Goal: Answer question/provide support: Share knowledge or assist other users

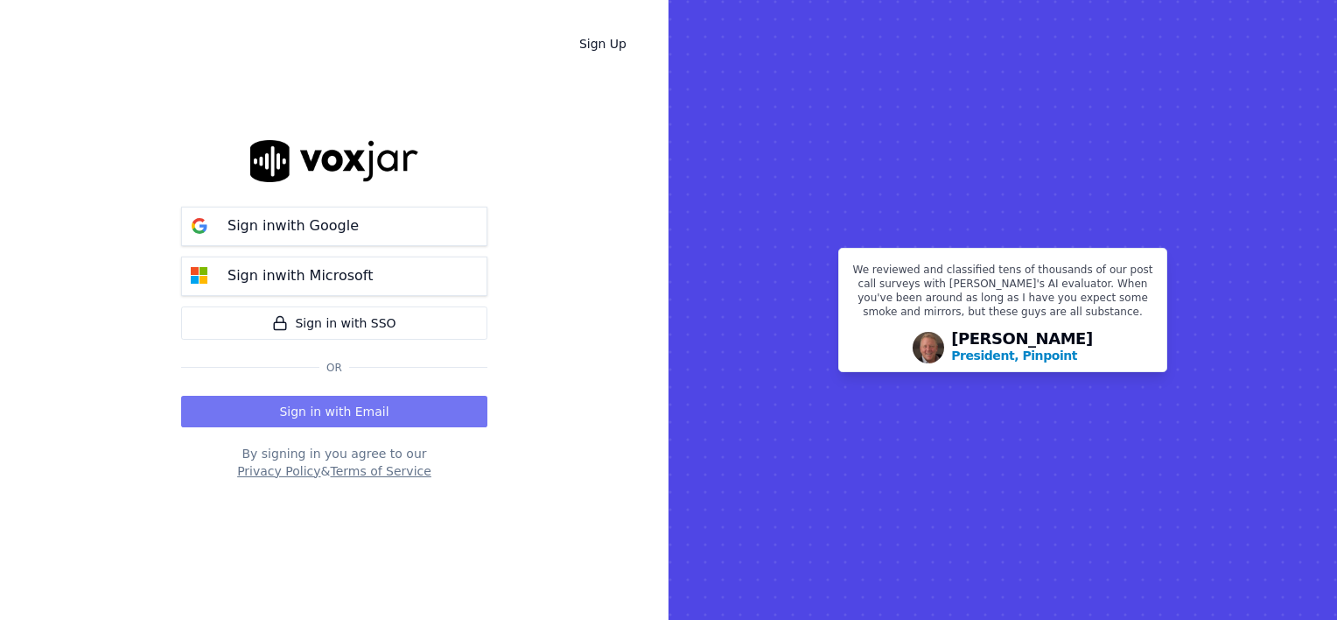
click at [312, 403] on button "Sign in with Email" at bounding box center [334, 412] width 306 height 32
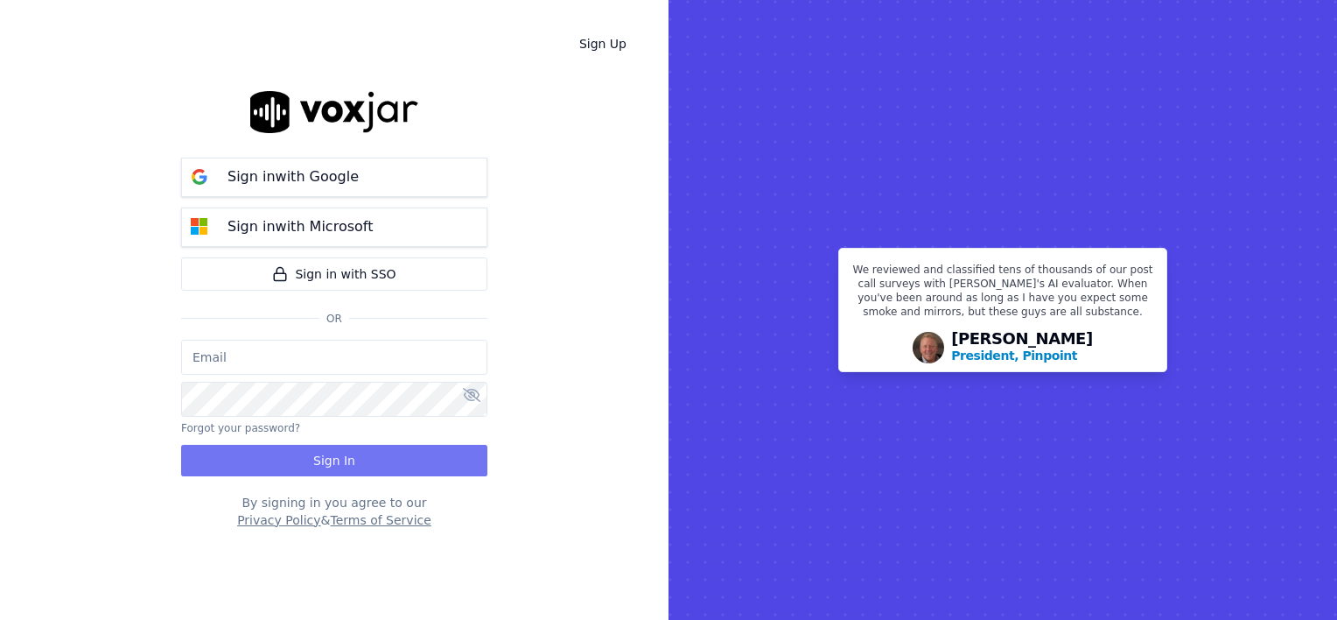
type input "wendy@deadringers.co"
click at [312, 461] on button "Sign In" at bounding box center [334, 461] width 306 height 32
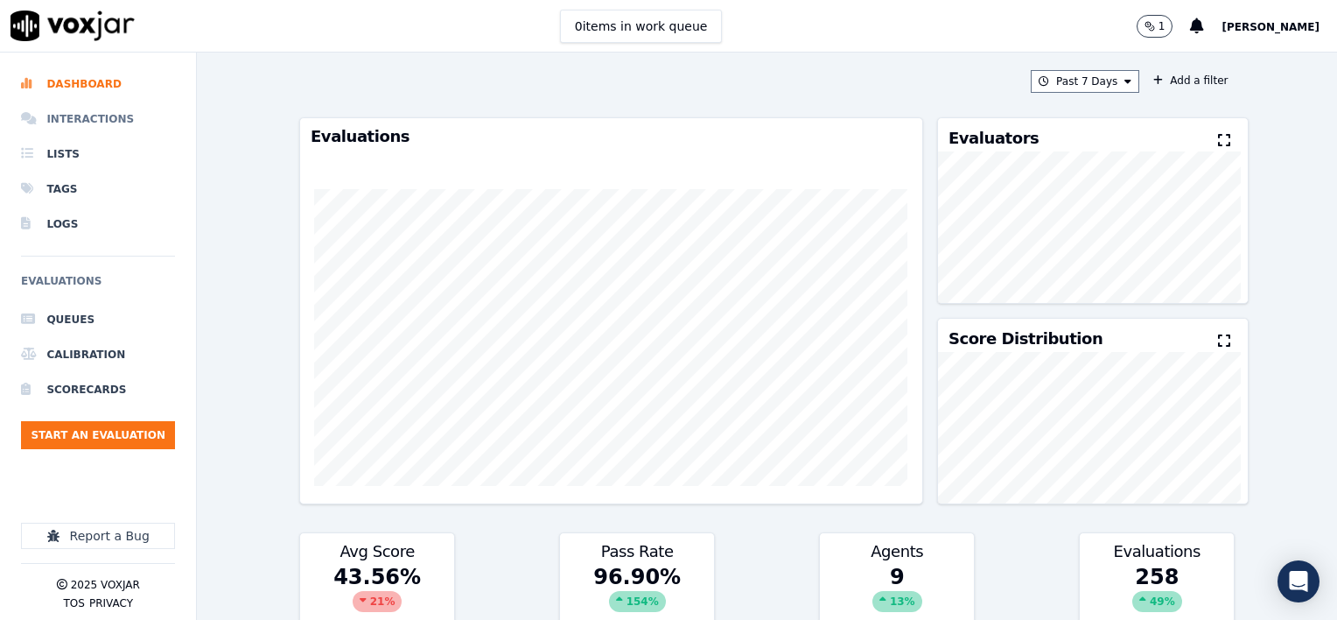
click at [81, 116] on li "Interactions" at bounding box center [98, 119] width 154 height 35
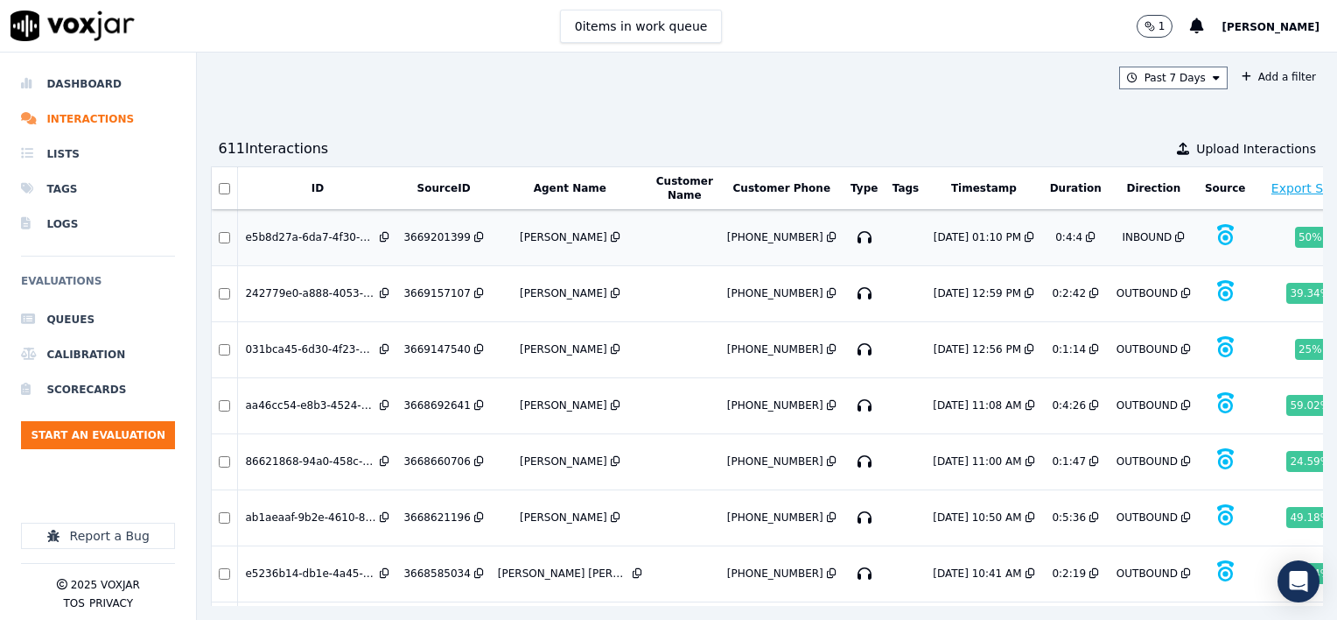
click at [430, 235] on div "3669201399" at bounding box center [437, 237] width 67 height 14
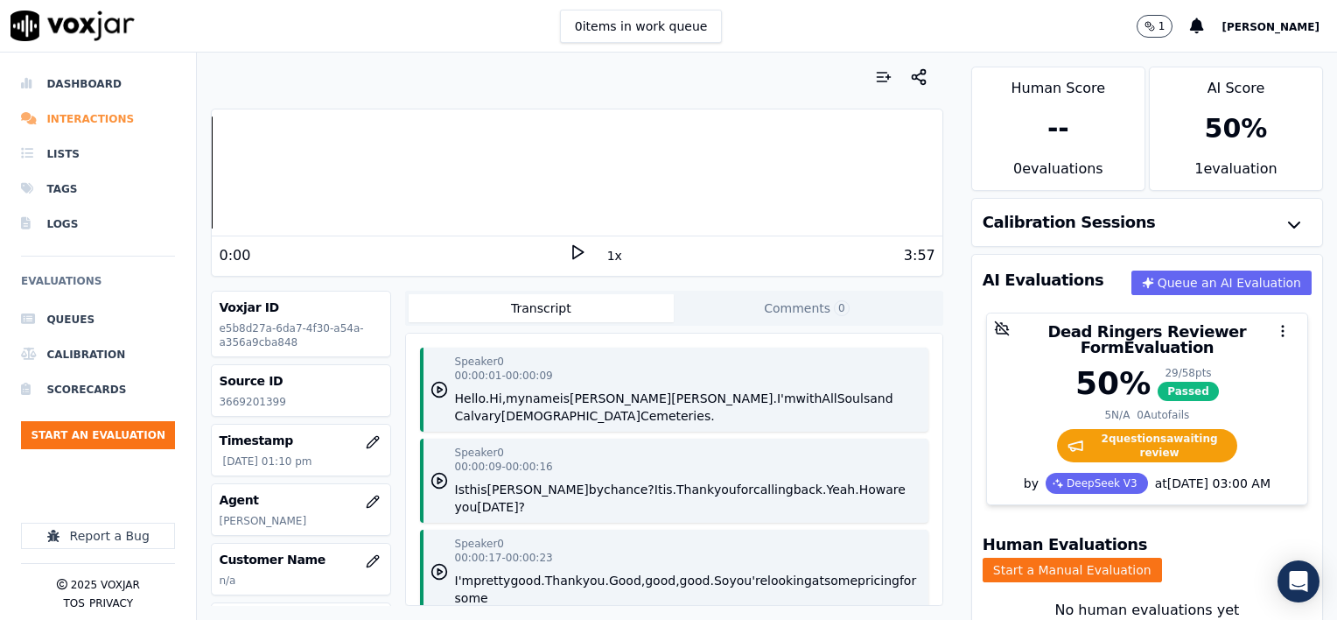
click at [68, 116] on li "Interactions" at bounding box center [98, 119] width 154 height 35
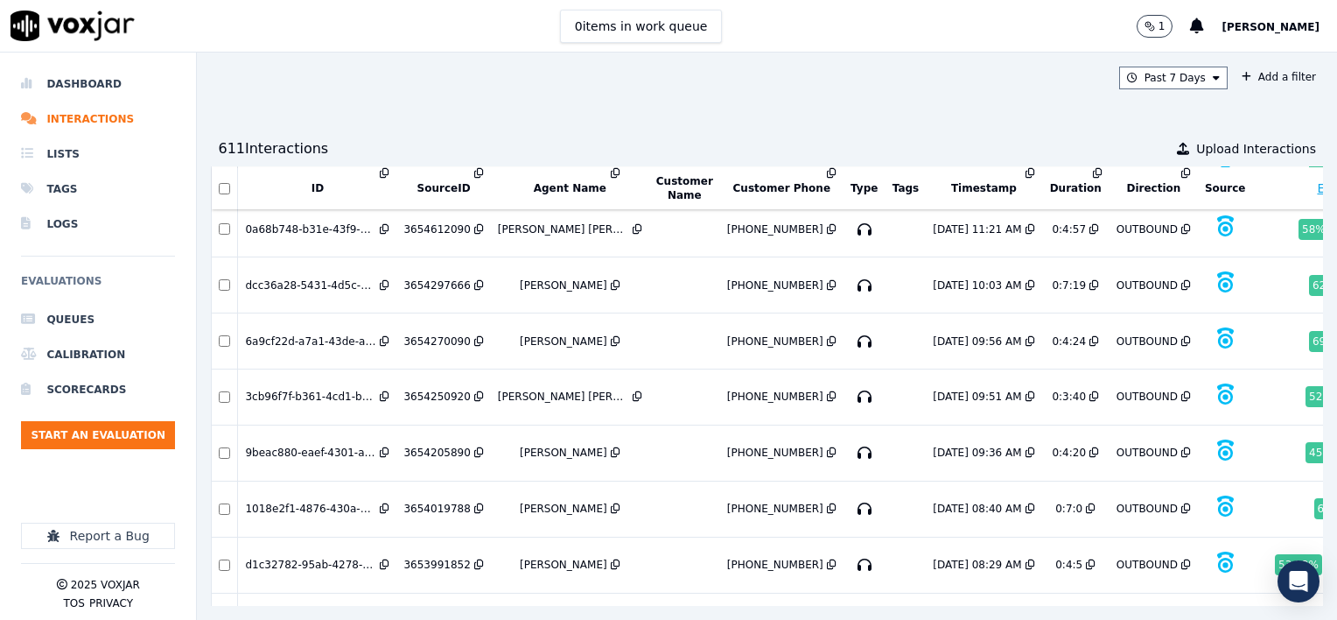
scroll to position [7093, 0]
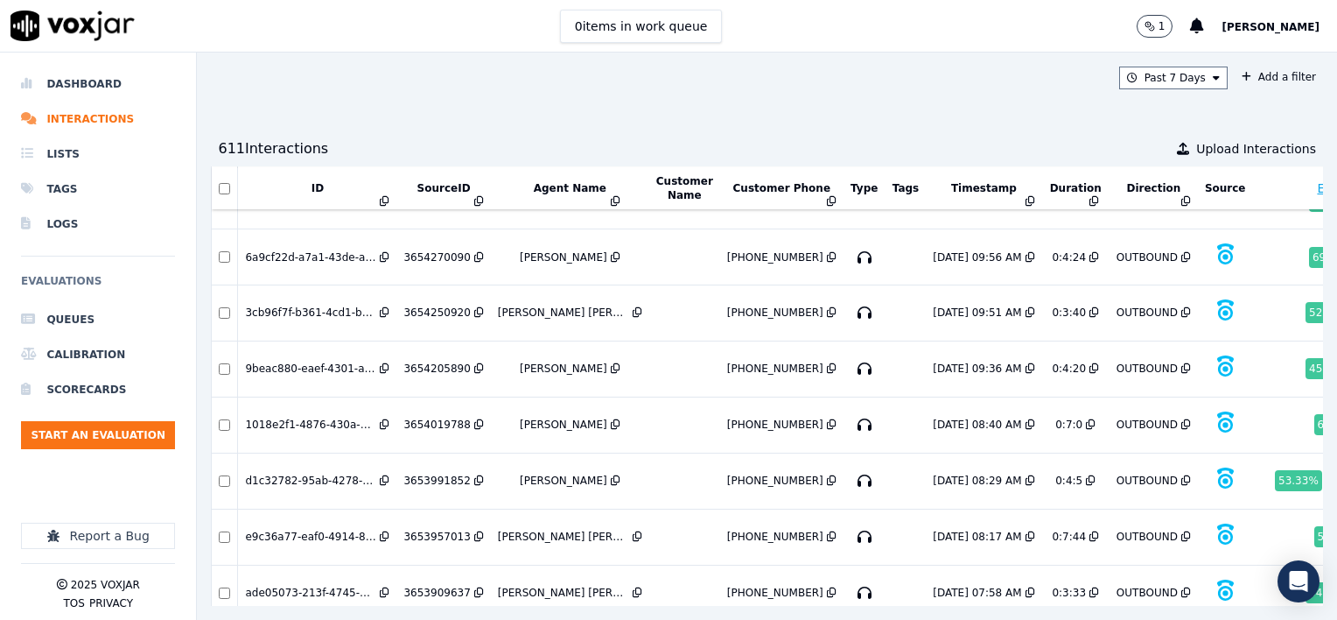
click at [437, 586] on div "3653909637" at bounding box center [437, 593] width 67 height 14
click at [434, 530] on div "3653957013" at bounding box center [437, 537] width 67 height 14
click at [438, 474] on div "3653991852" at bounding box center [437, 481] width 67 height 14
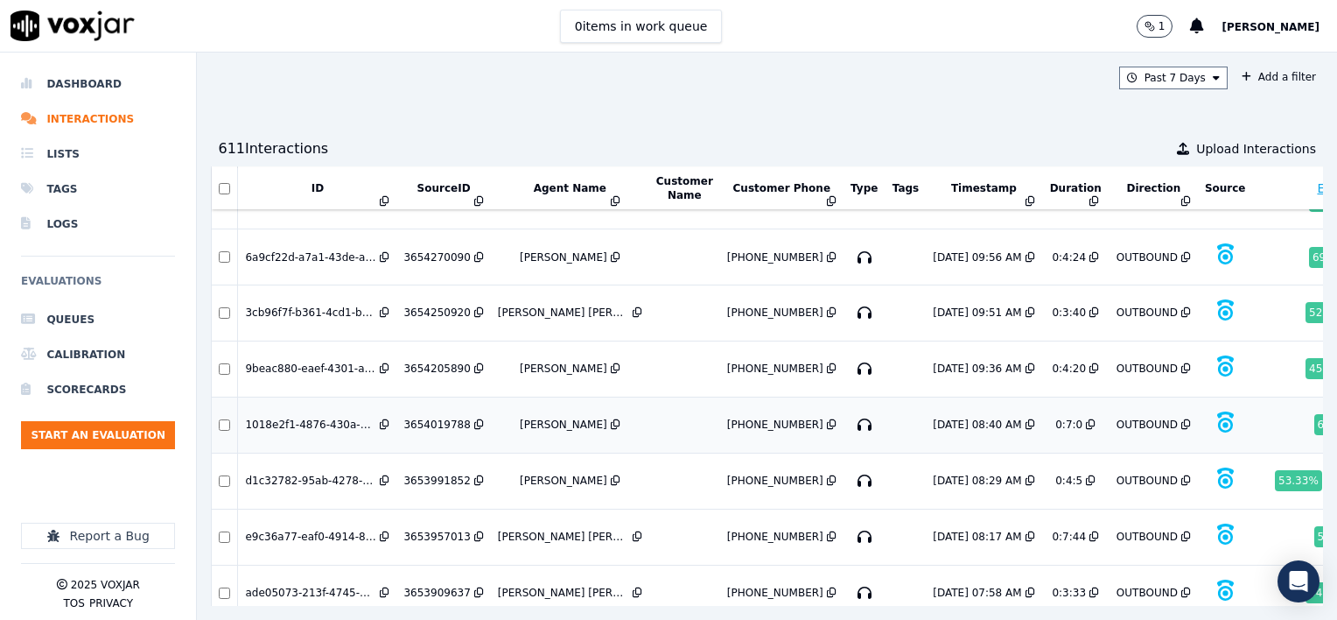
click at [434, 418] on div "3654019788" at bounding box center [437, 425] width 67 height 14
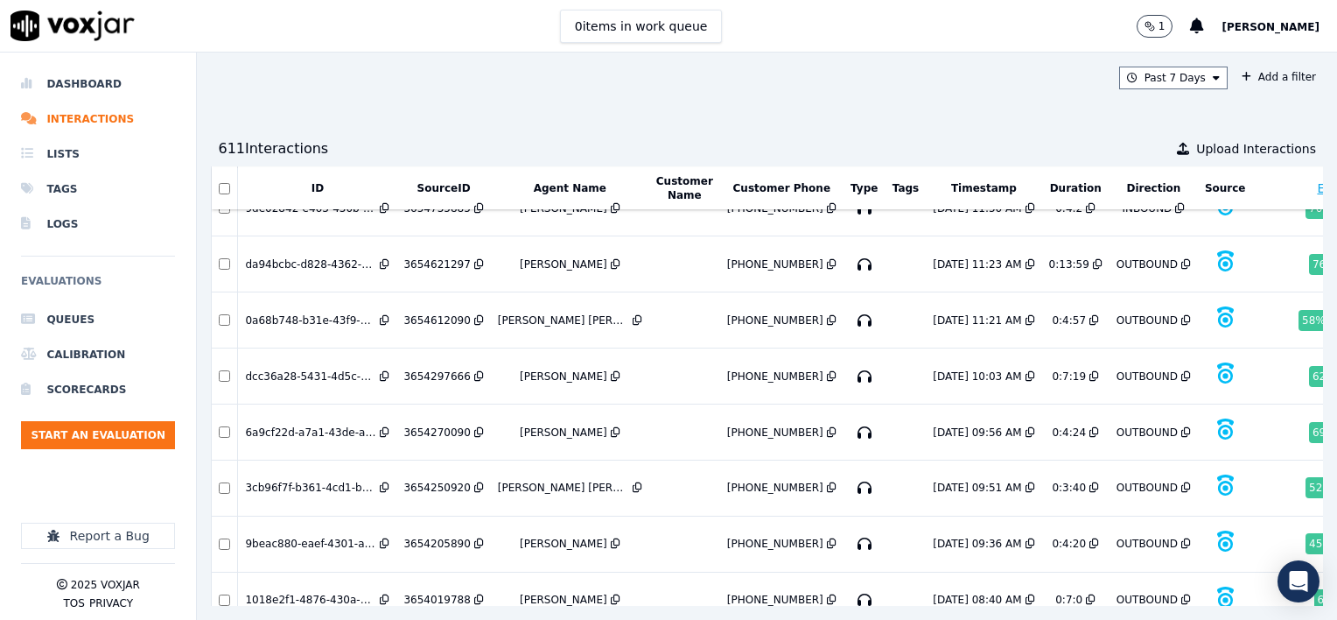
scroll to position [6831, 0]
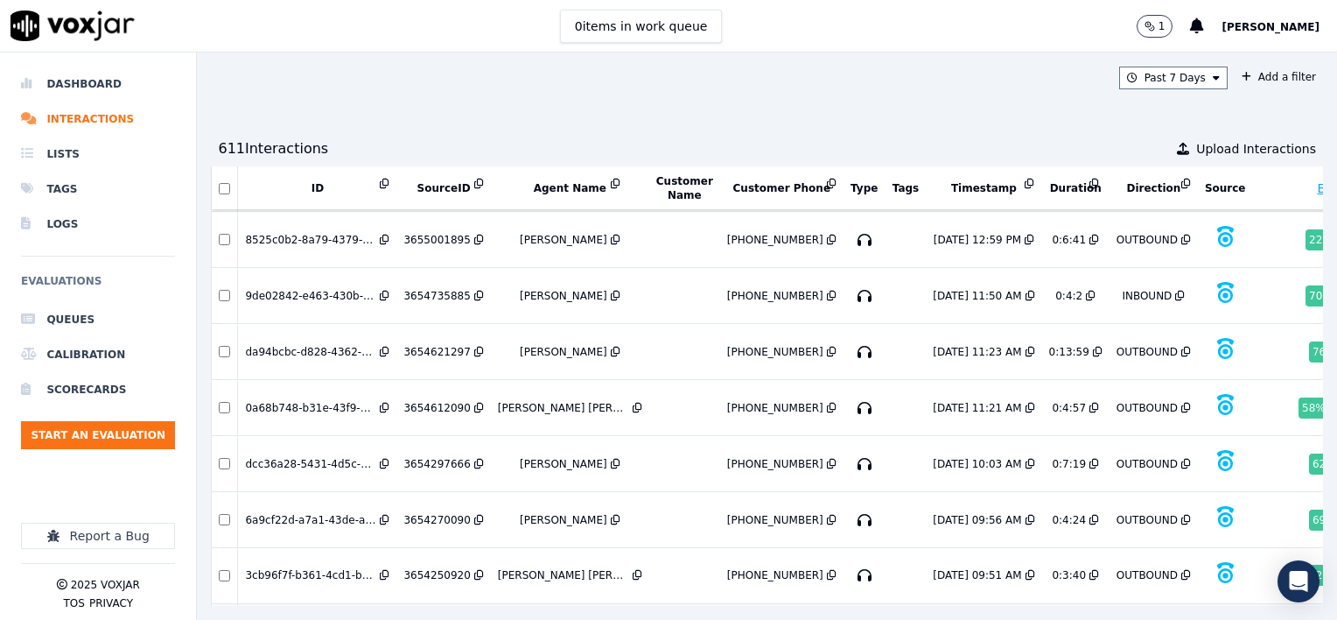
click at [436, 619] on div "3654205890" at bounding box center [437, 631] width 67 height 14
click at [434, 568] on div "3654250920" at bounding box center [437, 575] width 67 height 14
click at [443, 513] on div "3654270090" at bounding box center [437, 520] width 67 height 14
click at [430, 457] on div "3654297666" at bounding box center [437, 464] width 67 height 14
click at [427, 457] on div "3654297666" at bounding box center [437, 464] width 67 height 14
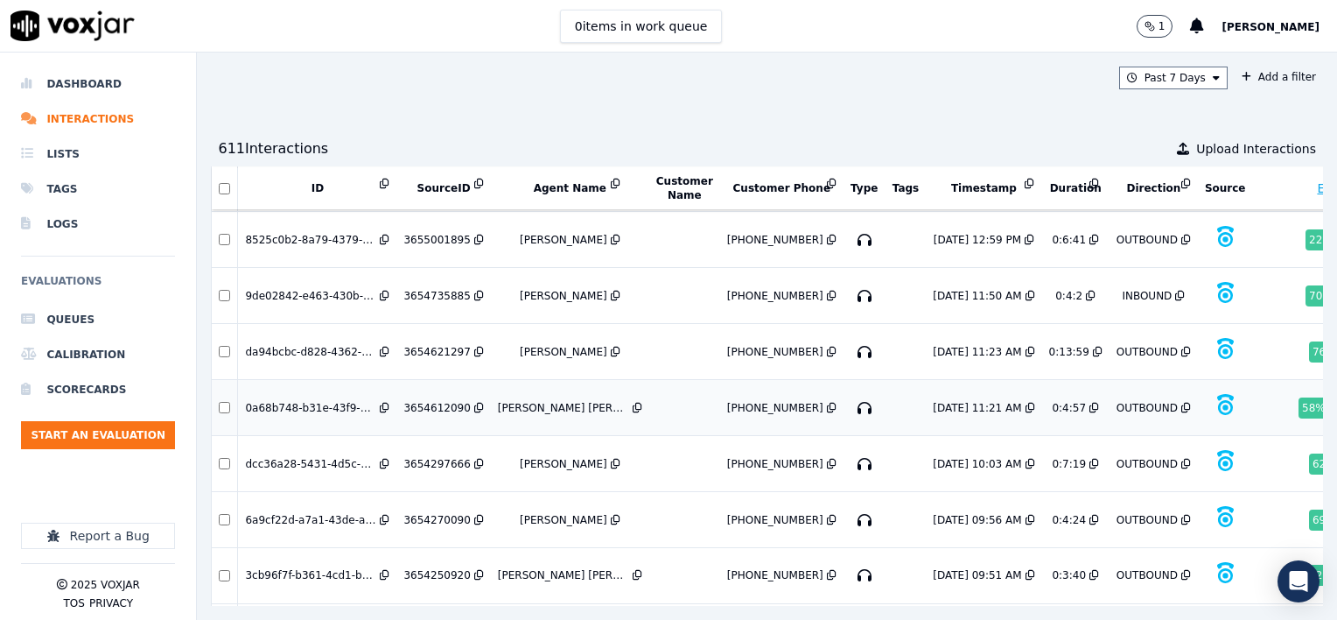
click at [441, 401] on div "3654612090" at bounding box center [437, 408] width 67 height 14
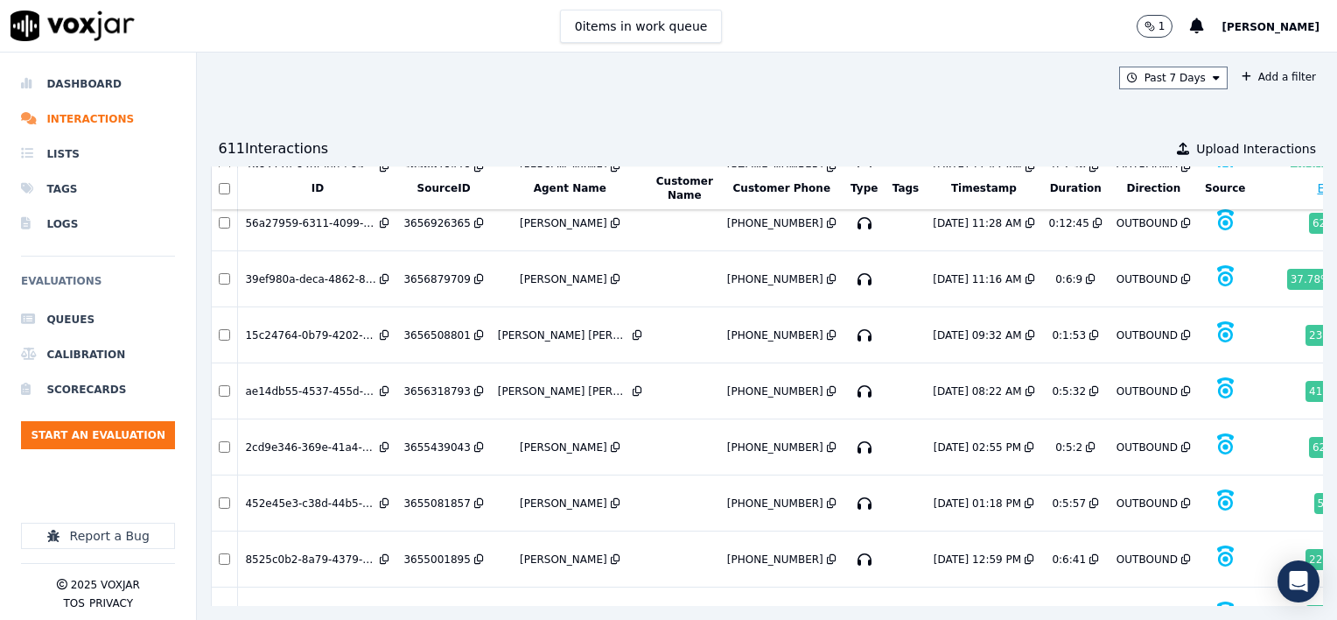
scroll to position [6481, 0]
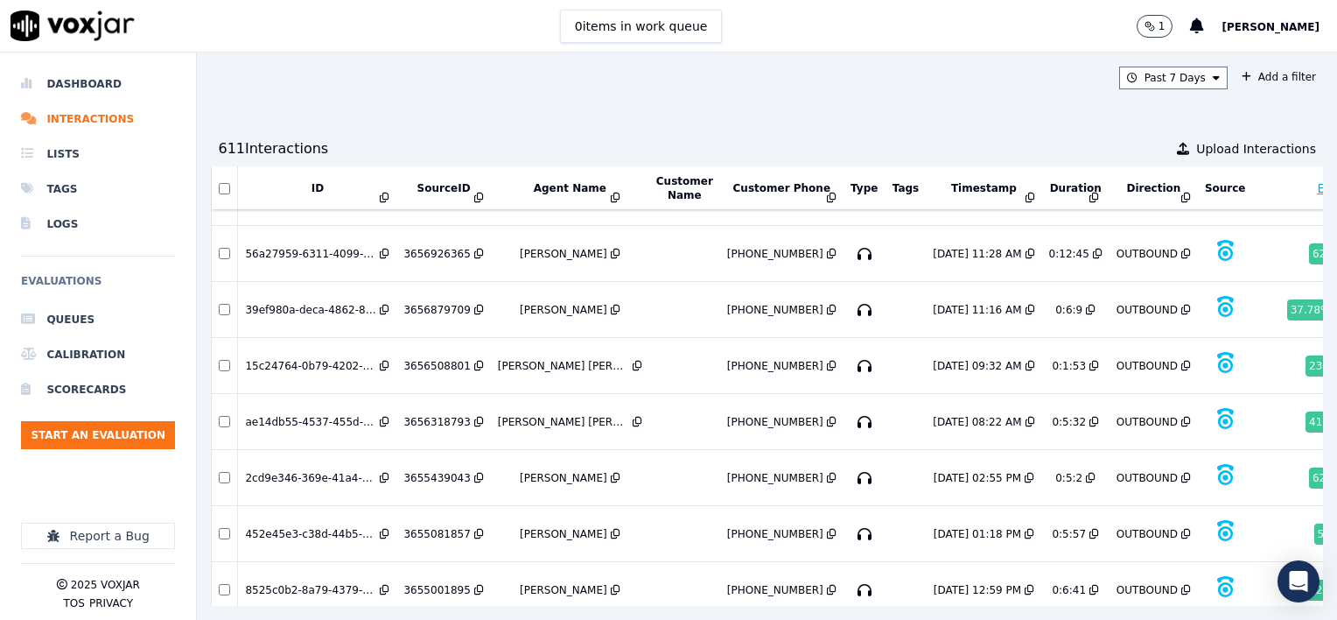
click at [436, 583] on div "3655001895" at bounding box center [437, 590] width 67 height 14
click at [429, 527] on div "3655081857" at bounding box center [437, 534] width 67 height 14
click at [434, 471] on div "3655439043" at bounding box center [437, 478] width 67 height 14
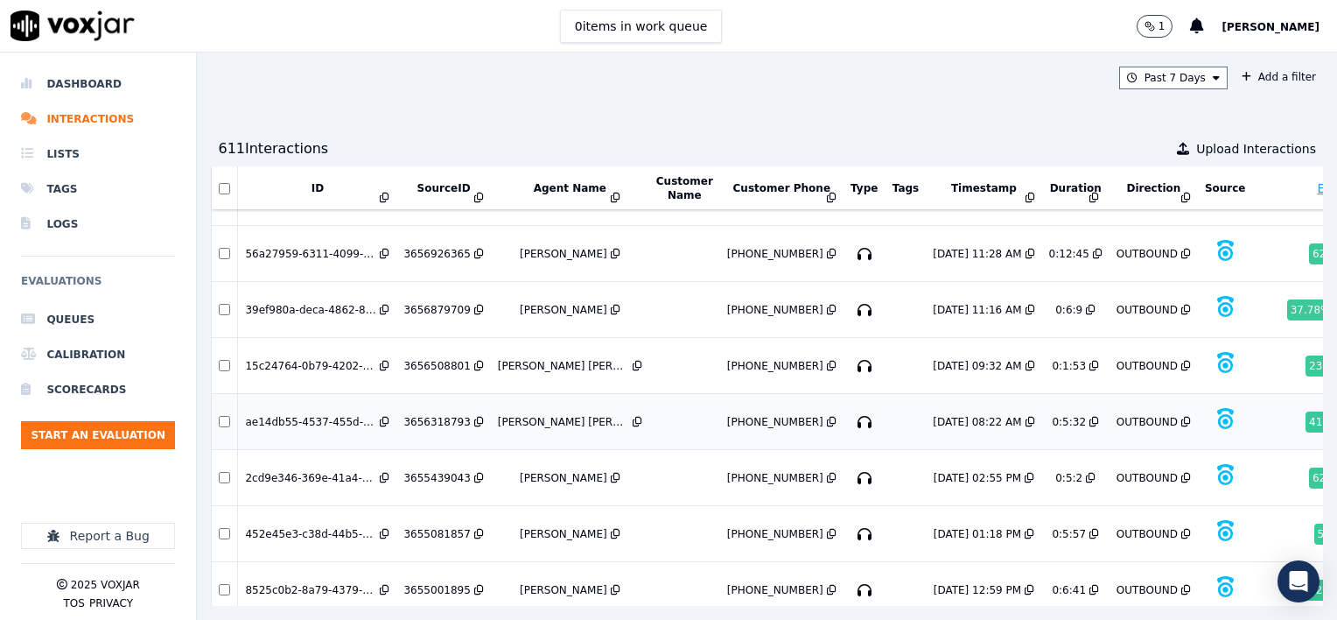
click at [419, 415] on div "3656318793" at bounding box center [437, 422] width 67 height 14
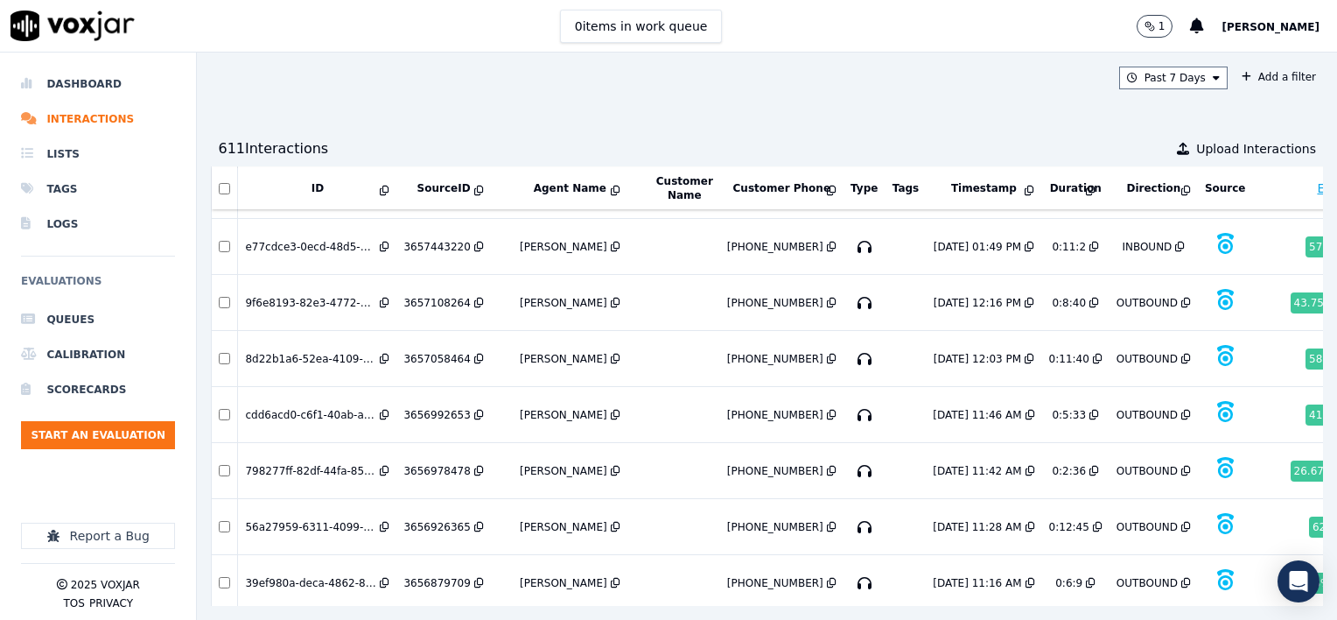
scroll to position [6218, 0]
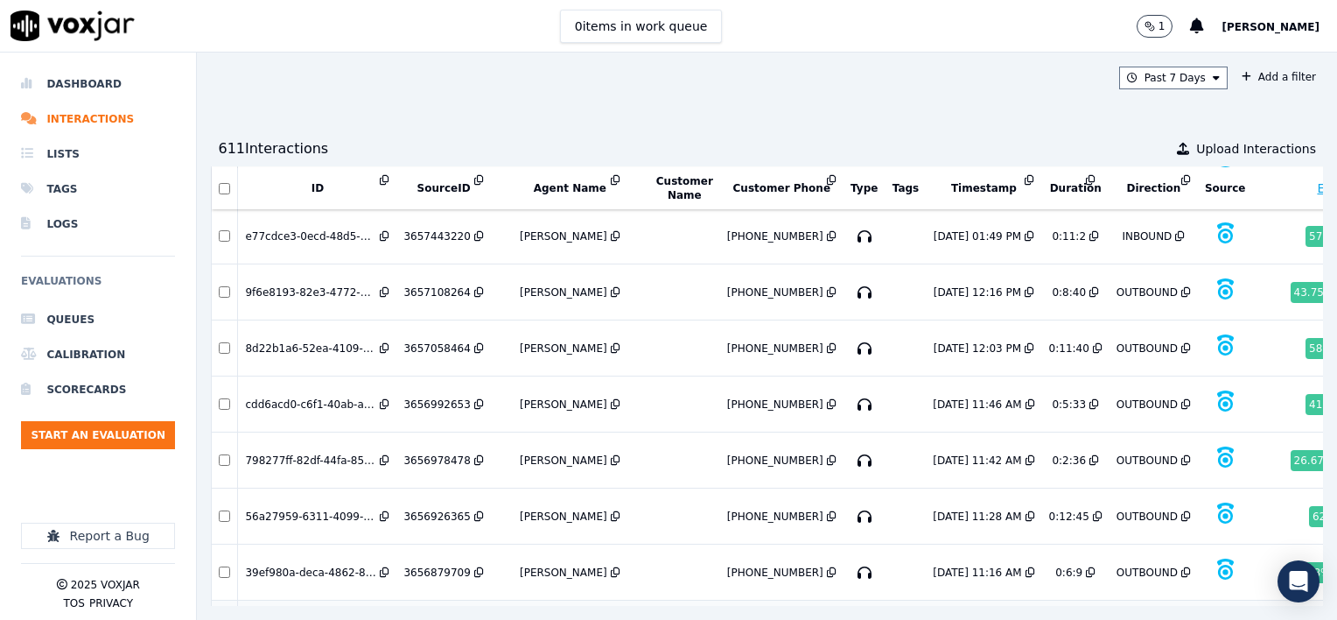
click at [441, 619] on div "3656508801" at bounding box center [437, 628] width 67 height 14
click at [434, 619] on div "3656508801" at bounding box center [437, 628] width 67 height 14
click at [415, 565] on div "3656879709" at bounding box center [437, 572] width 67 height 14
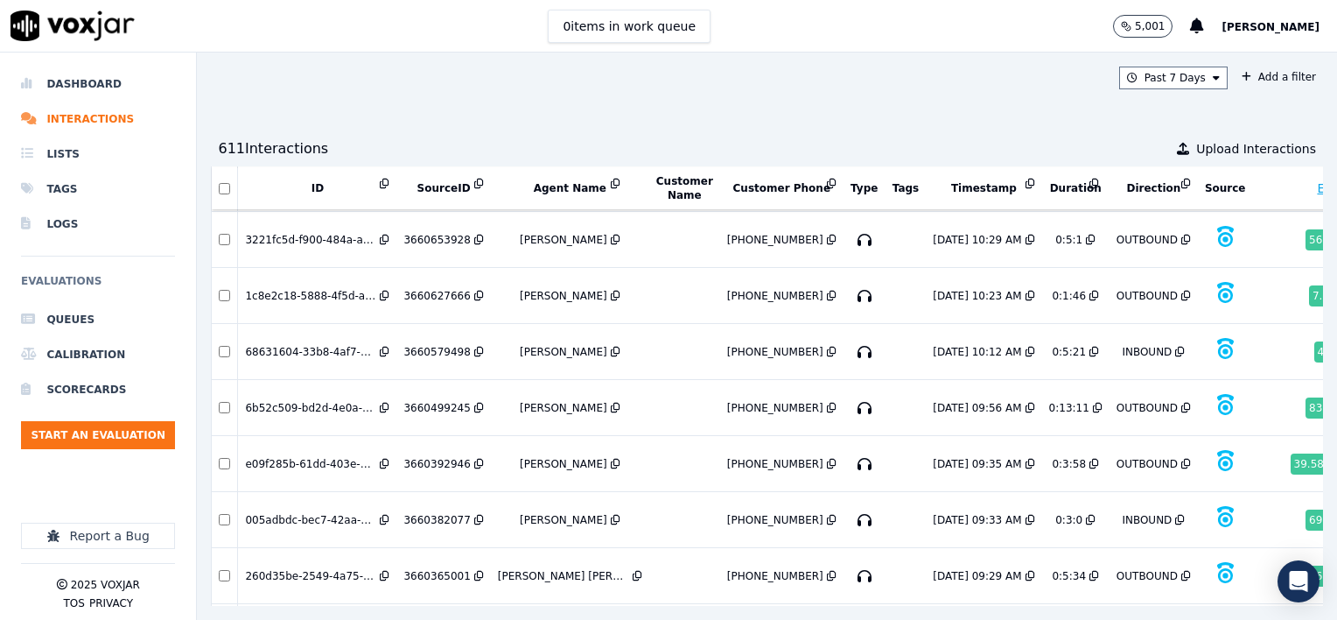
scroll to position [5343, 0]
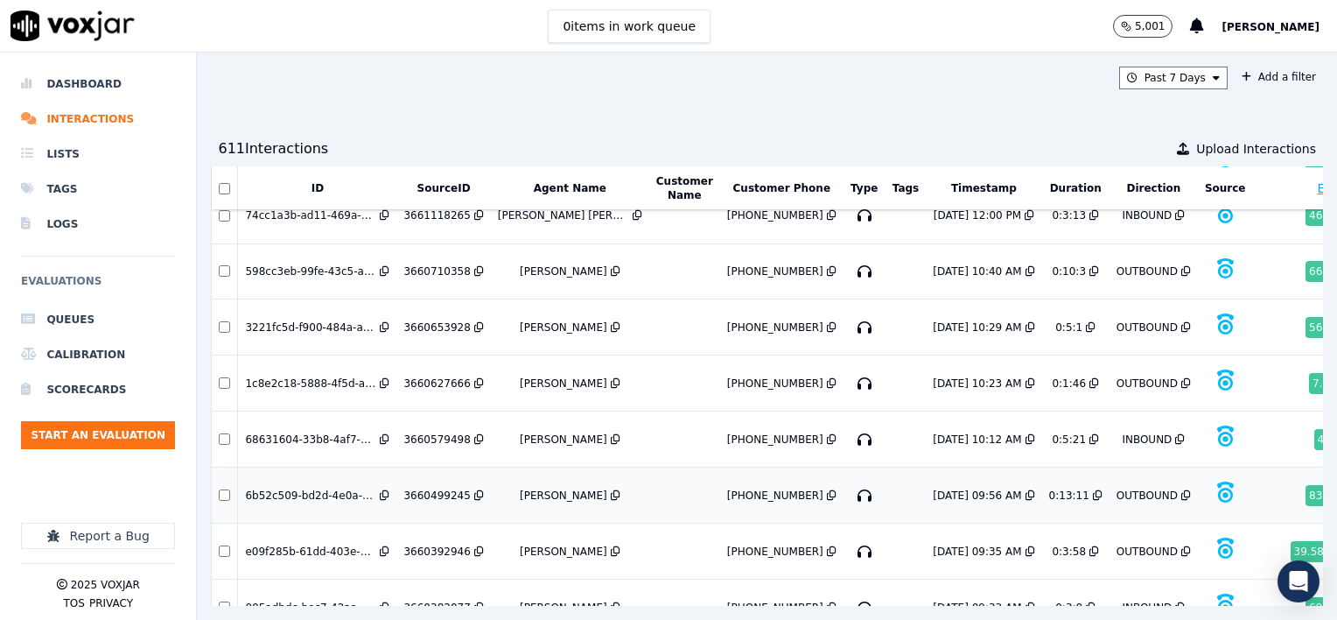
click at [434, 488] on div "3660499245" at bounding box center [437, 495] width 67 height 14
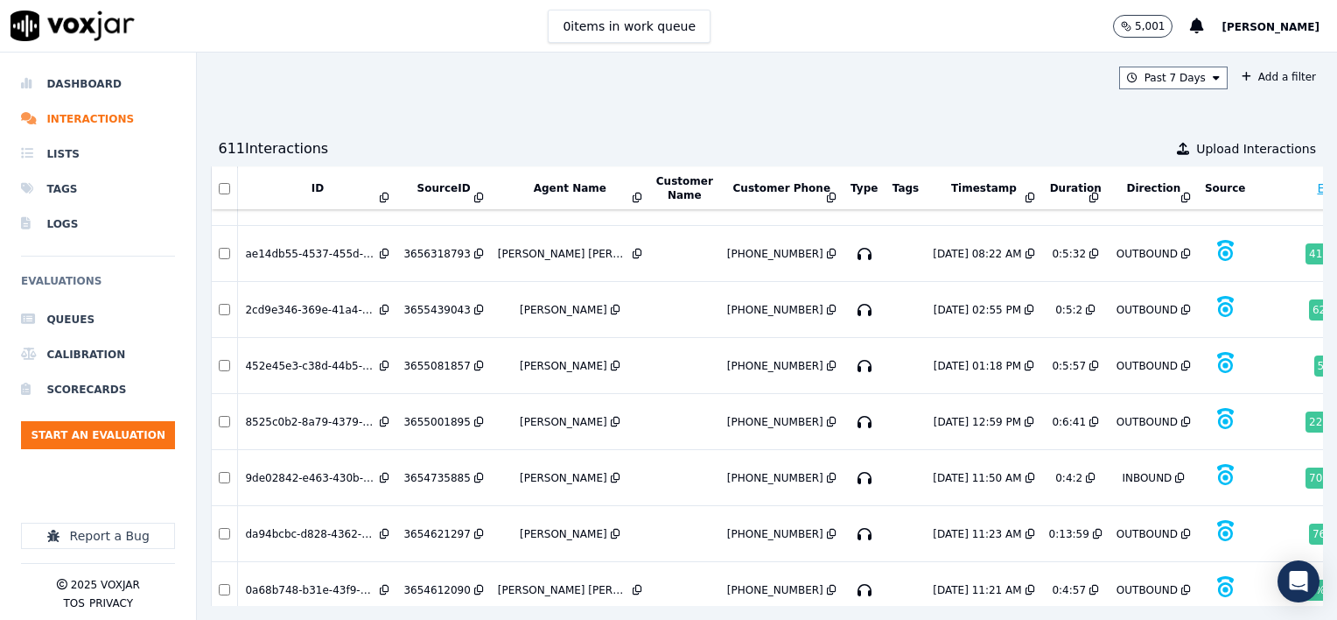
scroll to position [6656, 0]
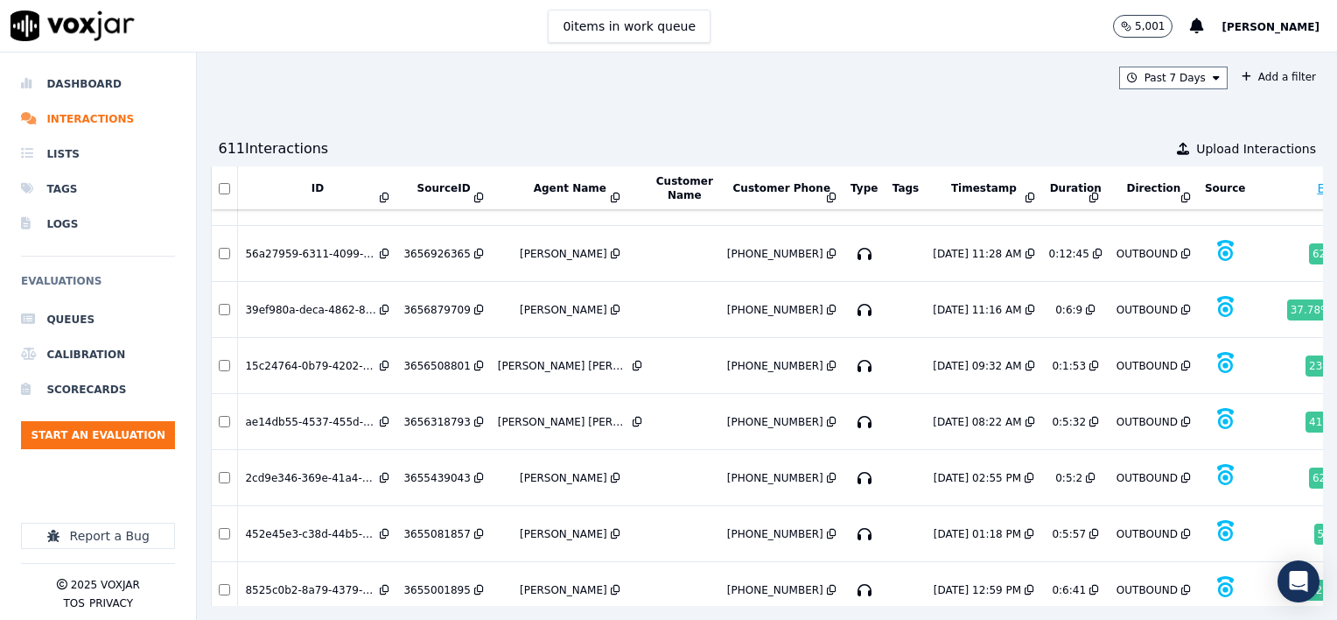
scroll to position [6393, 0]
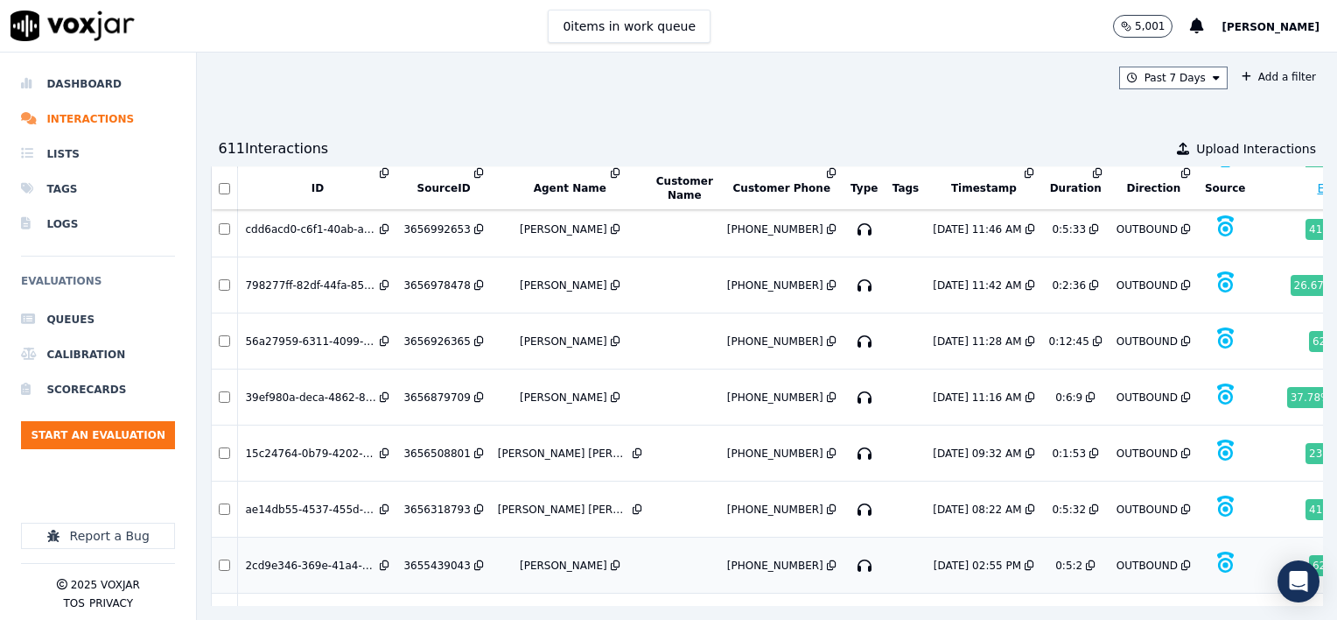
click at [439, 558] on div "3655439043" at bounding box center [437, 565] width 67 height 14
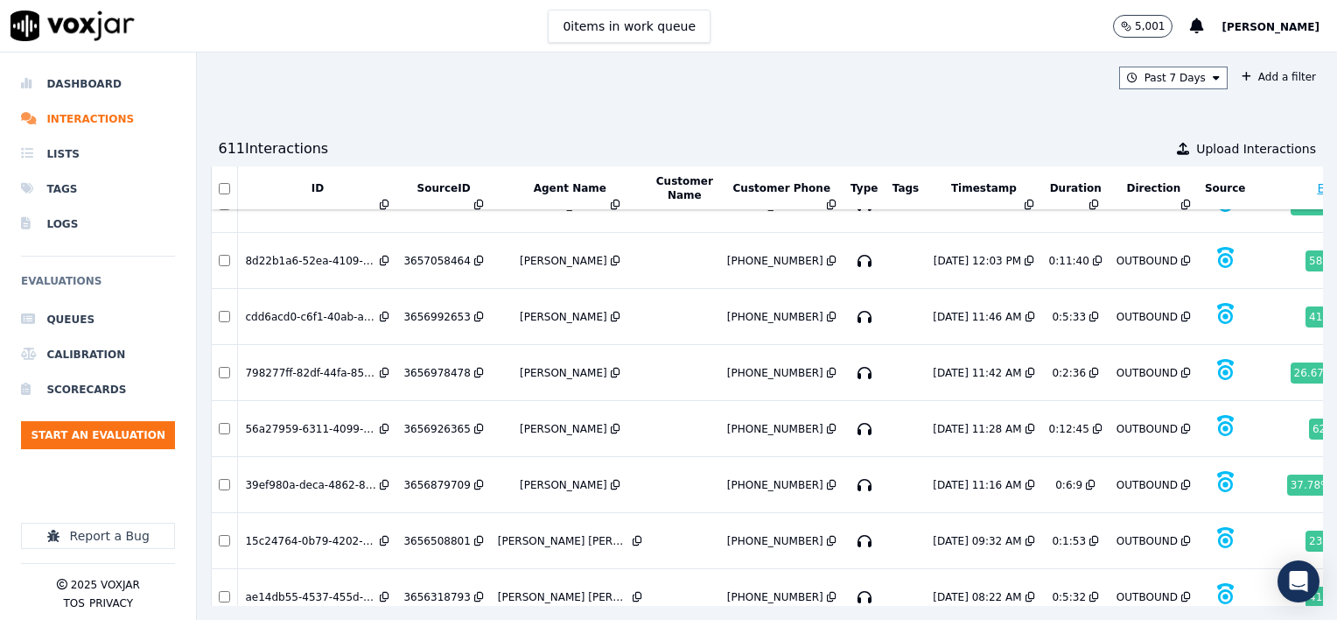
scroll to position [6218, 0]
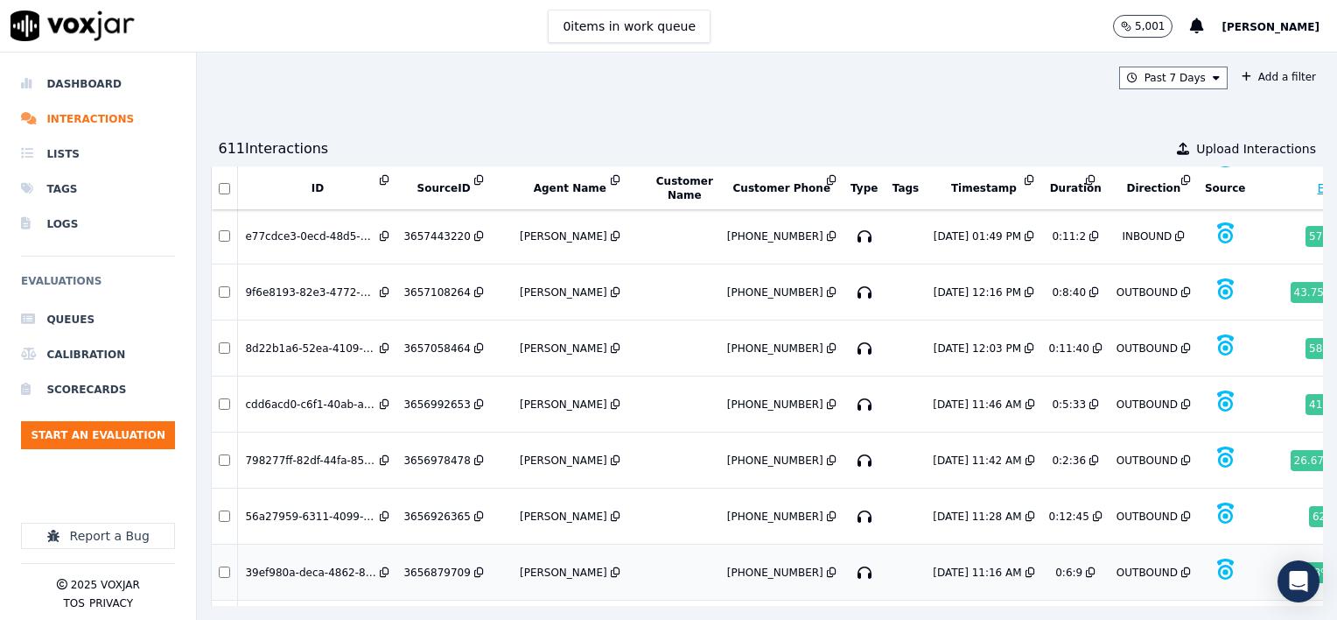
click at [438, 565] on div "3656879709" at bounding box center [437, 572] width 67 height 14
click at [433, 397] on div "3656992653" at bounding box center [437, 404] width 67 height 14
click at [434, 509] on div "3656926365" at bounding box center [437, 516] width 67 height 14
click at [438, 453] on div "3656978478" at bounding box center [437, 460] width 67 height 14
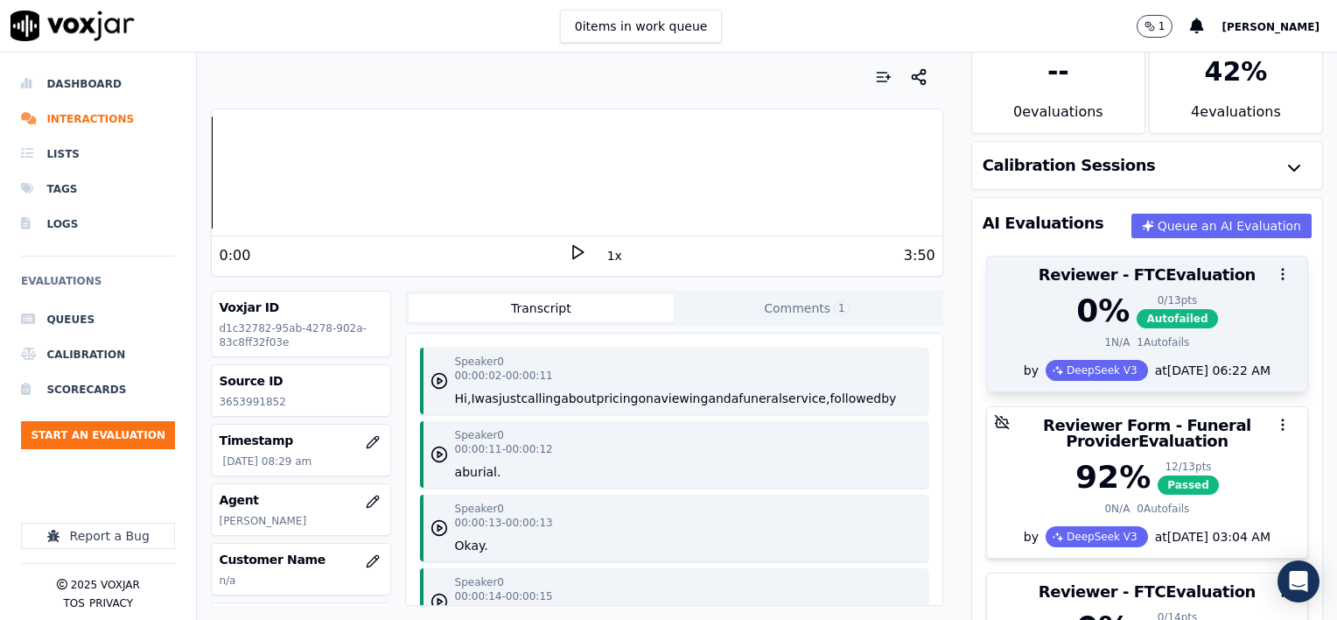
scroll to position [88, 0]
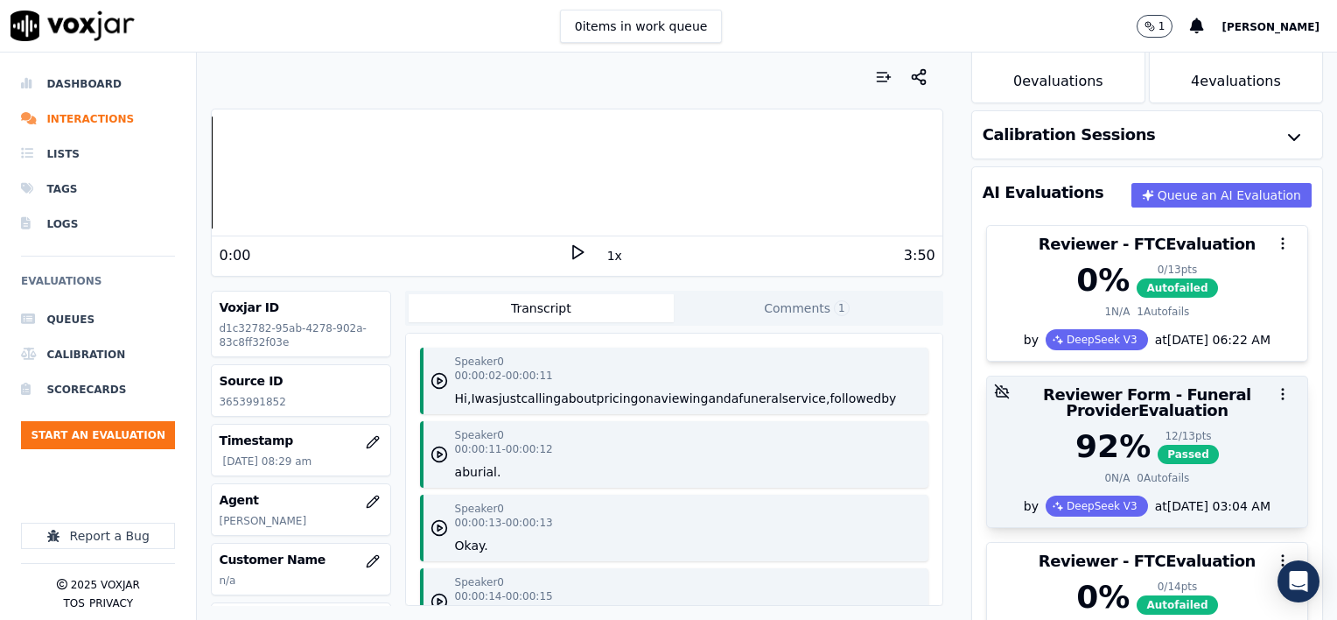
click at [1216, 426] on div "Reviewer Form - Funeral Provider Evaluation" at bounding box center [1147, 402] width 320 height 53
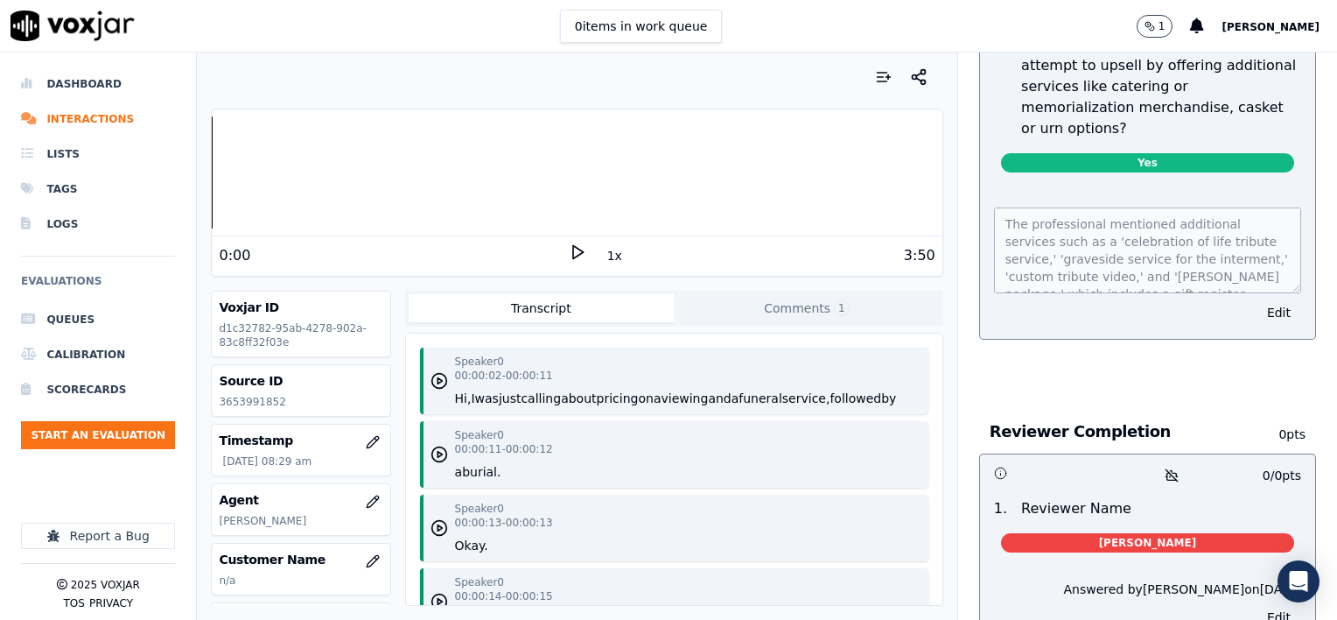
scroll to position [2921, 0]
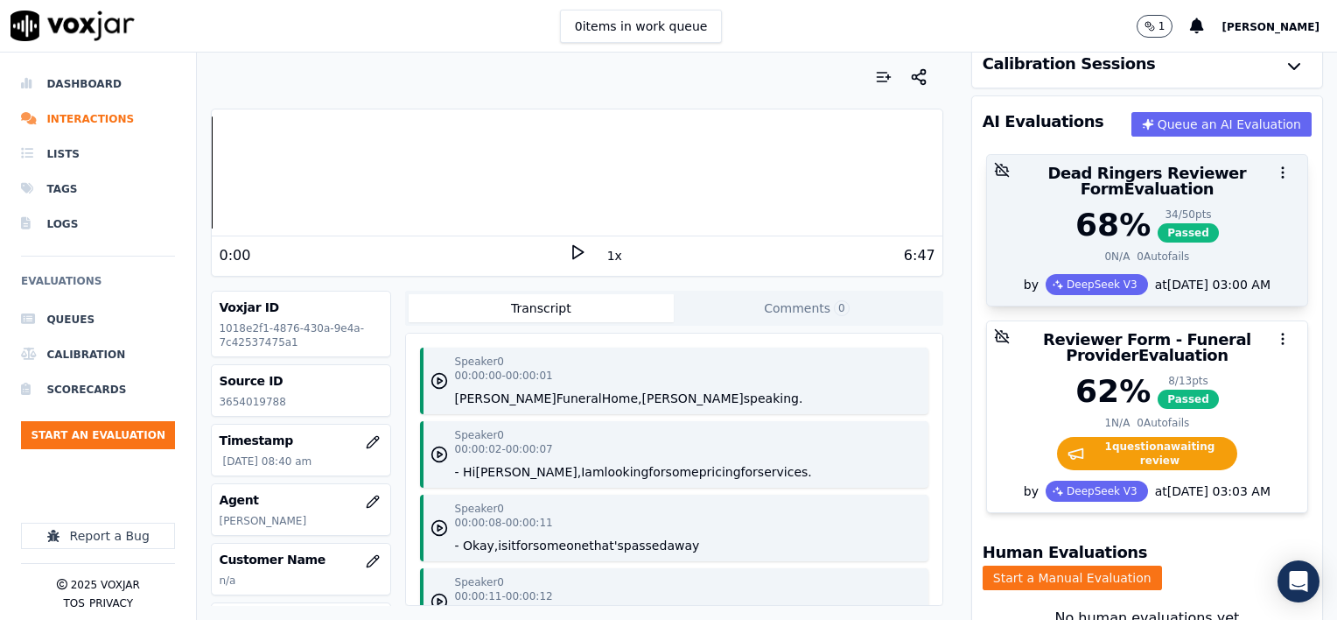
scroll to position [175, 0]
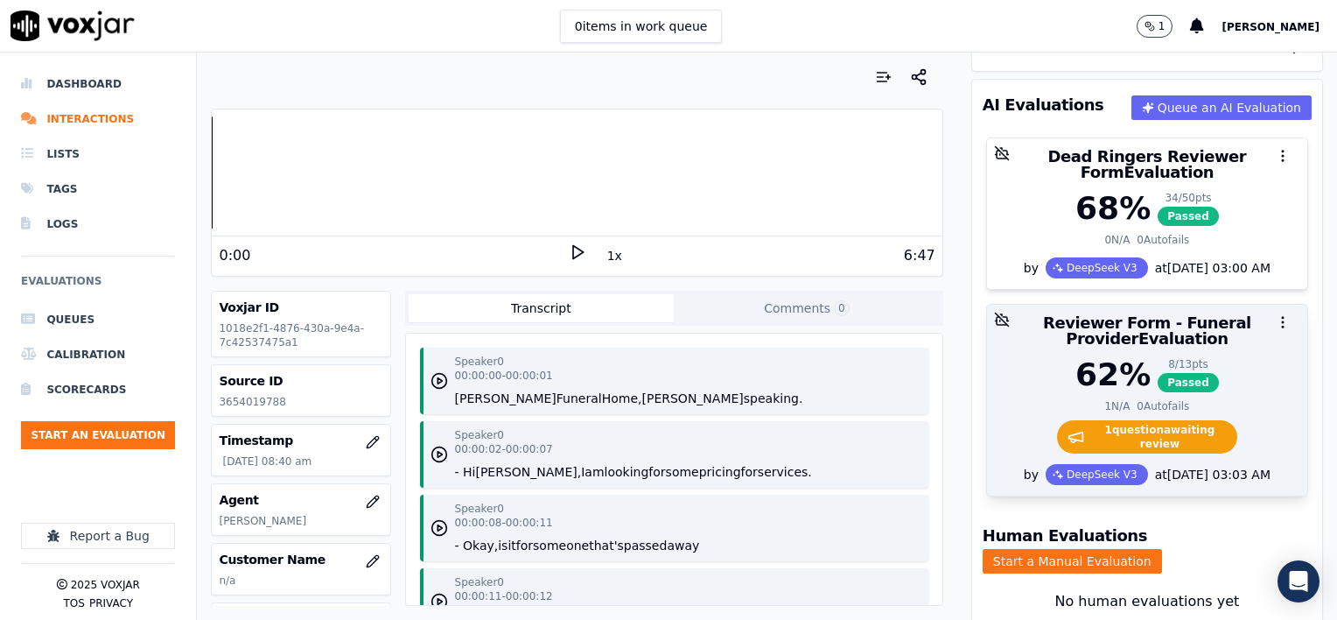
click at [1141, 307] on div at bounding box center [1147, 322] width 320 height 35
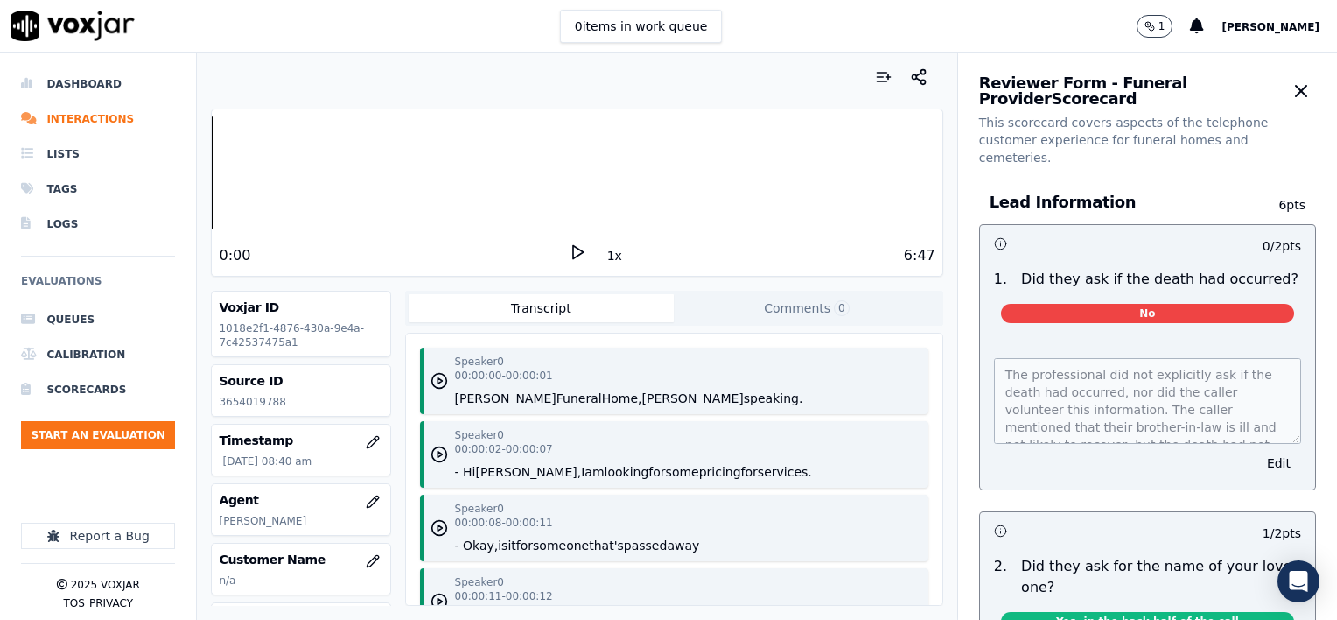
click at [569, 250] on icon at bounding box center [578, 252] width 18 height 18
click at [605, 253] on button "1x" at bounding box center [615, 255] width 22 height 25
click at [606, 253] on button "1.5x" at bounding box center [621, 255] width 34 height 25
click at [1257, 451] on button "Edit" at bounding box center [1279, 463] width 45 height 25
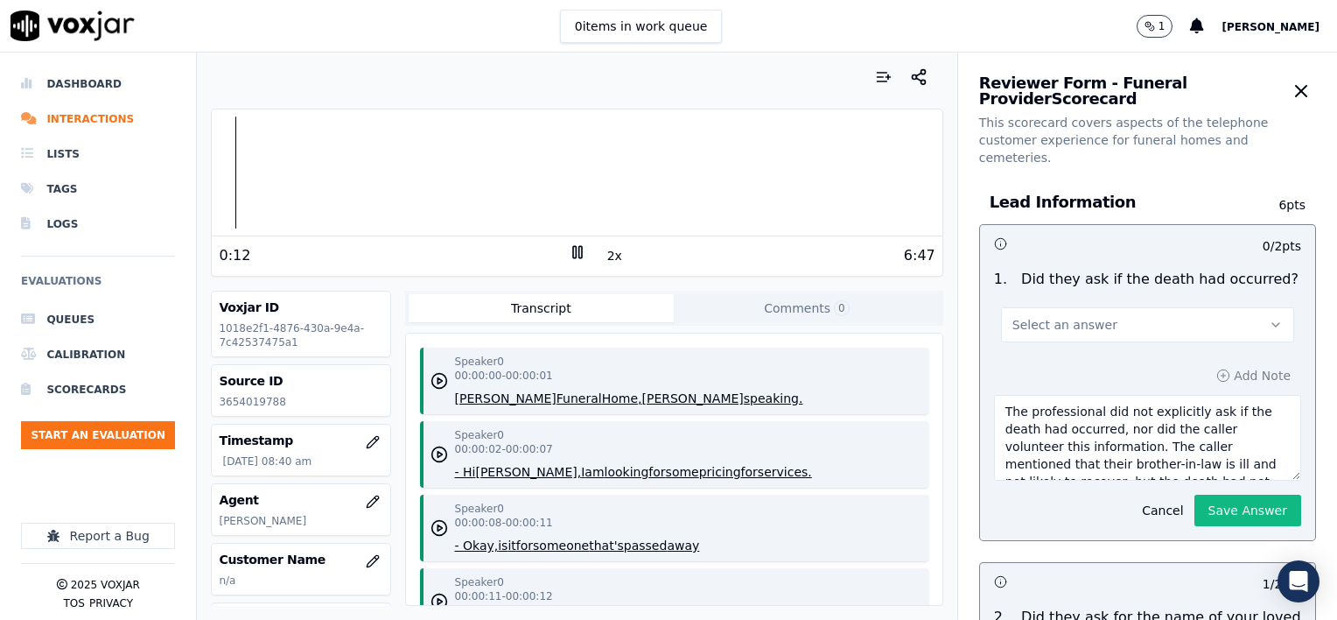
click at [1166, 309] on button "Select an answer" at bounding box center [1147, 324] width 293 height 35
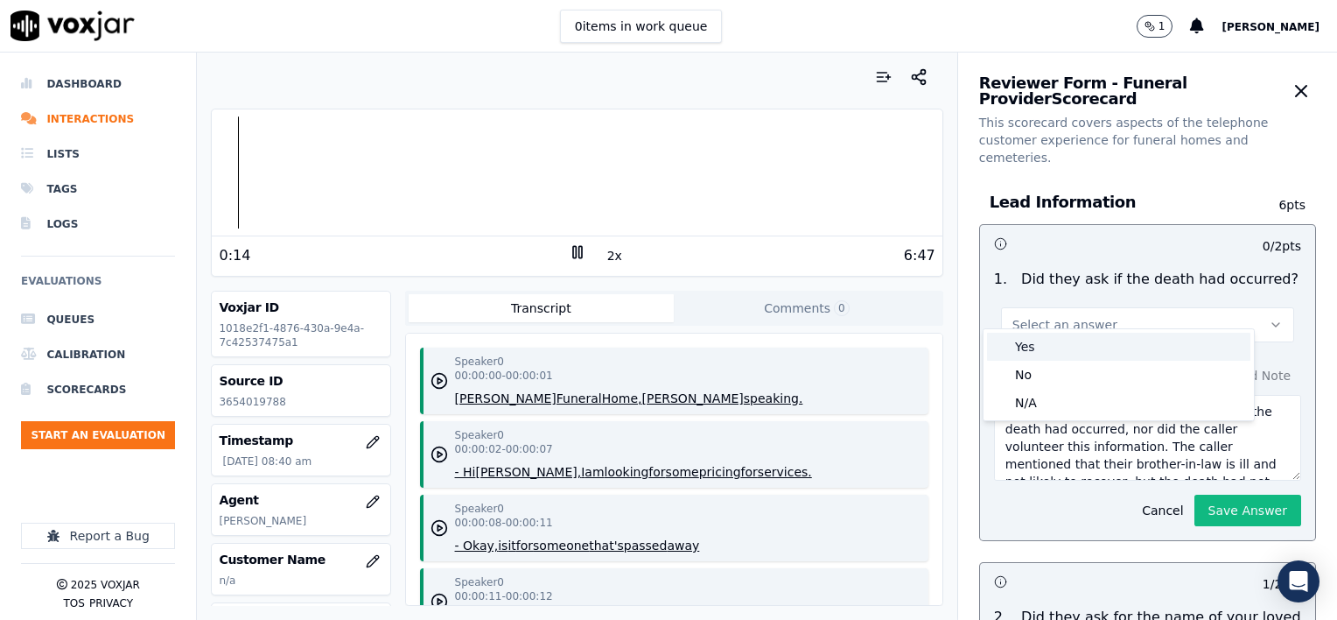
click at [1054, 351] on div "Yes" at bounding box center [1118, 347] width 263 height 28
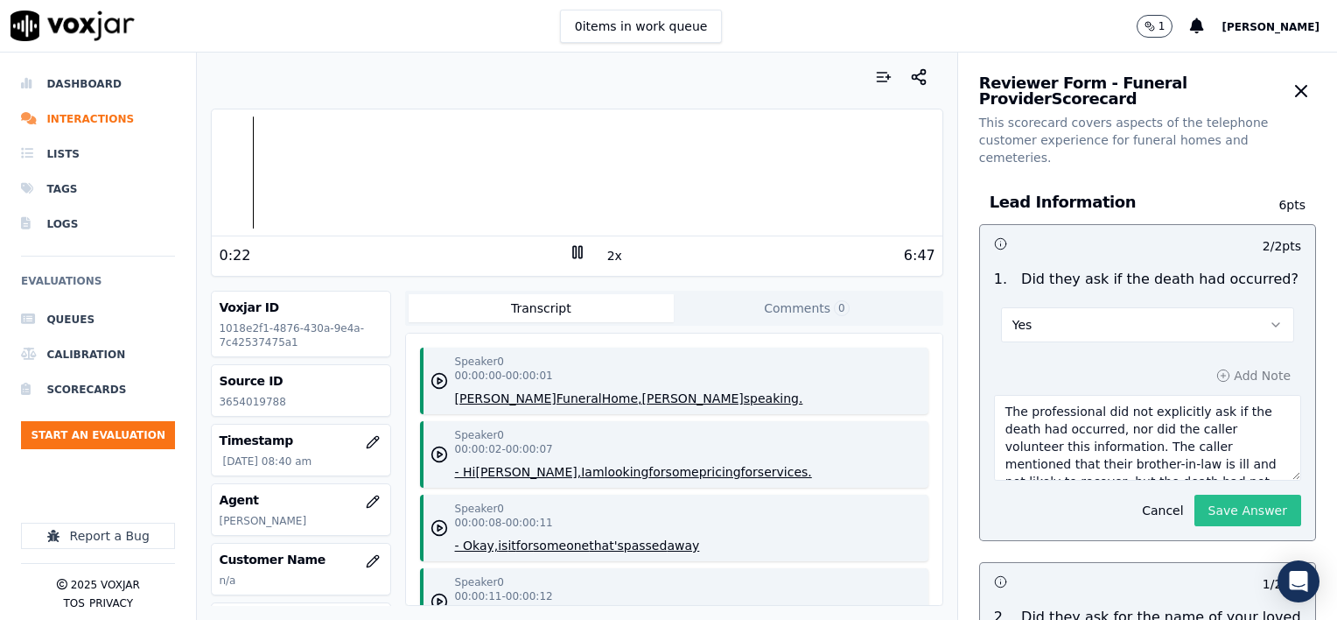
click at [1229, 495] on button "Save Answer" at bounding box center [1248, 511] width 107 height 32
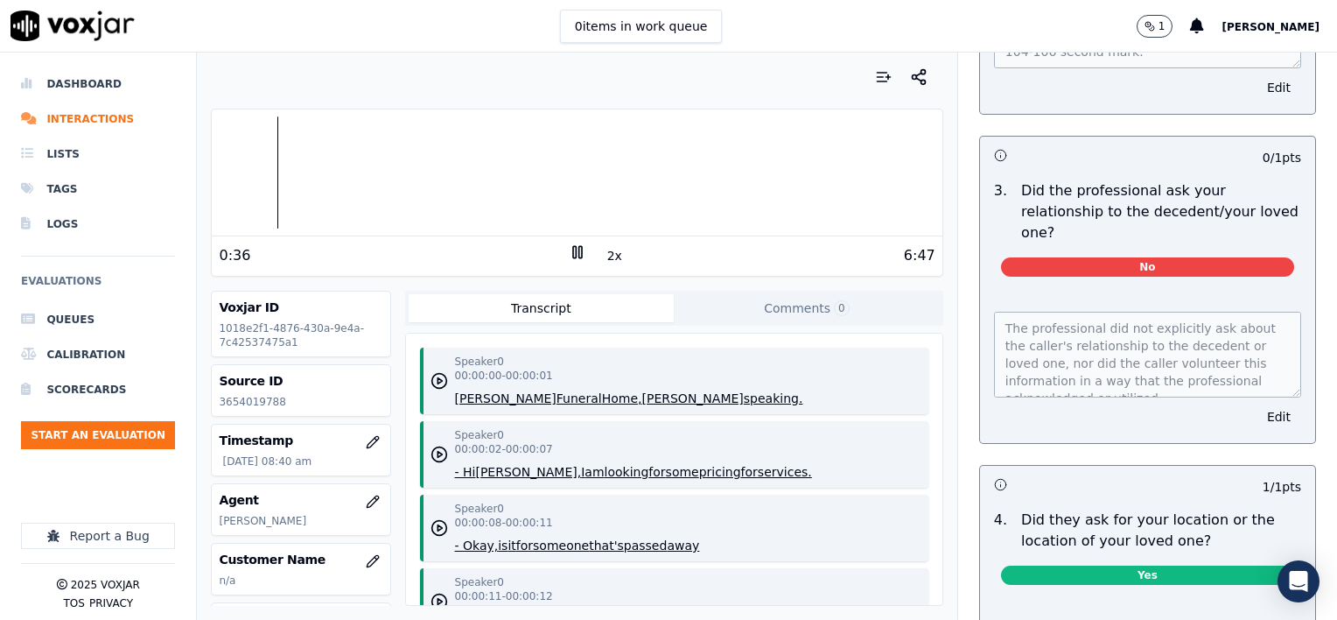
scroll to position [747, 0]
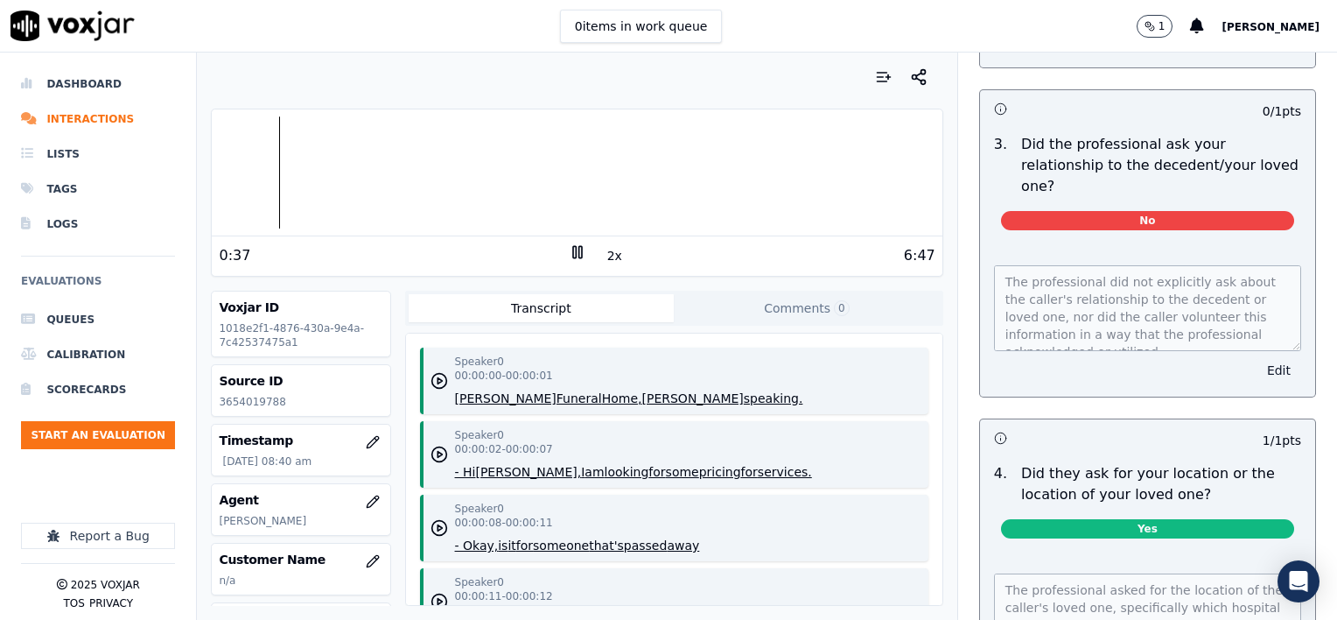
click at [1257, 358] on button "Edit" at bounding box center [1279, 370] width 45 height 25
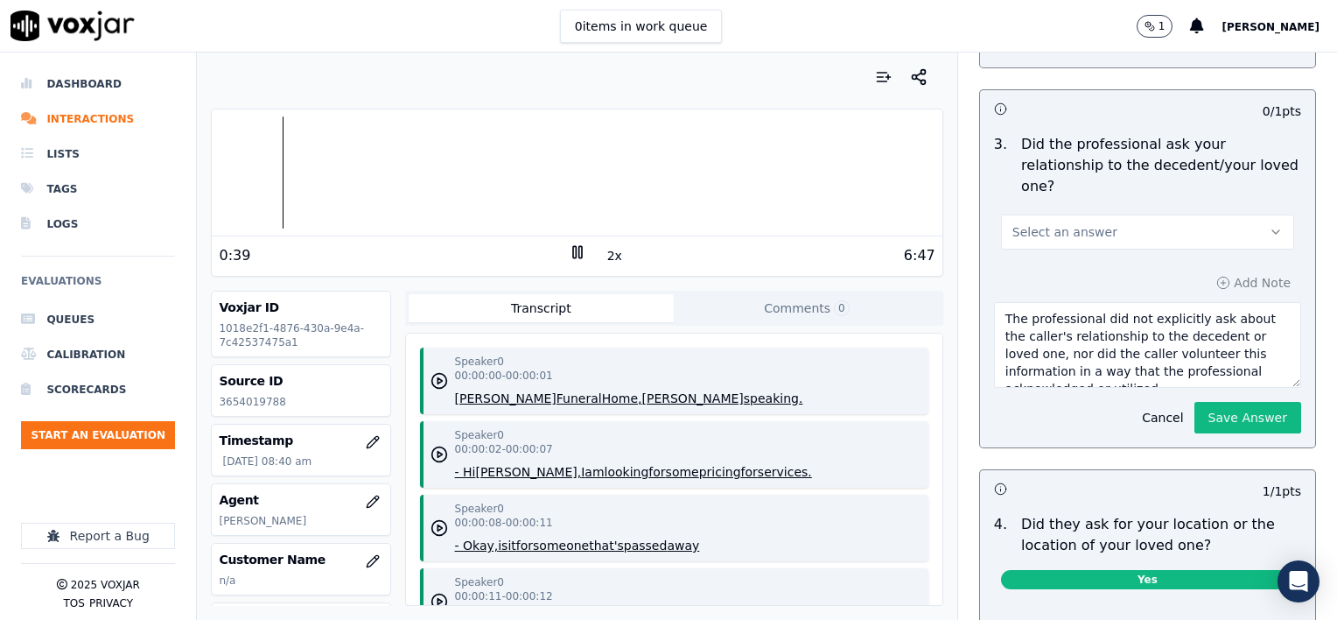
click at [1132, 214] on button "Select an answer" at bounding box center [1147, 231] width 293 height 35
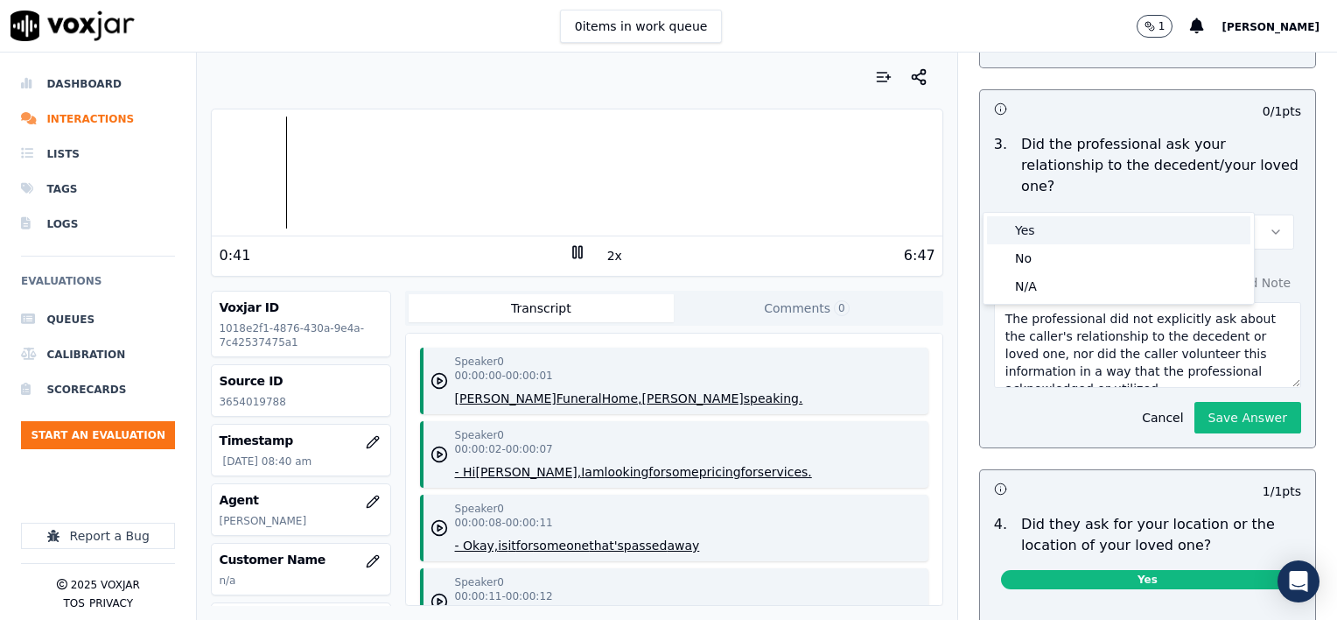
click at [1089, 235] on div "Yes" at bounding box center [1118, 230] width 263 height 28
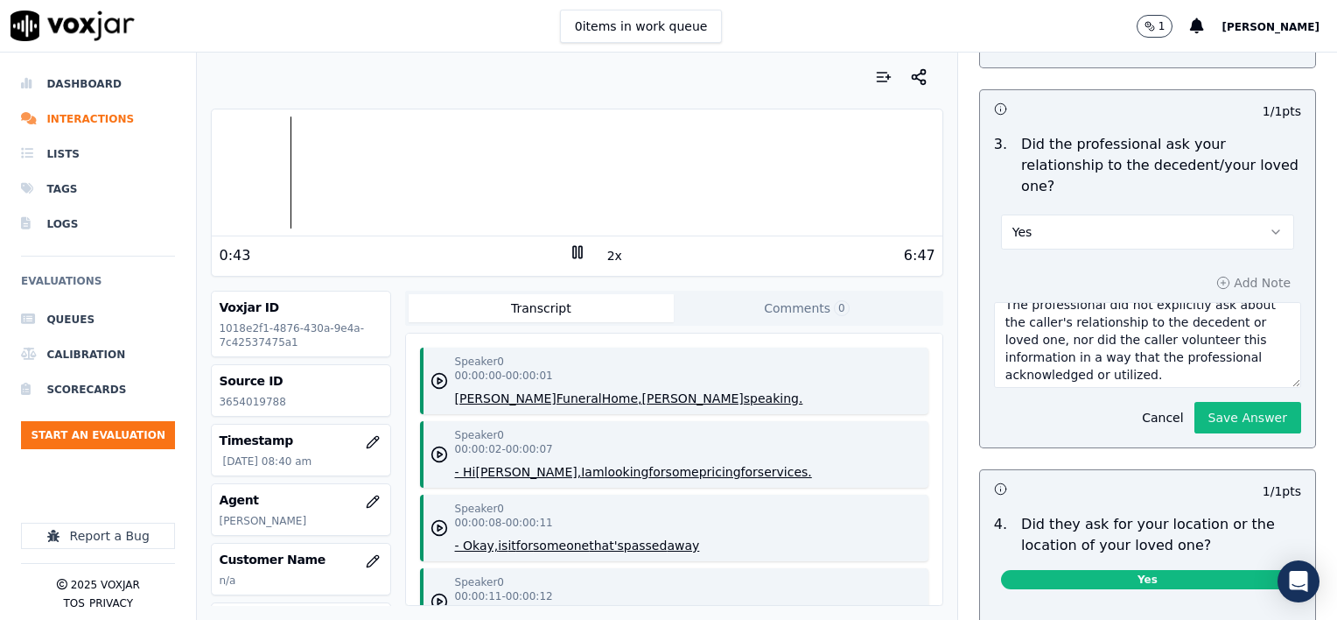
scroll to position [18, 0]
click at [1190, 332] on textarea "The professional did not explicitly ask about the caller's relationship to the …" at bounding box center [1147, 345] width 307 height 86
type textarea "The professional did not explicitly ask about the caller's relationship to the …"
click at [1231, 402] on button "Save Answer" at bounding box center [1248, 418] width 107 height 32
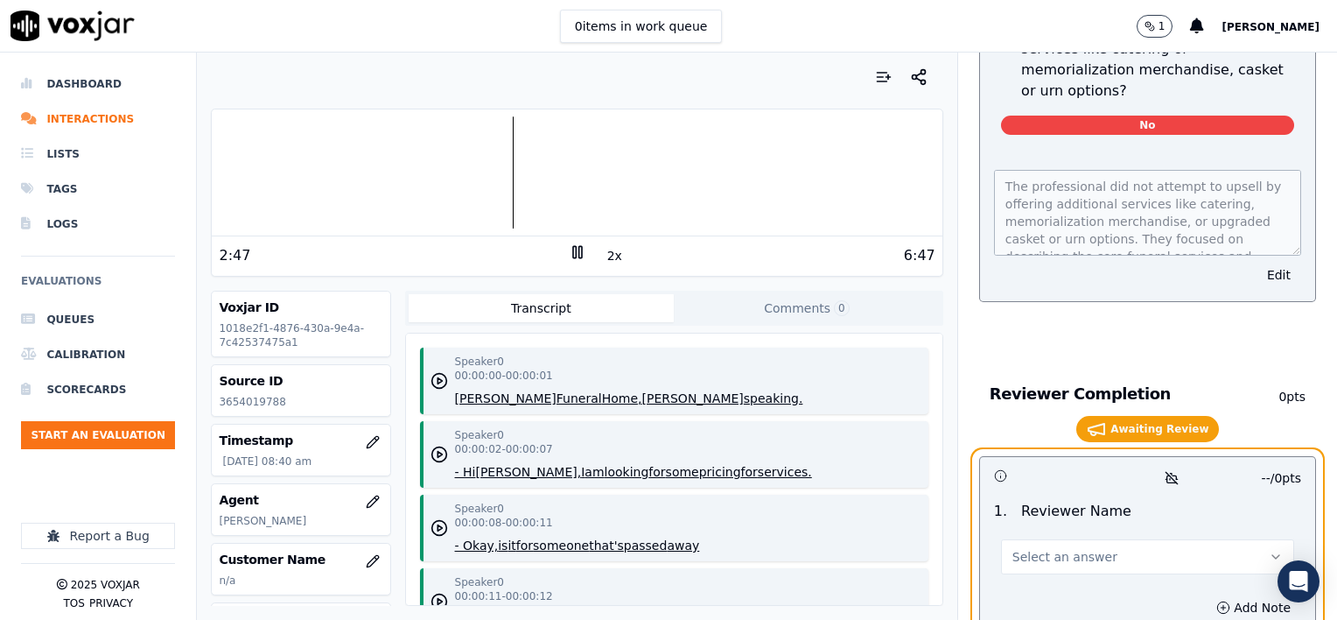
scroll to position [2983, 0]
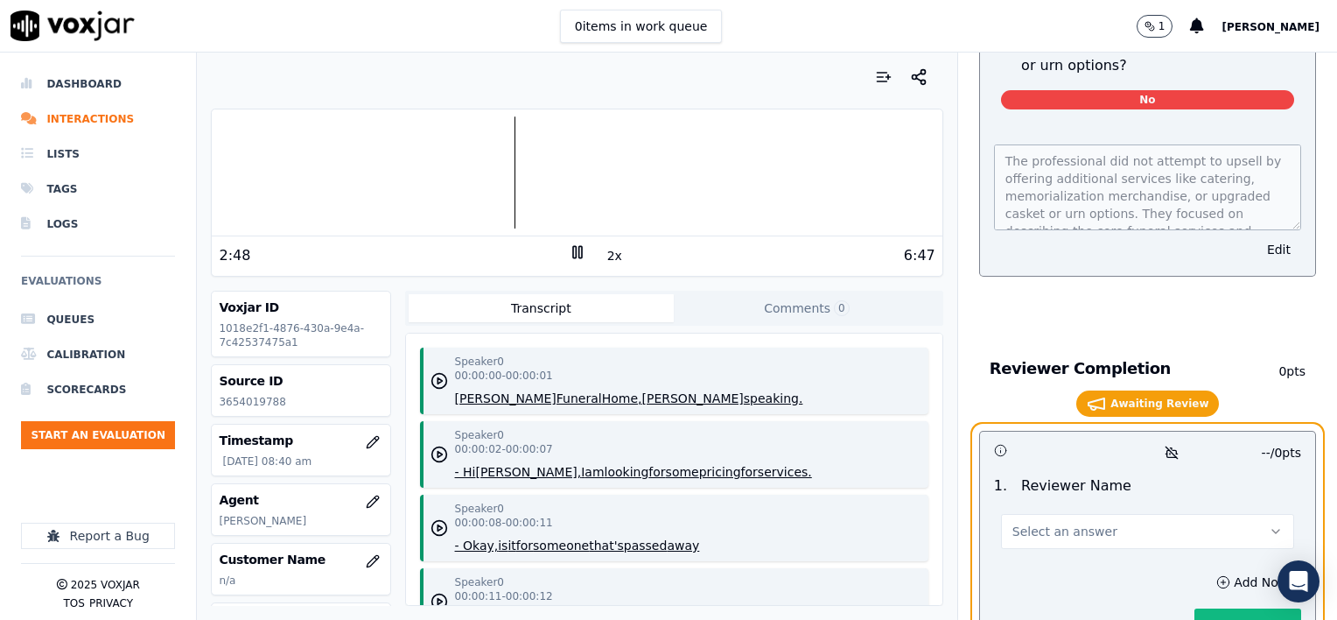
click at [1113, 514] on button "Select an answer" at bounding box center [1147, 531] width 293 height 35
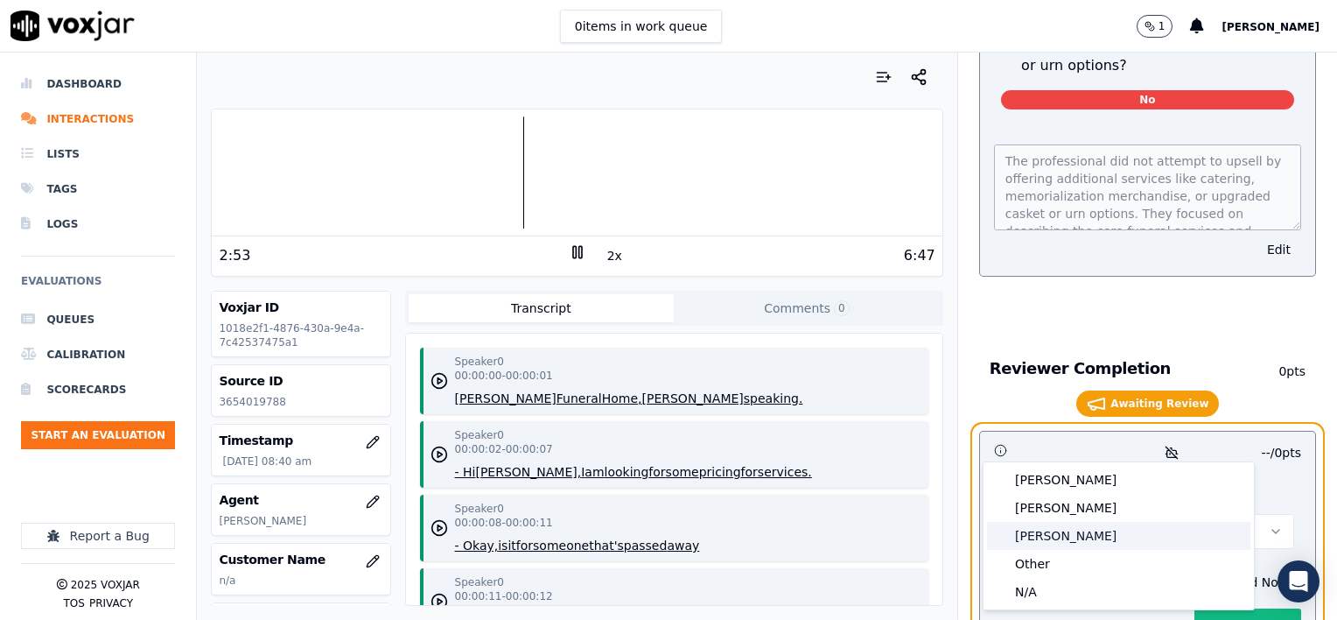
click at [1072, 534] on div "[PERSON_NAME]" at bounding box center [1118, 536] width 263 height 28
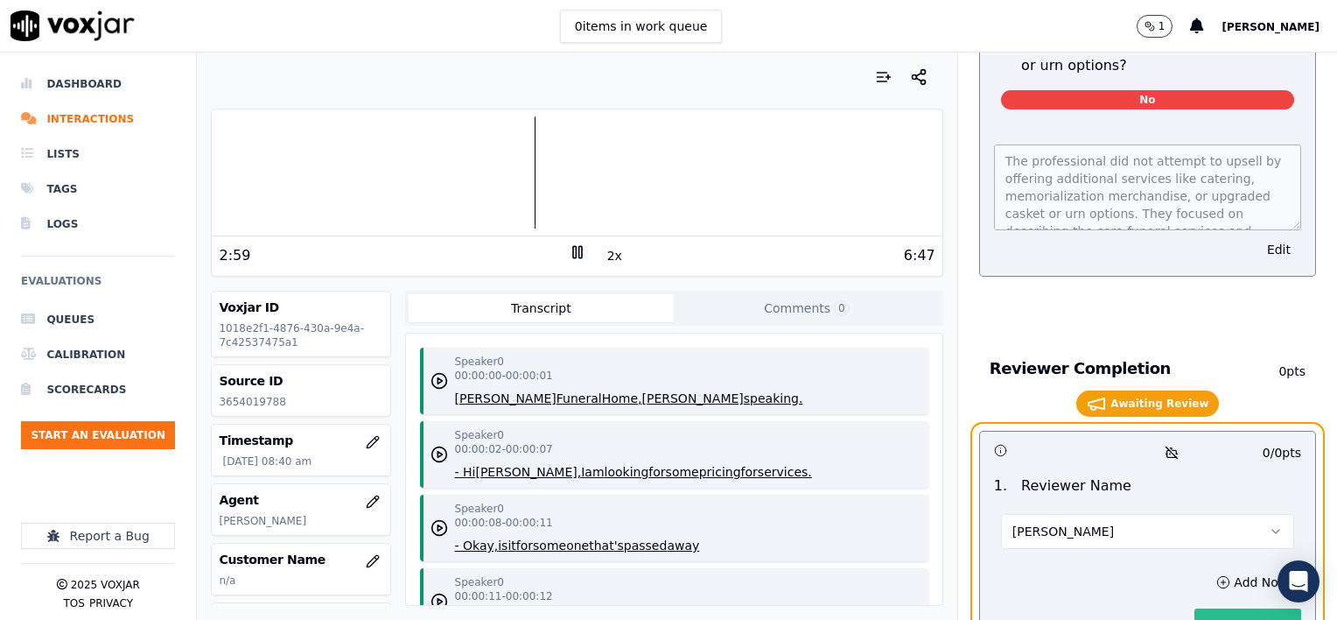
click at [1216, 608] on button "Save Answer" at bounding box center [1248, 624] width 107 height 32
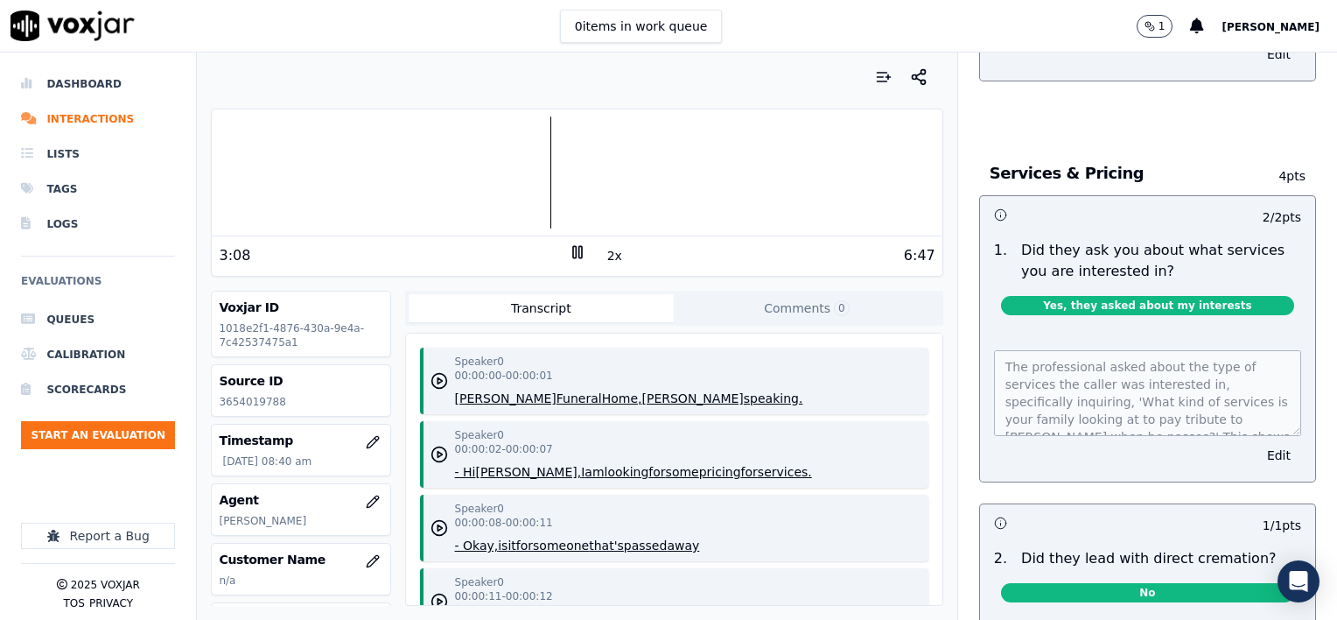
scroll to position [2247, 0]
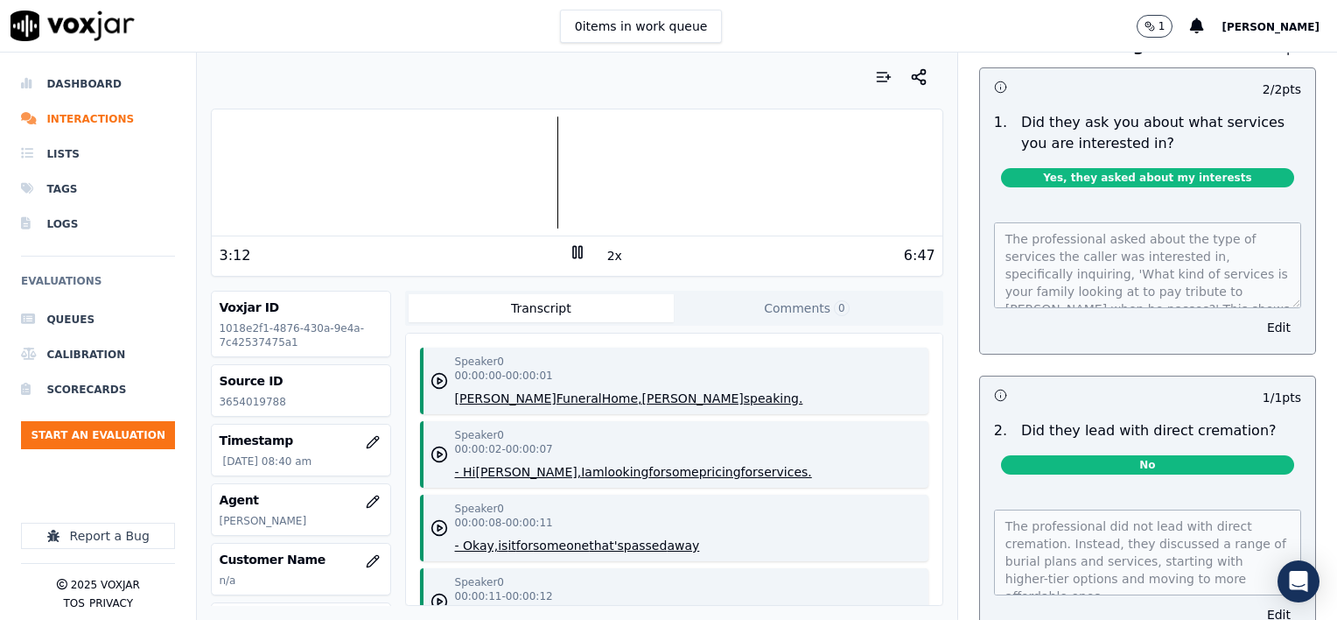
click at [579, 252] on rect at bounding box center [580, 251] width 3 height 11
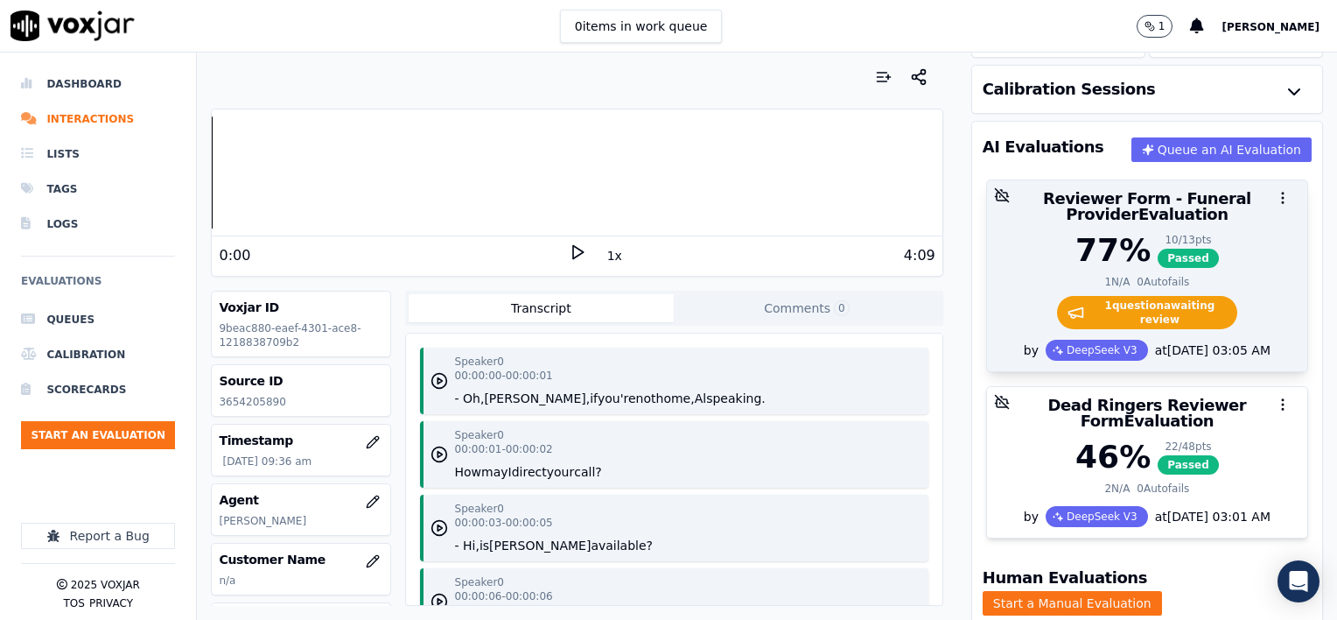
scroll to position [175, 0]
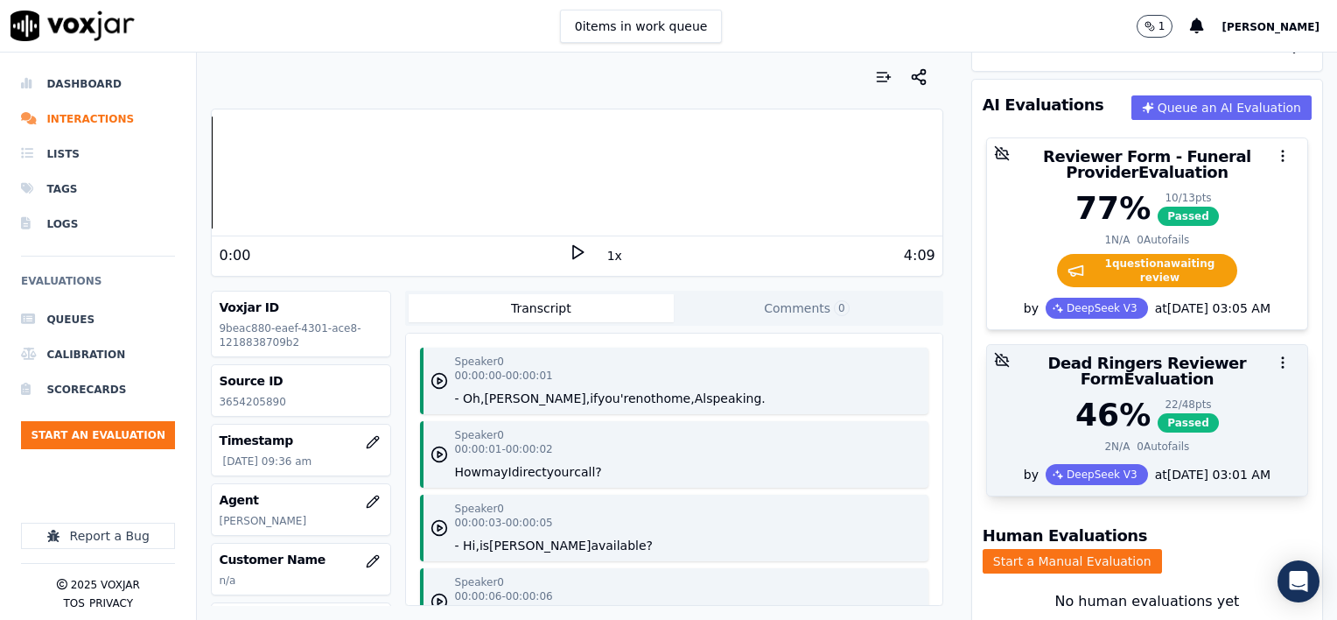
click at [1216, 397] on div "46 % 22 / 48 pts Passed" at bounding box center [1147, 414] width 299 height 35
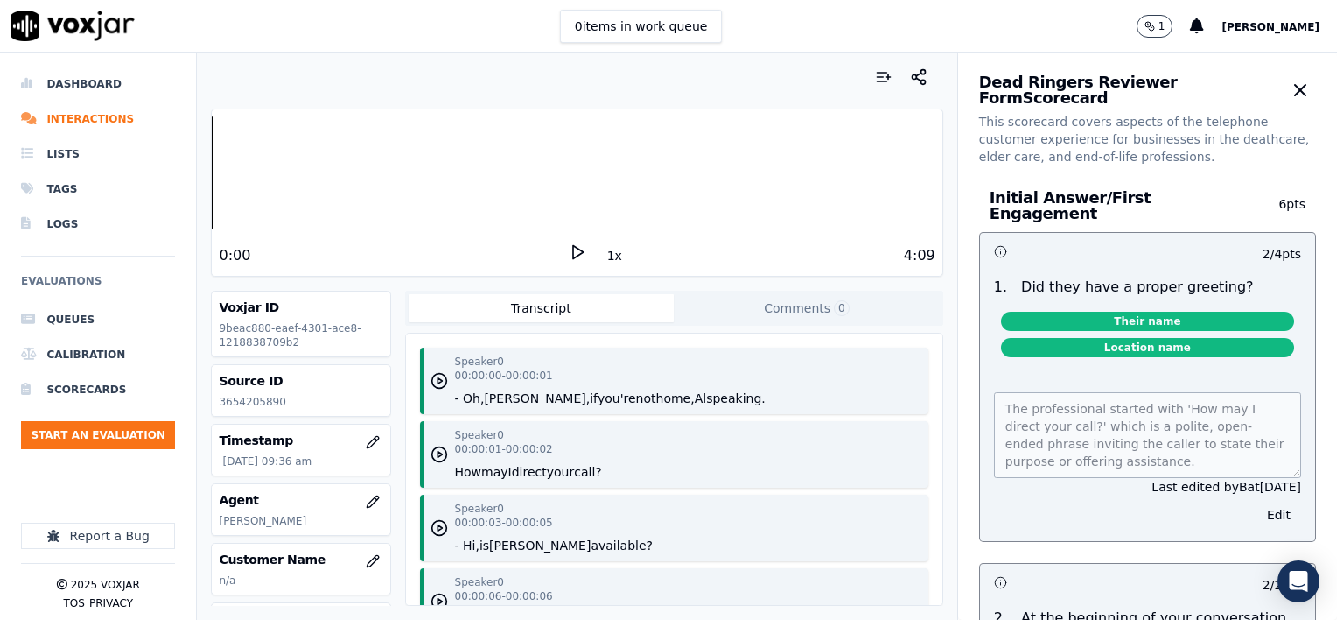
scroll to position [0, 0]
click at [1290, 95] on icon "button" at bounding box center [1300, 91] width 21 height 21
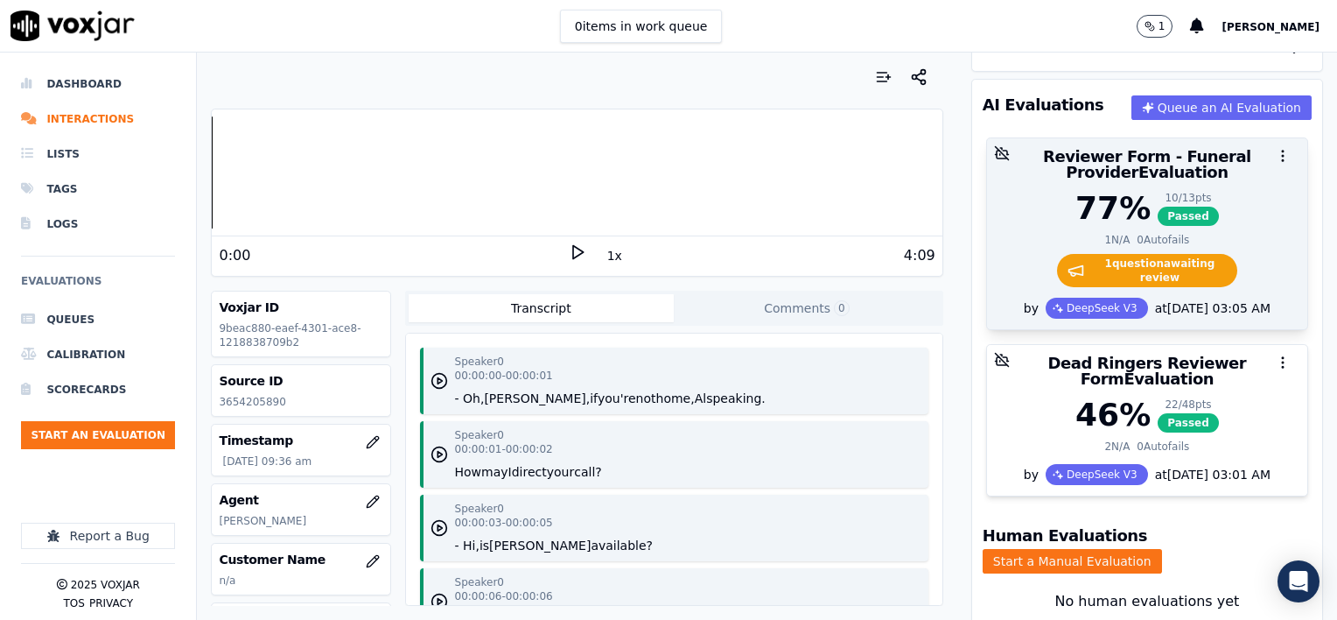
click at [1158, 197] on div "10 / 13 pts" at bounding box center [1188, 198] width 61 height 14
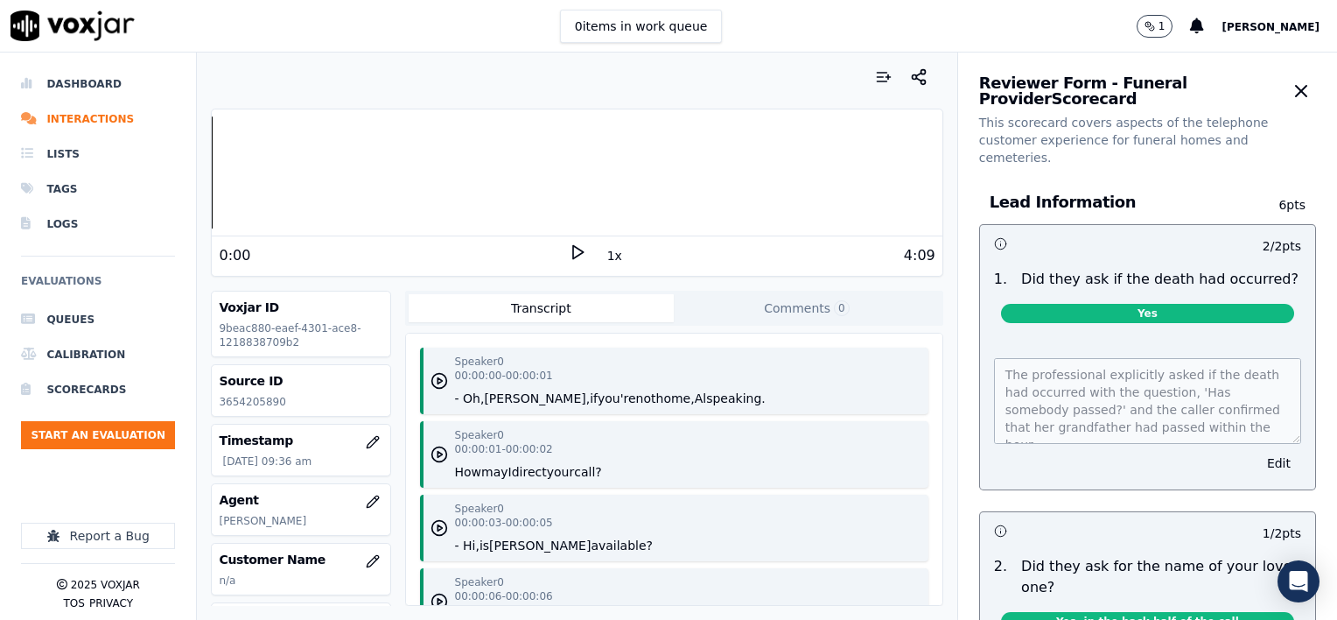
click at [606, 258] on button "1x" at bounding box center [615, 255] width 22 height 25
click at [606, 258] on button "1.5x" at bounding box center [621, 255] width 34 height 25
click at [569, 249] on icon at bounding box center [578, 252] width 18 height 18
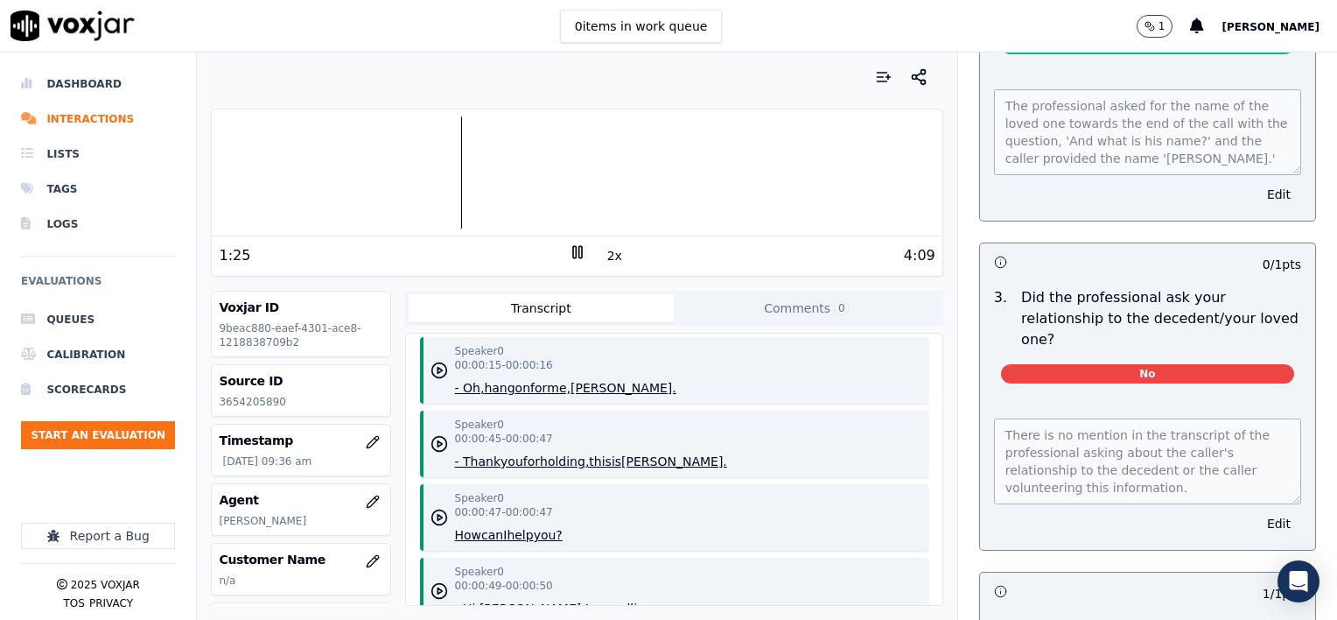
scroll to position [613, 0]
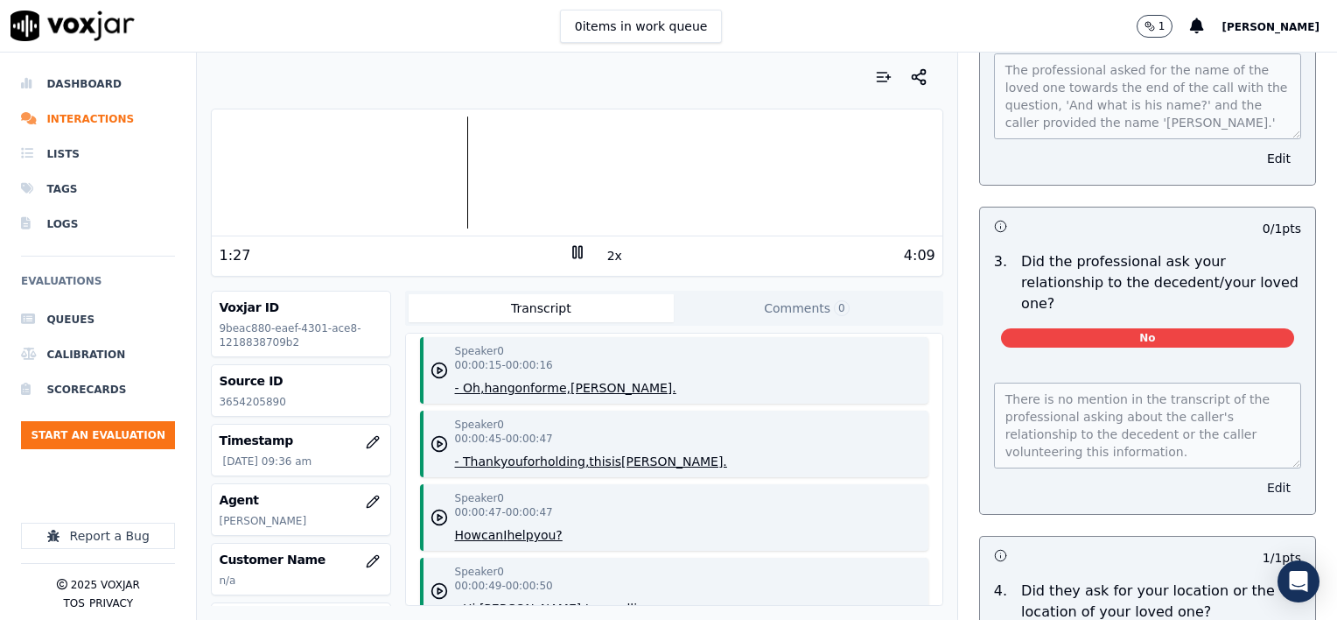
click at [1257, 475] on button "Edit" at bounding box center [1279, 487] width 45 height 25
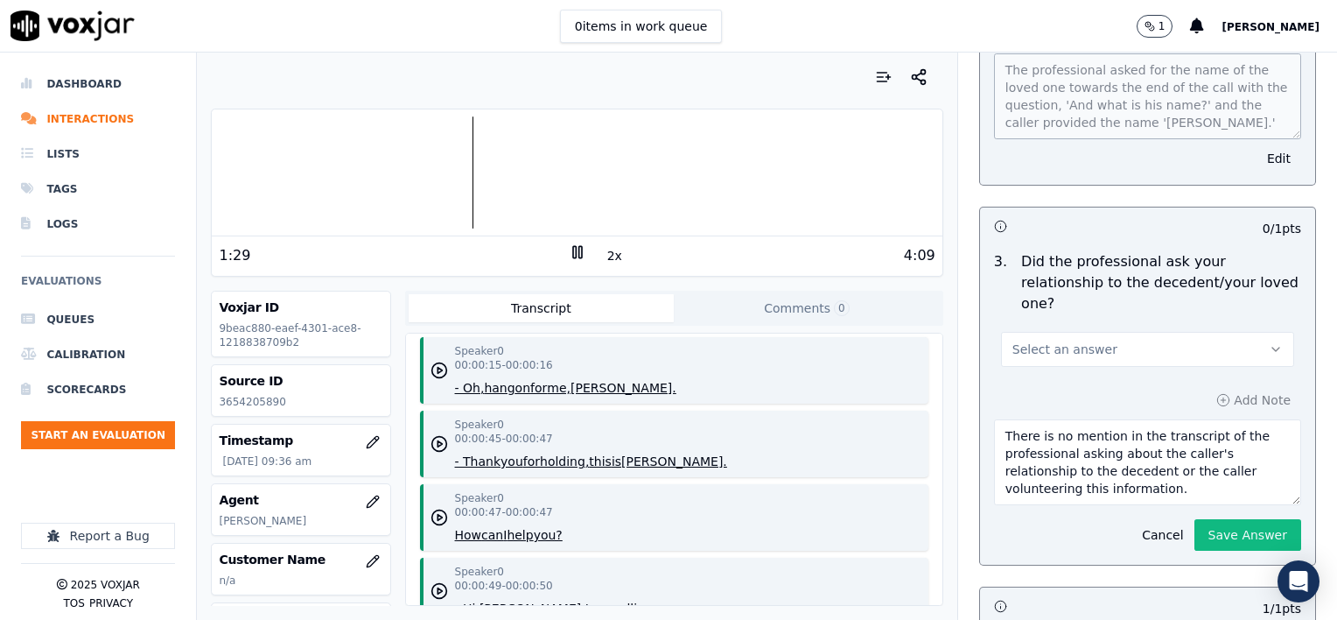
click at [1139, 332] on button "Select an answer" at bounding box center [1147, 349] width 293 height 35
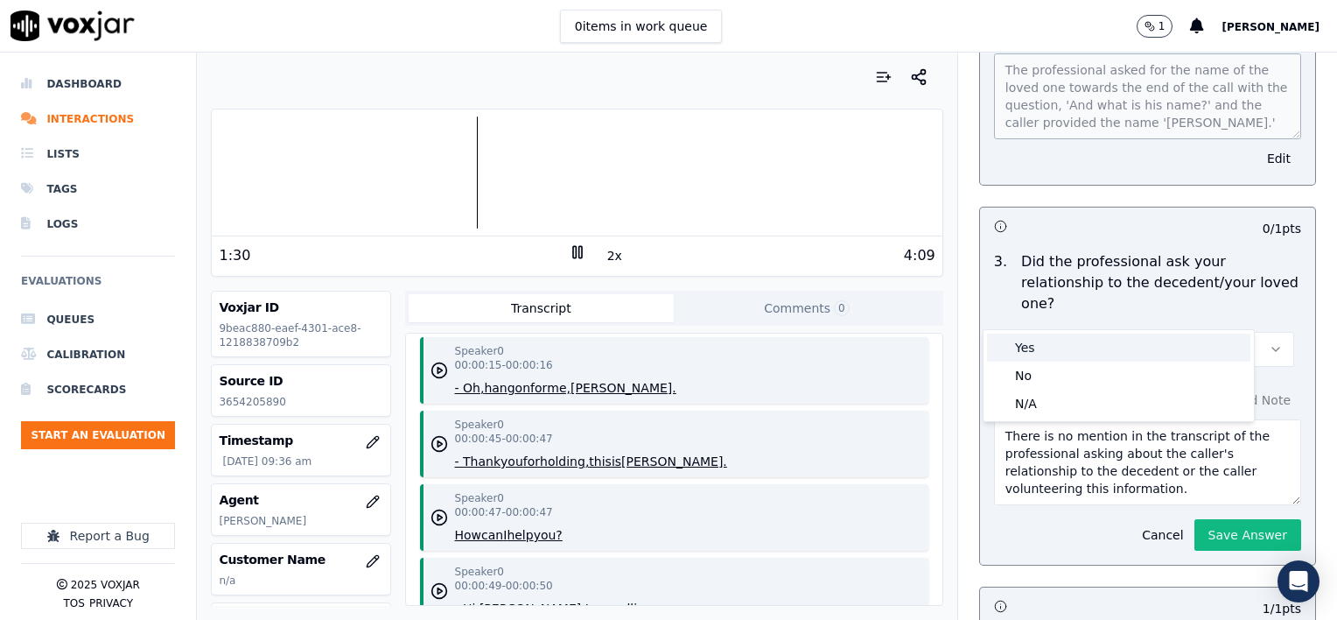
click at [1086, 348] on div "Yes" at bounding box center [1118, 347] width 263 height 28
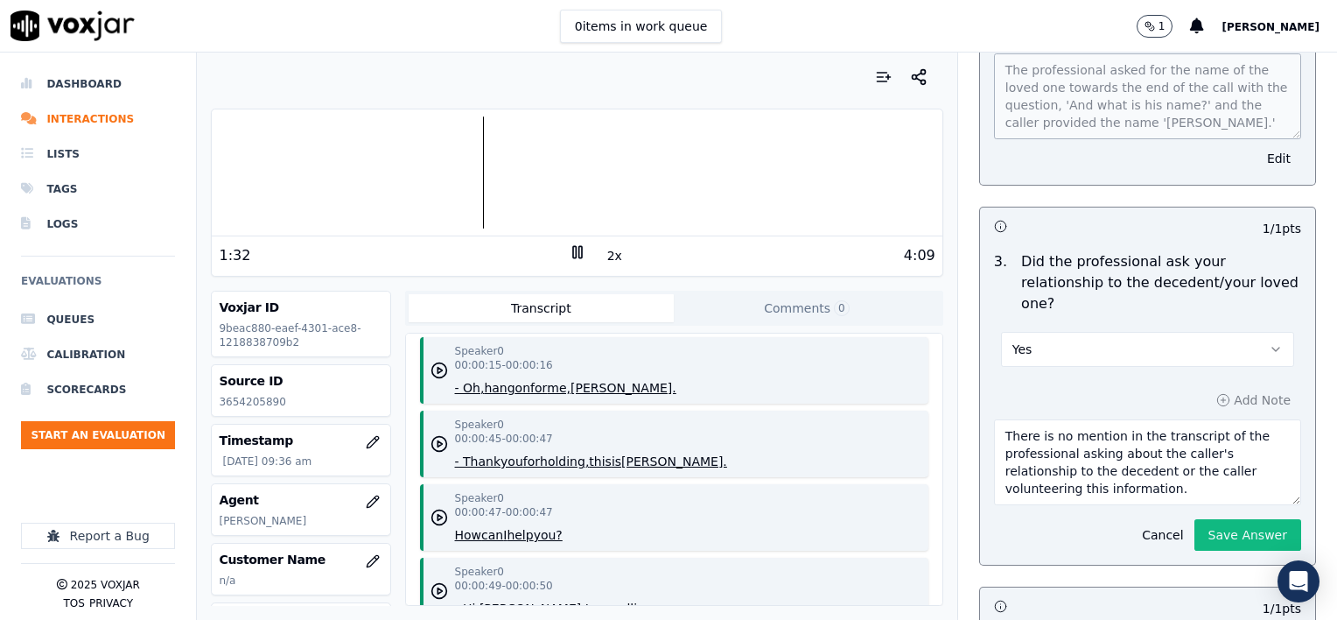
click at [1188, 452] on textarea "There is no mention in the transcript of the professional asking about the call…" at bounding box center [1147, 462] width 307 height 86
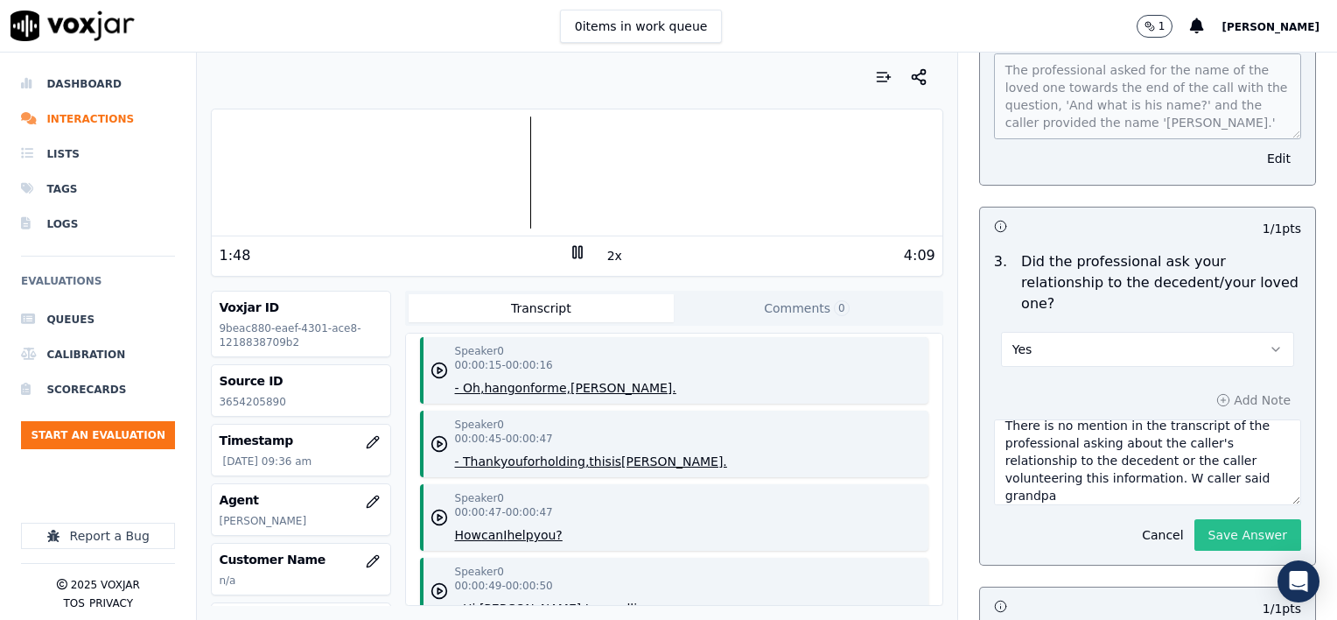
type textarea "There is no mention in the transcript of the professional asking about the call…"
click at [1224, 519] on button "Save Answer" at bounding box center [1248, 535] width 107 height 32
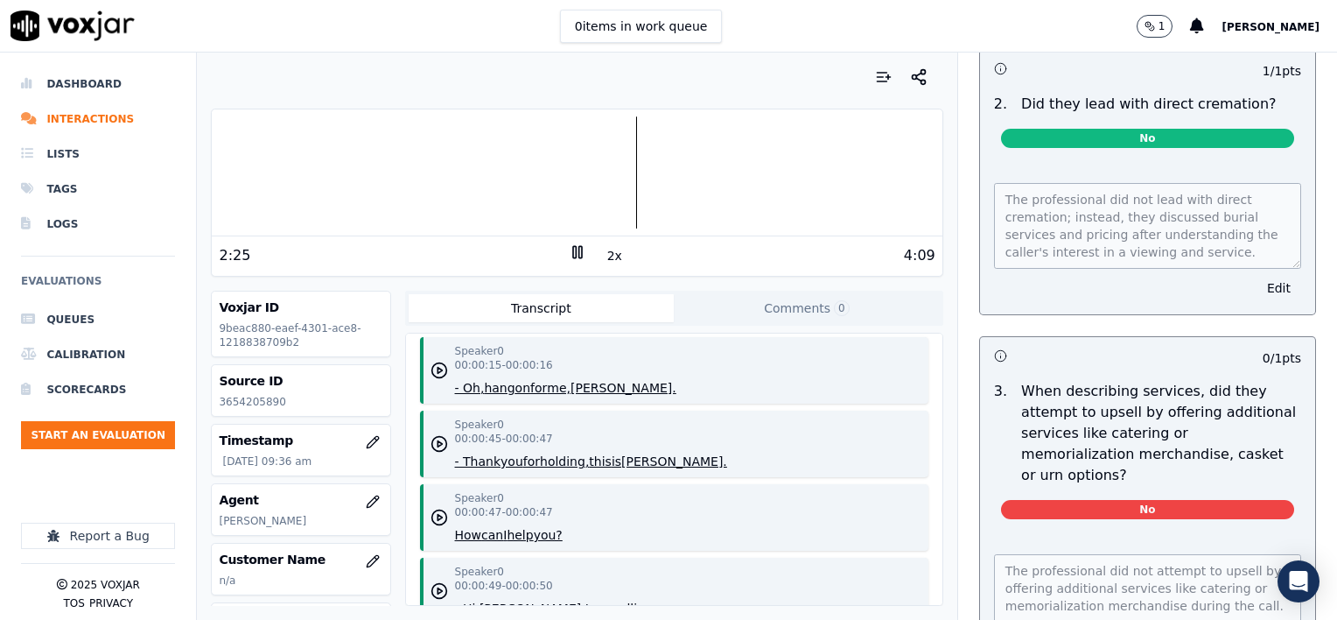
scroll to position [2586, 0]
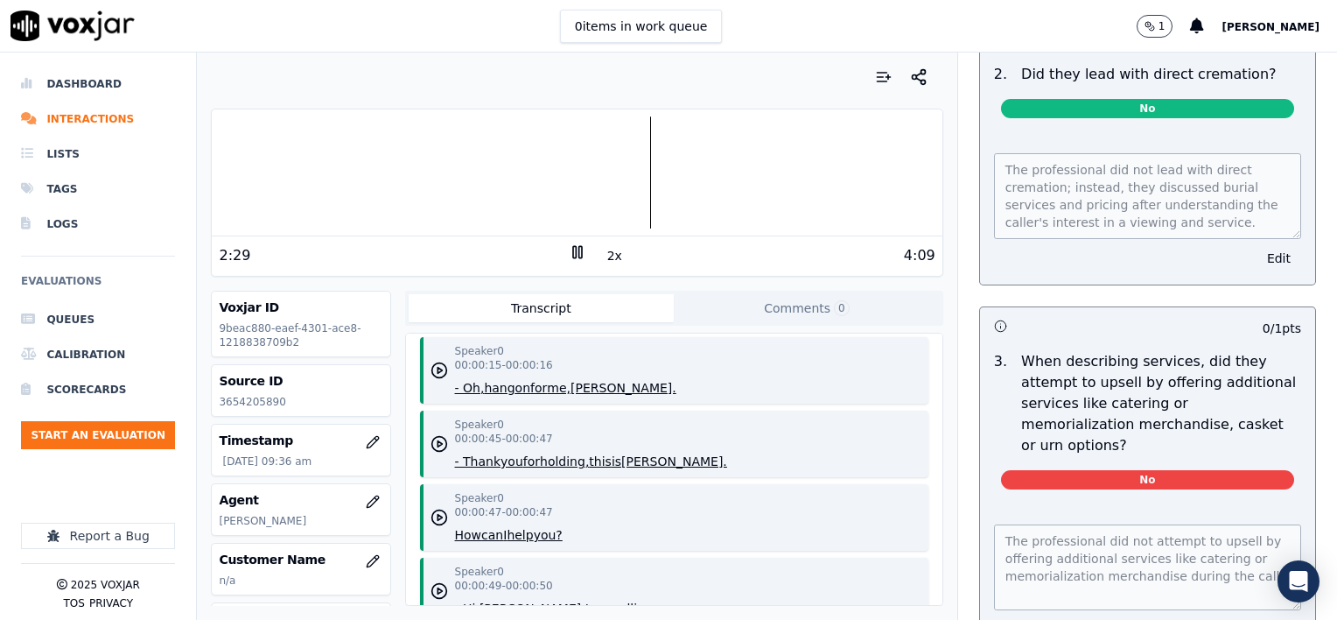
click at [1257, 617] on button "Edit" at bounding box center [1279, 629] width 45 height 25
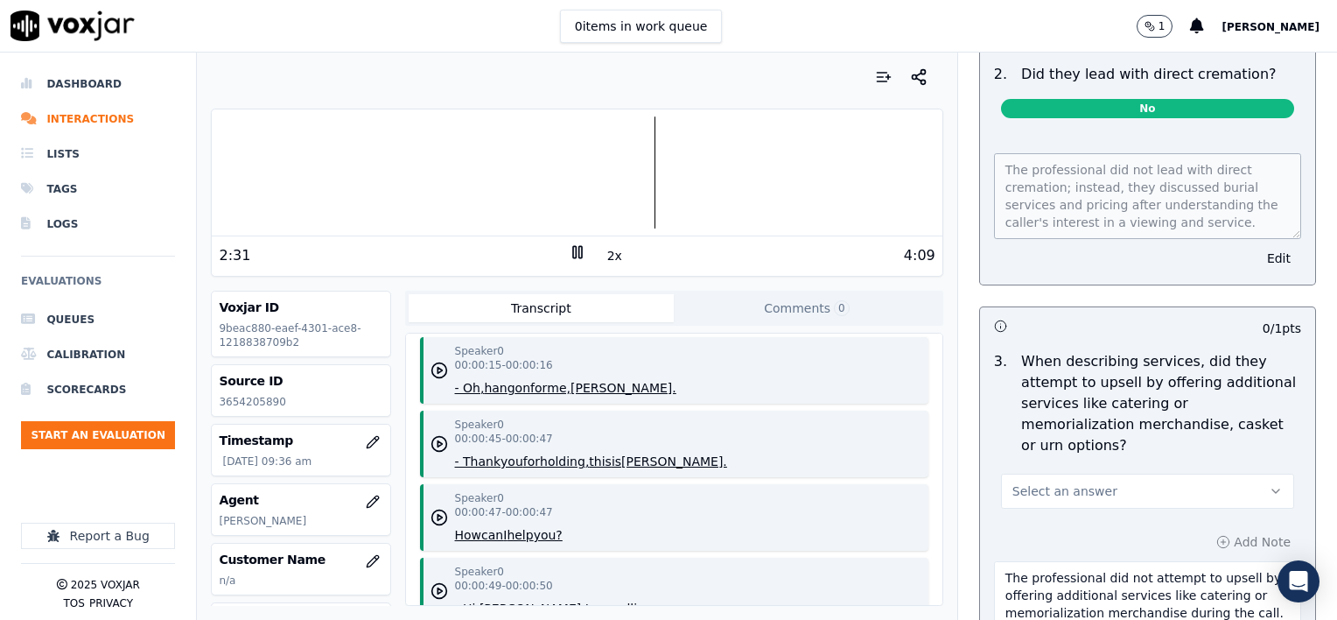
click at [1119, 474] on button "Select an answer" at bounding box center [1147, 491] width 293 height 35
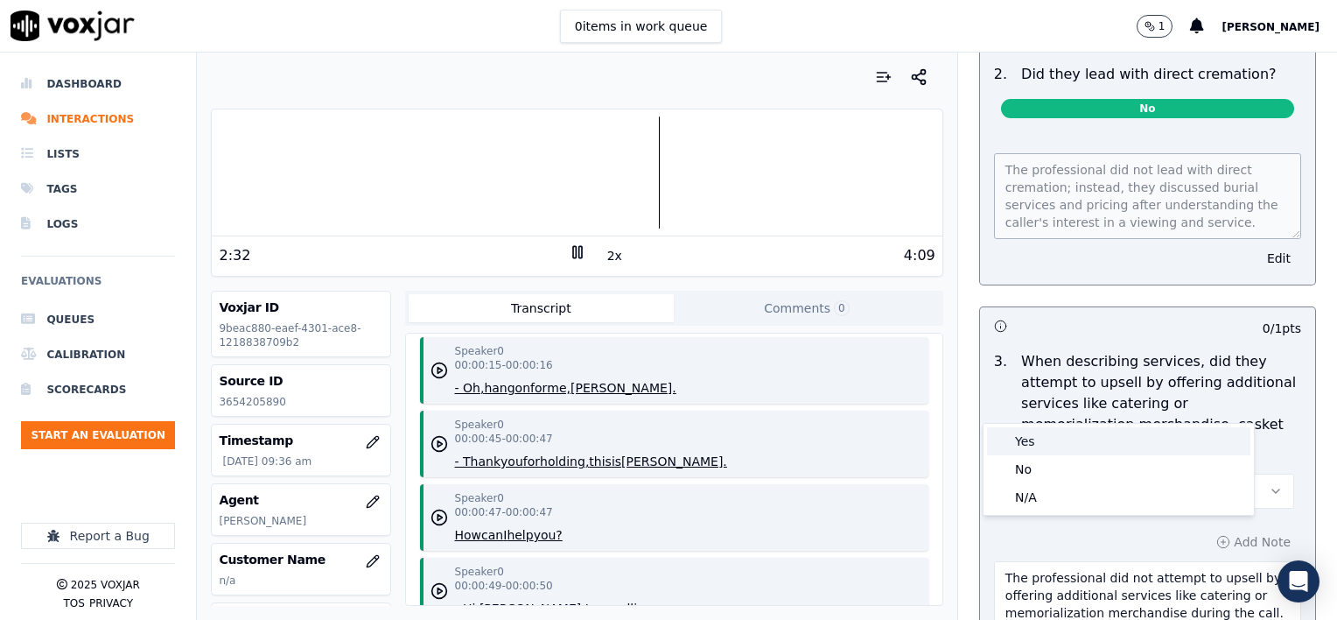
click at [1065, 442] on div "Yes" at bounding box center [1118, 441] width 263 height 28
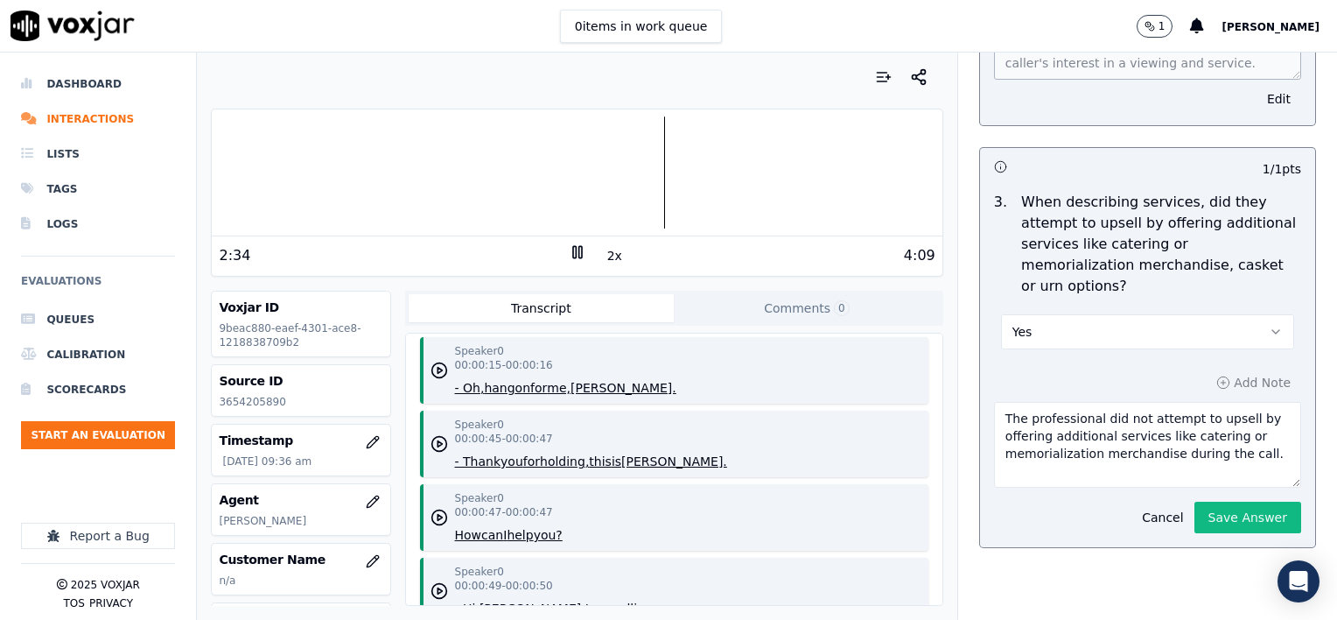
scroll to position [2761, 0]
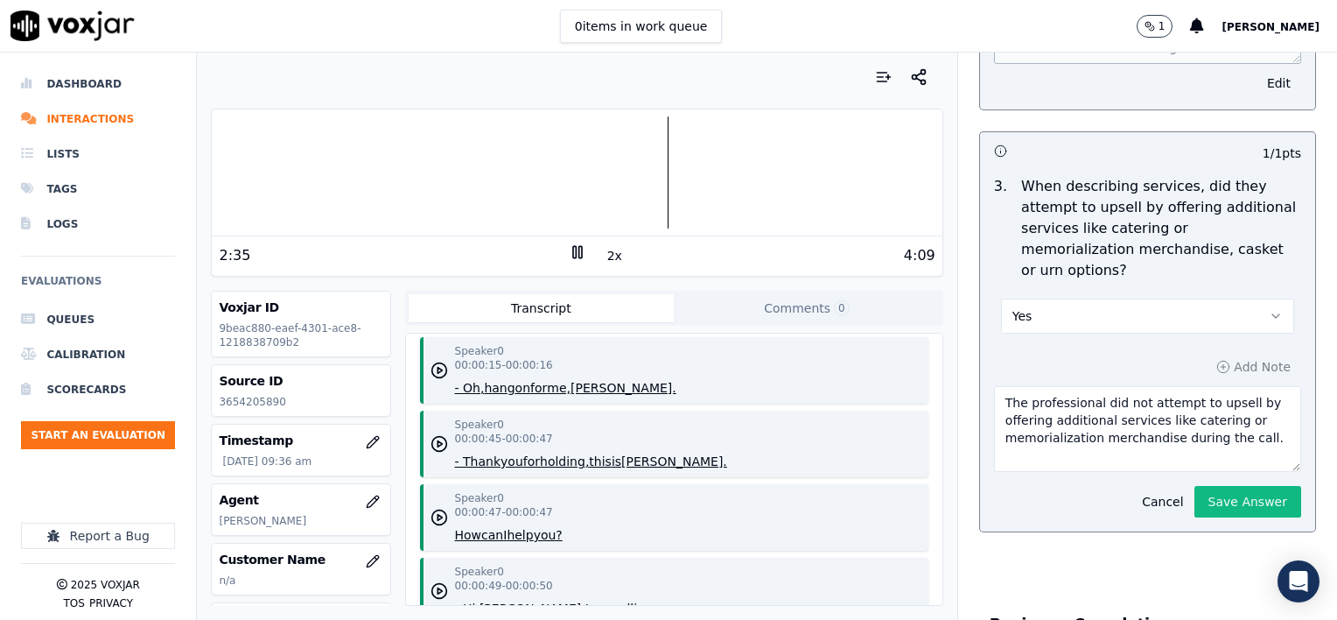
click at [1239, 386] on textarea "The professional did not attempt to upsell by offering additional services like…" at bounding box center [1147, 429] width 307 height 86
type textarea "The professional did not attempt to upsell by offering additional services like…"
click at [1217, 486] on button "Save Answer" at bounding box center [1248, 502] width 107 height 32
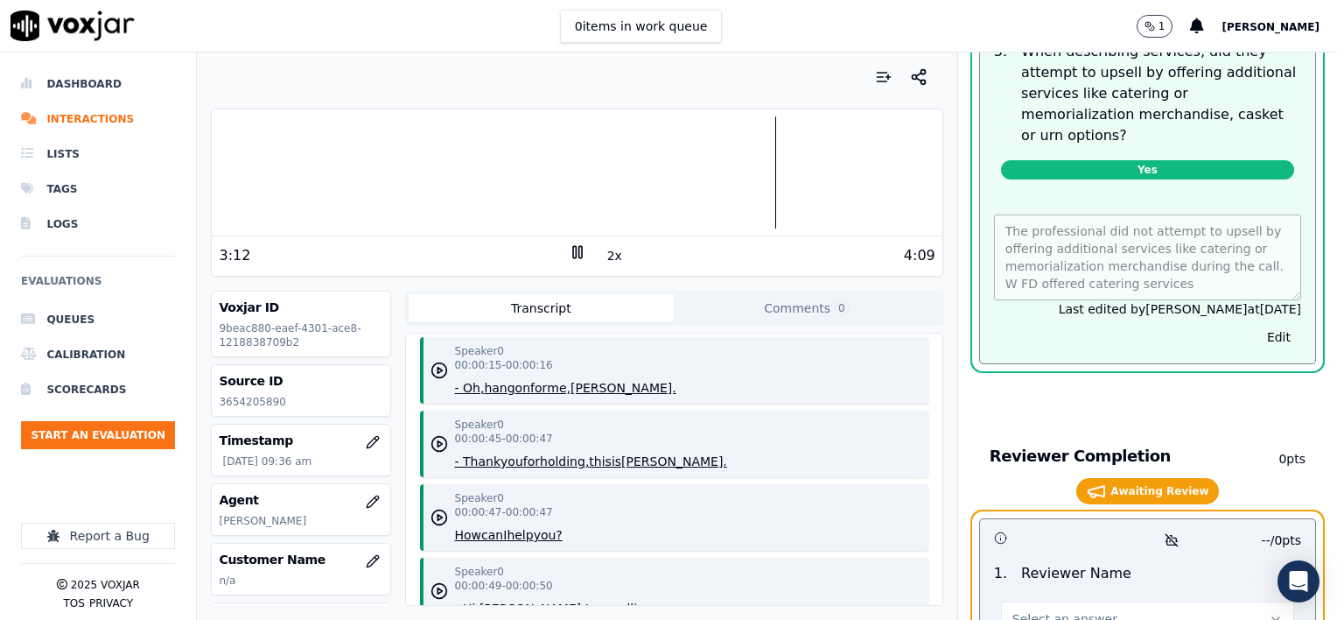
scroll to position [3023, 0]
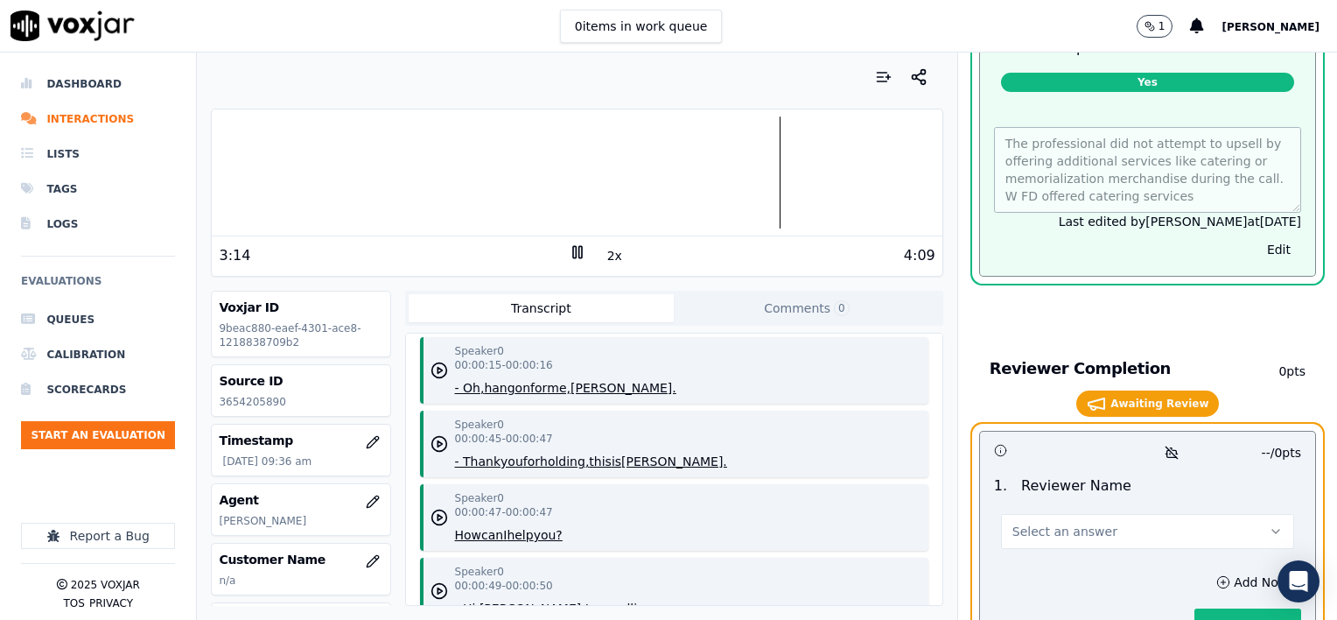
click at [1085, 514] on button "Select an answer" at bounding box center [1147, 531] width 293 height 35
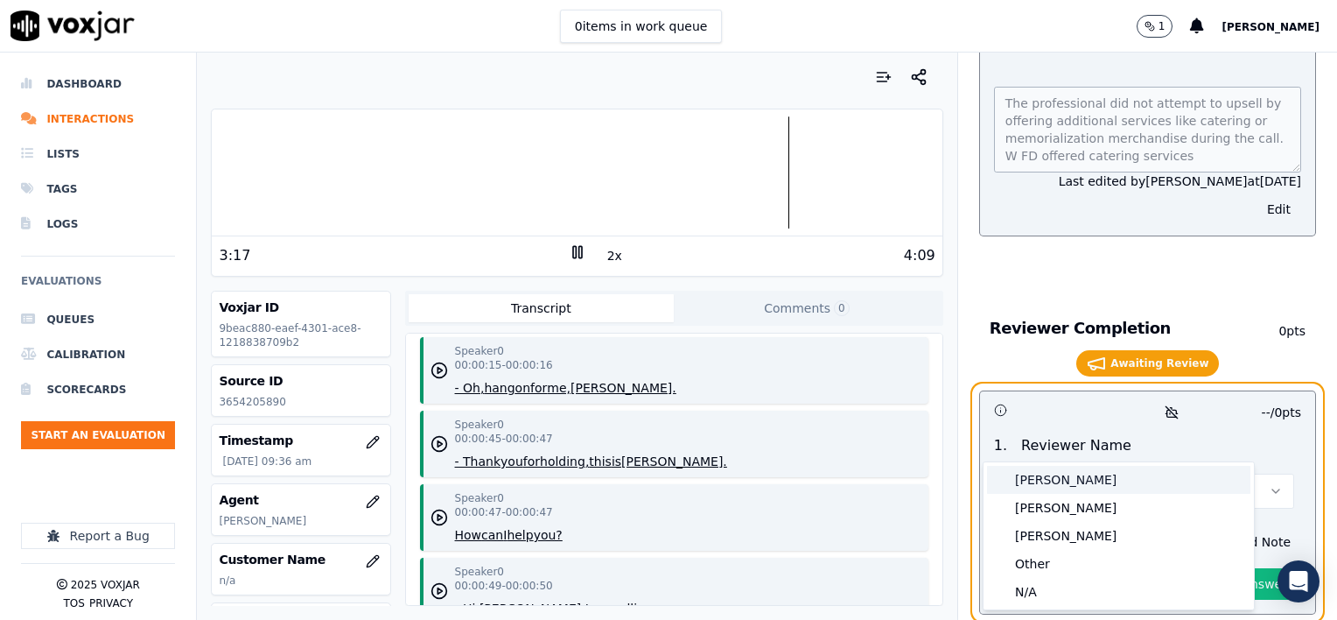
scroll to position [2983, 0]
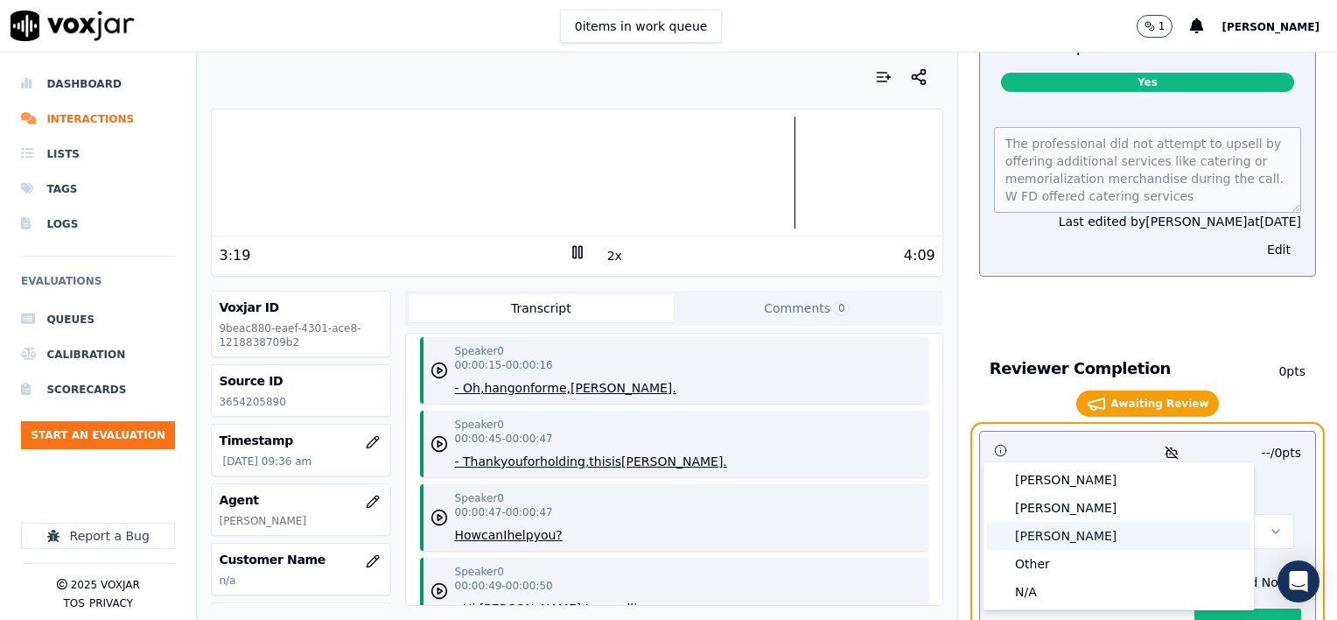
click at [1064, 536] on div "[PERSON_NAME]" at bounding box center [1118, 536] width 263 height 28
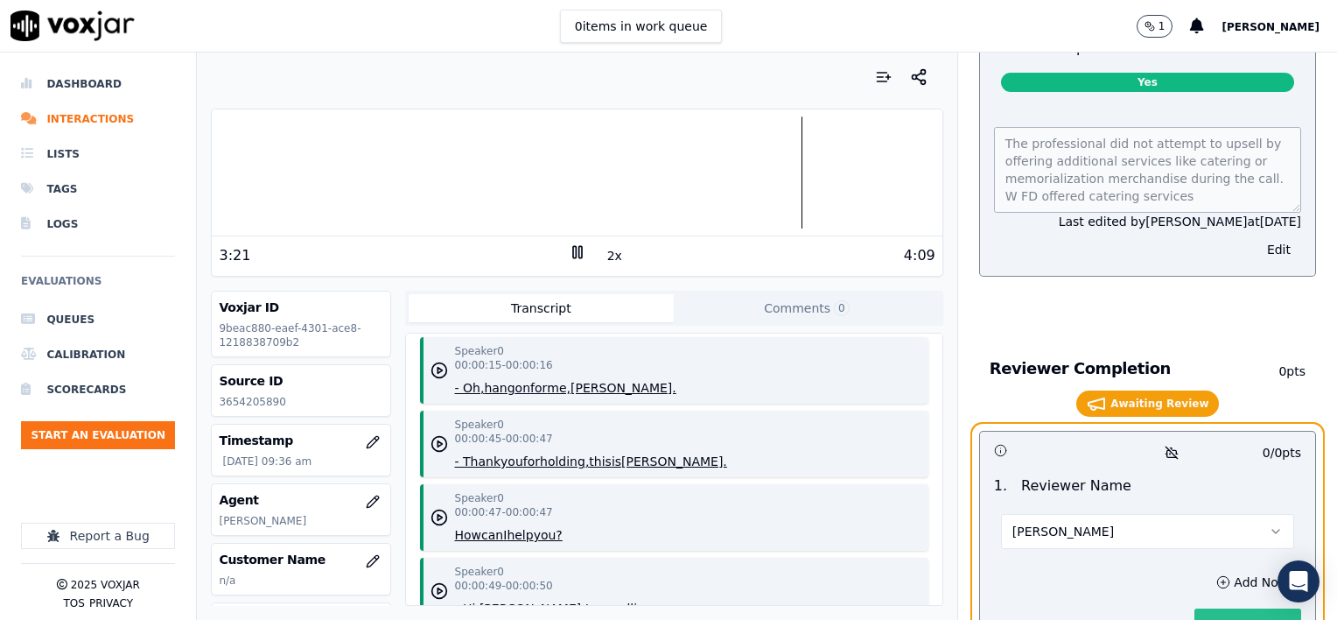
click at [1220, 608] on button "Save Answer" at bounding box center [1248, 624] width 107 height 32
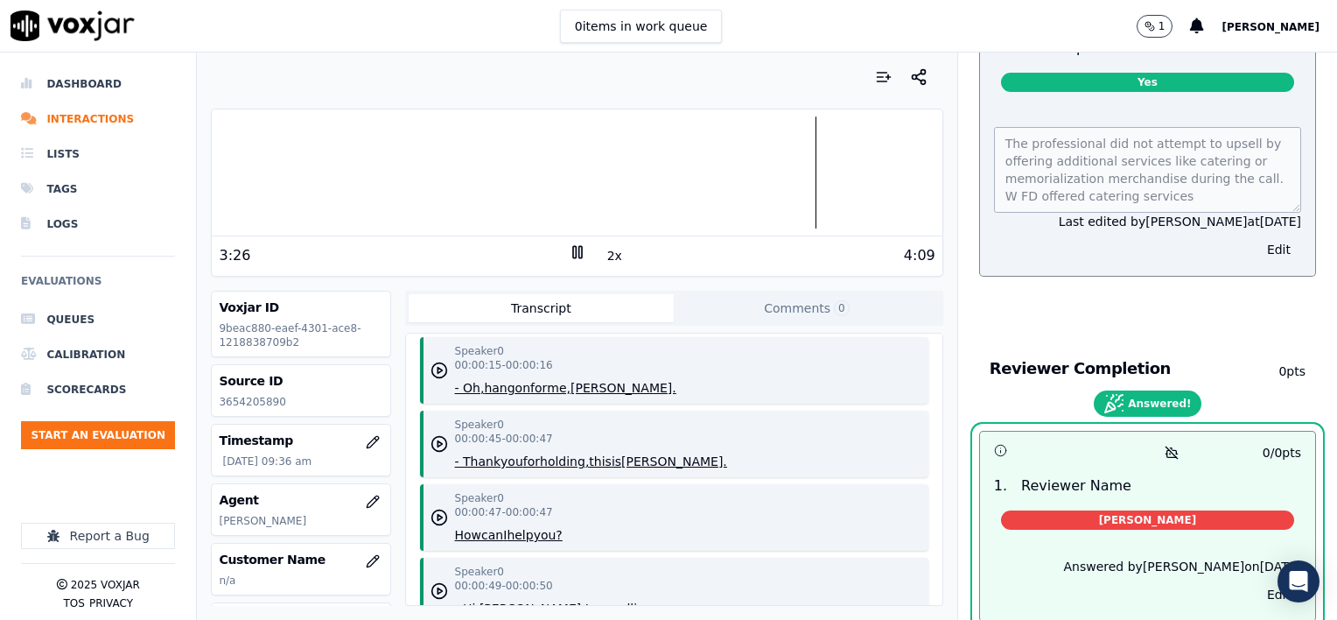
click at [579, 256] on rect at bounding box center [580, 251] width 3 height 11
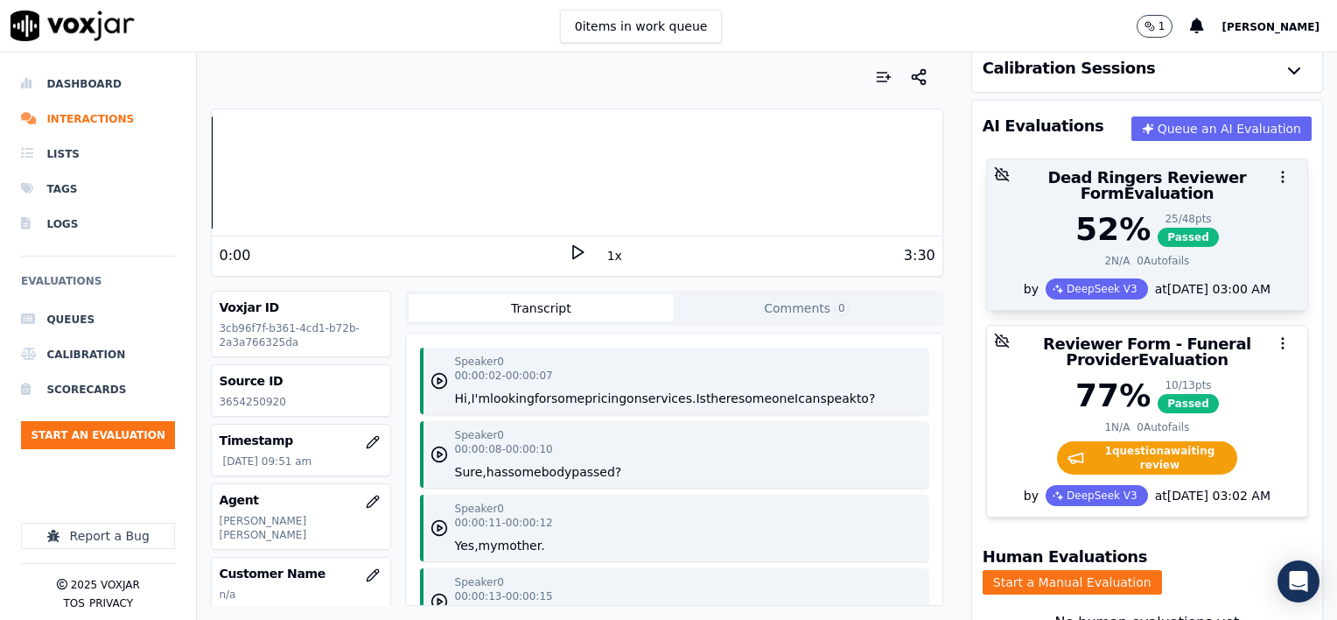
scroll to position [175, 0]
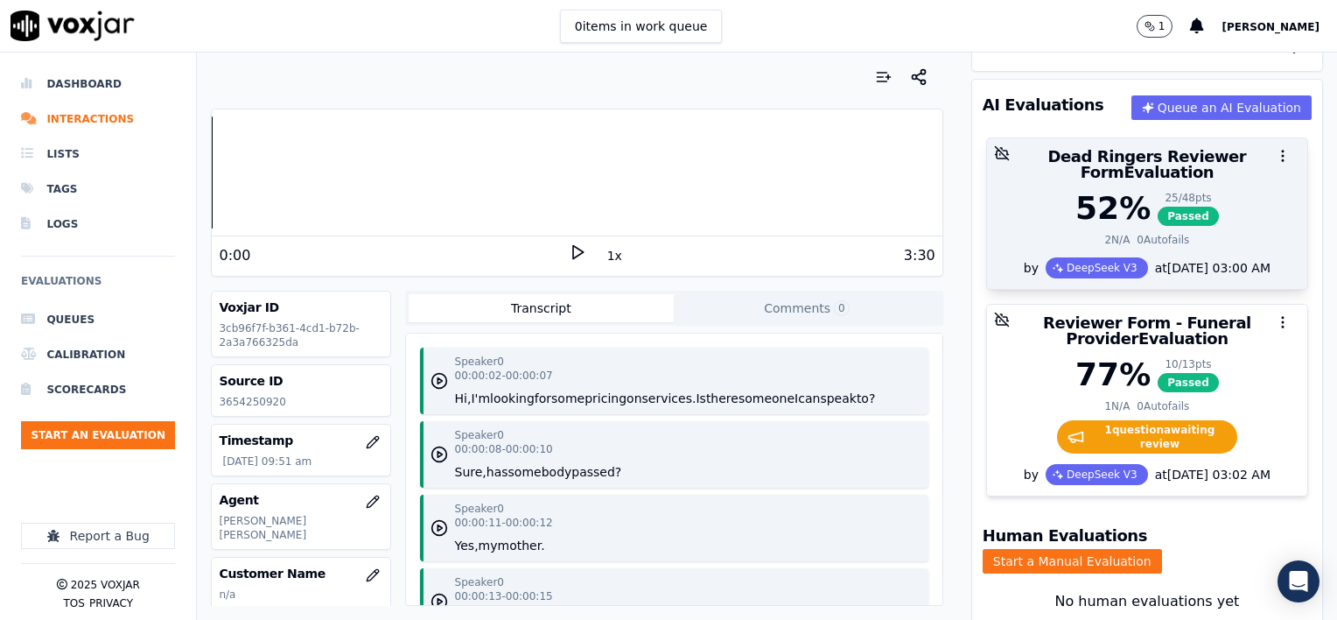
click at [1022, 368] on div "77 % 10 / 13 pts Passed" at bounding box center [1147, 374] width 299 height 35
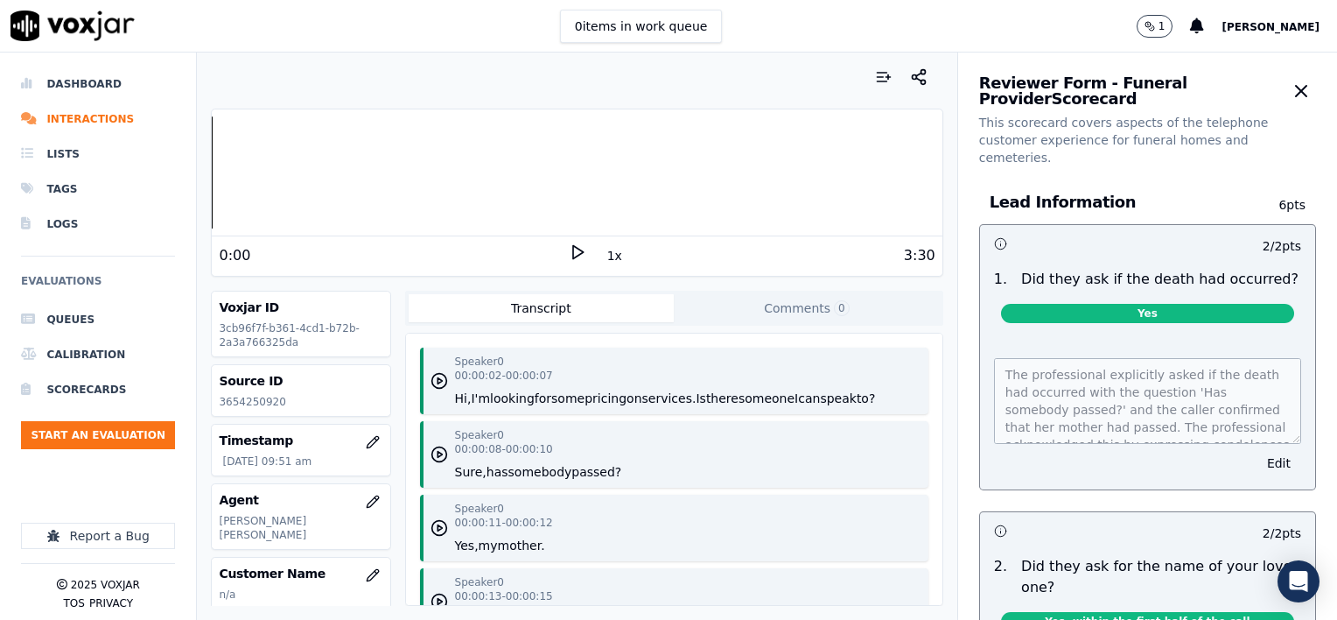
click at [604, 262] on button "1x" at bounding box center [615, 255] width 22 height 25
click at [604, 259] on button "1.5x" at bounding box center [621, 255] width 34 height 25
click at [569, 249] on icon at bounding box center [578, 252] width 18 height 18
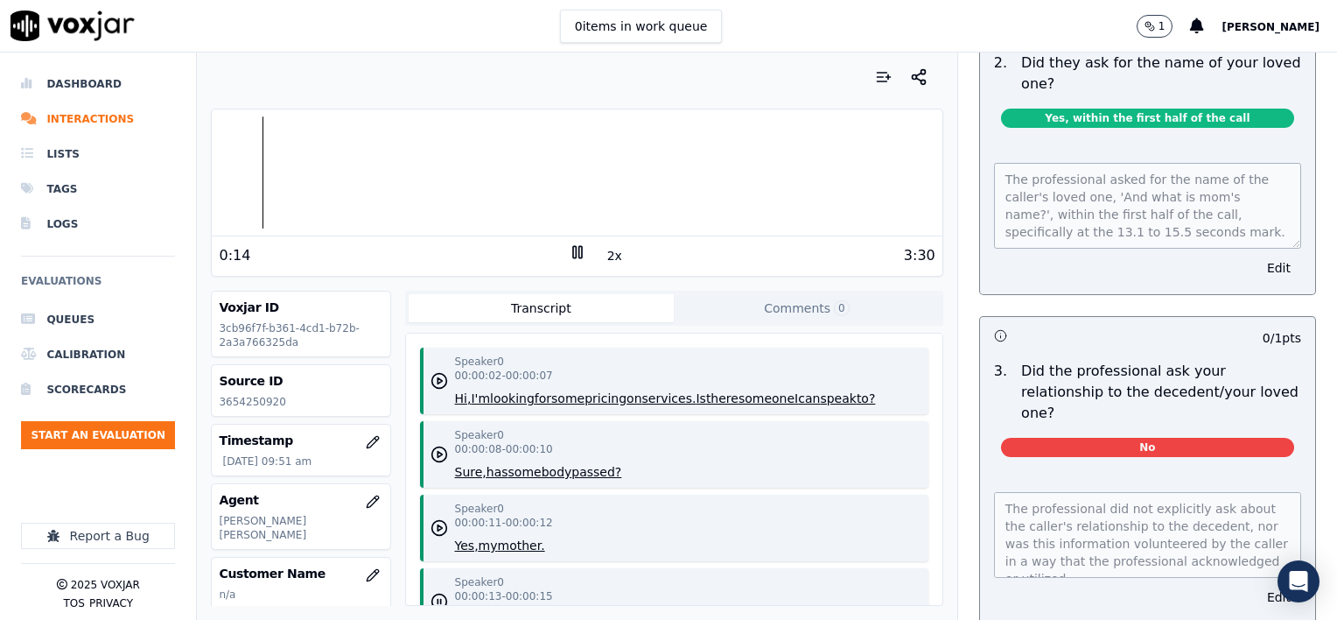
scroll to position [525, 0]
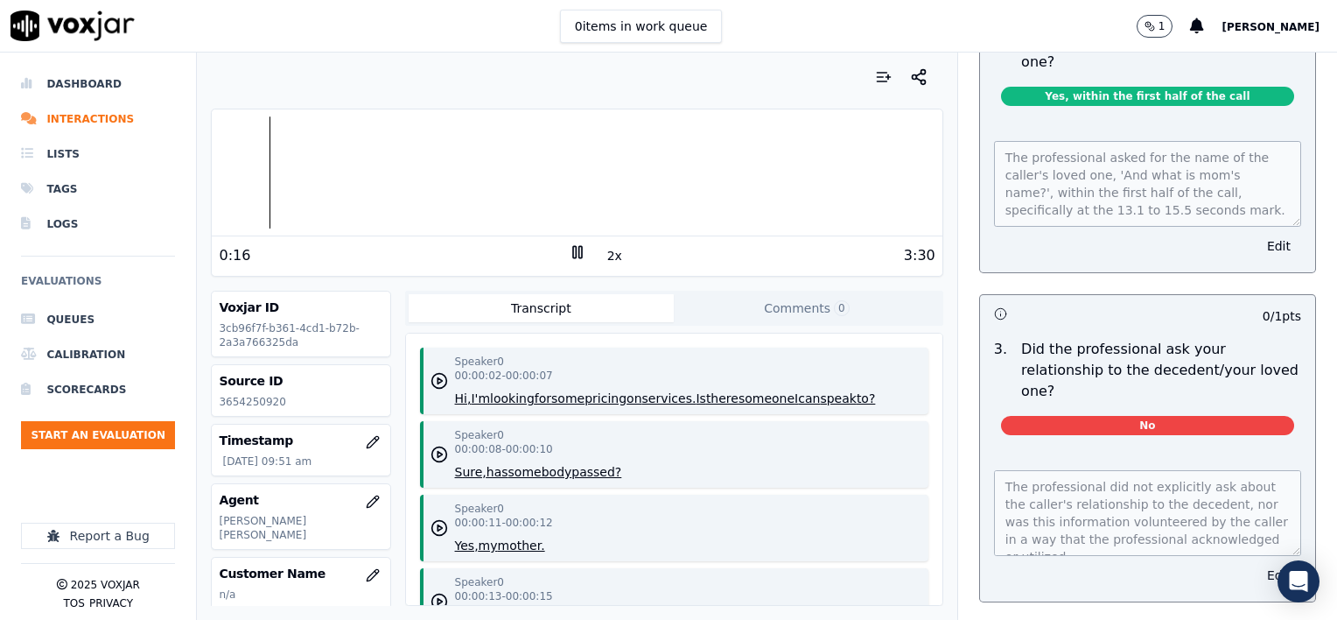
click at [1257, 563] on button "Edit" at bounding box center [1279, 575] width 45 height 25
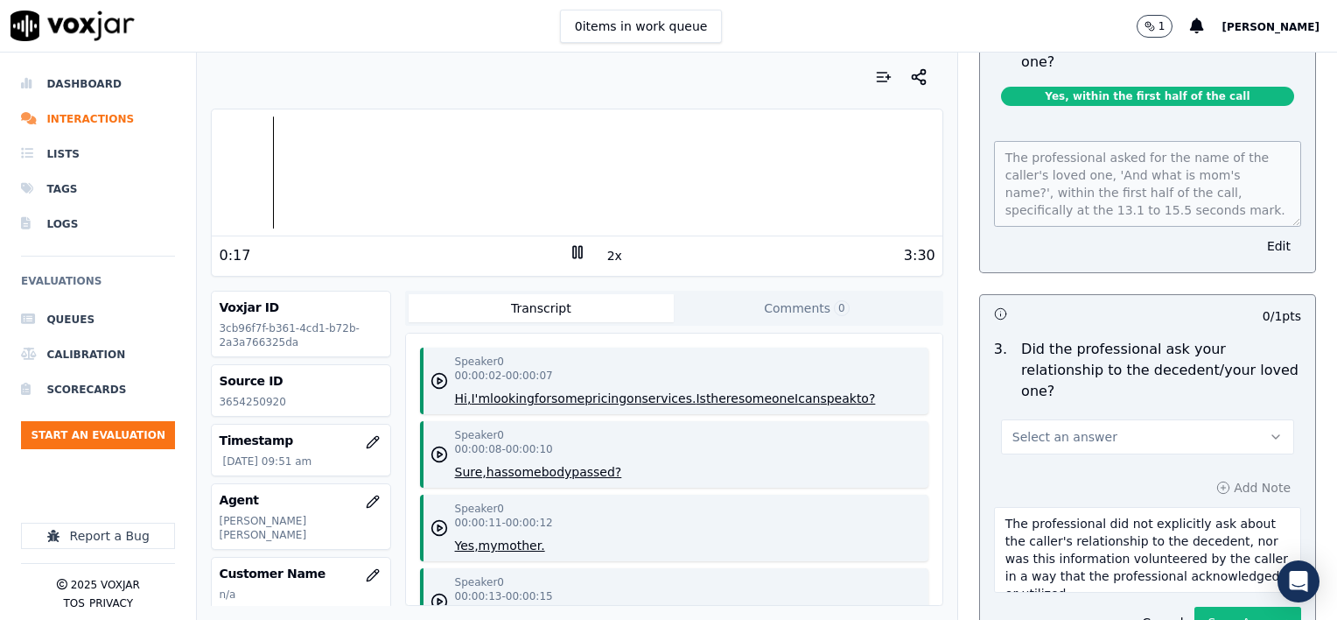
click at [1125, 419] on button "Select an answer" at bounding box center [1147, 436] width 293 height 35
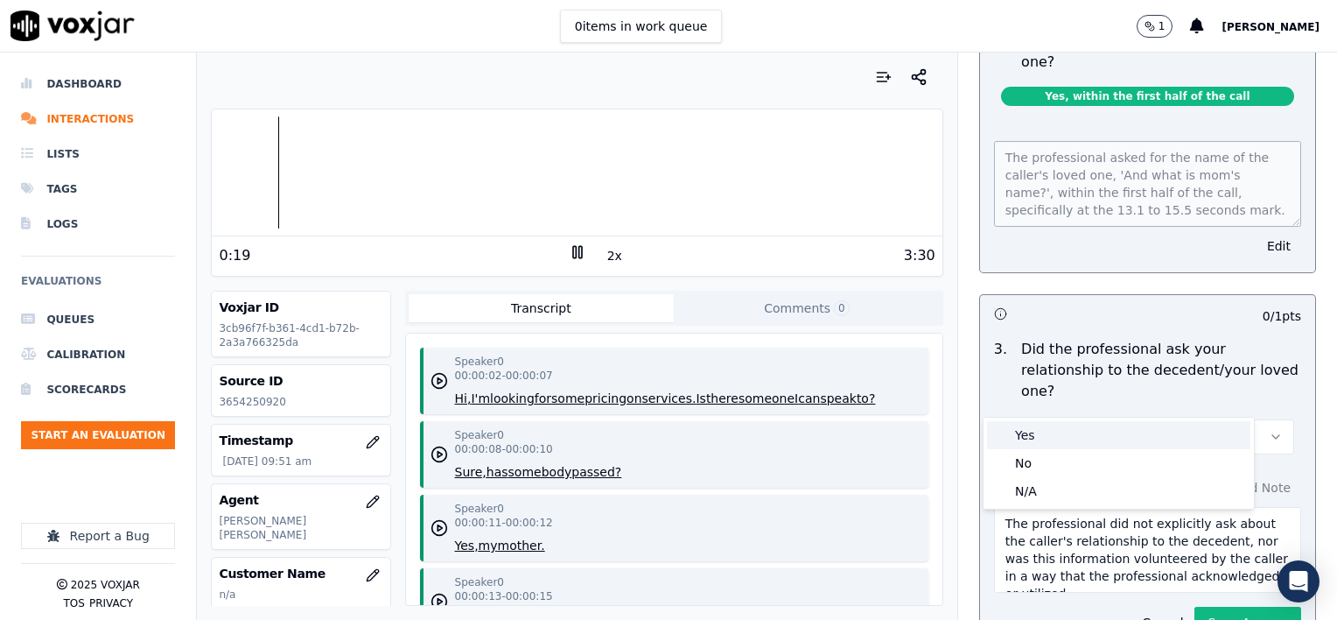
click at [1056, 432] on div "Yes" at bounding box center [1118, 435] width 263 height 28
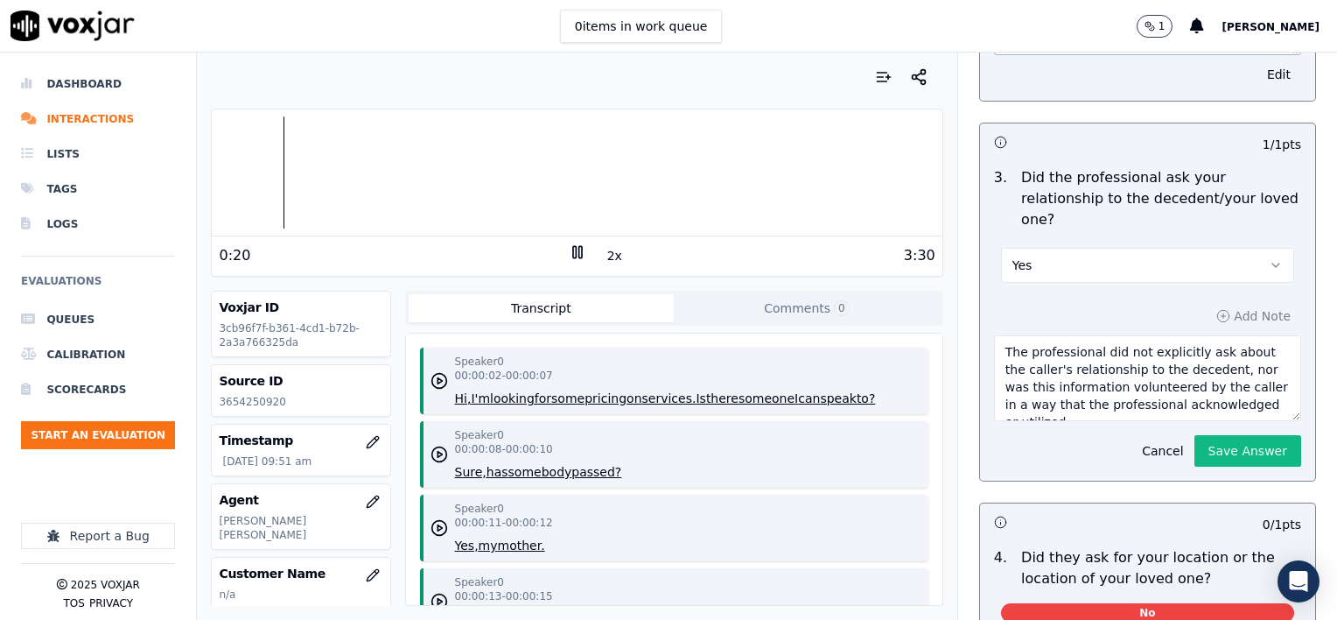
scroll to position [700, 0]
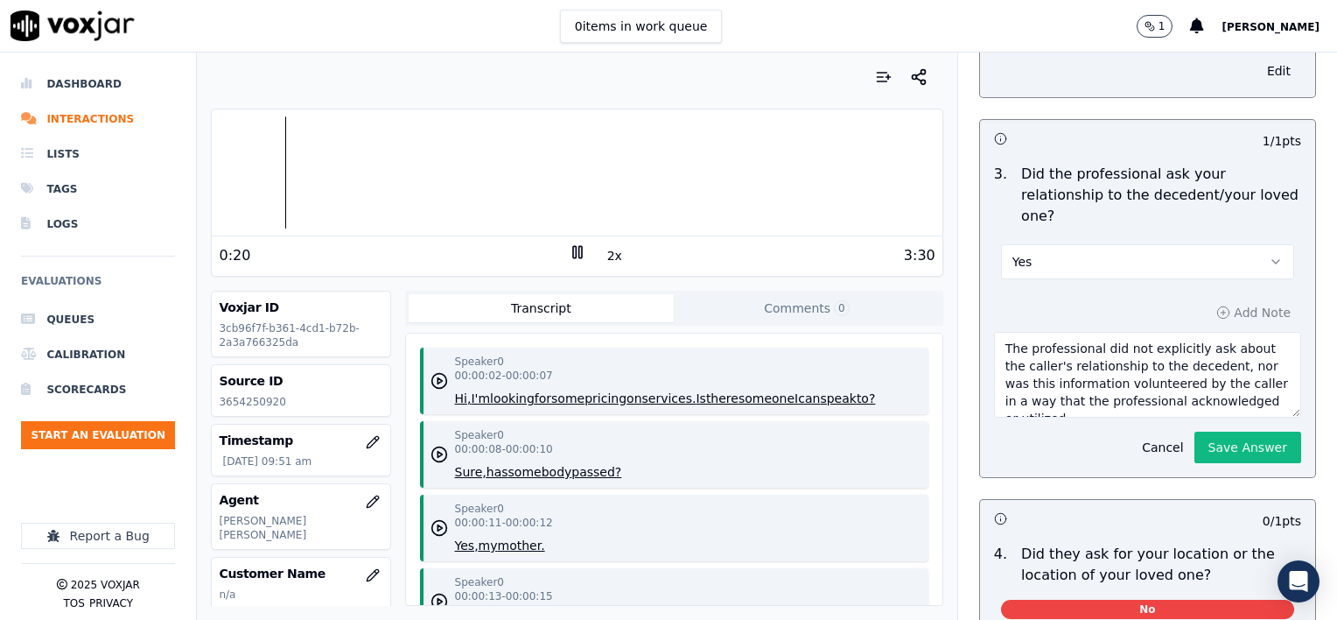
click at [1136, 350] on textarea "The professional did not explicitly ask about the caller's relationship to the …" at bounding box center [1147, 375] width 307 height 86
click at [1242, 363] on textarea "The professional did not explicitly ask about the caller's relationship to the …" at bounding box center [1147, 375] width 307 height 86
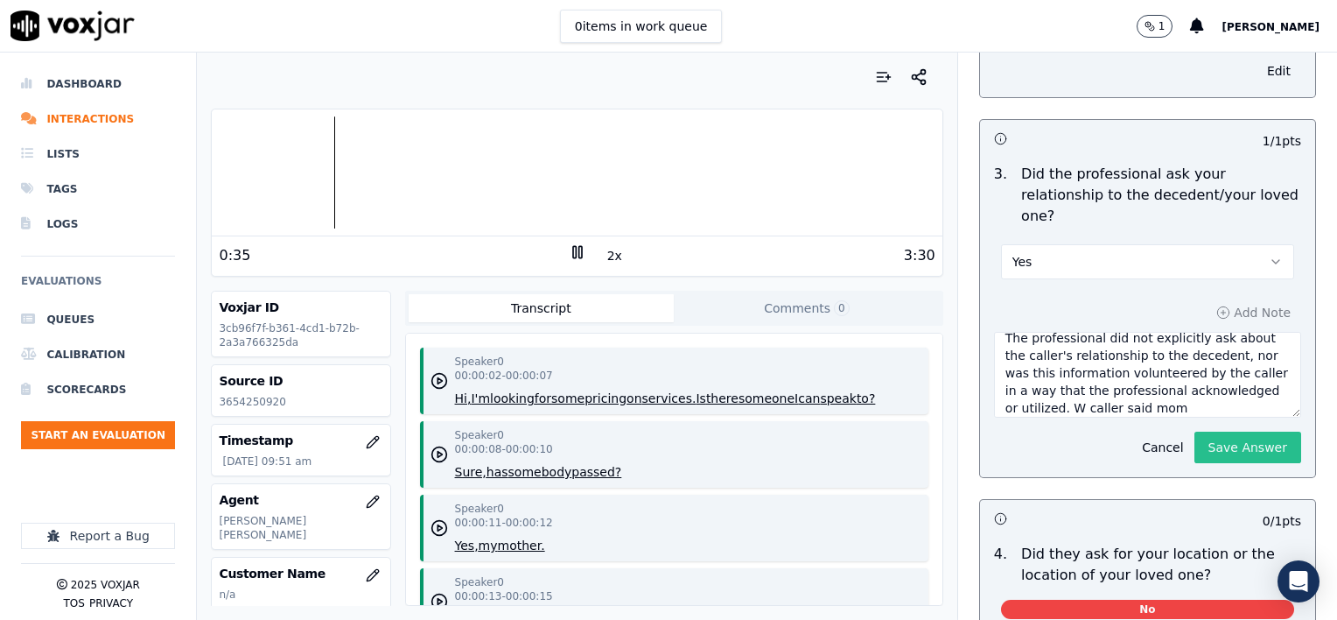
type textarea "The professional did not explicitly ask about the caller's relationship to the …"
click at [1232, 432] on button "Save Answer" at bounding box center [1248, 448] width 107 height 32
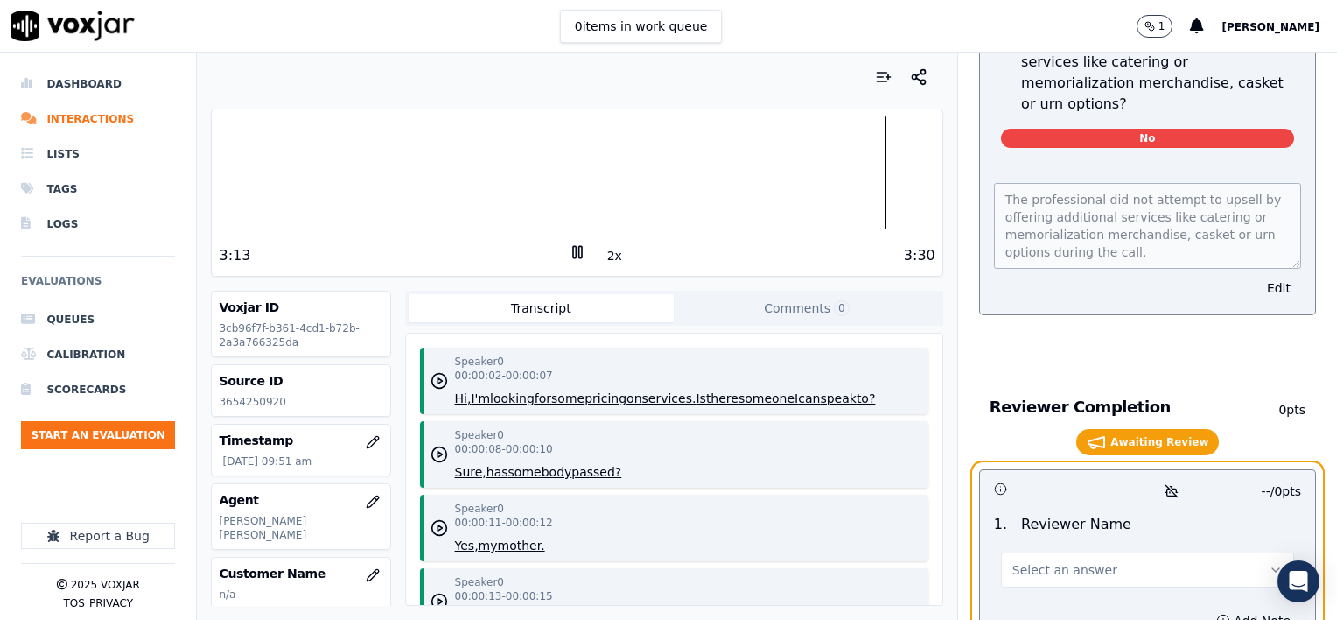
scroll to position [3012, 0]
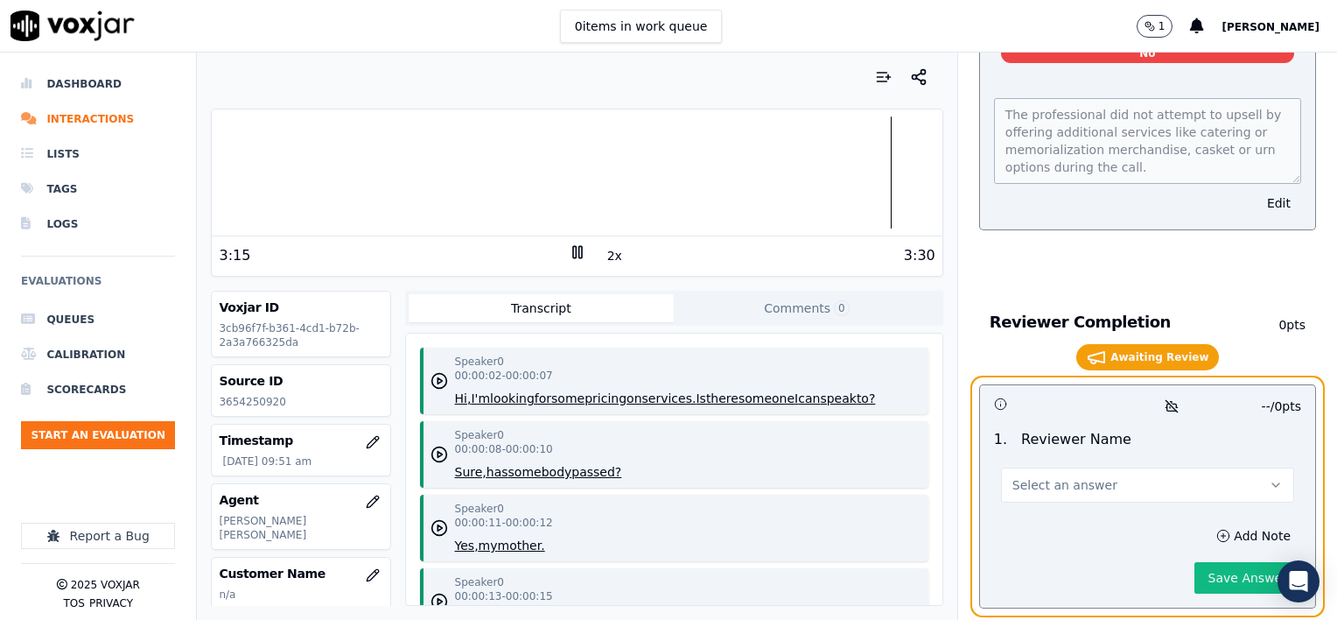
click at [1119, 467] on button "Select an answer" at bounding box center [1147, 484] width 293 height 35
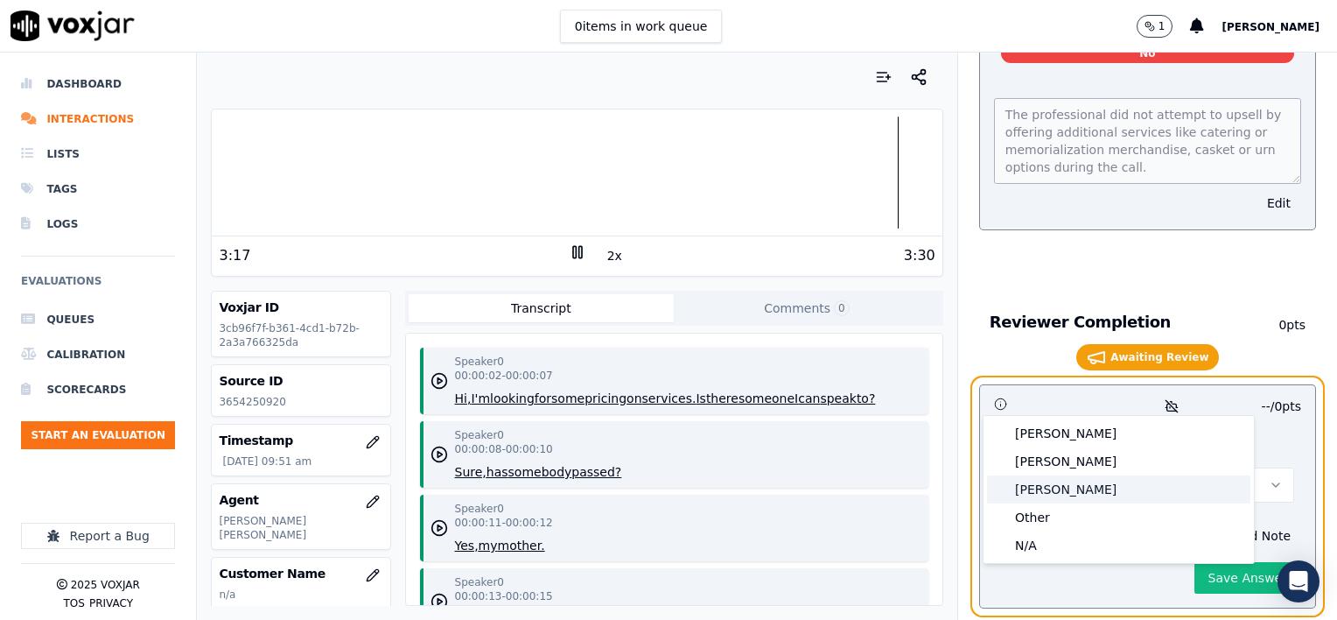
click at [1071, 494] on div "[PERSON_NAME]" at bounding box center [1118, 489] width 263 height 28
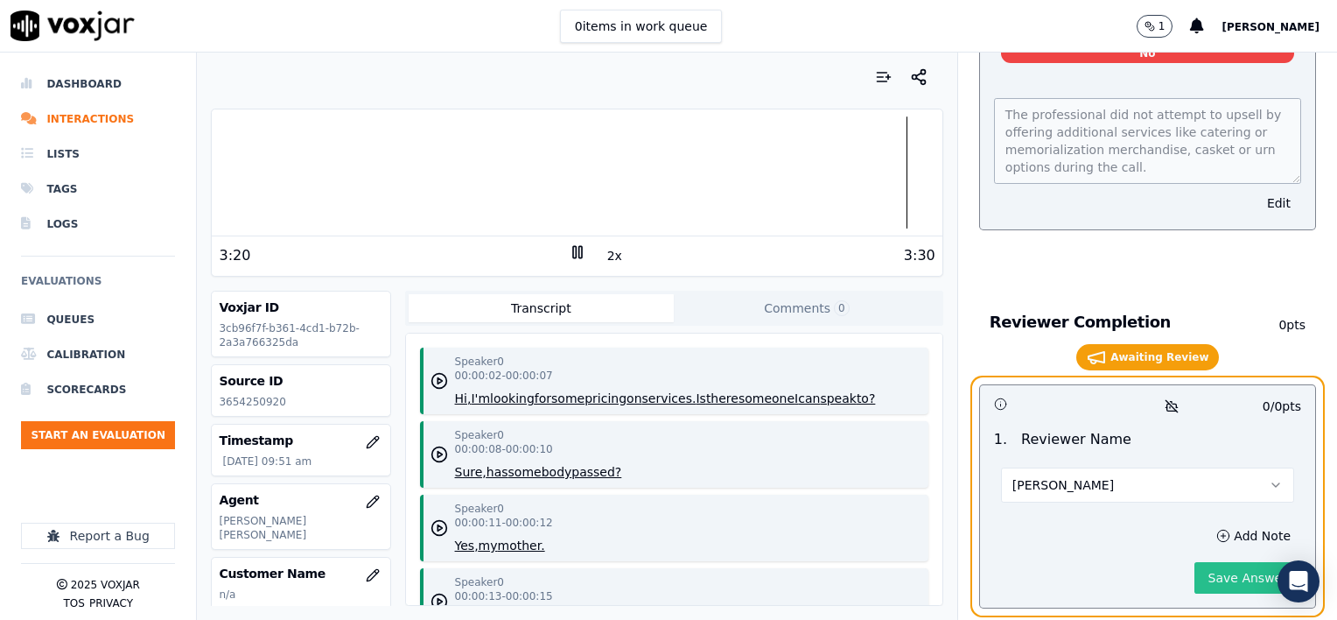
click at [1208, 562] on button "Save Answer" at bounding box center [1248, 578] width 107 height 32
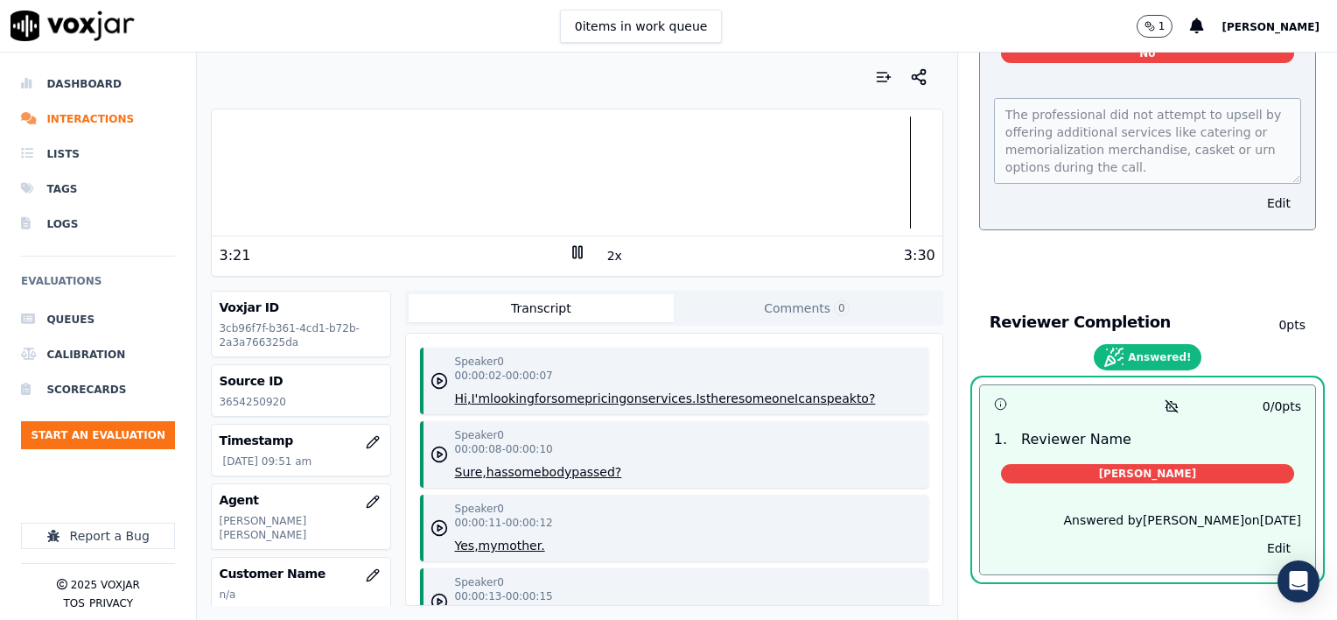
scroll to position [2979, 0]
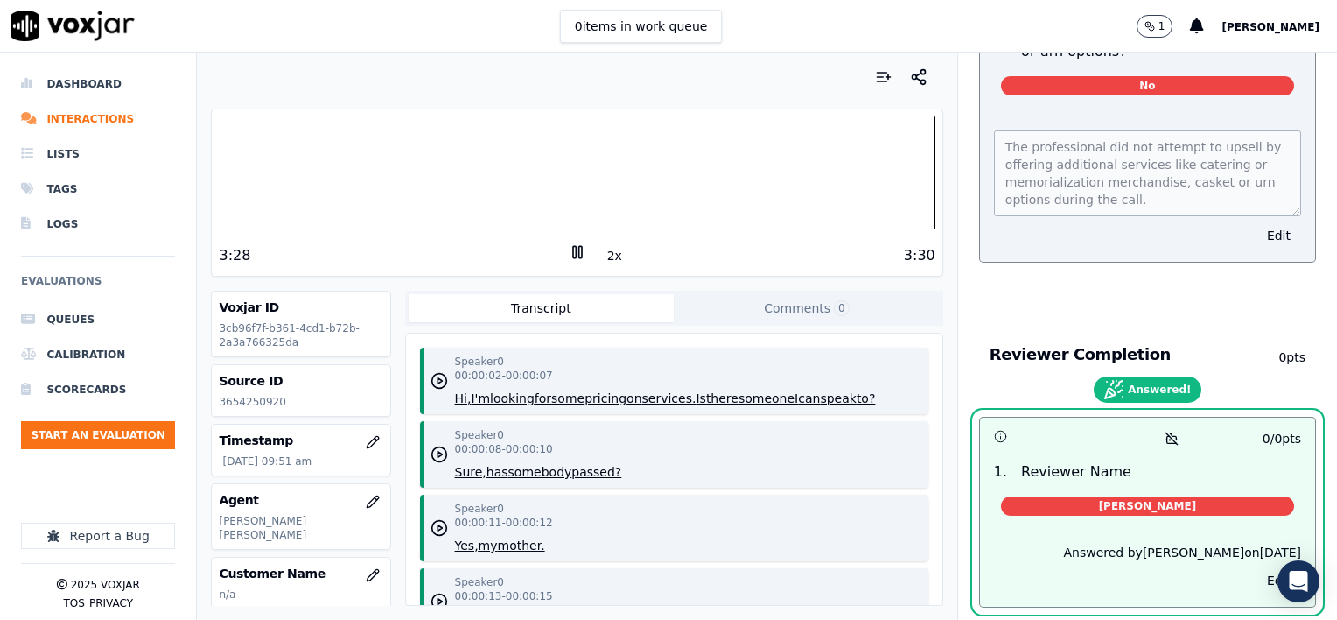
click at [569, 247] on icon at bounding box center [578, 252] width 18 height 18
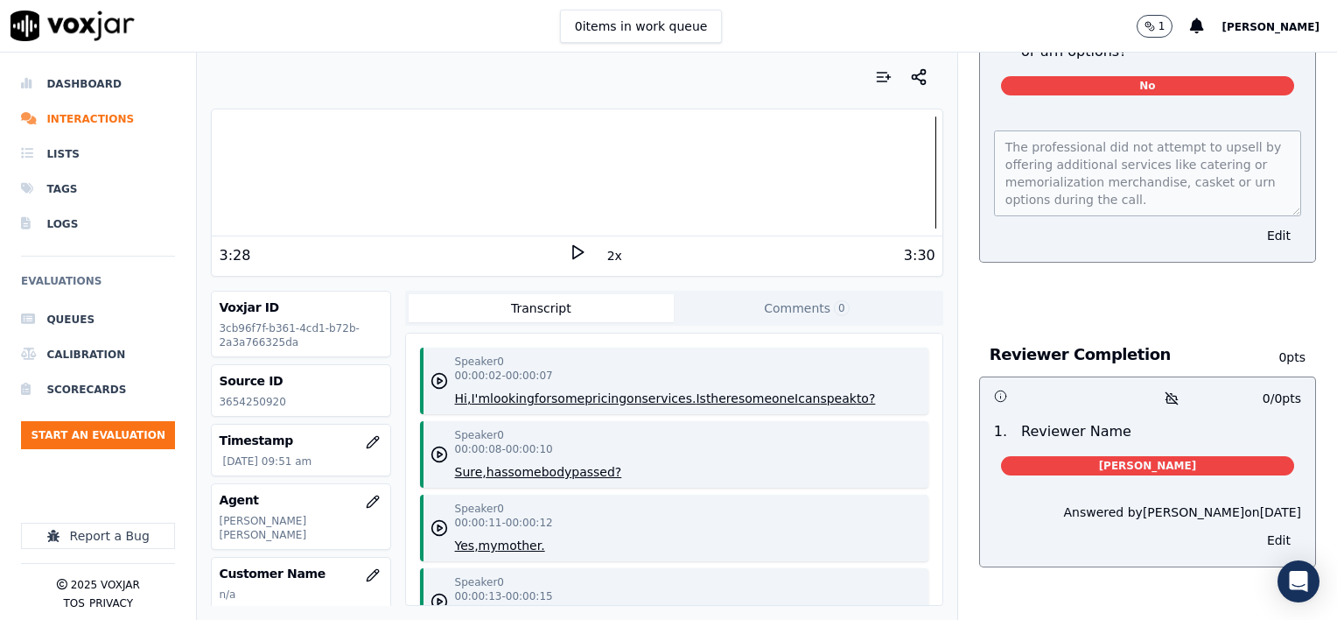
scroll to position [2939, 0]
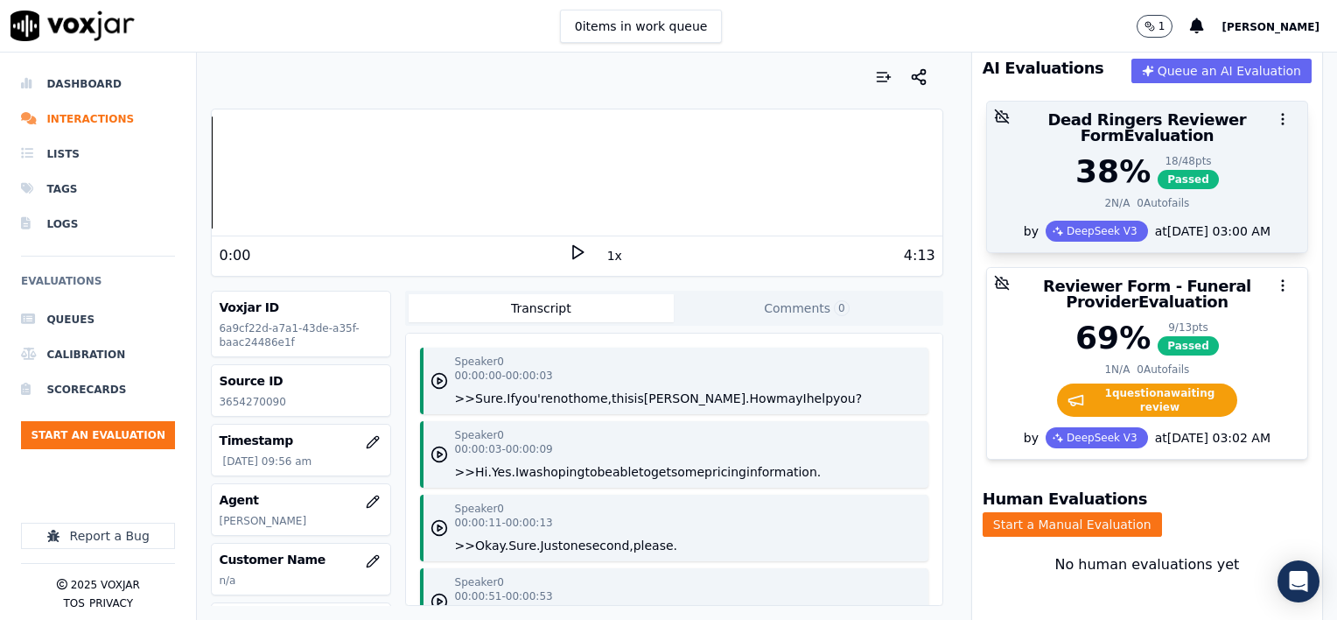
scroll to position [238, 0]
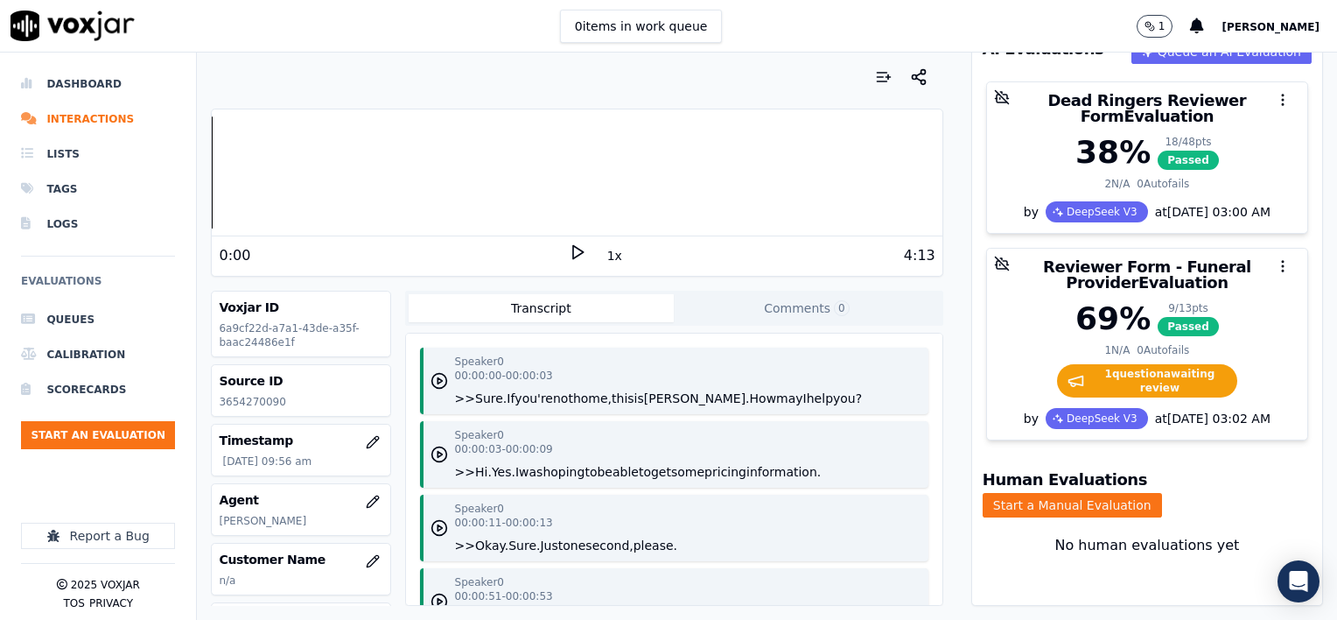
click at [610, 256] on button "1x" at bounding box center [615, 255] width 22 height 25
click at [610, 256] on button "1.5x" at bounding box center [621, 255] width 34 height 25
click at [569, 249] on icon at bounding box center [578, 252] width 18 height 18
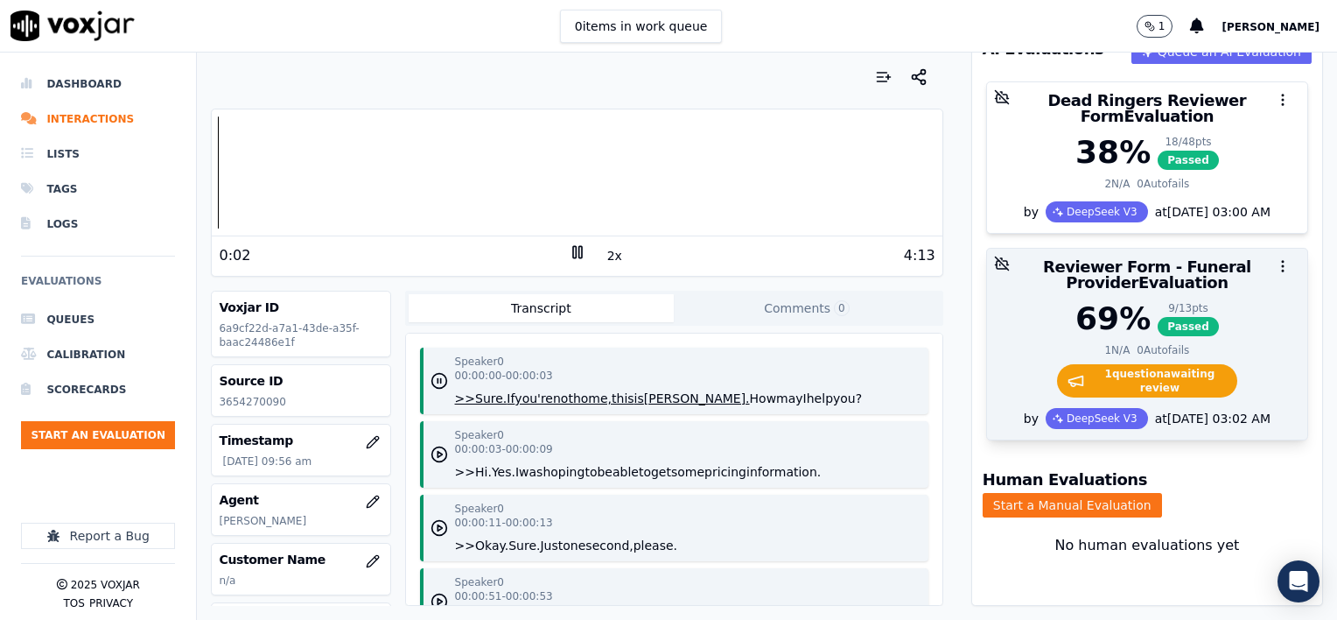
click at [1229, 308] on div "69 % 9 / 13 pts Passed" at bounding box center [1147, 318] width 299 height 35
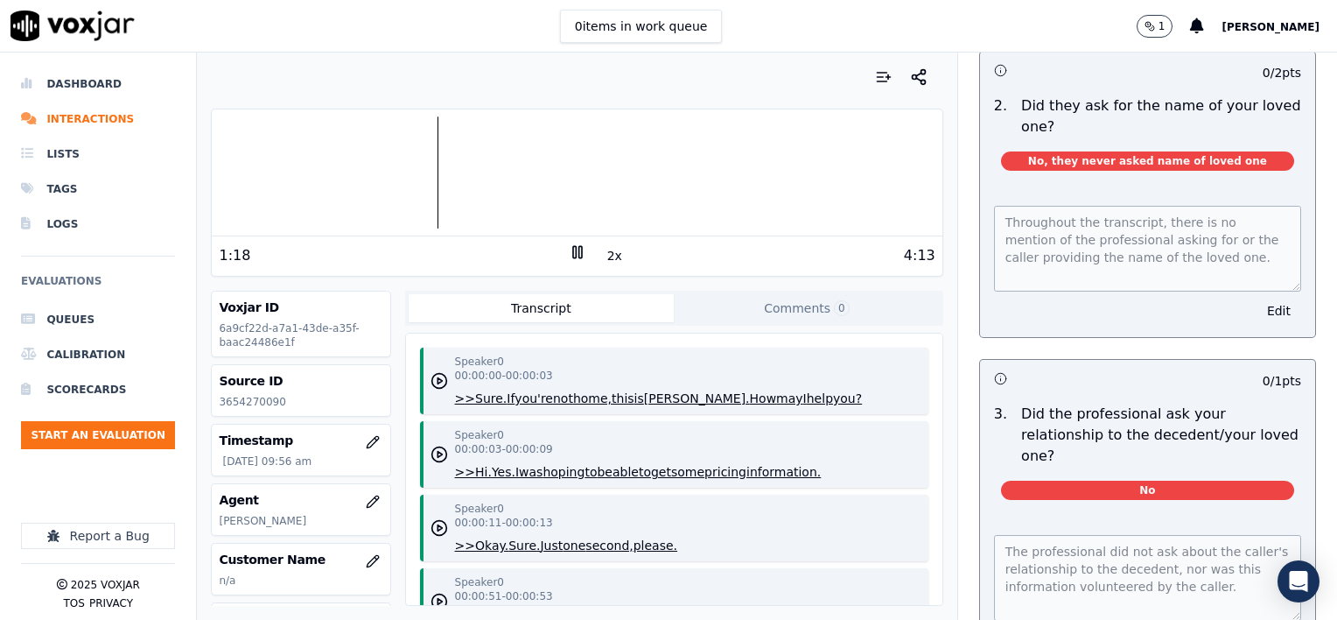
scroll to position [525, 0]
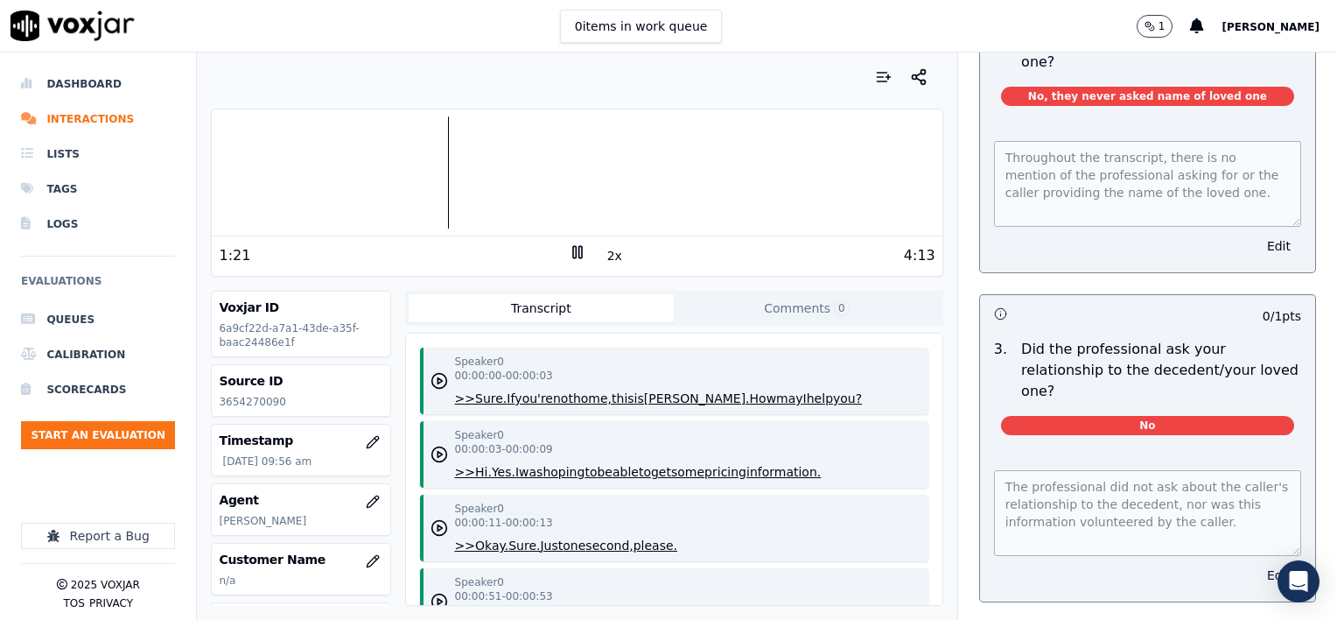
click at [1257, 563] on button "Edit" at bounding box center [1279, 575] width 45 height 25
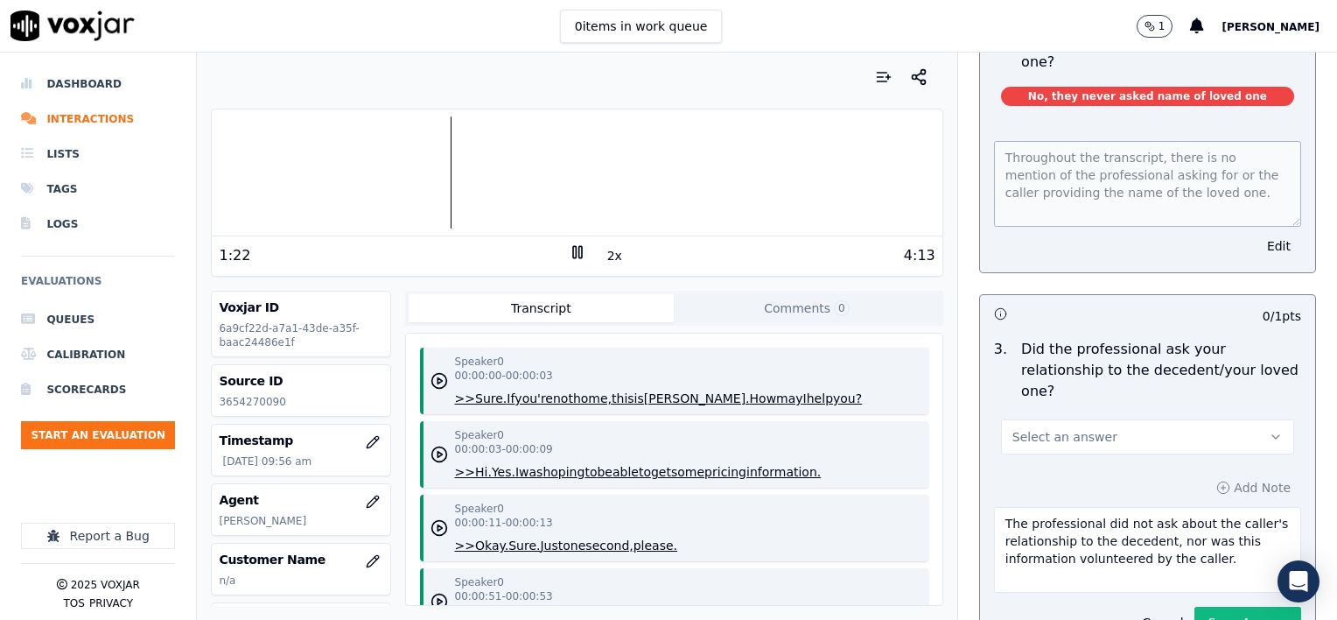
click at [1133, 419] on button "Select an answer" at bounding box center [1147, 436] width 293 height 35
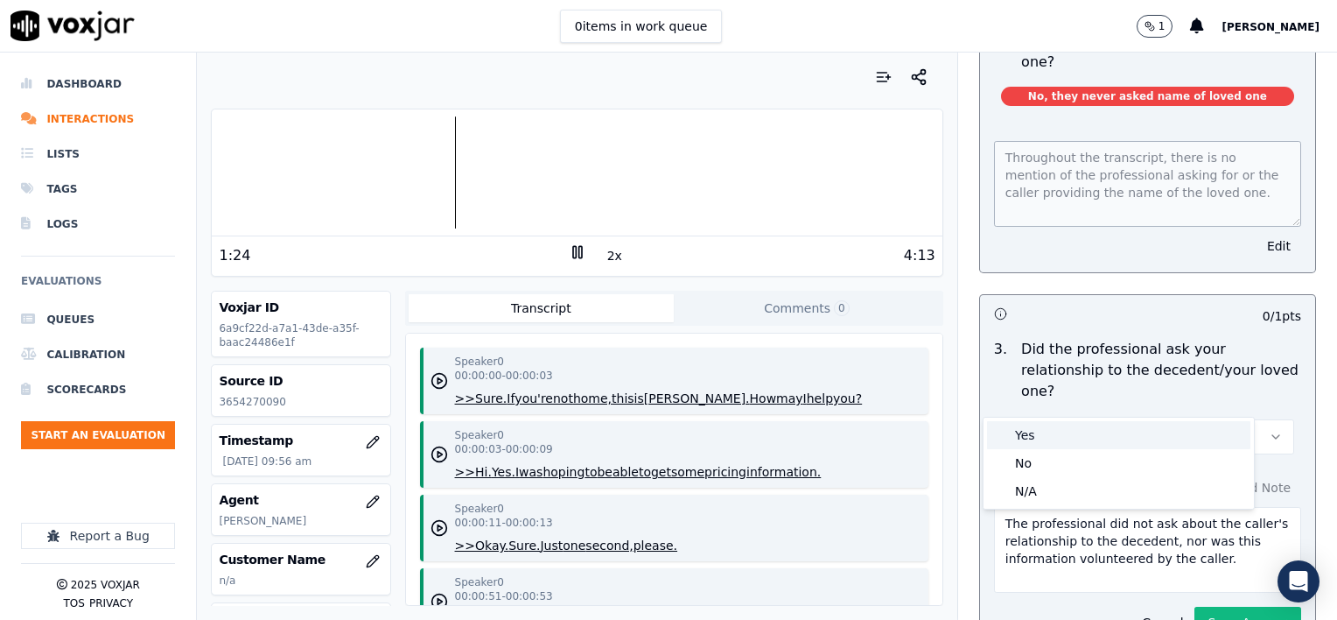
click at [1075, 434] on div "Yes" at bounding box center [1118, 435] width 263 height 28
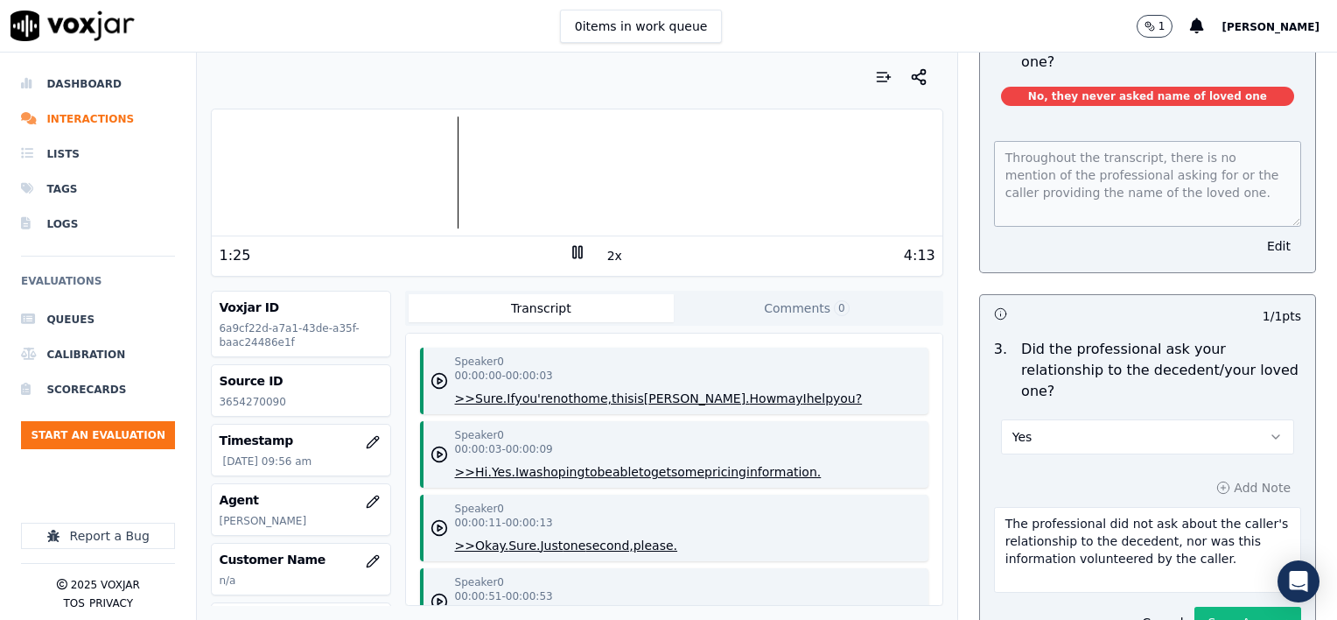
scroll to position [613, 0]
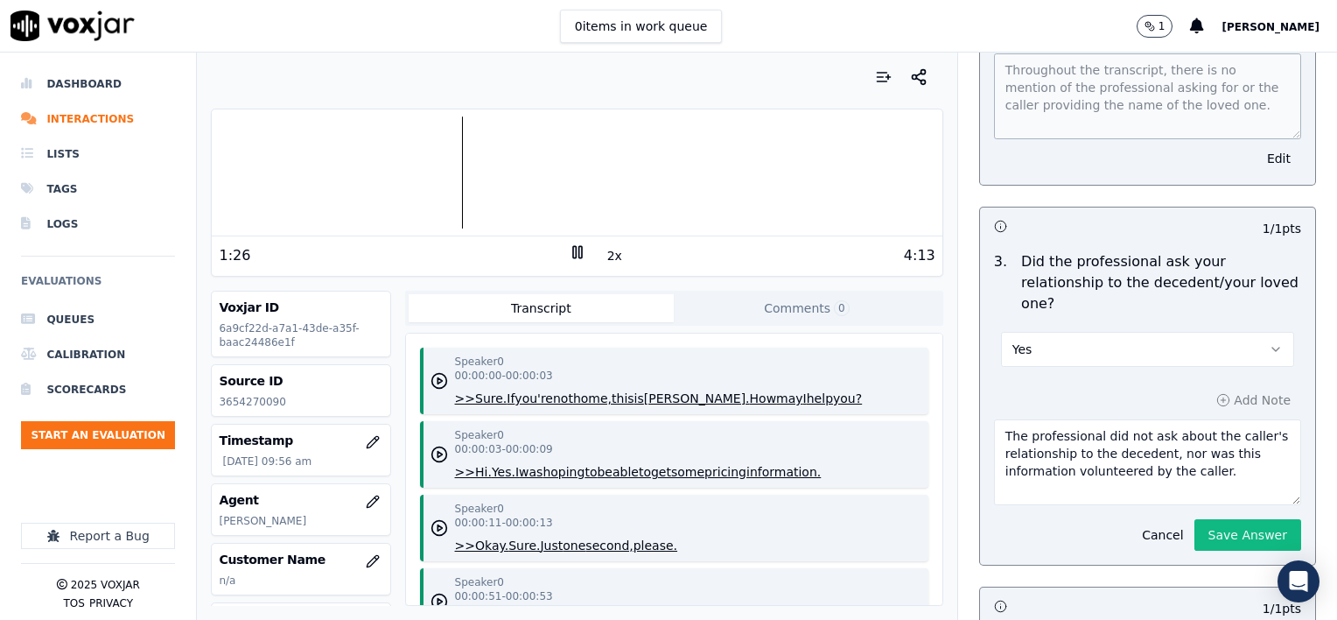
click at [1220, 439] on textarea "The professional did not ask about the caller's relationship to the decedent, n…" at bounding box center [1147, 462] width 307 height 86
type textarea "The professional did not ask about the caller's relationship to the decedent, n…"
click at [1212, 519] on button "Save Answer" at bounding box center [1248, 535] width 107 height 32
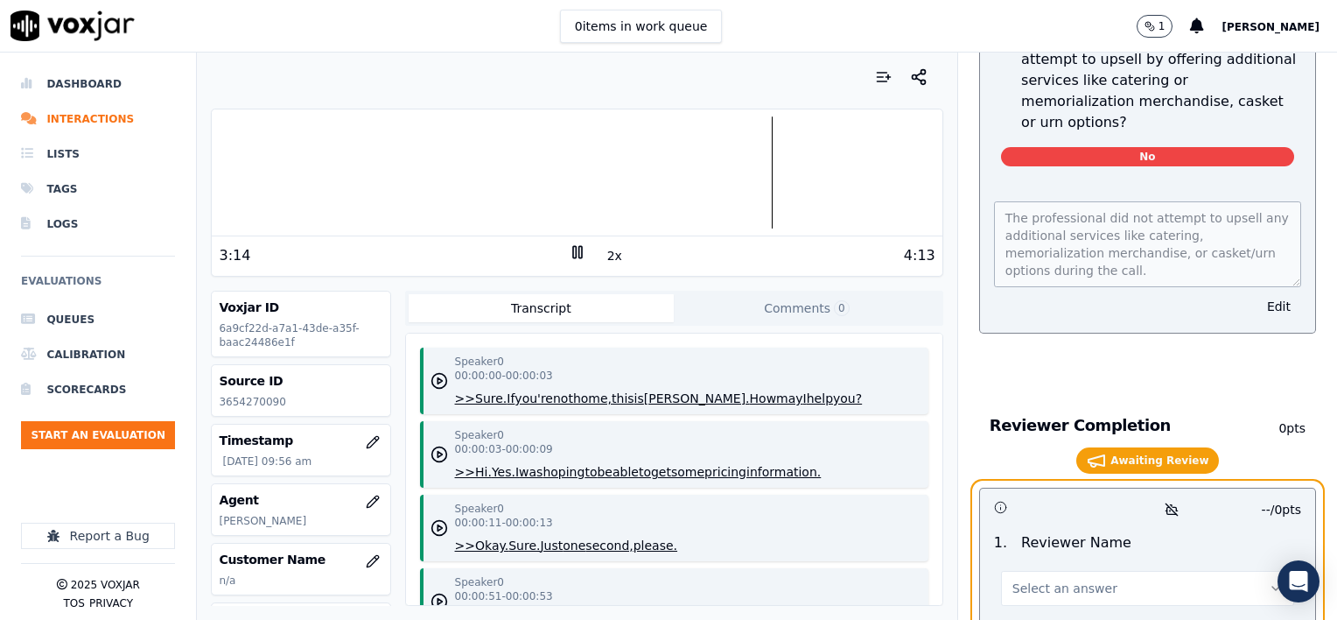
scroll to position [2936, 0]
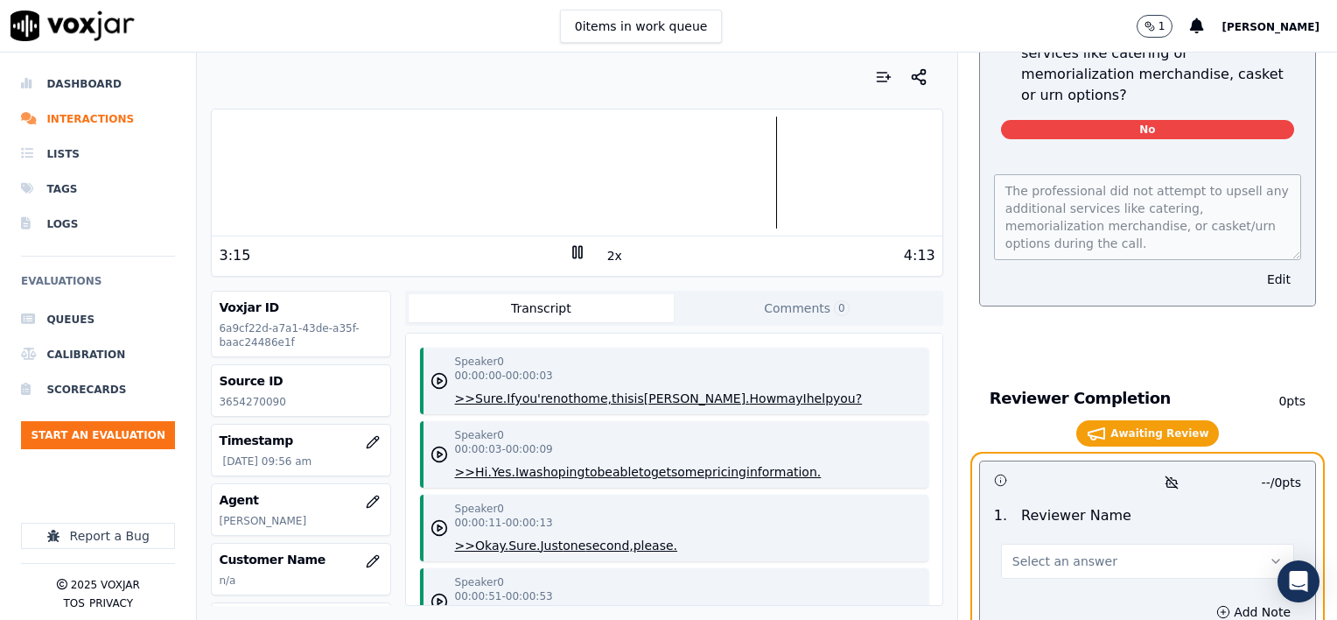
click at [1081, 552] on span "Select an answer" at bounding box center [1065, 561] width 105 height 18
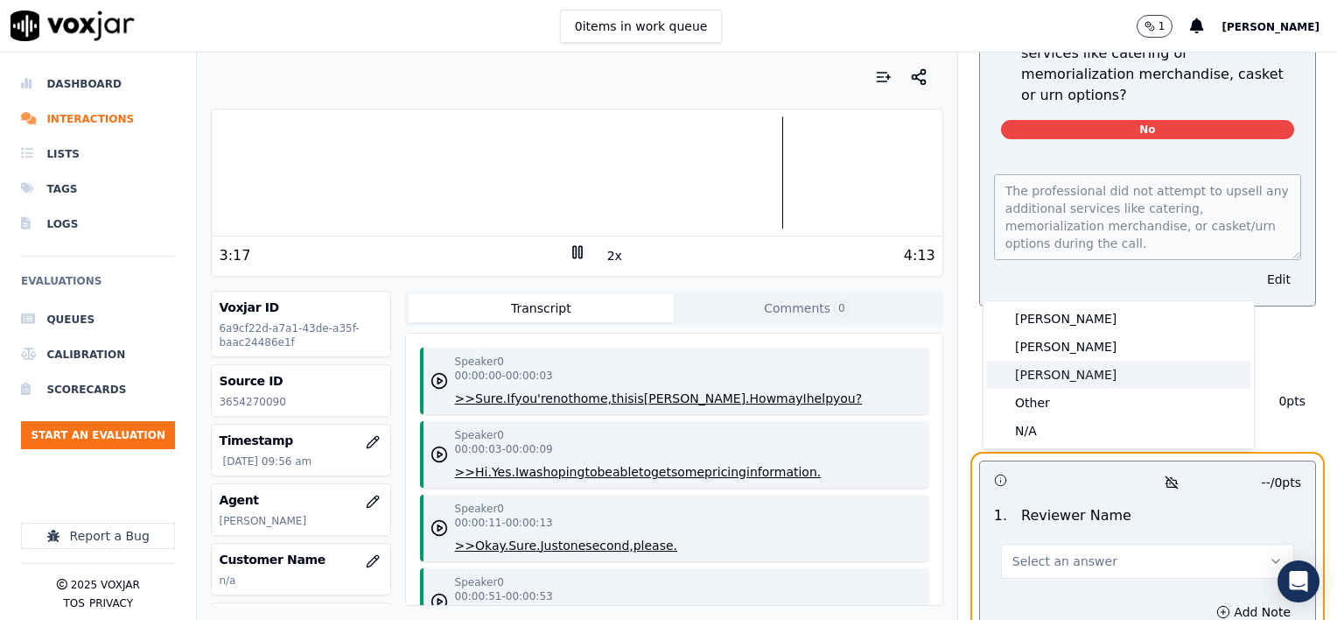
click at [1054, 371] on div "[PERSON_NAME]" at bounding box center [1118, 375] width 263 height 28
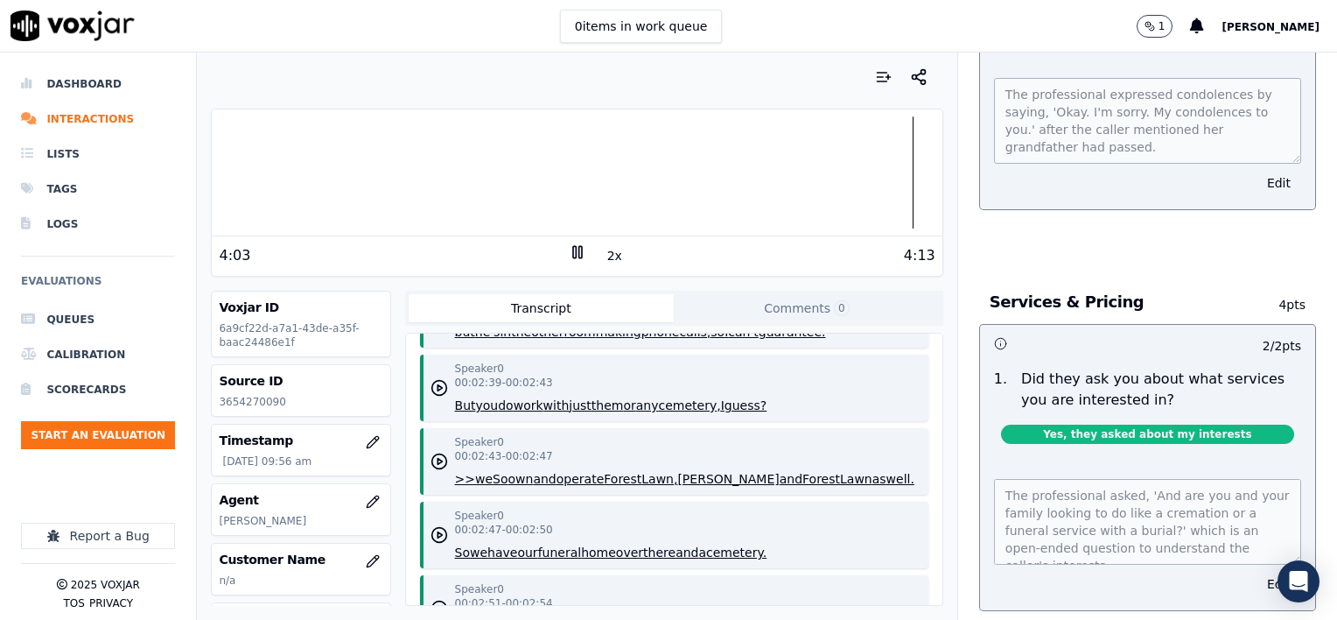
scroll to position [1751, 0]
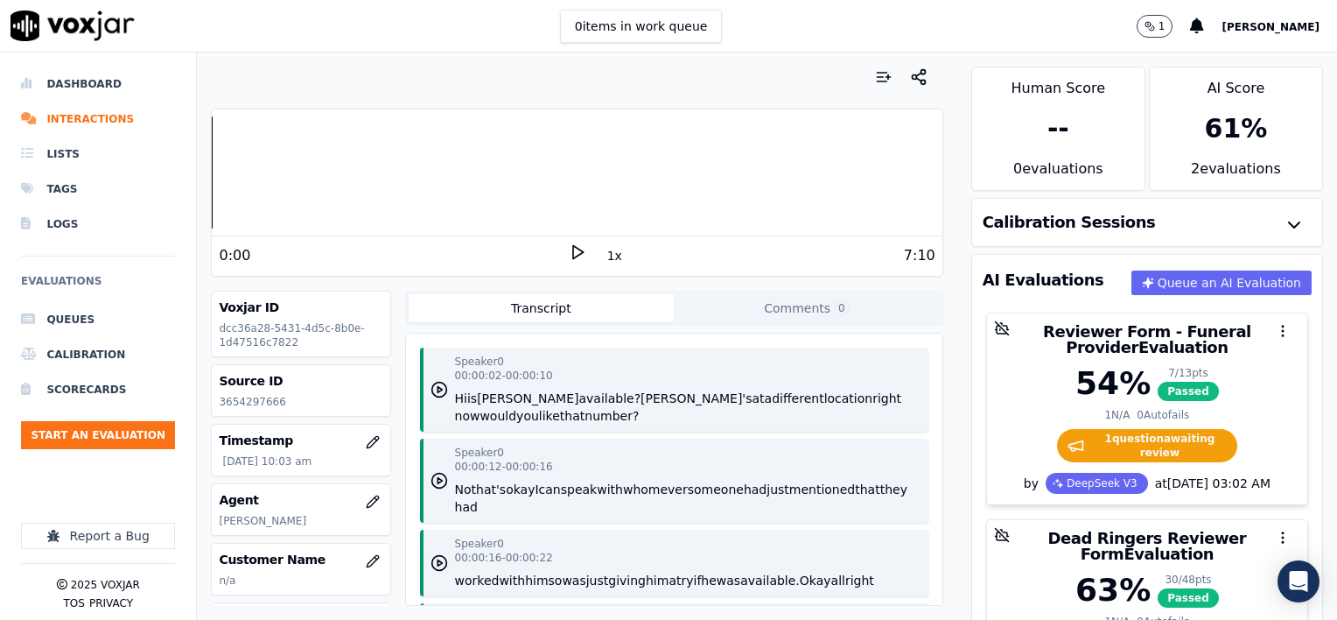
click at [604, 259] on button "1x" at bounding box center [615, 255] width 22 height 25
click at [604, 259] on button "1.5x" at bounding box center [621, 255] width 34 height 25
click at [570, 252] on icon at bounding box center [578, 252] width 18 height 18
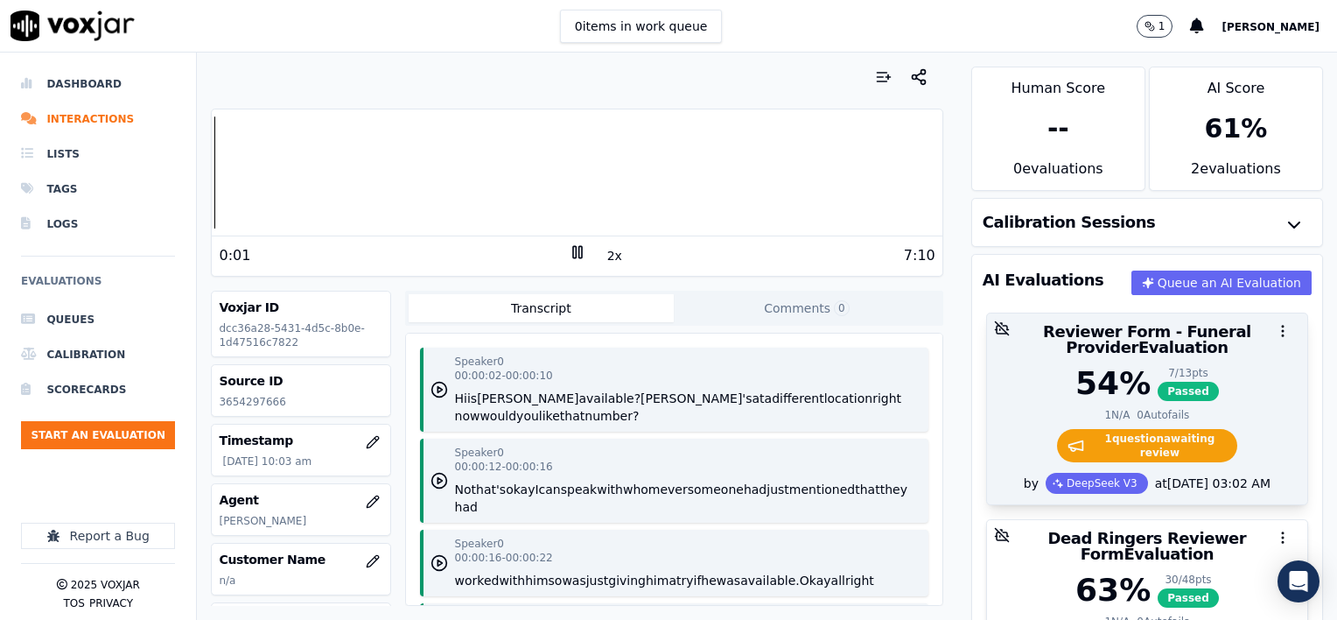
click at [1208, 380] on div "54 % 7 / 13 pts Passed" at bounding box center [1147, 383] width 299 height 35
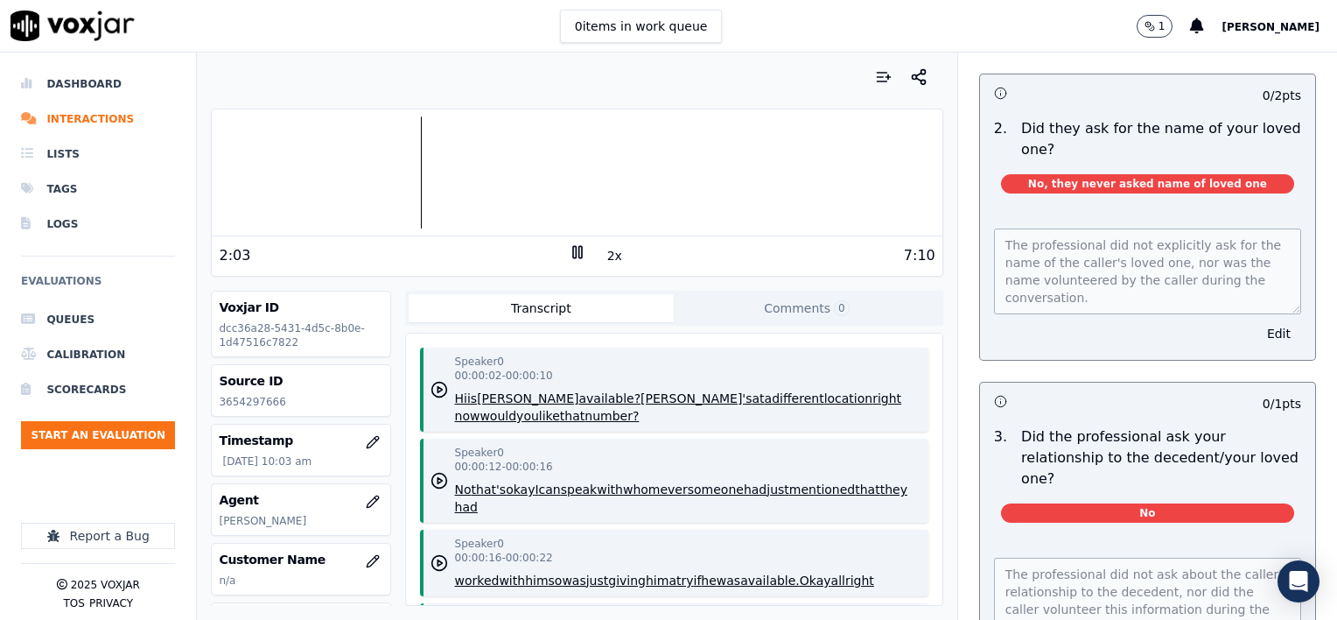
scroll to position [525, 0]
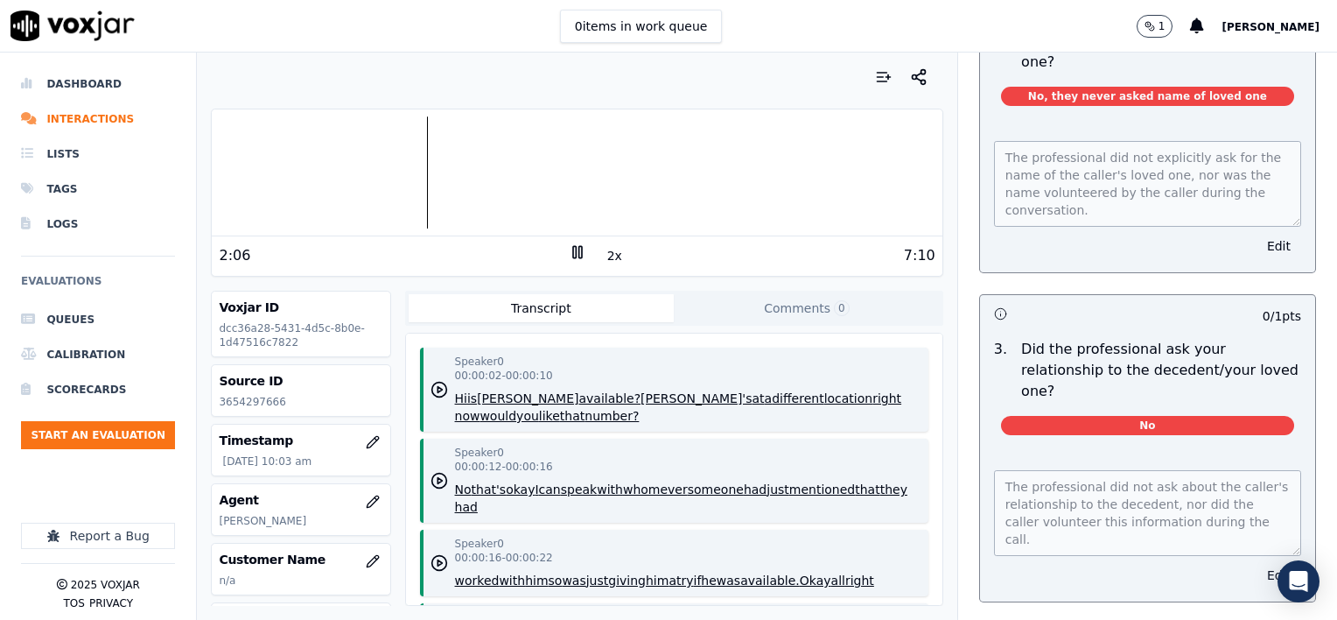
click at [1257, 563] on button "Edit" at bounding box center [1279, 575] width 45 height 25
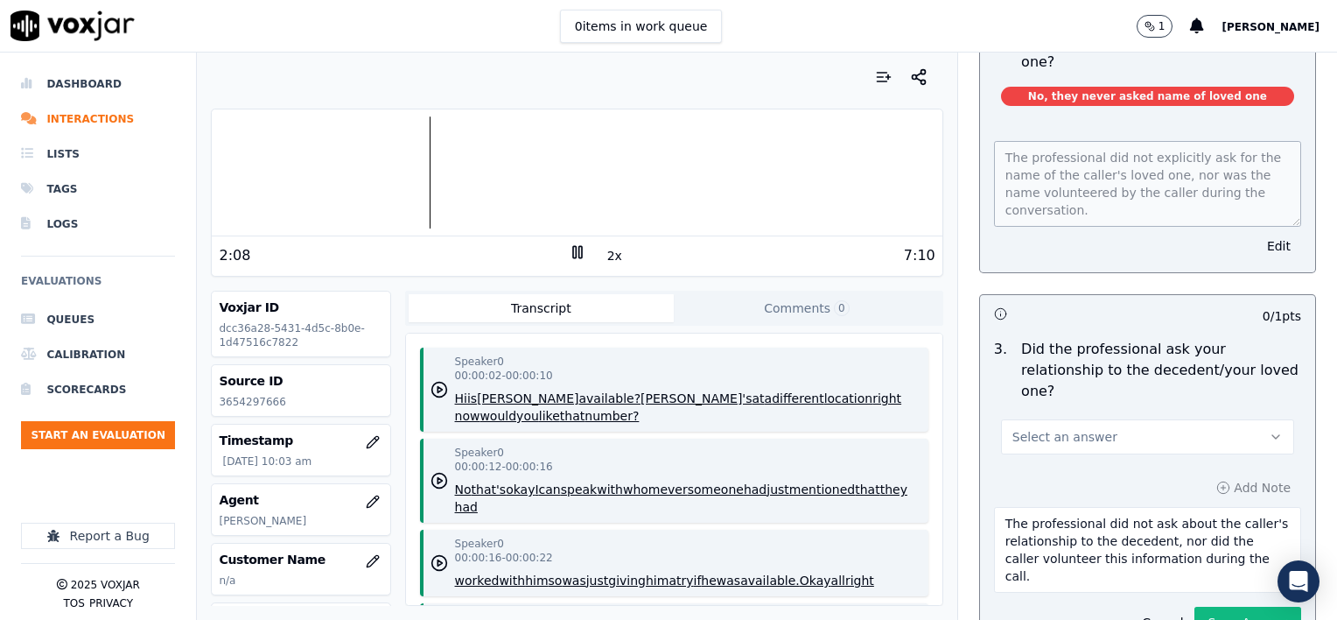
click at [1125, 419] on button "Select an answer" at bounding box center [1147, 436] width 293 height 35
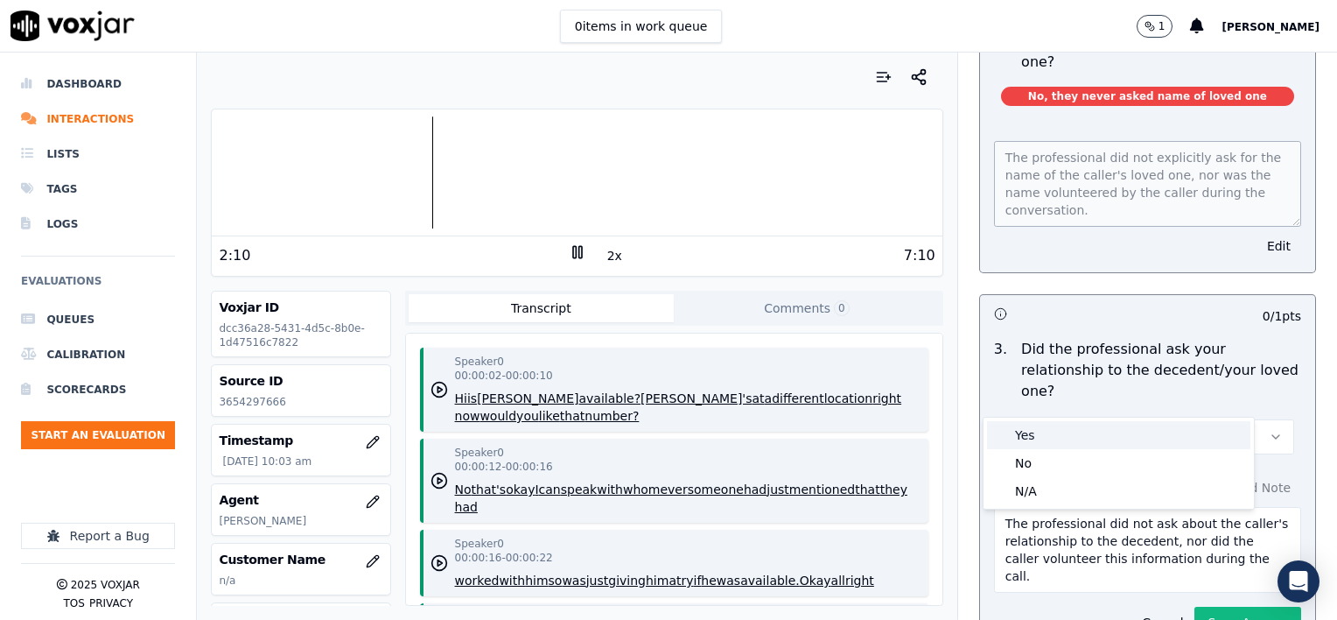
click at [1084, 430] on div "Yes" at bounding box center [1118, 435] width 263 height 28
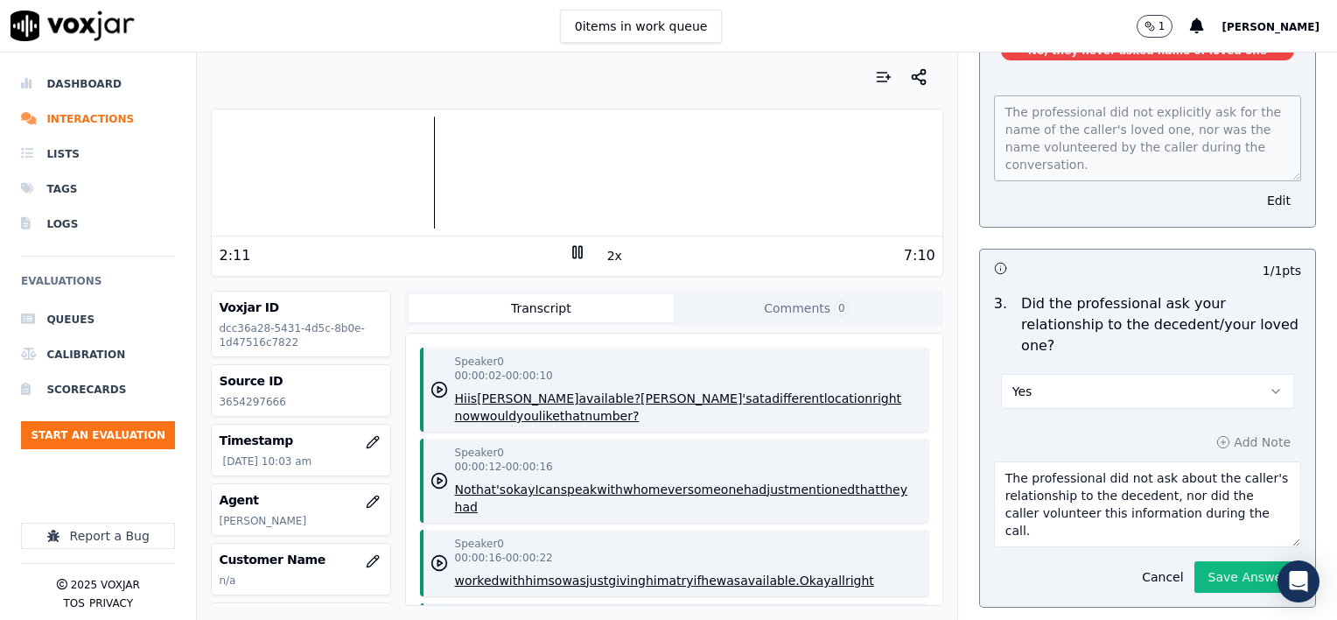
scroll to position [613, 0]
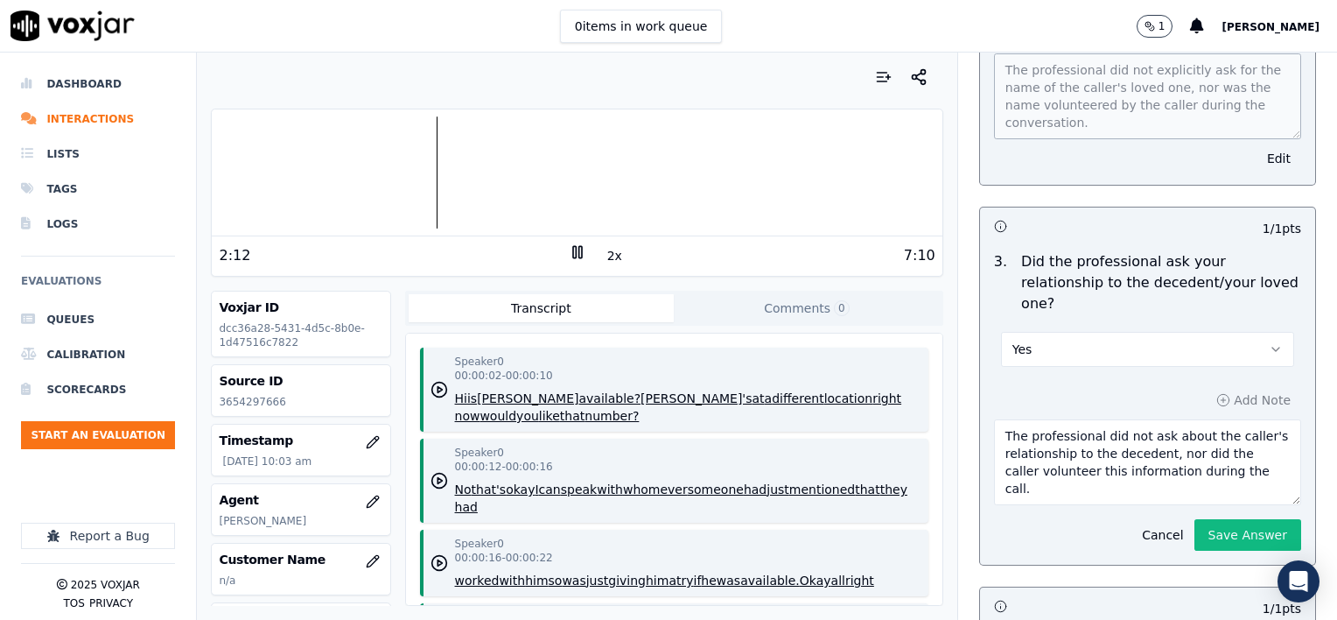
click at [1232, 432] on textarea "The professional did not ask about the caller's relationship to the decedent, n…" at bounding box center [1147, 462] width 307 height 86
type textarea "The professional did not ask about the caller's relationship to the decedent, n…"
click at [1220, 519] on button "Save Answer" at bounding box center [1248, 535] width 107 height 32
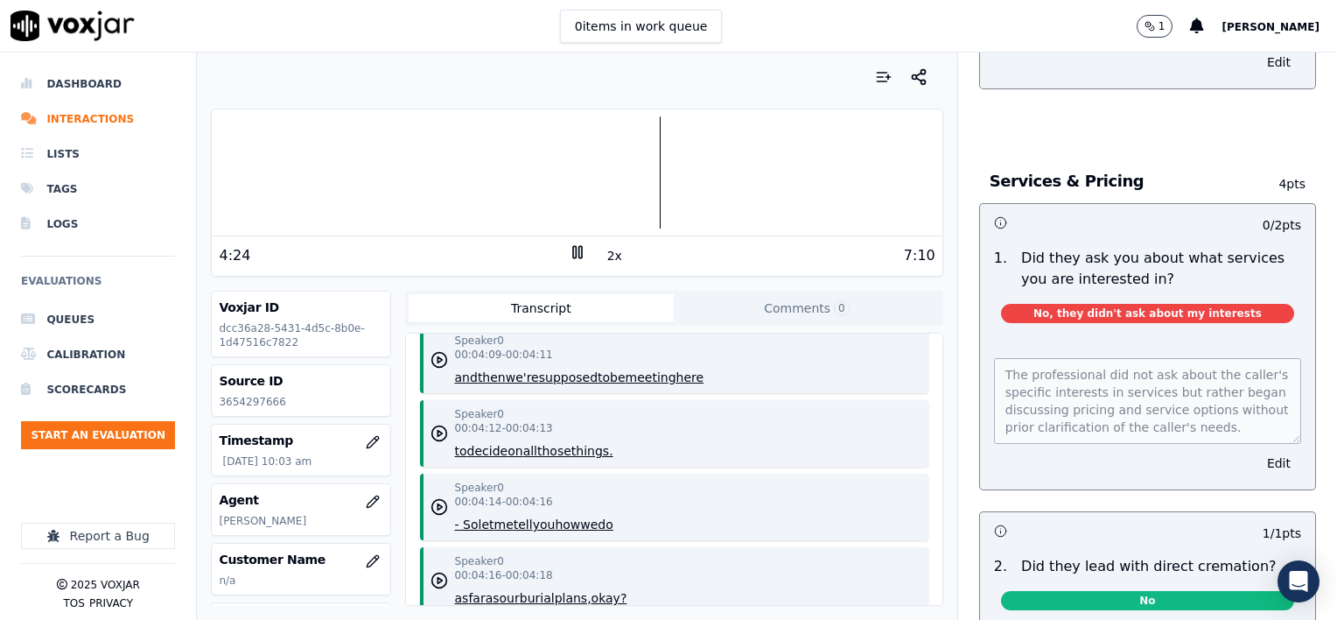
scroll to position [2101, 0]
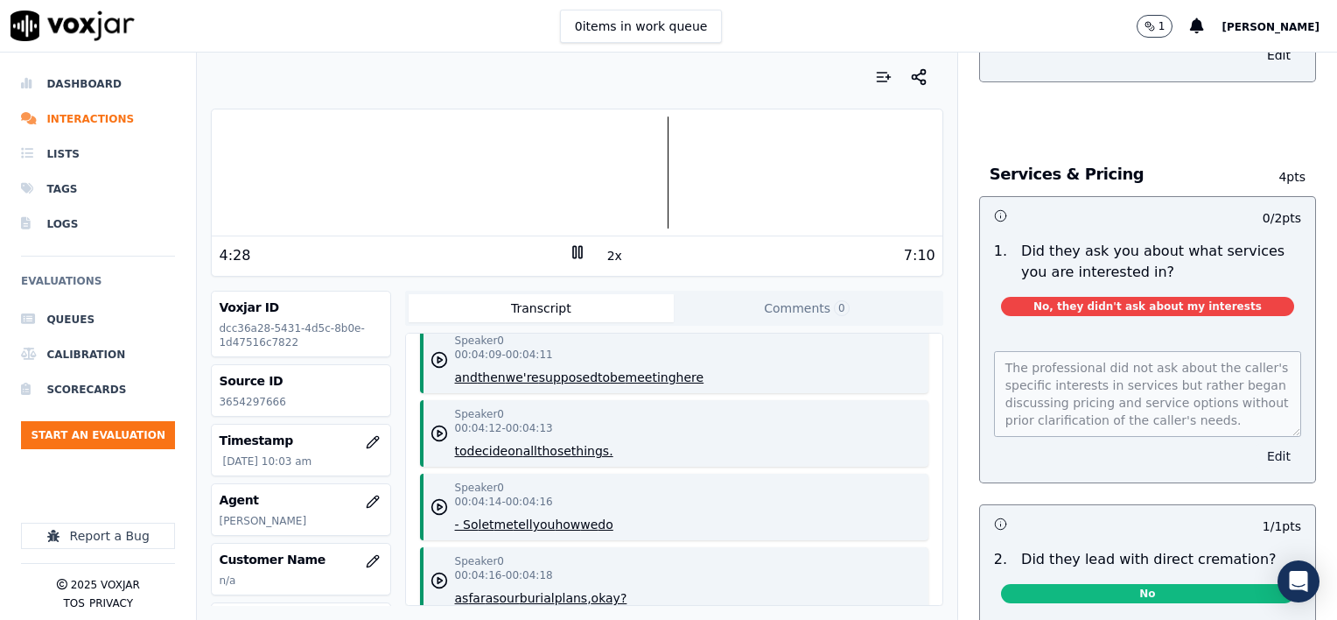
click at [1257, 444] on button "Edit" at bounding box center [1279, 456] width 45 height 25
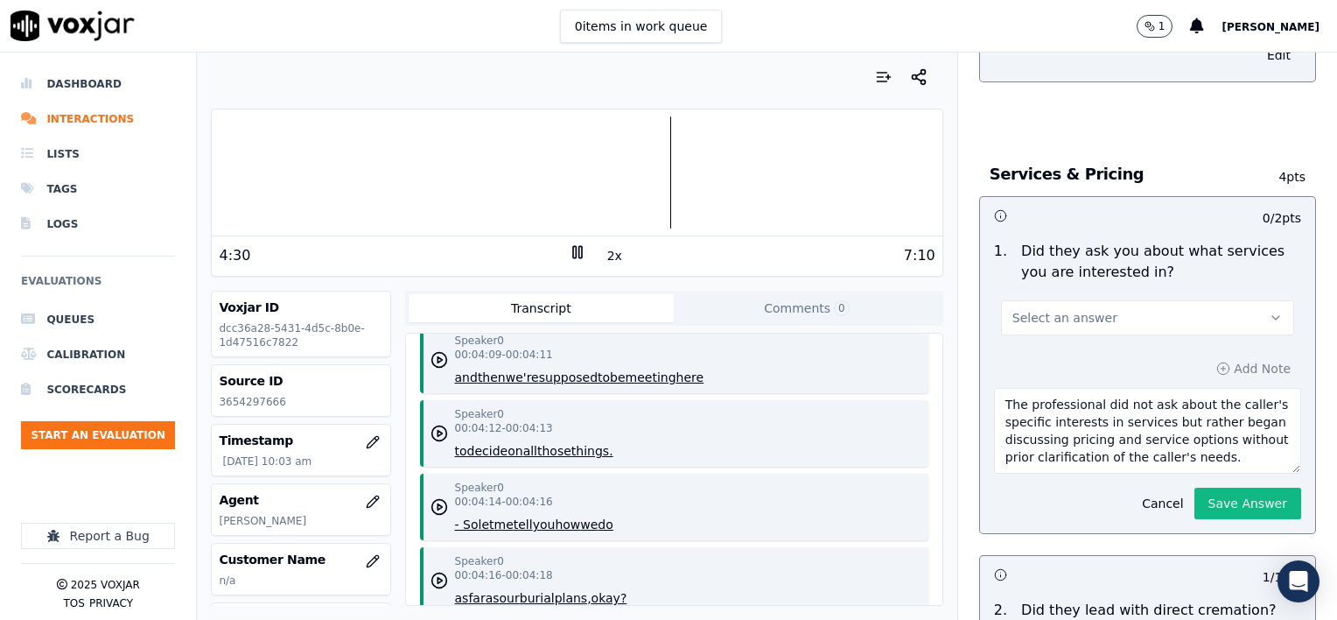
click at [1117, 300] on button "Select an answer" at bounding box center [1147, 317] width 293 height 35
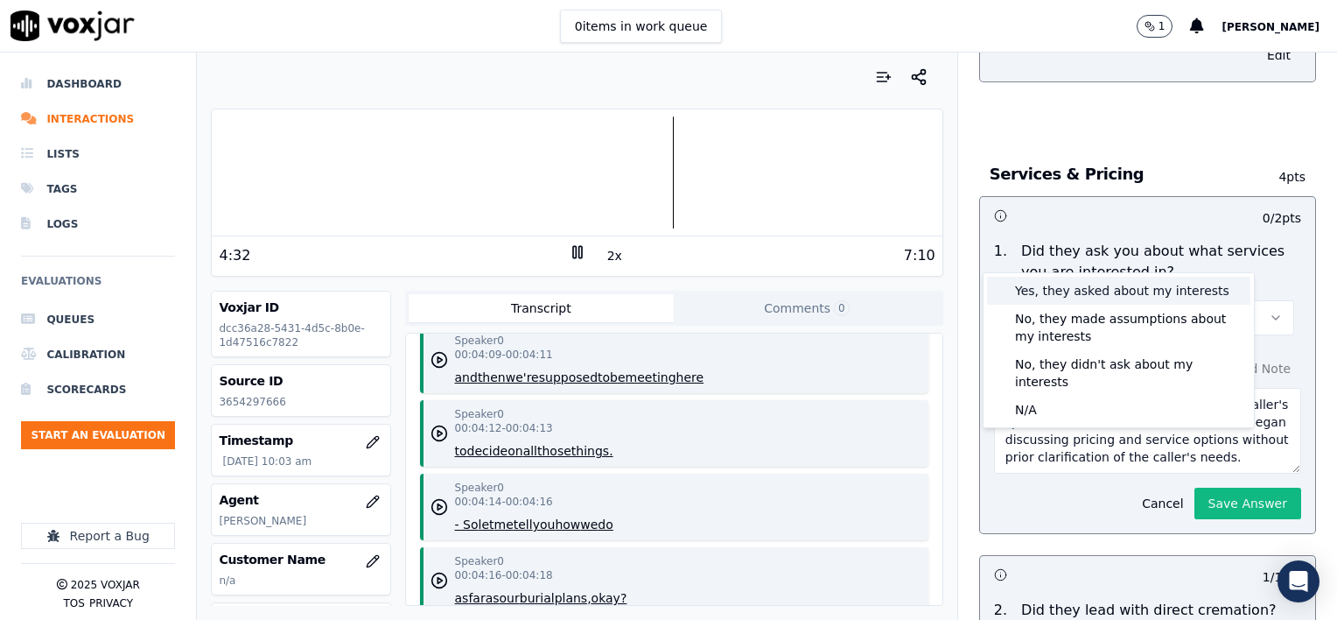
click at [1115, 287] on div "Yes, they asked about my interests" at bounding box center [1118, 291] width 263 height 28
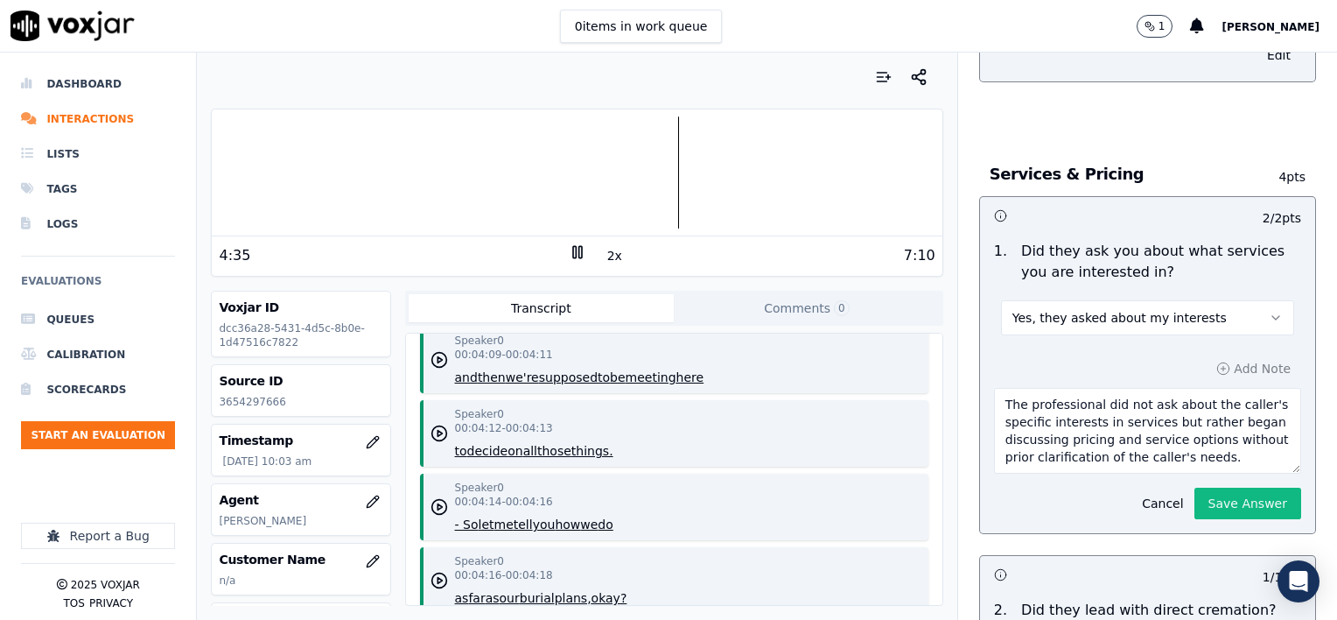
click at [1215, 399] on textarea "The professional did not ask about the caller's specific interests in services …" at bounding box center [1147, 431] width 307 height 86
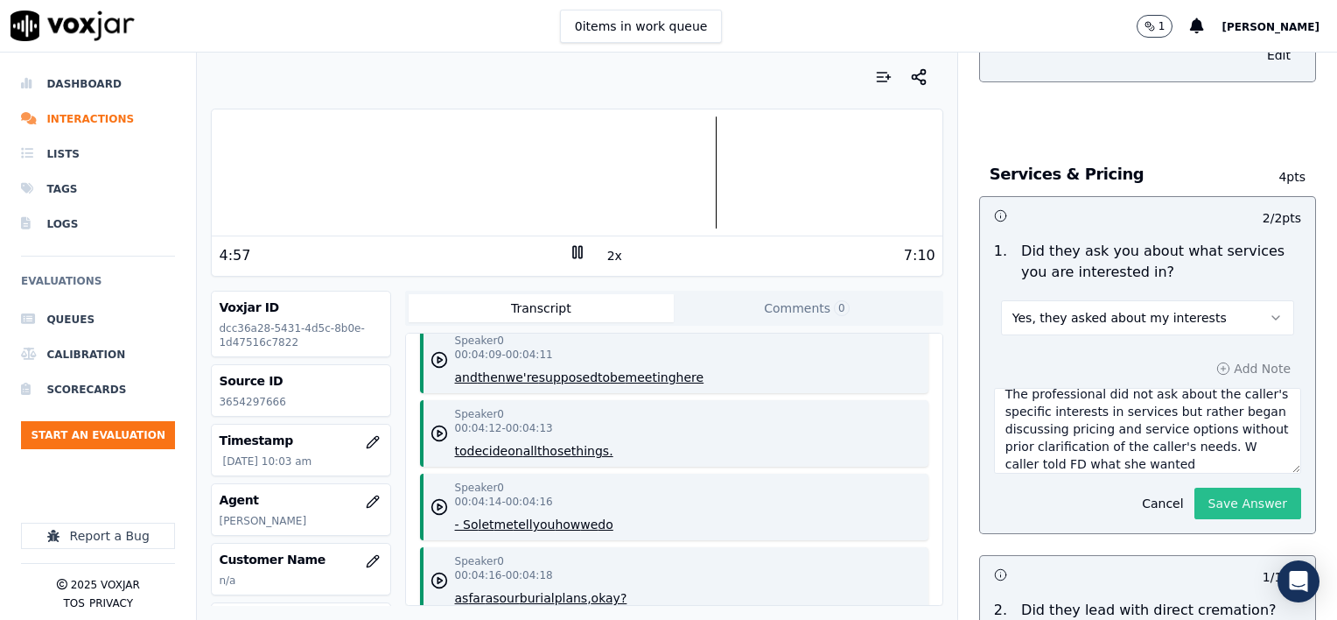
type textarea "The professional did not ask about the caller's specific interests in services …"
click at [1211, 488] on button "Save Answer" at bounding box center [1248, 504] width 107 height 32
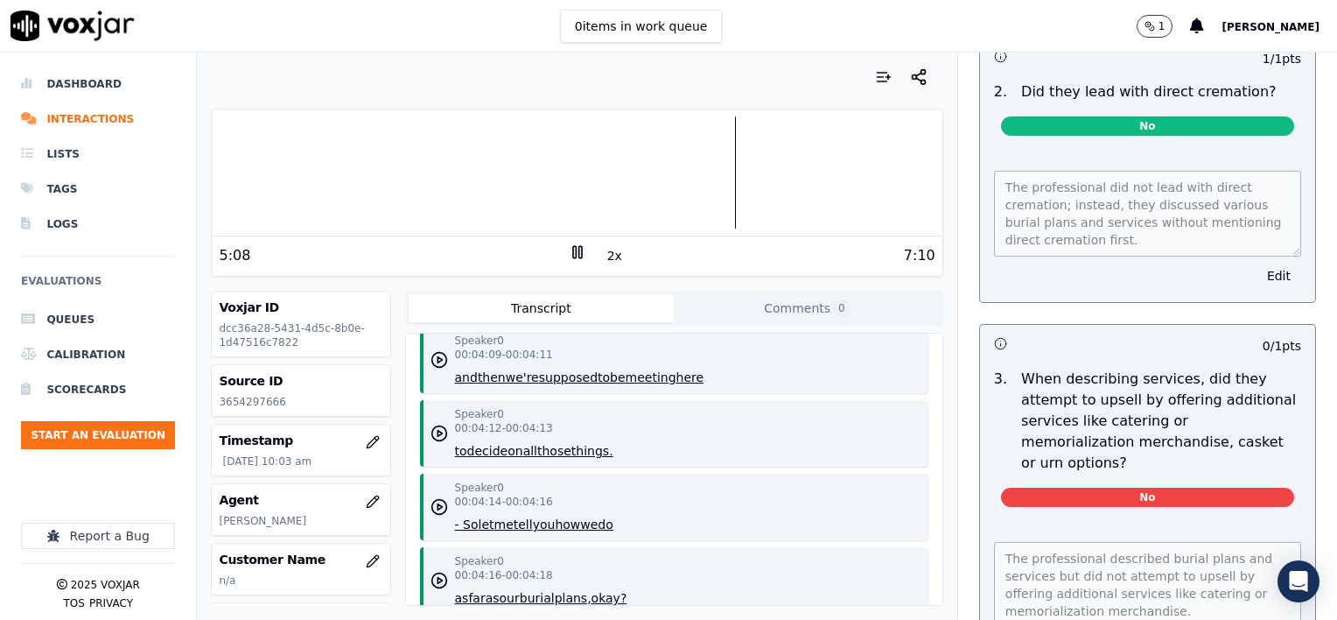
scroll to position [2586, 0]
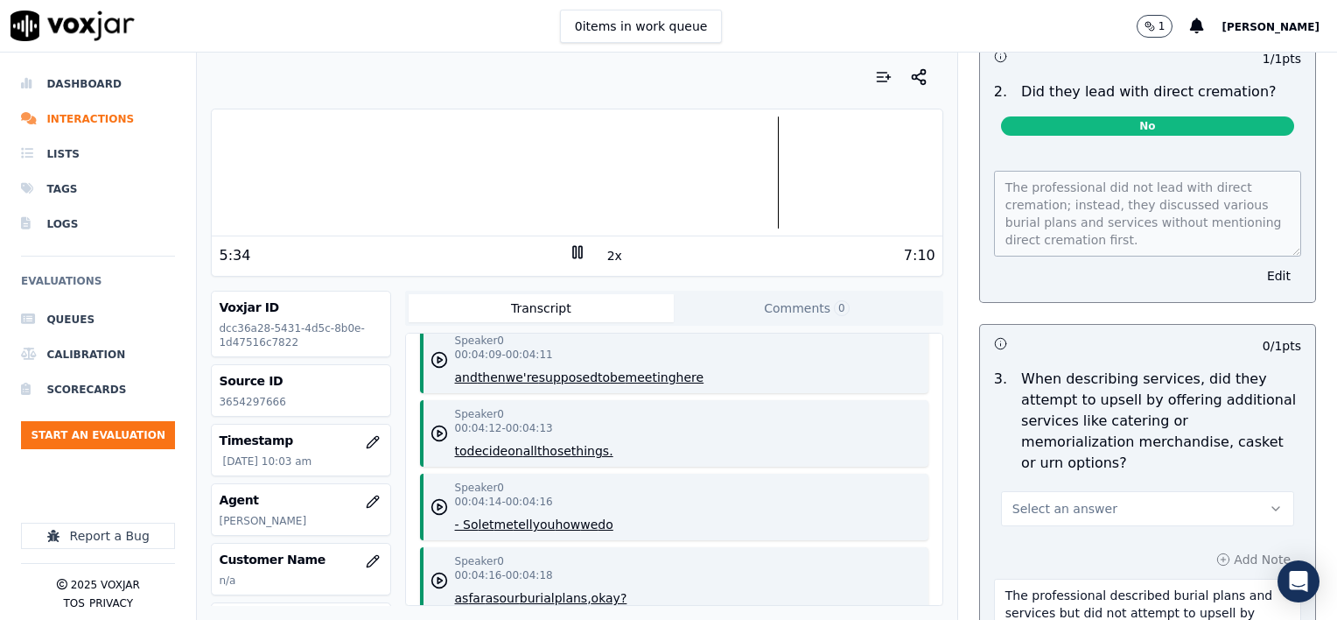
click at [1187, 491] on button "Select an answer" at bounding box center [1147, 508] width 293 height 35
click at [1050, 461] on div "Yes" at bounding box center [1118, 459] width 263 height 28
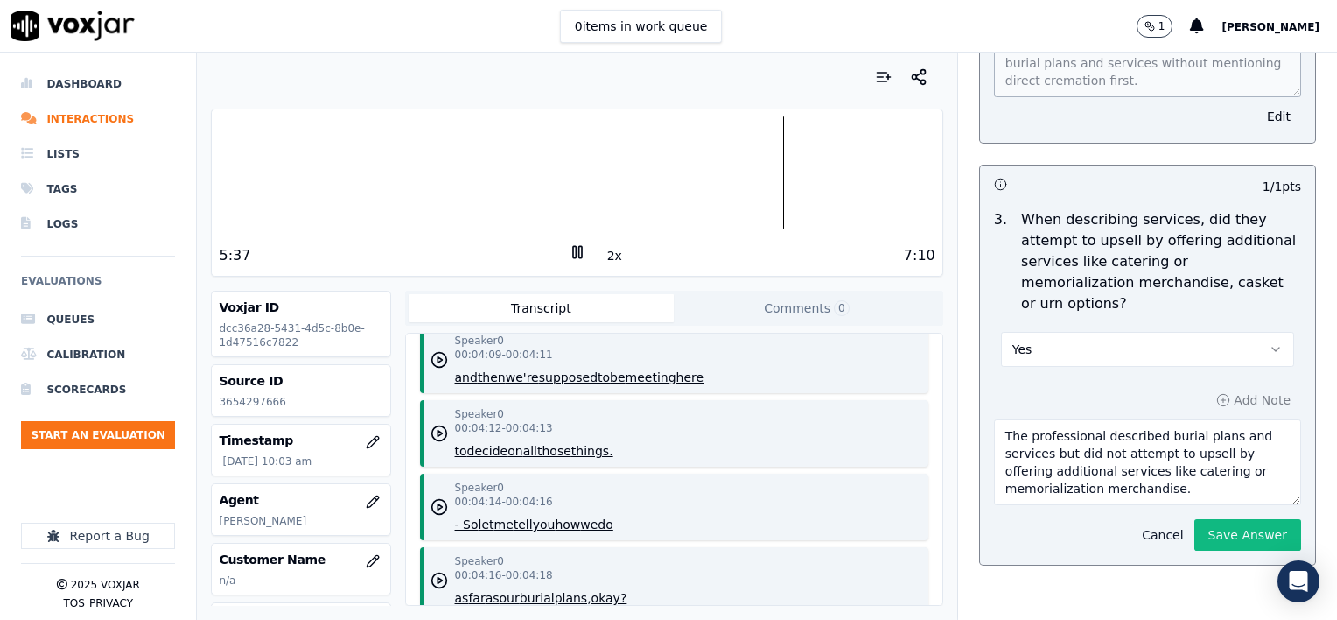
scroll to position [2761, 0]
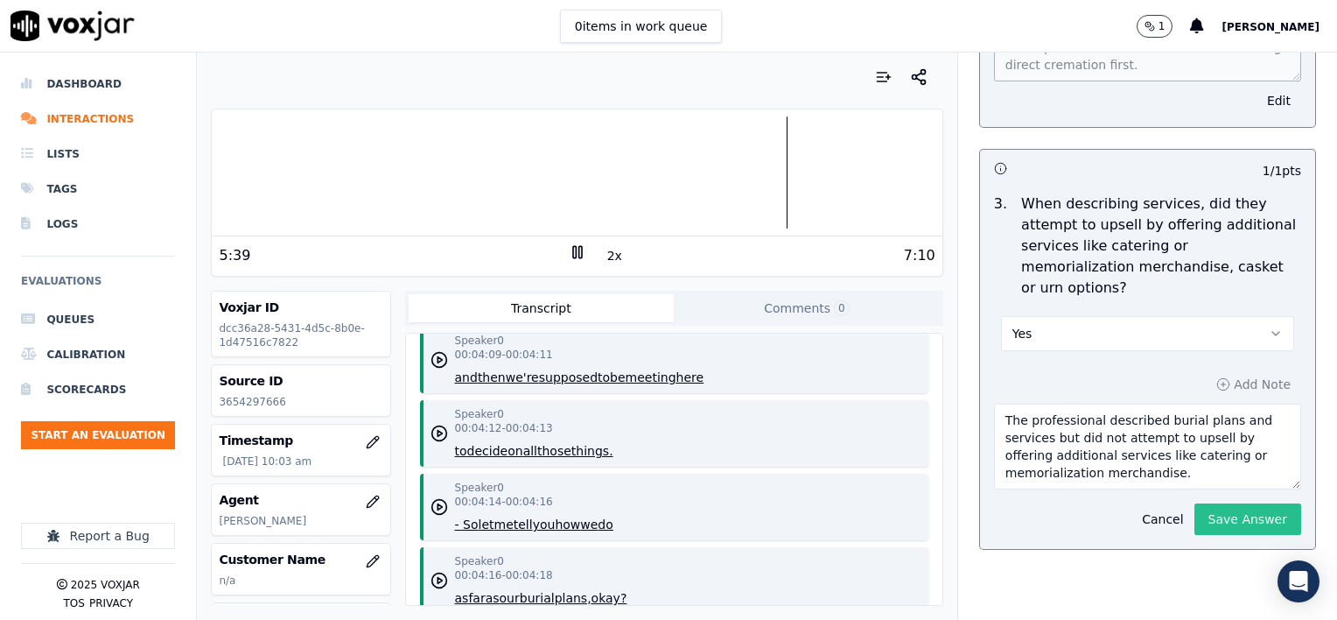
click at [1221, 503] on button "Save Answer" at bounding box center [1248, 519] width 107 height 32
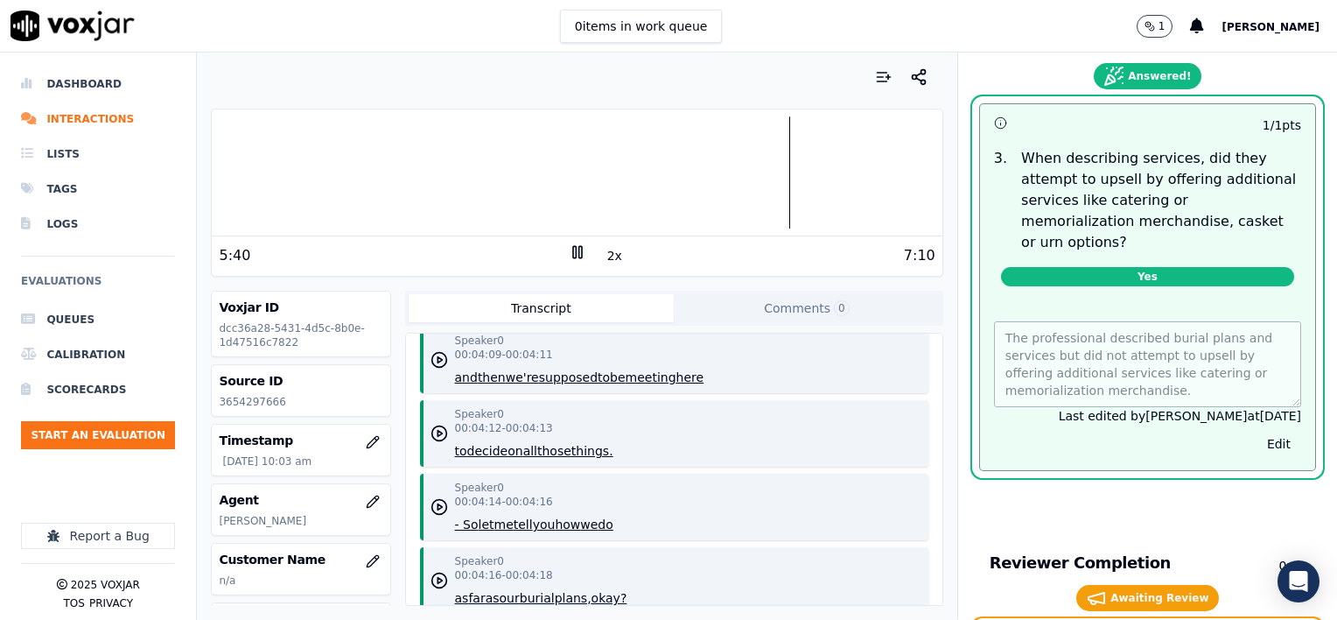
scroll to position [2936, 0]
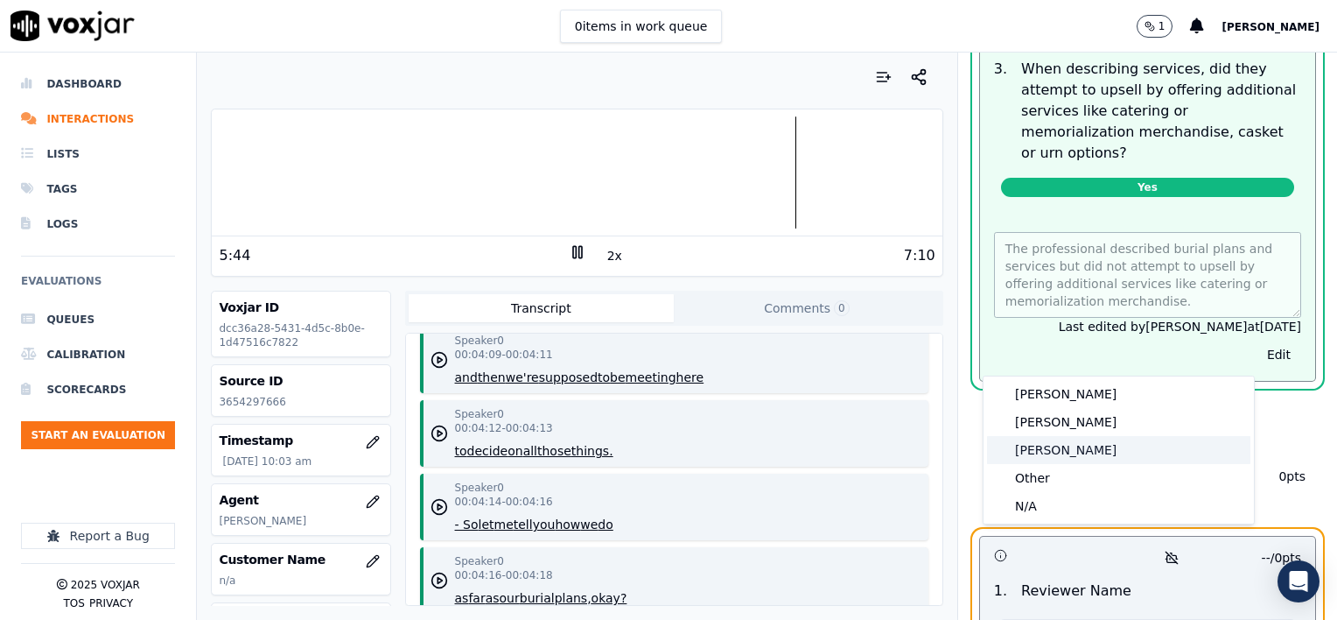
click at [1061, 457] on div "[PERSON_NAME]" at bounding box center [1118, 450] width 263 height 28
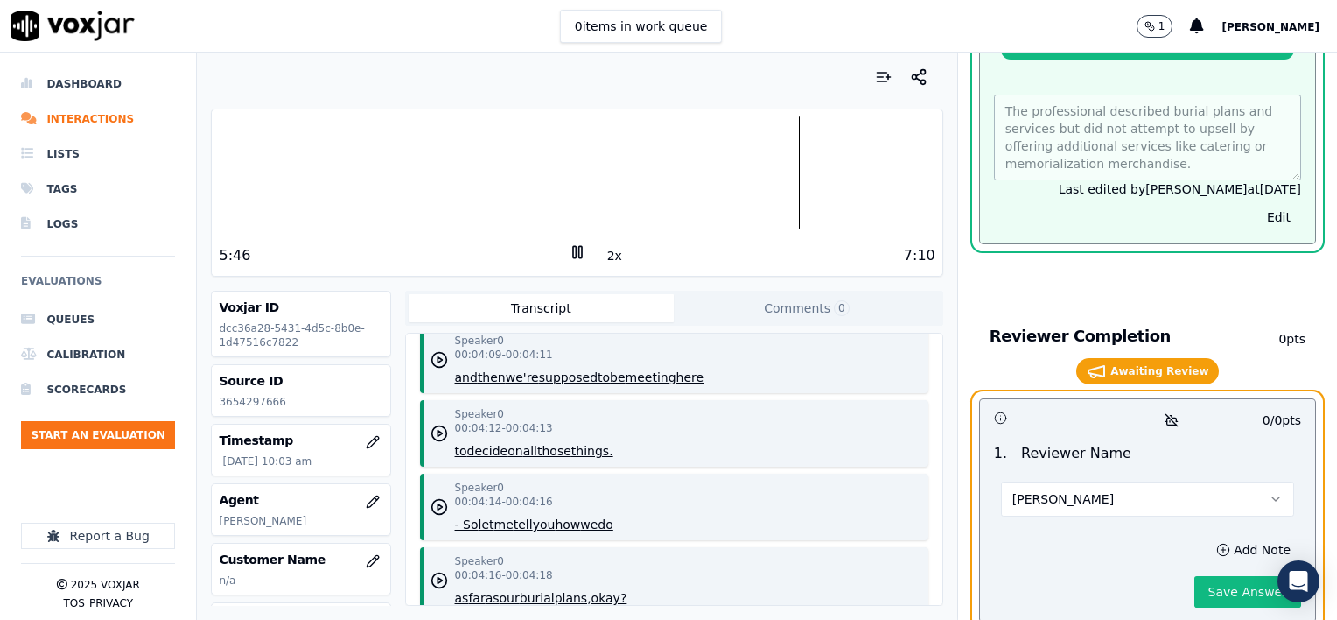
scroll to position [3087, 0]
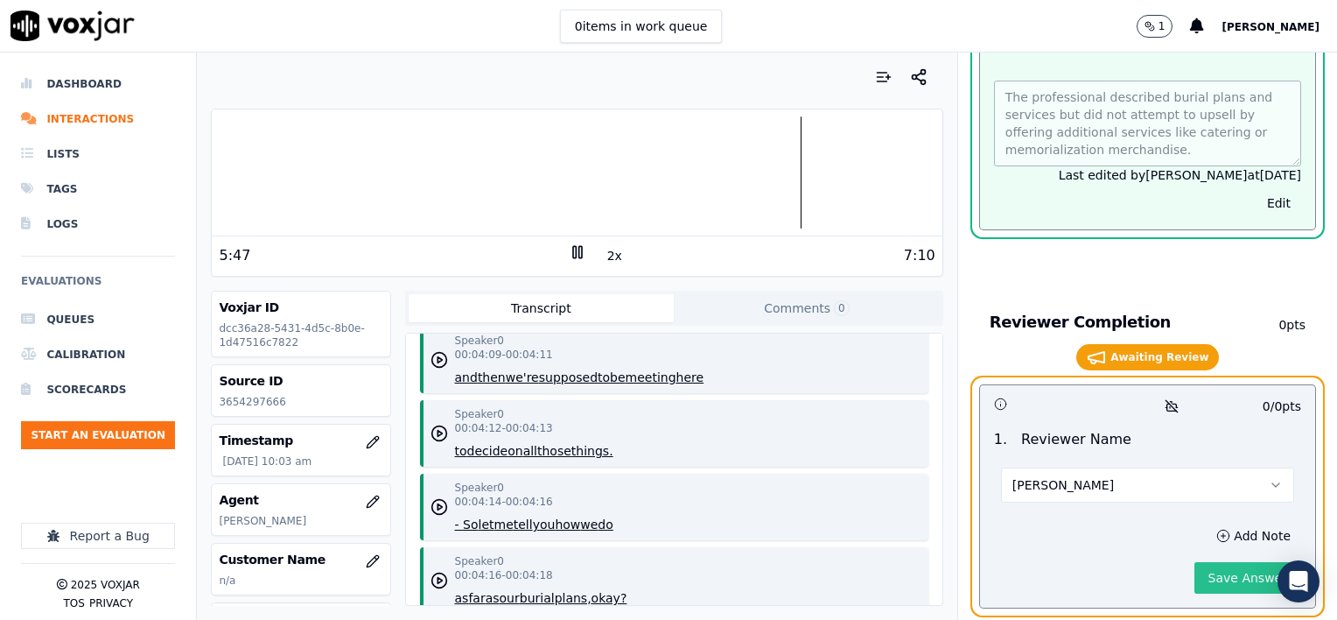
click at [1218, 562] on button "Save Answer" at bounding box center [1248, 578] width 107 height 32
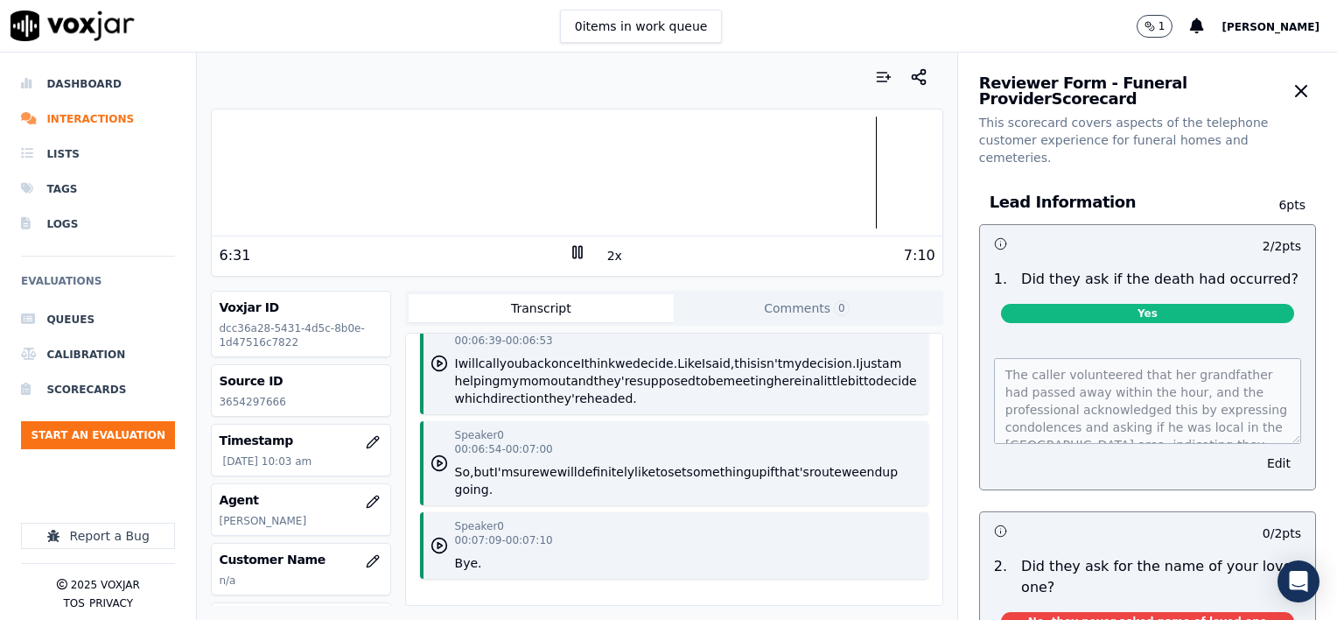
scroll to position [6878, 0]
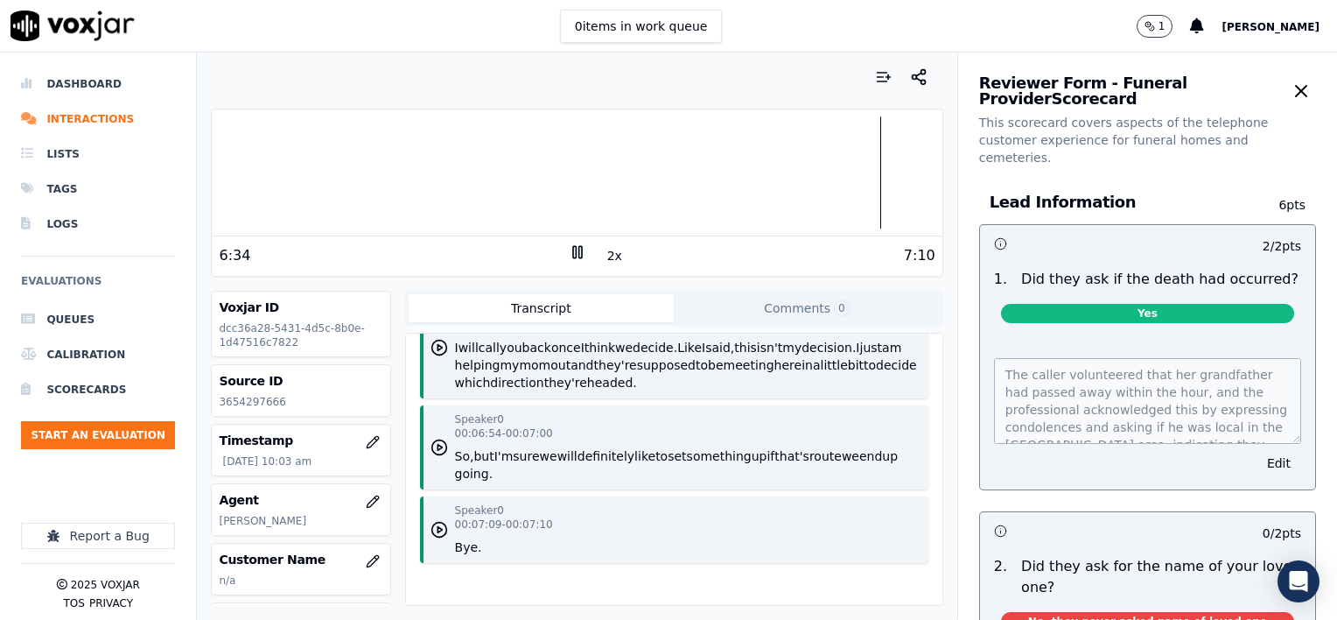
click at [571, 249] on icon at bounding box center [578, 252] width 18 height 18
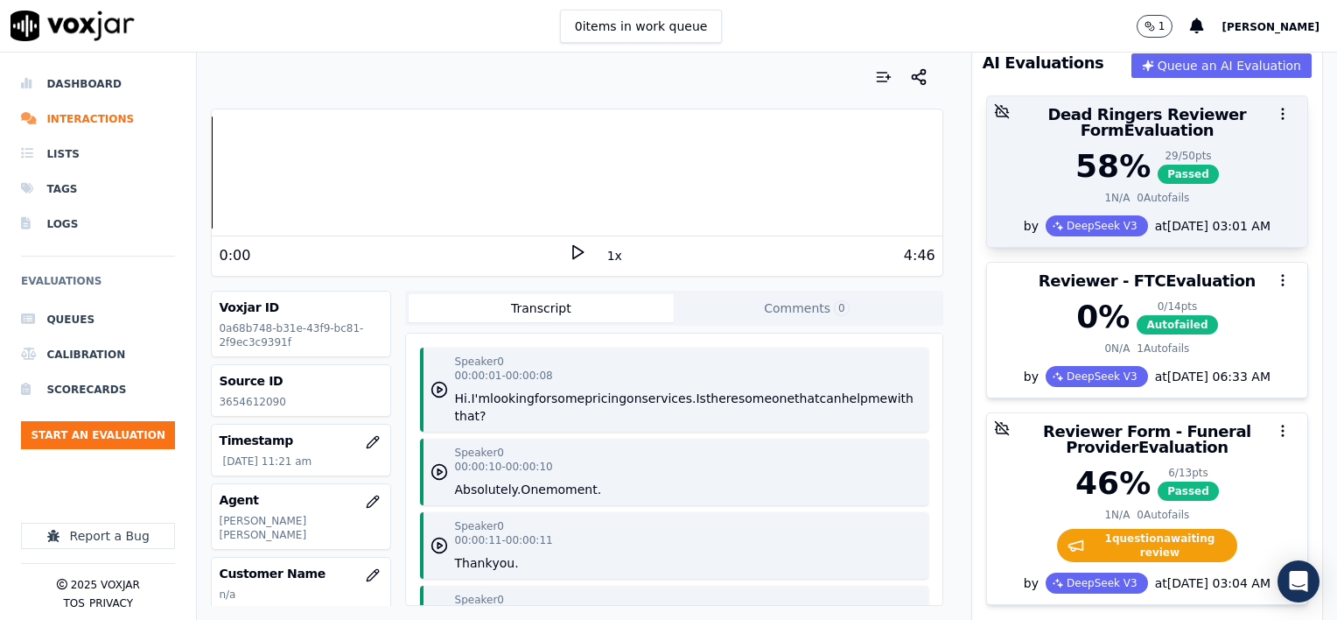
scroll to position [263, 0]
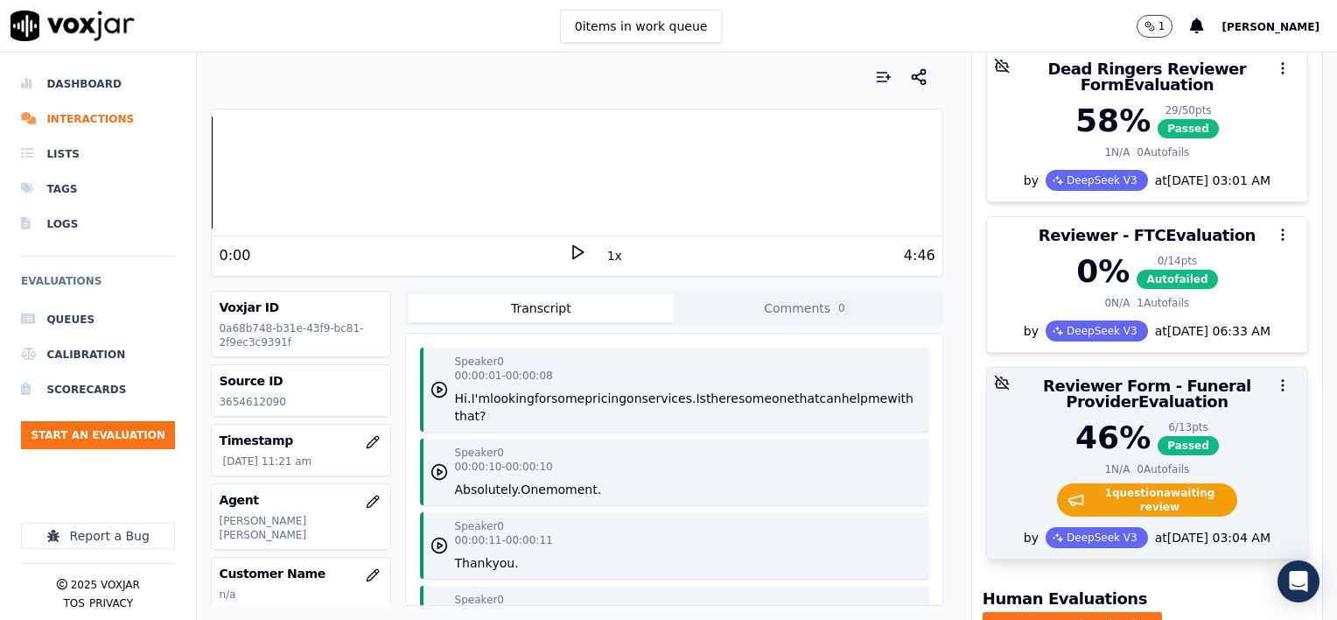
click at [1223, 420] on div "46 % 6 / 13 pts Passed" at bounding box center [1147, 437] width 299 height 35
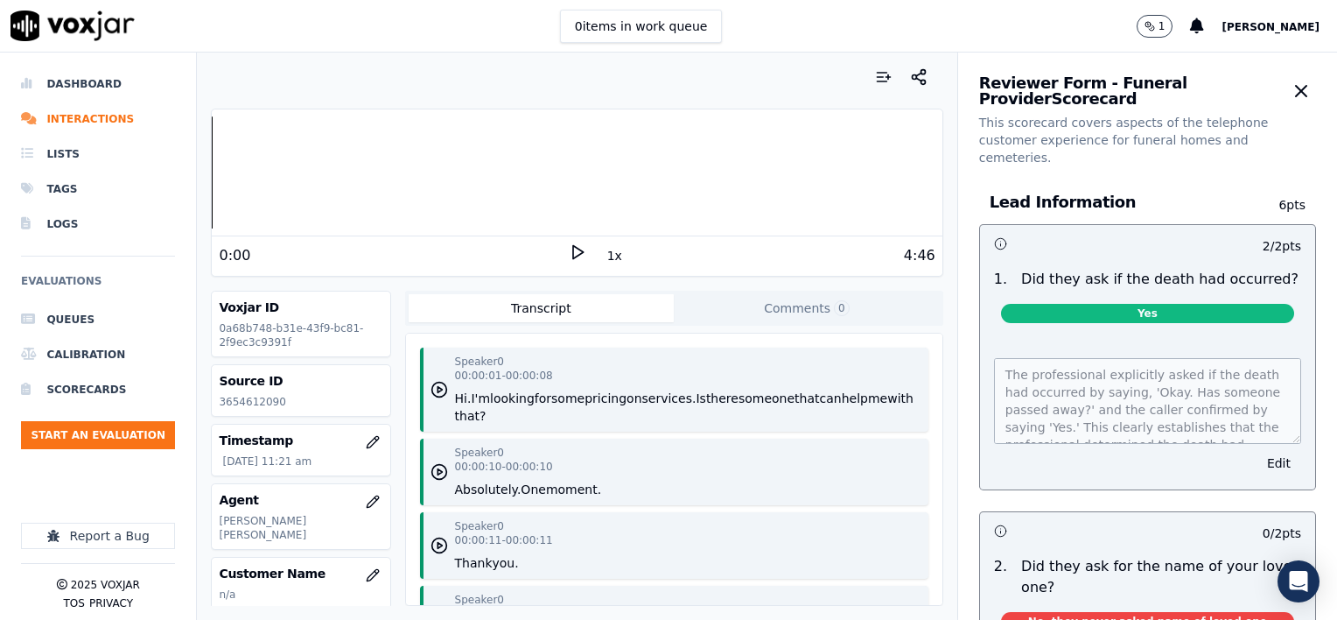
click at [606, 259] on button "1x" at bounding box center [615, 255] width 22 height 25
click at [606, 259] on button "1.5x" at bounding box center [621, 255] width 34 height 25
click at [569, 251] on icon at bounding box center [578, 252] width 18 height 18
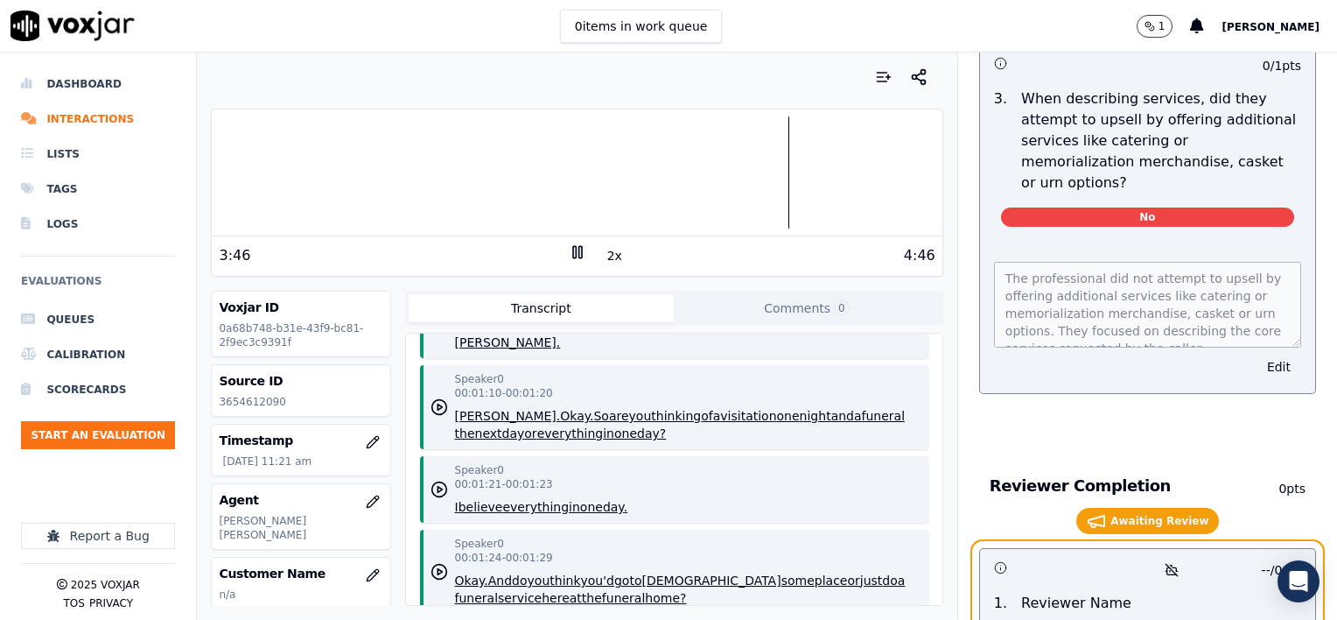
scroll to position [2994, 0]
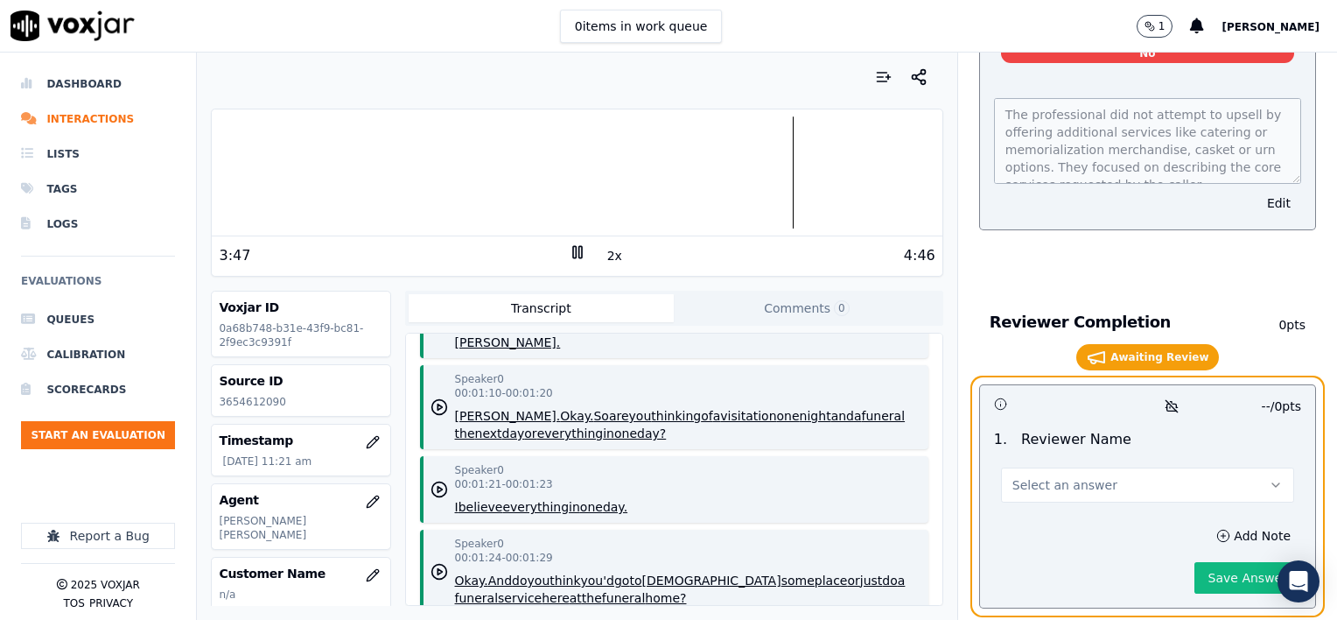
click at [1057, 476] on span "Select an answer" at bounding box center [1065, 485] width 105 height 18
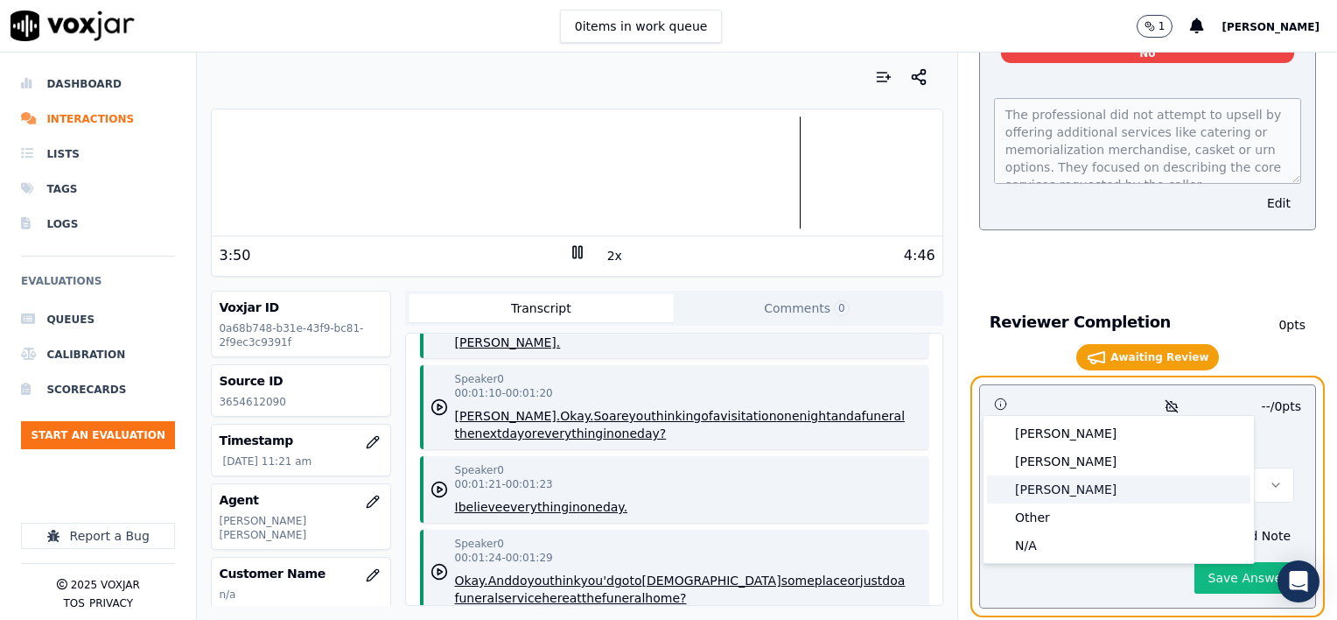
click at [1038, 487] on div "[PERSON_NAME]" at bounding box center [1118, 489] width 263 height 28
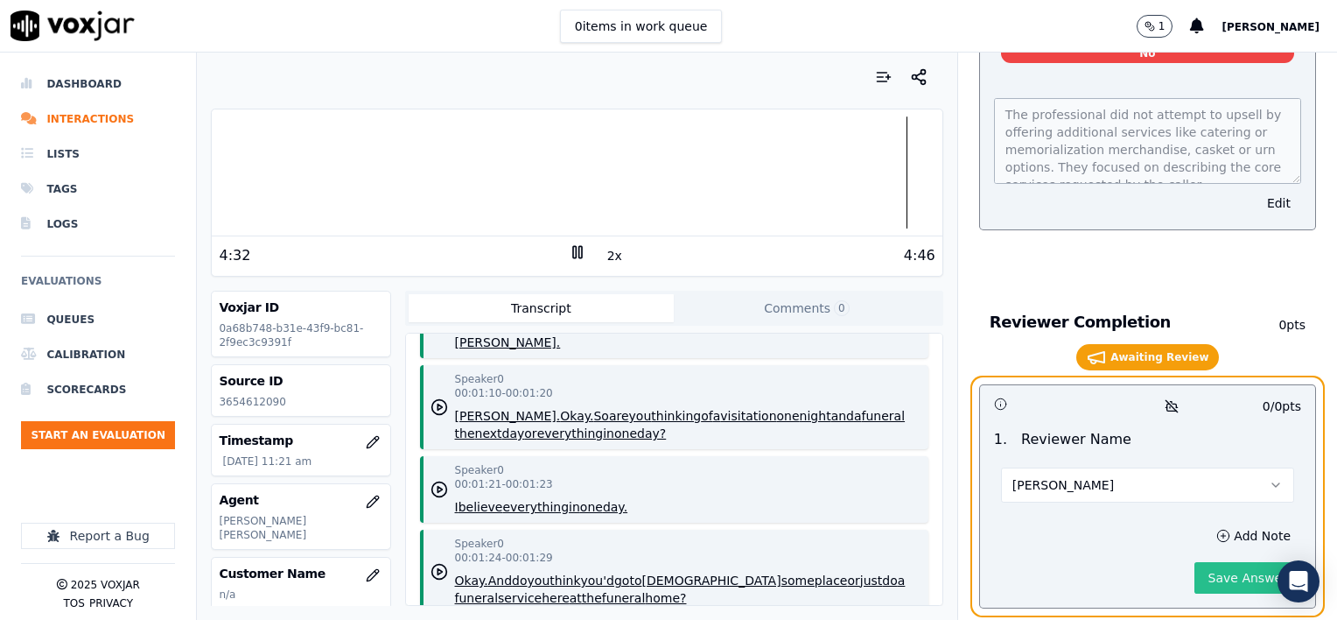
click at [1215, 562] on button "Save Answer" at bounding box center [1248, 578] width 107 height 32
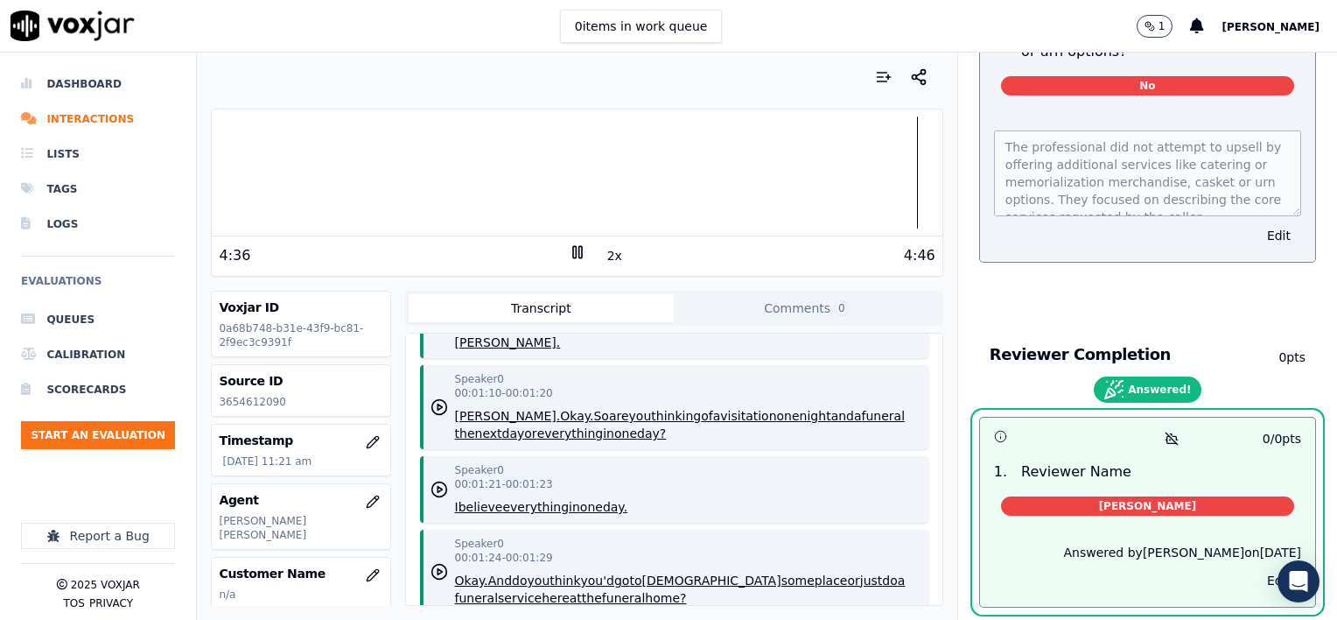
click at [579, 256] on rect at bounding box center [580, 251] width 3 height 11
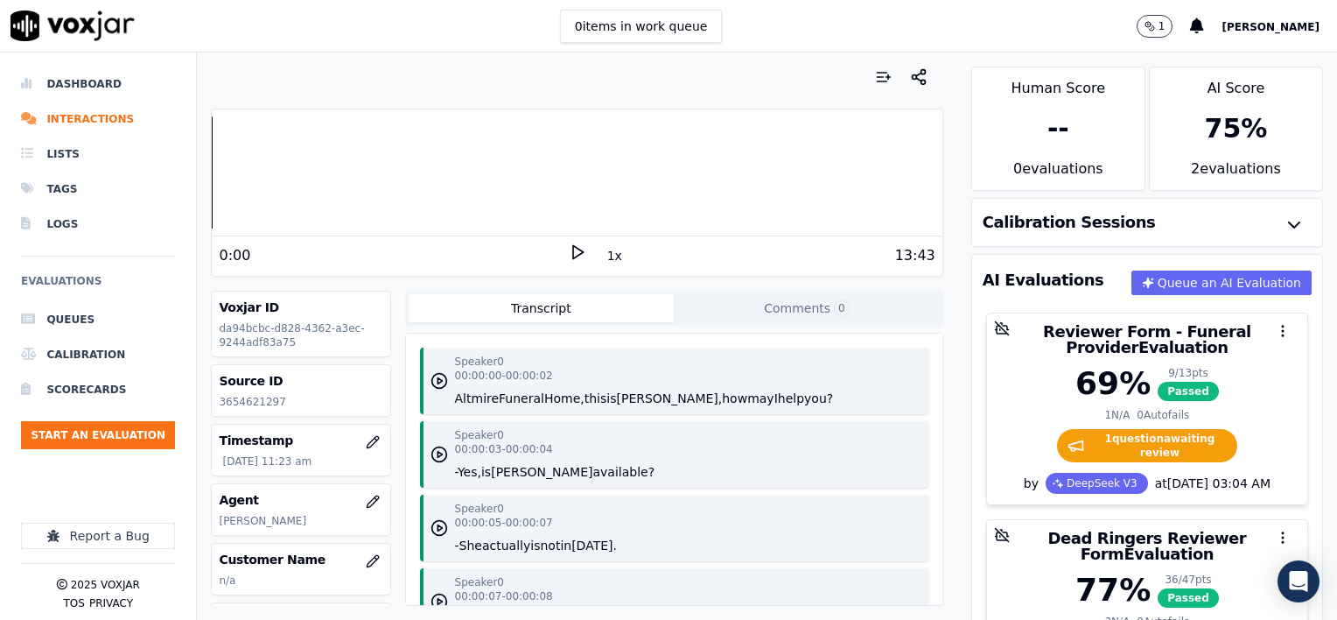
click at [573, 255] on polygon at bounding box center [578, 252] width 11 height 13
click at [609, 256] on button "1x" at bounding box center [615, 255] width 22 height 25
click at [609, 256] on button "1.5x" at bounding box center [621, 255] width 34 height 25
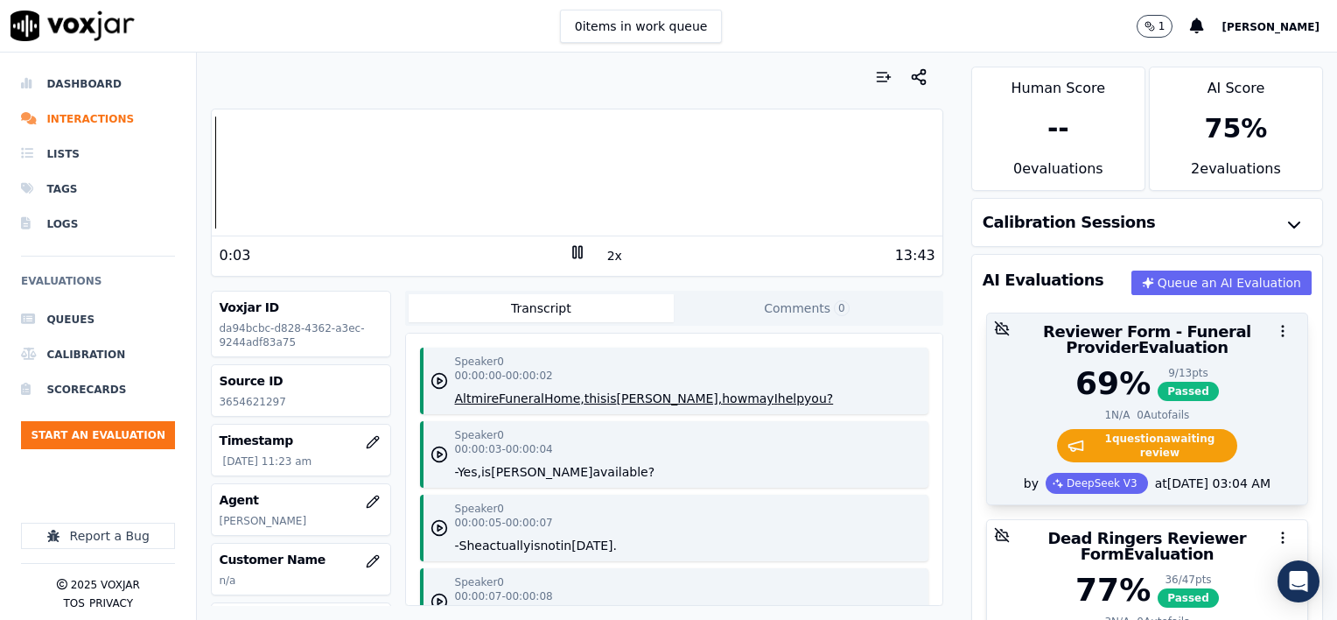
click at [1037, 351] on h3 "Reviewer Form - Funeral Provider Evaluation" at bounding box center [1147, 340] width 299 height 32
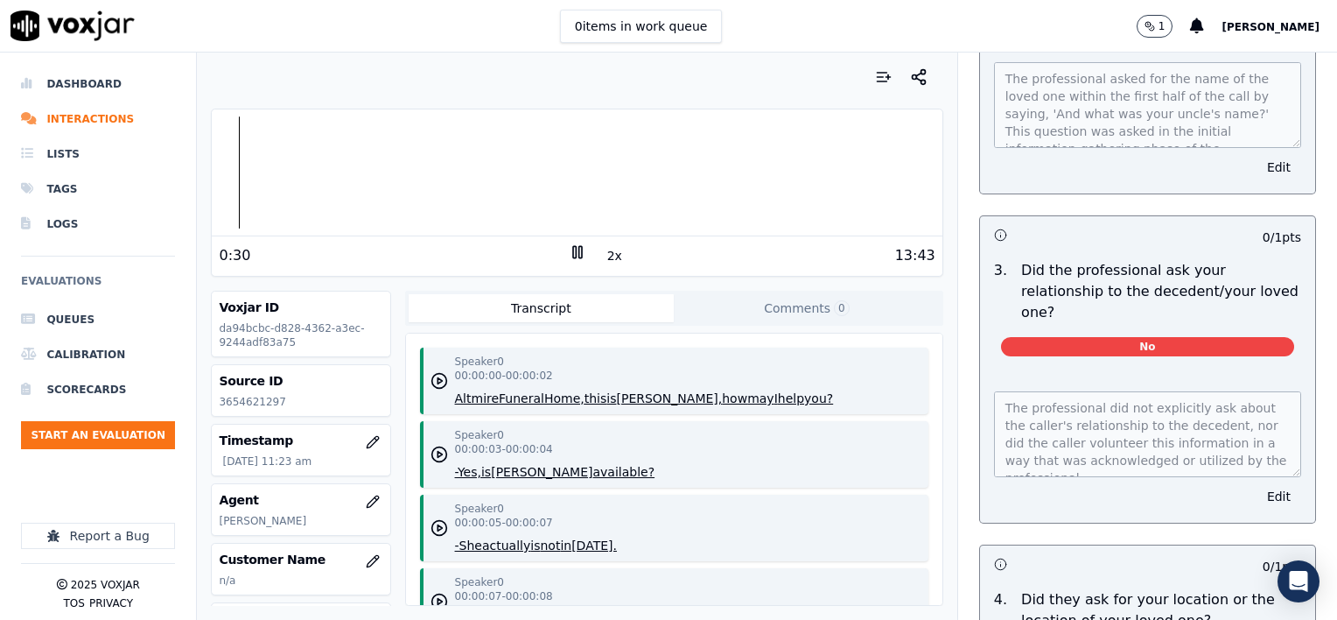
scroll to position [613, 0]
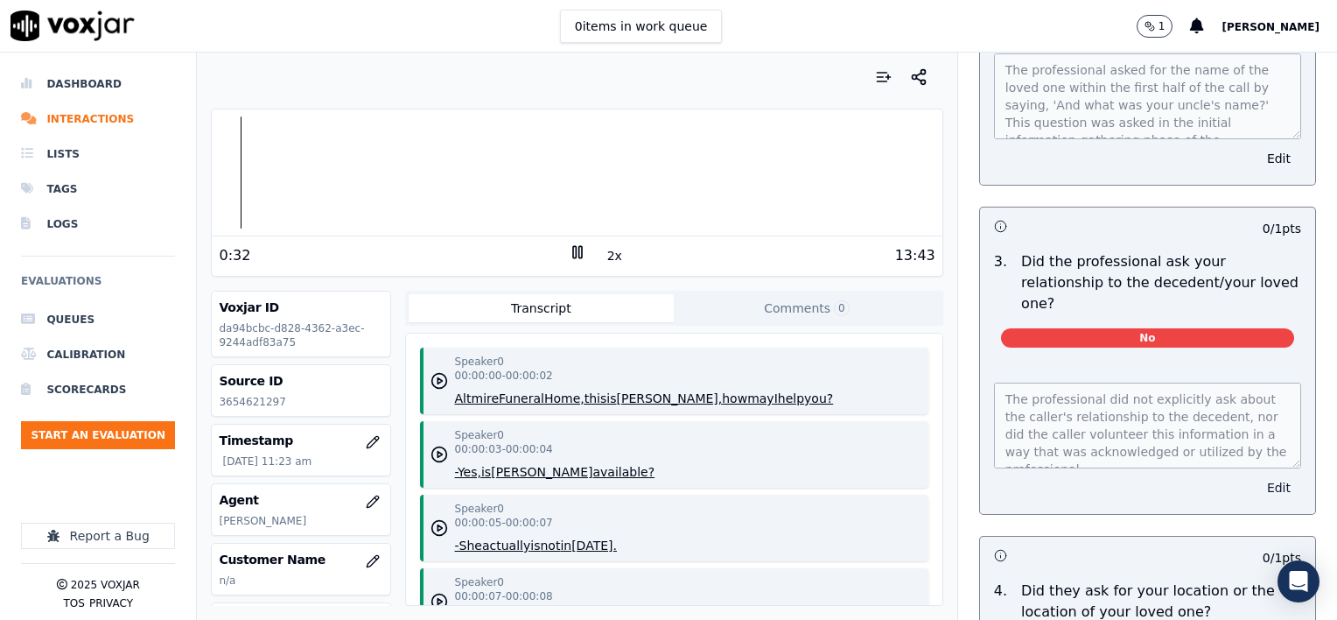
click at [1257, 475] on button "Edit" at bounding box center [1279, 487] width 45 height 25
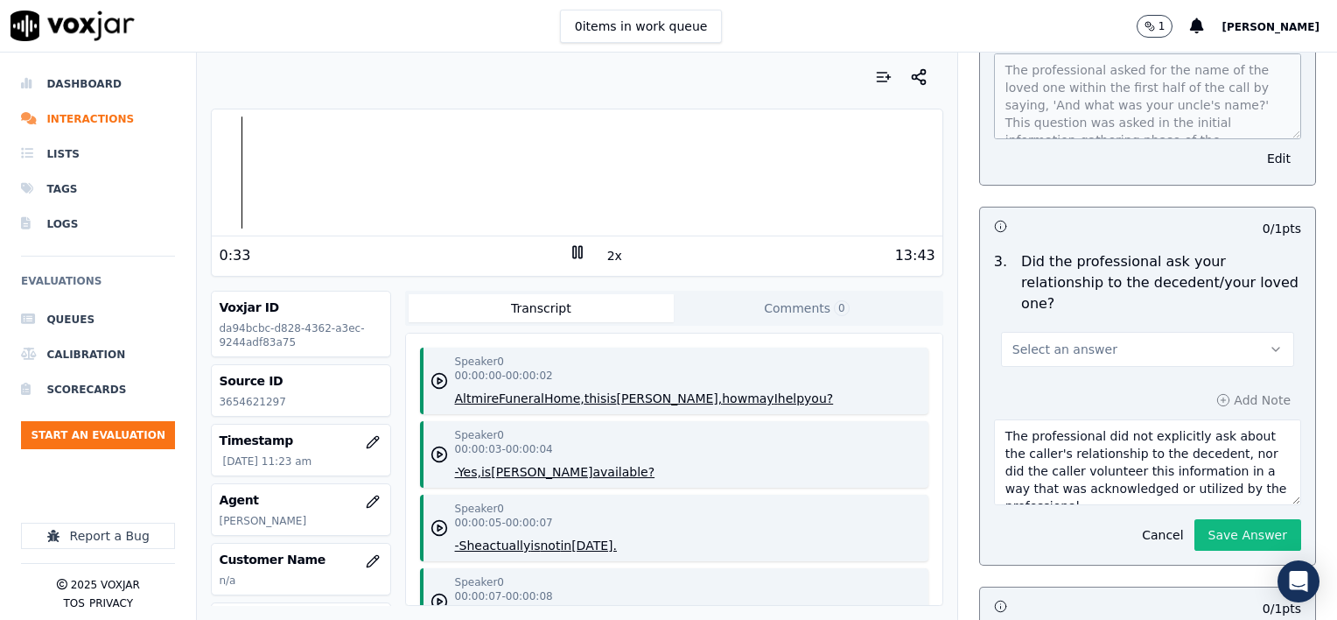
click at [1120, 332] on button "Select an answer" at bounding box center [1147, 349] width 293 height 35
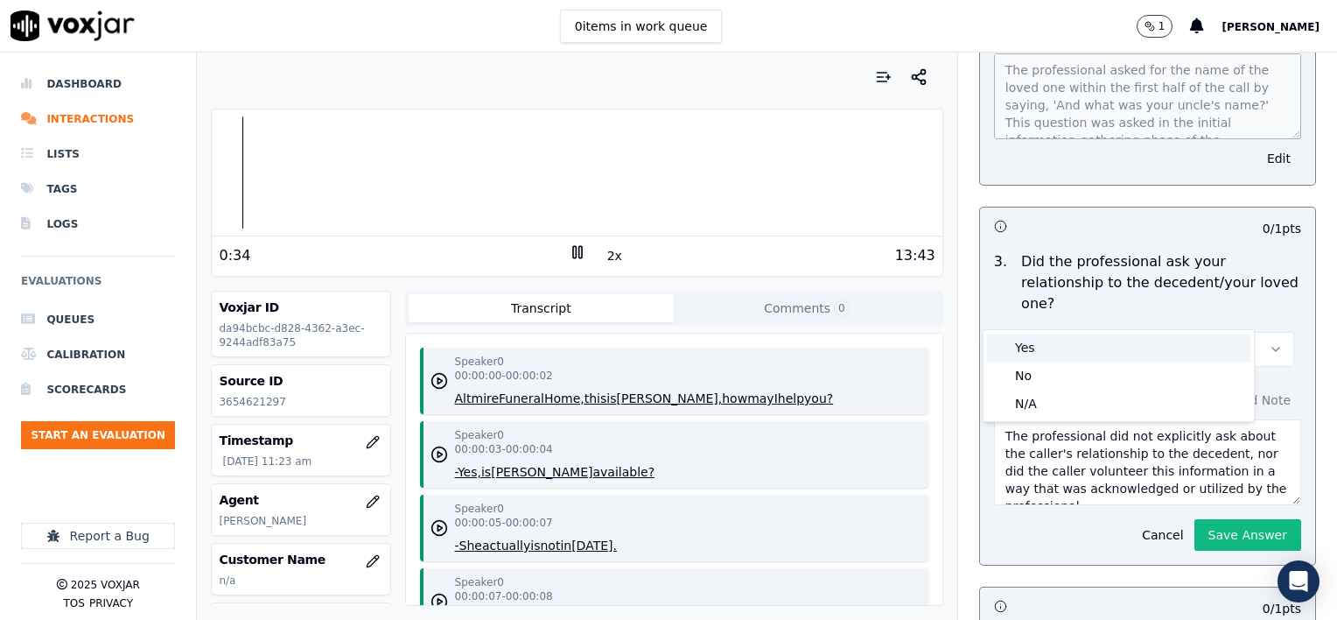
click at [1076, 341] on div "Yes" at bounding box center [1118, 347] width 263 height 28
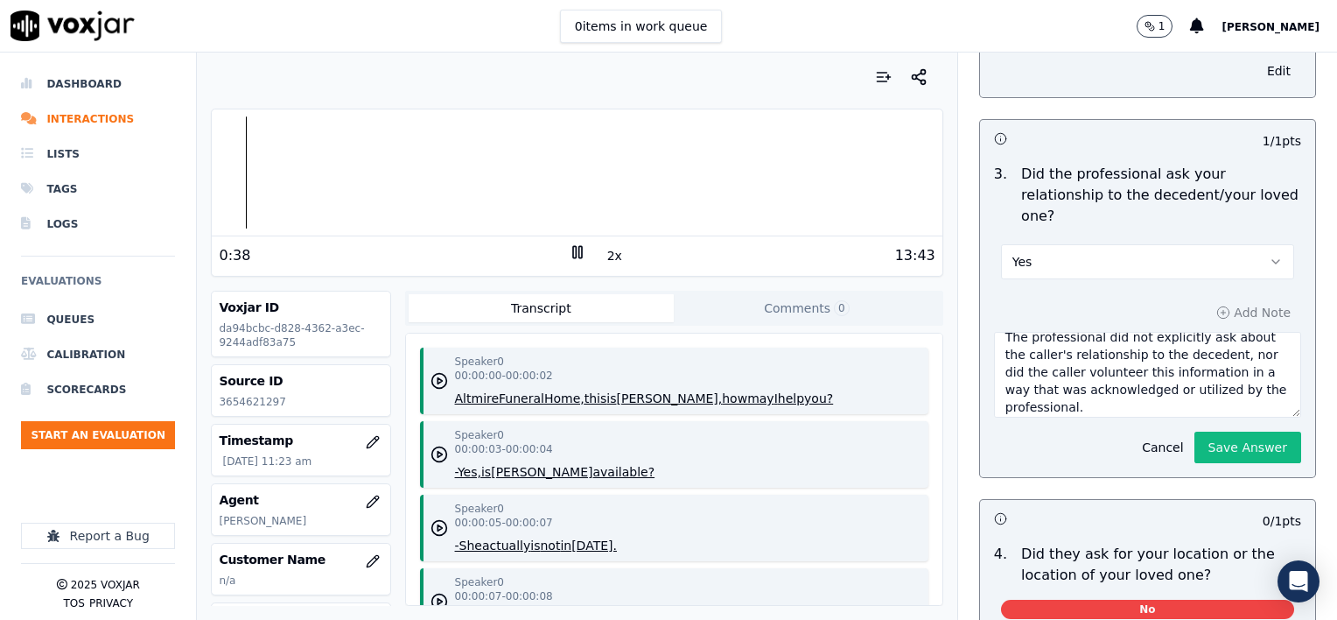
scroll to position [18, 0]
click at [1094, 364] on textarea "The professional did not explicitly ask about the caller's relationship to the …" at bounding box center [1147, 375] width 307 height 86
type textarea "The professional did not explicitly ask about the caller's relationship to the …"
click at [1214, 432] on button "Save Answer" at bounding box center [1248, 448] width 107 height 32
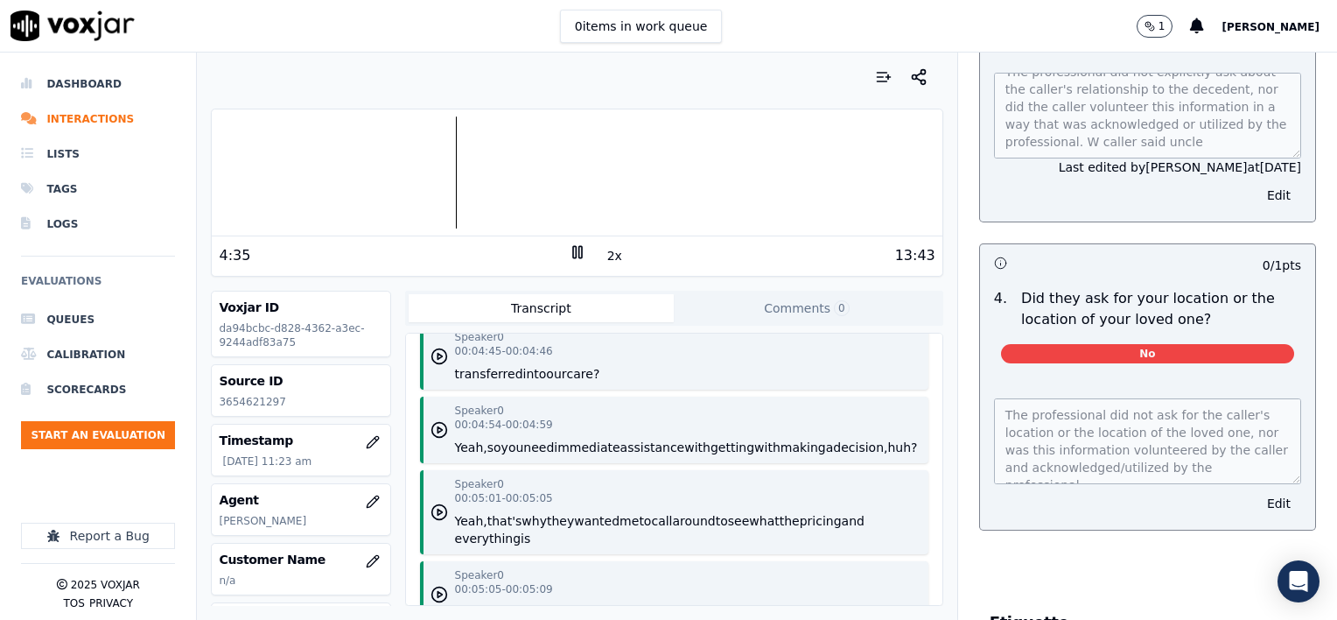
scroll to position [6652, 0]
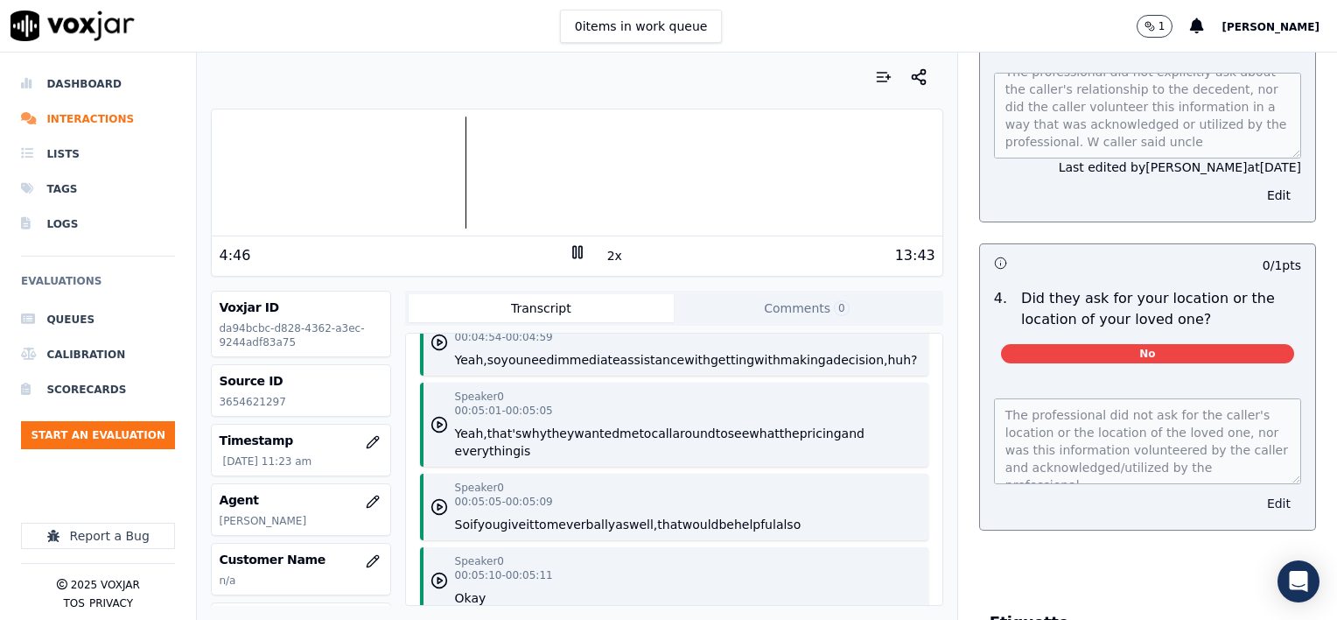
click at [1257, 491] on button "Edit" at bounding box center [1279, 503] width 45 height 25
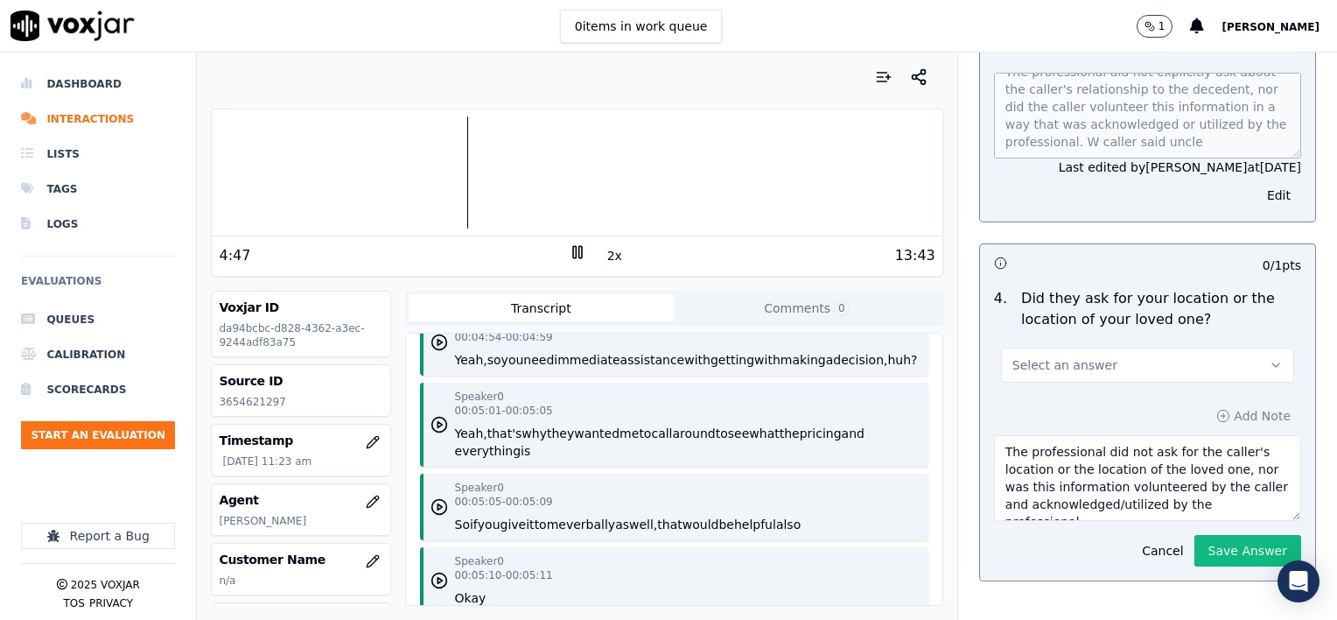
click at [1119, 347] on button "Select an answer" at bounding box center [1147, 364] width 293 height 35
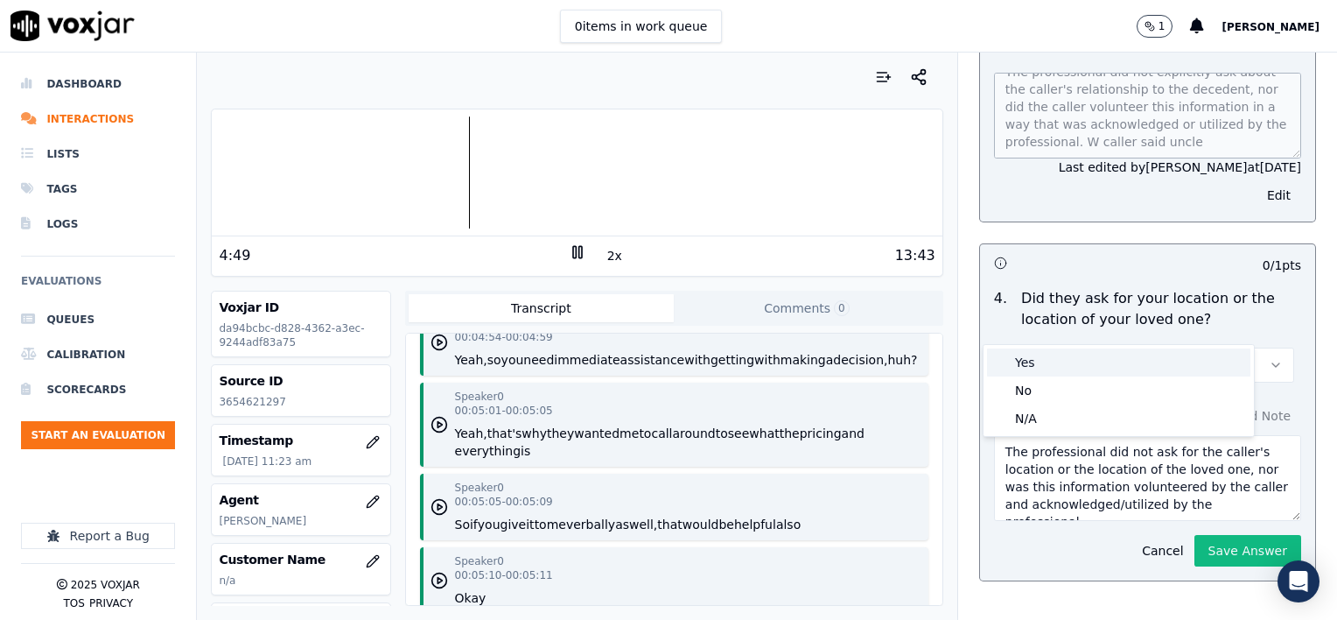
click at [1081, 356] on div "Yes" at bounding box center [1118, 362] width 263 height 28
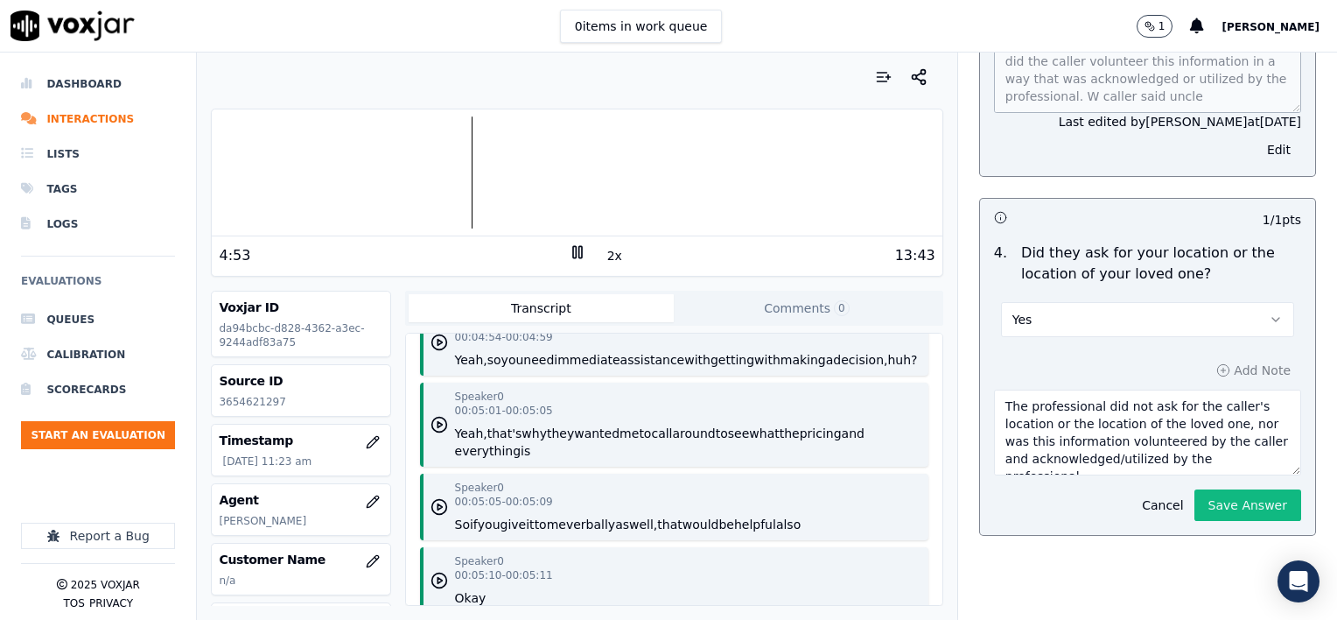
scroll to position [1010, 0]
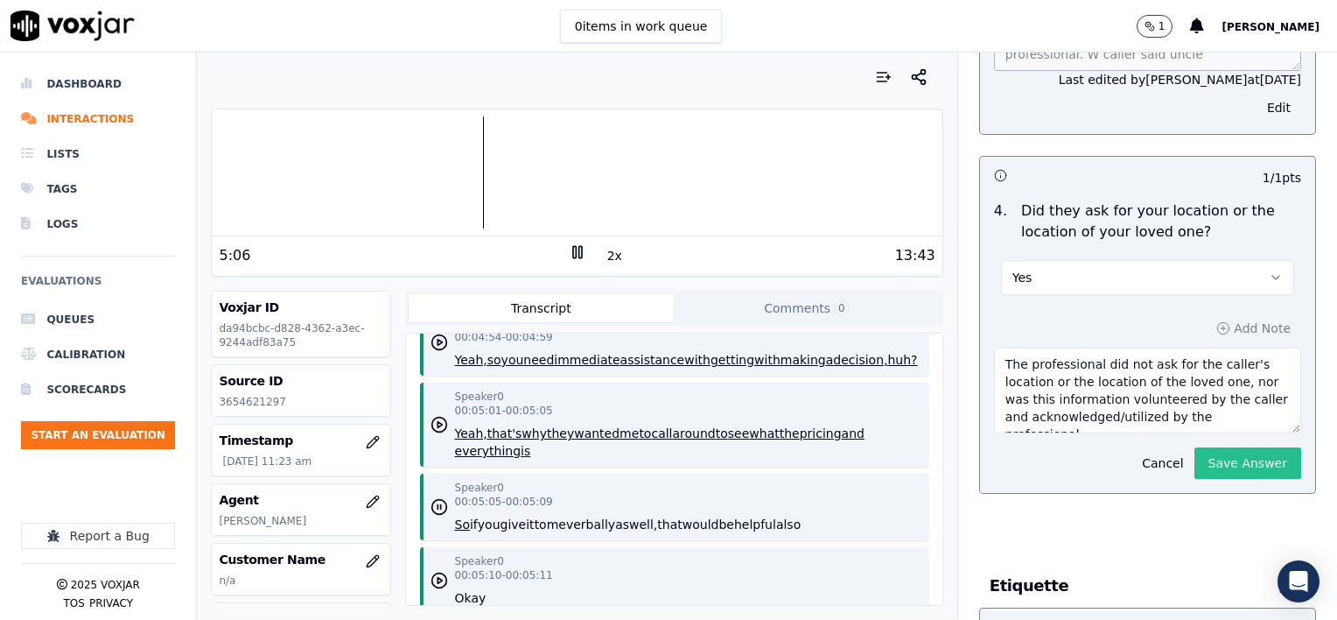
click at [1225, 447] on button "Save Answer" at bounding box center [1248, 463] width 107 height 32
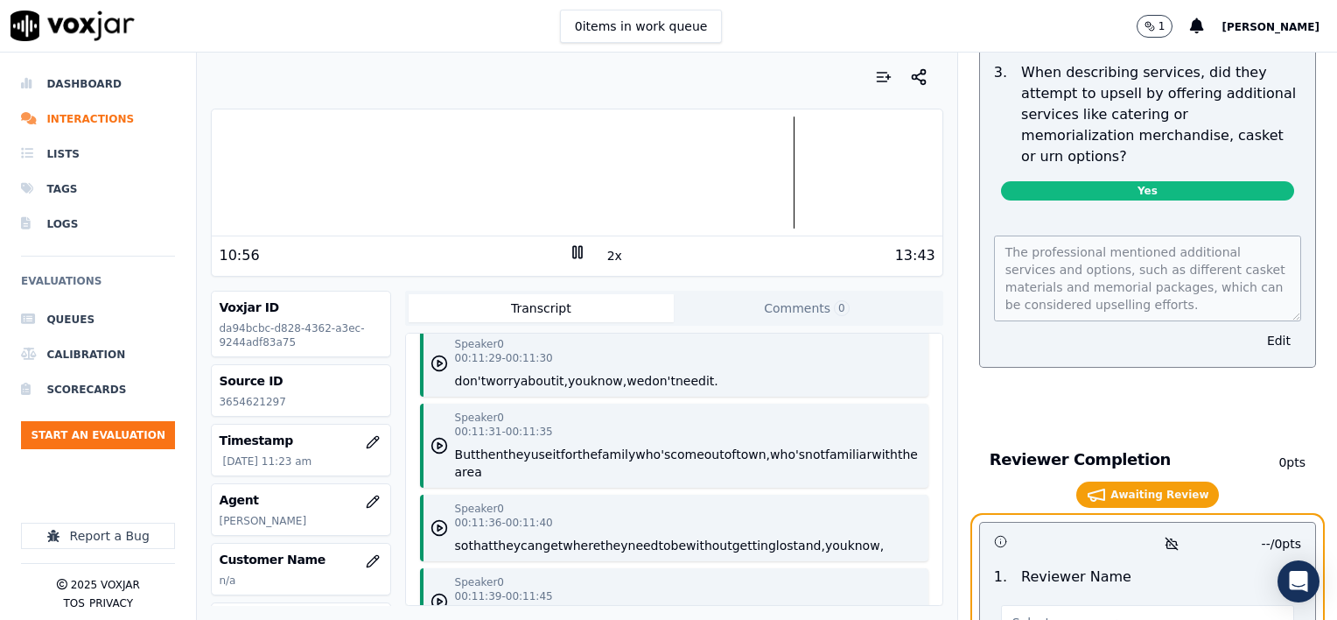
scroll to position [2895, 0]
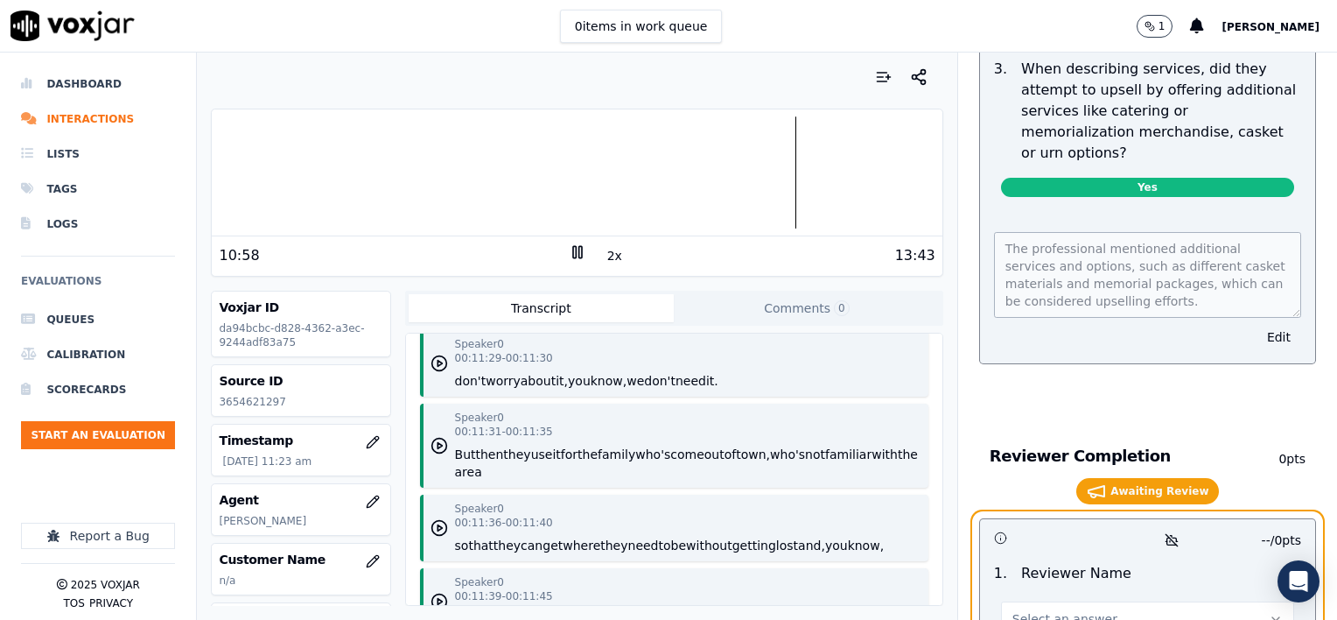
click at [1016, 610] on span "Select an answer" at bounding box center [1065, 619] width 105 height 18
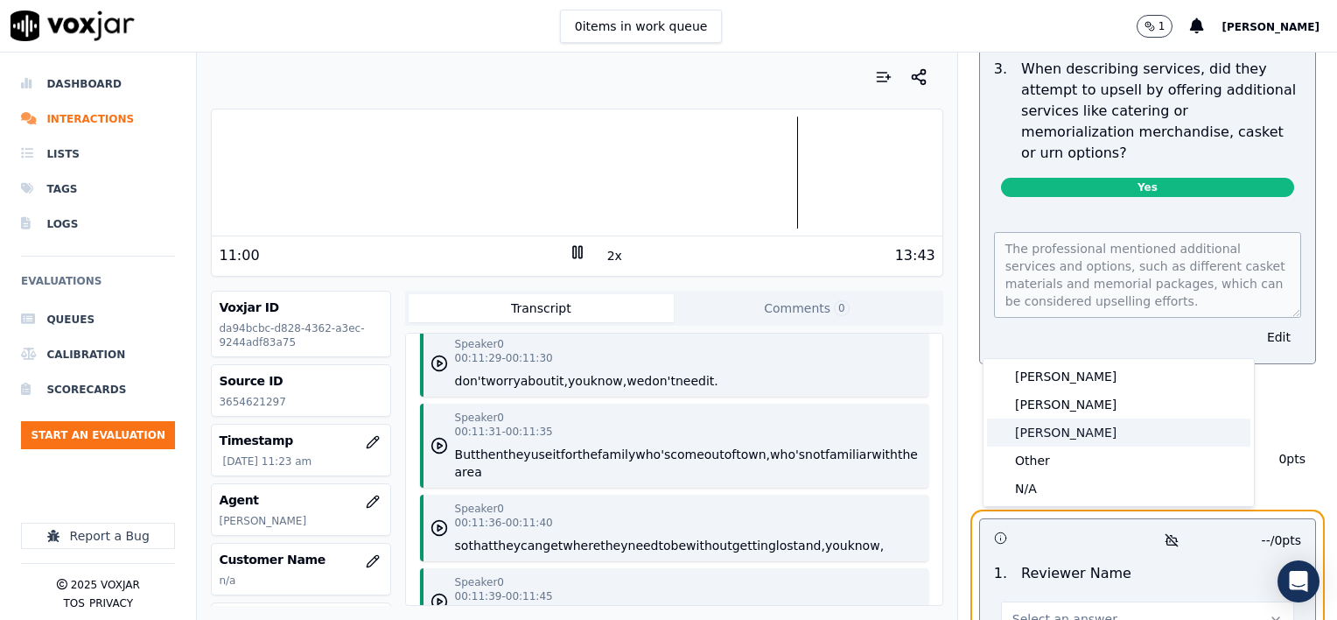
click at [1013, 428] on div "[PERSON_NAME]" at bounding box center [1118, 432] width 263 height 28
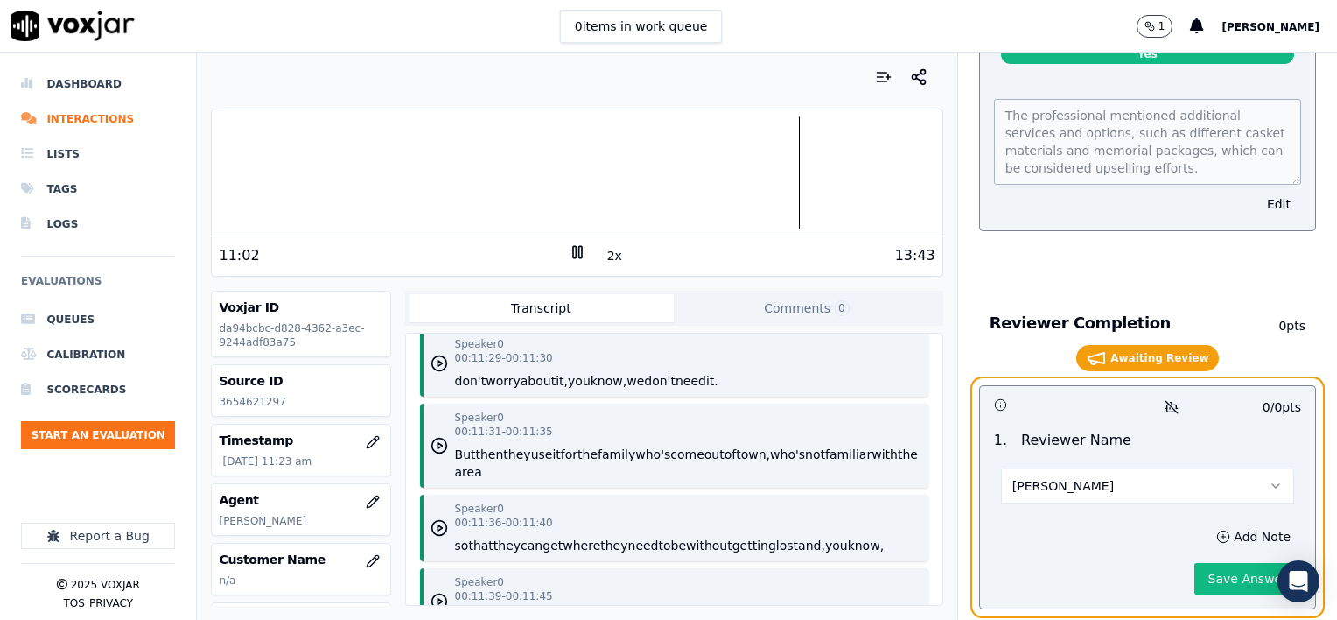
scroll to position [3029, 0]
click at [1213, 562] on button "Save Answer" at bounding box center [1248, 578] width 107 height 32
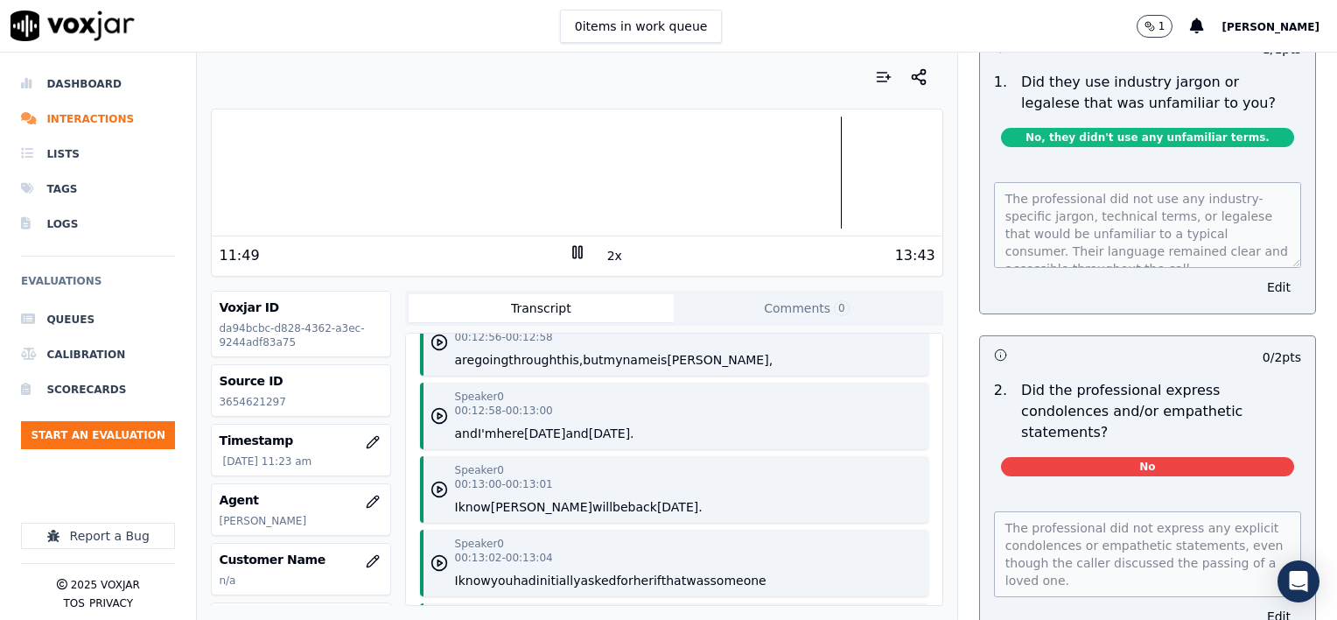
scroll to position [1556, 0]
click at [1146, 458] on span "No" at bounding box center [1147, 467] width 293 height 19
click at [1257, 605] on button "Edit" at bounding box center [1279, 617] width 45 height 25
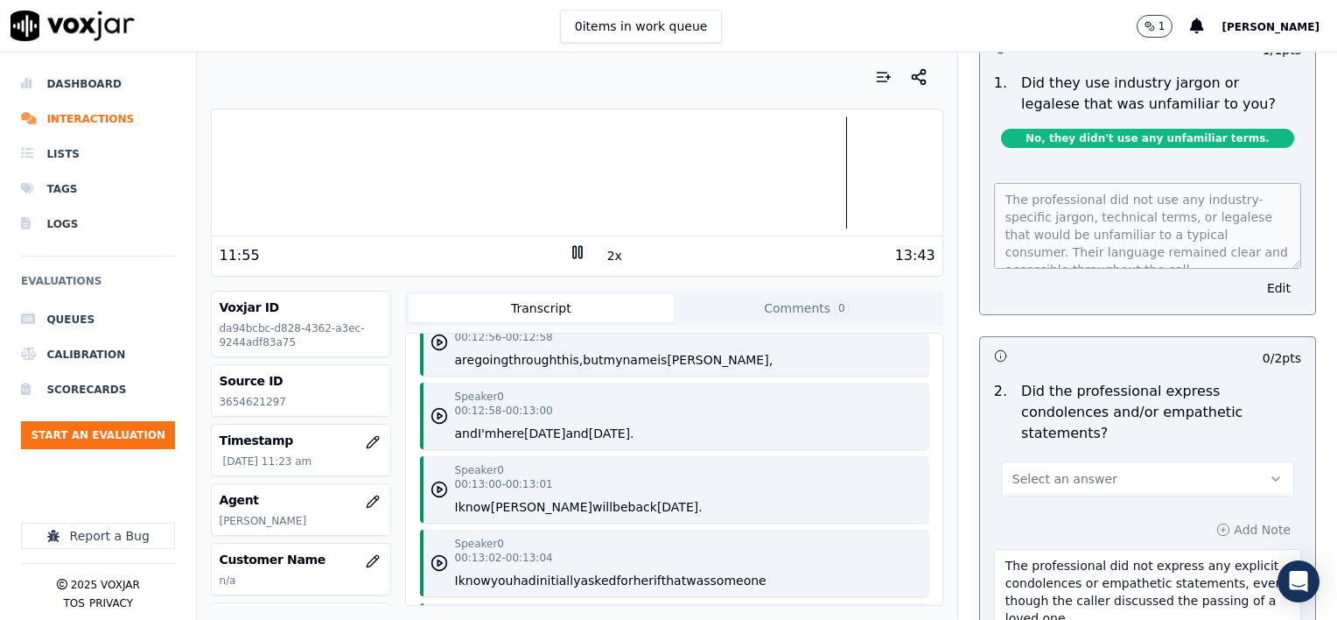
click at [1129, 461] on button "Select an answer" at bounding box center [1147, 478] width 293 height 35
click at [1060, 452] on div "Yes" at bounding box center [1118, 453] width 263 height 28
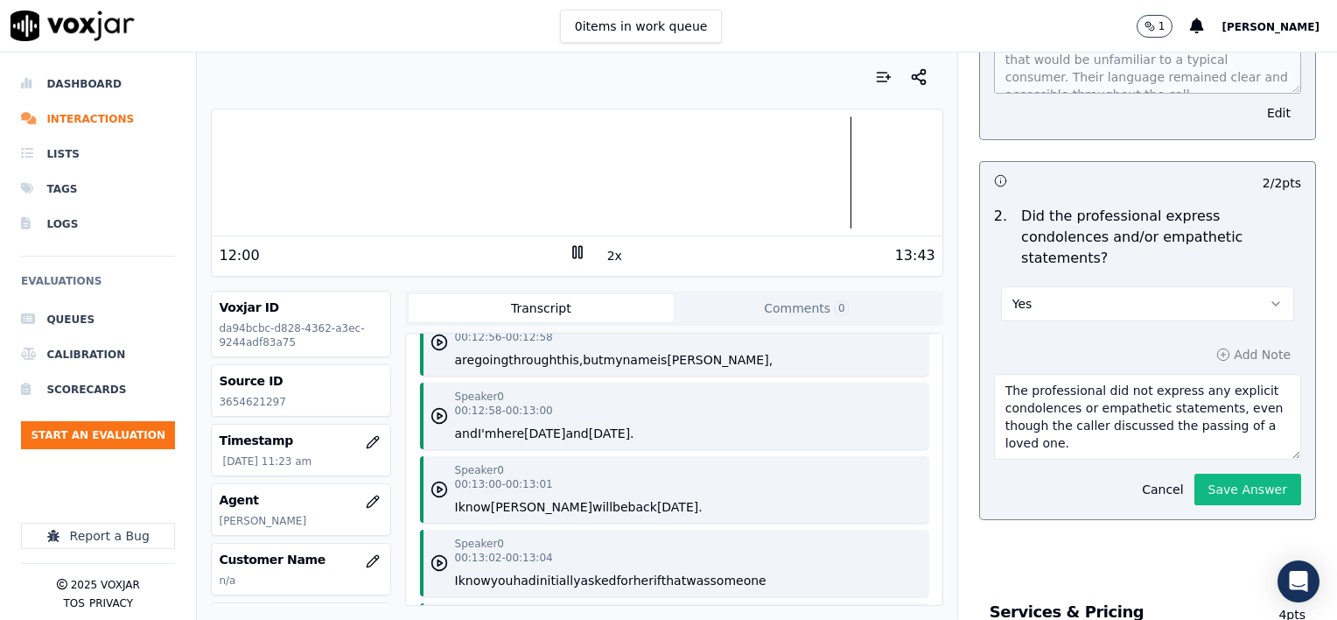
click at [1060, 383] on textarea "The professional did not express any explicit condolences or empathetic stateme…" at bounding box center [1147, 417] width 307 height 86
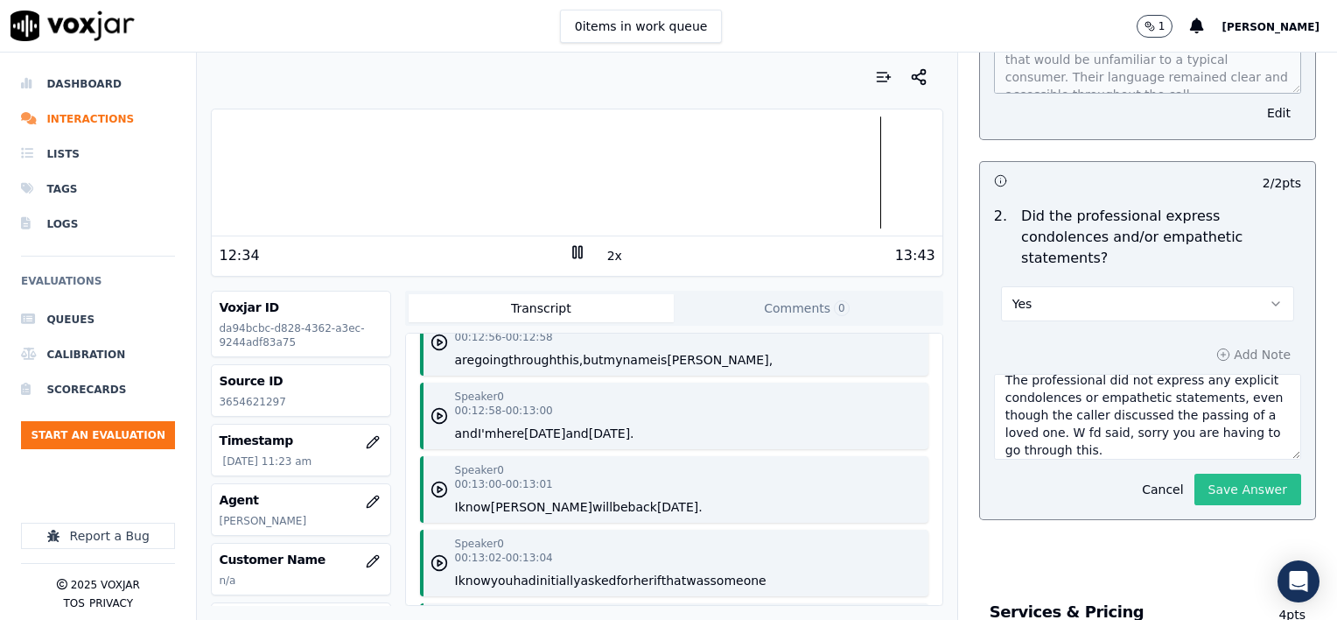
type textarea "The professional did not express any explicit condolences or empathetic stateme…"
click at [1223, 474] on button "Save Answer" at bounding box center [1248, 490] width 107 height 32
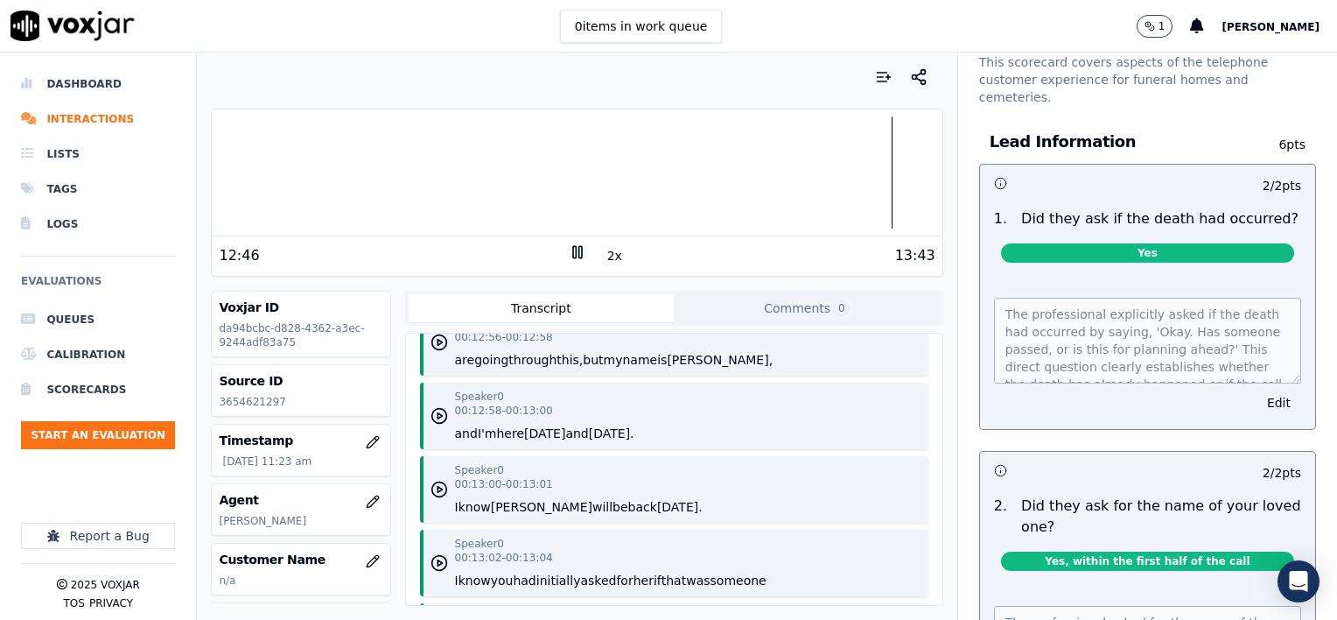
scroll to position [0, 0]
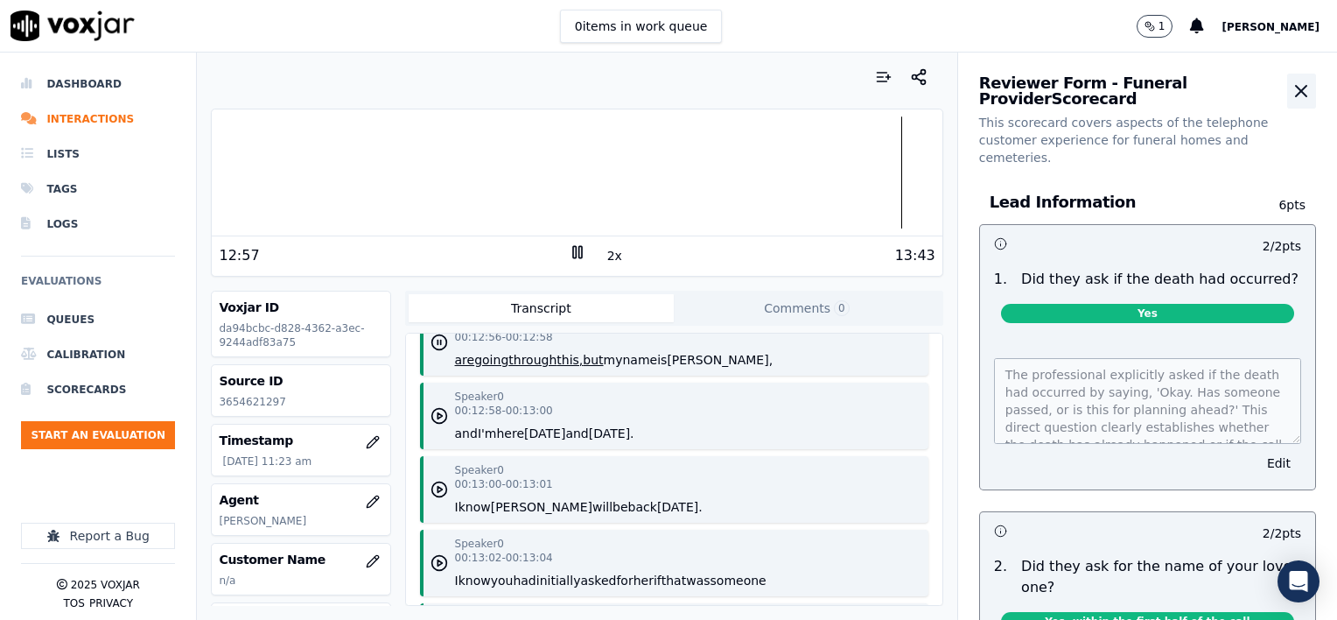
click at [1291, 91] on icon "button" at bounding box center [1301, 91] width 21 height 21
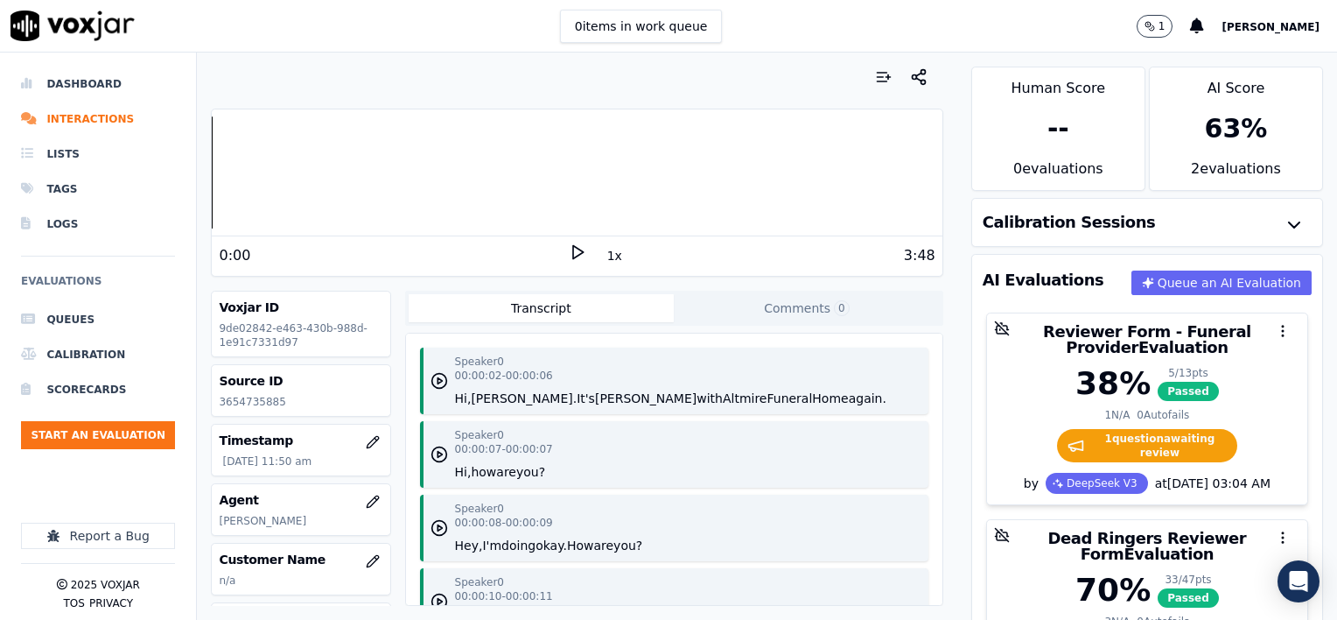
click at [604, 253] on button "1x" at bounding box center [615, 255] width 22 height 25
click at [604, 253] on button "1.5x" at bounding box center [621, 255] width 34 height 25
click at [569, 249] on icon at bounding box center [578, 252] width 18 height 18
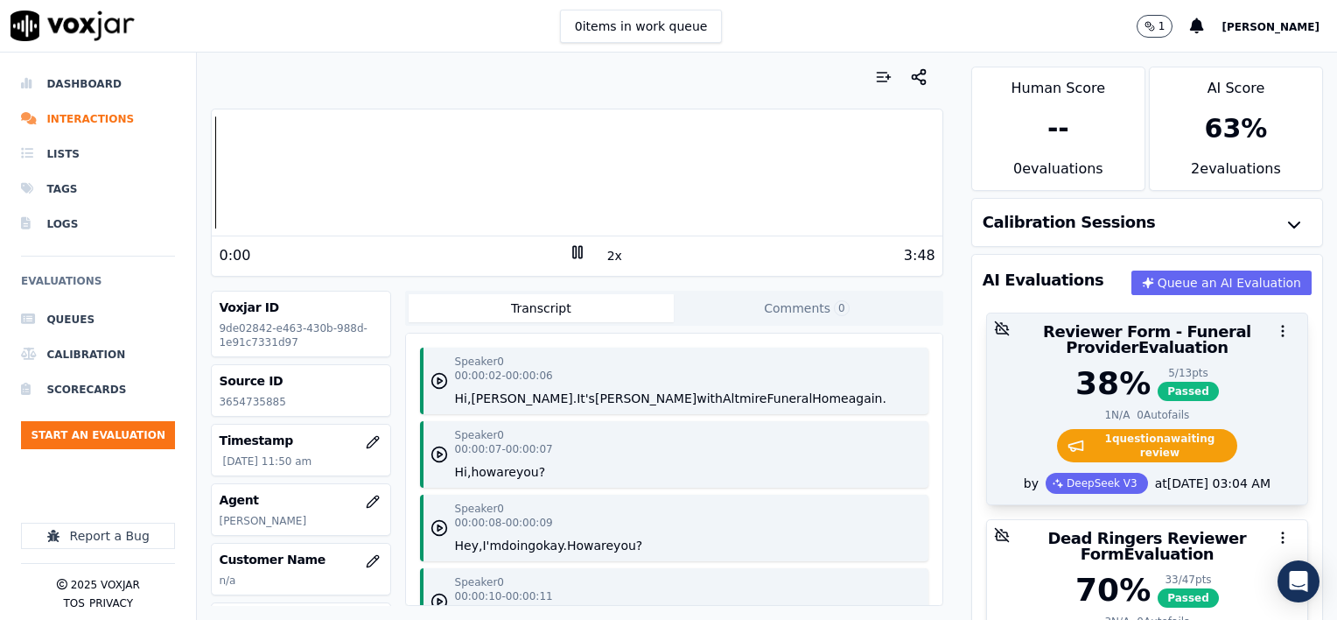
click at [1202, 375] on div "38 % 5 / 13 pts Passed" at bounding box center [1147, 383] width 299 height 35
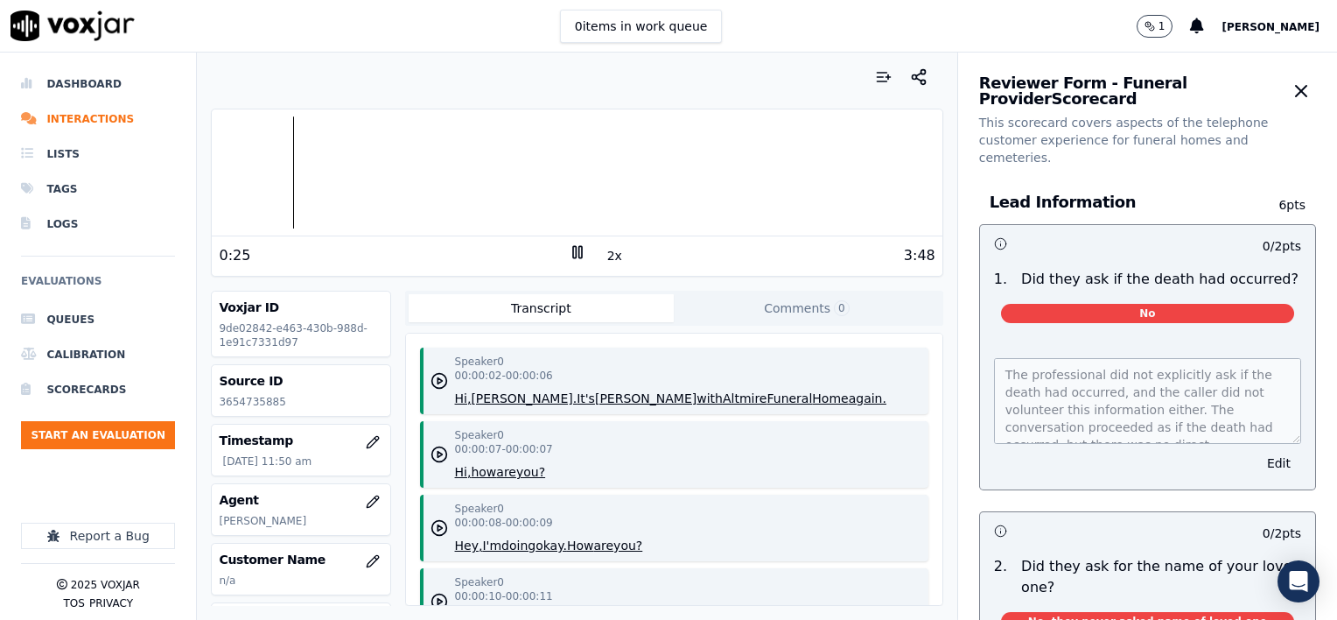
click at [573, 252] on rect at bounding box center [574, 251] width 3 height 11
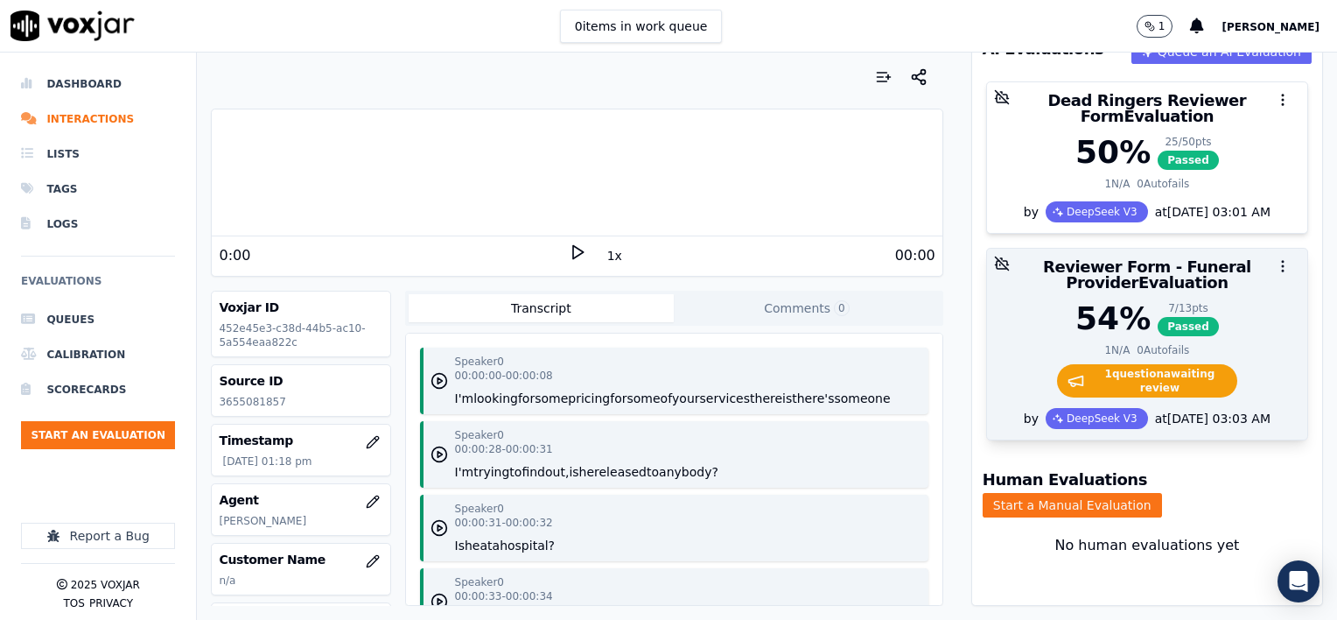
scroll to position [238, 0]
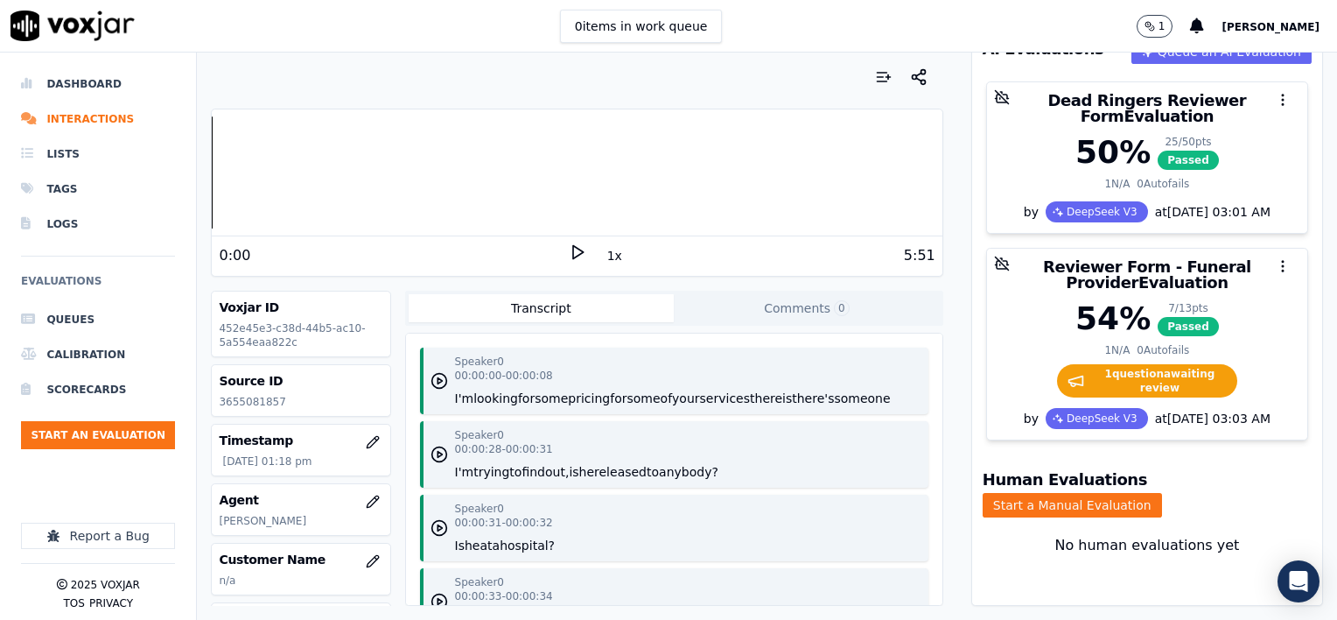
click at [604, 254] on button "1x" at bounding box center [615, 255] width 22 height 25
click at [604, 254] on button "1.5x" at bounding box center [621, 255] width 34 height 25
click at [571, 252] on icon at bounding box center [578, 252] width 18 height 18
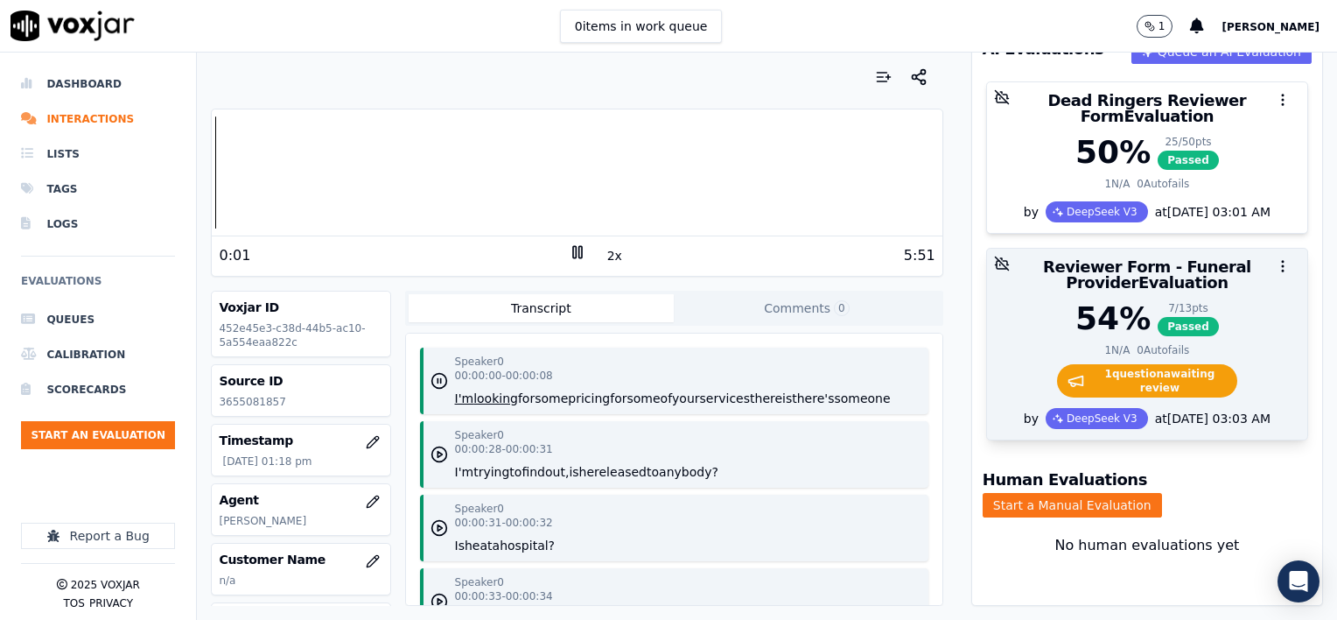
click at [1228, 301] on div "54 % 7 / 13 pts Passed" at bounding box center [1147, 318] width 299 height 35
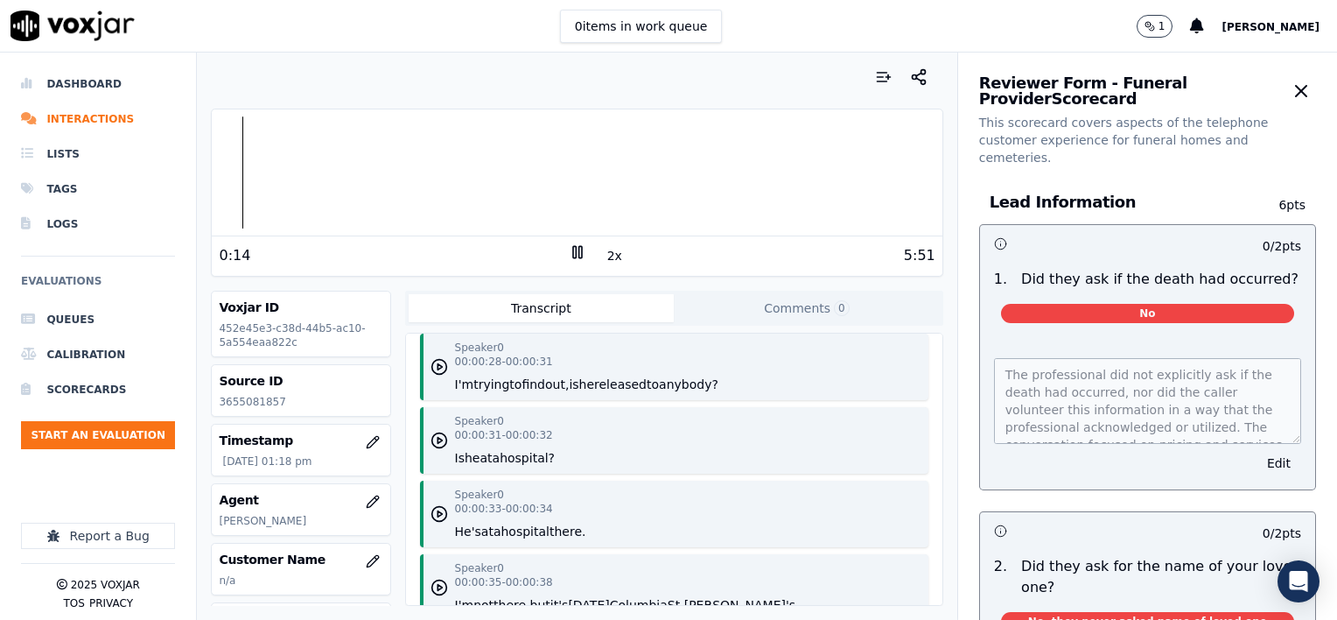
scroll to position [0, 0]
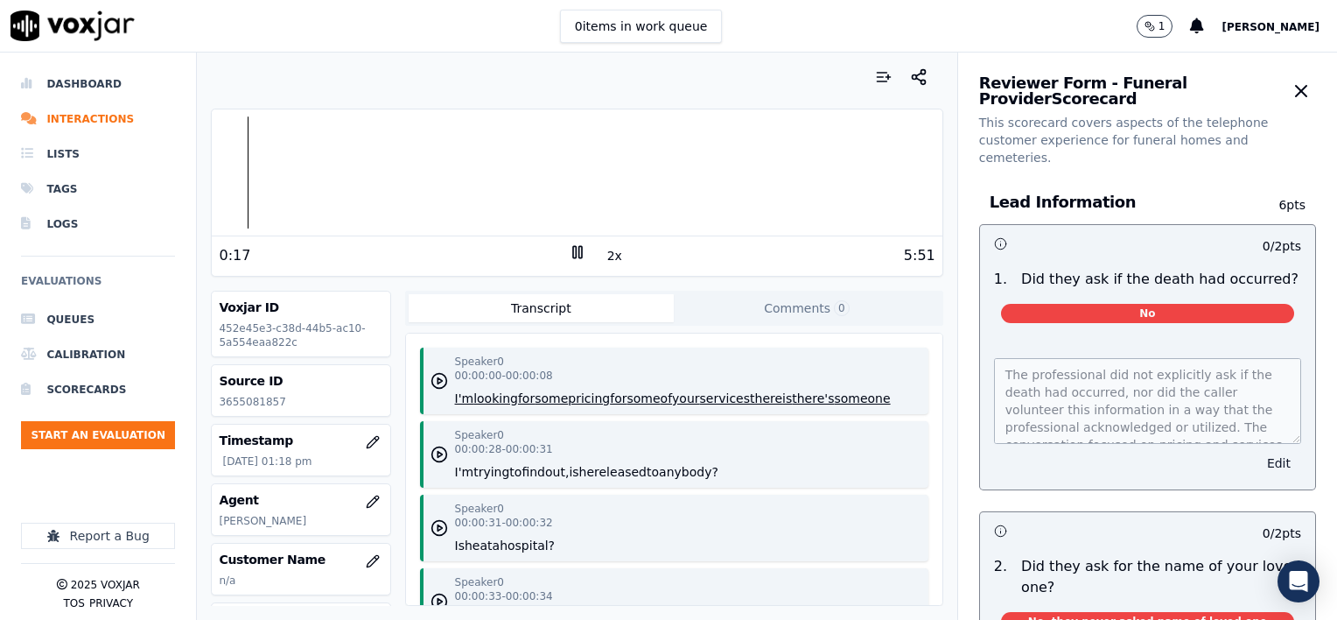
click at [1257, 451] on button "Edit" at bounding box center [1279, 463] width 45 height 25
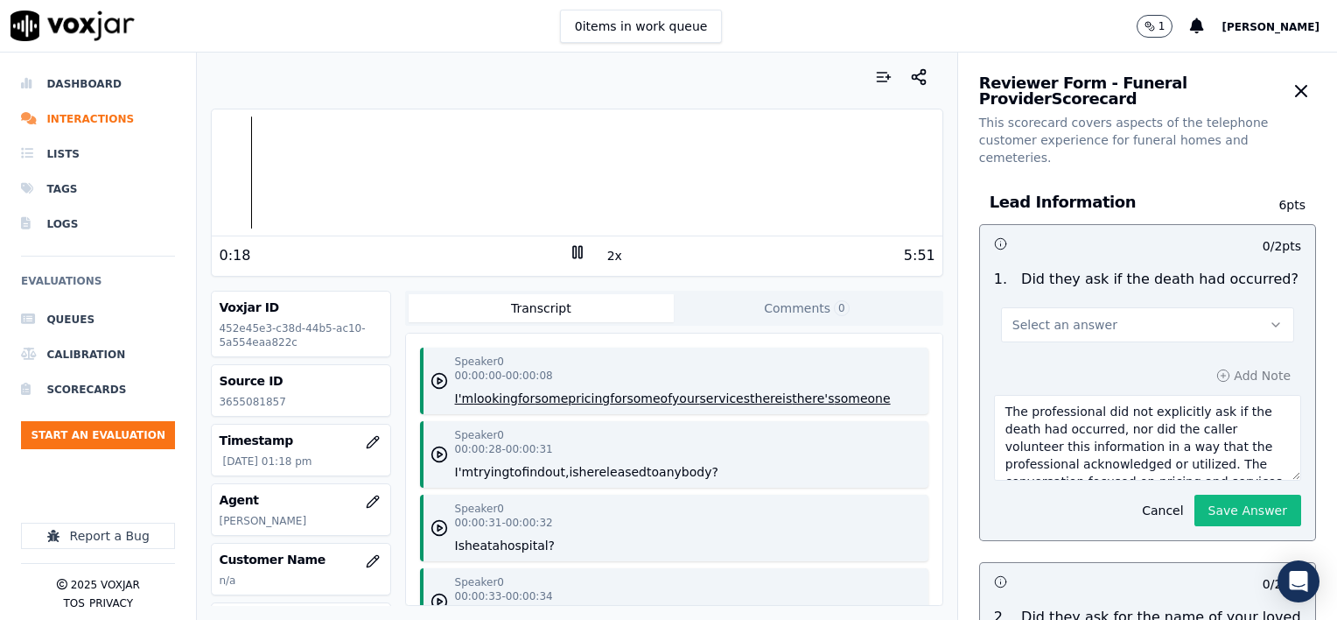
click at [1104, 312] on button "Select an answer" at bounding box center [1147, 324] width 293 height 35
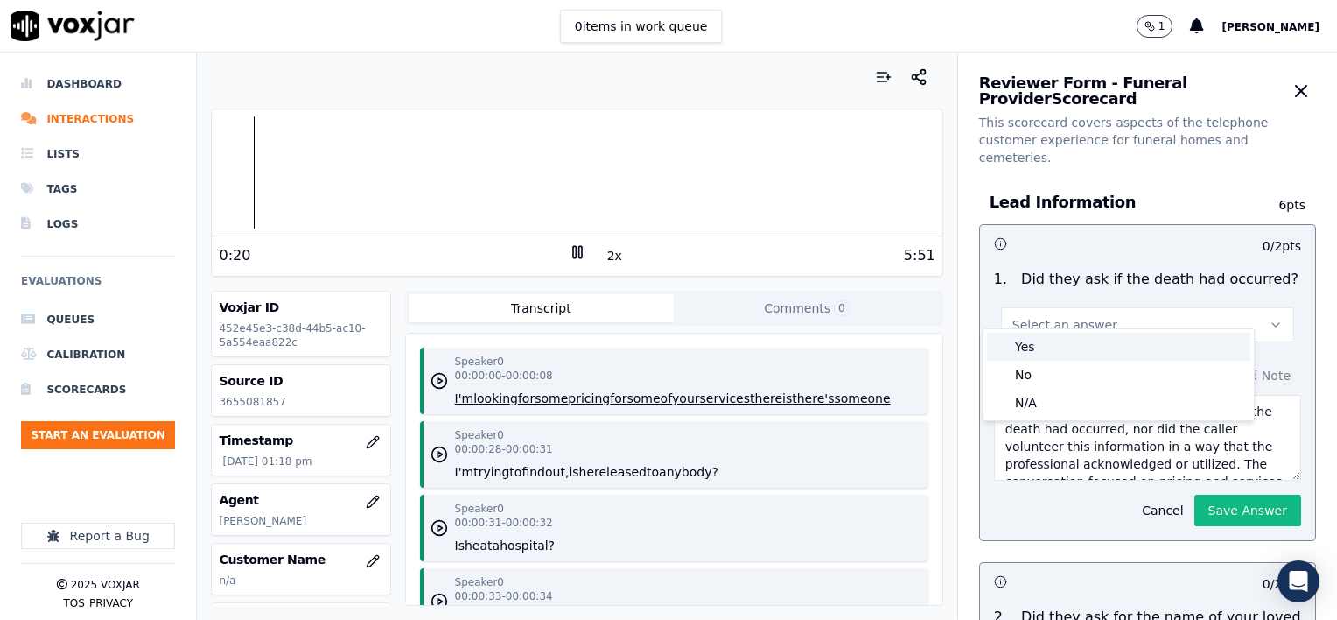
click at [1075, 345] on div "Yes" at bounding box center [1118, 347] width 263 height 28
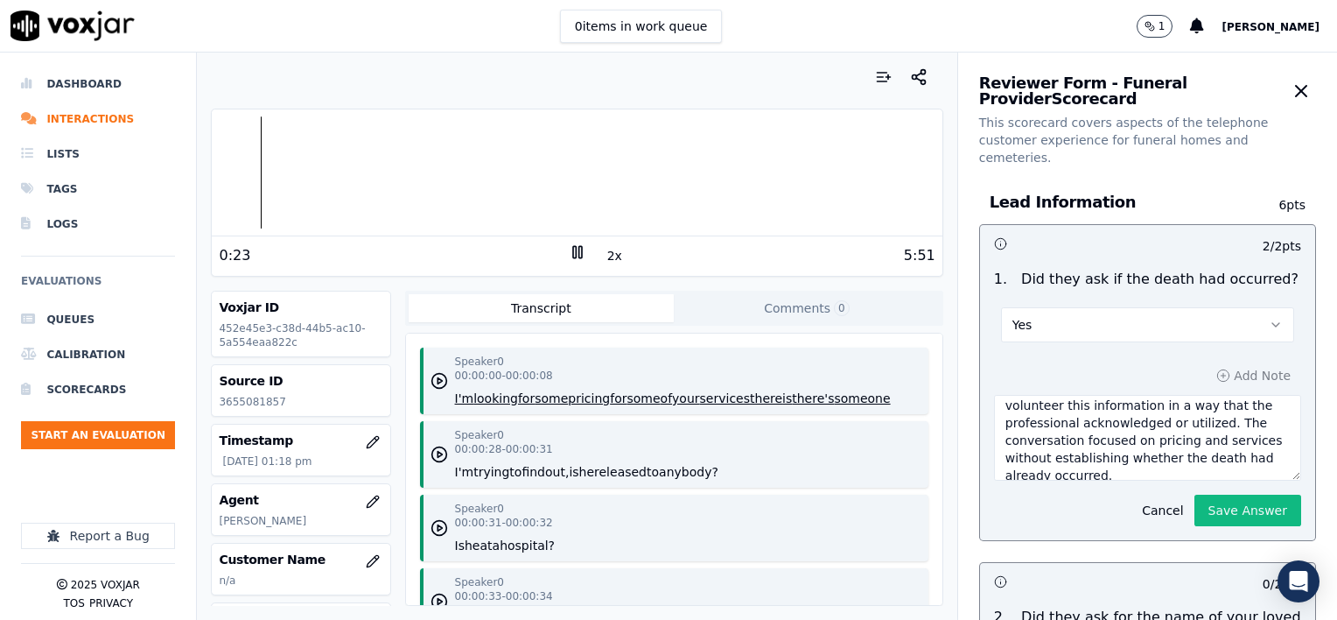
scroll to position [53, 0]
click at [1111, 449] on textarea "The professional did not explicitly ask if the death had occurred, nor did the …" at bounding box center [1147, 438] width 307 height 86
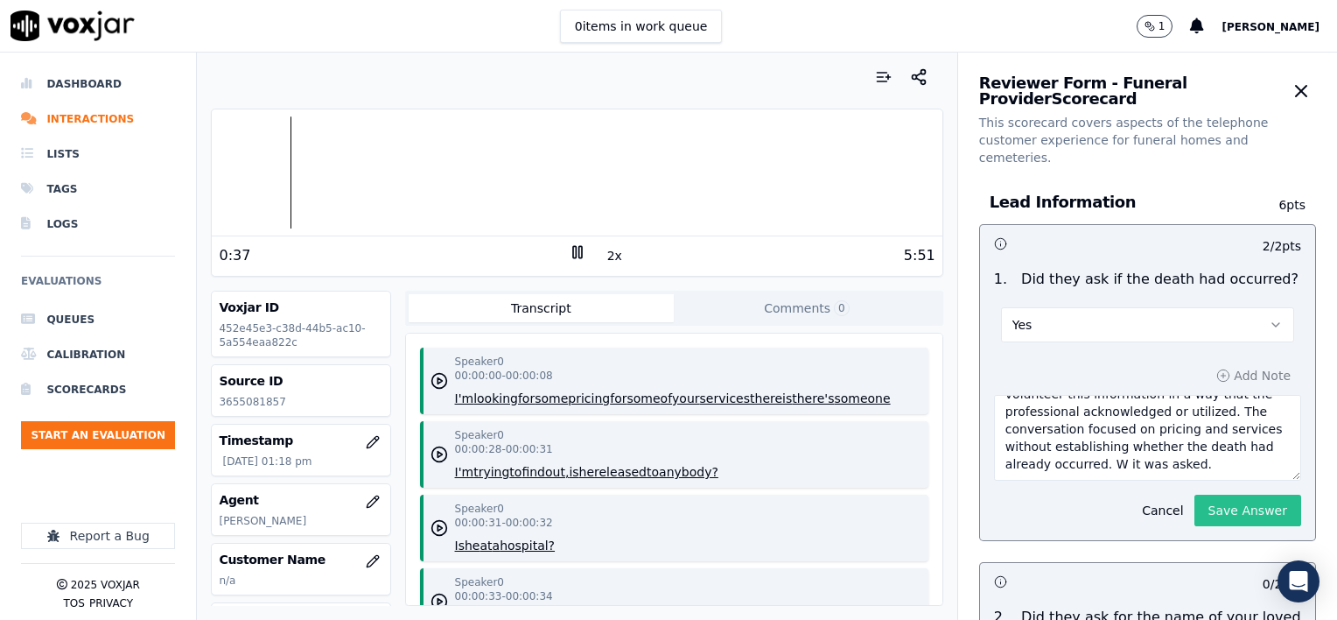
type textarea "The professional did not explicitly ask if the death had occurred, nor did the …"
click at [1225, 495] on button "Save Answer" at bounding box center [1248, 511] width 107 height 32
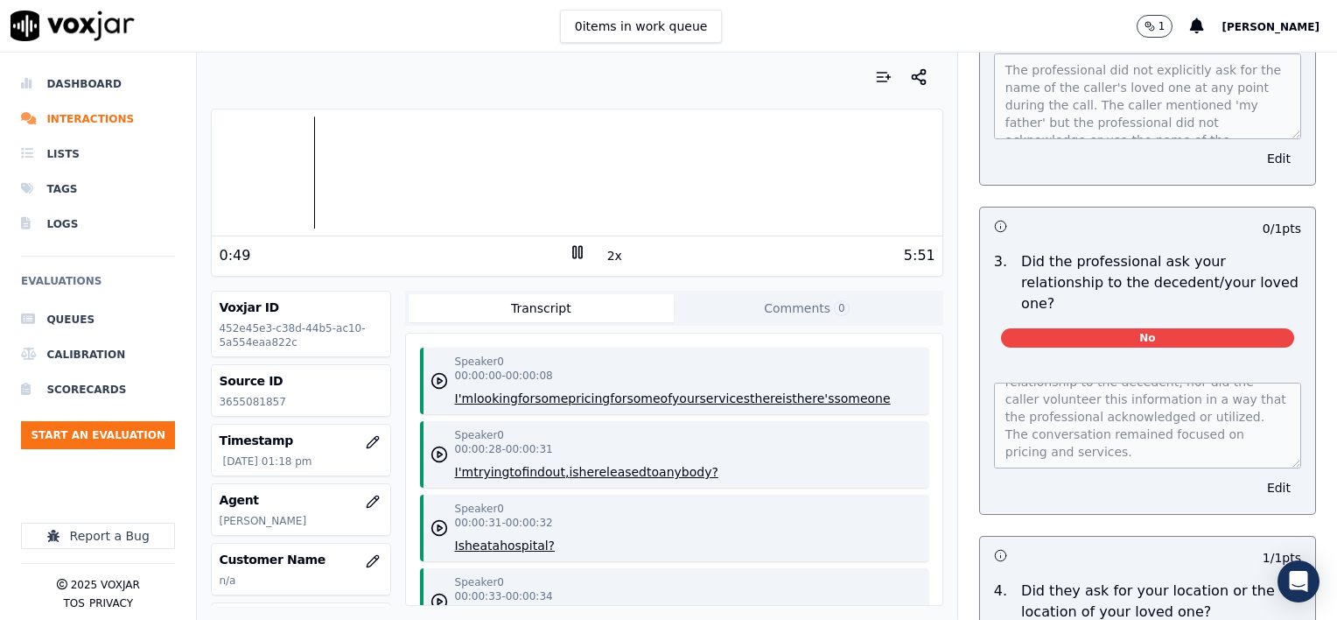
scroll to position [660, 0]
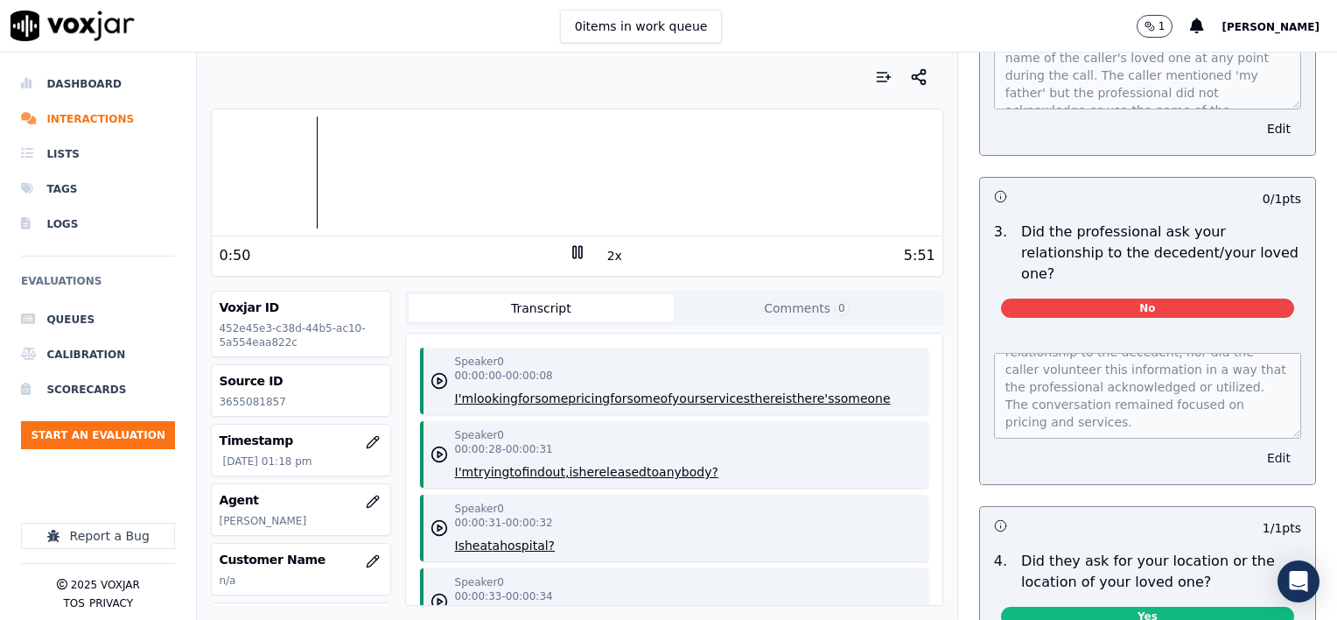
click at [1257, 446] on button "Edit" at bounding box center [1279, 458] width 45 height 25
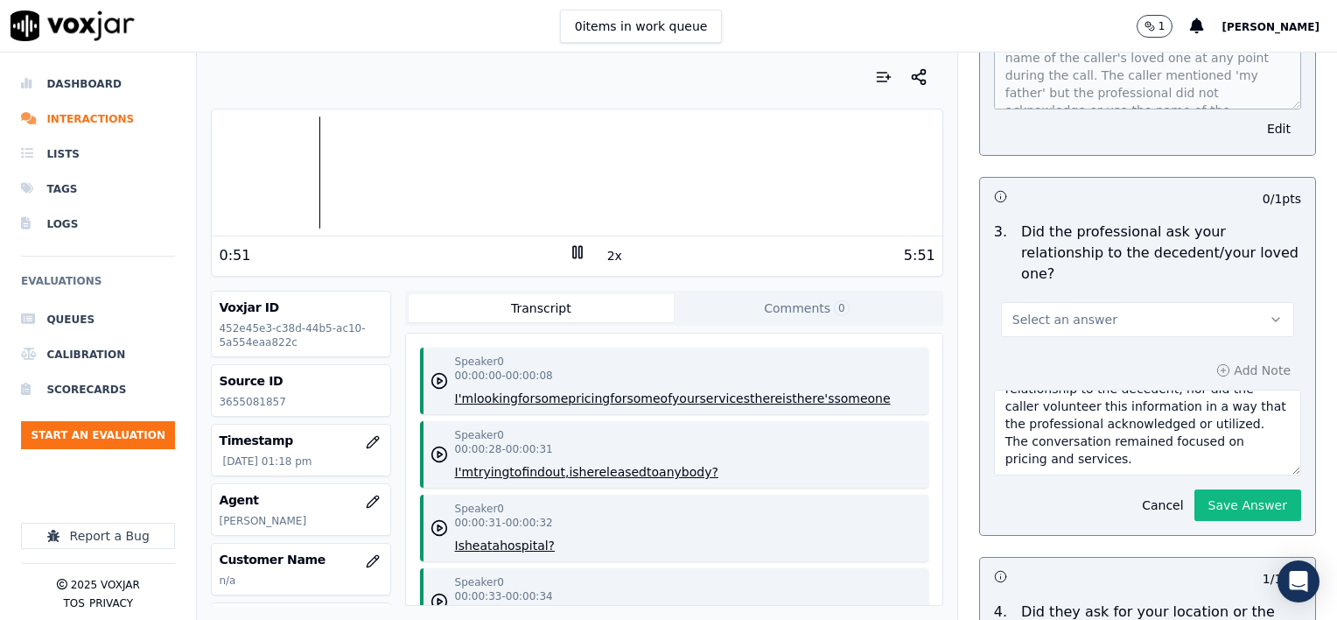
click at [1142, 302] on button "Select an answer" at bounding box center [1147, 319] width 293 height 35
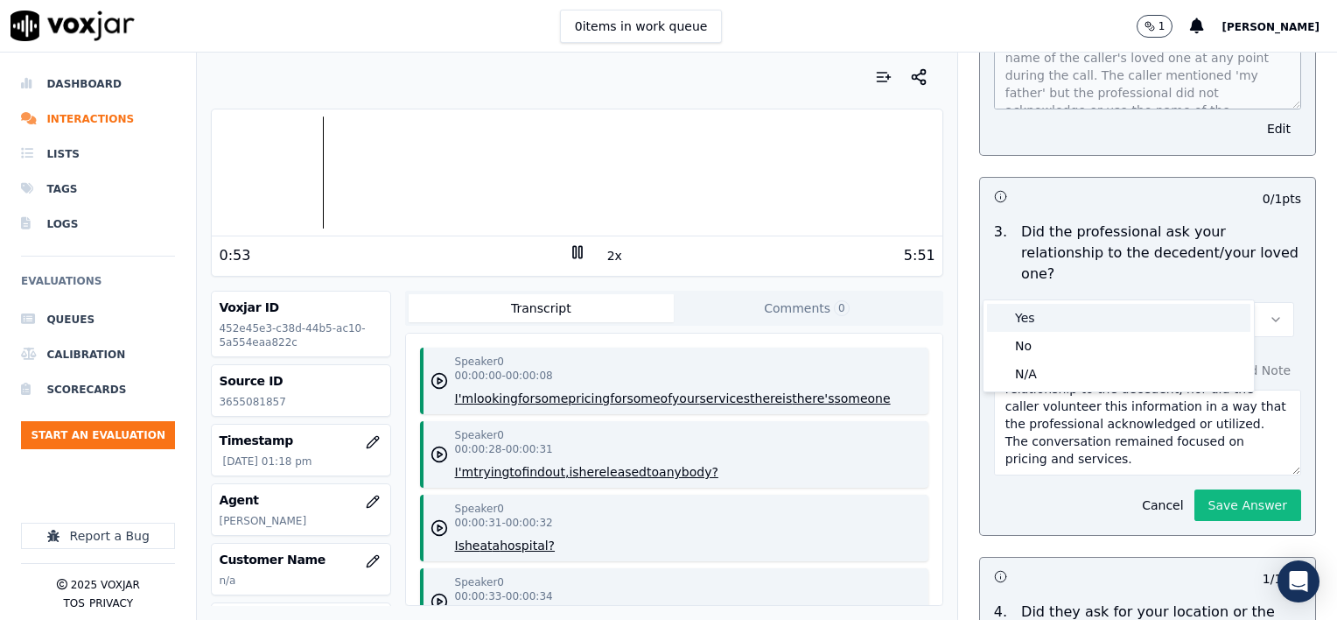
click at [1048, 322] on div "Yes" at bounding box center [1118, 318] width 263 height 28
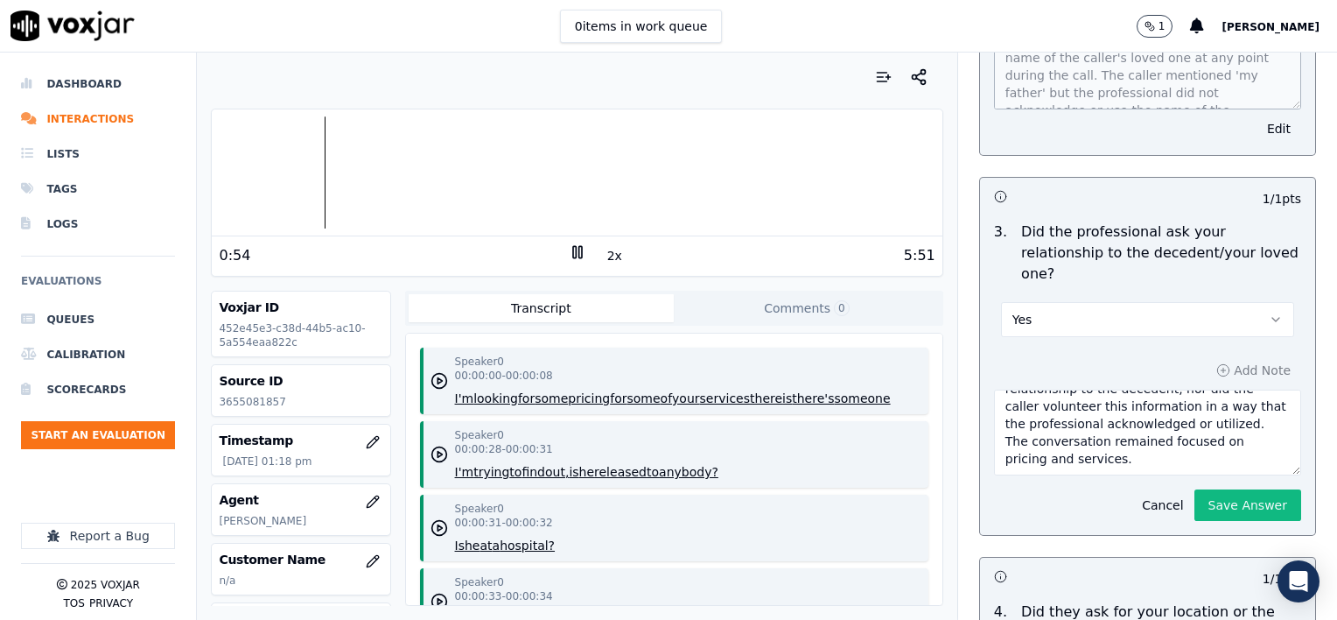
scroll to position [747, 0]
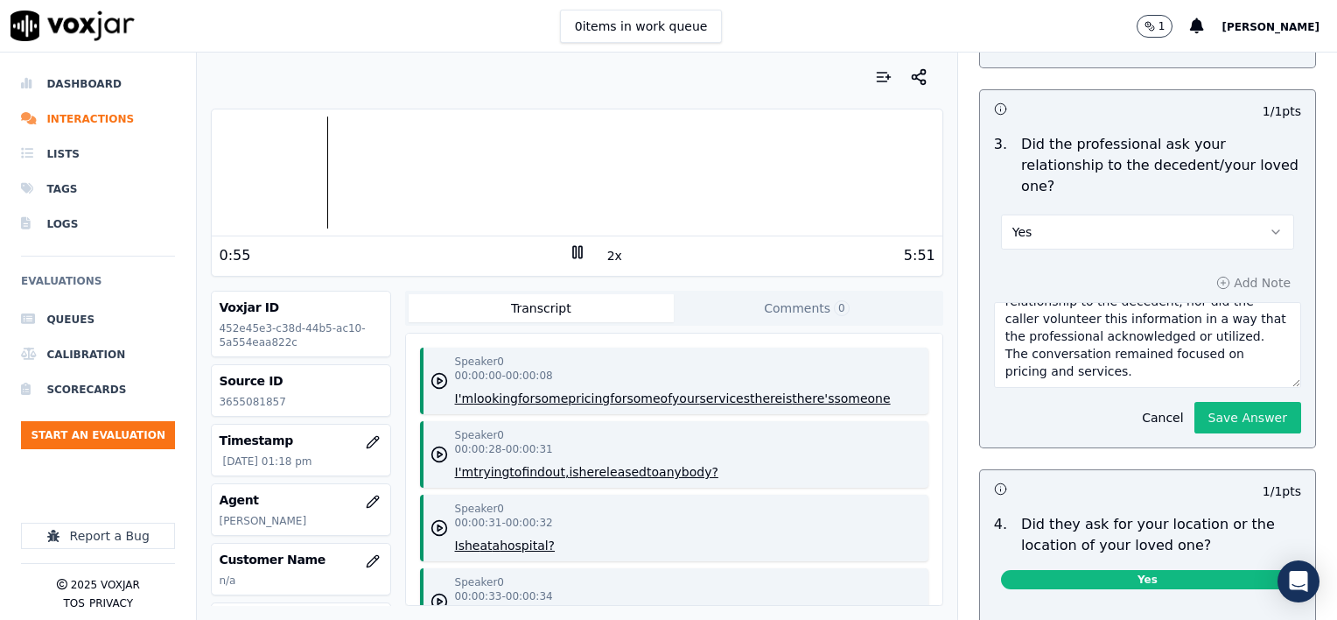
click at [1113, 339] on textarea "The professional did not ask about the caller's relationship to the decedent, n…" at bounding box center [1147, 345] width 307 height 86
type textarea "The professional did not ask about the caller's relationship to the decedent, n…"
click at [1199, 402] on button "Save Answer" at bounding box center [1248, 418] width 107 height 32
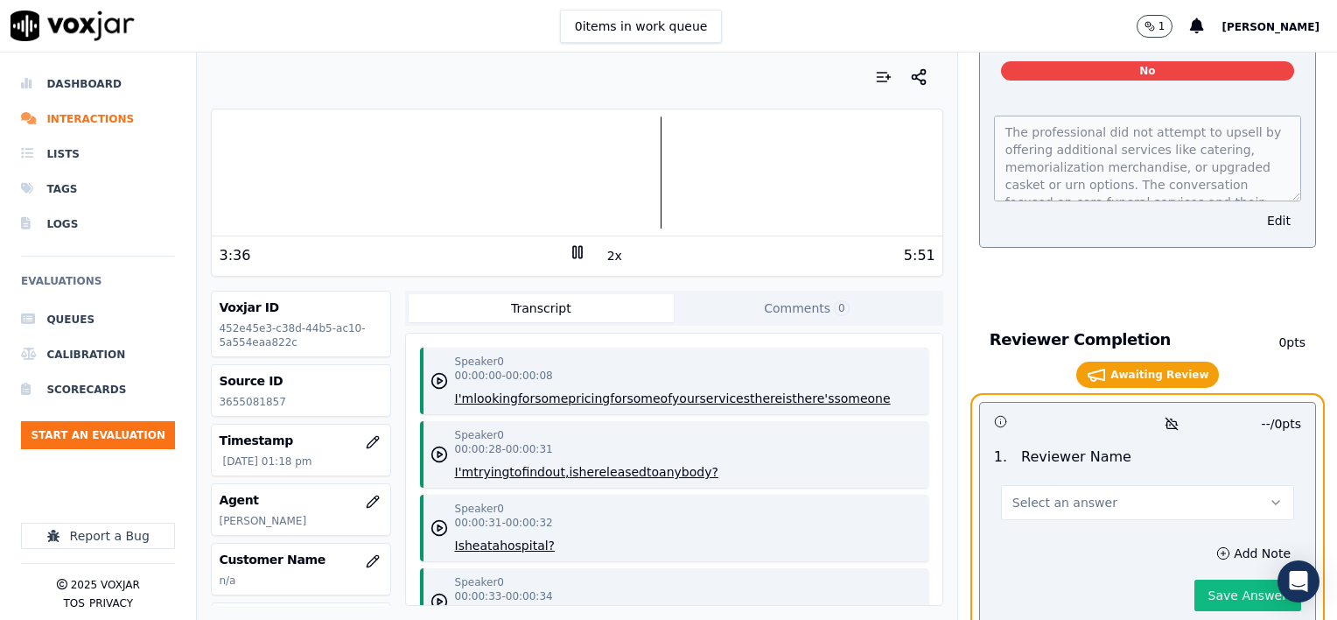
scroll to position [3023, 0]
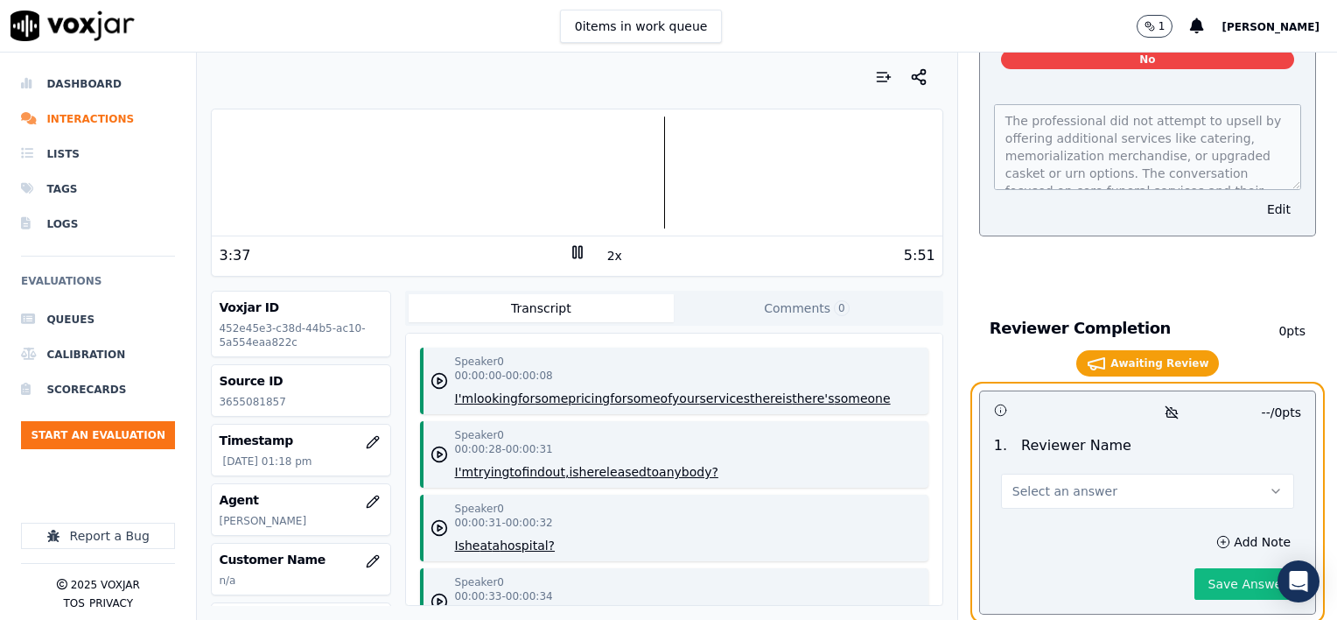
click at [1045, 482] on span "Select an answer" at bounding box center [1065, 491] width 105 height 18
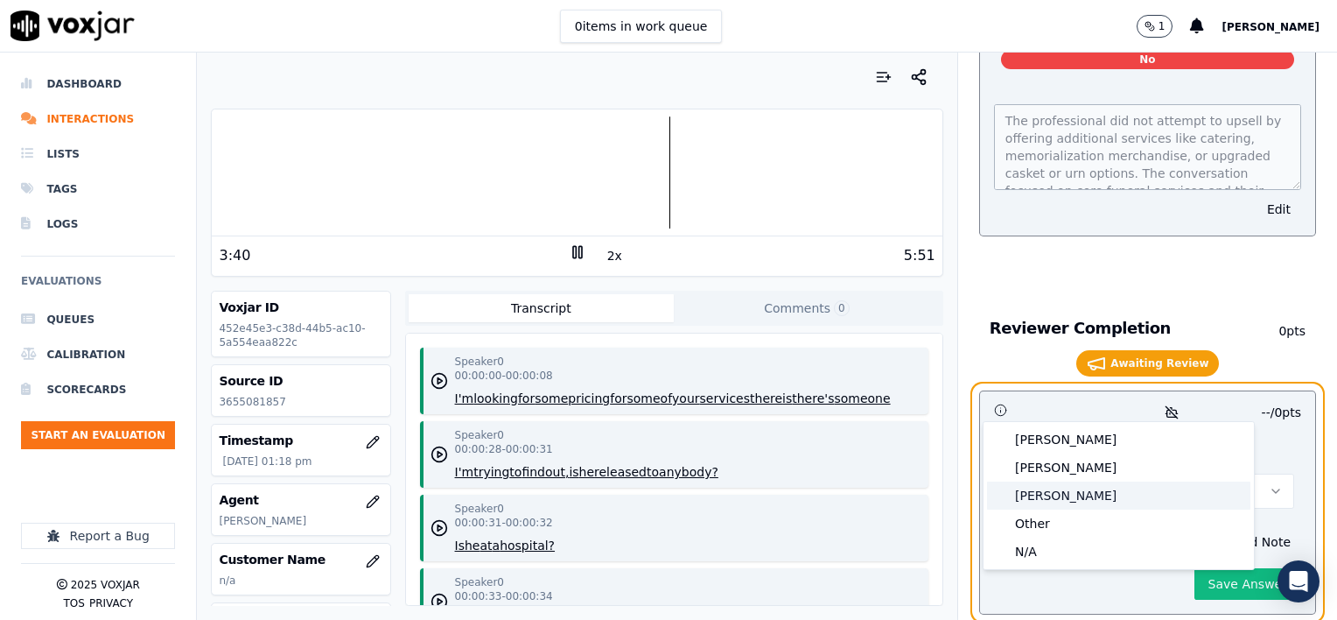
click at [1050, 498] on div "[PERSON_NAME]" at bounding box center [1118, 495] width 263 height 28
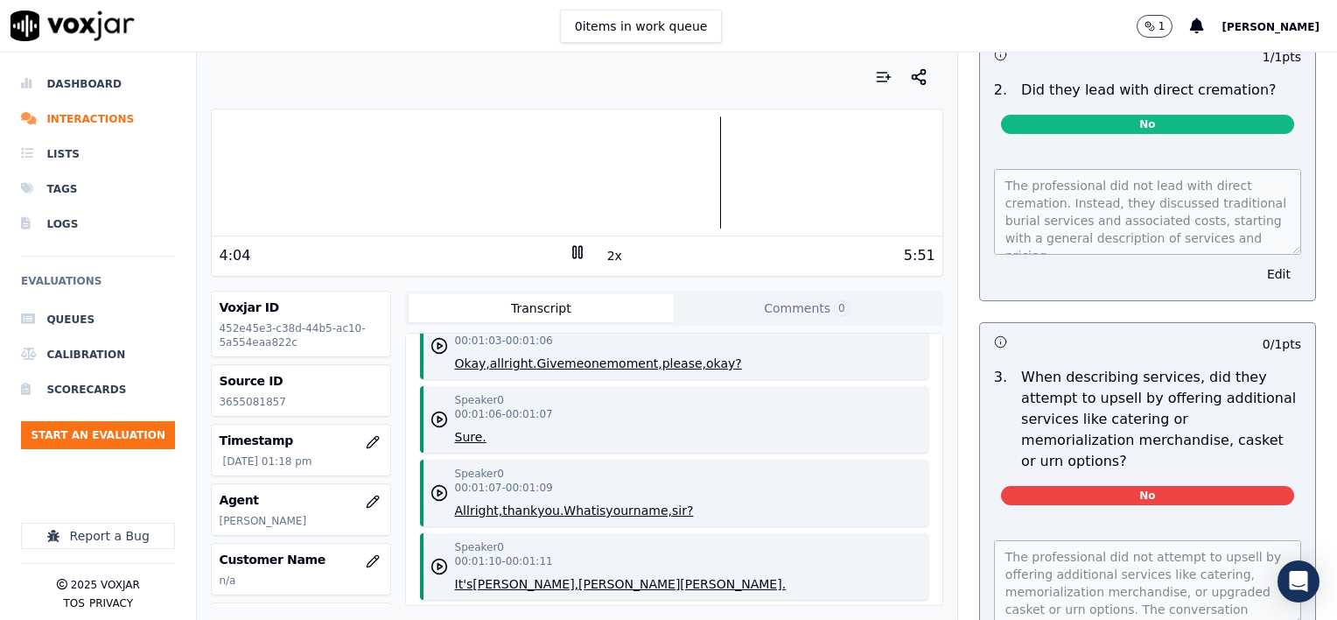
scroll to position [2586, 0]
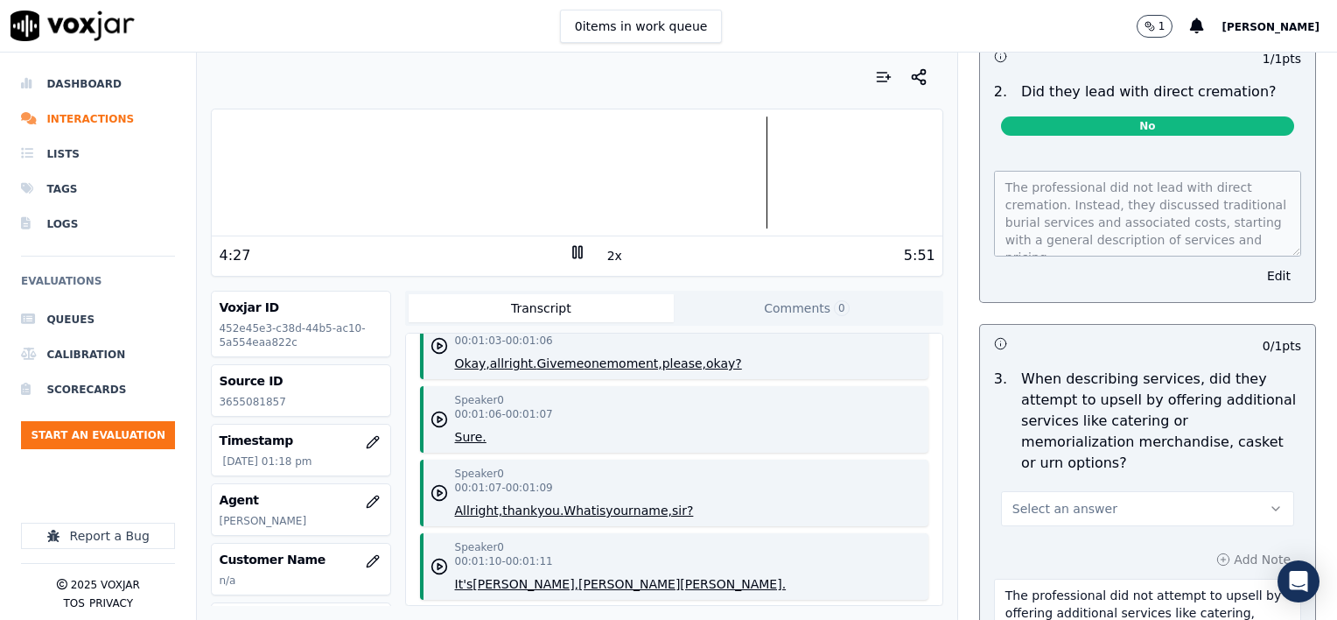
click at [1139, 491] on button "Select an answer" at bounding box center [1147, 508] width 293 height 35
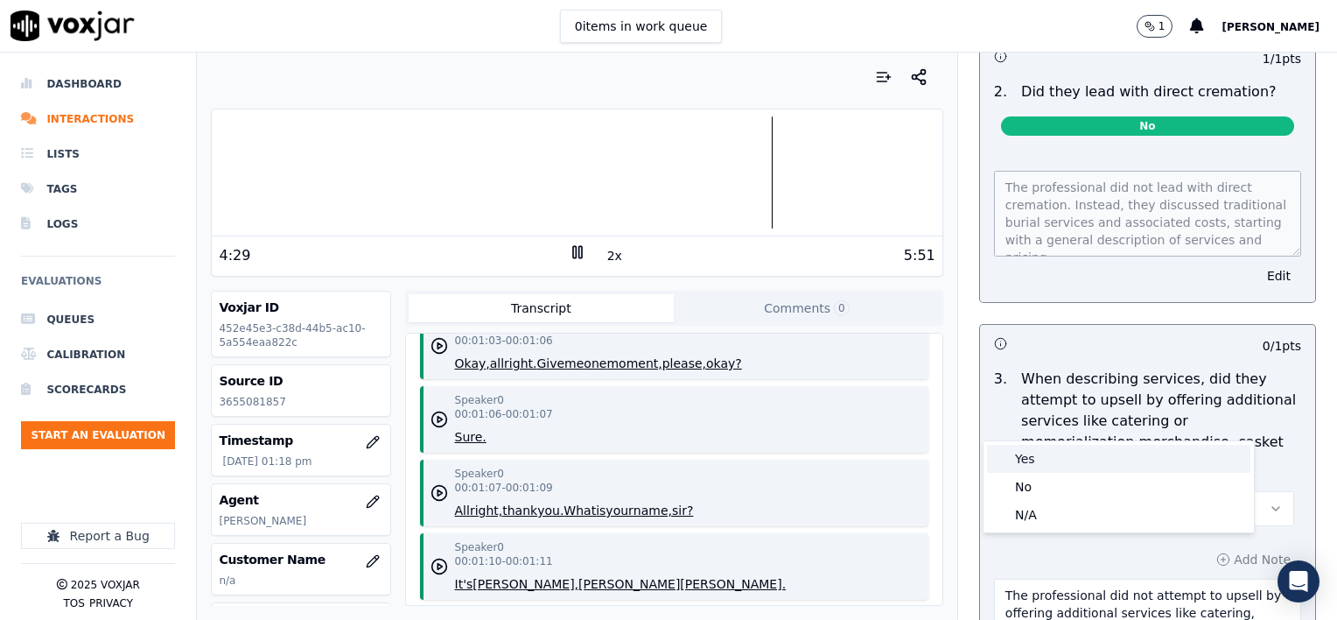
click at [1082, 463] on div "Yes" at bounding box center [1118, 459] width 263 height 28
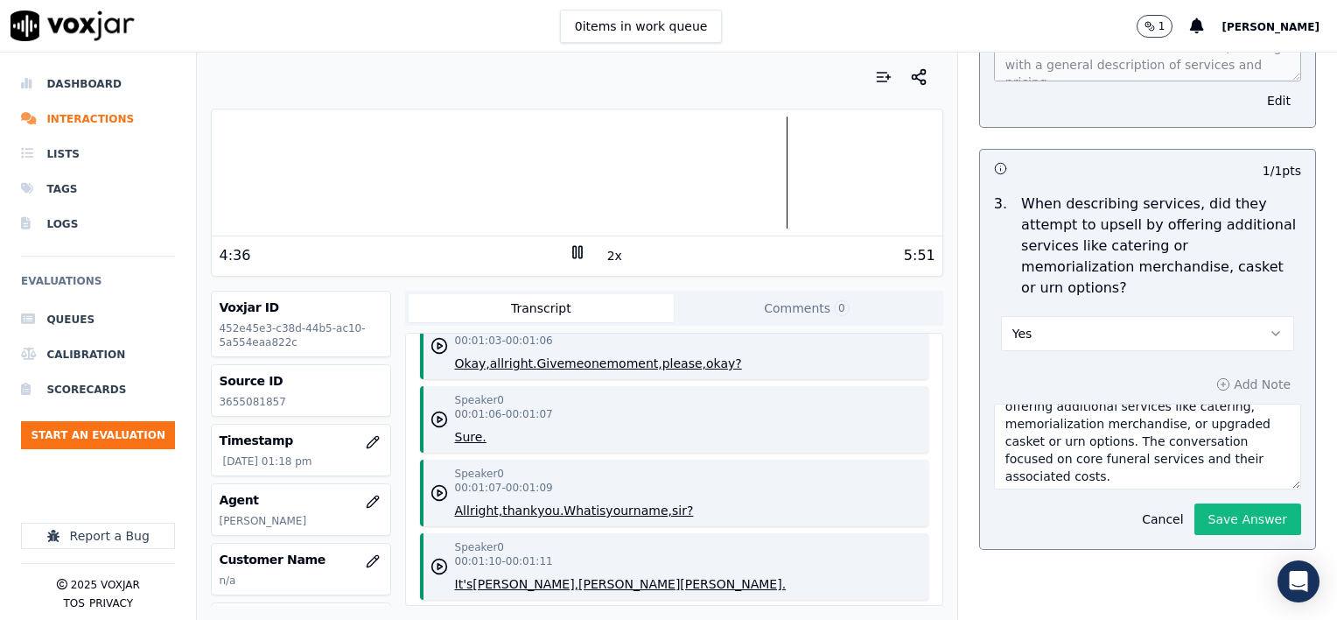
scroll to position [35, 0]
click at [1092, 404] on textarea "The professional did not attempt to upsell by offering additional services like…" at bounding box center [1147, 447] width 307 height 86
type textarea "The professional did not attempt to upsell by offering additional services like…"
click at [1202, 503] on button "Save Answer" at bounding box center [1248, 519] width 107 height 32
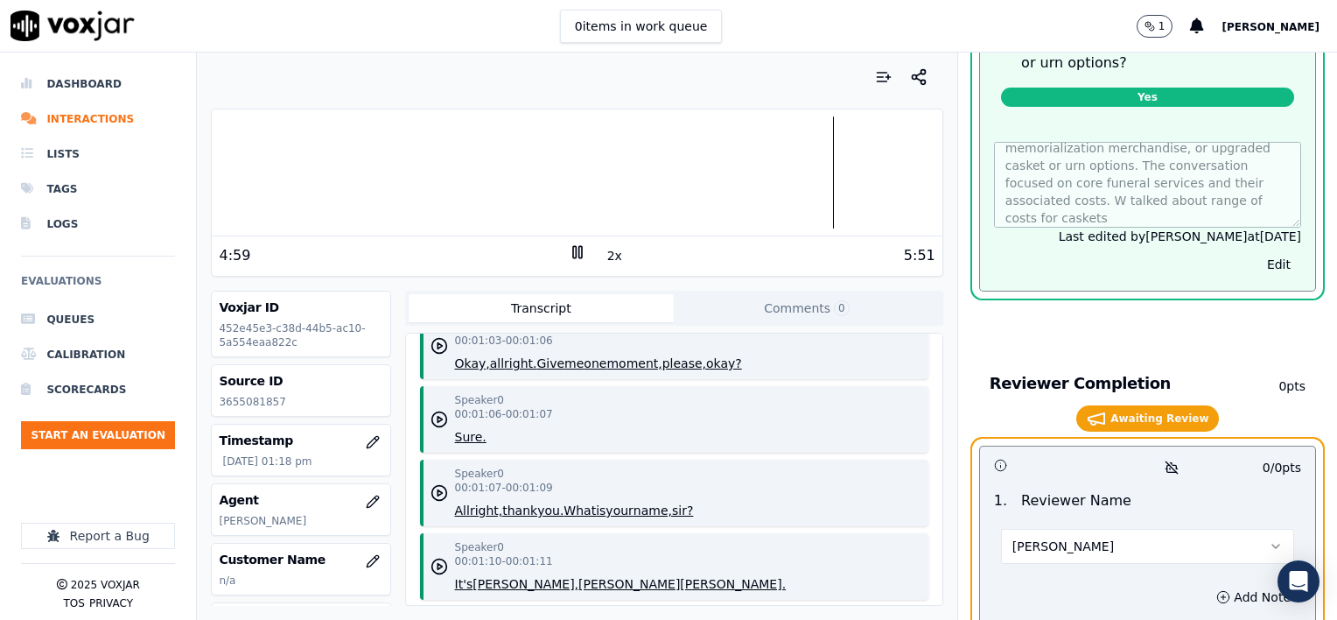
scroll to position [3087, 0]
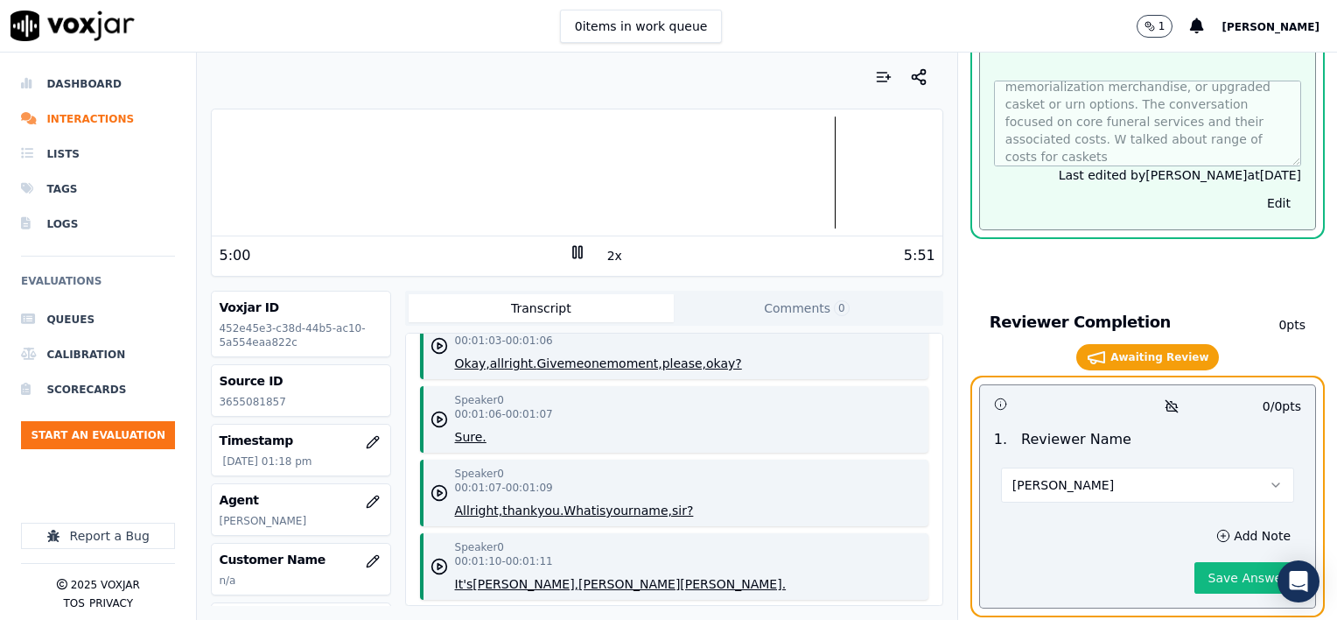
click at [1202, 562] on button "Save Answer" at bounding box center [1248, 578] width 107 height 32
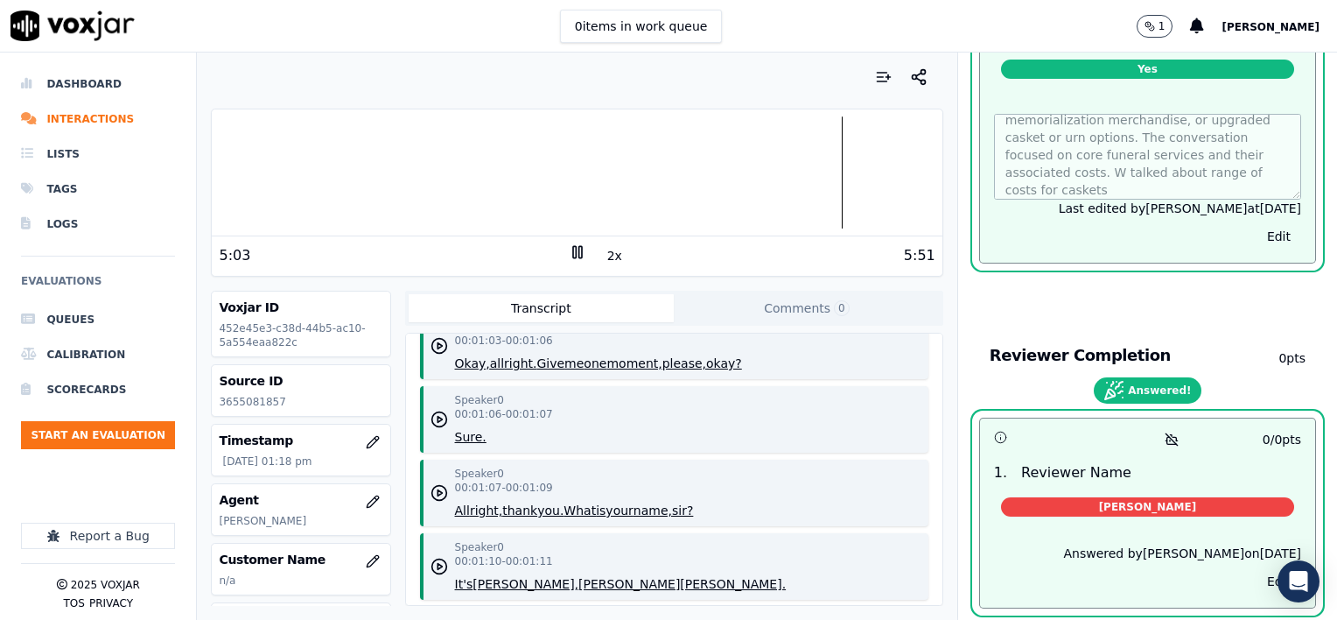
click at [571, 251] on icon at bounding box center [578, 252] width 18 height 18
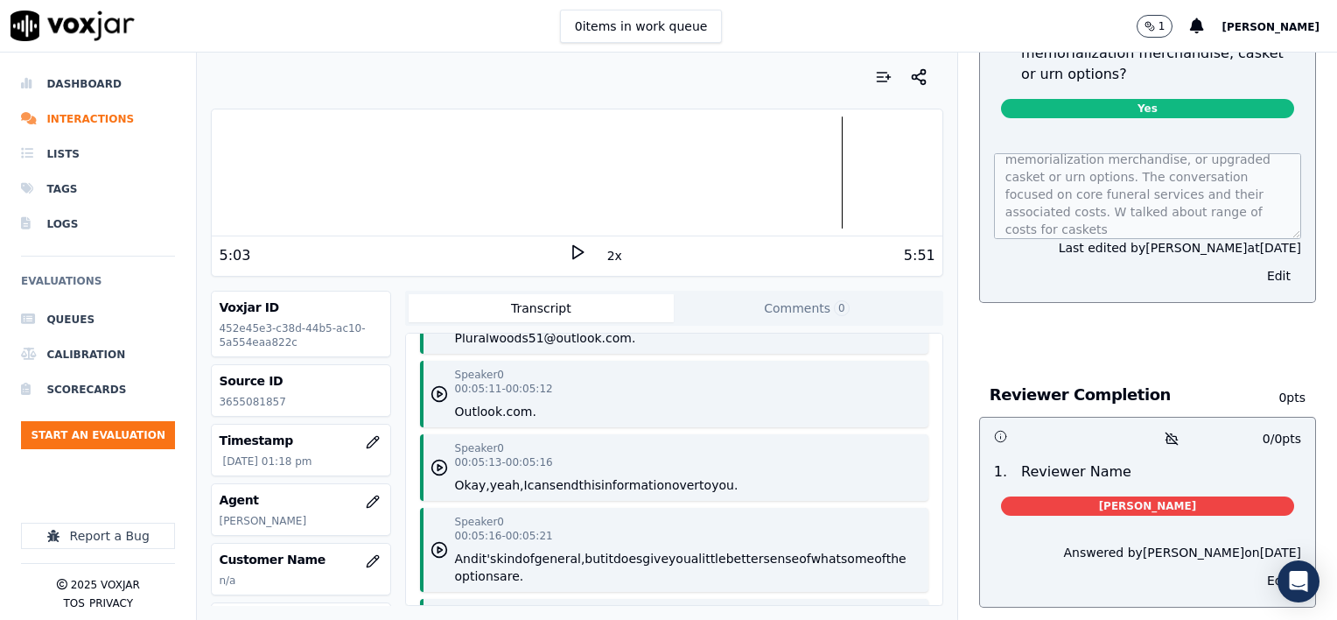
scroll to position [2950, 0]
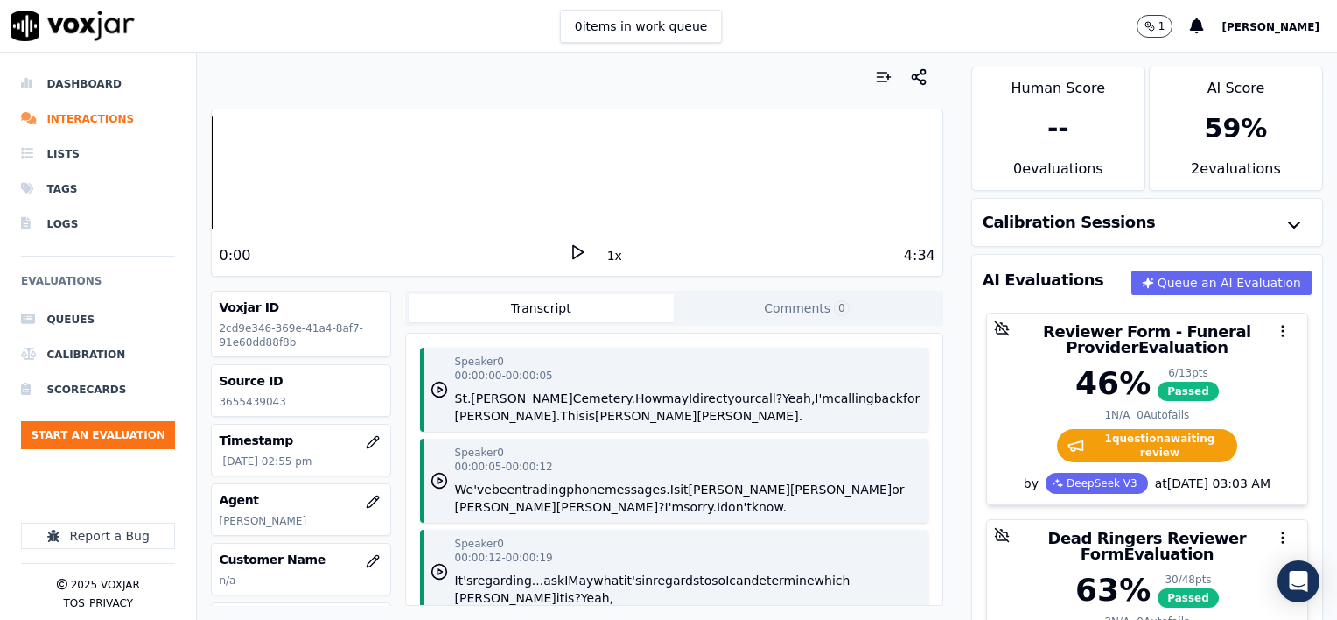
click at [604, 253] on button "1x" at bounding box center [615, 255] width 22 height 25
click at [604, 253] on button "1.5x" at bounding box center [621, 255] width 34 height 25
click at [569, 249] on icon at bounding box center [578, 252] width 18 height 18
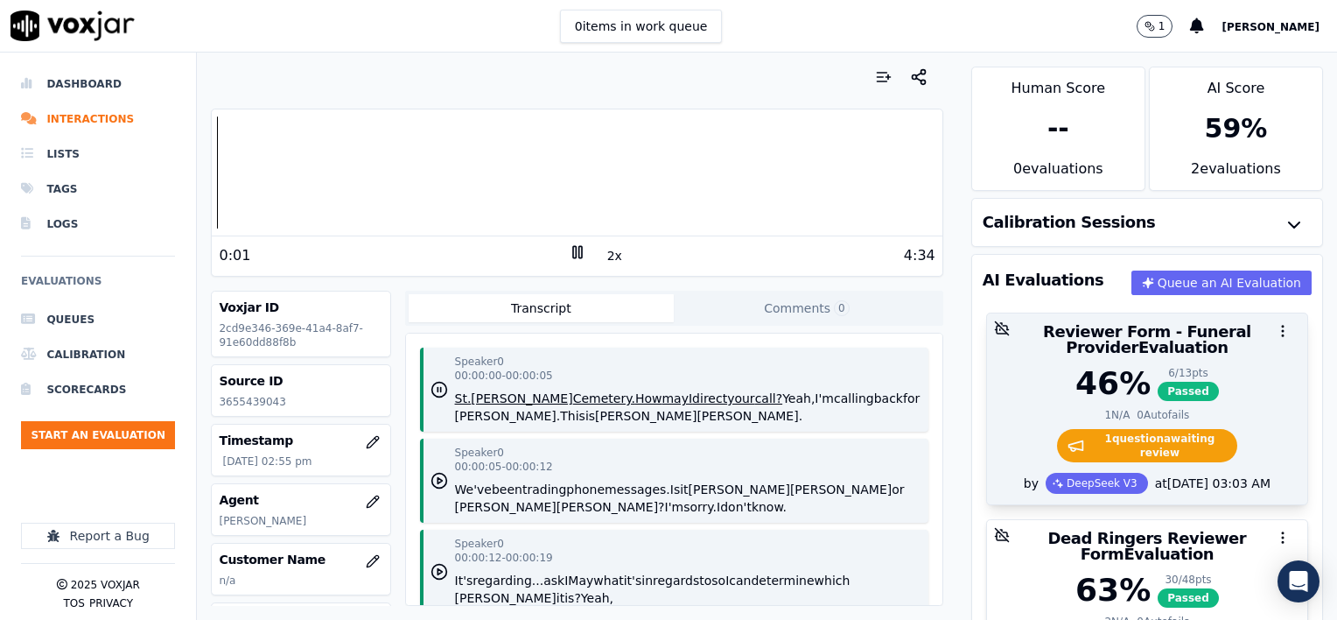
click at [1221, 354] on div "Reviewer Form - Funeral Provider Evaluation" at bounding box center [1147, 339] width 320 height 53
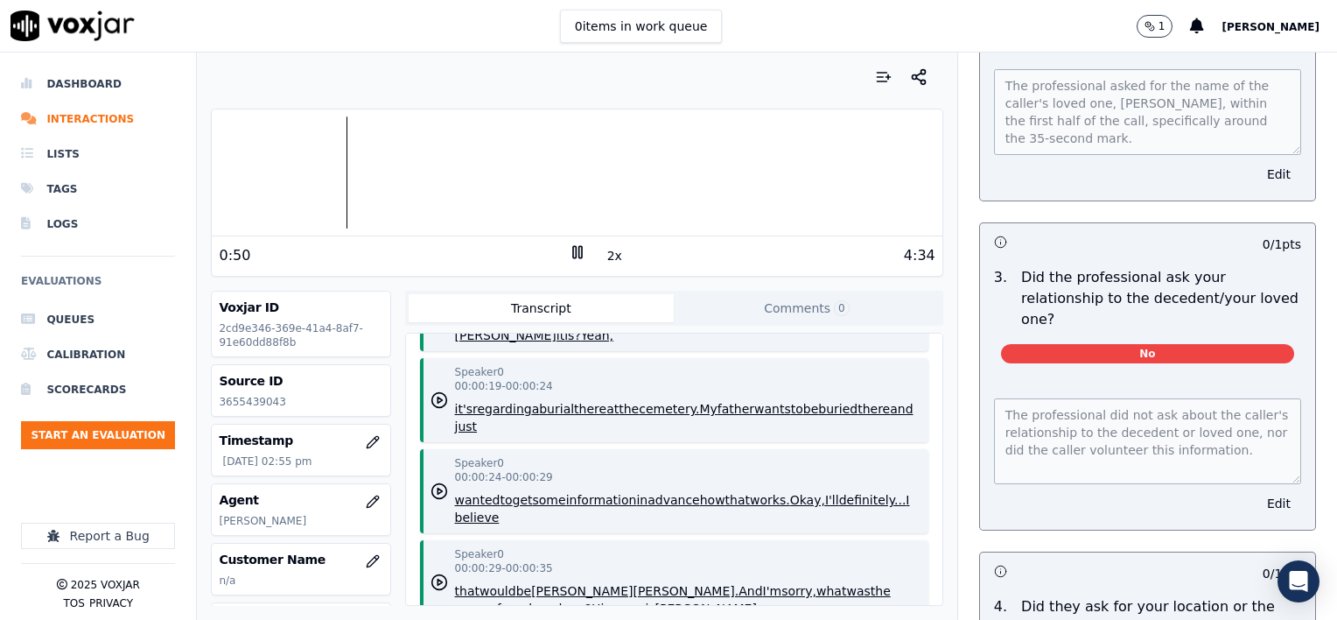
scroll to position [613, 0]
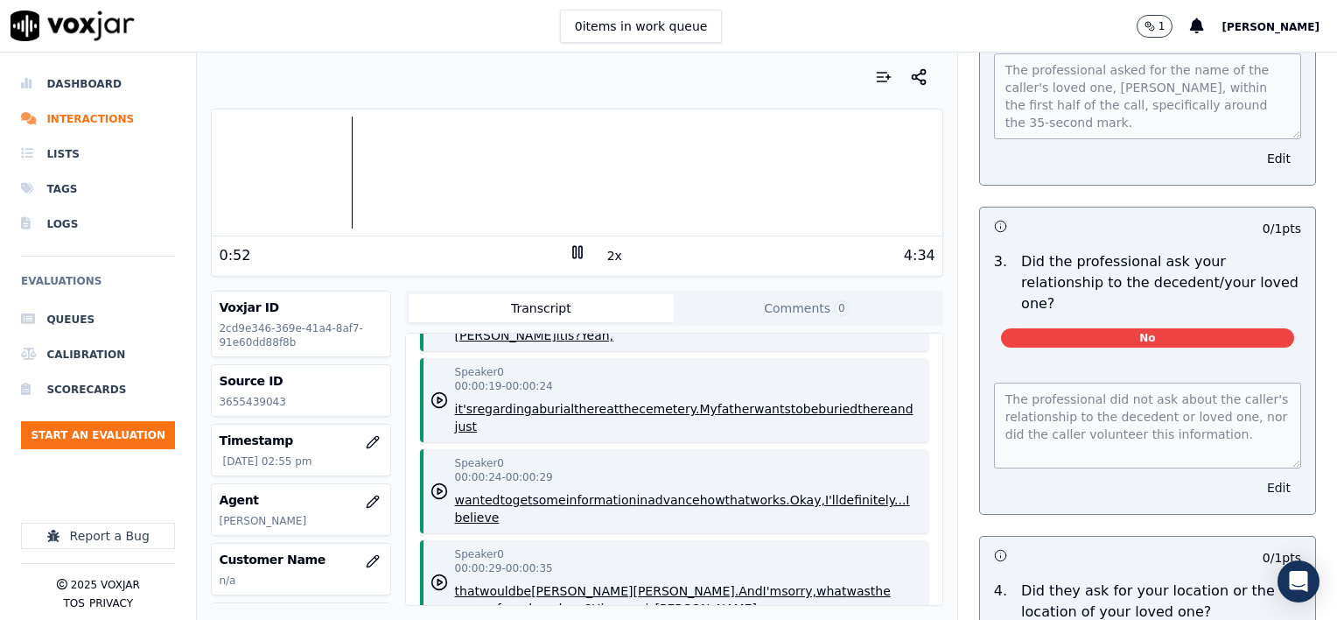
click at [1257, 475] on button "Edit" at bounding box center [1279, 487] width 45 height 25
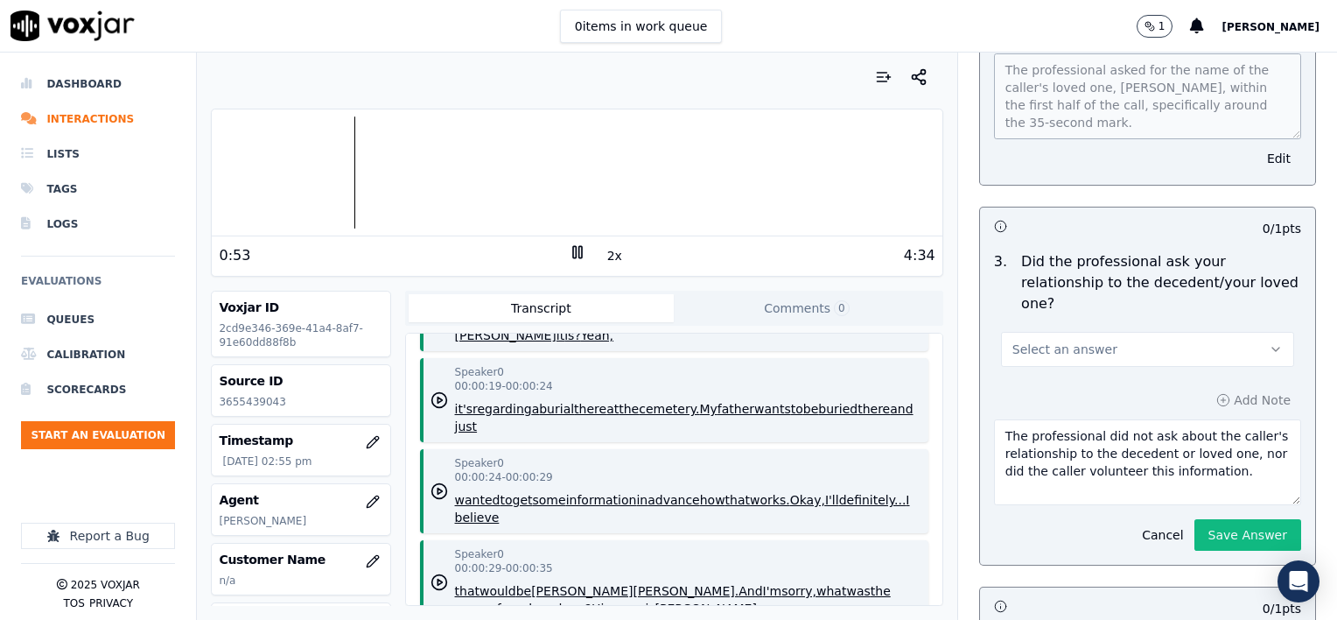
click at [1157, 332] on button "Select an answer" at bounding box center [1147, 349] width 293 height 35
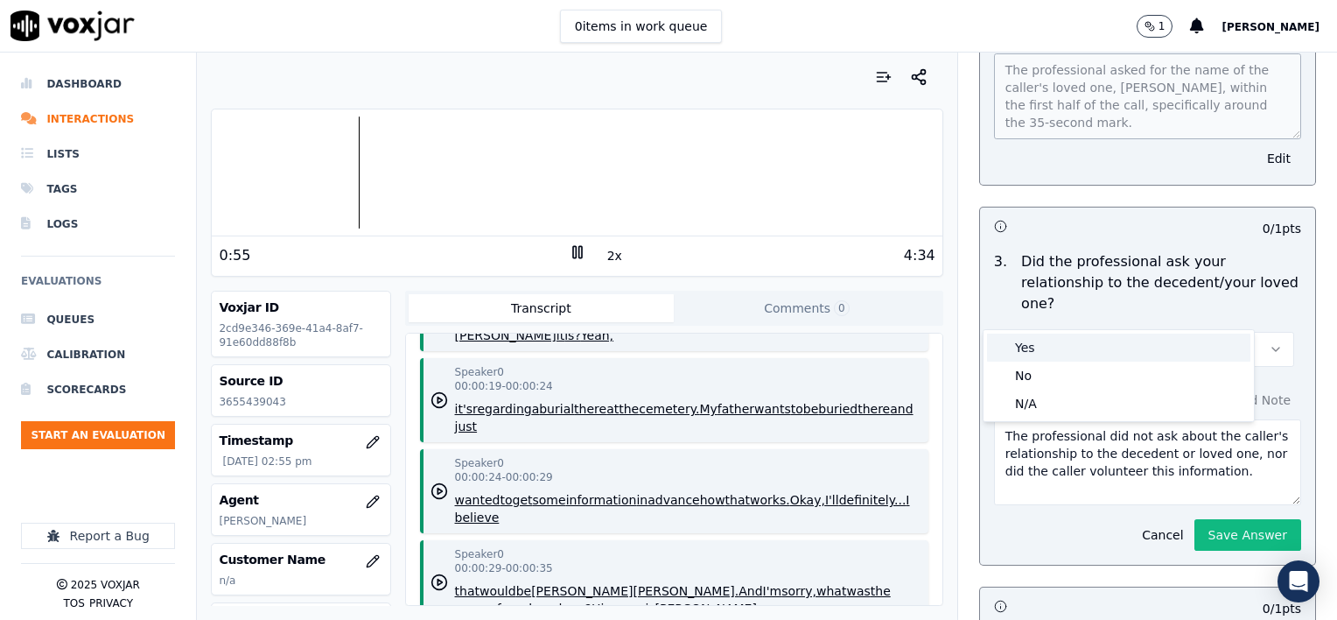
click at [1095, 348] on div "Yes" at bounding box center [1118, 347] width 263 height 28
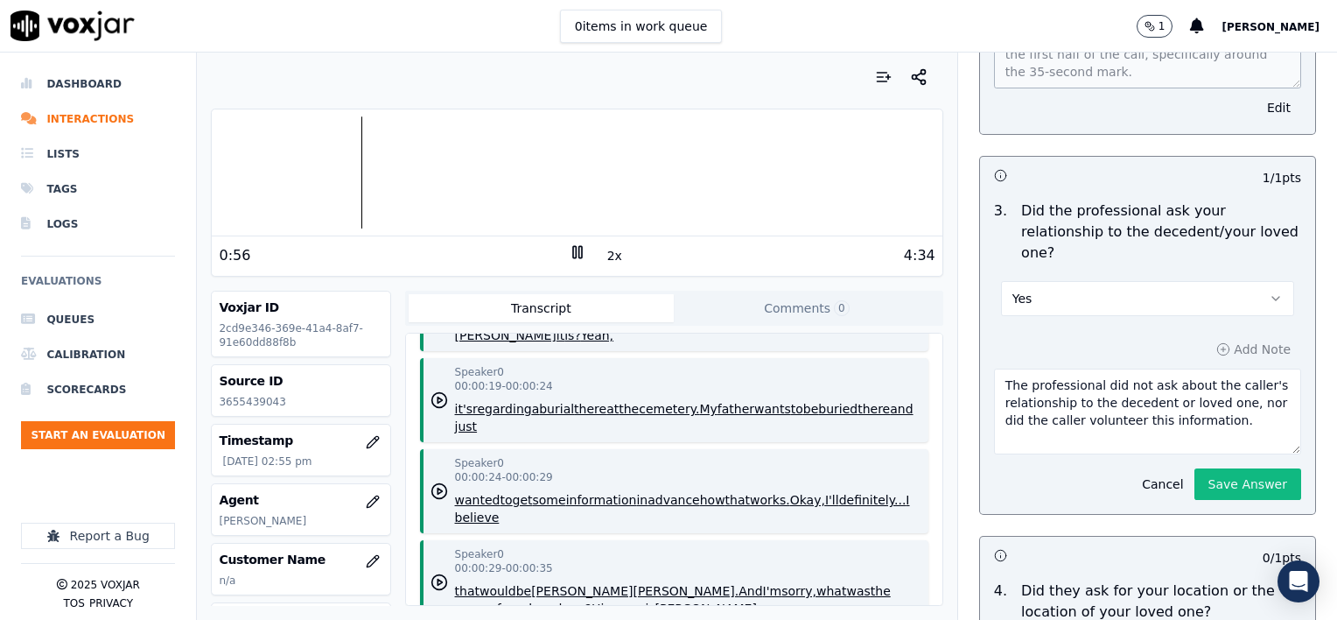
scroll to position [700, 0]
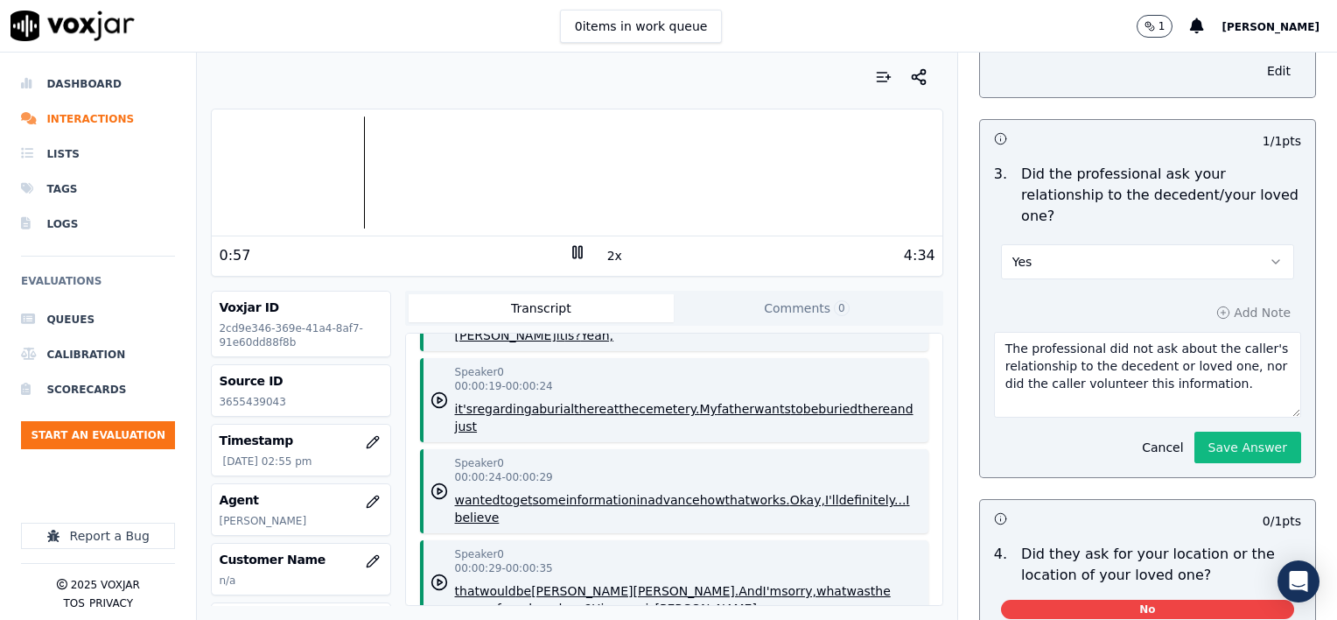
click at [1218, 340] on textarea "The professional did not ask about the caller's relationship to the decedent or…" at bounding box center [1147, 375] width 307 height 86
type textarea "The professional did not ask about the caller's relationship to the decedent or…"
click at [1206, 432] on button "Save Answer" at bounding box center [1248, 448] width 107 height 32
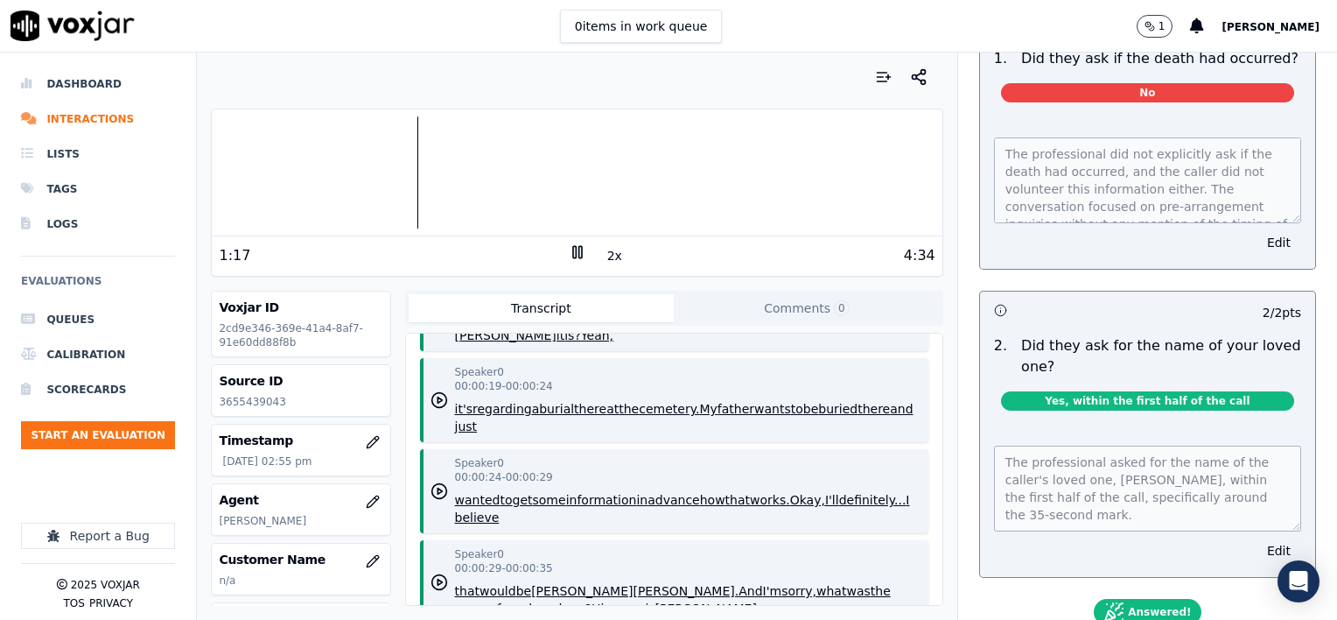
scroll to position [88, 0]
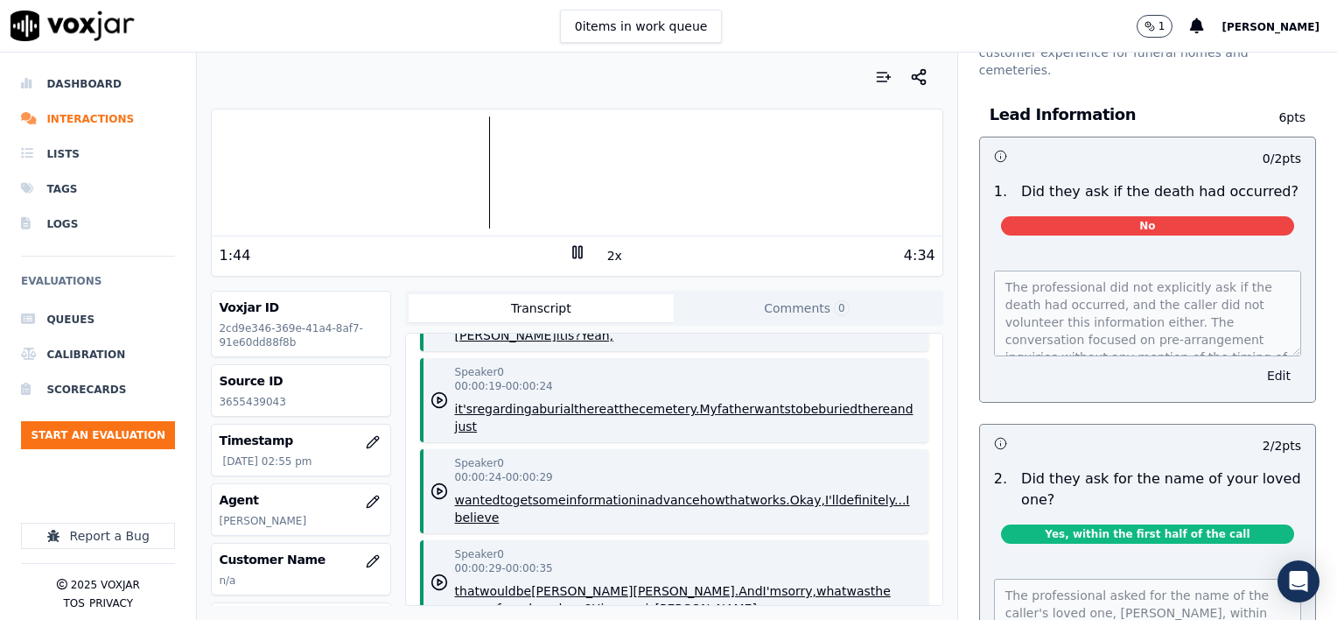
click at [1257, 363] on button "Edit" at bounding box center [1279, 375] width 45 height 25
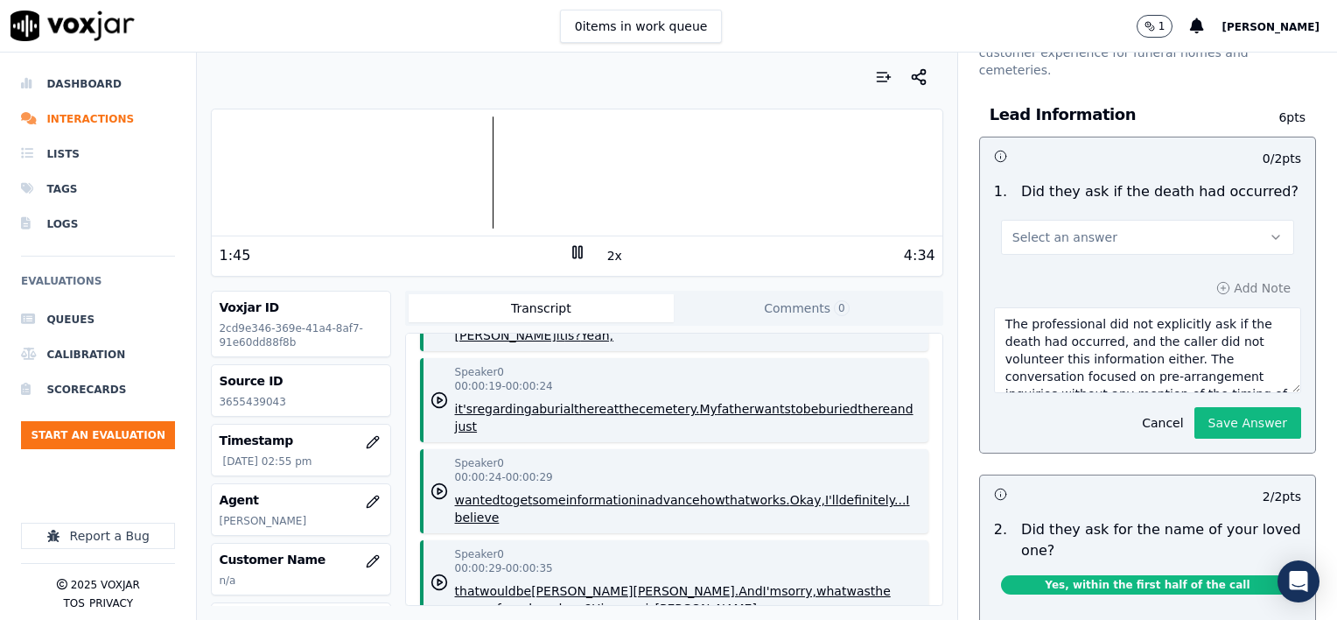
click at [1108, 220] on button "Select an answer" at bounding box center [1147, 237] width 293 height 35
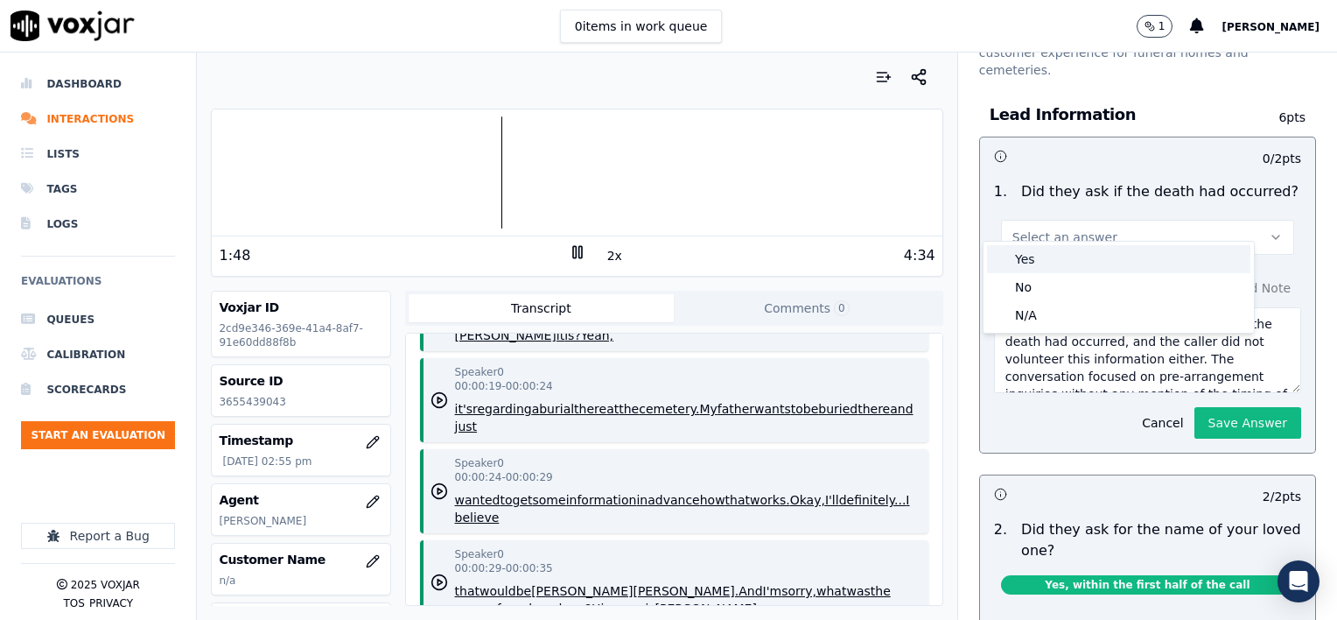
click at [1077, 256] on div "Yes" at bounding box center [1118, 259] width 263 height 28
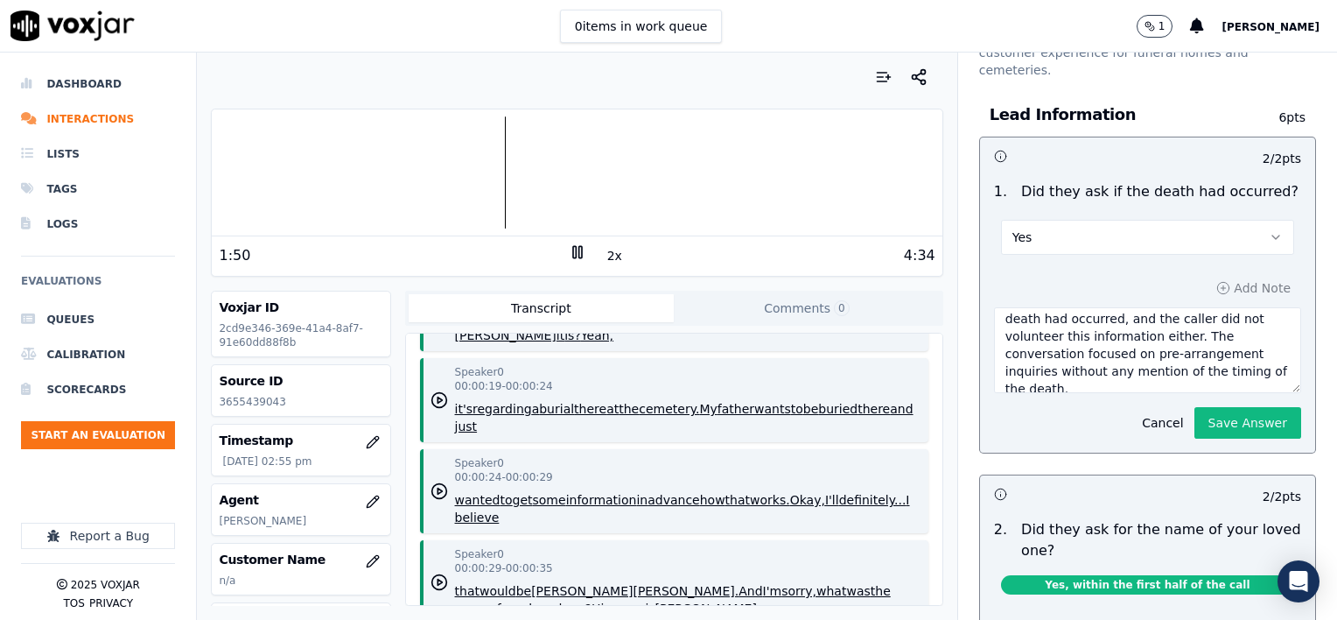
scroll to position [35, 0]
click at [1102, 358] on textarea "The professional did not explicitly ask if the death had occurred, and the call…" at bounding box center [1147, 350] width 307 height 86
click at [1097, 220] on button "Yes" at bounding box center [1147, 237] width 293 height 35
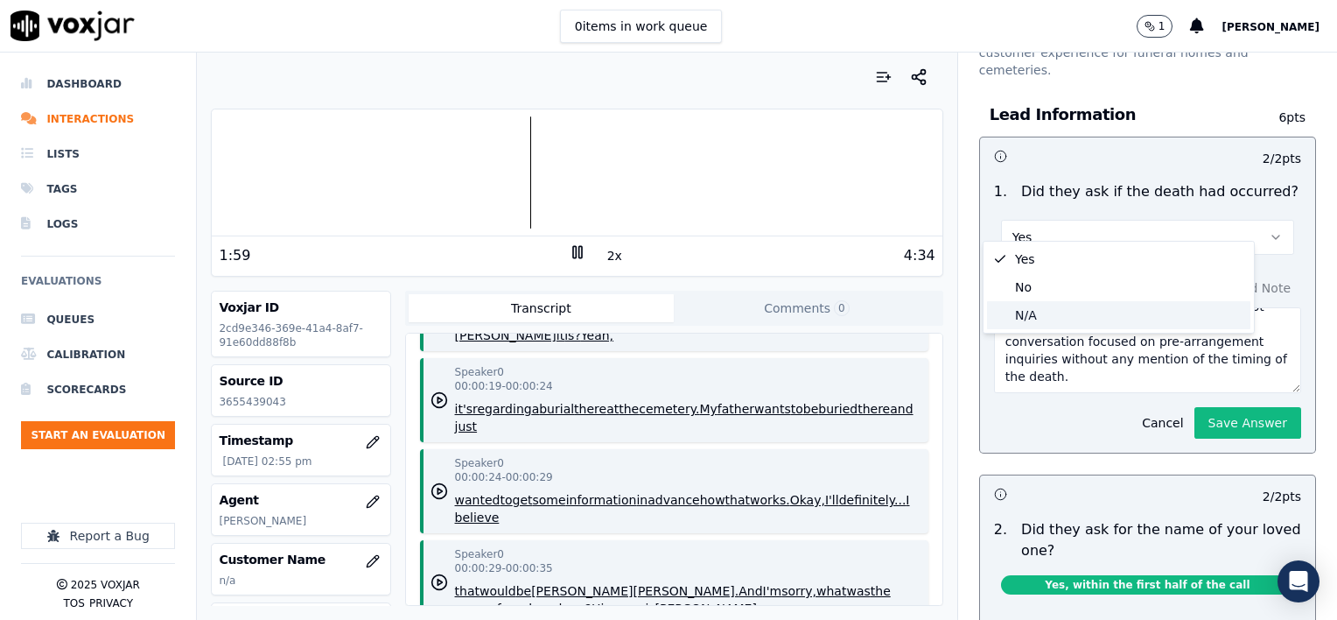
click at [1070, 312] on div "N/A" at bounding box center [1118, 315] width 263 height 28
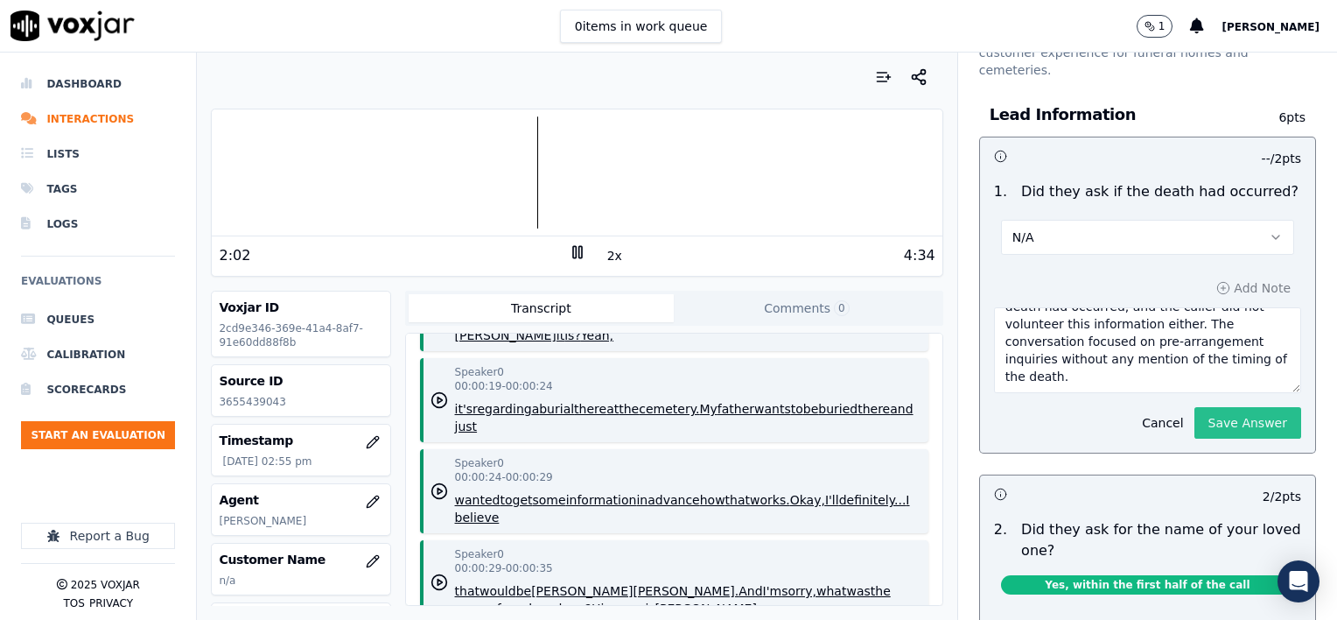
click at [1215, 407] on button "Save Answer" at bounding box center [1248, 423] width 107 height 32
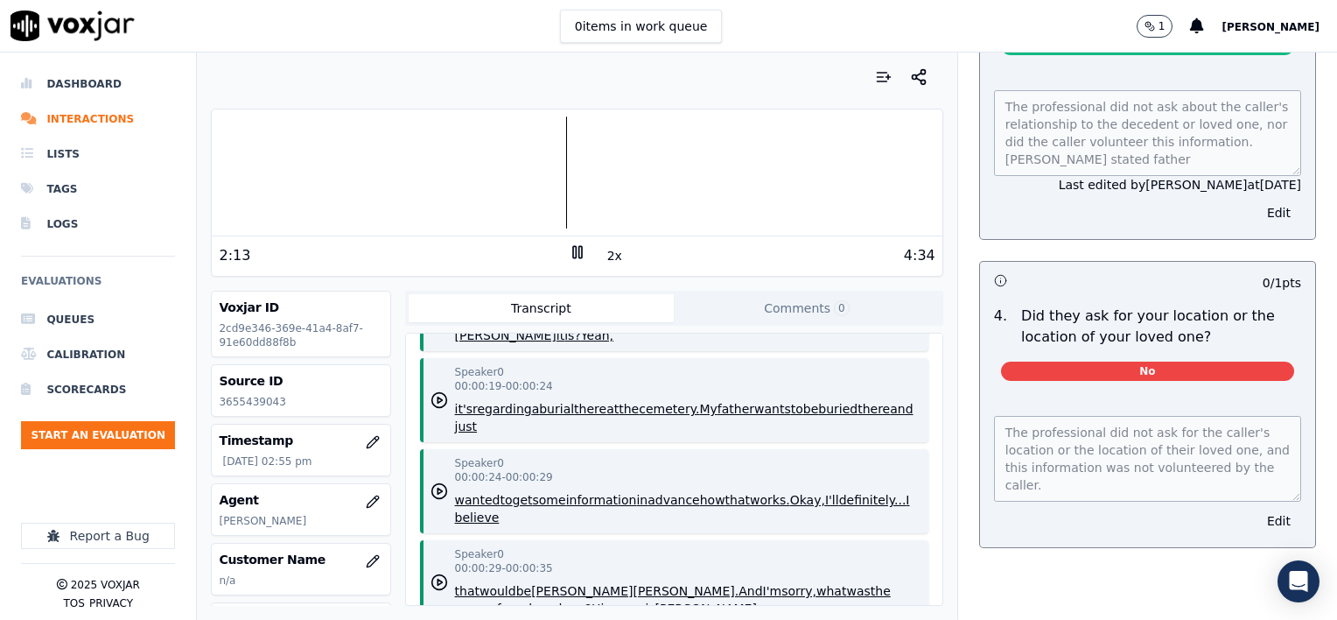
scroll to position [923, 0]
click at [1257, 509] on button "Edit" at bounding box center [1279, 521] width 45 height 25
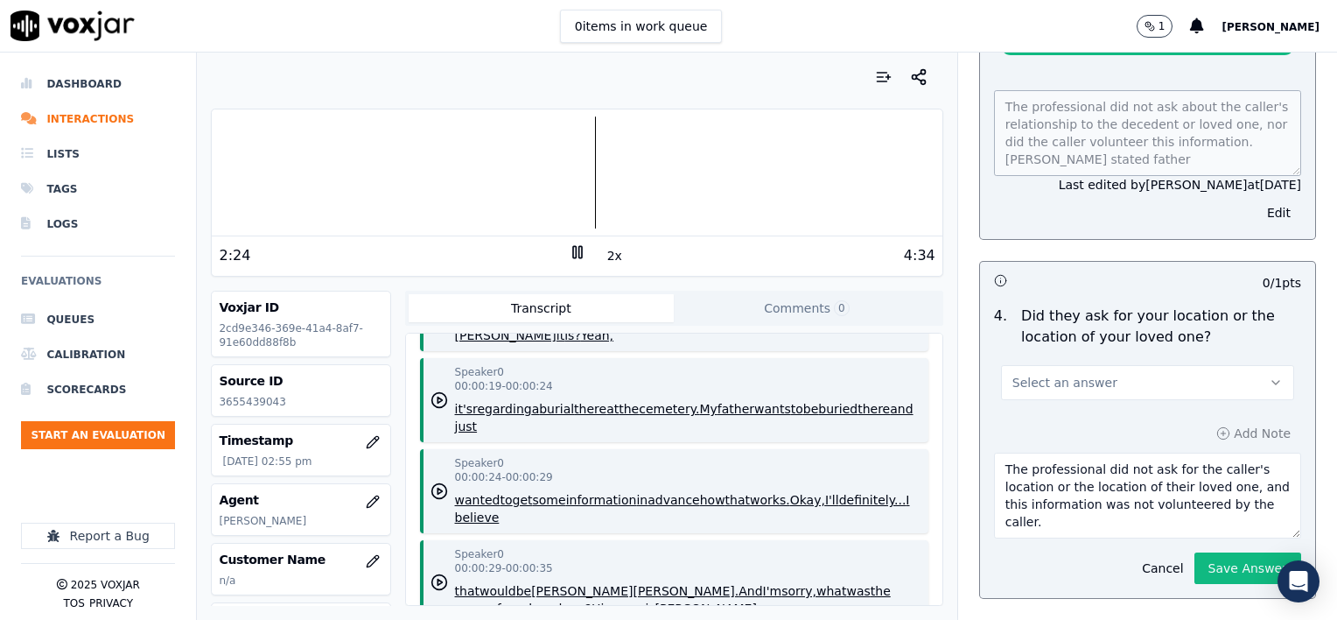
click at [1145, 365] on button "Select an answer" at bounding box center [1147, 382] width 293 height 35
click at [1055, 413] on div "No" at bounding box center [1118, 408] width 263 height 28
click at [1140, 556] on button "Cancel" at bounding box center [1163, 568] width 62 height 25
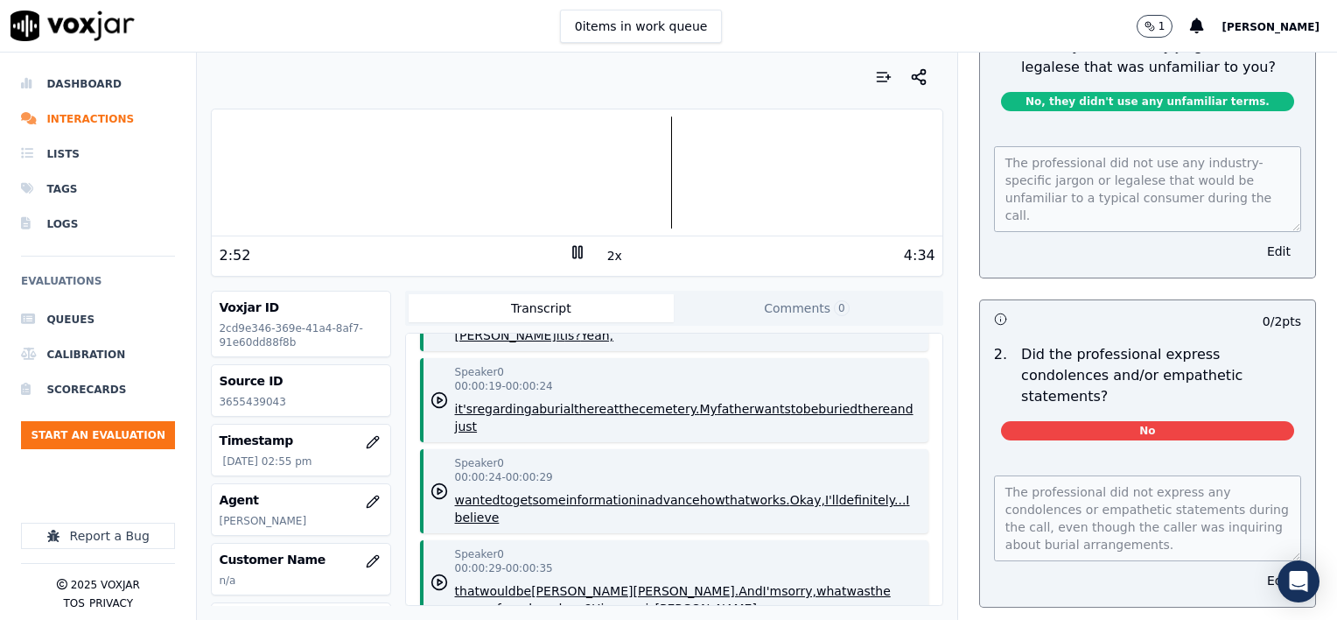
scroll to position [1623, 0]
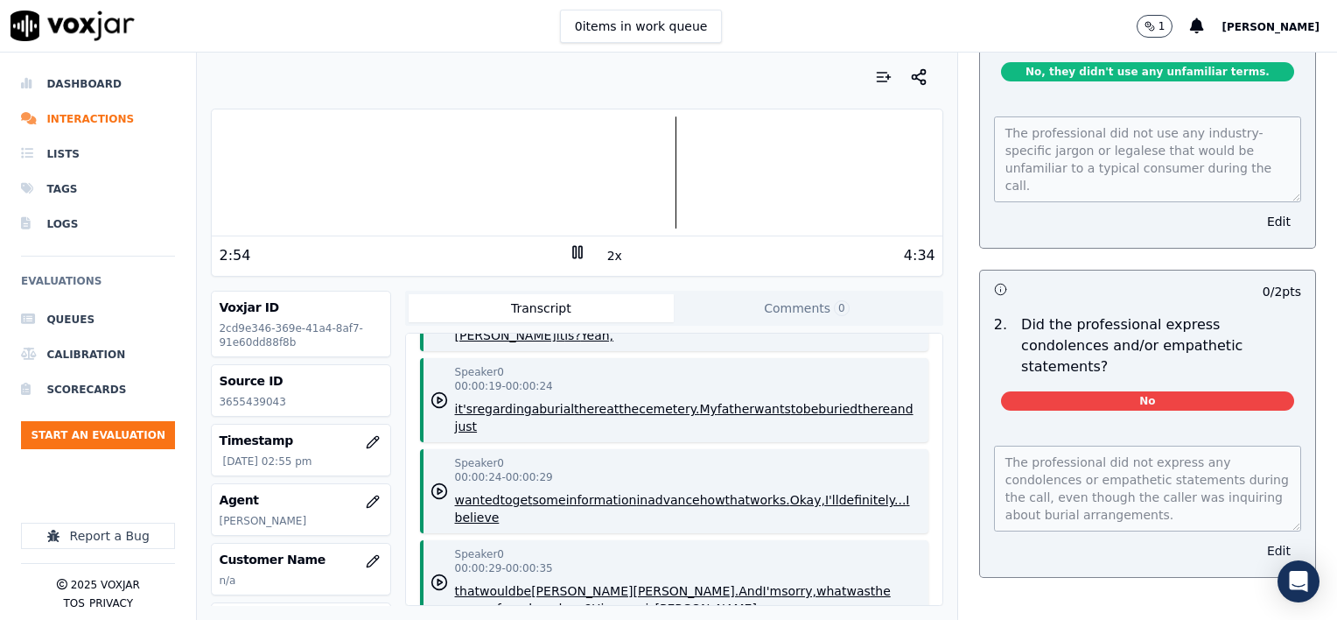
click at [1257, 538] on button "Edit" at bounding box center [1279, 550] width 45 height 25
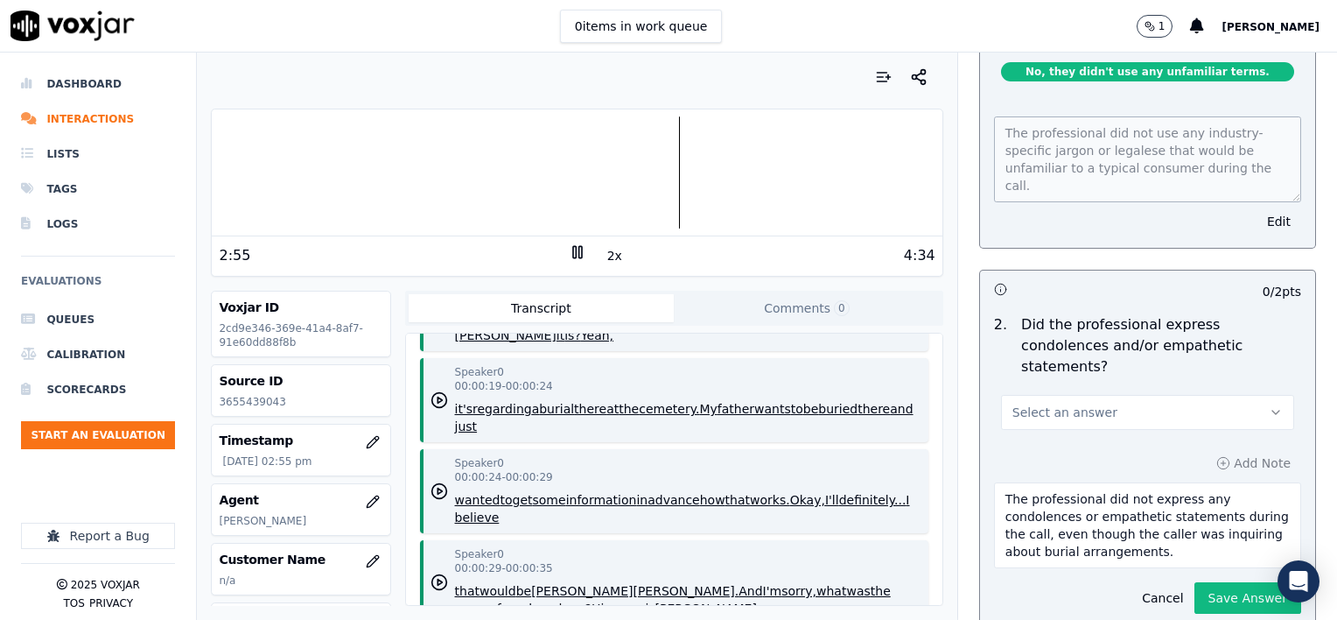
click at [1131, 395] on button "Select an answer" at bounding box center [1147, 412] width 293 height 35
click at [1071, 444] on div "N/A" at bounding box center [1118, 442] width 263 height 28
click at [1218, 582] on button "Save Answer" at bounding box center [1248, 598] width 107 height 32
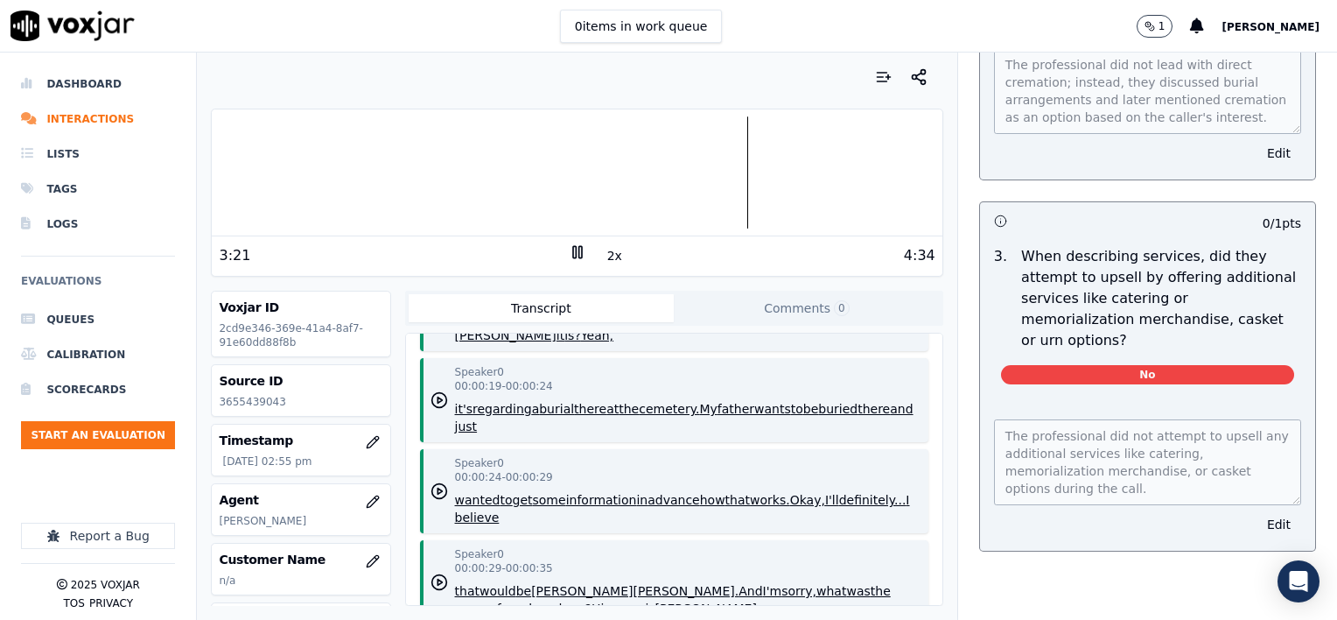
scroll to position [2808, 0]
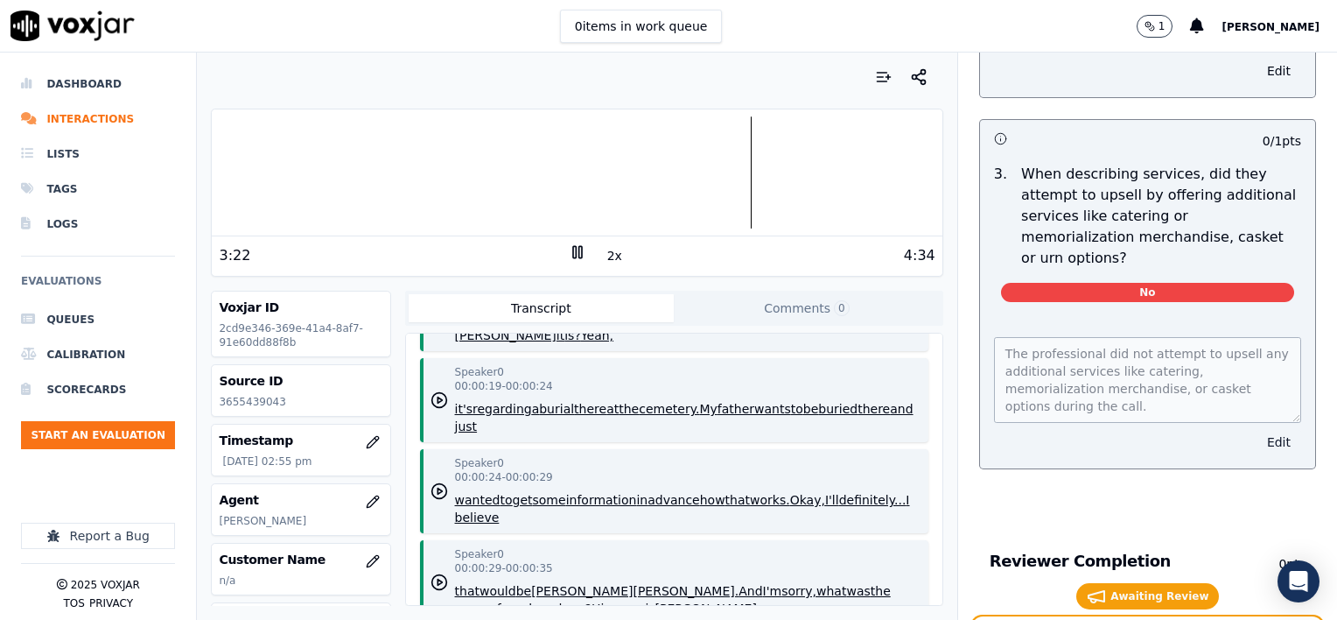
click at [1257, 430] on button "Edit" at bounding box center [1279, 442] width 45 height 25
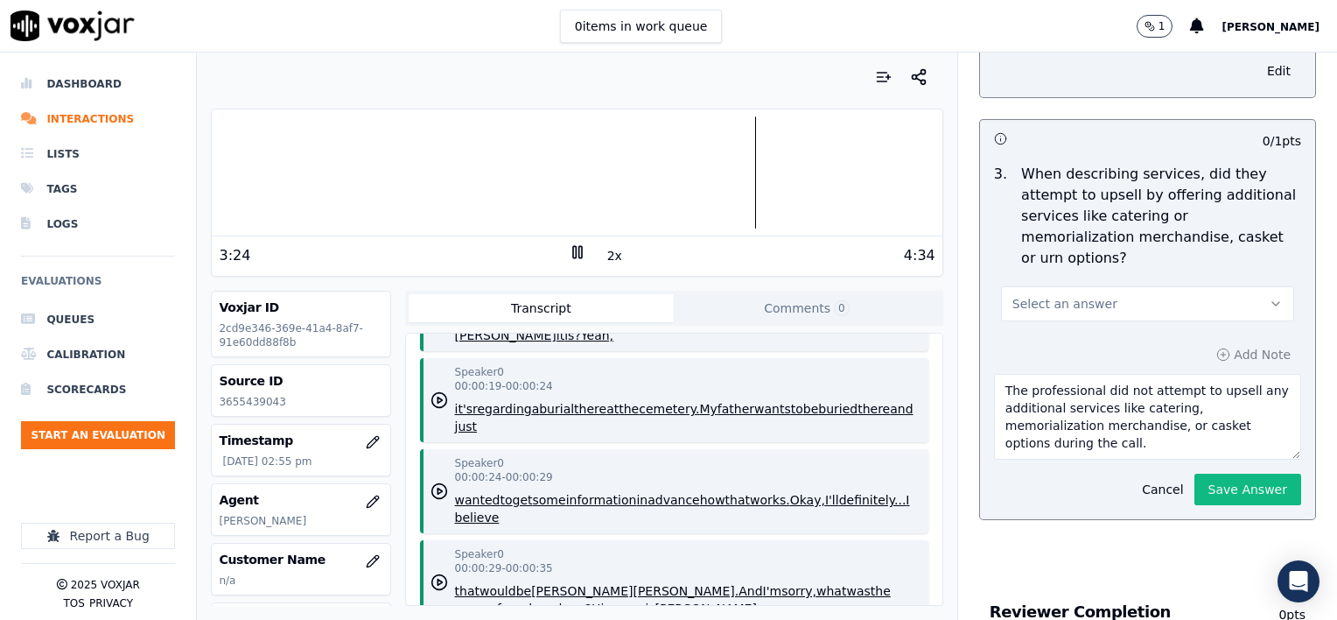
click at [1090, 286] on button "Select an answer" at bounding box center [1147, 303] width 293 height 35
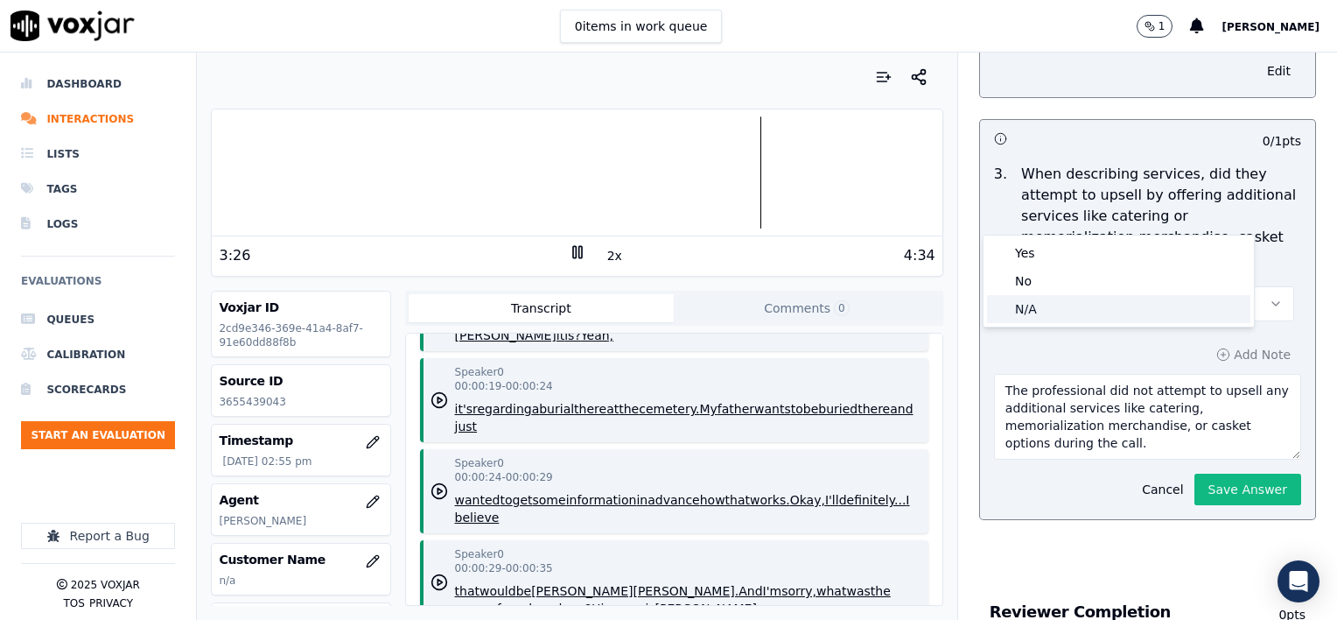
click at [1068, 316] on div "N/A" at bounding box center [1118, 309] width 263 height 28
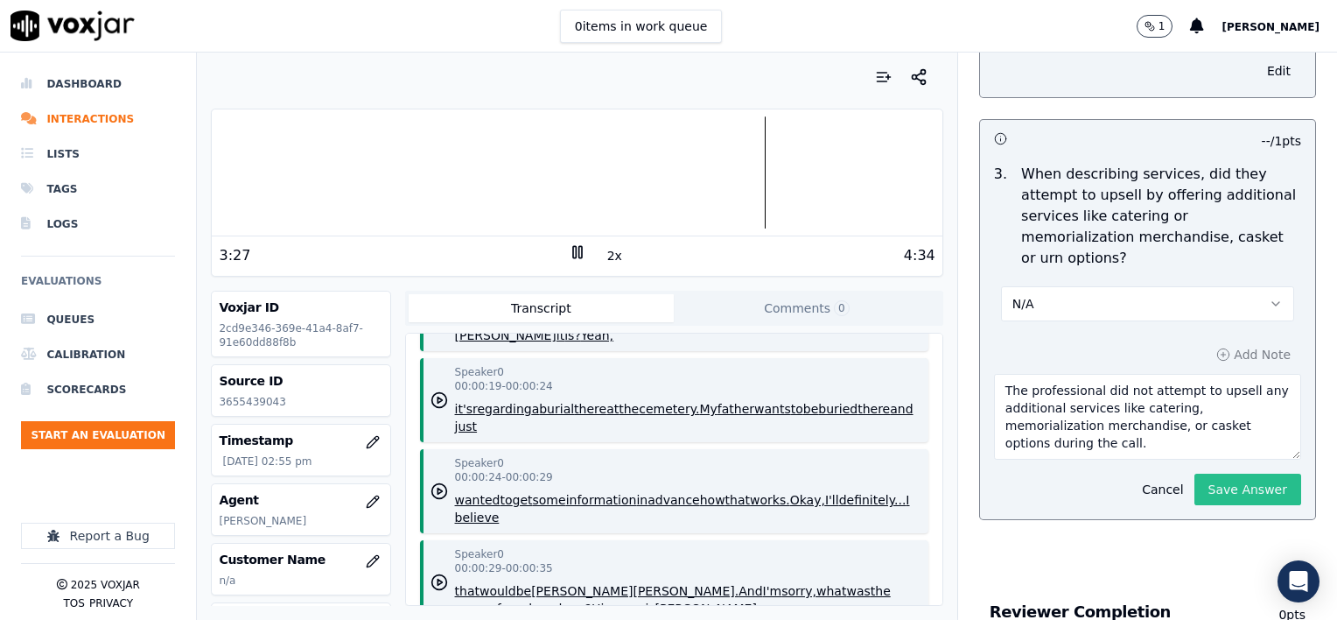
click at [1208, 474] on button "Save Answer" at bounding box center [1248, 490] width 107 height 32
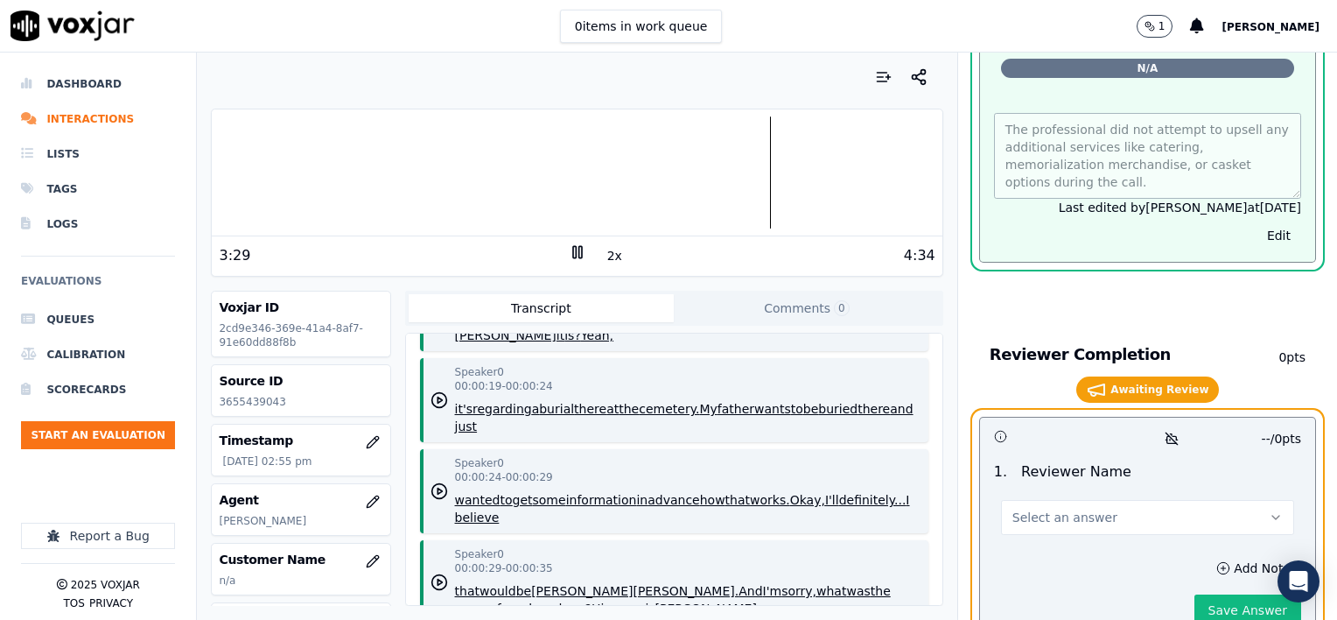
scroll to position [3105, 0]
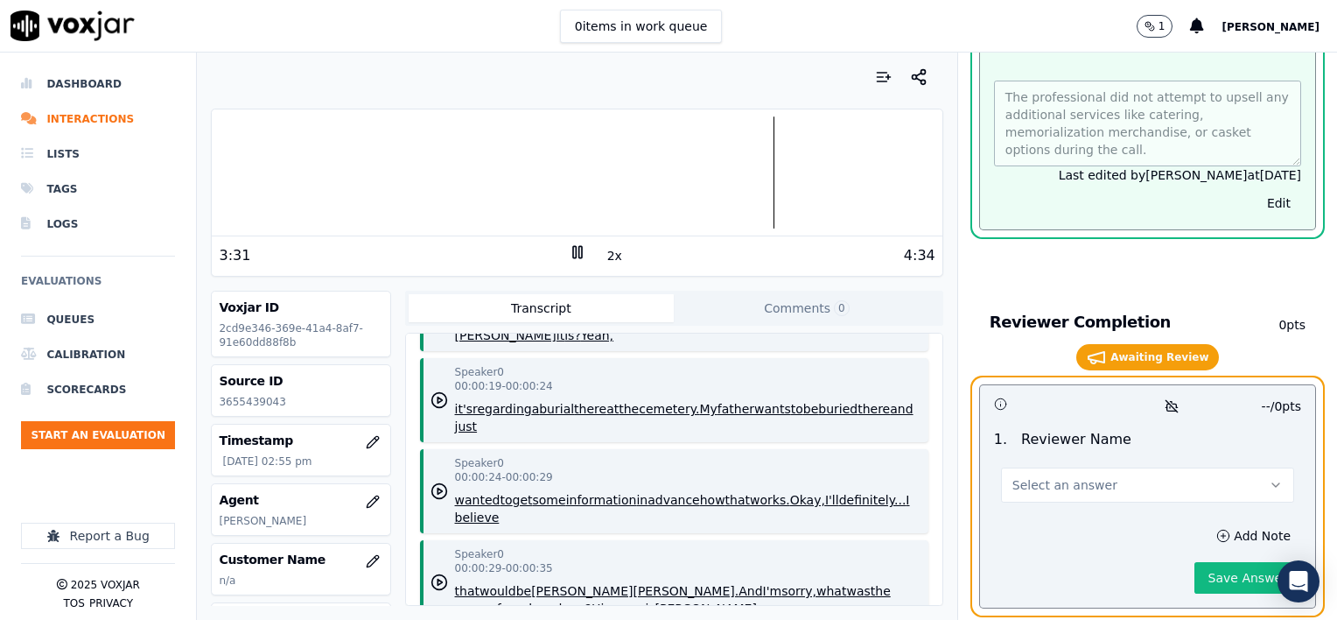
click at [1084, 467] on button "Select an answer" at bounding box center [1147, 484] width 293 height 35
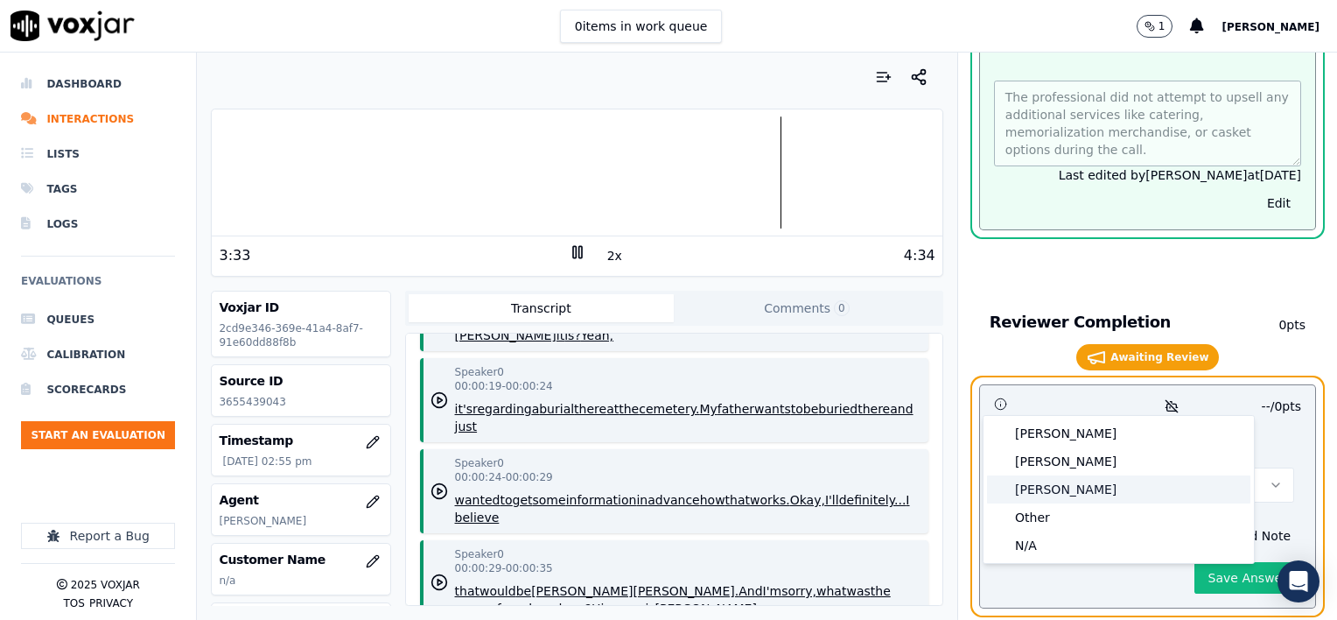
click at [1078, 488] on div "Brendan" at bounding box center [1118, 489] width 263 height 28
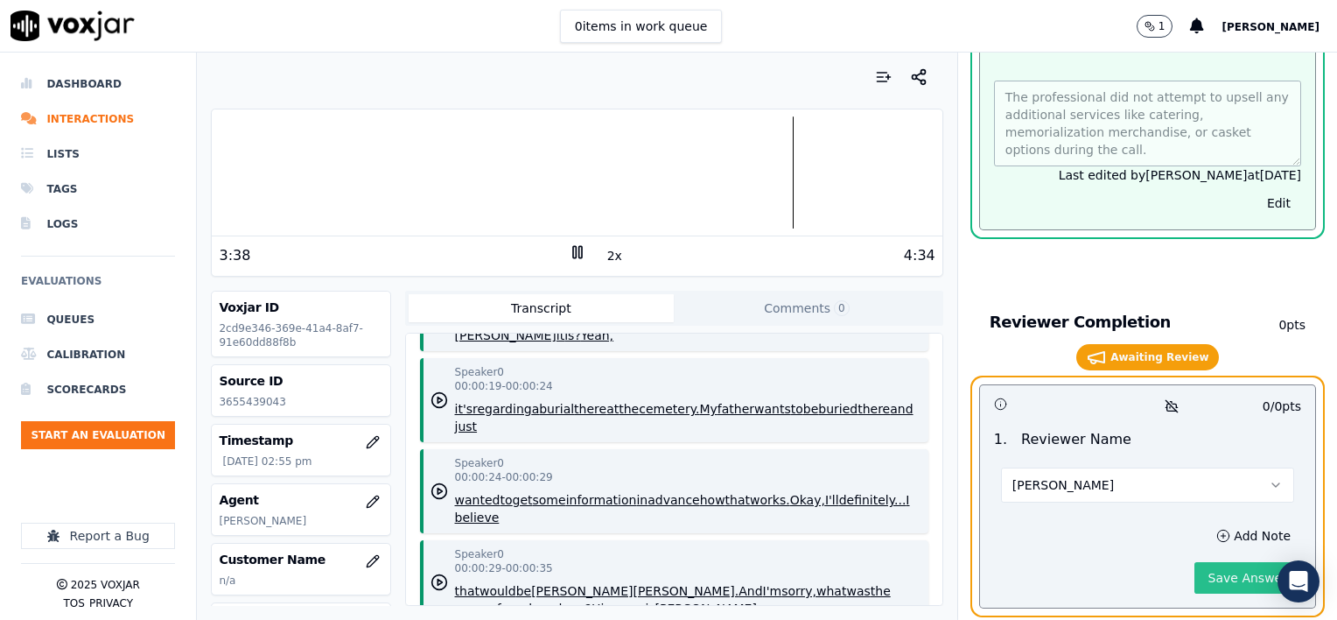
click at [1202, 562] on button "Save Answer" at bounding box center [1248, 578] width 107 height 32
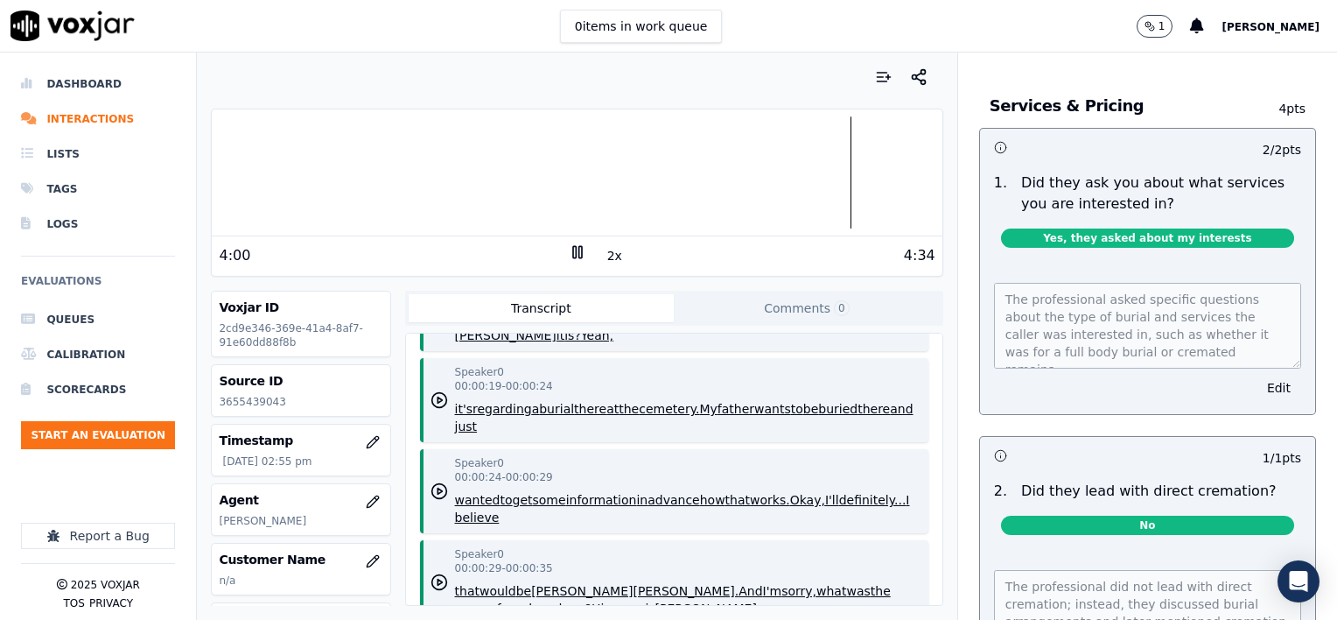
scroll to position [2116, 0]
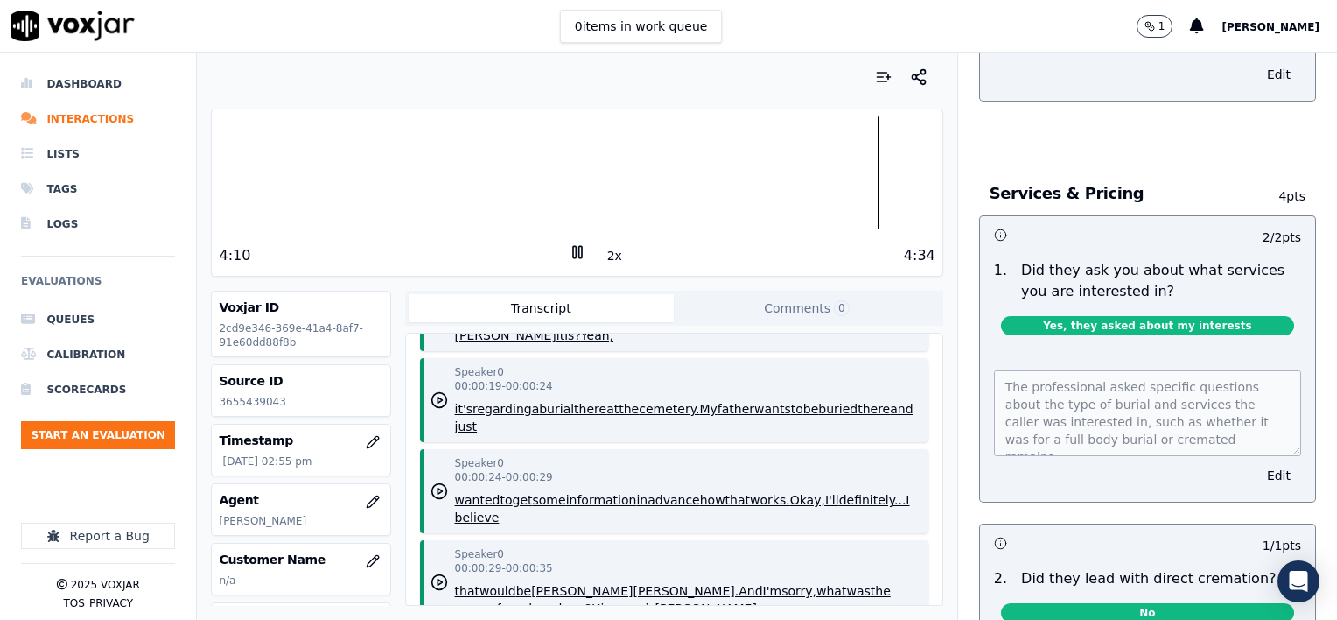
click at [571, 254] on icon at bounding box center [578, 252] width 18 height 18
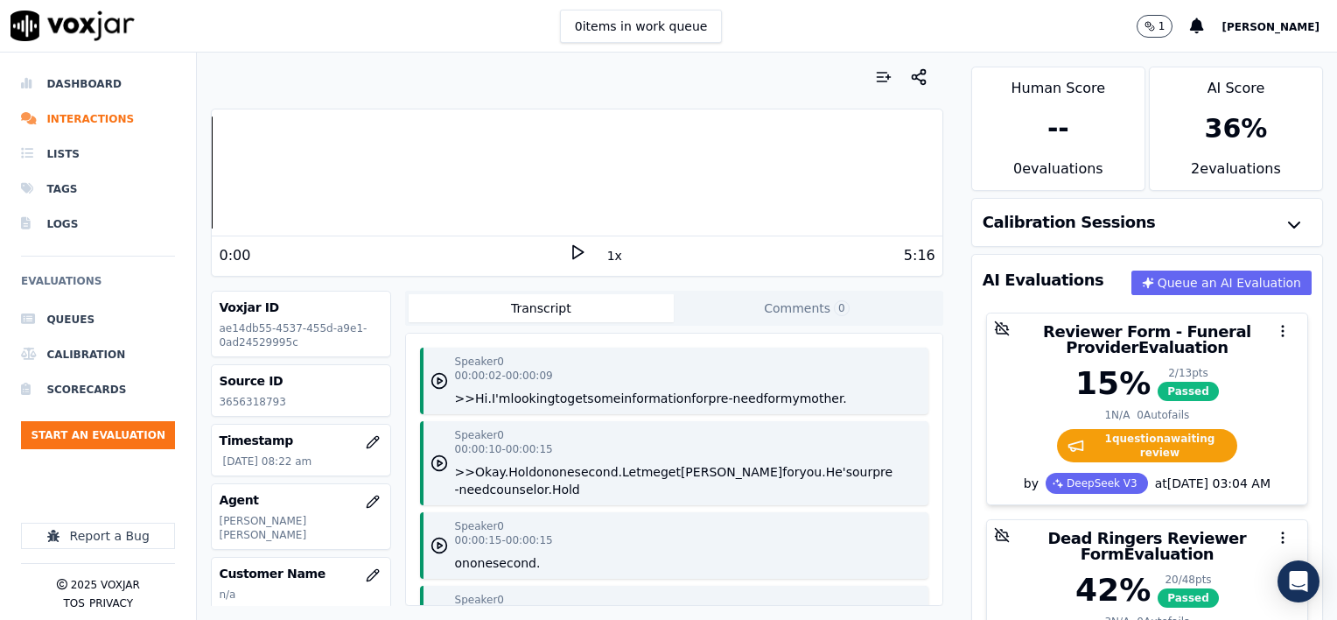
click at [604, 254] on button "1x" at bounding box center [615, 255] width 22 height 25
click at [604, 258] on button "1.5x" at bounding box center [621, 255] width 34 height 25
click at [569, 252] on icon at bounding box center [578, 252] width 18 height 18
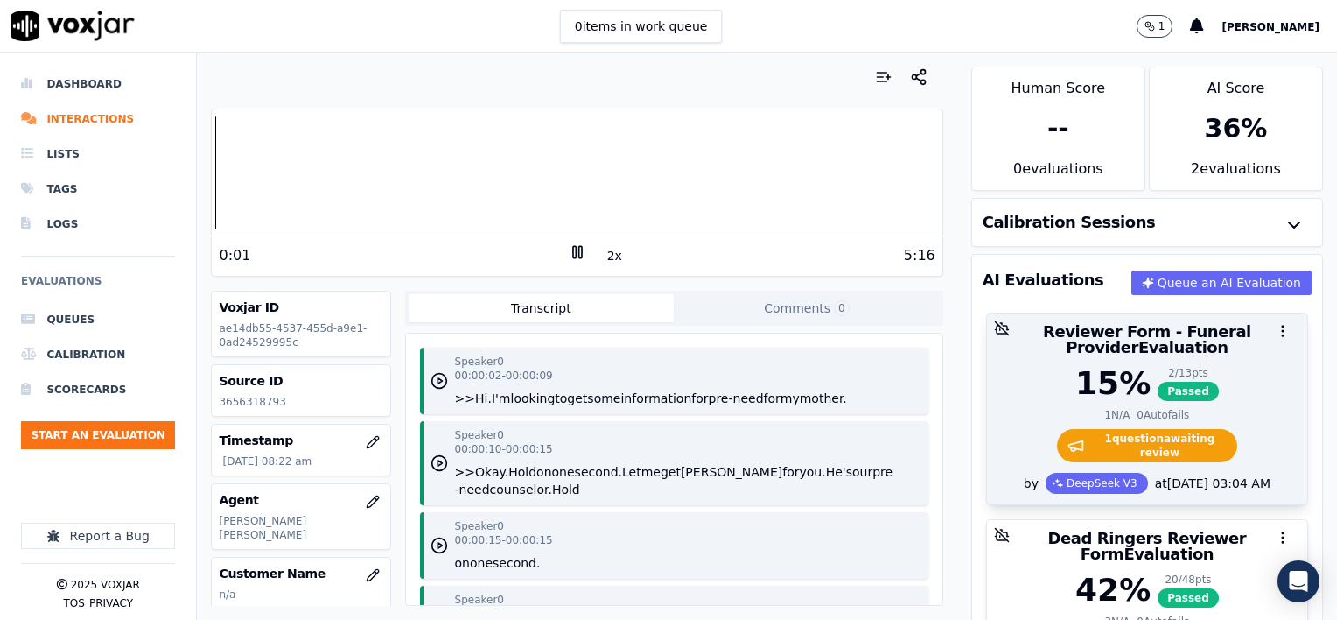
click at [1232, 368] on div "15 % 2 / 13 pts Passed" at bounding box center [1147, 383] width 299 height 35
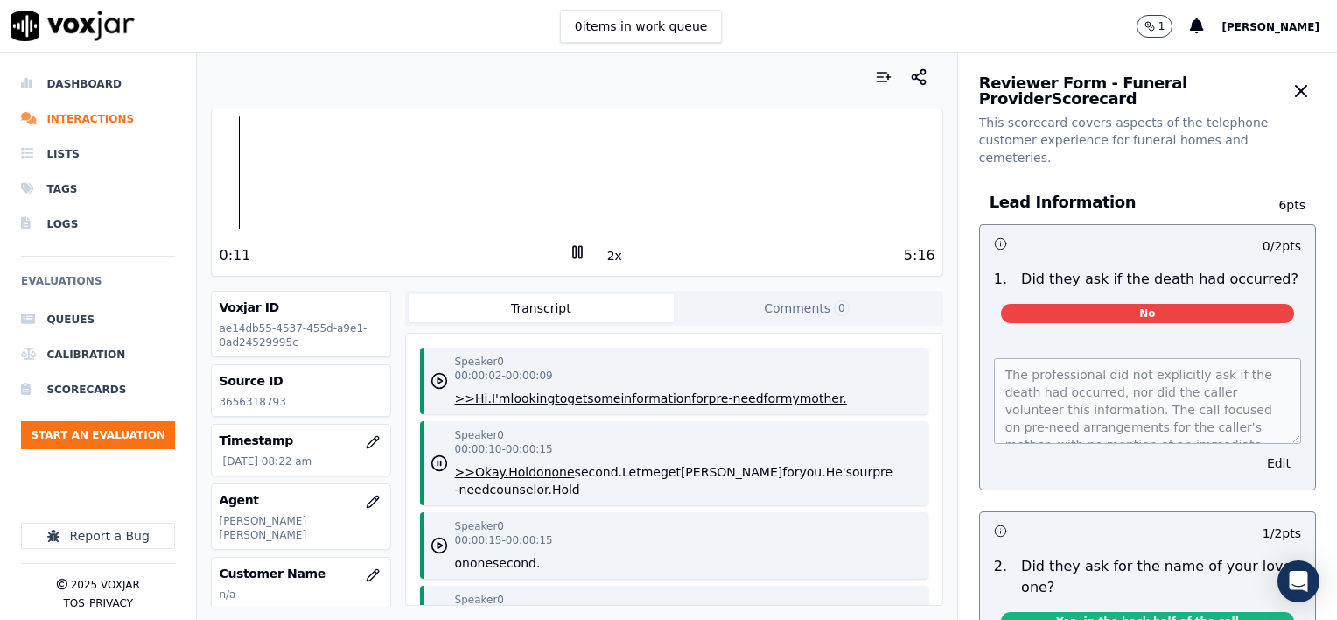
click at [1257, 451] on button "Edit" at bounding box center [1279, 463] width 45 height 25
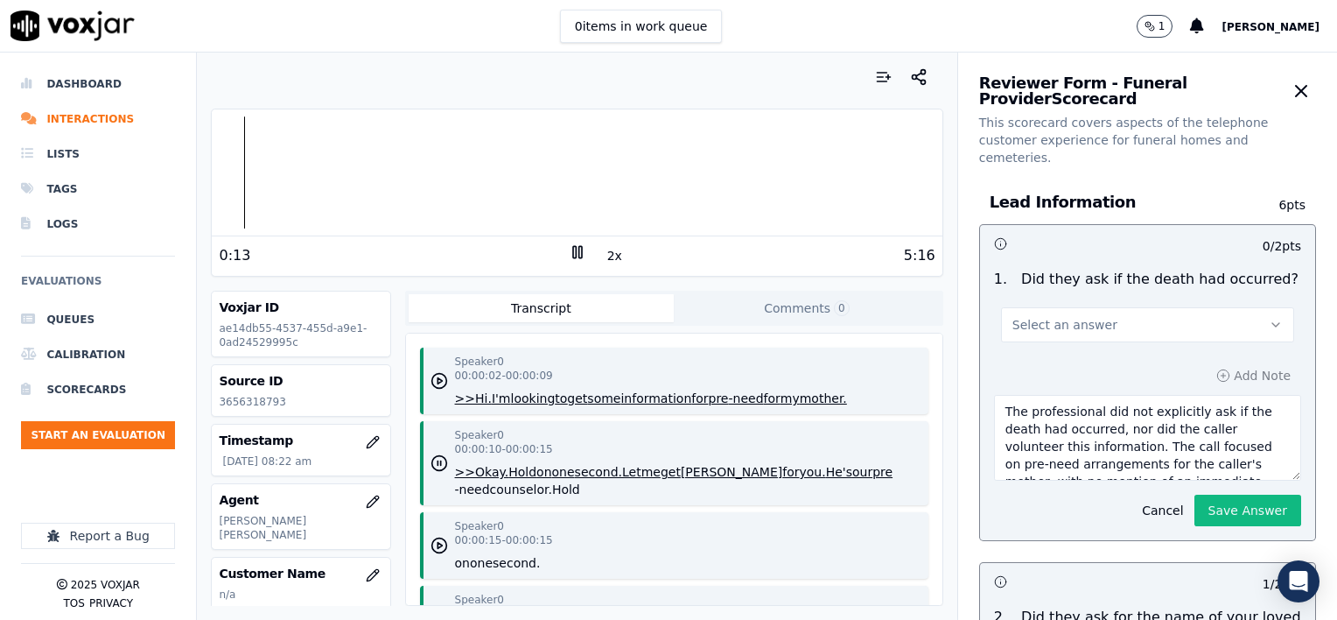
click at [1117, 313] on button "Select an answer" at bounding box center [1147, 324] width 293 height 35
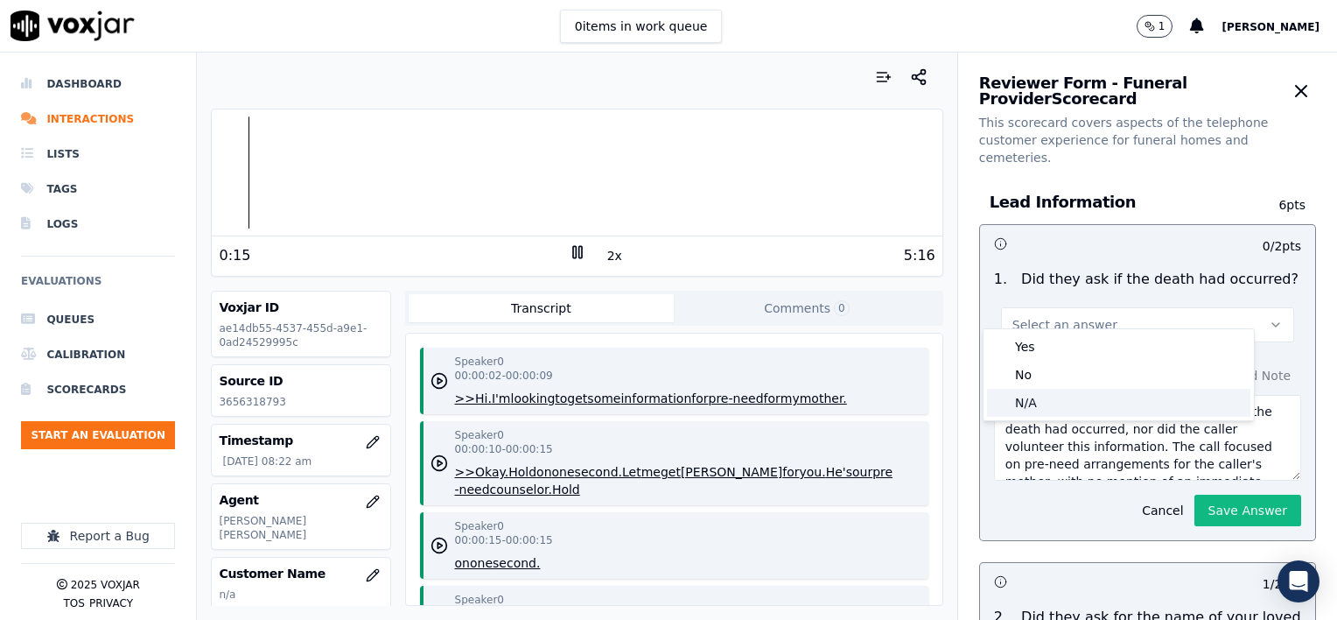
click at [1067, 404] on div "N/A" at bounding box center [1118, 403] width 263 height 28
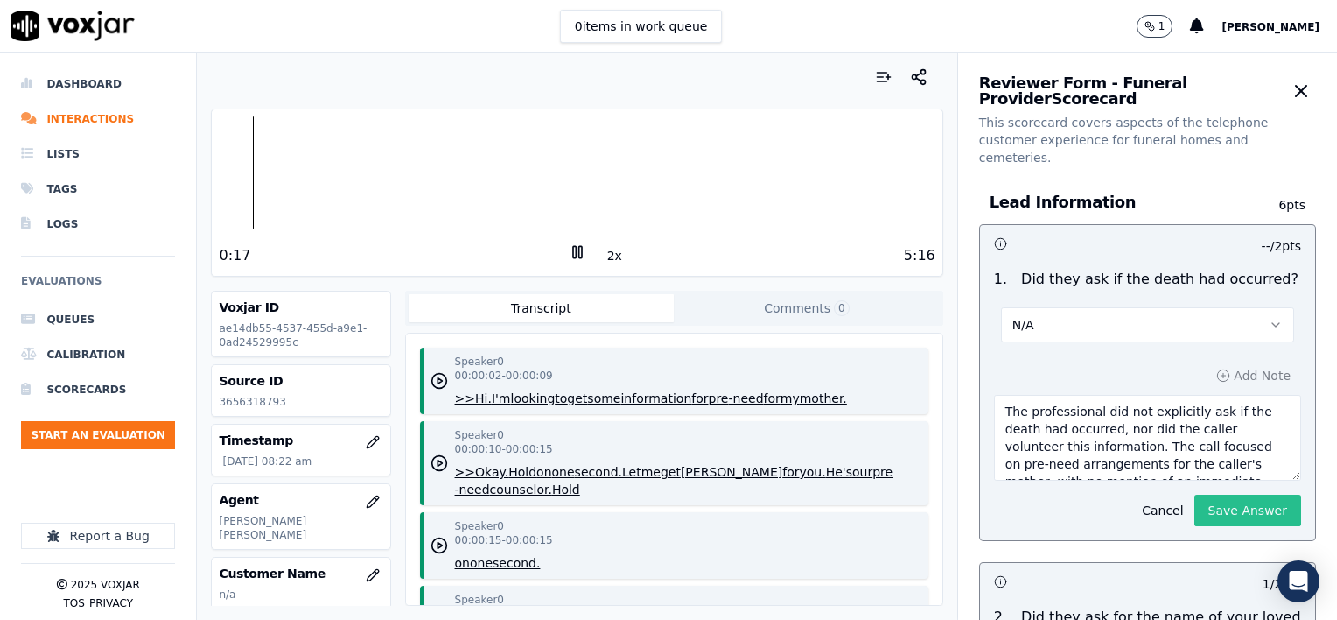
click at [1203, 495] on button "Save Answer" at bounding box center [1248, 511] width 107 height 32
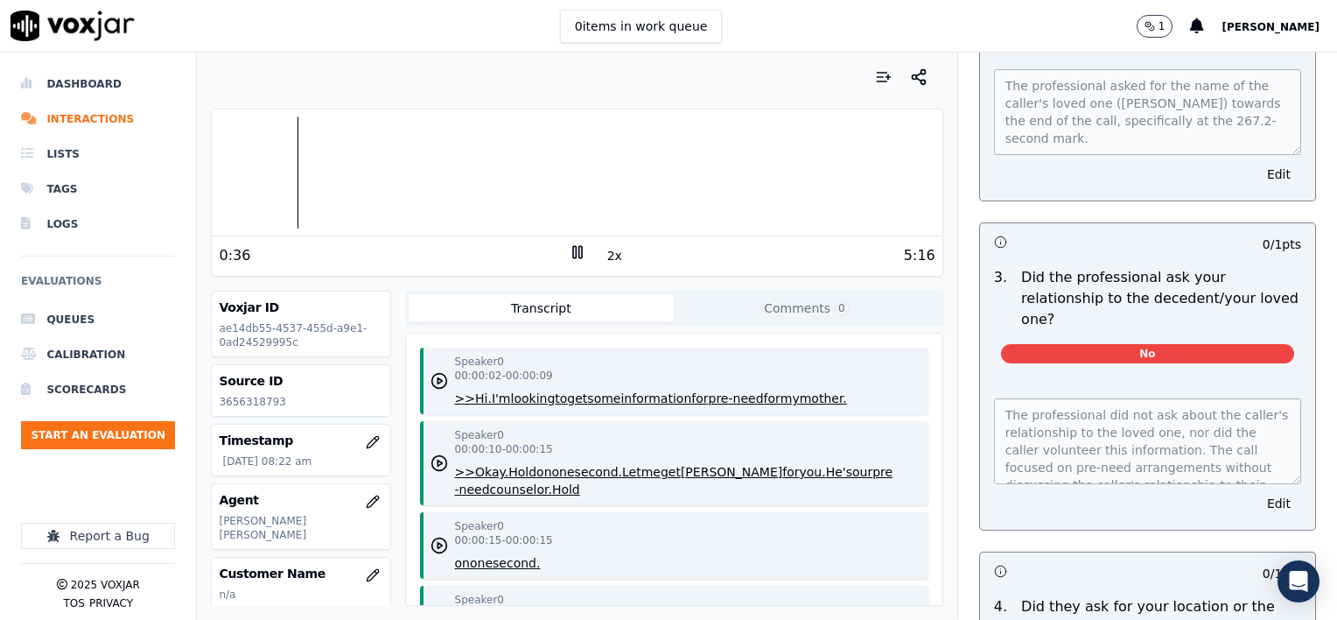
scroll to position [660, 0]
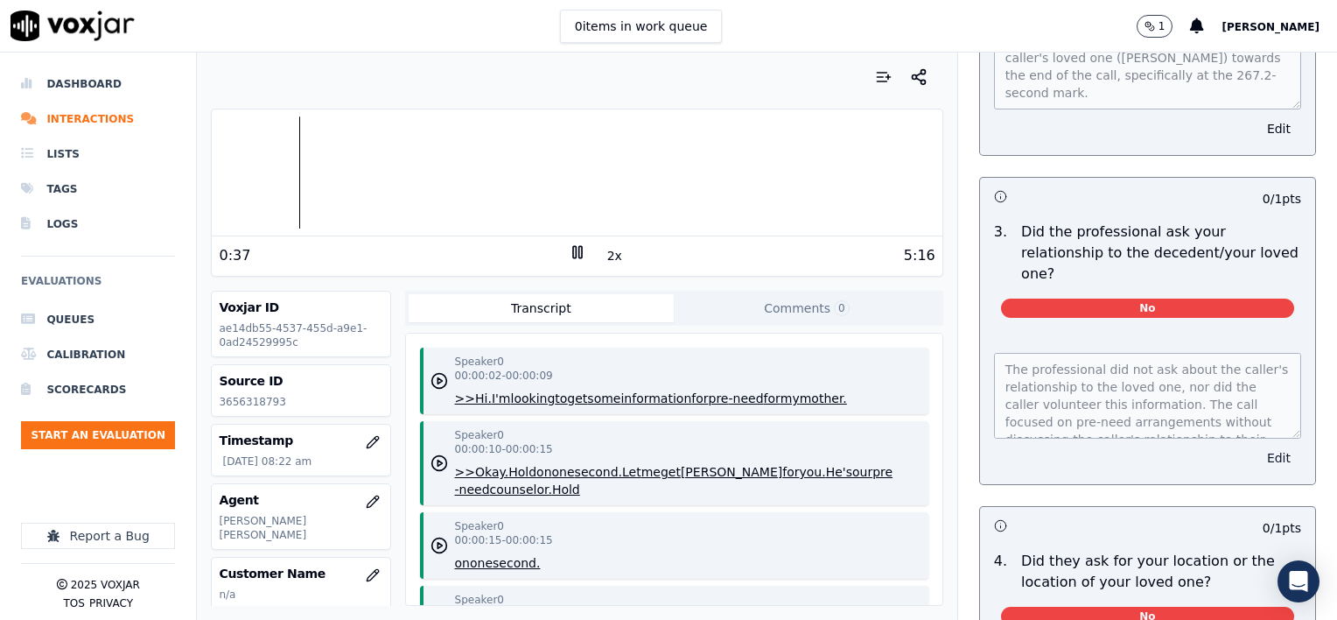
click at [1257, 446] on button "Edit" at bounding box center [1279, 458] width 45 height 25
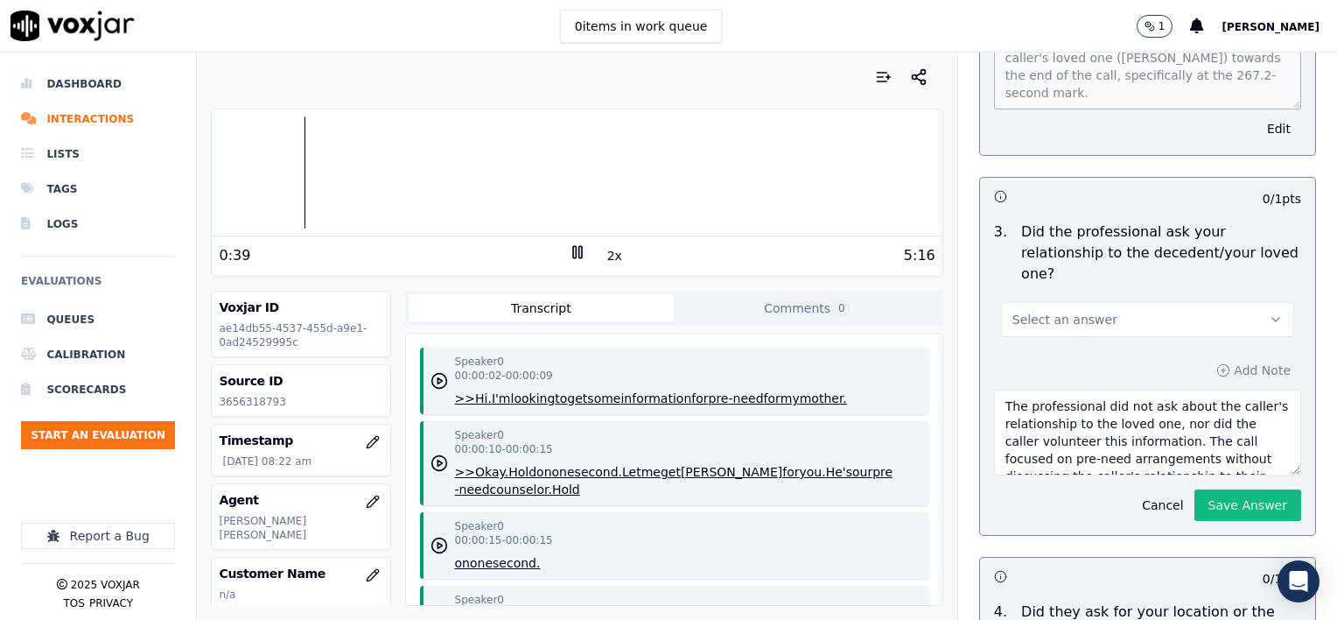
click at [1127, 302] on button "Select an answer" at bounding box center [1147, 319] width 293 height 35
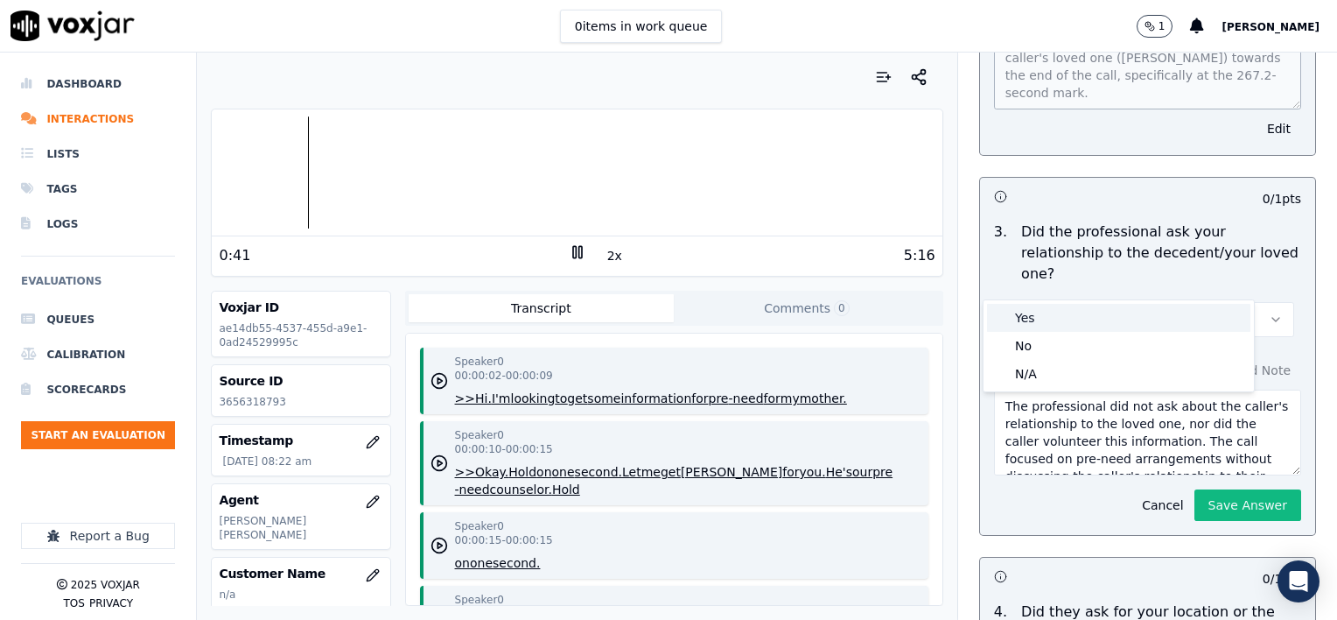
click at [1062, 322] on div "Yes" at bounding box center [1118, 318] width 263 height 28
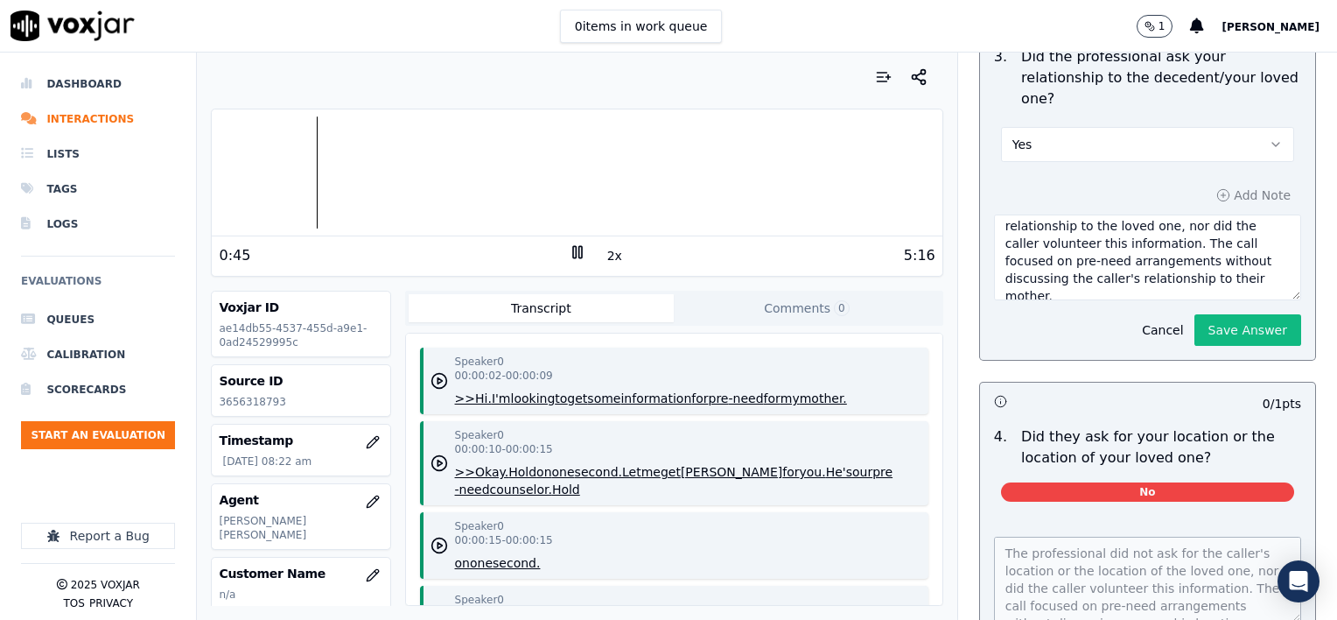
scroll to position [35, 0]
click at [1082, 252] on textarea "The professional did not ask about the caller's relationship to the loved one, …" at bounding box center [1147, 257] width 307 height 86
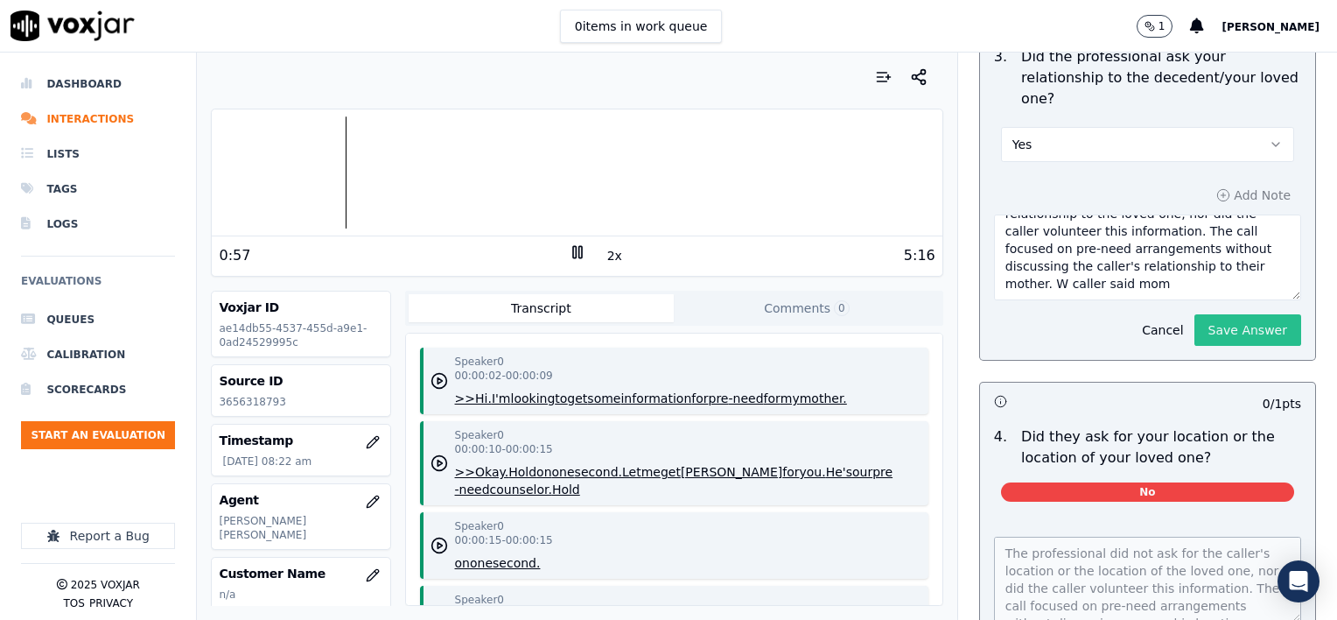
type textarea "The professional did not ask about the caller's relationship to the loved one, …"
click at [1229, 314] on button "Save Answer" at bounding box center [1248, 330] width 107 height 32
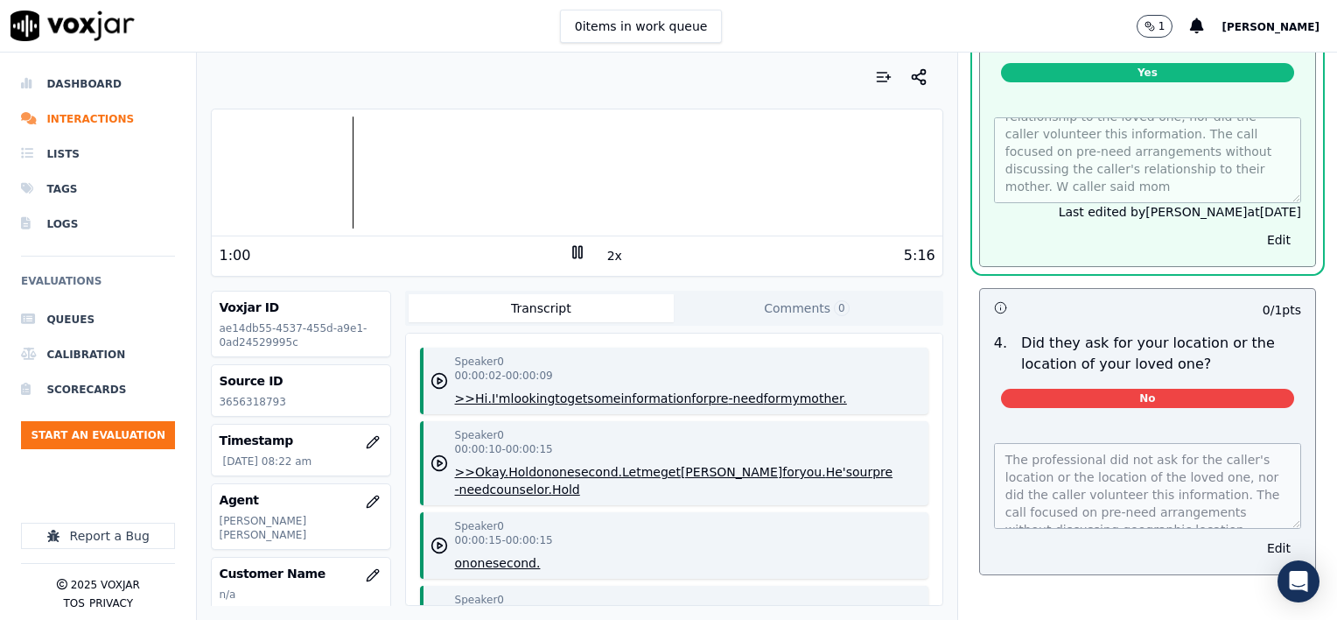
scroll to position [963, 0]
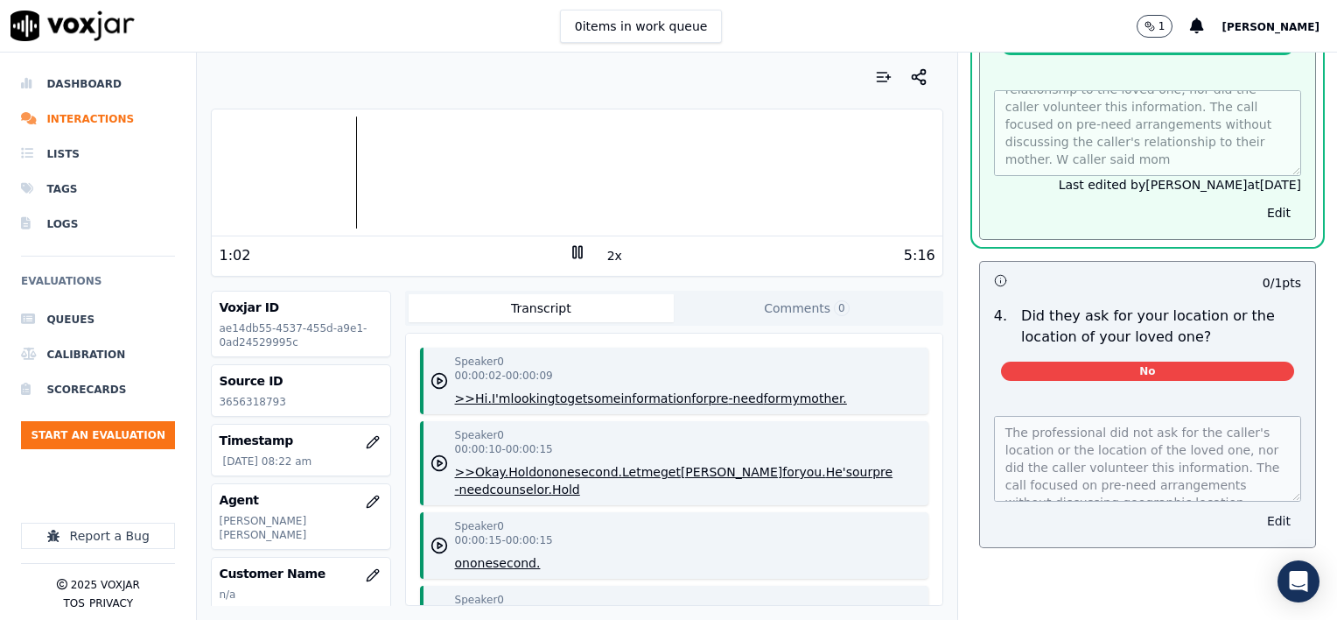
click at [1257, 509] on button "Edit" at bounding box center [1279, 521] width 45 height 25
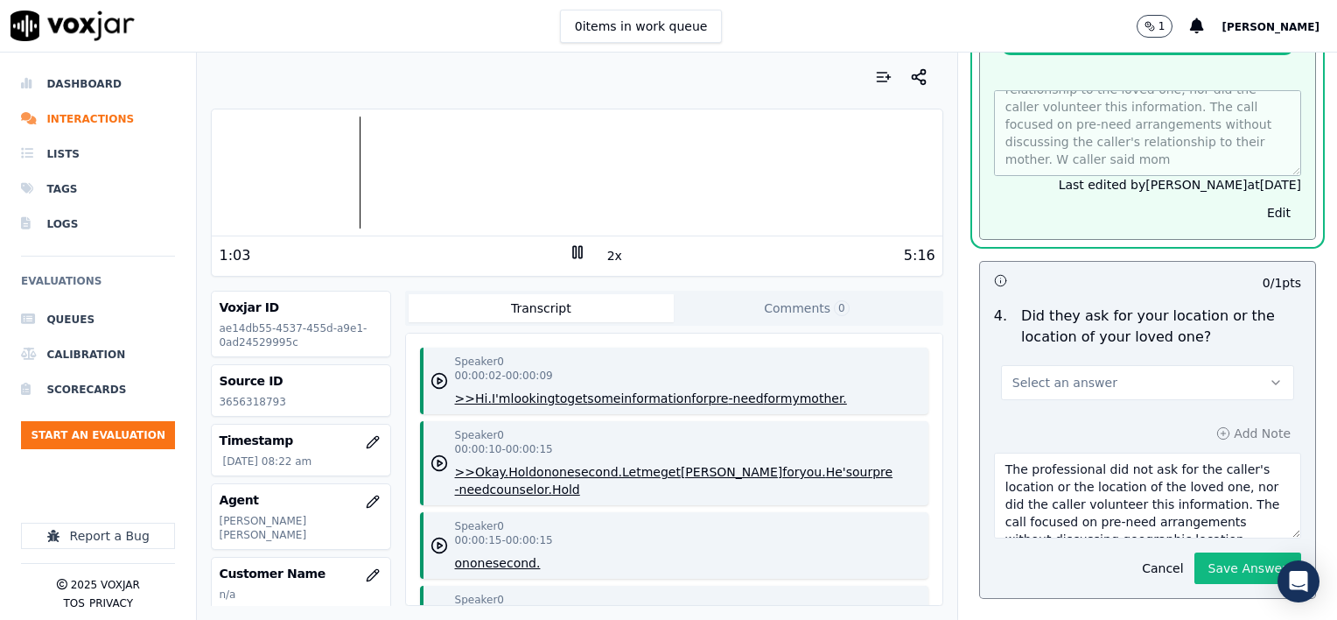
click at [1115, 365] on button "Select an answer" at bounding box center [1147, 382] width 293 height 35
click at [1069, 434] on div "N/A" at bounding box center [1118, 436] width 263 height 28
click at [1226, 552] on button "Save Answer" at bounding box center [1248, 568] width 107 height 32
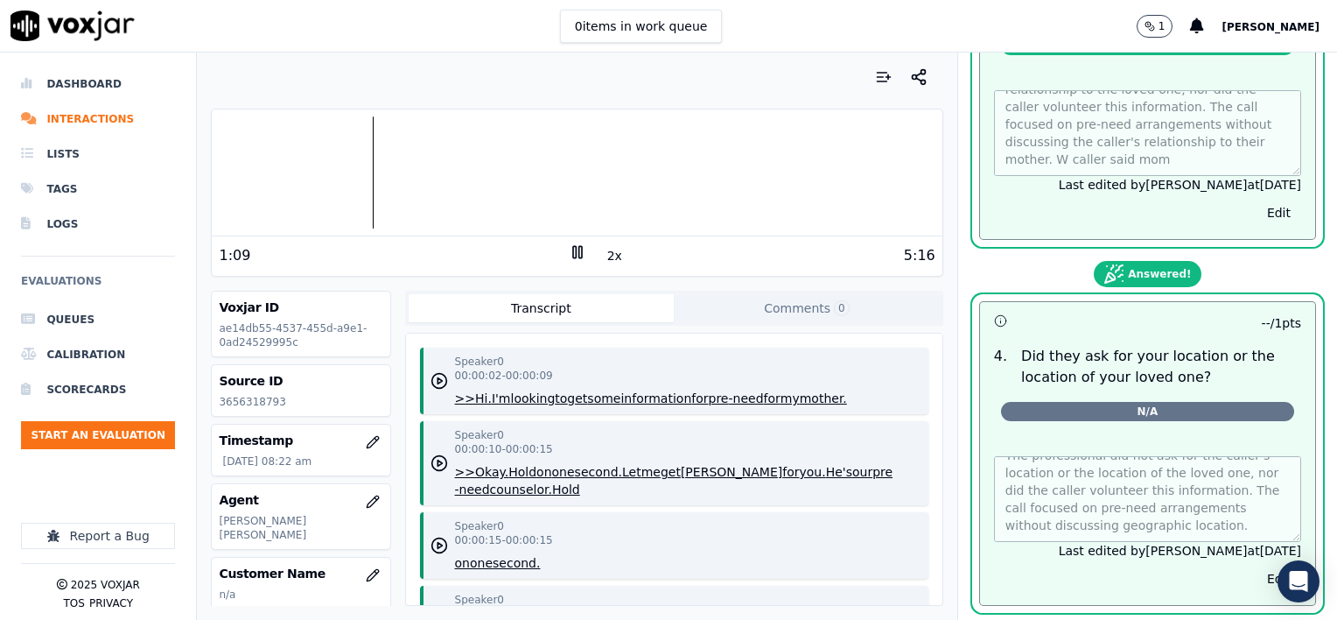
scroll to position [923, 0]
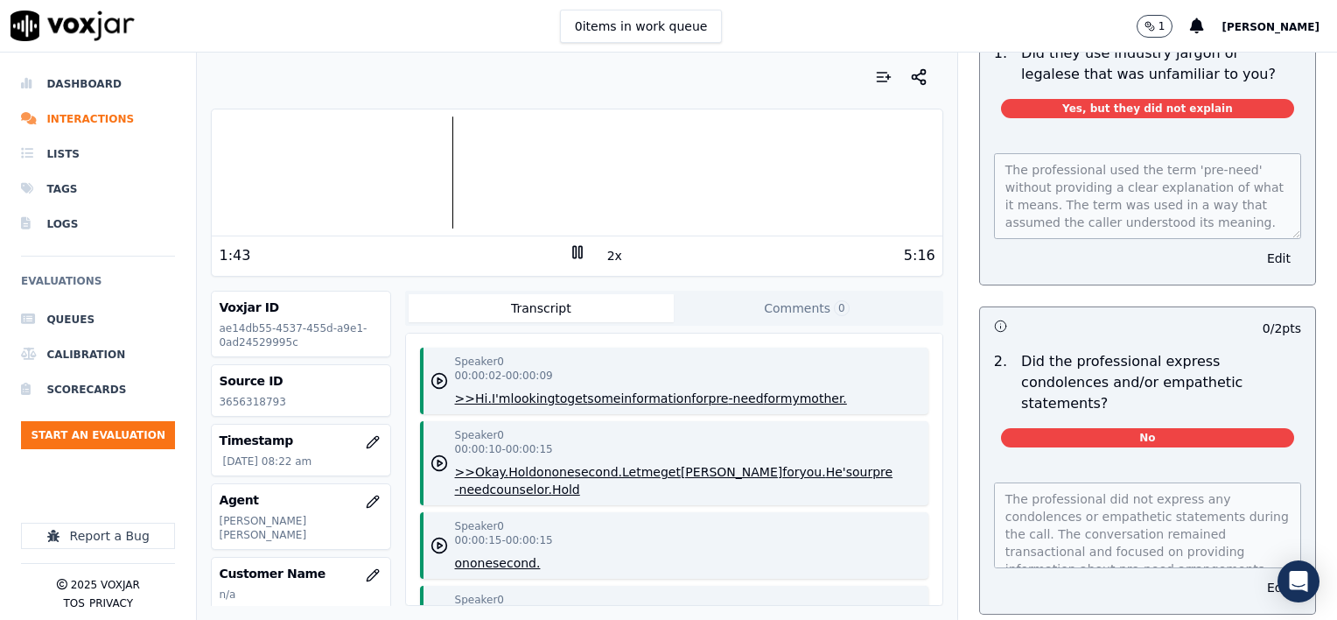
scroll to position [1642, 0]
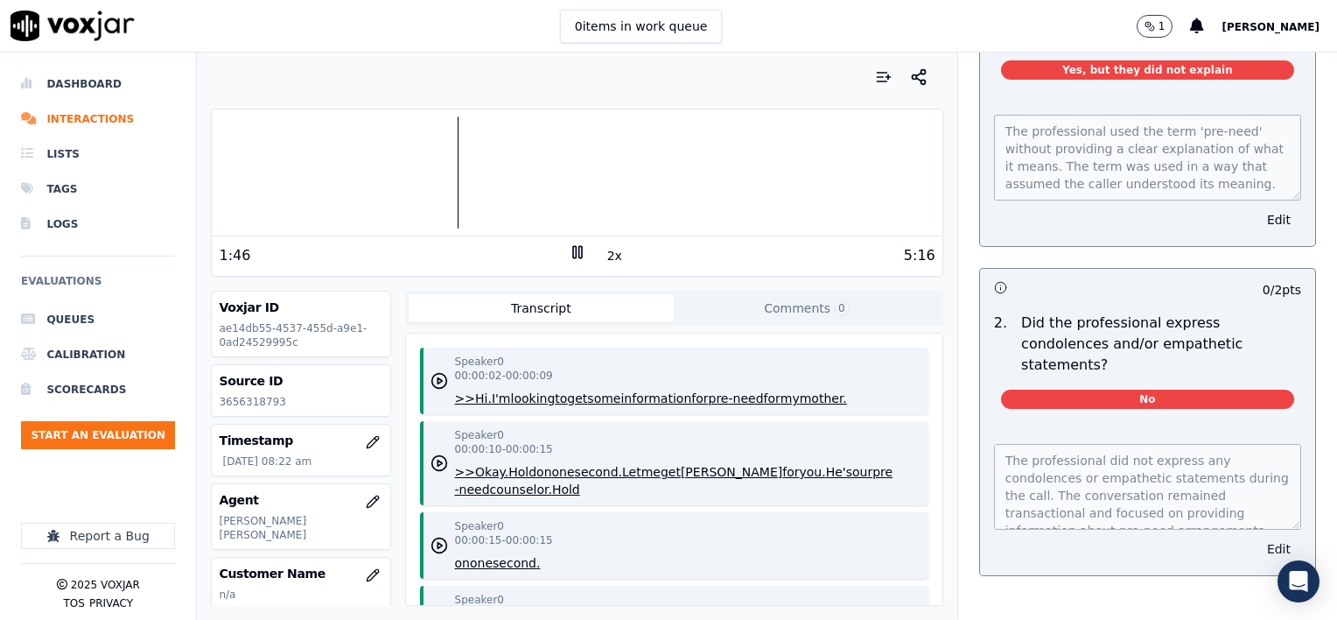
click at [1257, 537] on button "Edit" at bounding box center [1279, 549] width 45 height 25
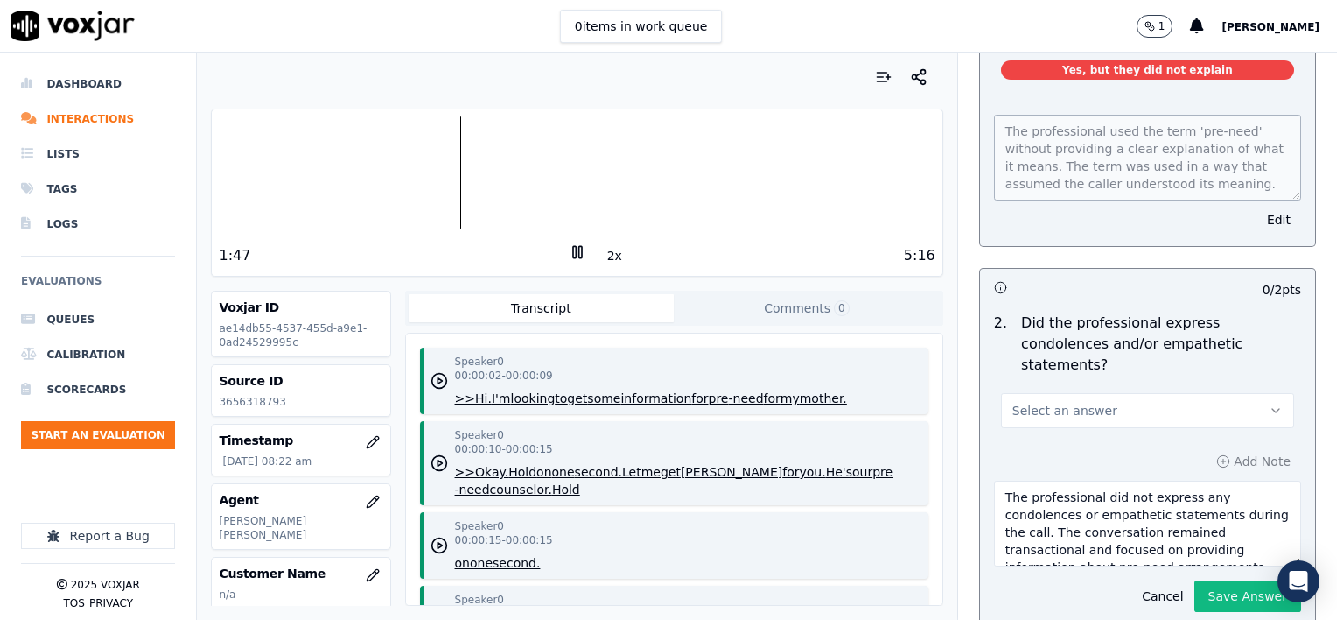
click at [1119, 393] on button "Select an answer" at bounding box center [1147, 410] width 293 height 35
click at [1087, 442] on div "N/A" at bounding box center [1118, 440] width 263 height 28
click at [1204, 580] on button "Save Answer" at bounding box center [1248, 596] width 107 height 32
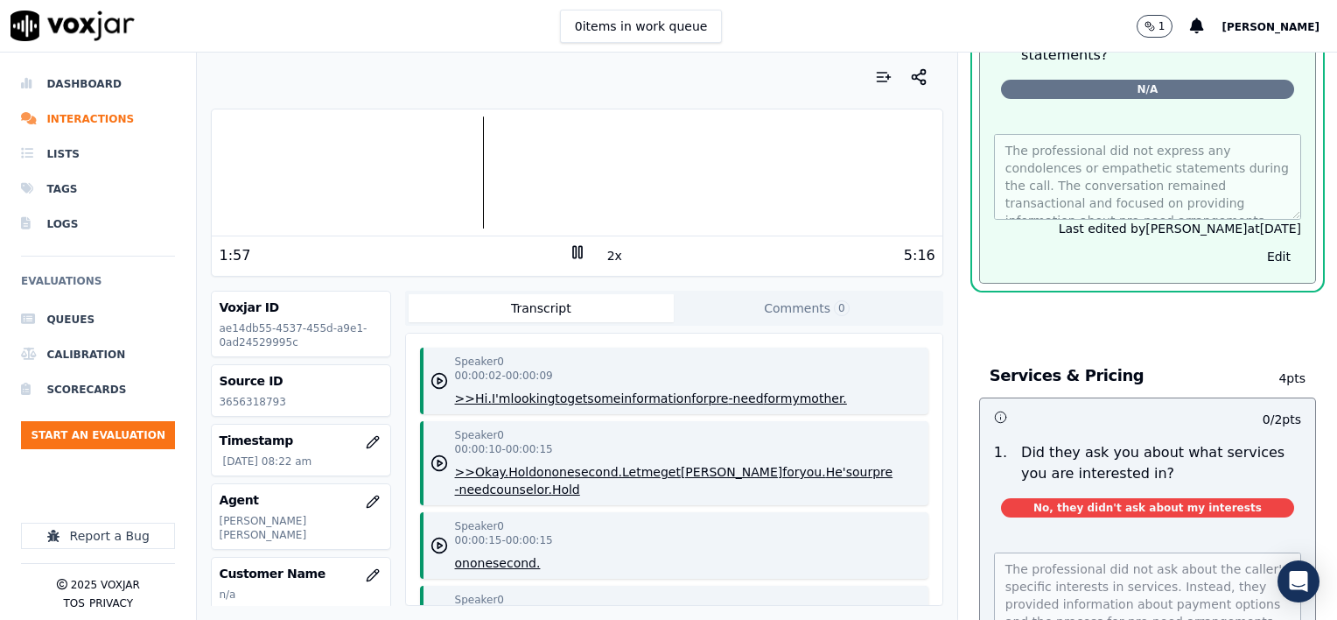
scroll to position [2080, 0]
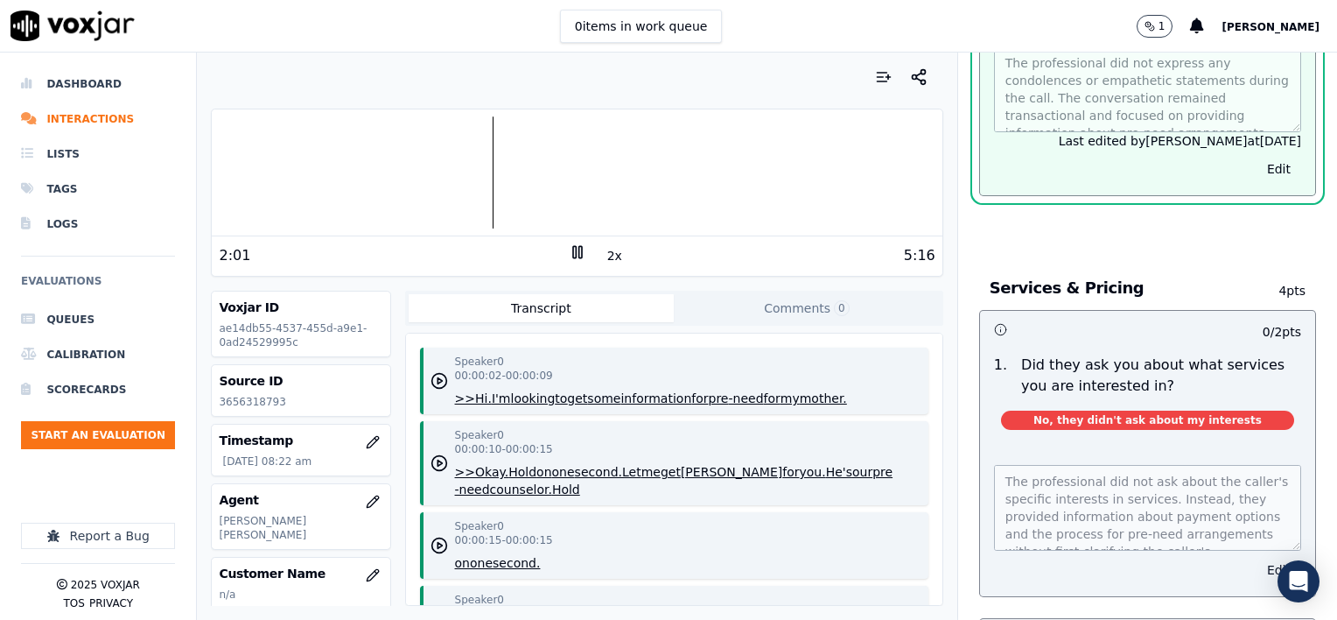
click at [1257, 558] on button "Edit" at bounding box center [1279, 570] width 45 height 25
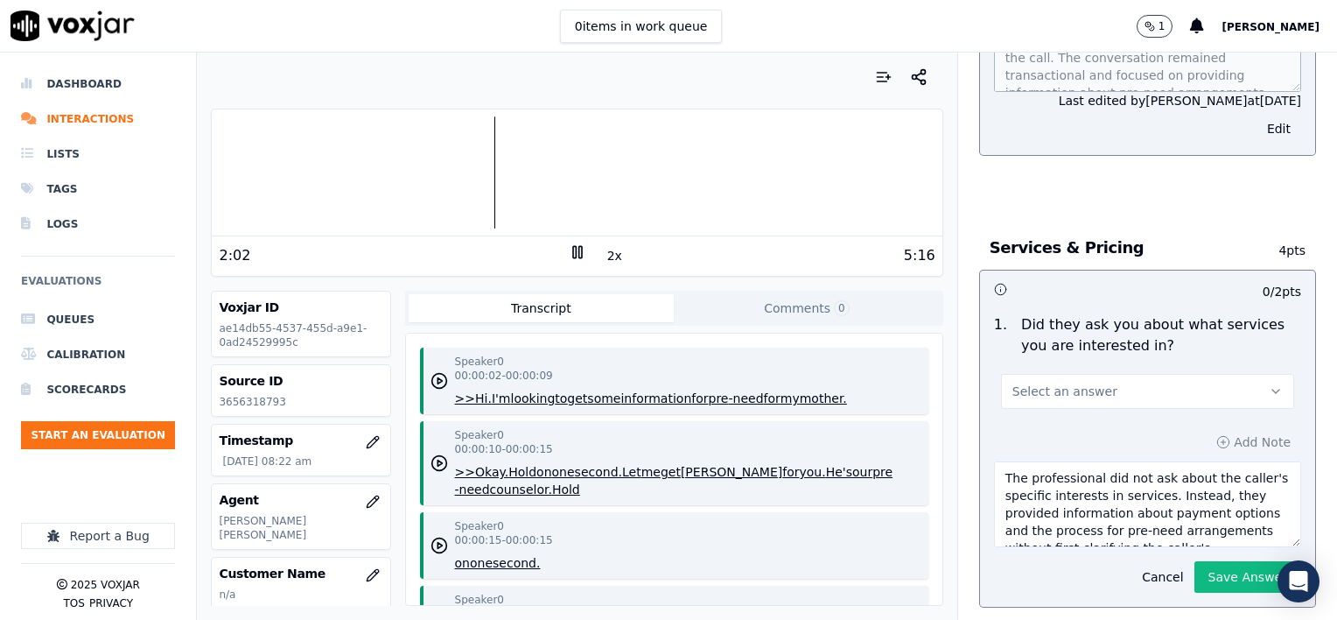
scroll to position [2040, 0]
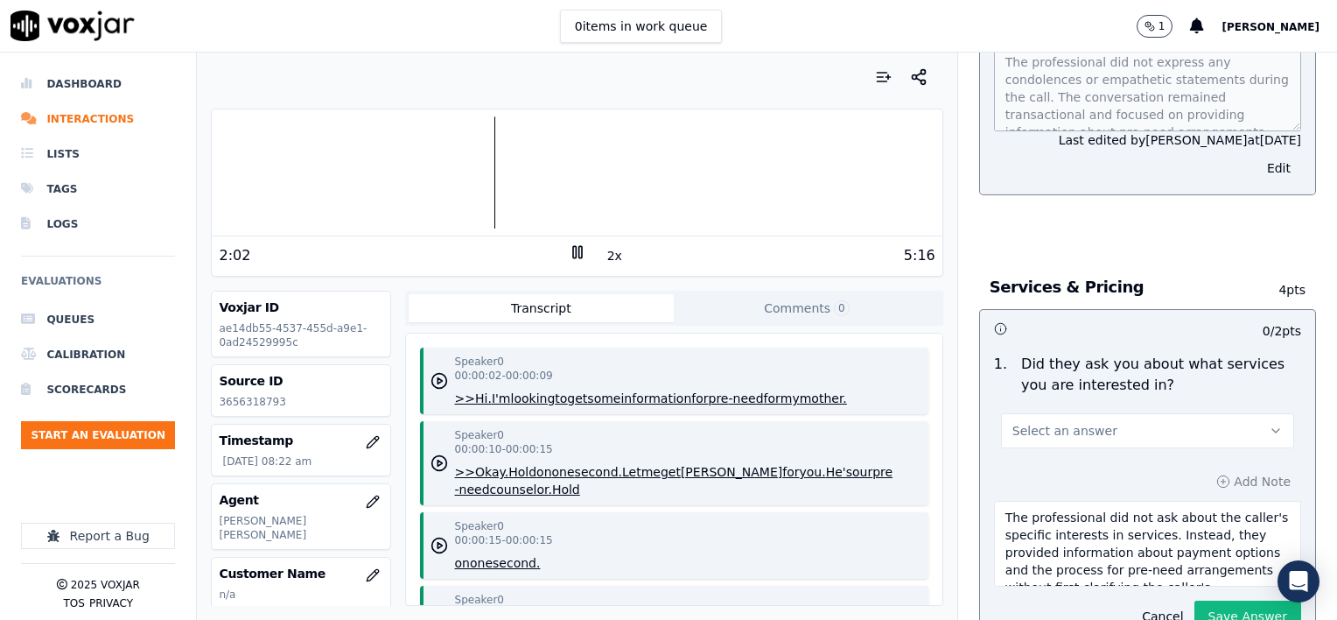
click at [1169, 413] on button "Select an answer" at bounding box center [1147, 430] width 293 height 35
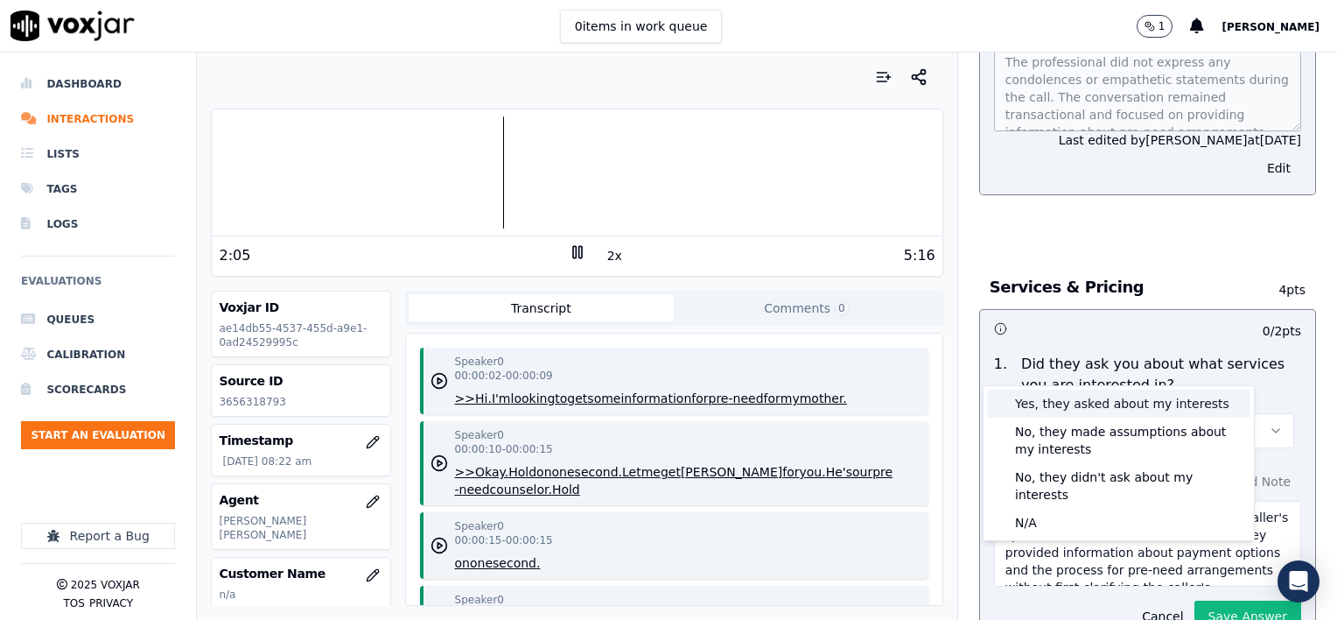
click at [1153, 406] on div "Yes, they asked about my interests" at bounding box center [1118, 404] width 263 height 28
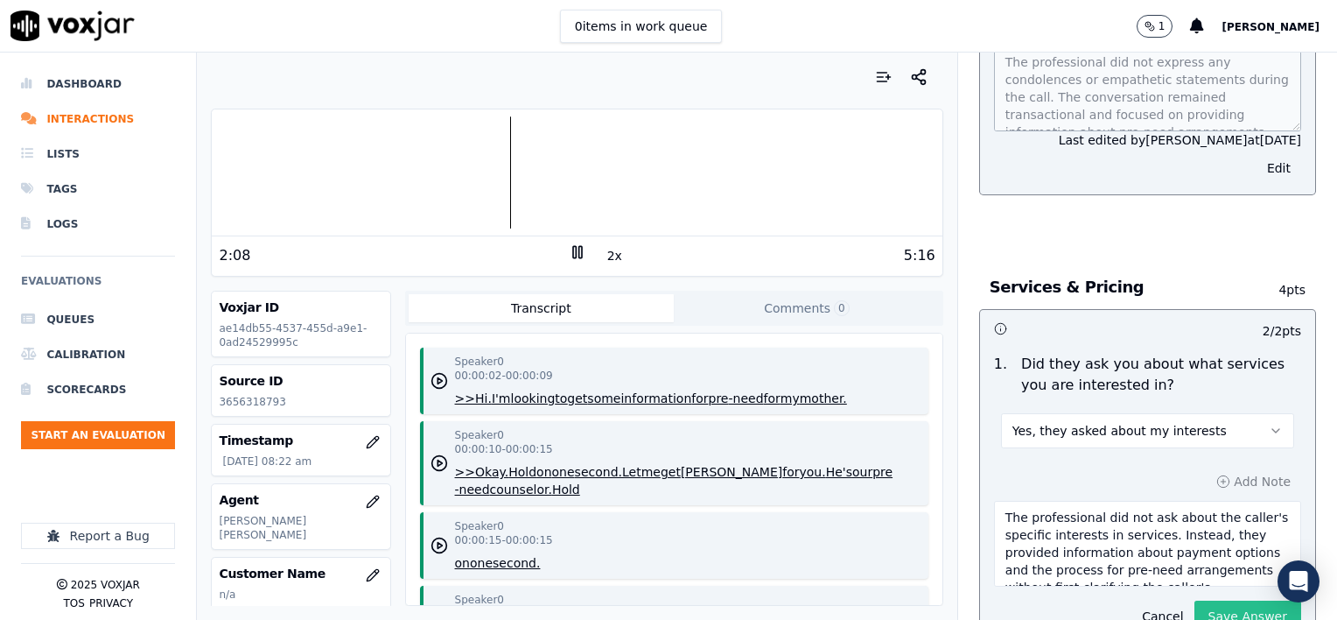
click at [1203, 600] on button "Save Answer" at bounding box center [1248, 616] width 107 height 32
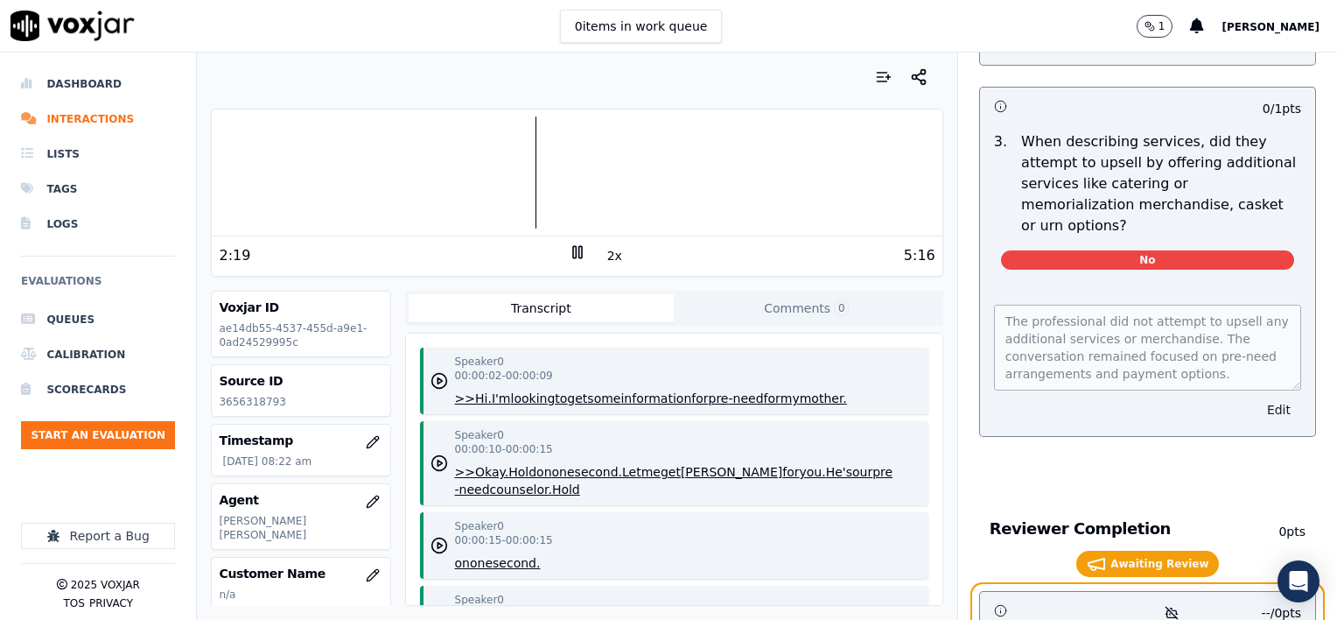
scroll to position [2875, 0]
click at [1257, 397] on button "Edit" at bounding box center [1279, 409] width 45 height 25
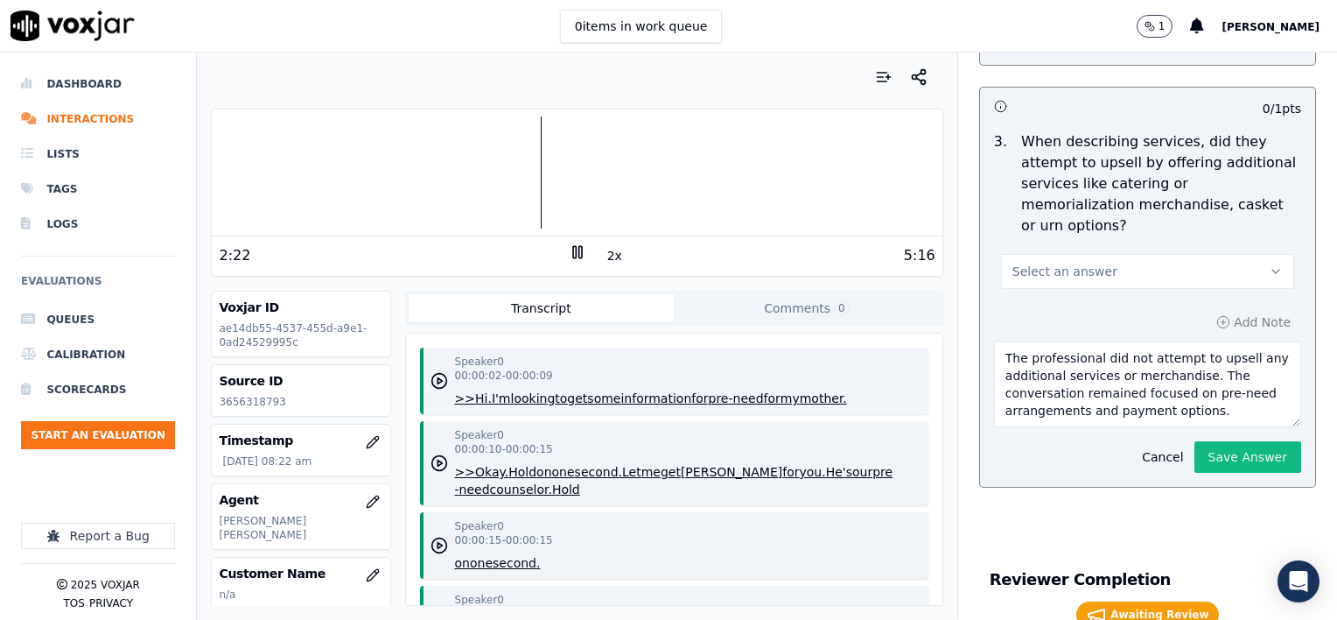
click at [1114, 254] on button "Select an answer" at bounding box center [1147, 271] width 293 height 35
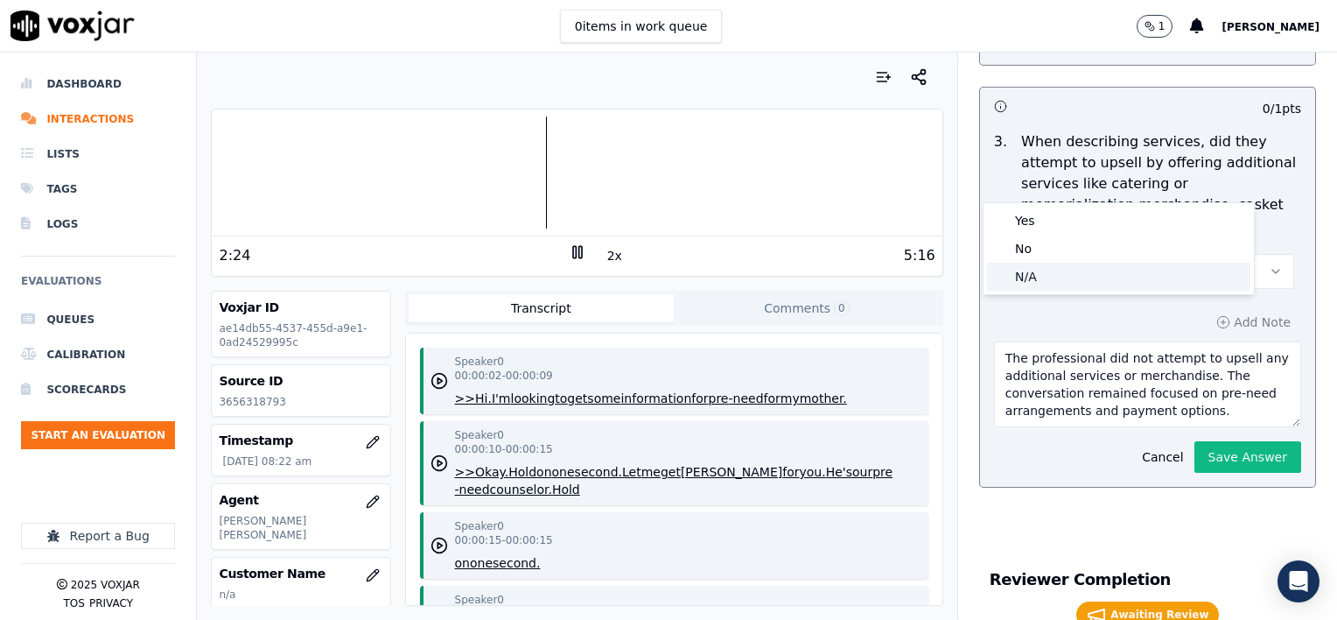
click at [1083, 275] on div "N/A" at bounding box center [1118, 277] width 263 height 28
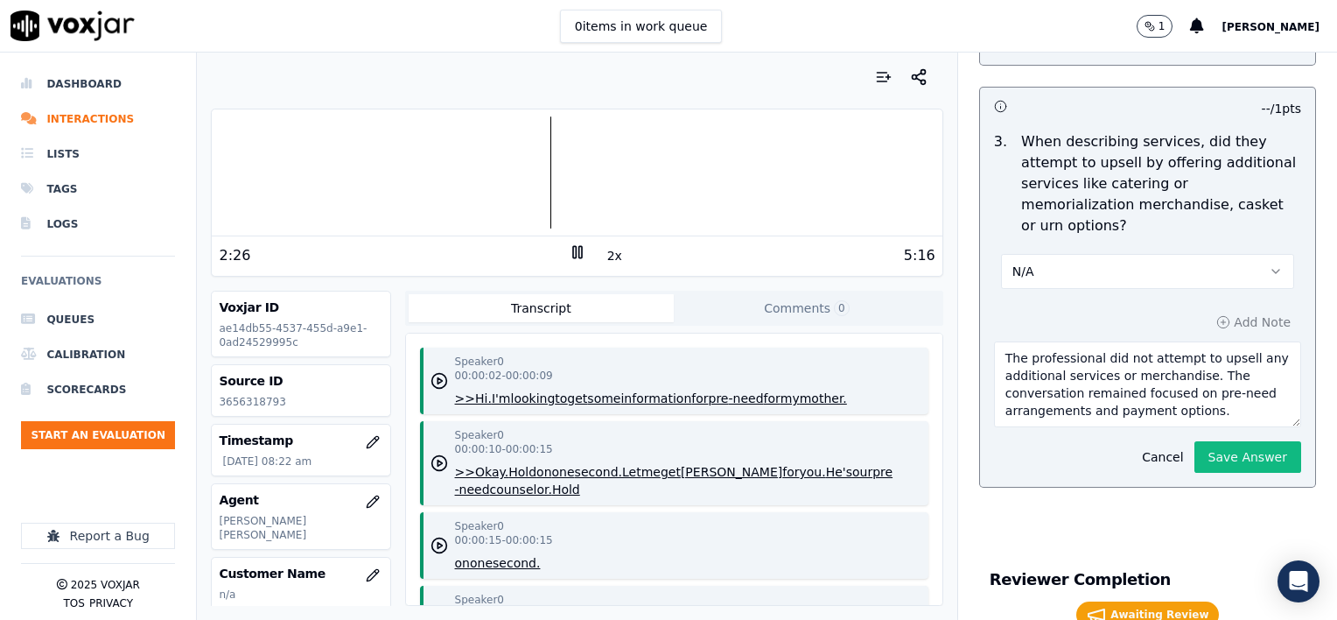
click at [1203, 441] on button "Save Answer" at bounding box center [1248, 457] width 107 height 32
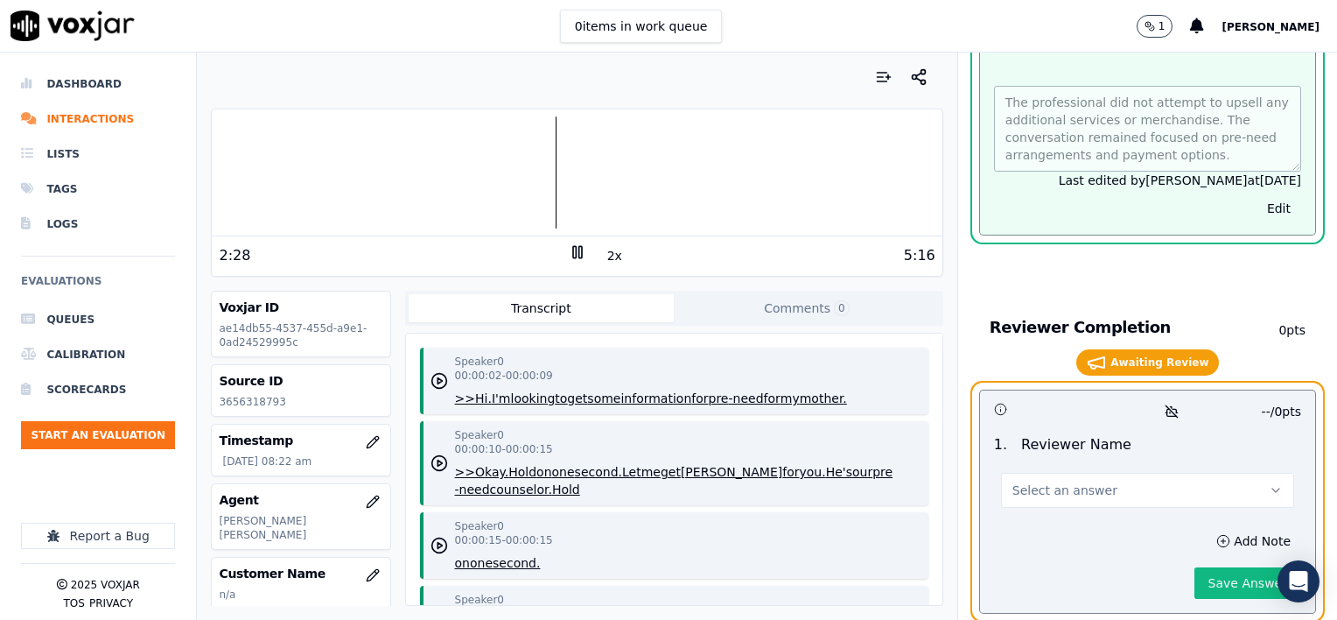
scroll to position [3140, 0]
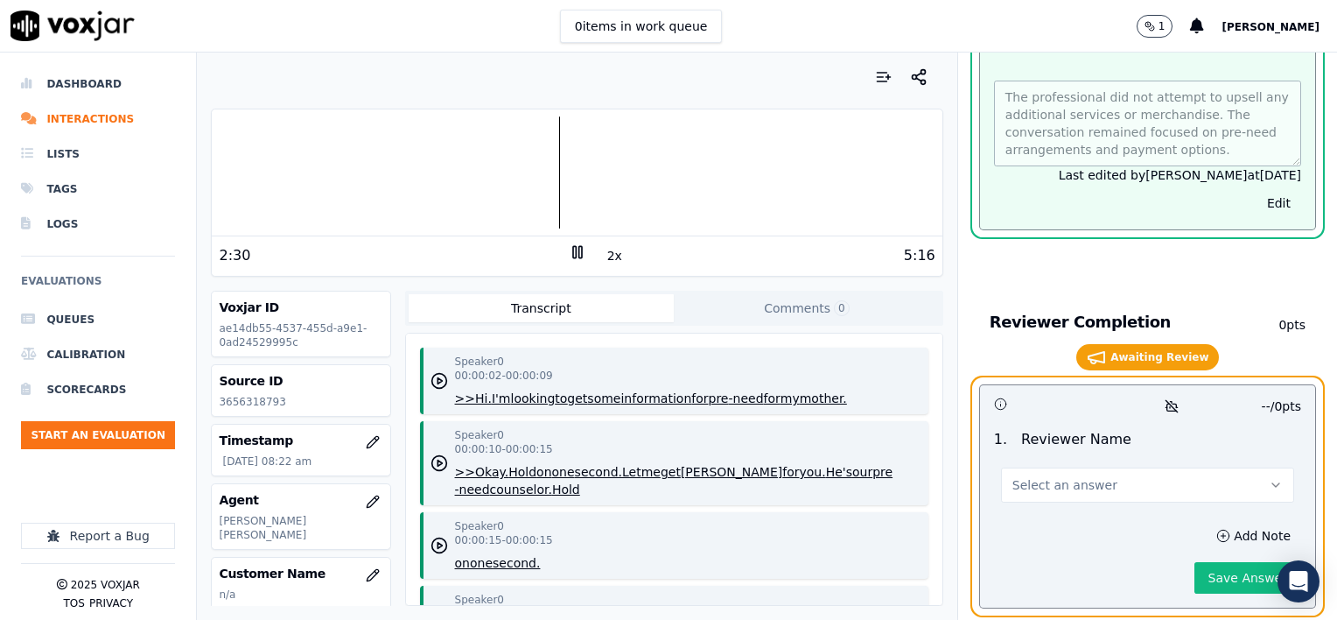
click at [1042, 476] on span "Select an answer" at bounding box center [1065, 485] width 105 height 18
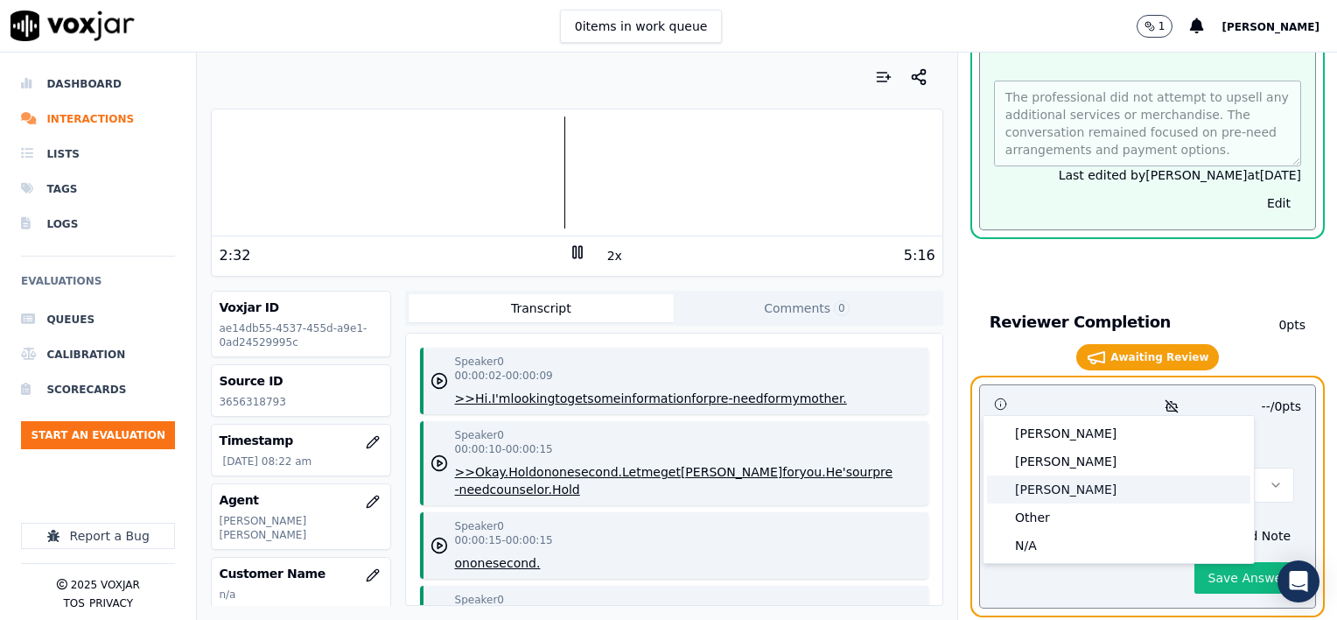
click at [1049, 488] on div "[PERSON_NAME]" at bounding box center [1118, 489] width 263 height 28
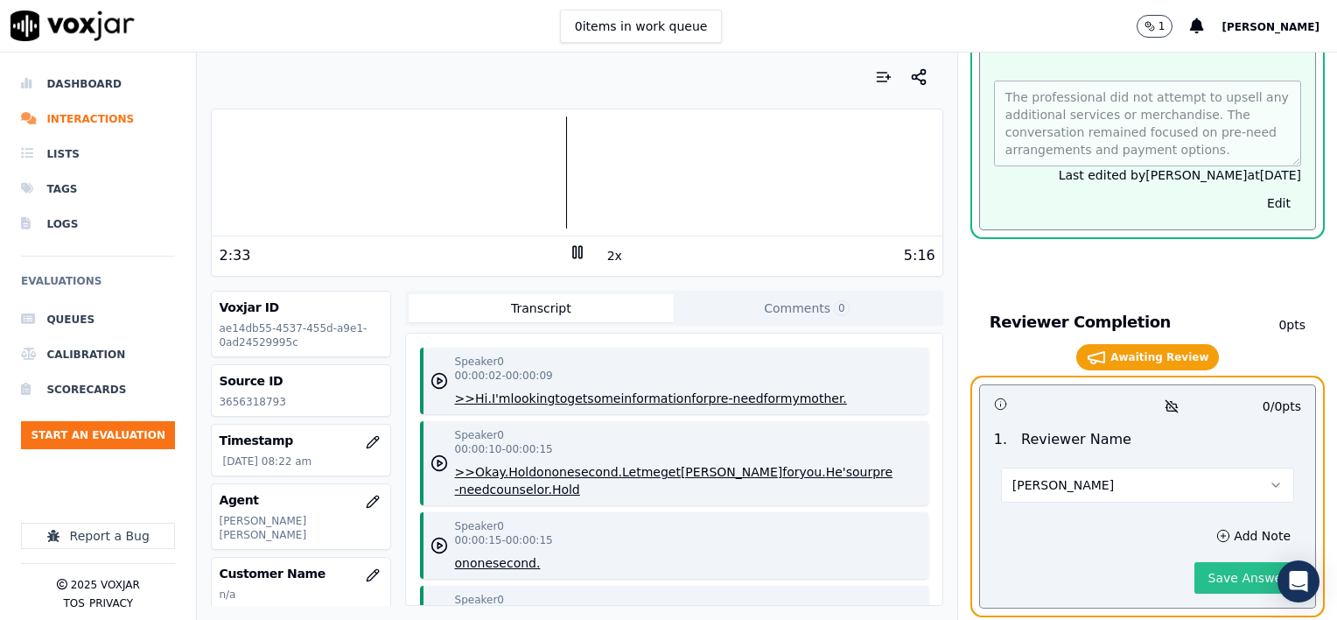
click at [1200, 562] on button "Save Answer" at bounding box center [1248, 578] width 107 height 32
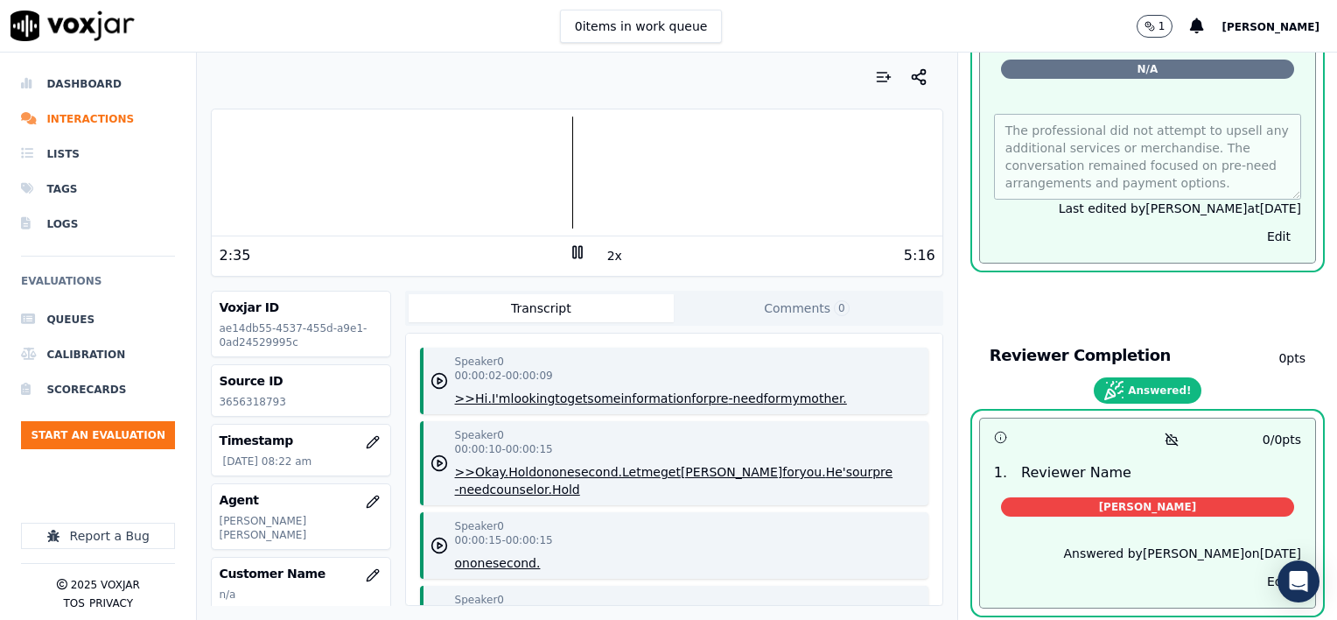
click at [569, 249] on icon at bounding box center [578, 252] width 18 height 18
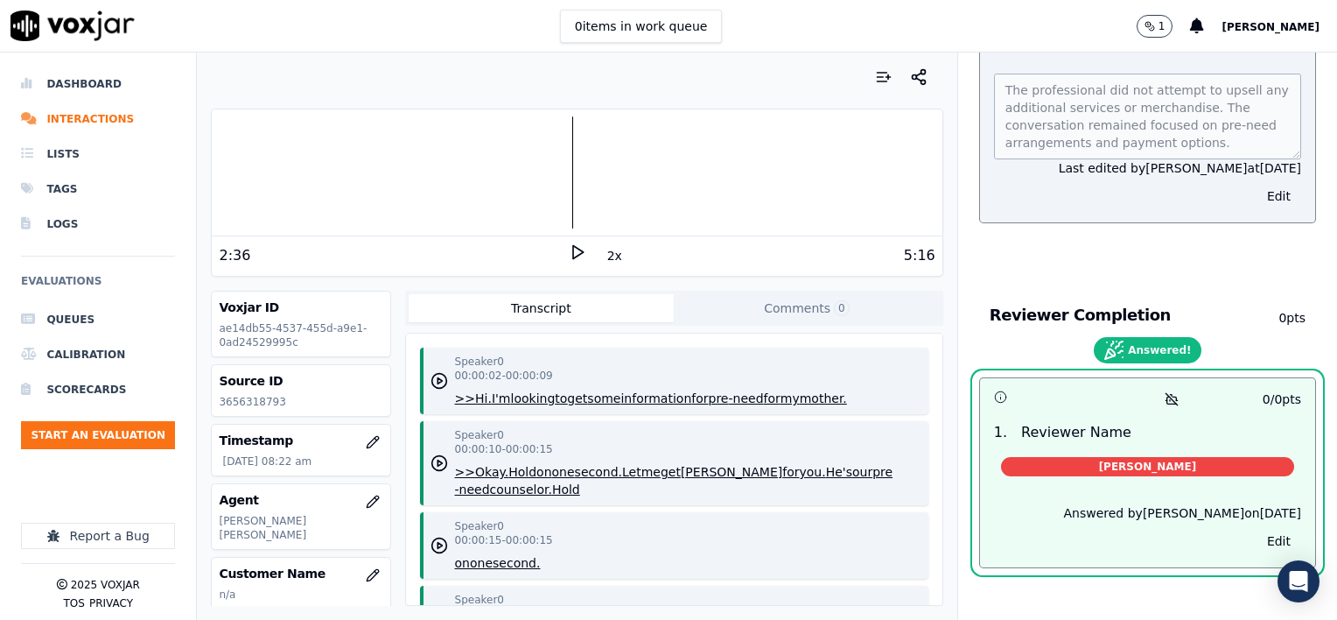
scroll to position [3067, 0]
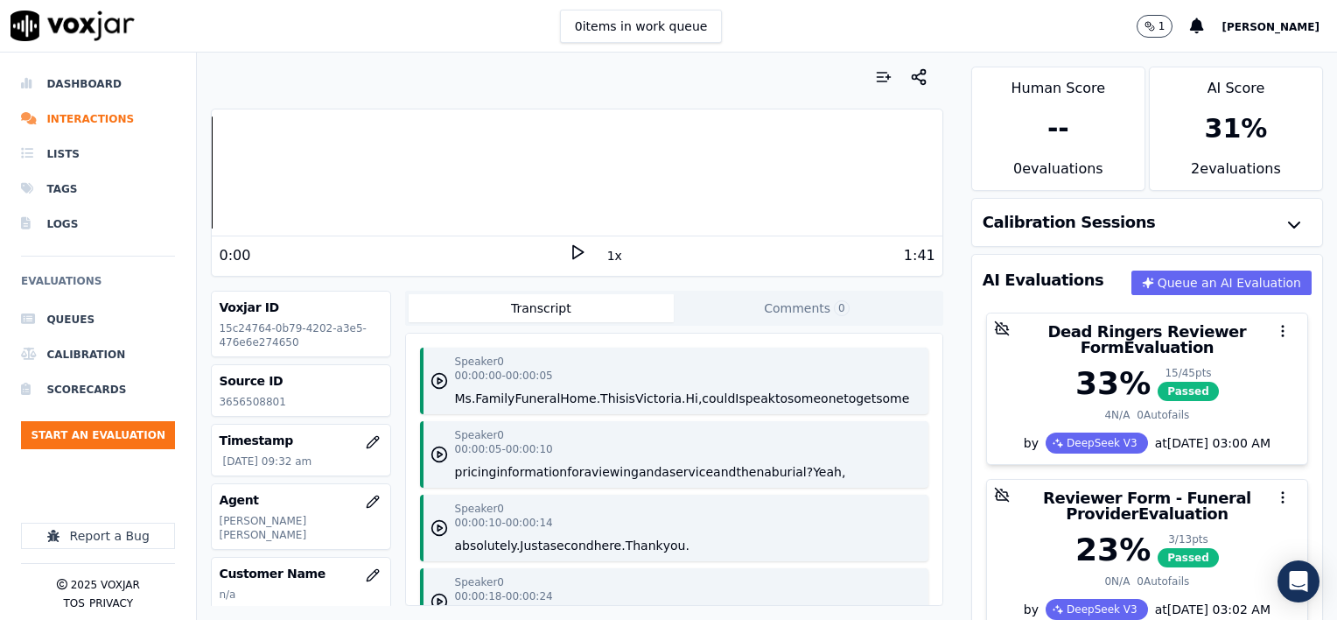
scroll to position [88, 0]
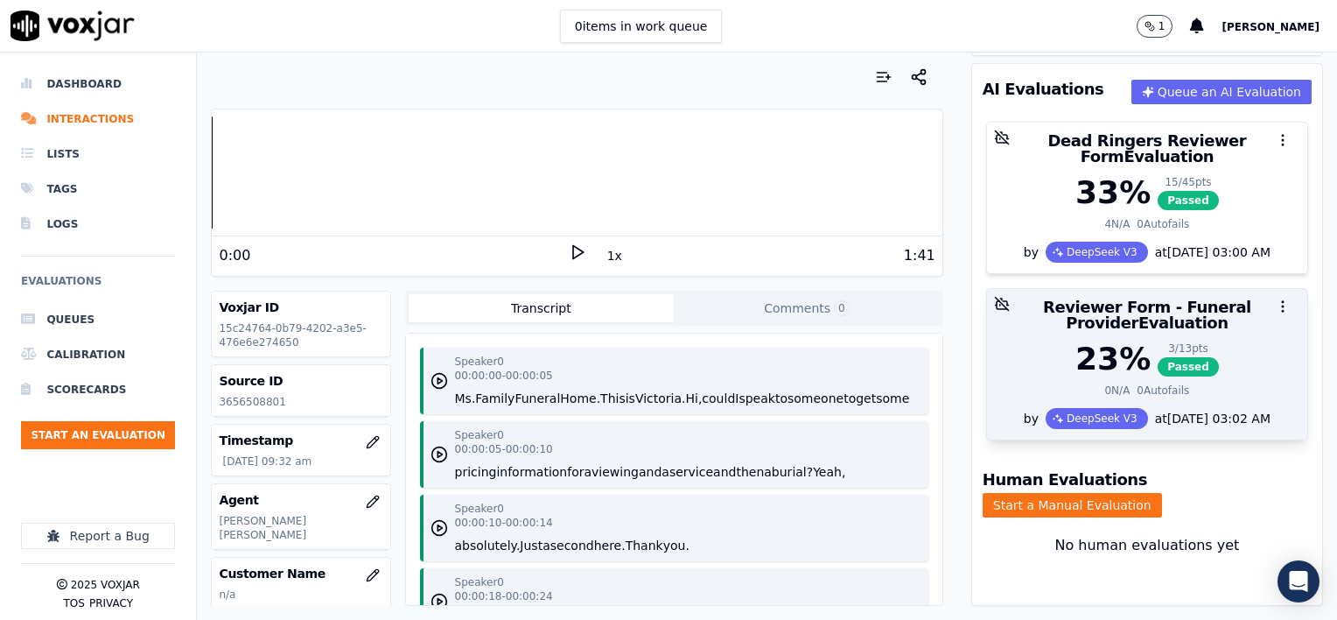
scroll to position [198, 0]
click at [1211, 347] on div "23 % 3 / 13 pts Passed" at bounding box center [1147, 358] width 299 height 35
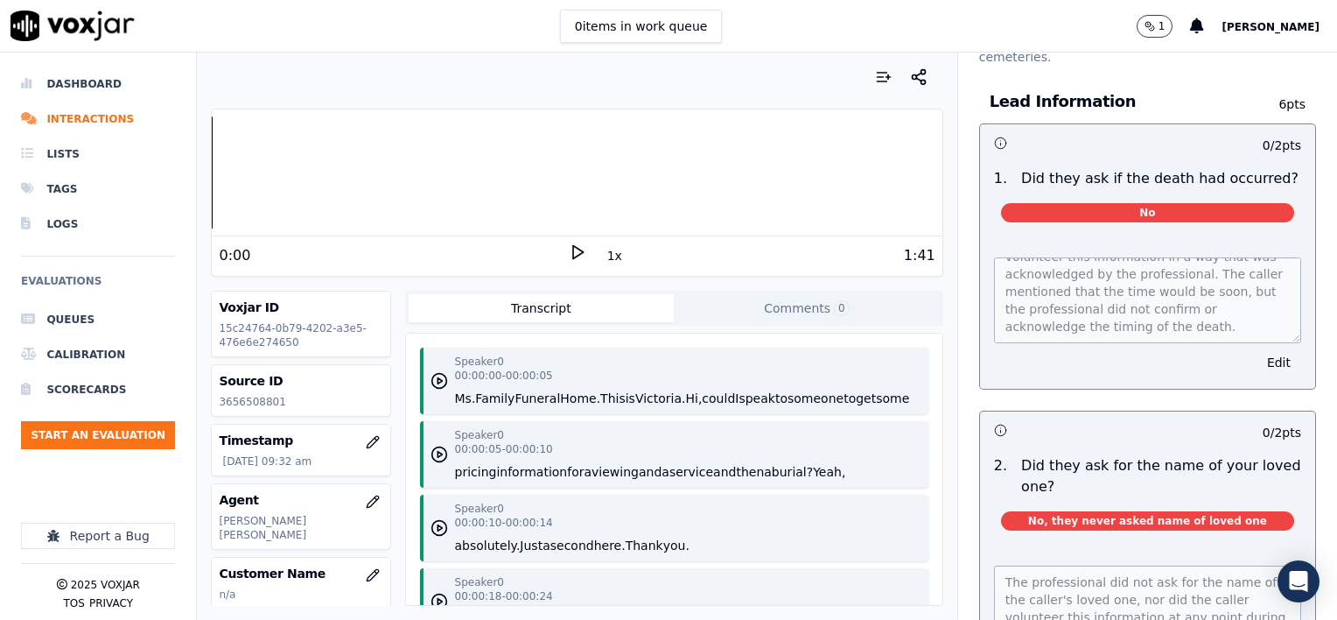
scroll to position [0, 0]
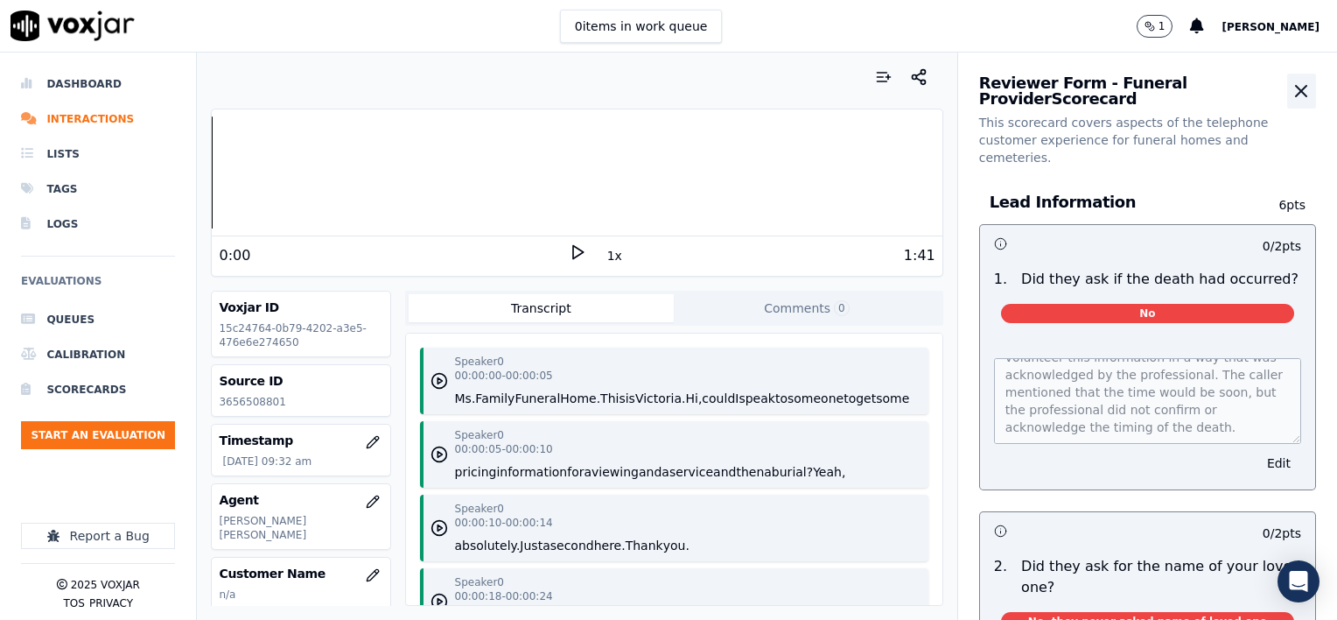
click at [1291, 90] on icon "button" at bounding box center [1301, 91] width 21 height 21
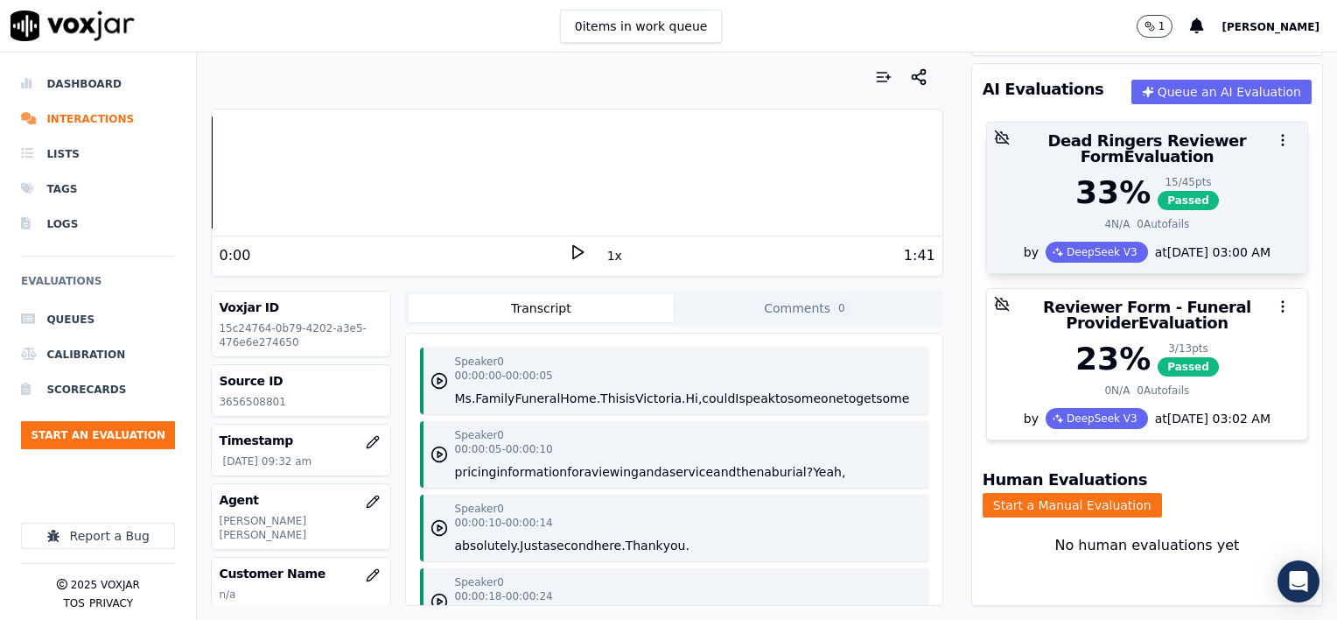
click at [1202, 217] on div "4 N/A 0 Autofails" at bounding box center [1147, 224] width 299 height 14
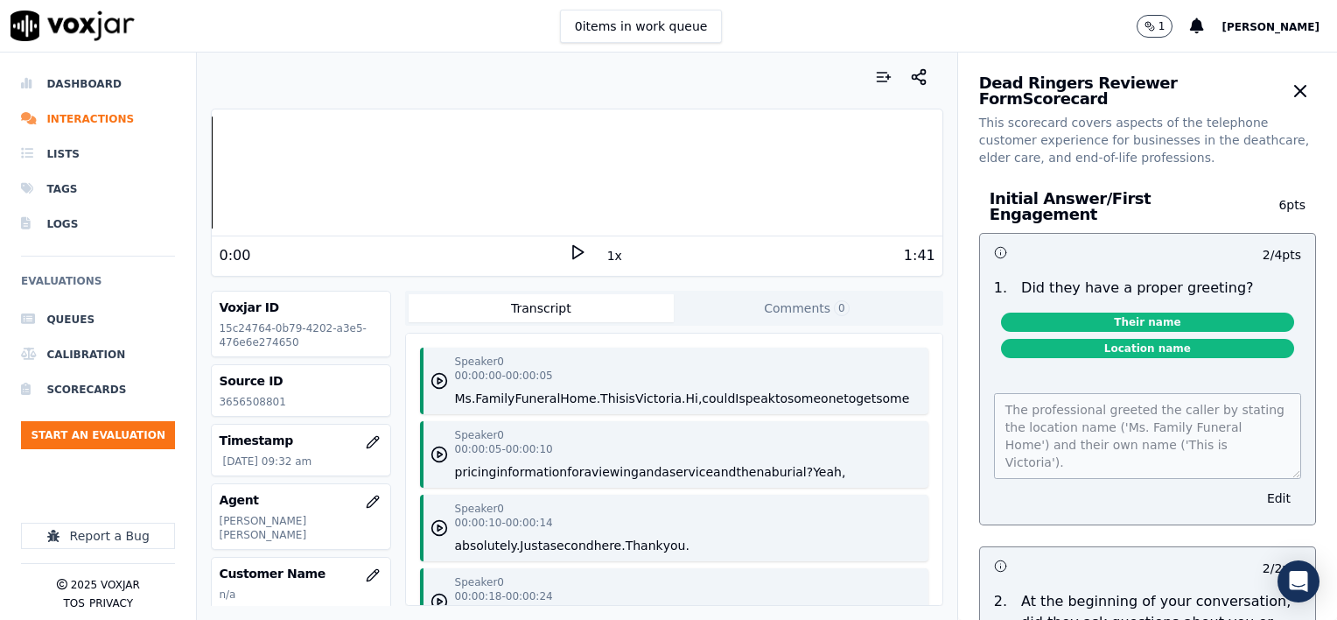
click at [605, 256] on button "1x" at bounding box center [615, 255] width 22 height 25
click at [605, 256] on button "1.5x" at bounding box center [621, 255] width 34 height 25
click at [569, 249] on icon at bounding box center [578, 252] width 18 height 18
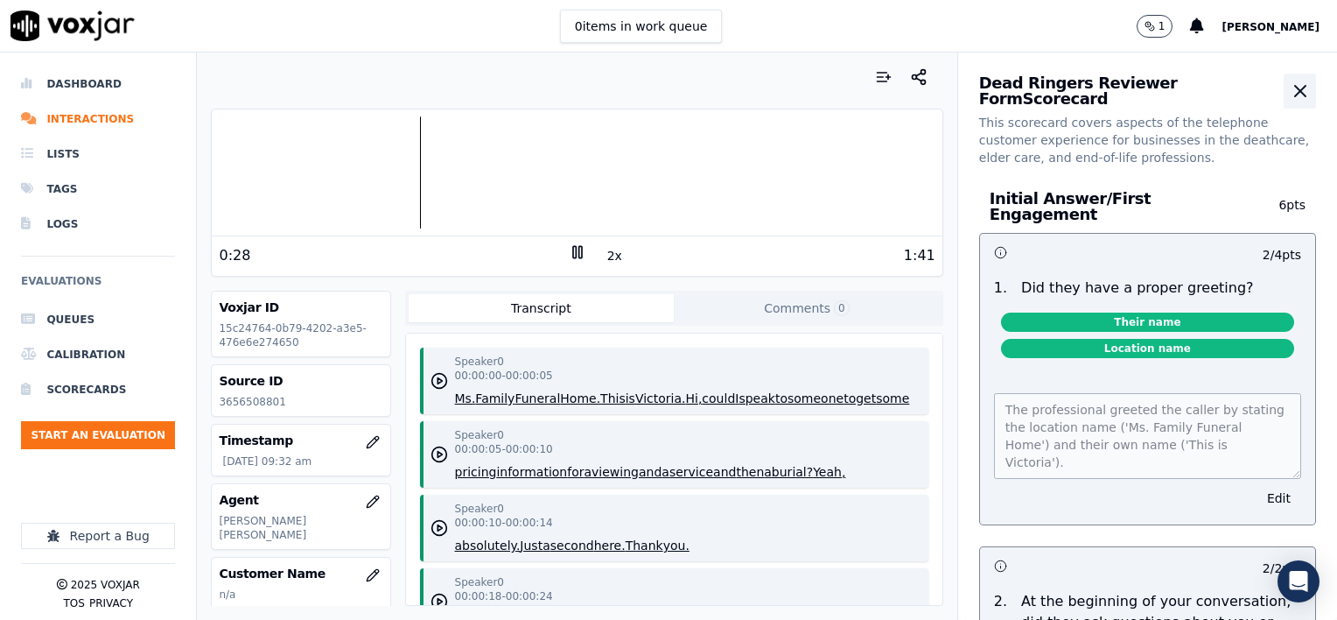
click at [1290, 93] on icon "button" at bounding box center [1300, 91] width 21 height 21
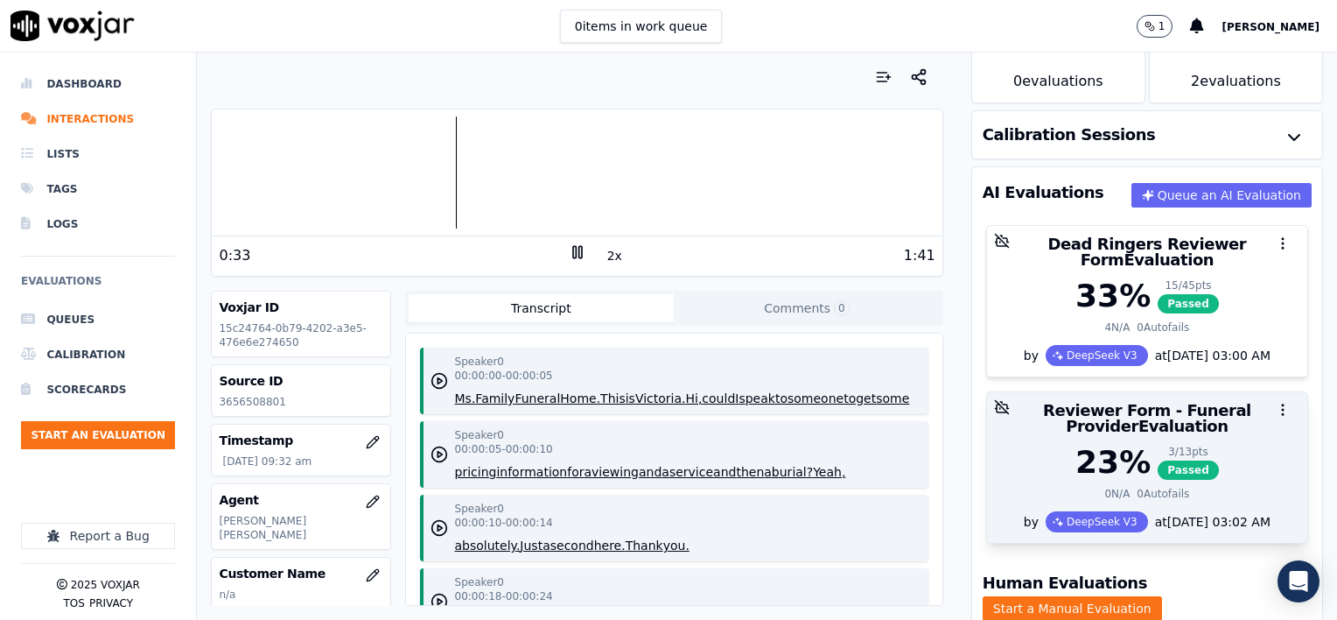
scroll to position [175, 0]
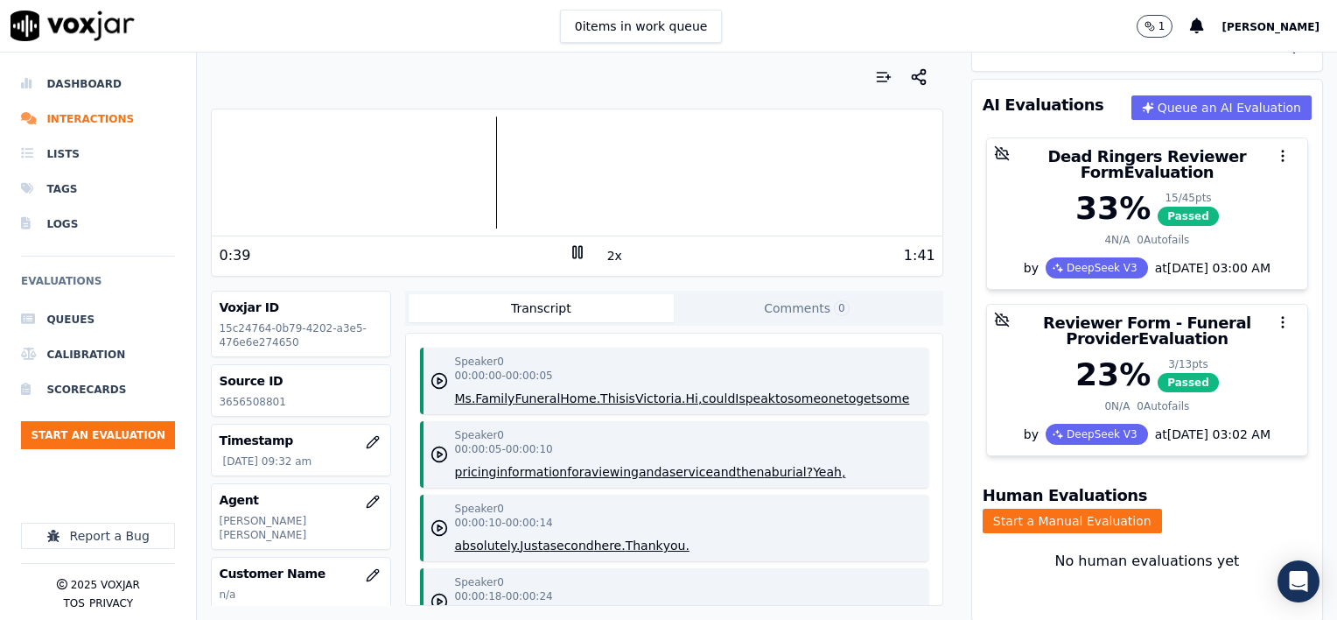
click at [569, 252] on icon at bounding box center [578, 252] width 18 height 18
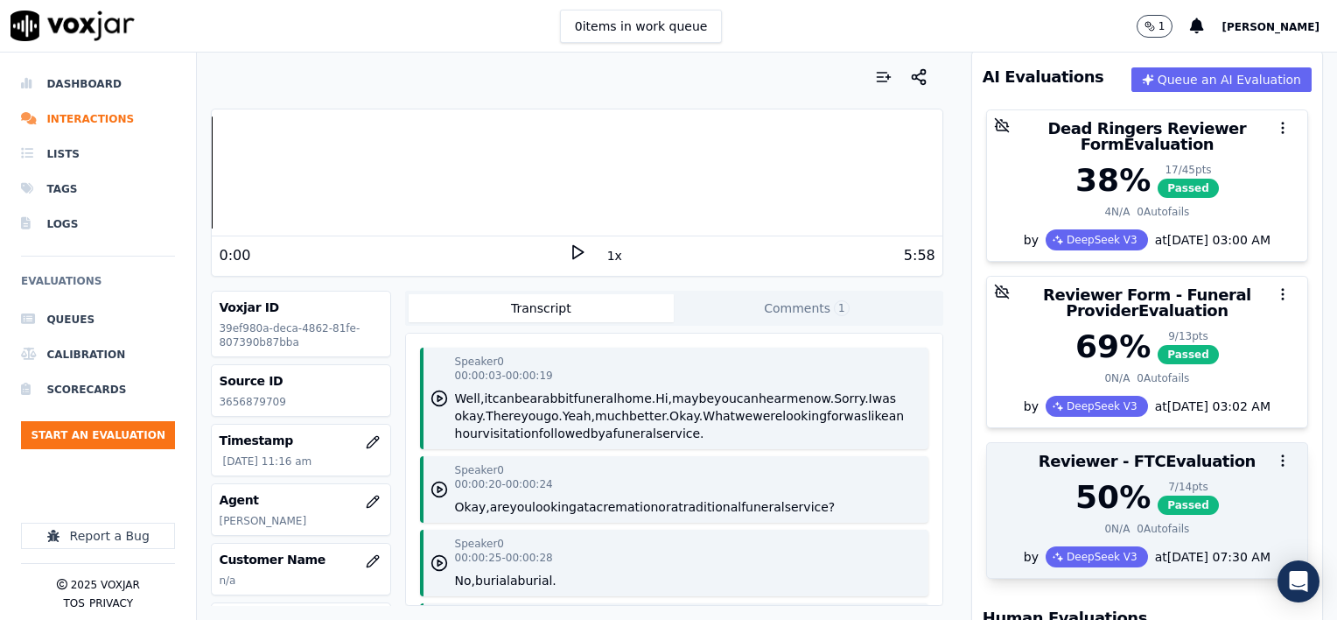
scroll to position [173, 0]
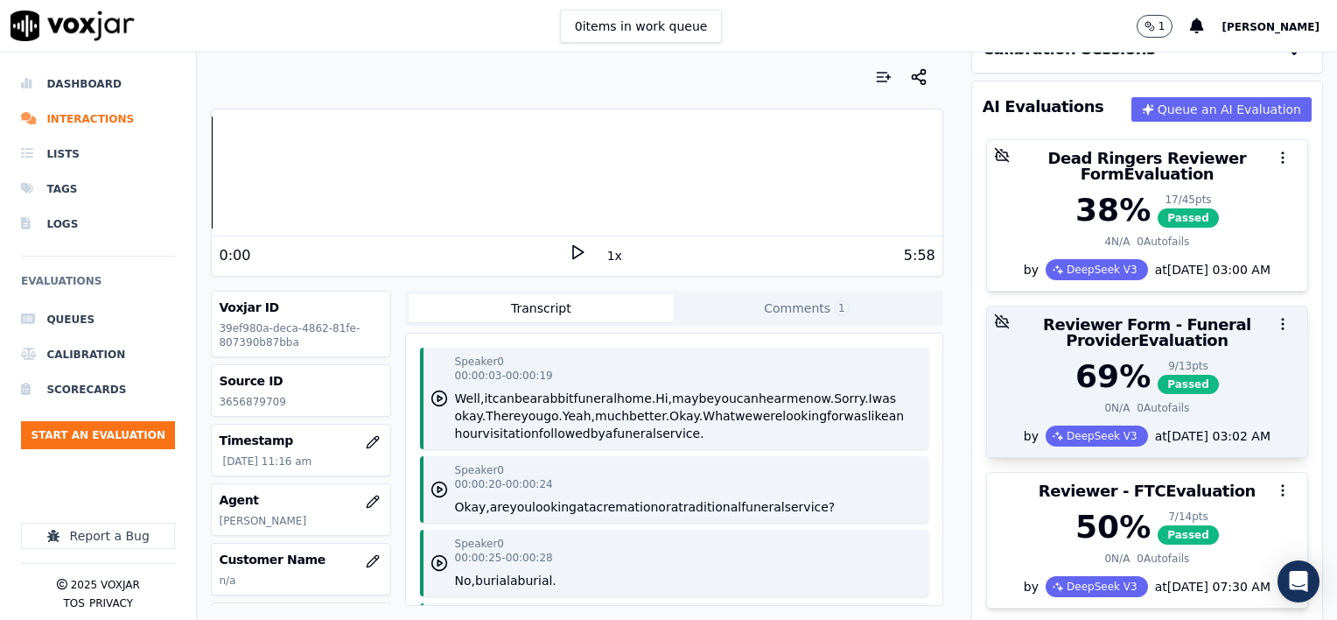
click at [1219, 361] on div "69 % 9 / 13 pts Passed" at bounding box center [1147, 376] width 299 height 35
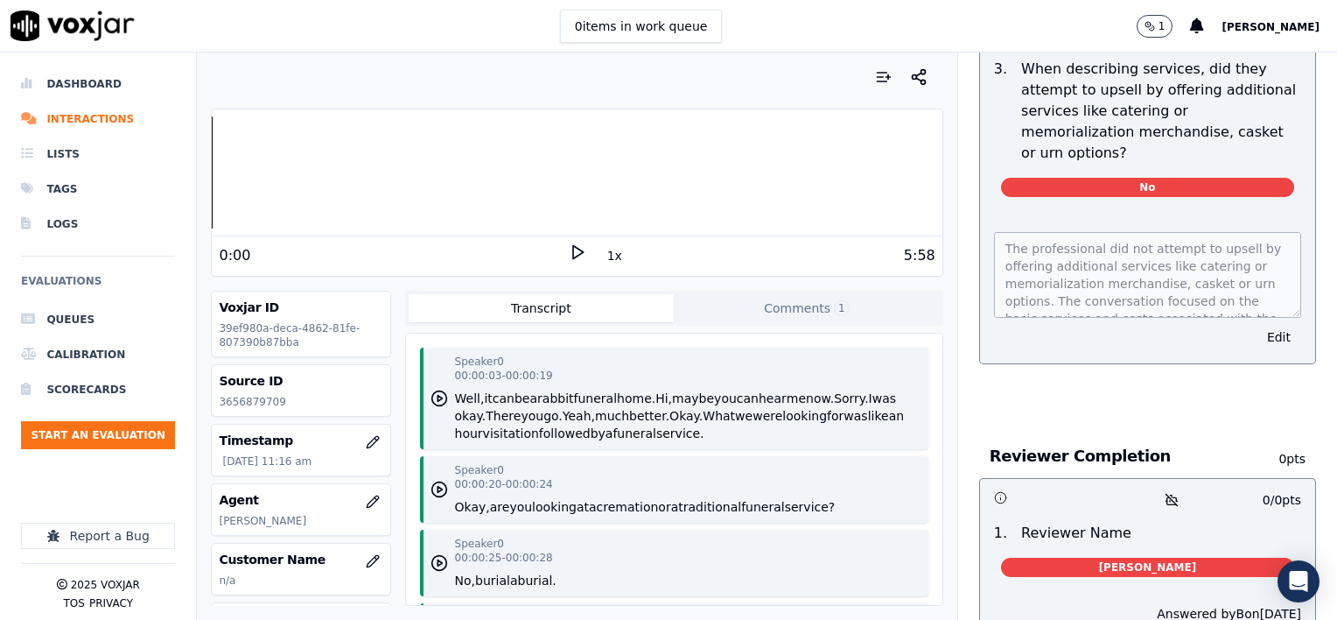
scroll to position [2921, 0]
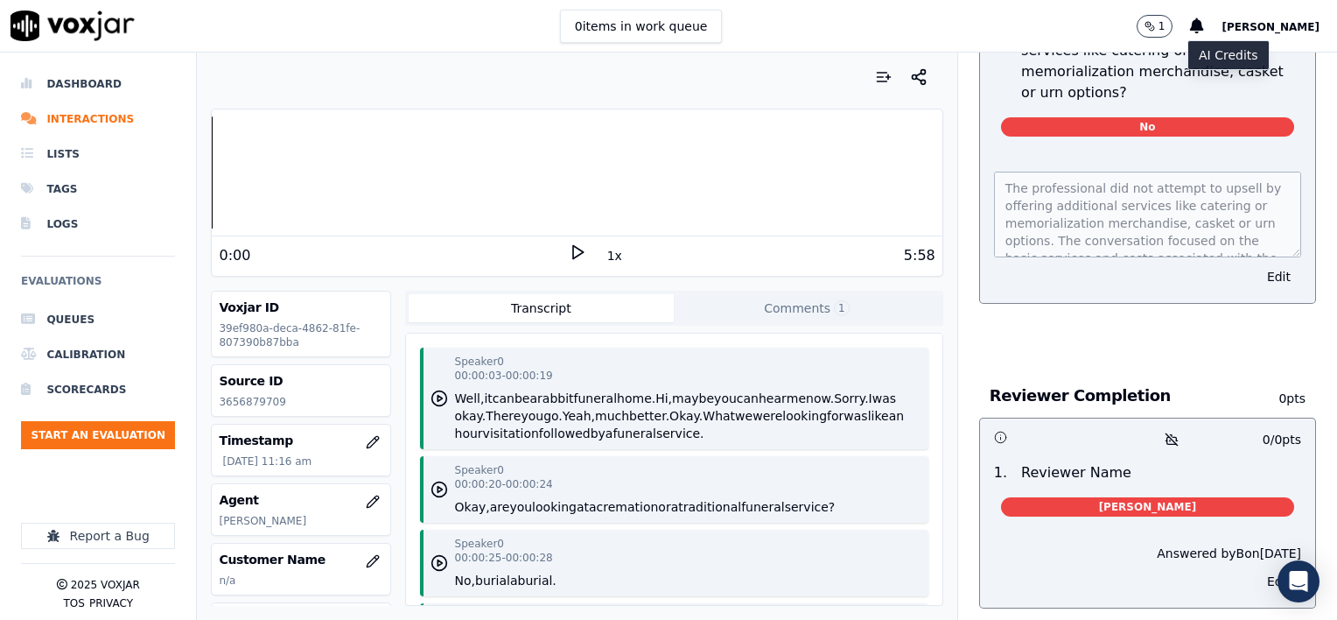
click at [1151, 25] on circle "button" at bounding box center [1148, 24] width 5 height 5
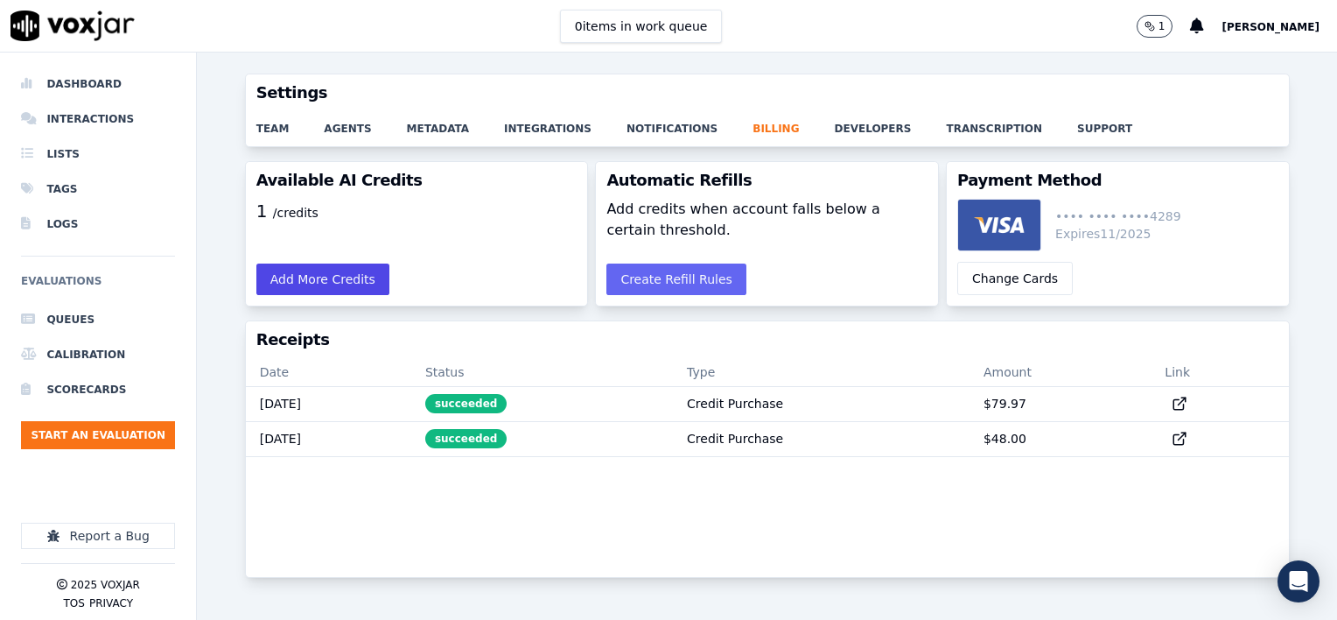
click at [333, 280] on button "Add More Credits" at bounding box center [322, 279] width 133 height 32
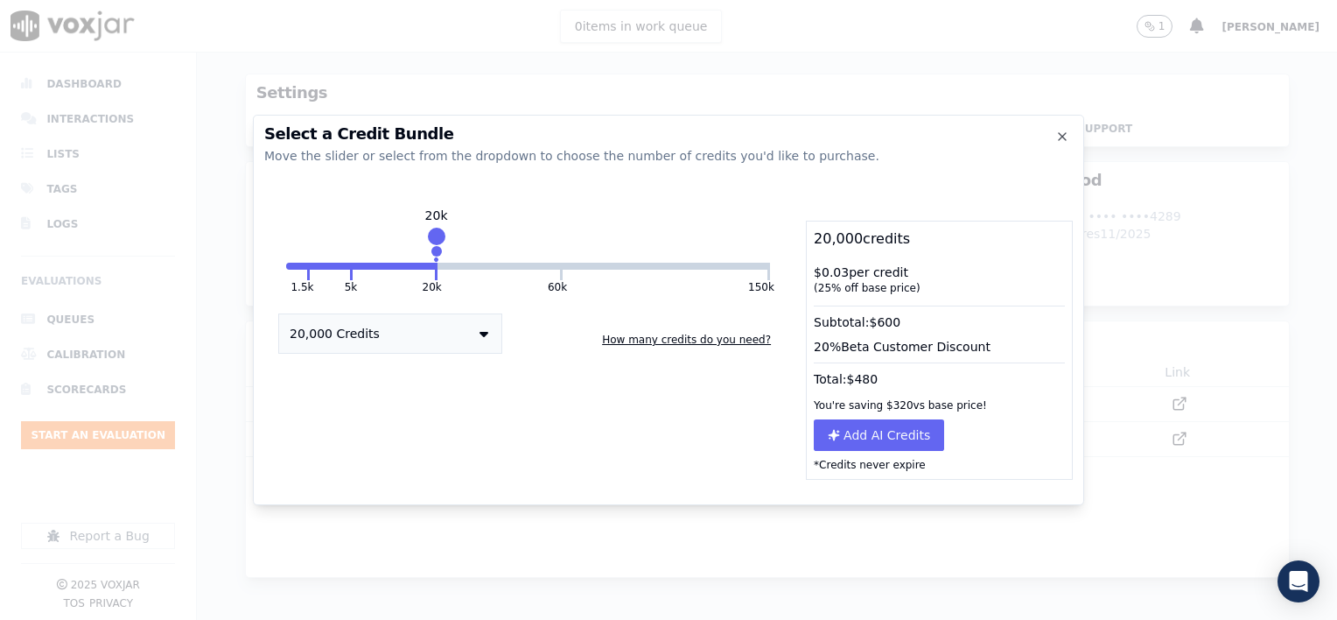
click at [488, 334] on button "20,000 Credits" at bounding box center [390, 333] width 224 height 40
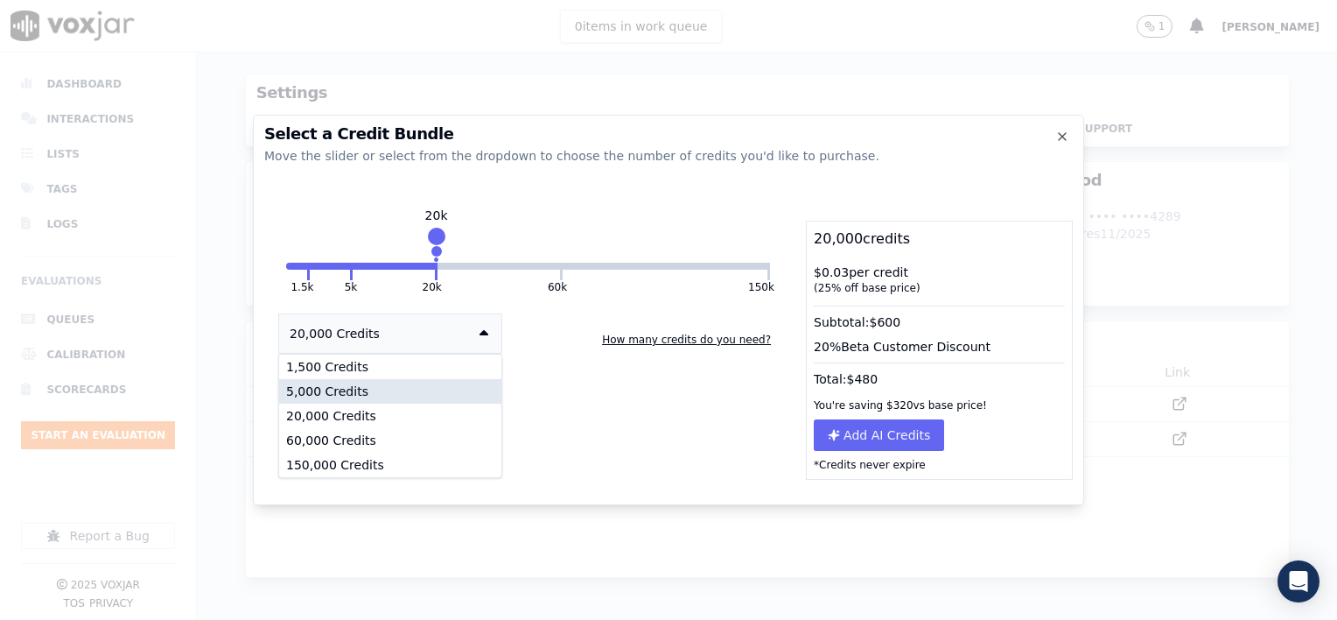
click at [346, 387] on div "5,000 Credits" at bounding box center [390, 391] width 222 height 25
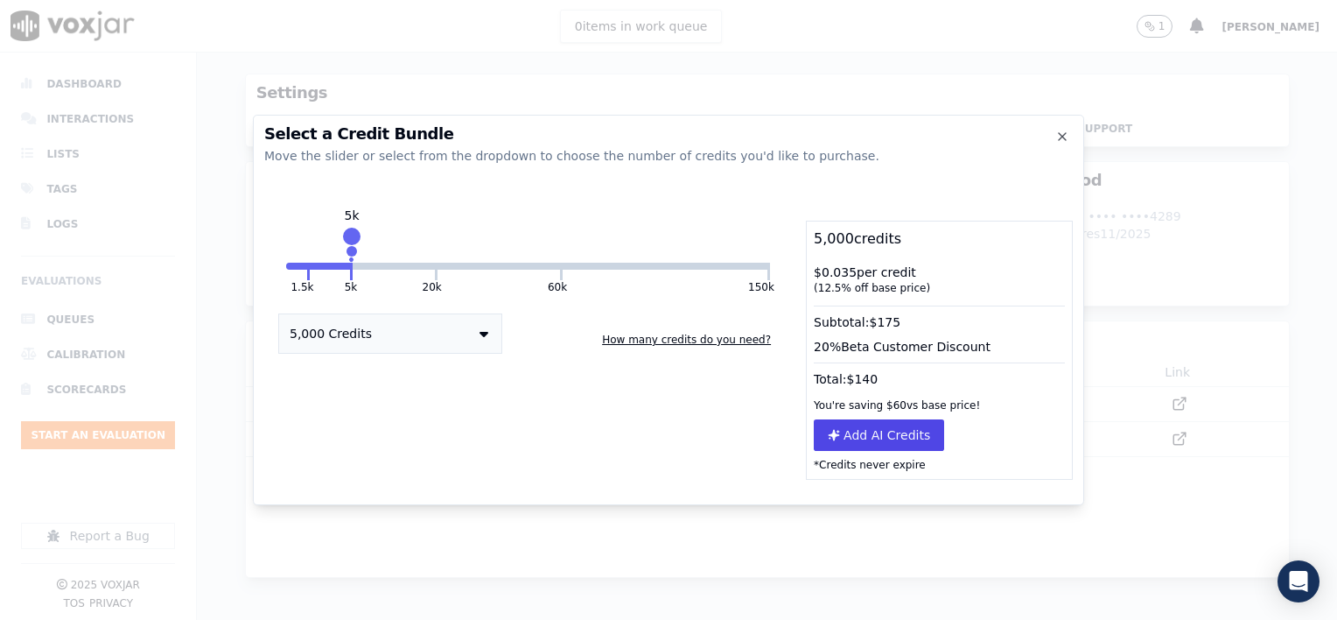
click at [861, 435] on button "Add AI Credits" at bounding box center [879, 435] width 130 height 32
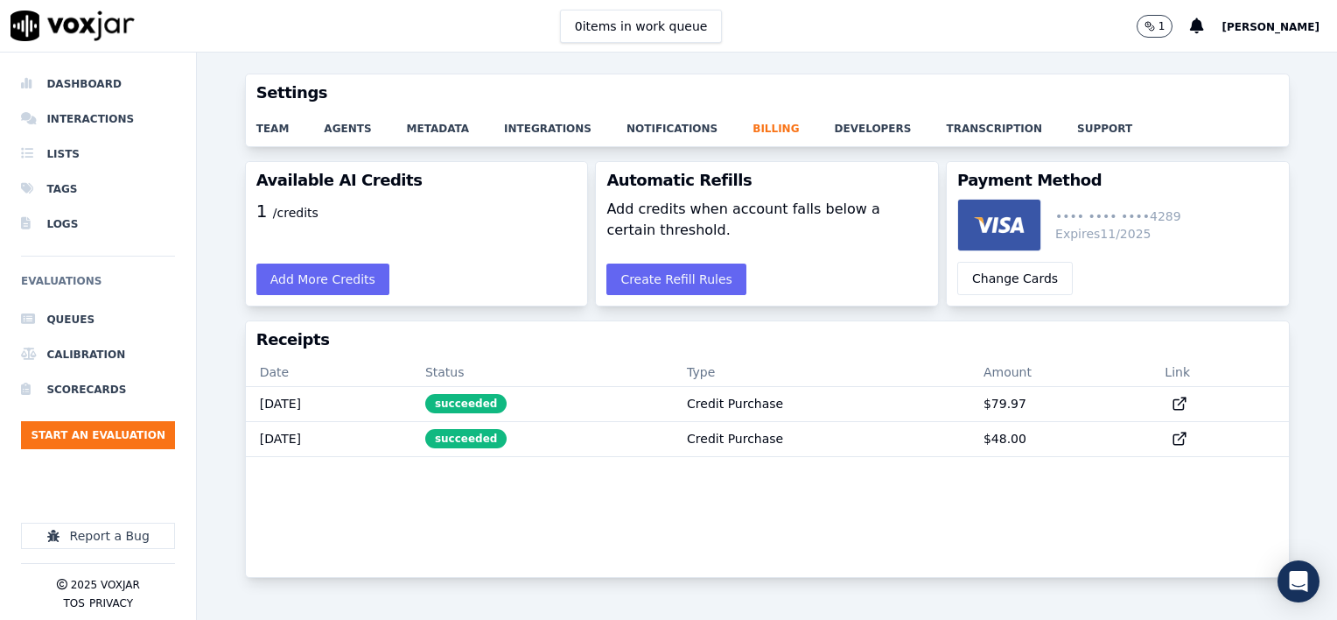
click at [984, 226] on img at bounding box center [1000, 225] width 84 height 53
click at [991, 179] on h3 "Payment Method" at bounding box center [1118, 180] width 321 height 16
click at [308, 280] on button "Add More Credits" at bounding box center [322, 279] width 133 height 32
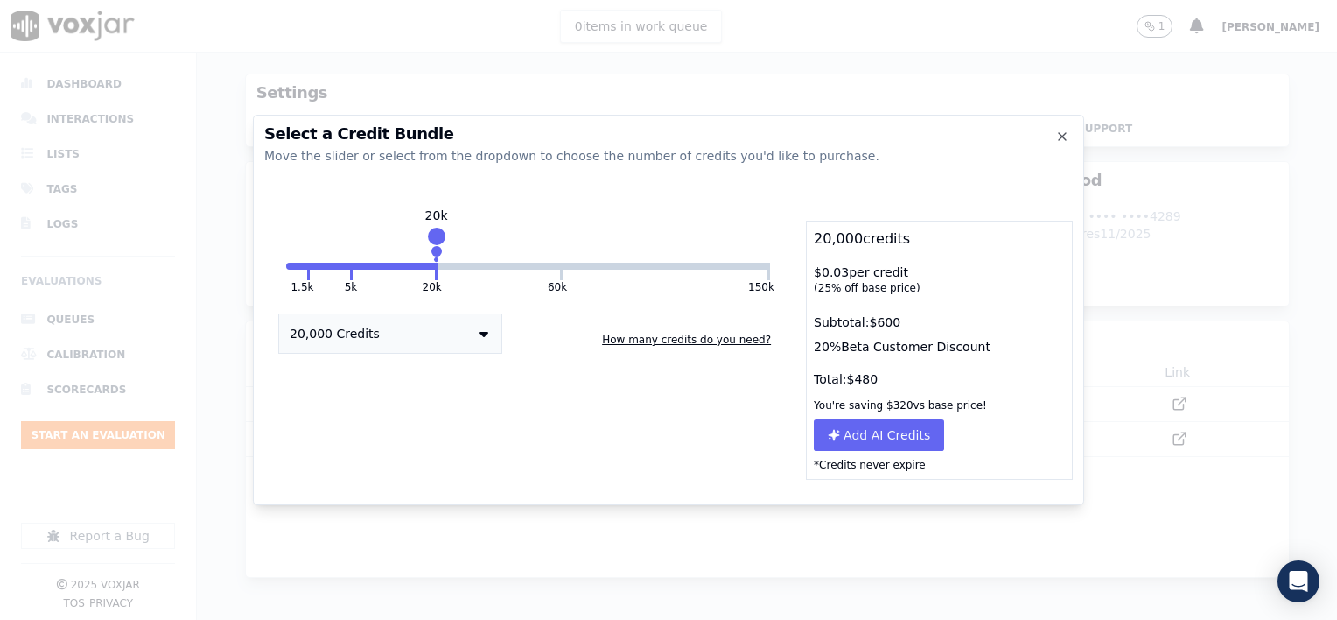
click at [488, 336] on icon at bounding box center [484, 333] width 9 height 14
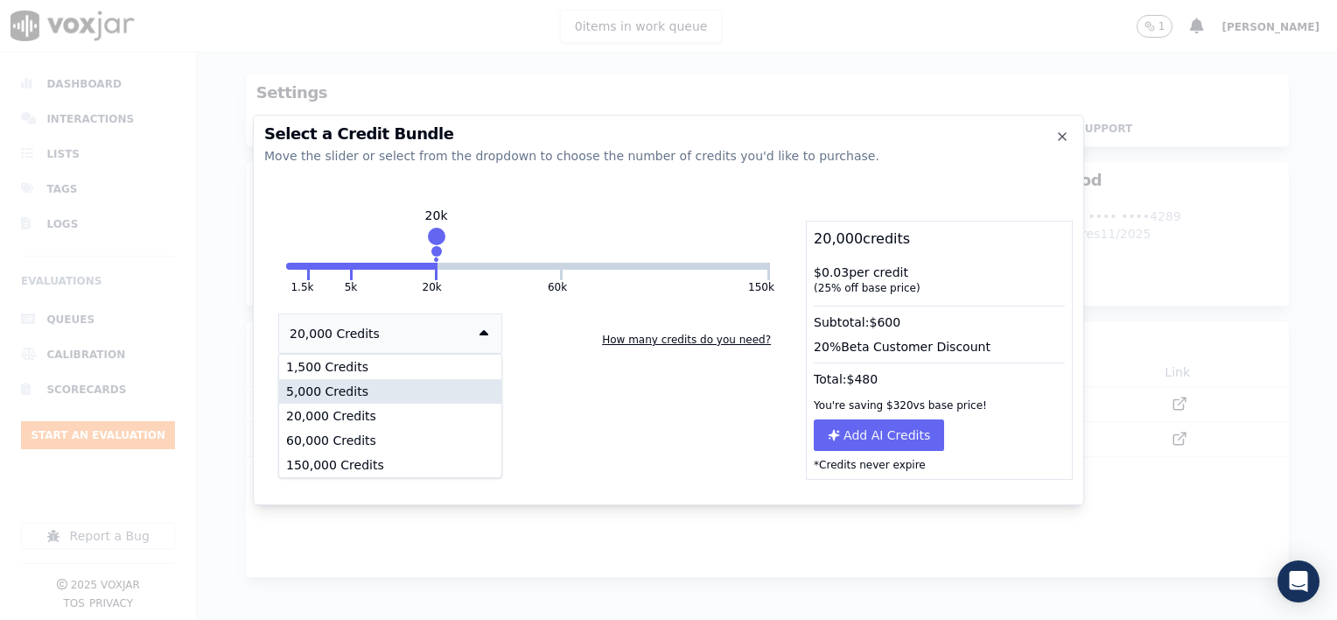
click at [347, 395] on div "5,000 Credits" at bounding box center [390, 391] width 222 height 25
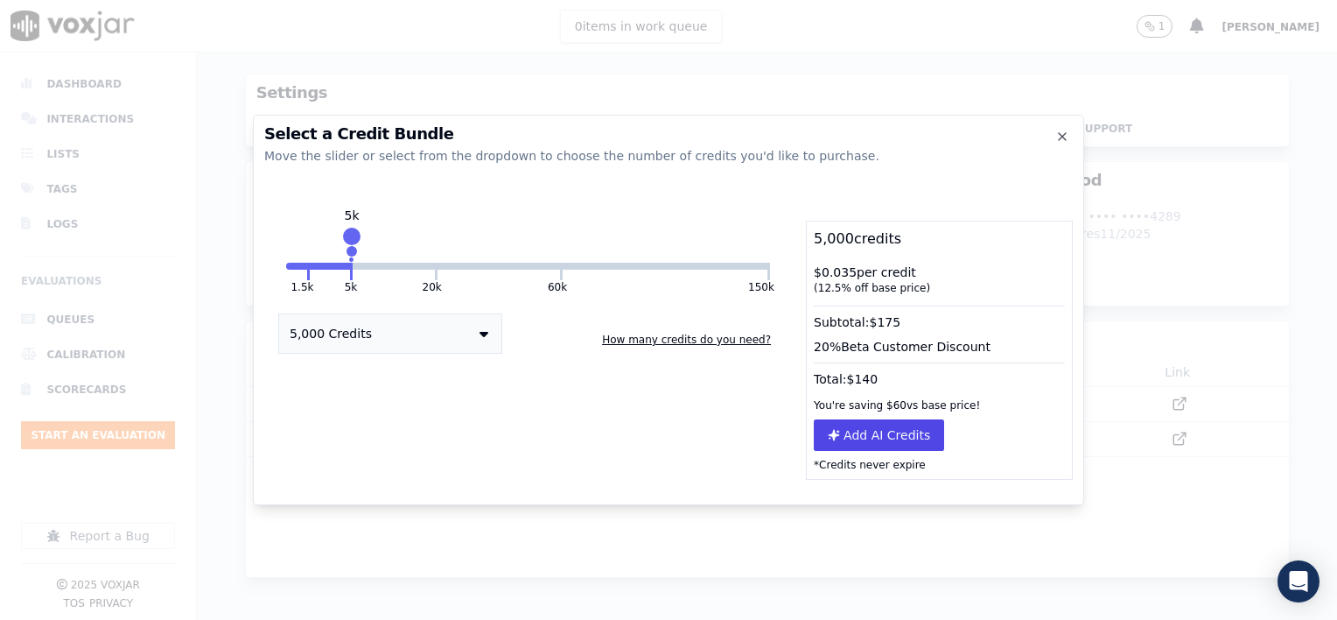
click at [860, 439] on button "Add AI Credits" at bounding box center [879, 435] width 130 height 32
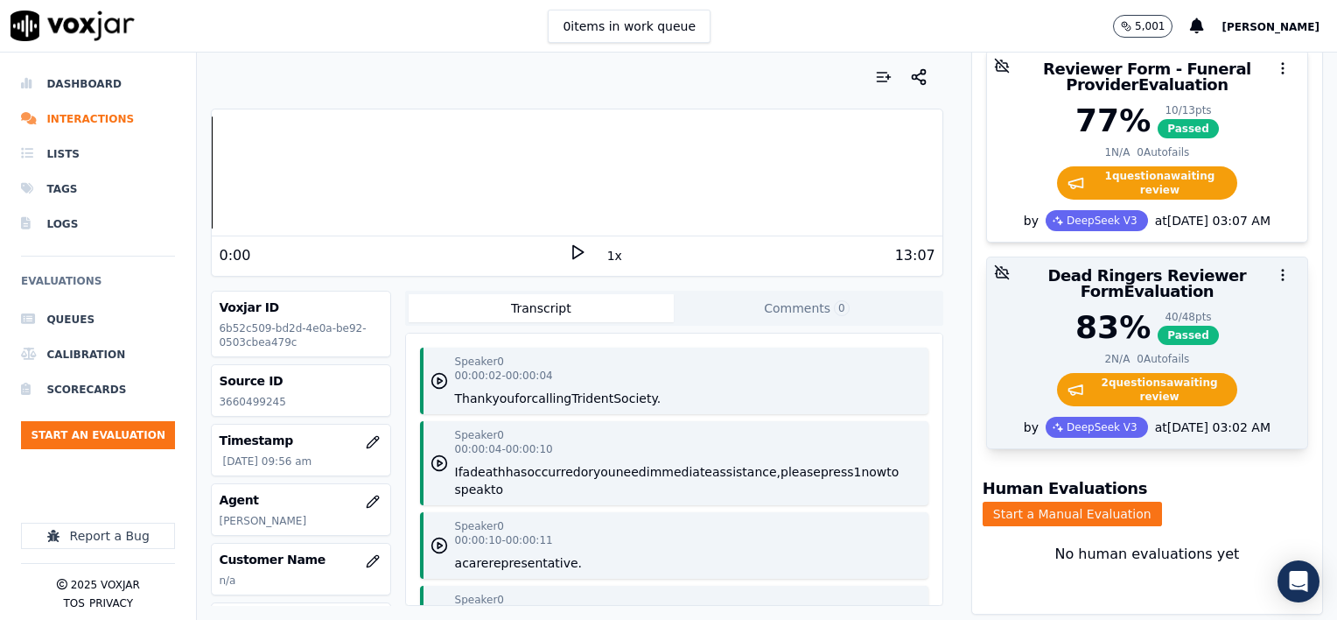
scroll to position [175, 0]
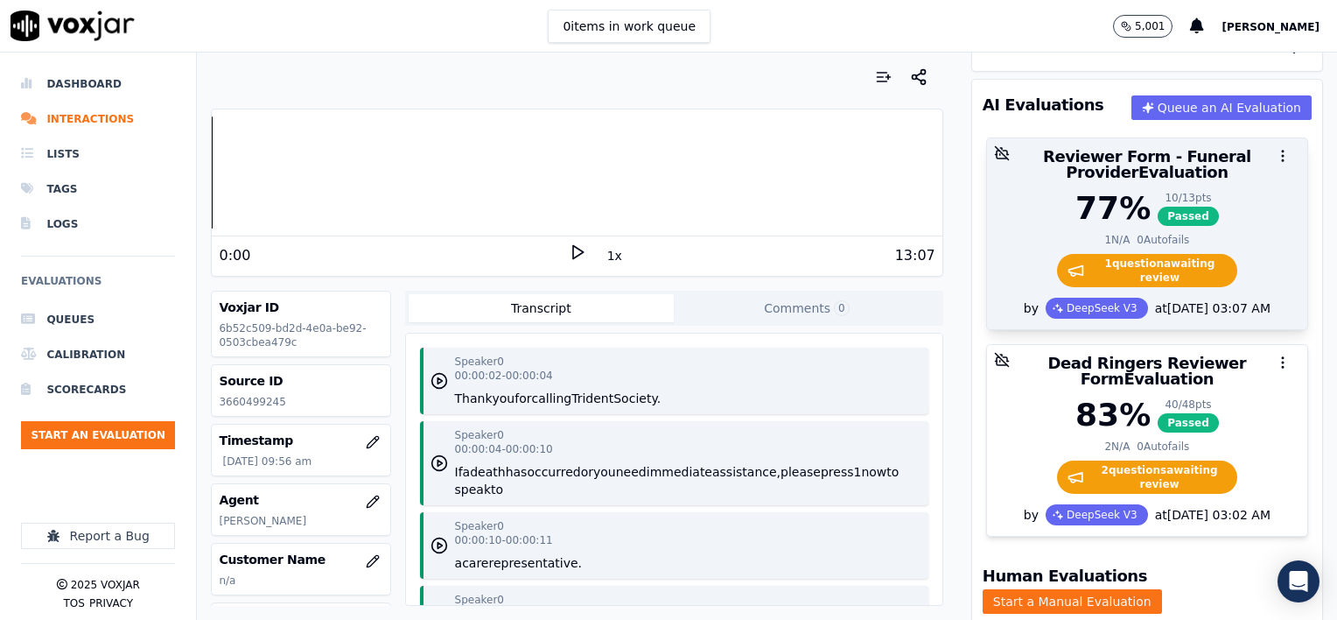
click at [1214, 220] on div "77 % 10 / 13 pts Passed" at bounding box center [1147, 208] width 299 height 35
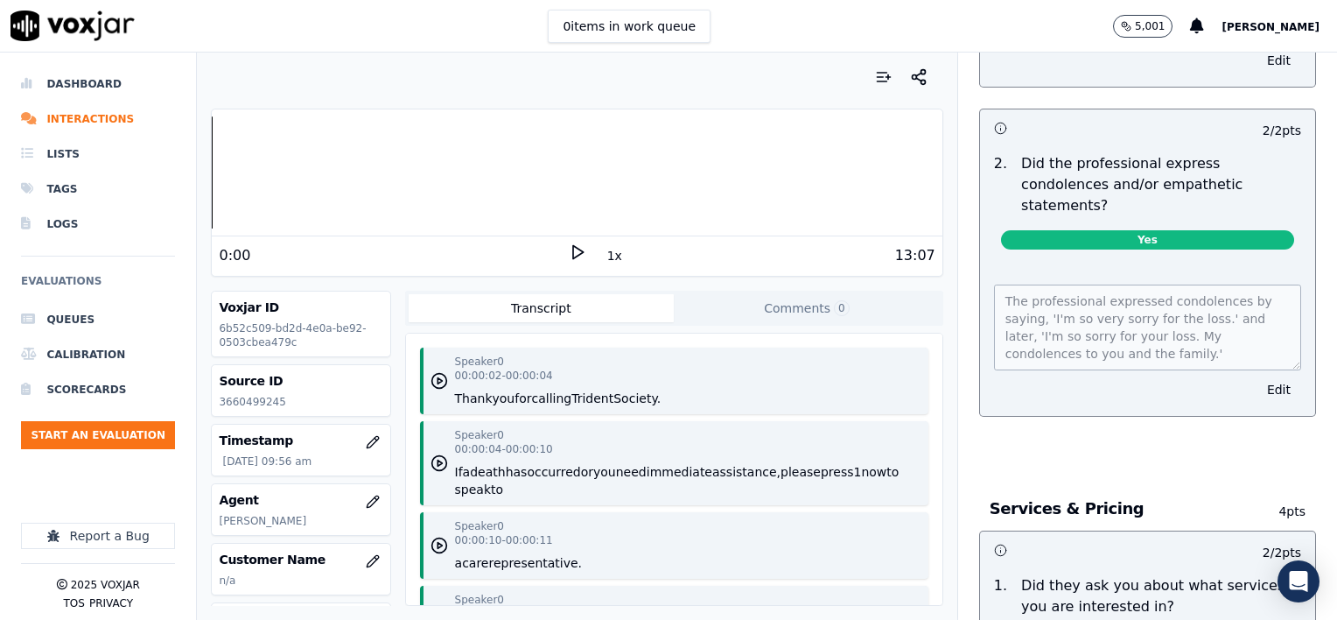
scroll to position [1751, 0]
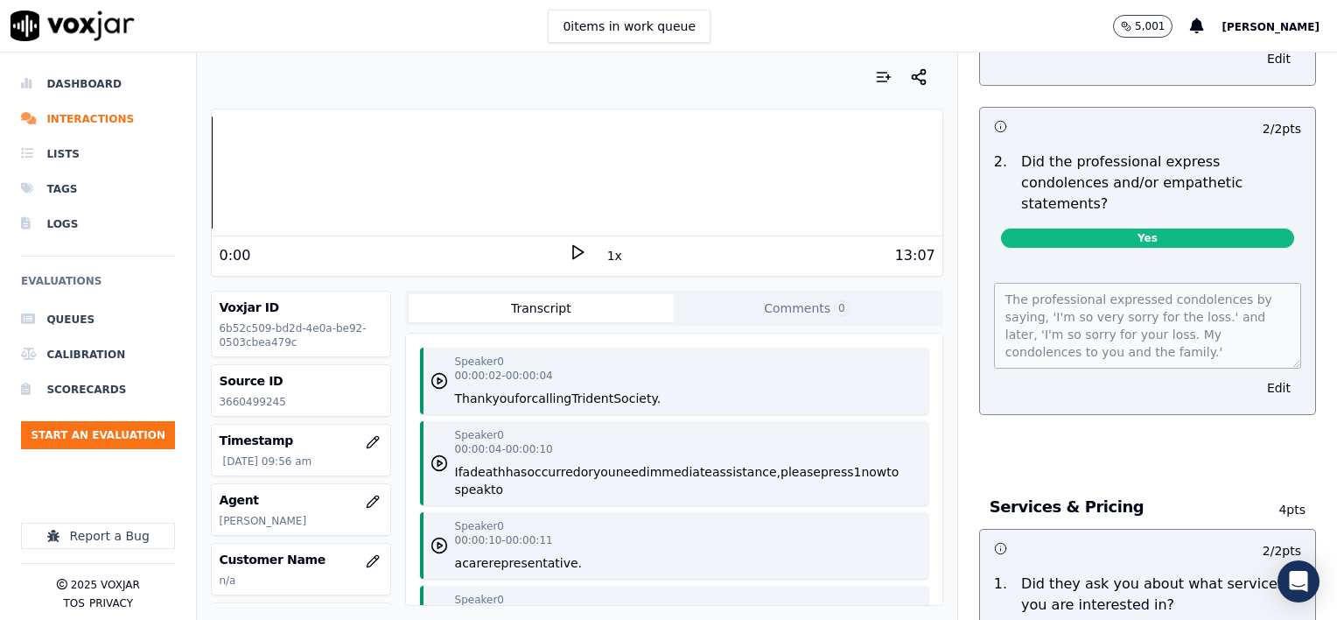
click at [606, 258] on button "1x" at bounding box center [615, 255] width 22 height 25
click at [606, 258] on button "1.5x" at bounding box center [621, 255] width 34 height 25
click at [573, 252] on polygon at bounding box center [578, 252] width 11 height 13
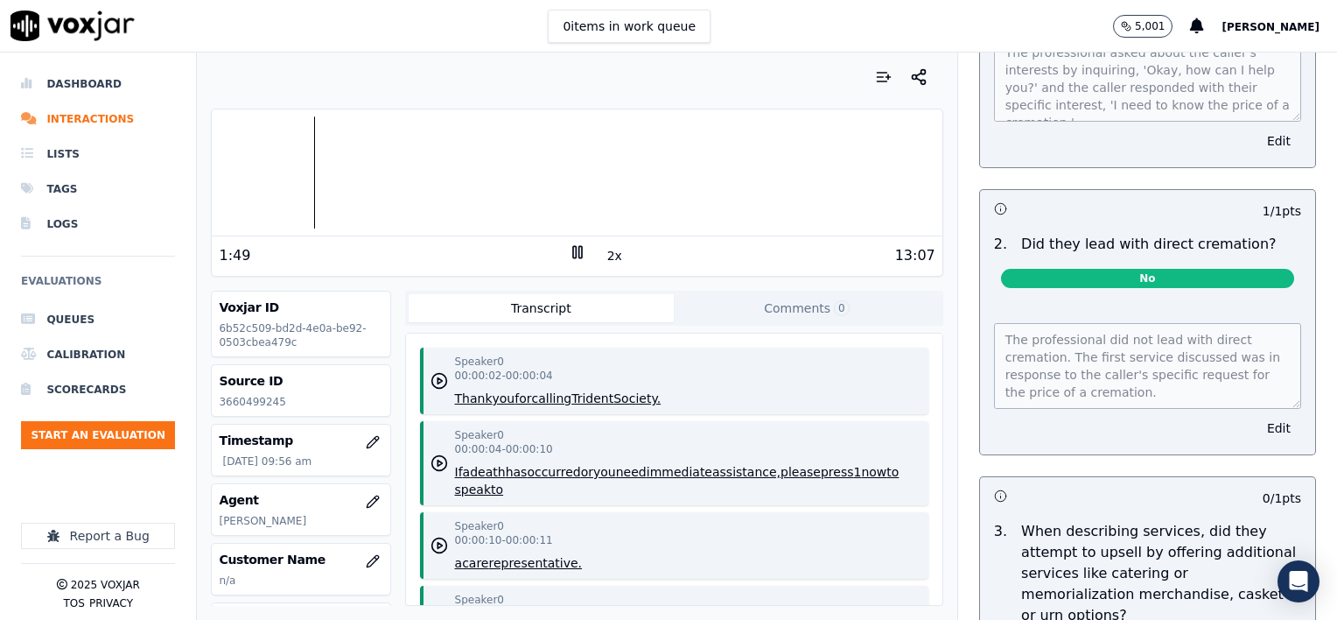
scroll to position [2451, 0]
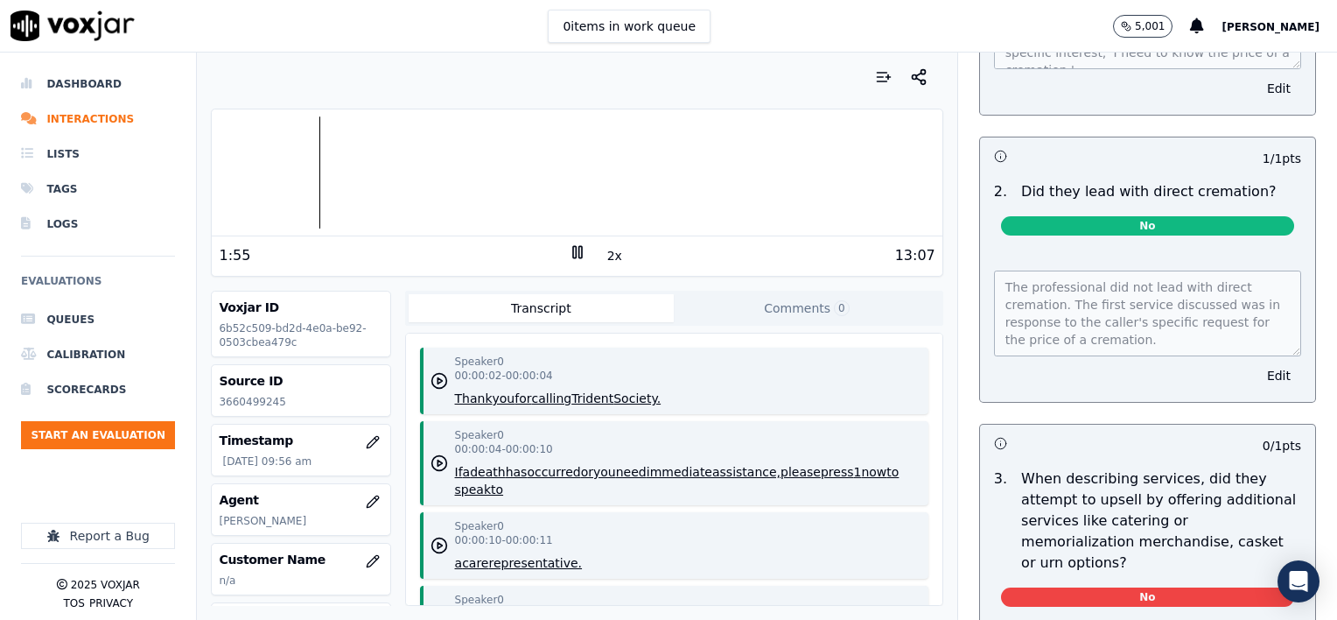
click at [571, 249] on icon at bounding box center [578, 252] width 18 height 18
click at [573, 249] on polygon at bounding box center [578, 252] width 11 height 13
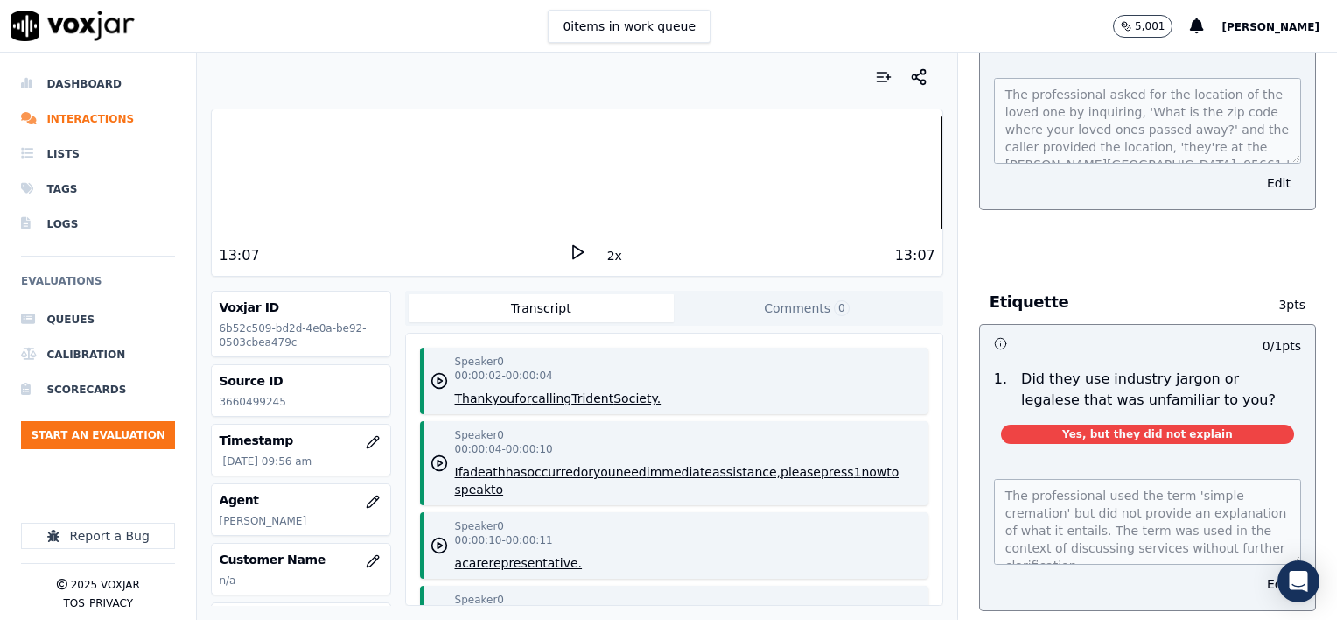
scroll to position [18, 0]
click at [1257, 572] on button "Edit" at bounding box center [1279, 584] width 45 height 25
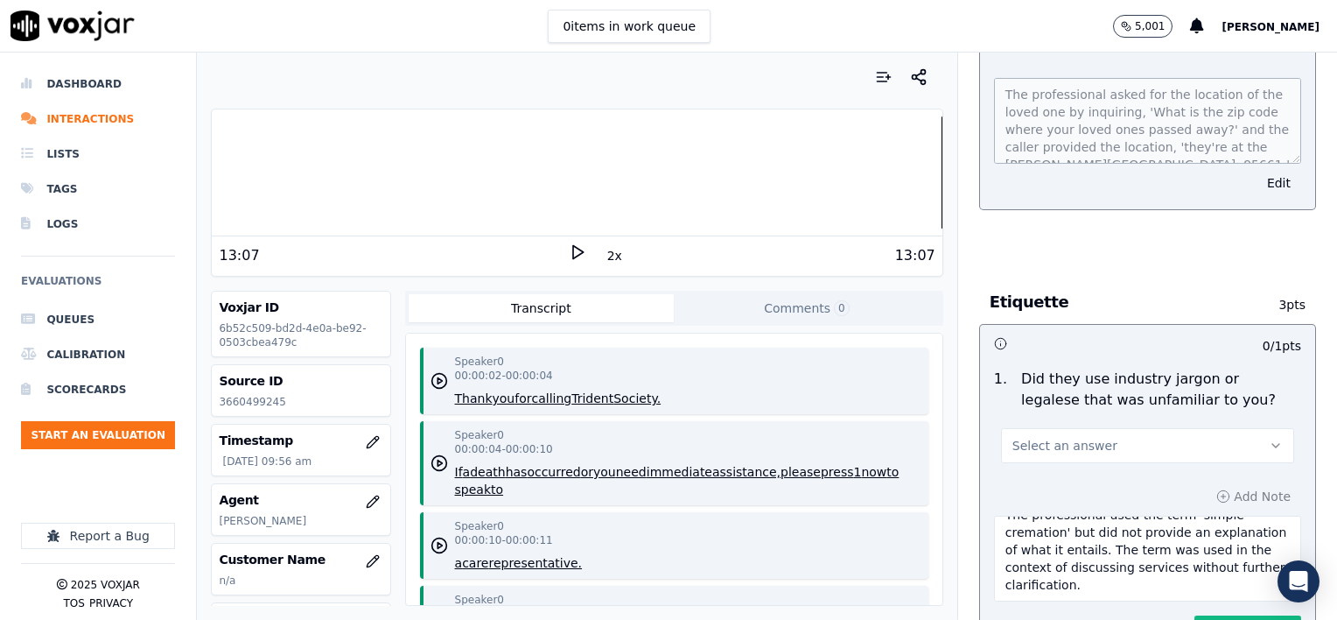
click at [1141, 428] on button "Select an answer" at bounding box center [1147, 445] width 293 height 35
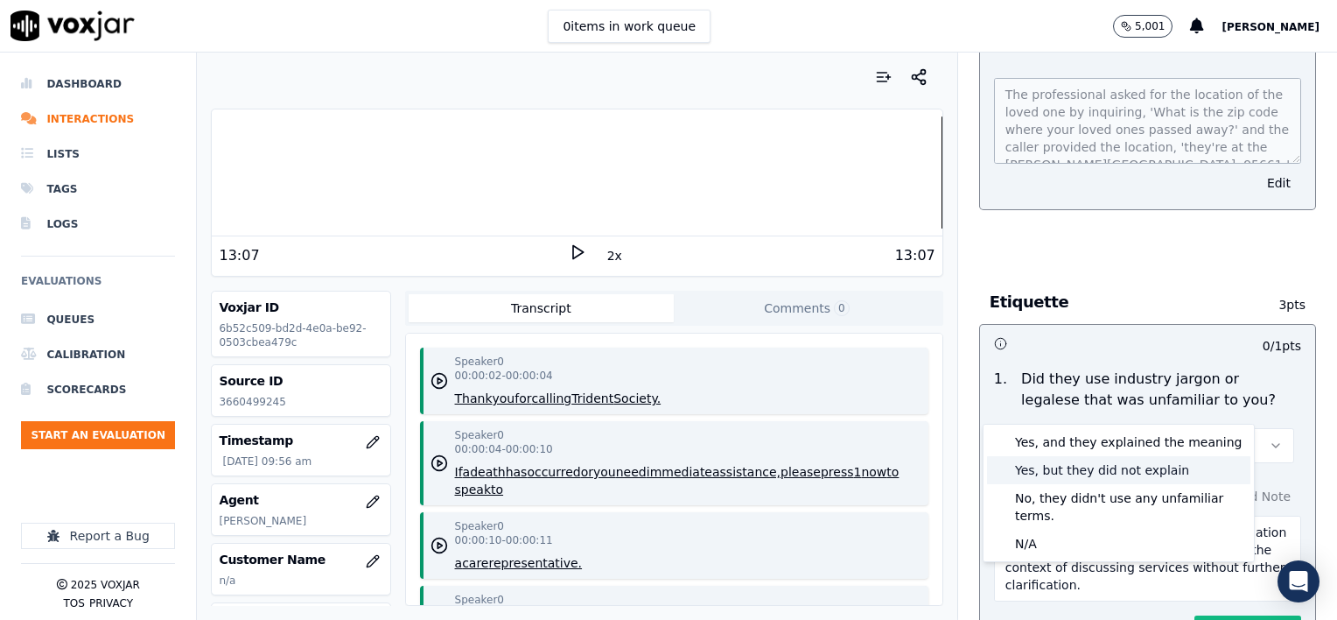
click at [1098, 472] on div "Yes, but they did not explain" at bounding box center [1118, 470] width 263 height 28
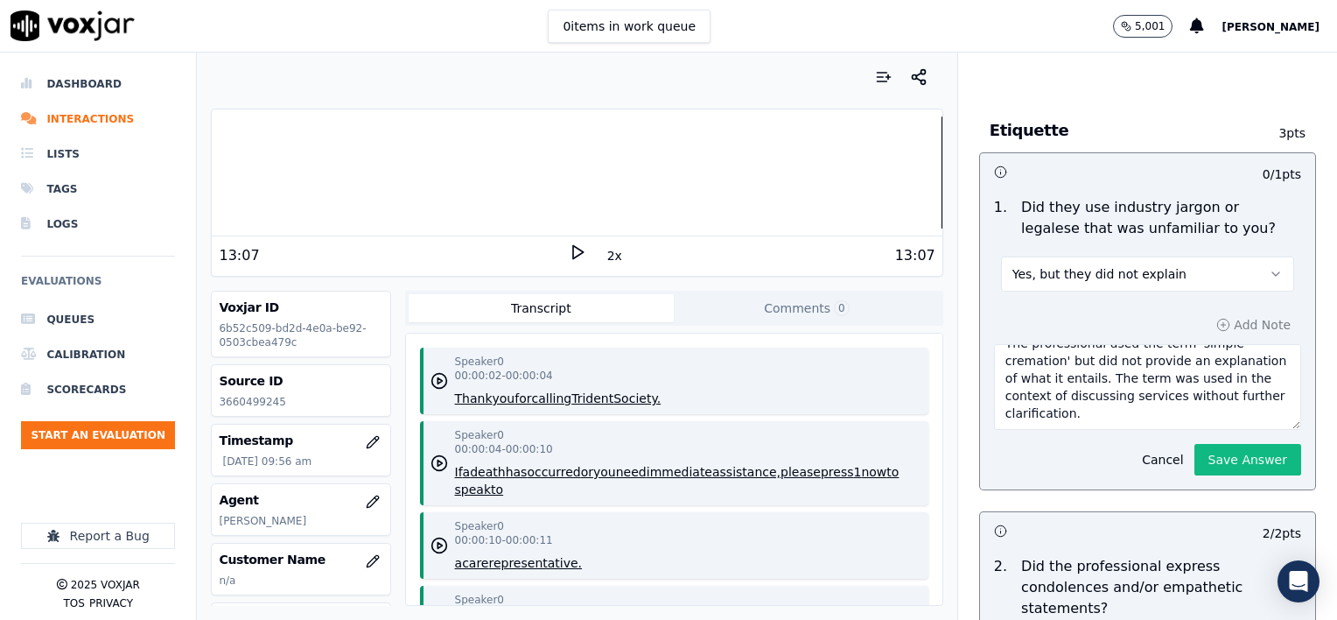
scroll to position [1400, 0]
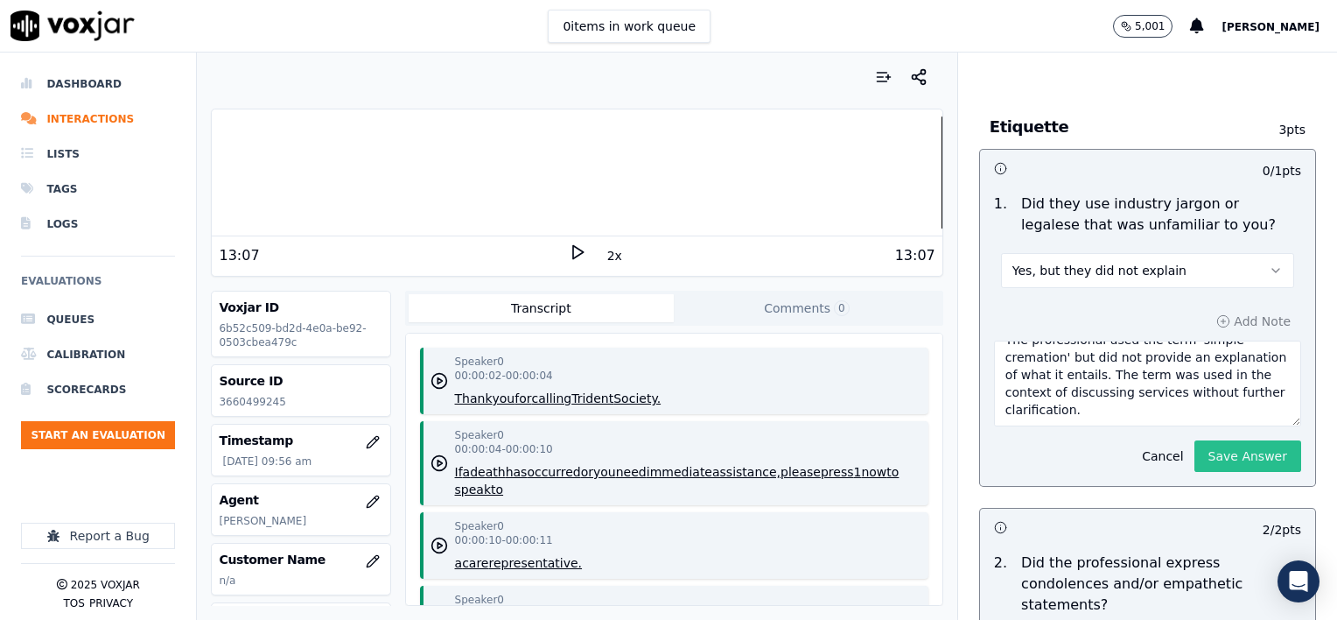
click at [1221, 440] on button "Save Answer" at bounding box center [1248, 456] width 107 height 32
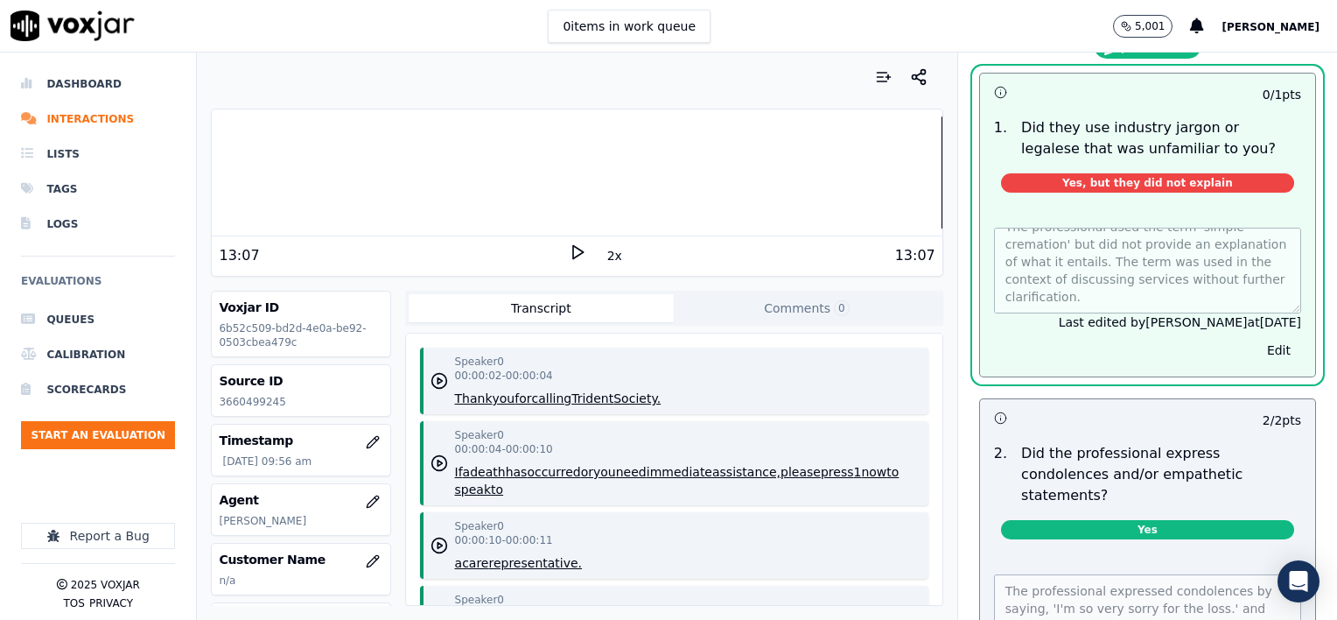
scroll to position [1488, 0]
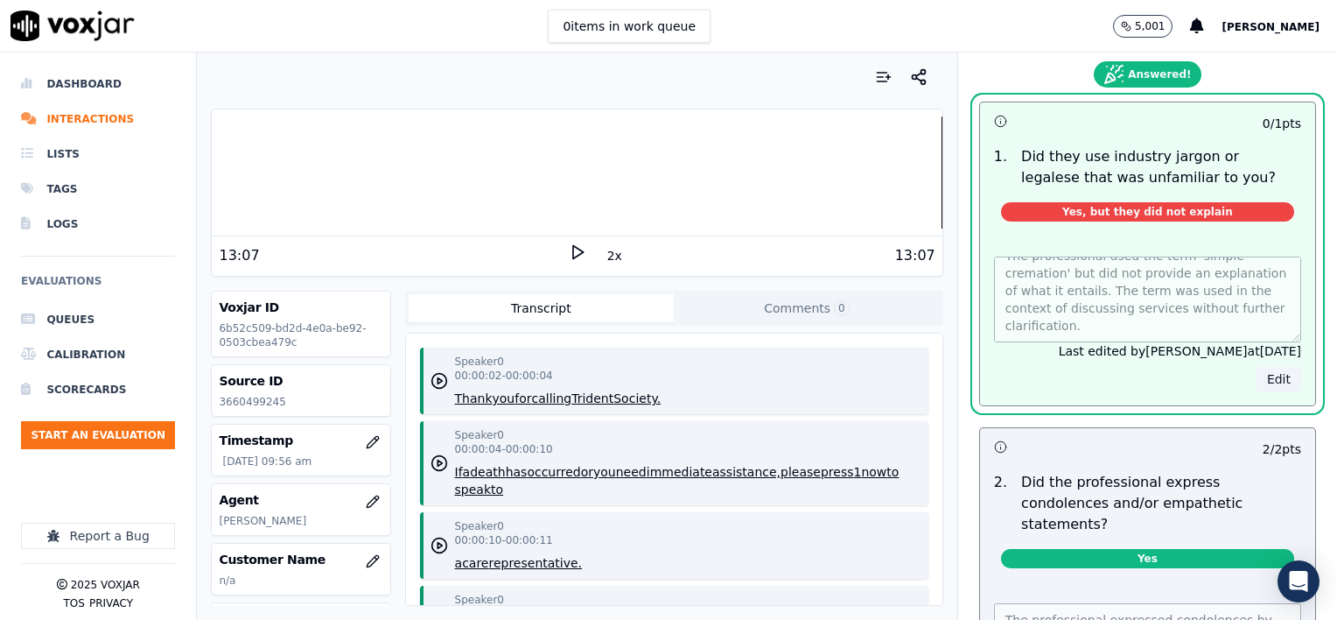
click at [1257, 367] on button "Edit" at bounding box center [1279, 379] width 45 height 25
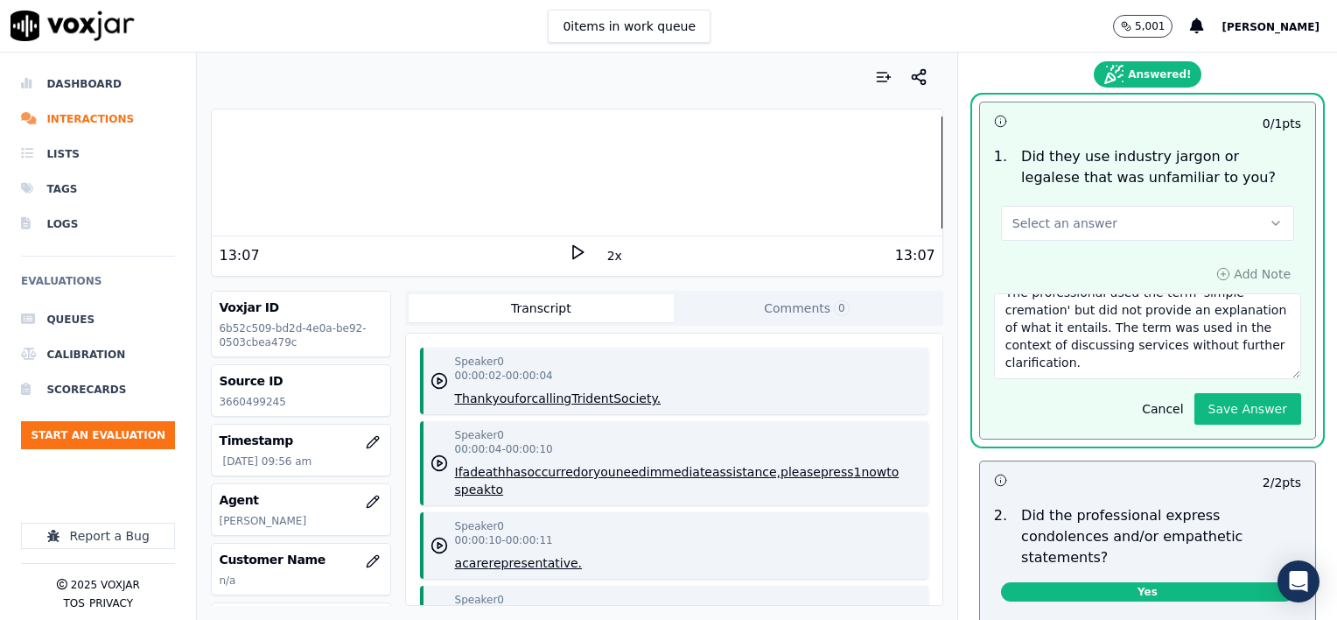
click at [1126, 206] on button "Select an answer" at bounding box center [1147, 223] width 293 height 35
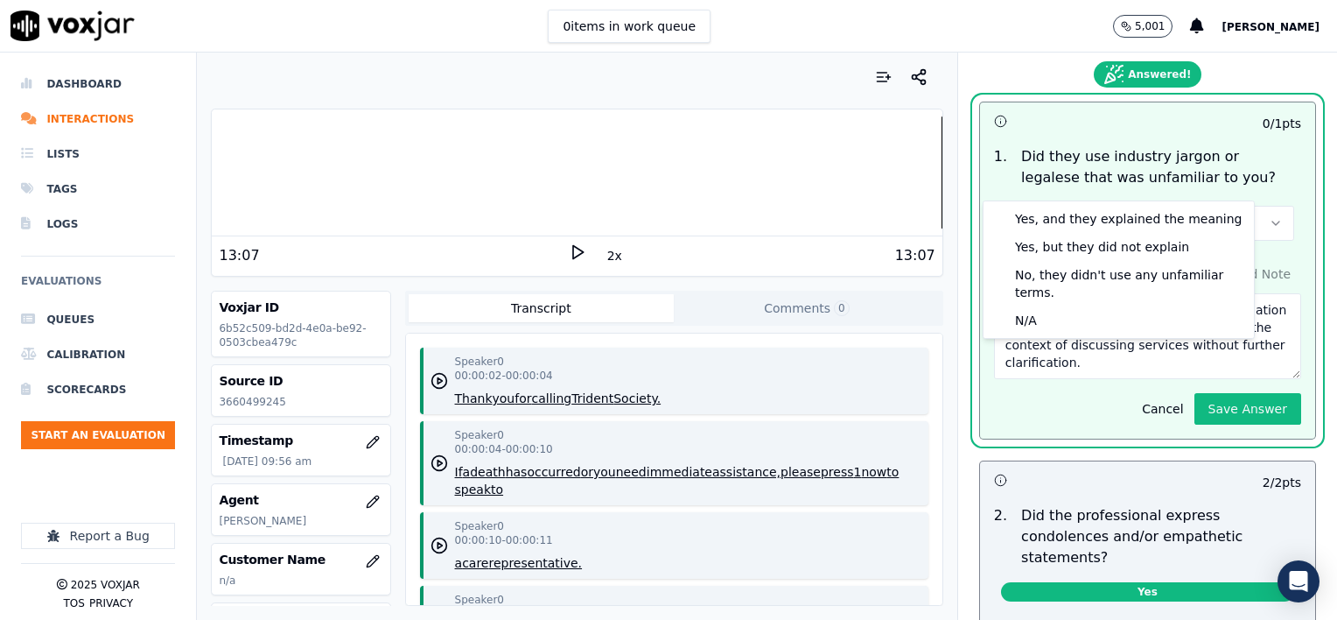
scroll to position [1448, 0]
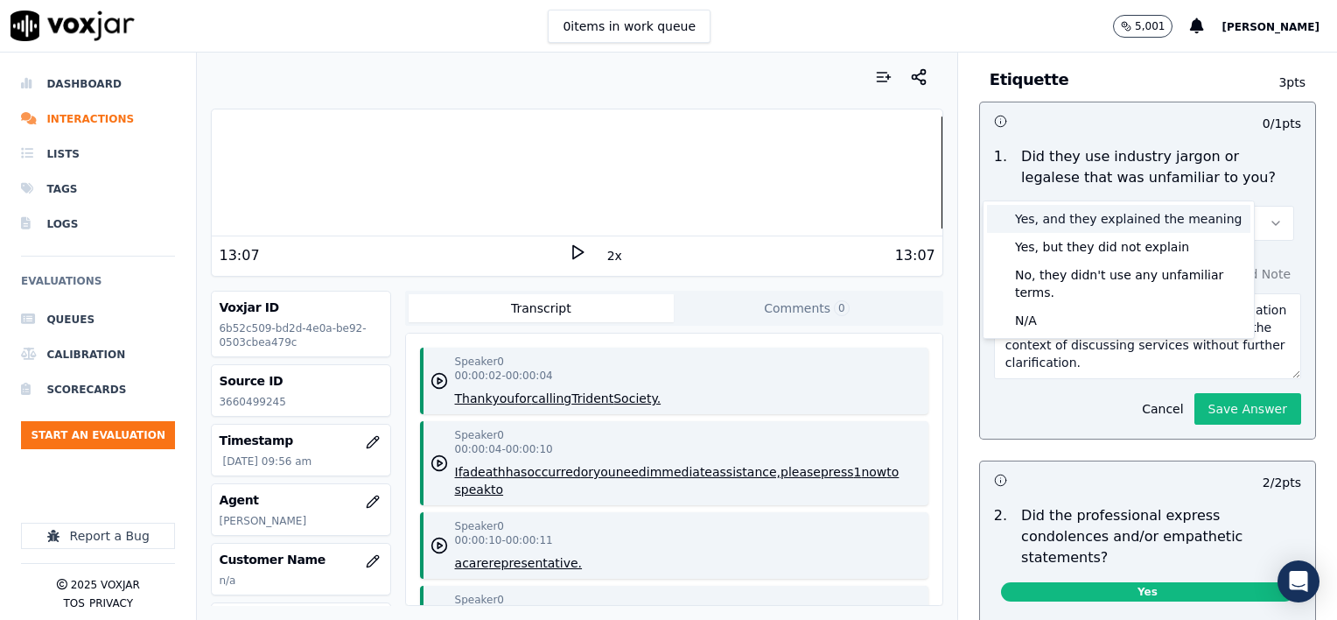
click at [1113, 218] on div "Yes, and they explained the meaning" at bounding box center [1118, 219] width 263 height 28
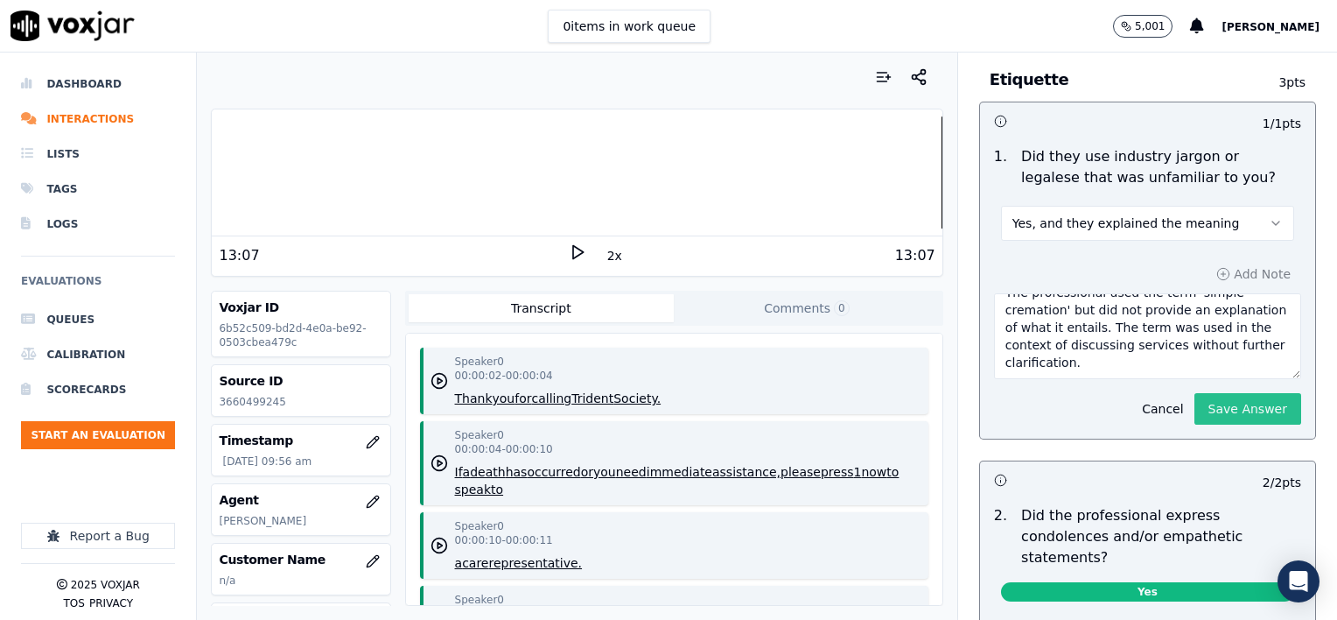
click at [1209, 393] on button "Save Answer" at bounding box center [1248, 409] width 107 height 32
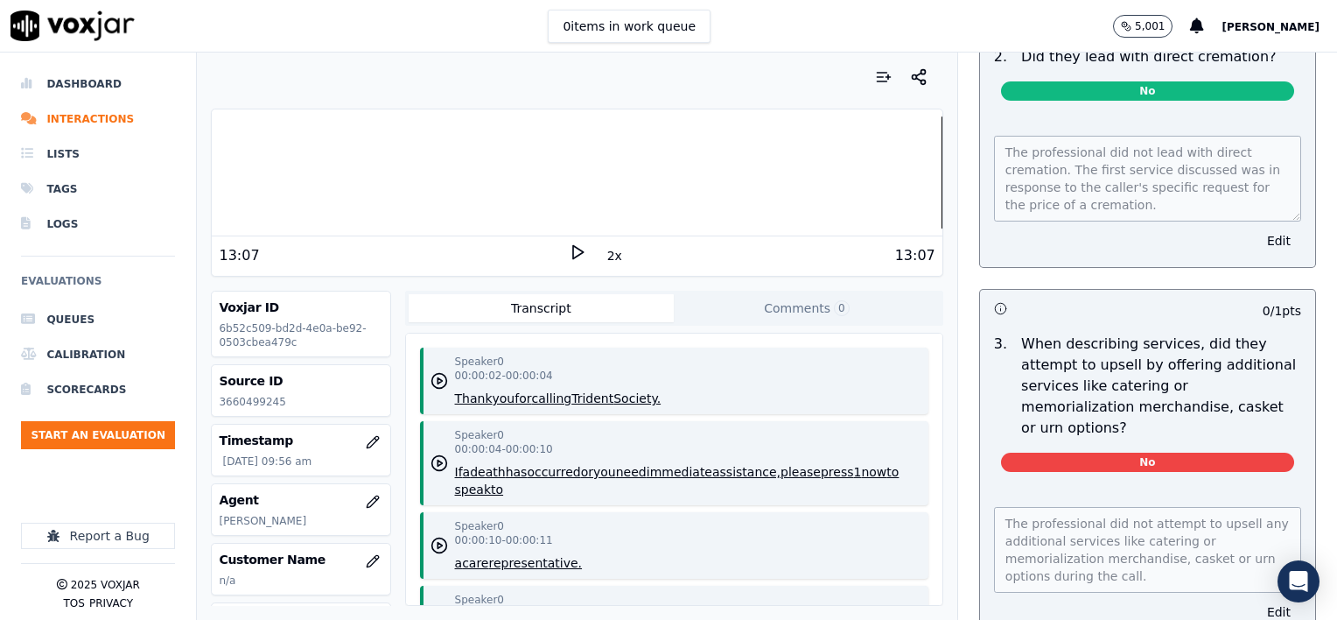
scroll to position [2633, 0]
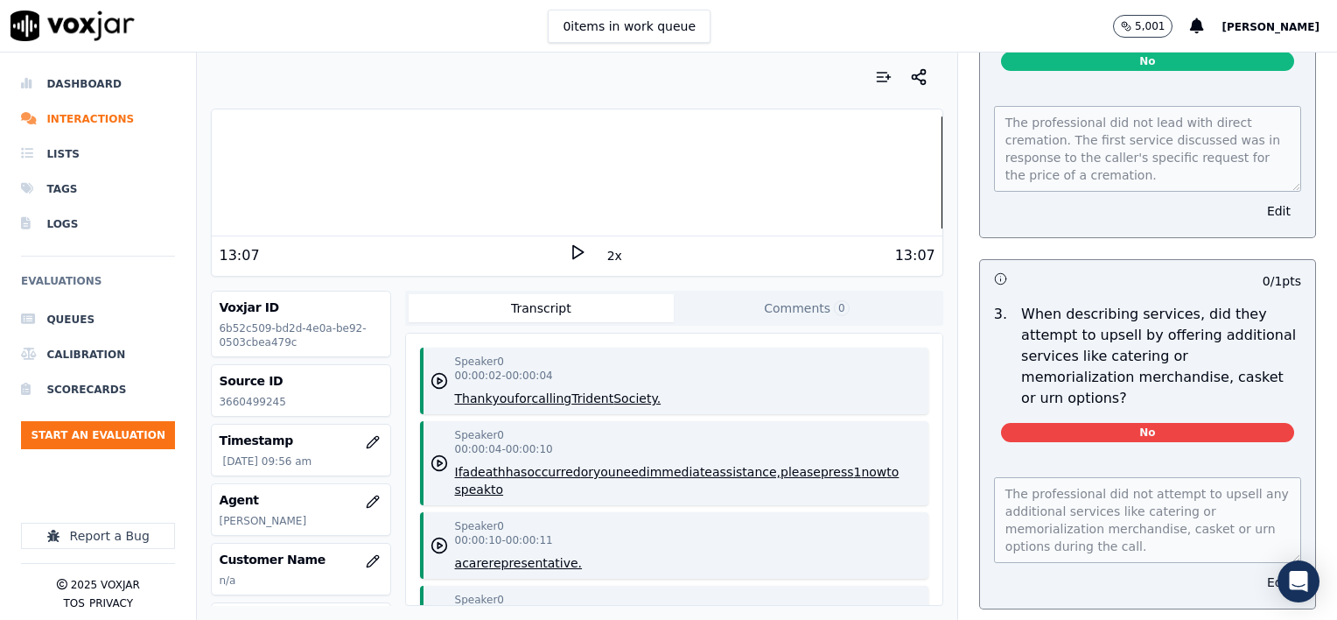
click at [1257, 570] on button "Edit" at bounding box center [1279, 582] width 45 height 25
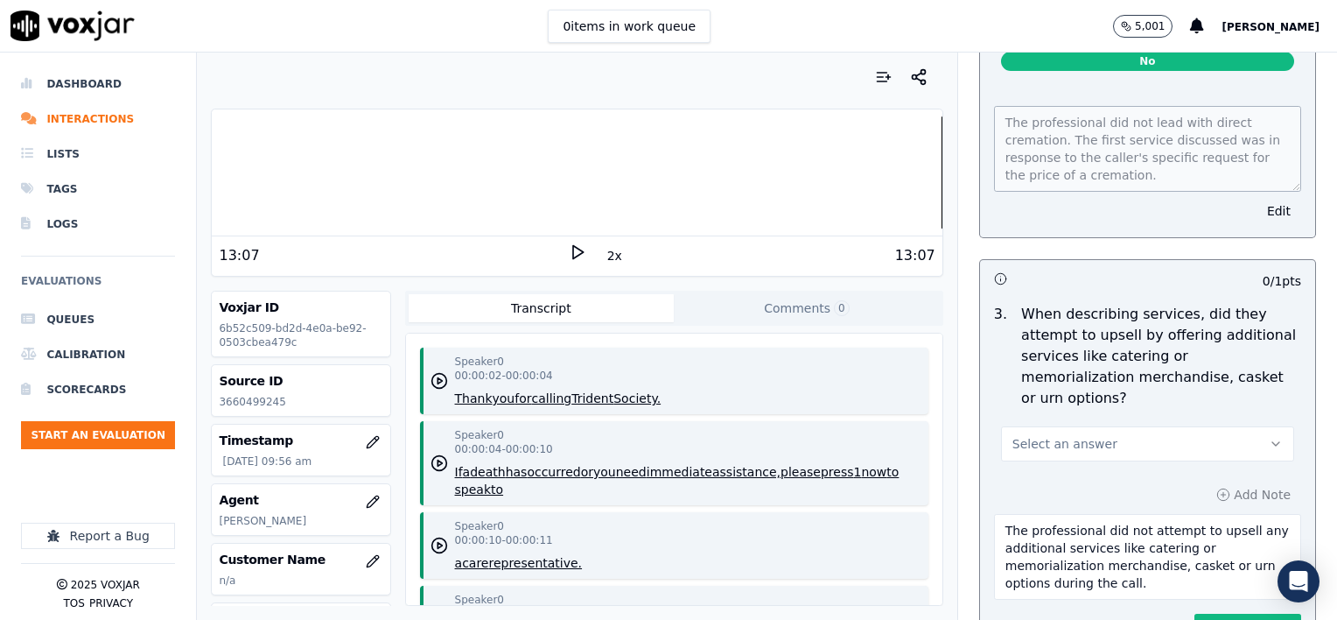
click at [1141, 426] on button "Select an answer" at bounding box center [1147, 443] width 293 height 35
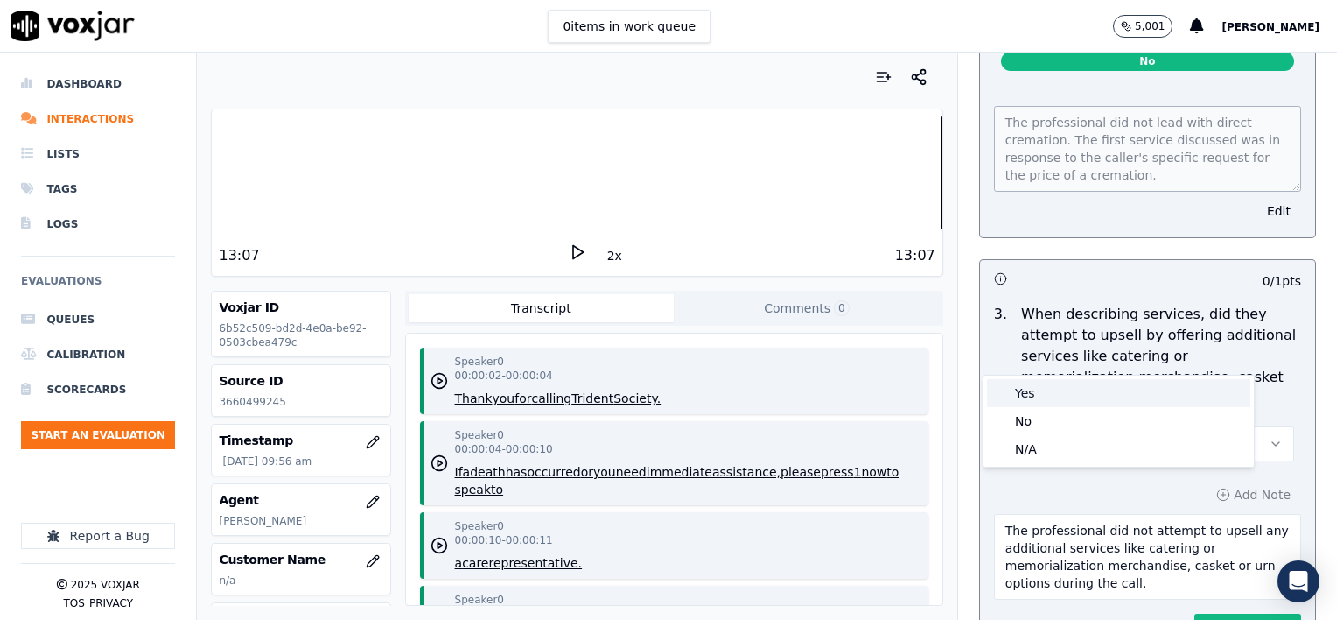
click at [1074, 397] on div "Yes" at bounding box center [1118, 393] width 263 height 28
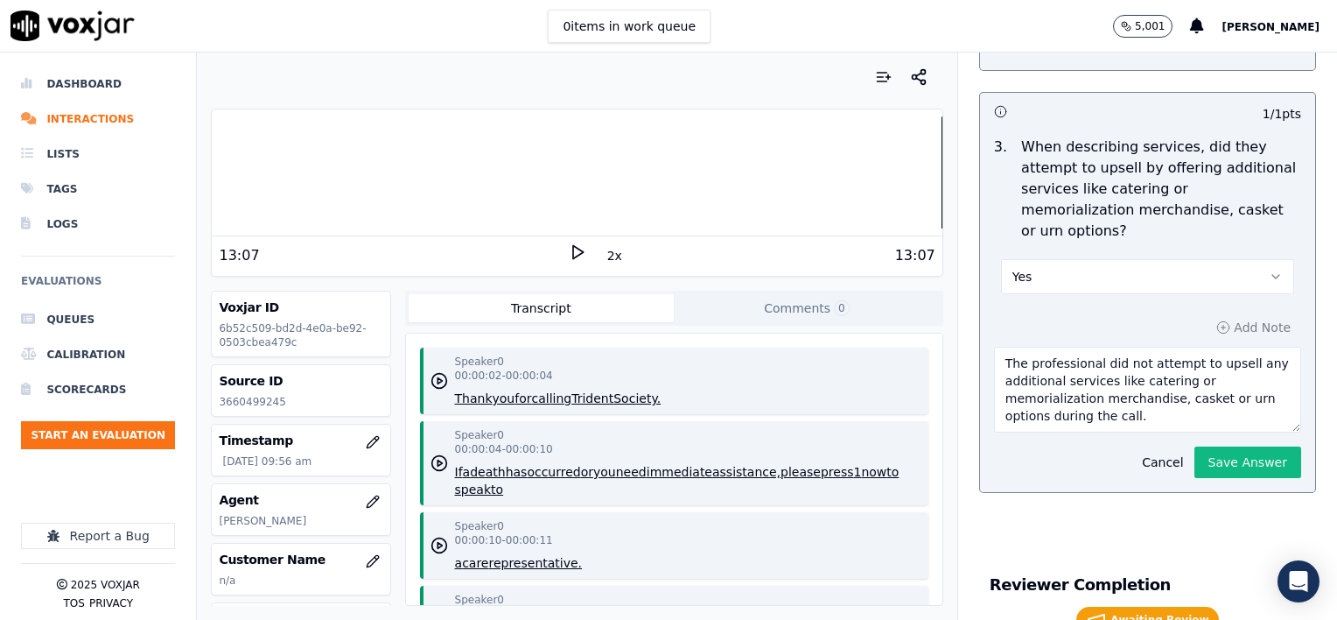
scroll to position [2808, 0]
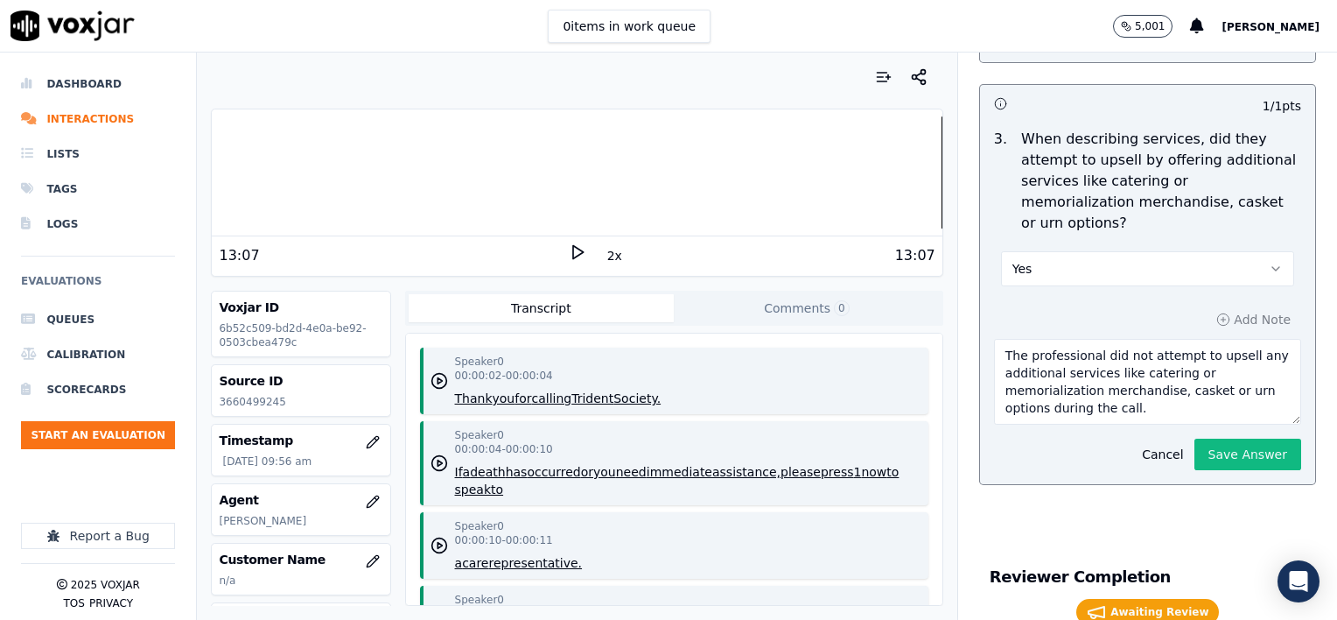
click at [1158, 339] on textarea "The professional did not attempt to upsell any additional services like caterin…" at bounding box center [1147, 382] width 307 height 86
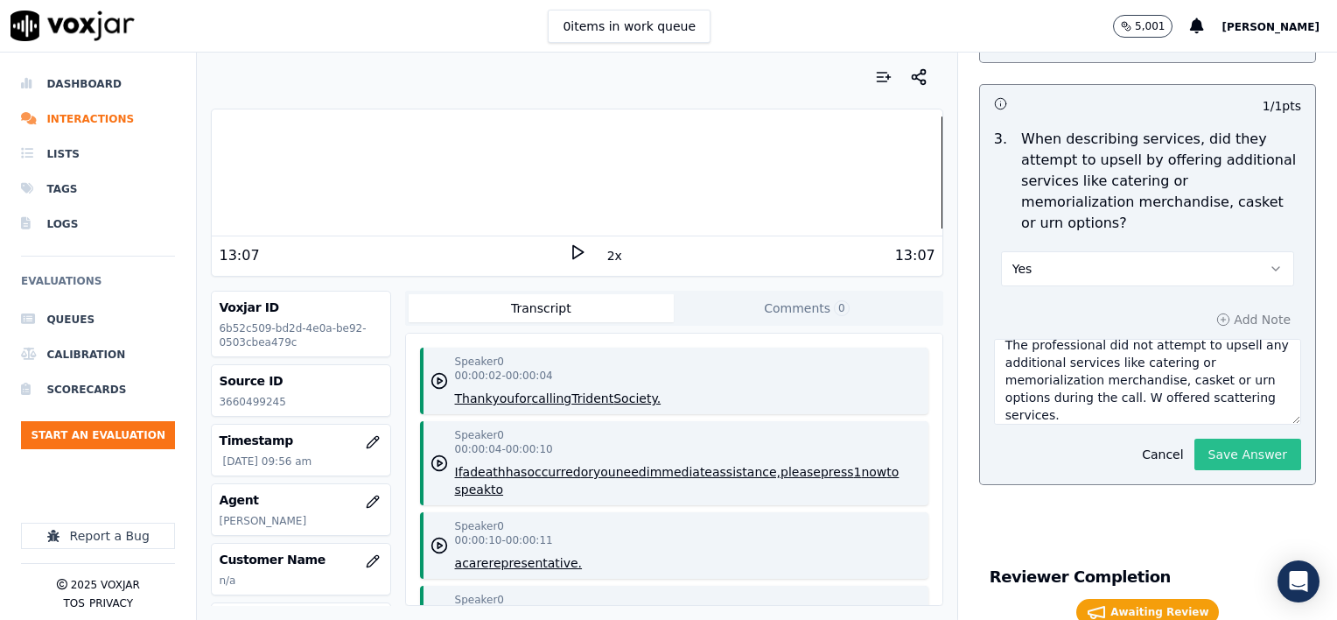
type textarea "The professional did not attempt to upsell any additional services like caterin…"
click at [1207, 439] on button "Save Answer" at bounding box center [1248, 455] width 107 height 32
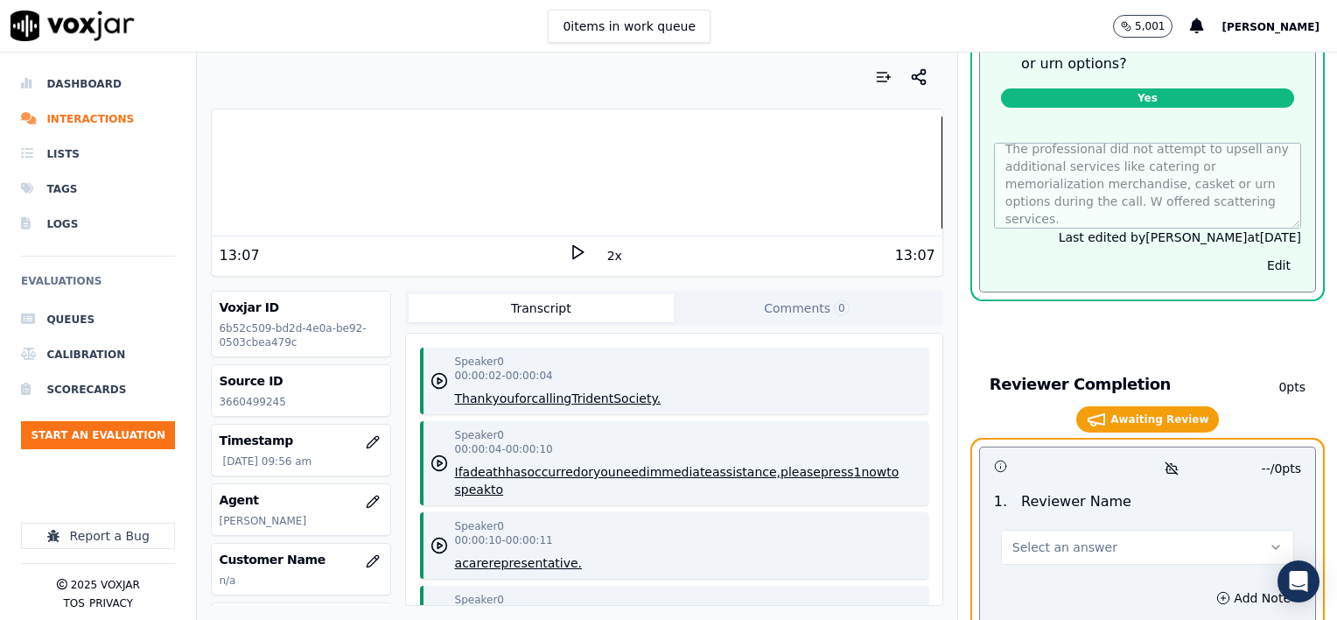
scroll to position [3023, 0]
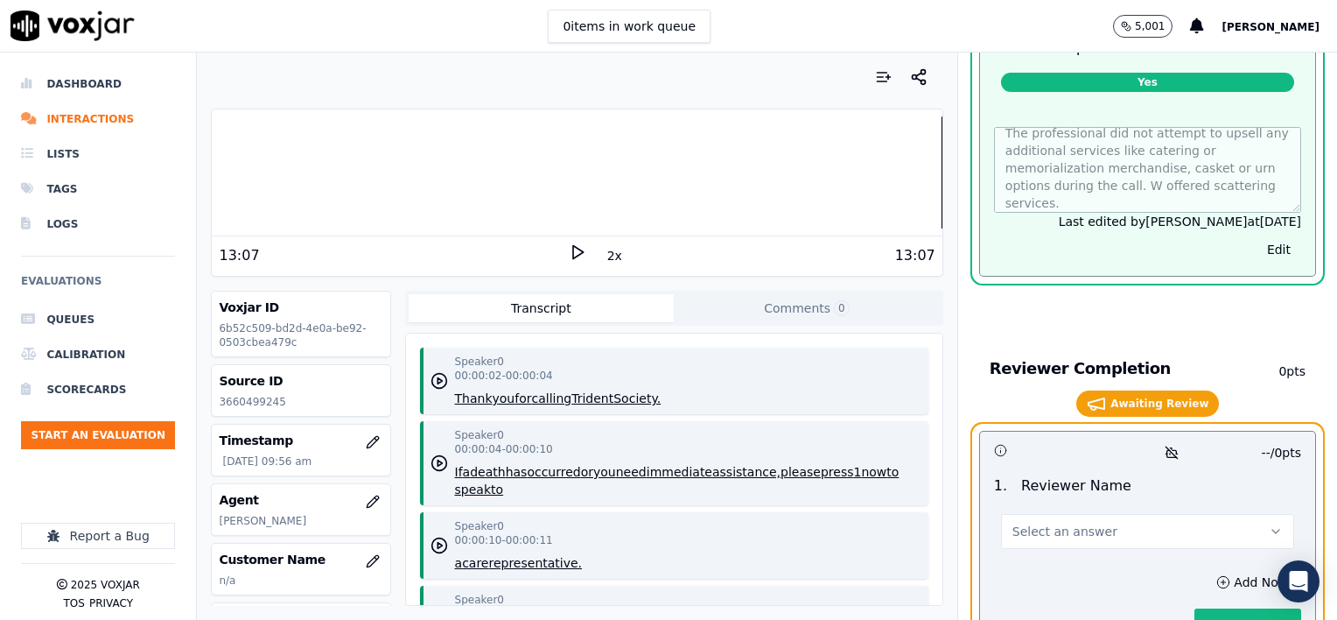
click at [1104, 514] on button "Select an answer" at bounding box center [1147, 531] width 293 height 35
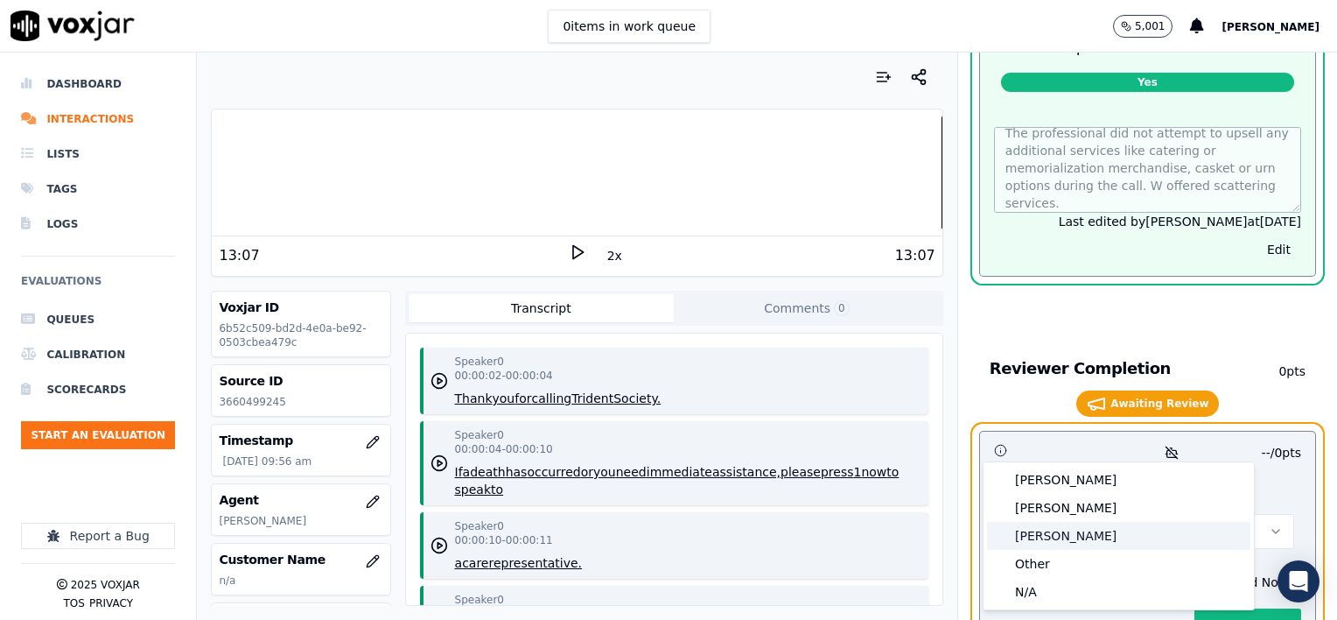
click at [1054, 533] on div "Brendan" at bounding box center [1118, 536] width 263 height 28
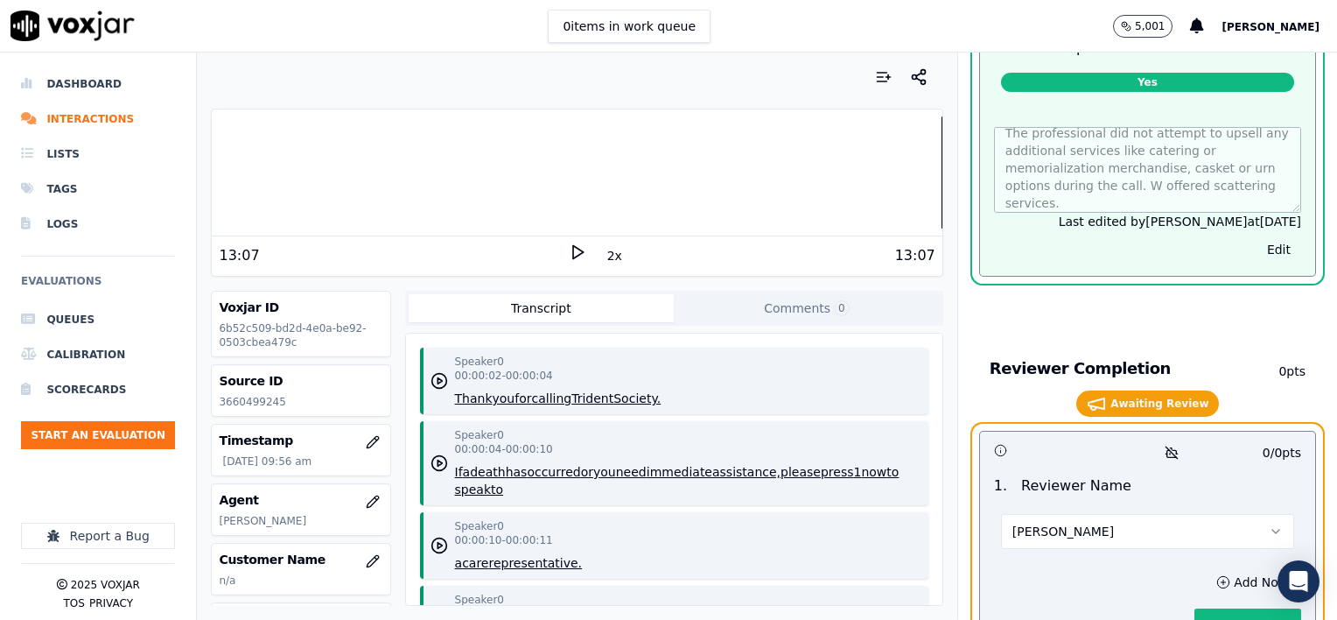
click at [1068, 514] on button "Brendan" at bounding box center [1147, 531] width 293 height 35
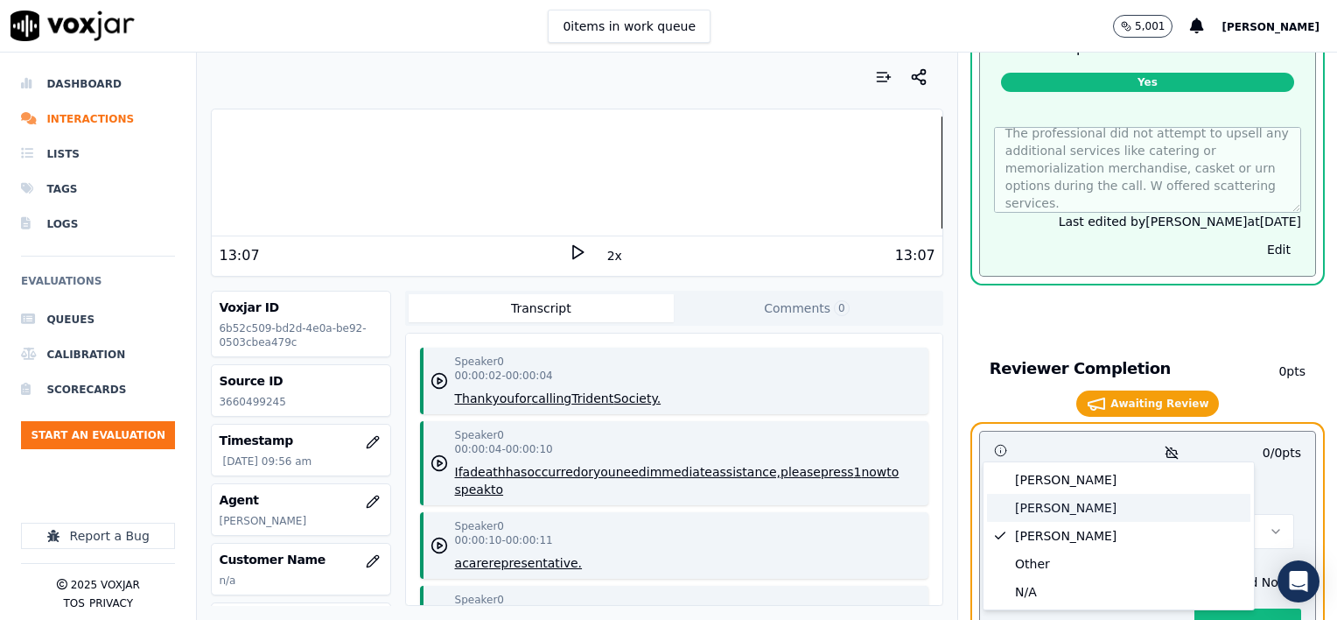
click at [1056, 504] on div "[PERSON_NAME]" at bounding box center [1118, 508] width 263 height 28
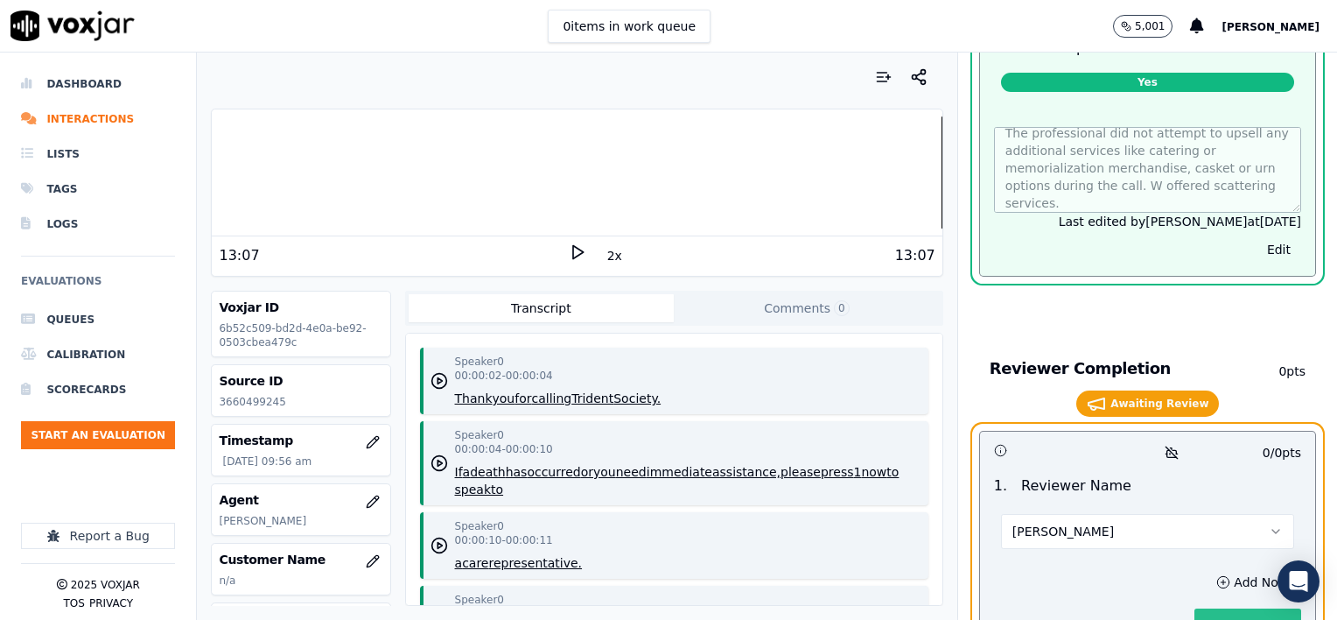
click at [1216, 608] on button "Save Answer" at bounding box center [1248, 624] width 107 height 32
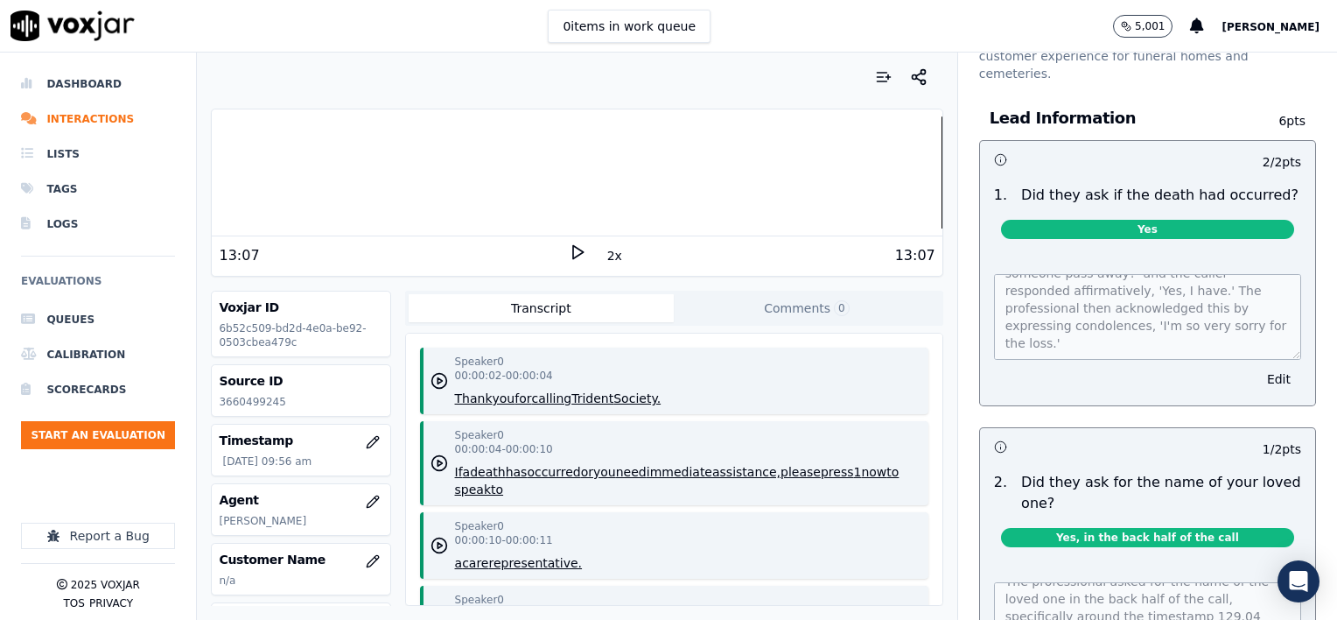
scroll to position [0, 0]
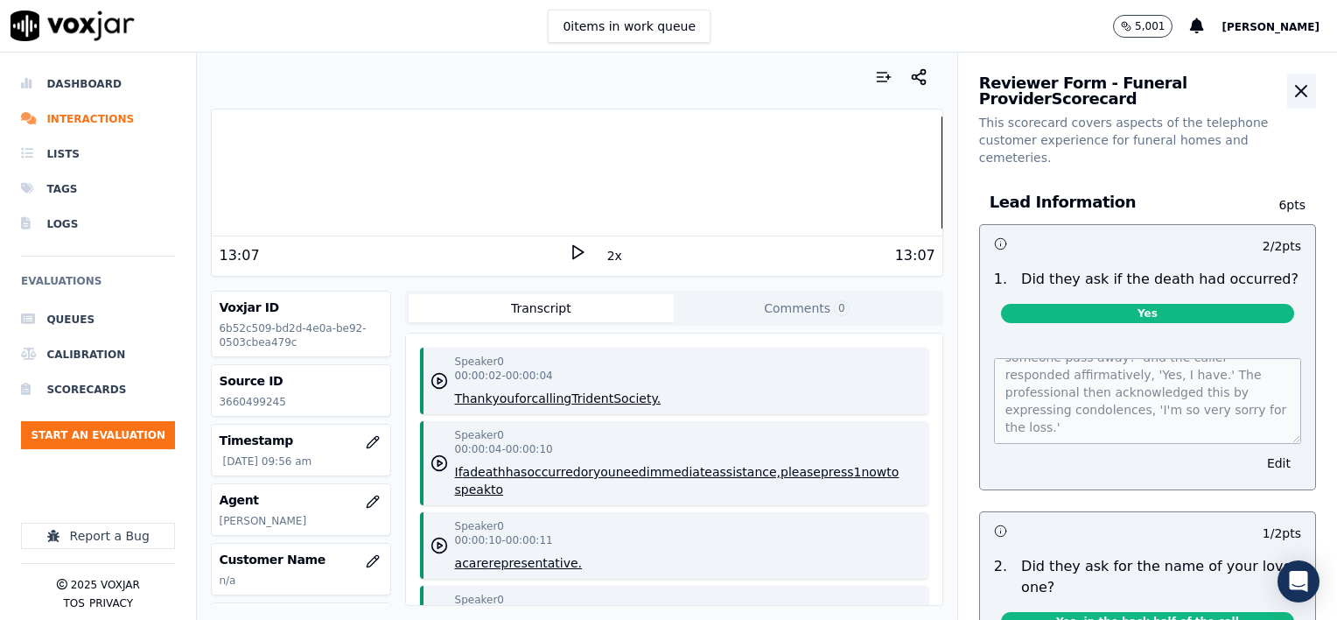
click at [1288, 87] on button "button" at bounding box center [1302, 91] width 29 height 35
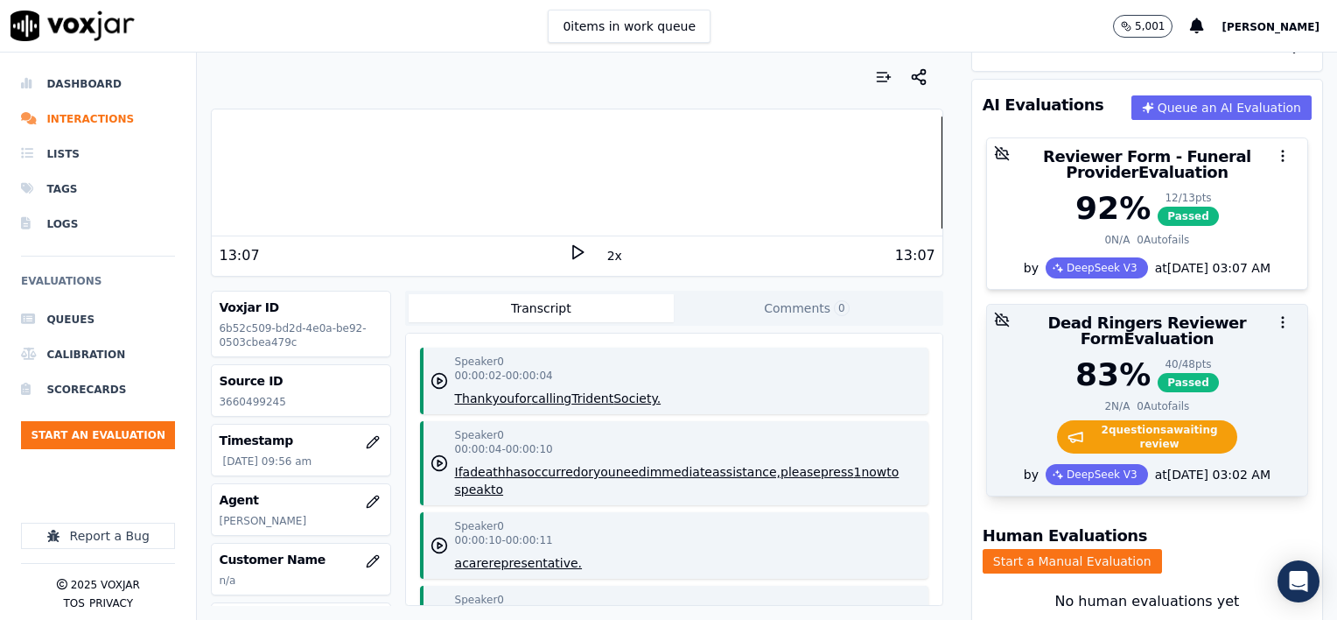
click at [1230, 377] on div "83 % 40 / 48 pts Passed 2 N/A 0 Autofails 2 question s awaiting review" at bounding box center [1147, 410] width 320 height 107
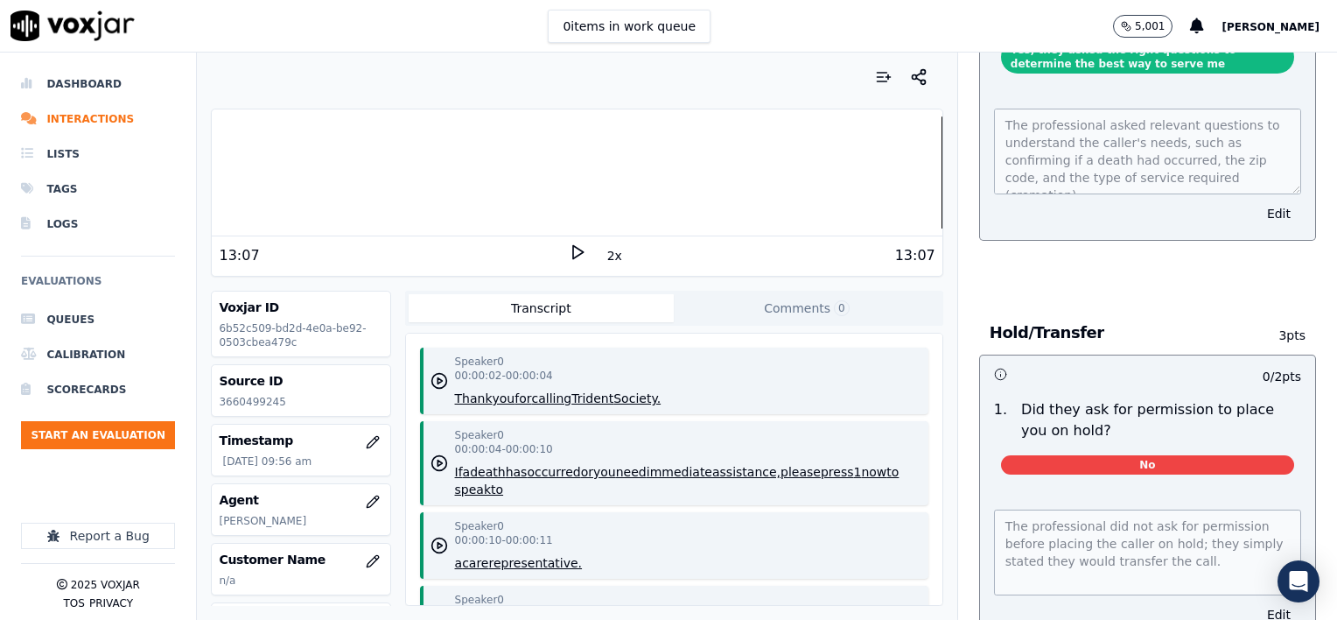
scroll to position [700, 0]
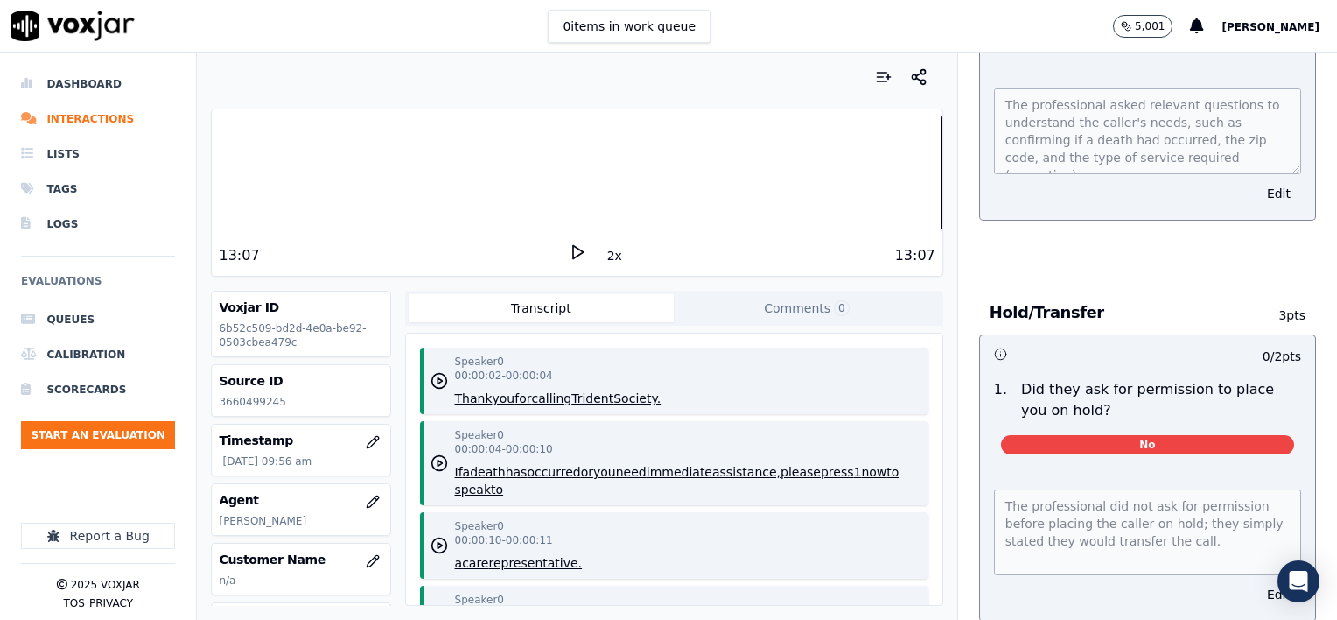
click at [274, 169] on div at bounding box center [577, 172] width 730 height 112
click at [571, 252] on icon at bounding box center [578, 252] width 18 height 18
click at [256, 175] on div at bounding box center [577, 172] width 730 height 112
click at [338, 172] on div at bounding box center [577, 172] width 730 height 112
click at [573, 254] on rect at bounding box center [574, 251] width 3 height 11
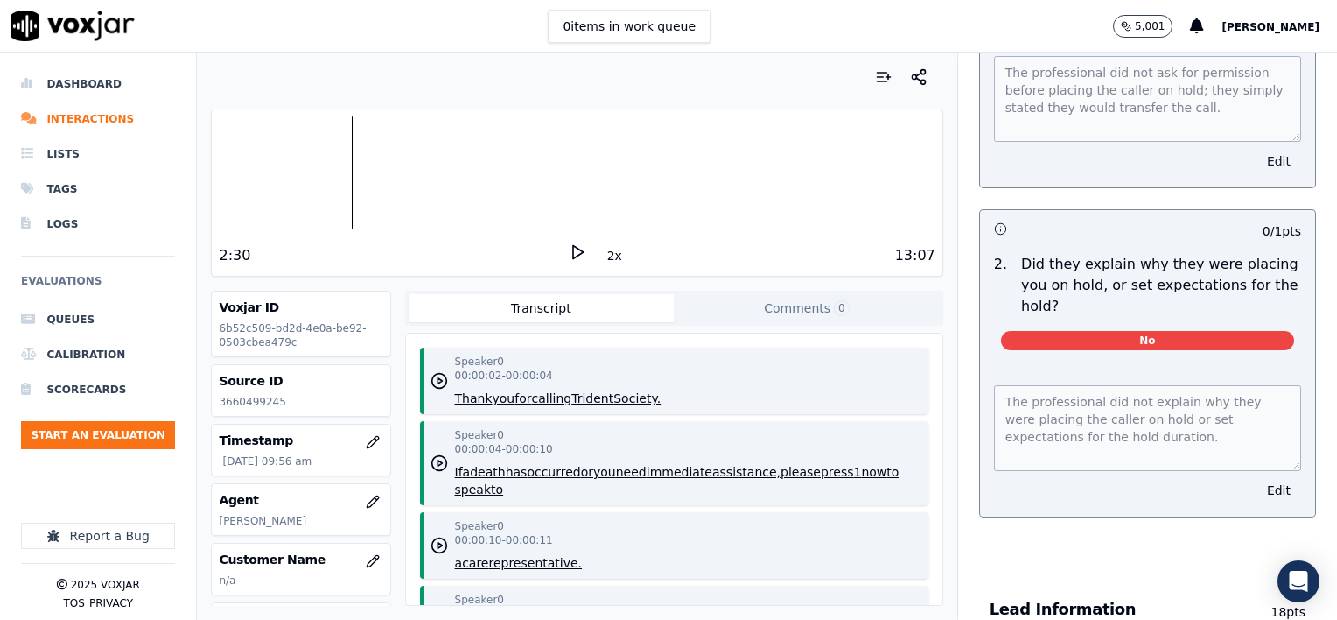
scroll to position [1138, 0]
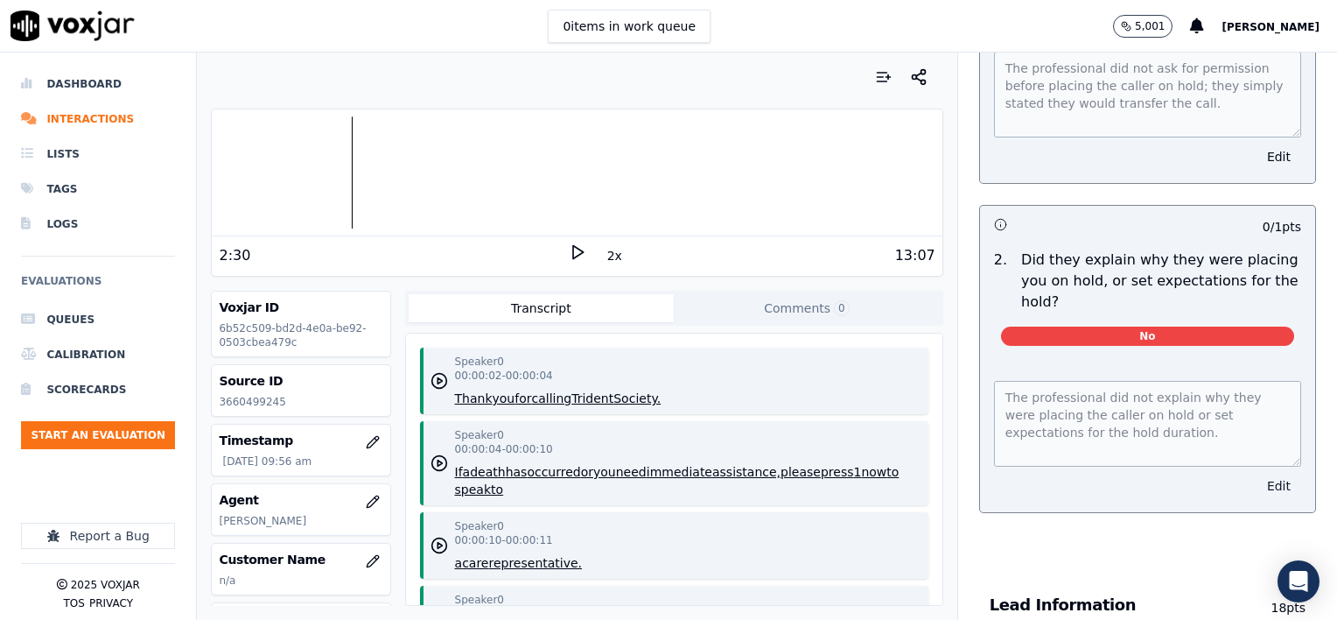
click at [1257, 474] on button "Edit" at bounding box center [1279, 486] width 45 height 25
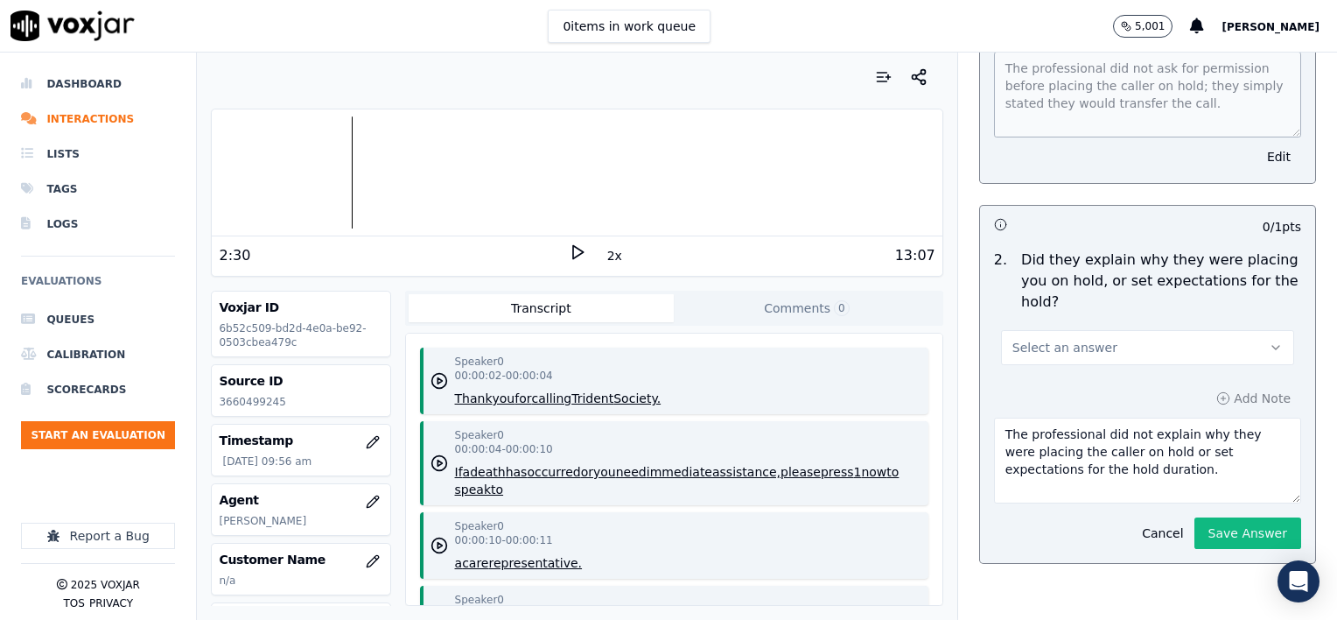
click at [1155, 333] on button "Select an answer" at bounding box center [1147, 347] width 293 height 35
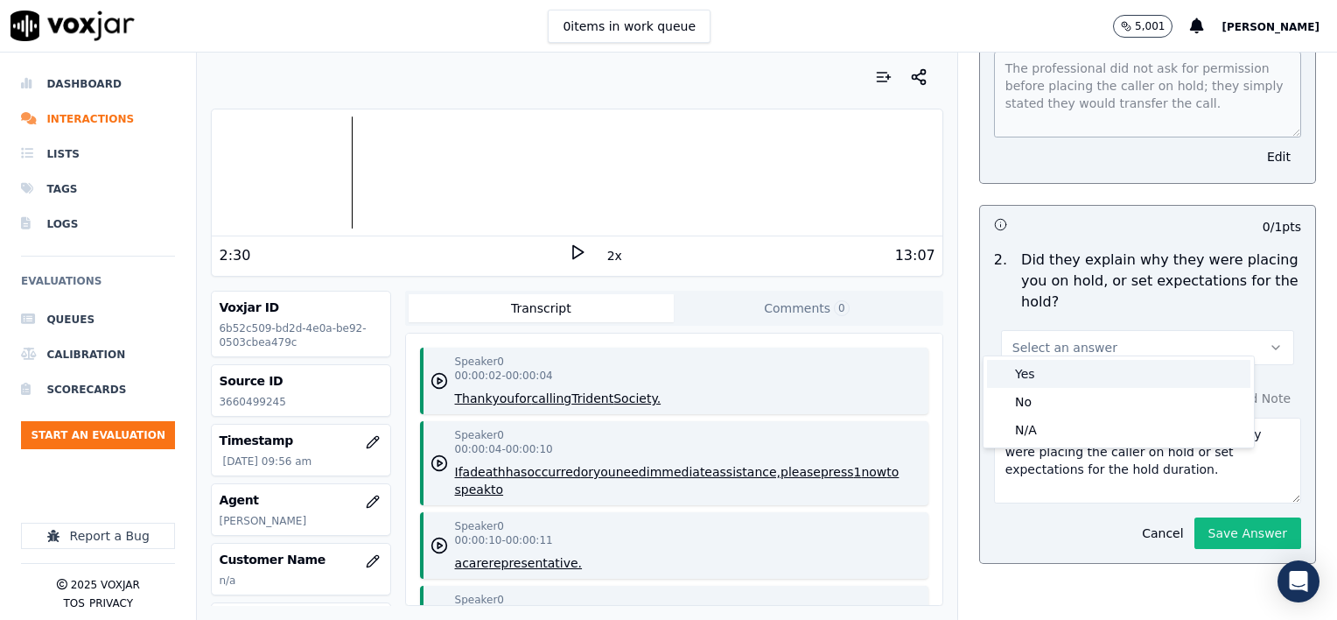
click at [1079, 371] on div "Yes" at bounding box center [1118, 374] width 263 height 28
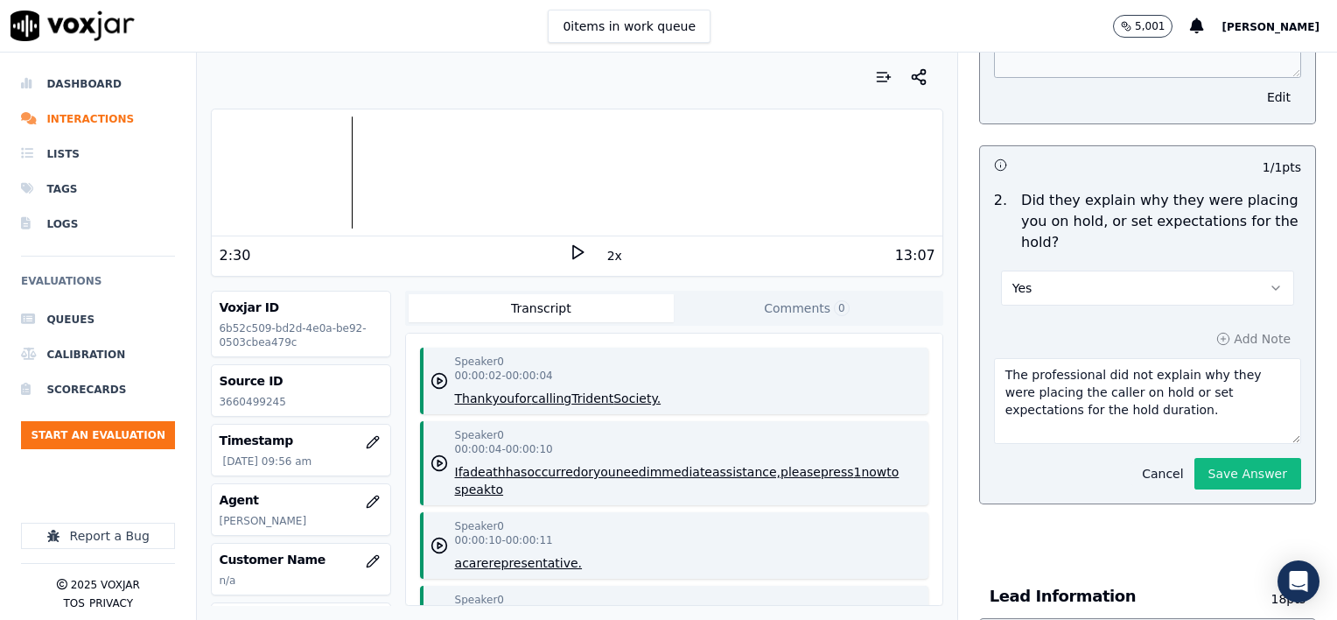
scroll to position [1225, 0]
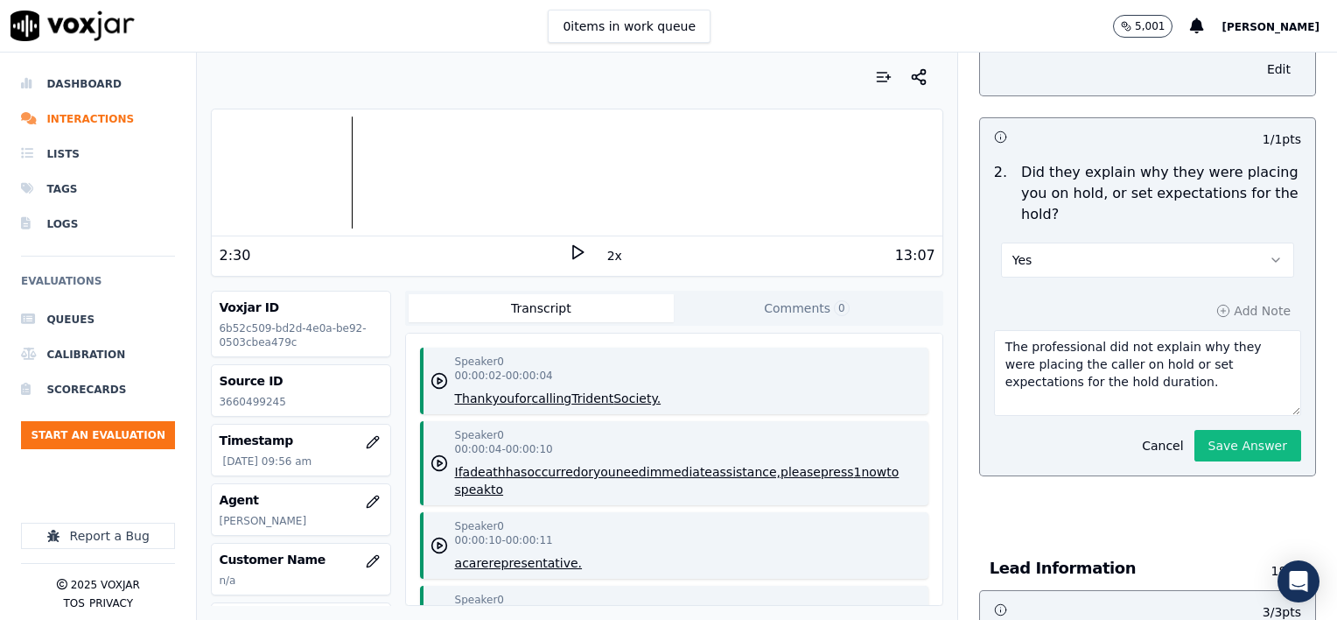
click at [1108, 378] on textarea "The professional did not explain why they were placing the caller on hold or se…" at bounding box center [1147, 373] width 307 height 86
type textarea "The professional did not explain why they were placing the caller on hold or se…"
click at [1218, 430] on button "Save Answer" at bounding box center [1248, 446] width 107 height 32
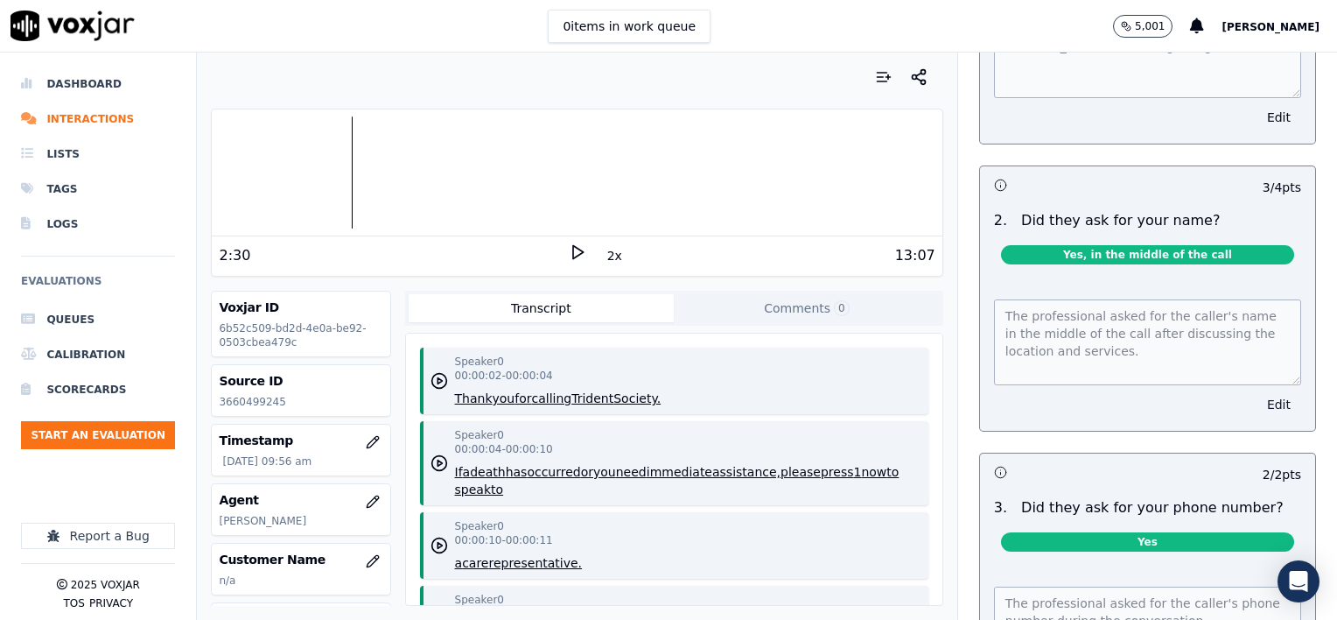
scroll to position [1926, 0]
click at [1257, 391] on button "Edit" at bounding box center [1279, 403] width 45 height 25
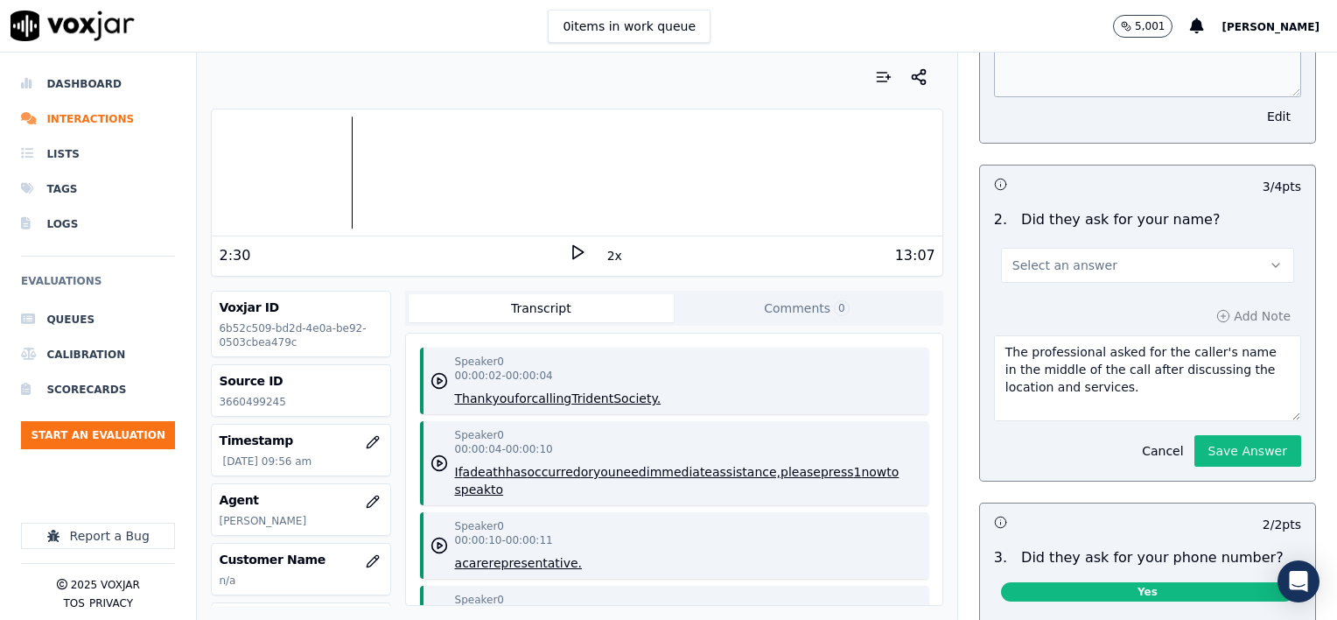
click at [1117, 248] on button "Select an answer" at bounding box center [1147, 265] width 293 height 35
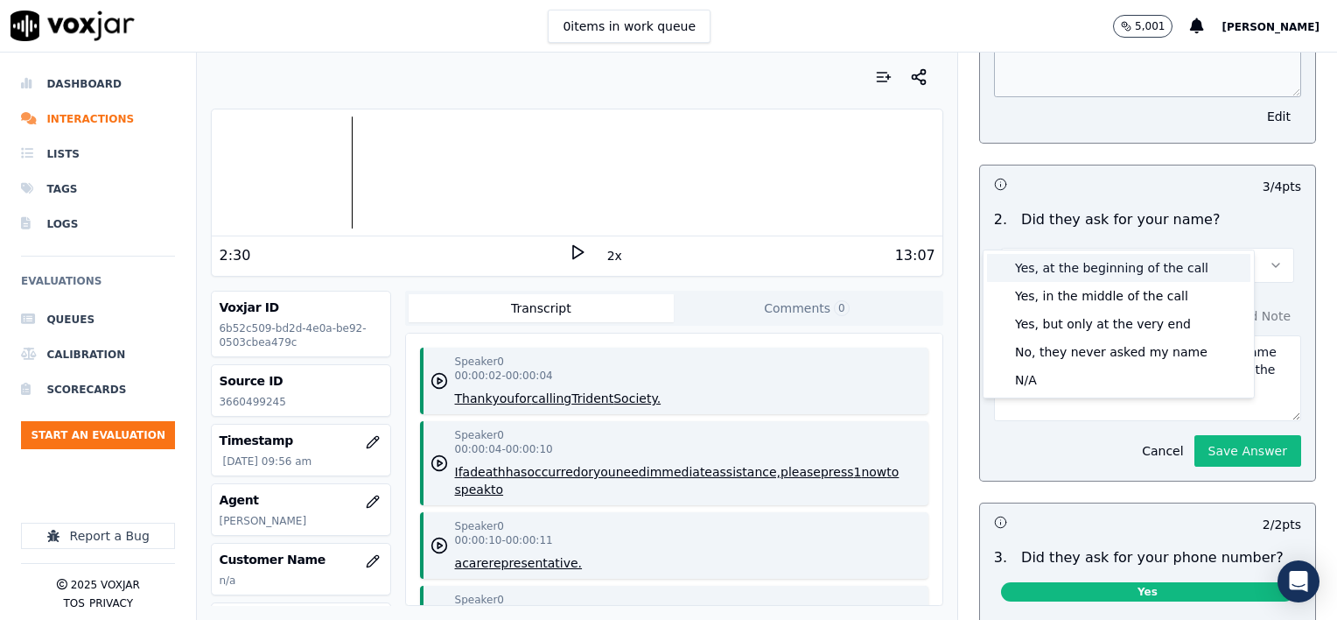
click at [1081, 268] on div "Yes, at the beginning of the call" at bounding box center [1118, 268] width 263 height 28
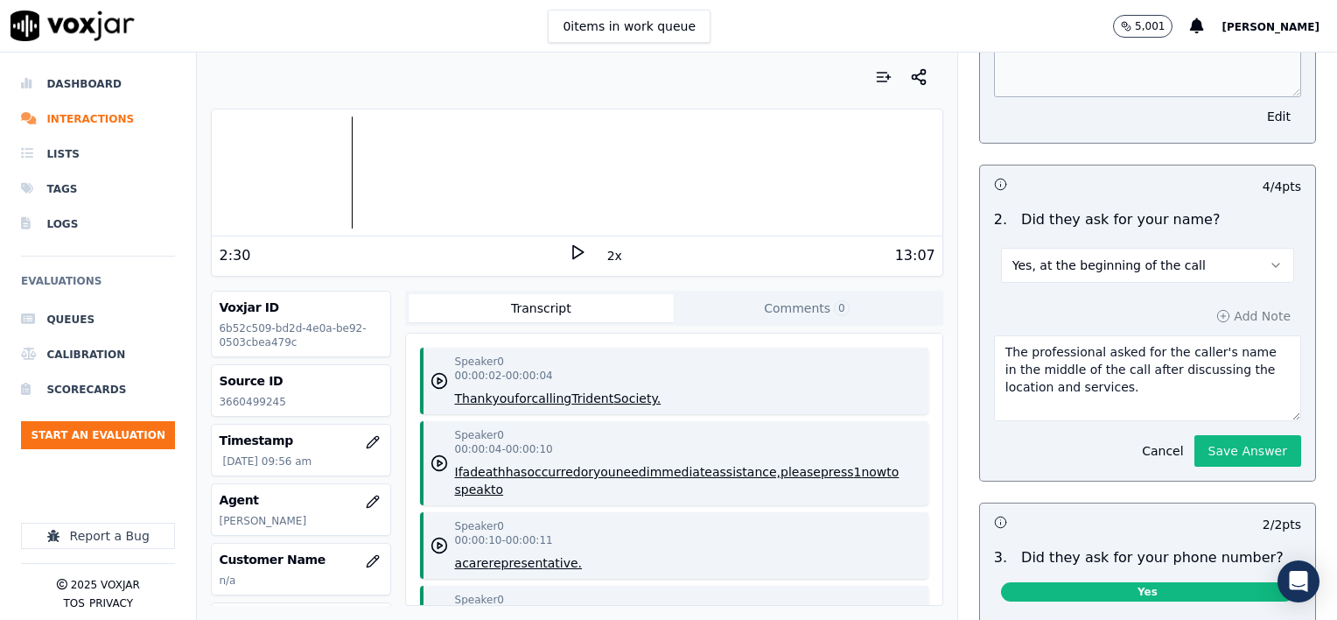
click at [1128, 355] on textarea "The professional asked for the caller's name in the middle of the call after di…" at bounding box center [1147, 378] width 307 height 86
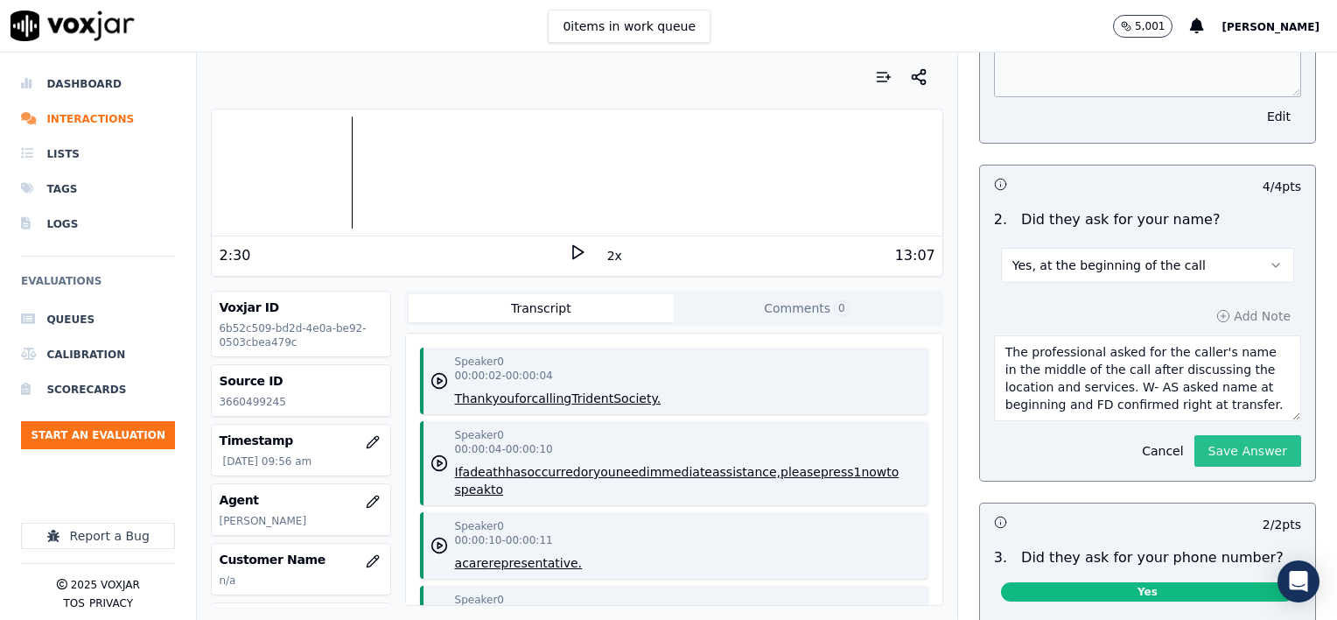
type textarea "The professional asked for the caller's name in the middle of the call after di…"
click at [1232, 435] on button "Save Answer" at bounding box center [1248, 451] width 107 height 32
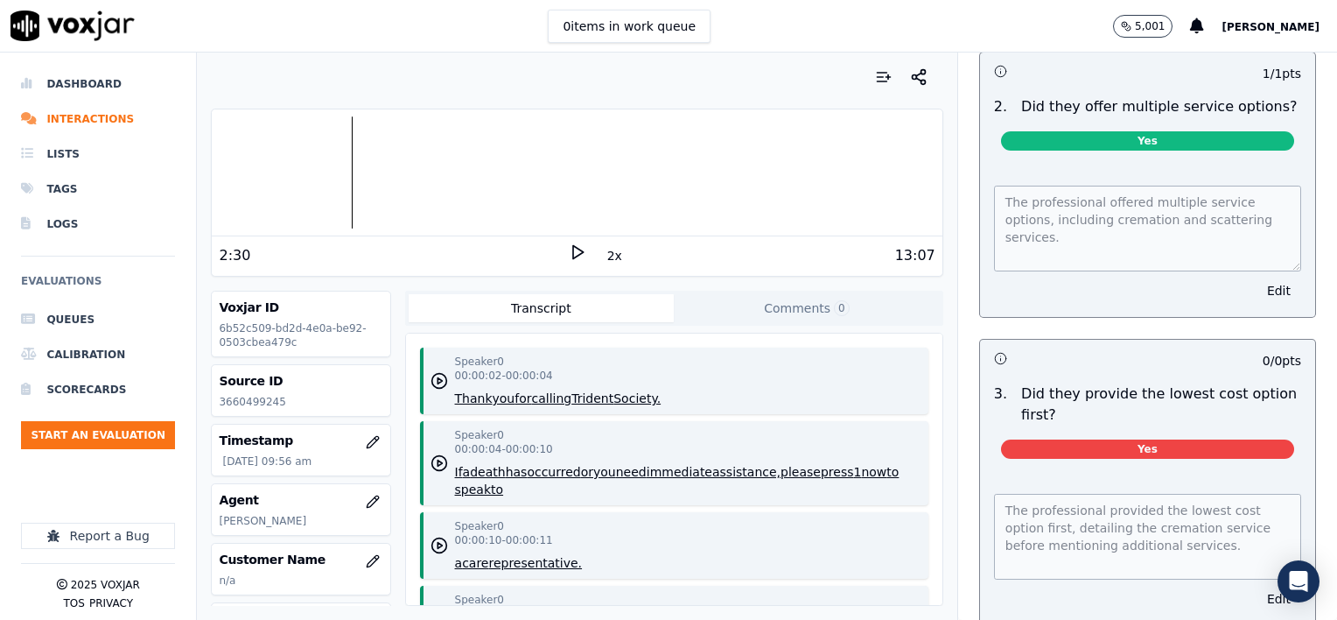
scroll to position [5514, 0]
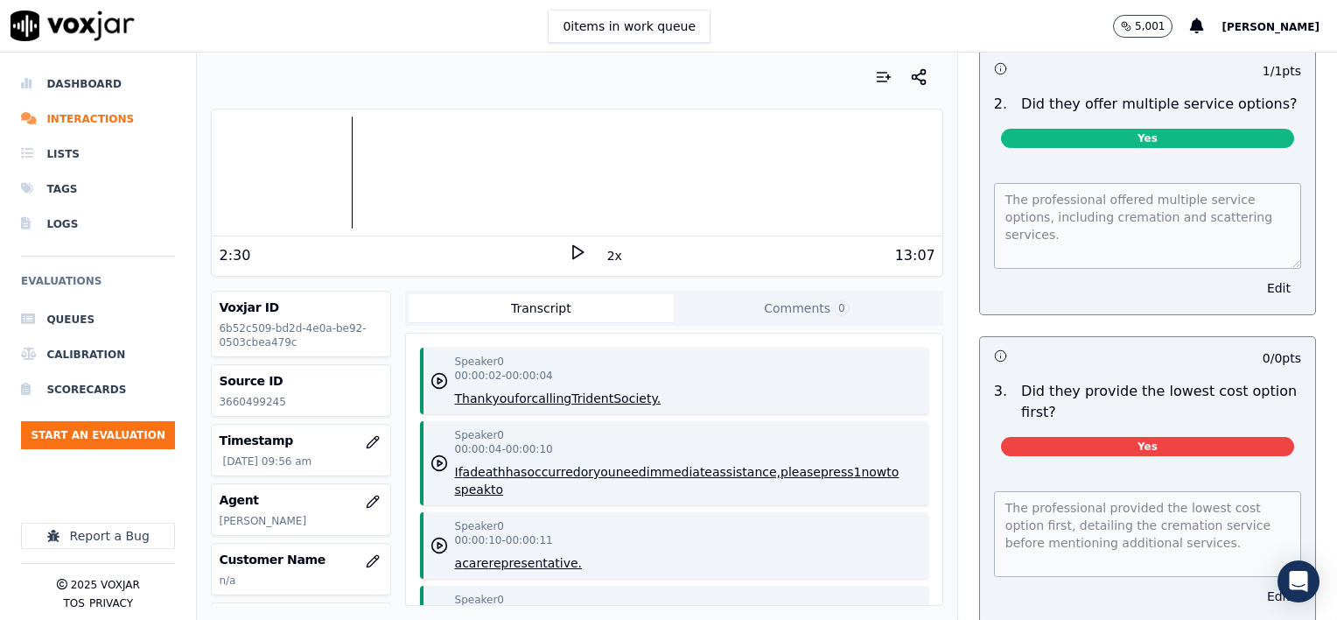
click at [1257, 584] on button "Edit" at bounding box center [1279, 596] width 45 height 25
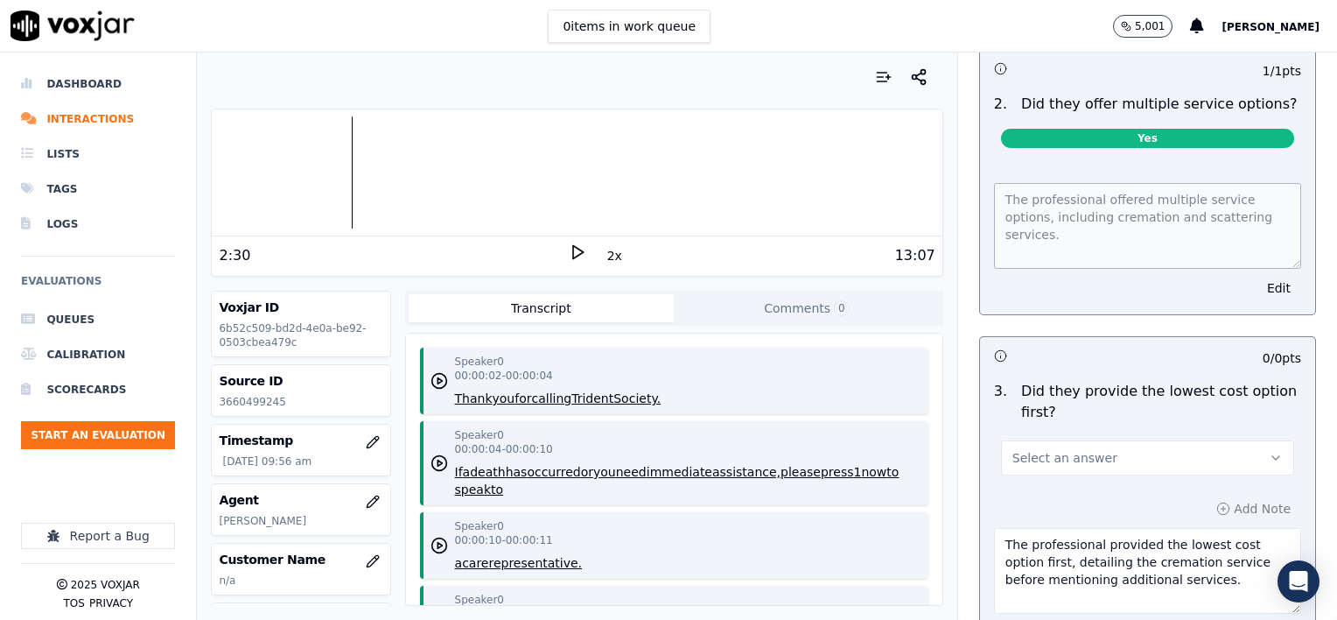
click at [1056, 449] on span "Select an answer" at bounding box center [1065, 458] width 105 height 18
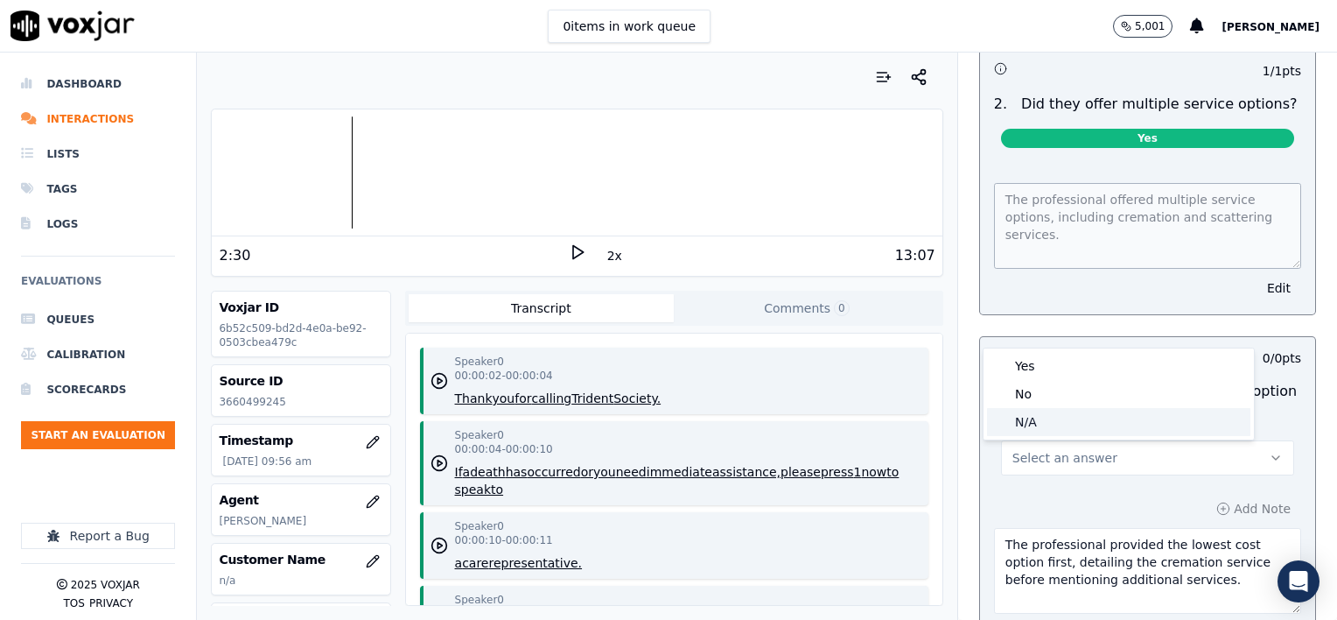
click at [1053, 428] on div "N/A" at bounding box center [1118, 422] width 263 height 28
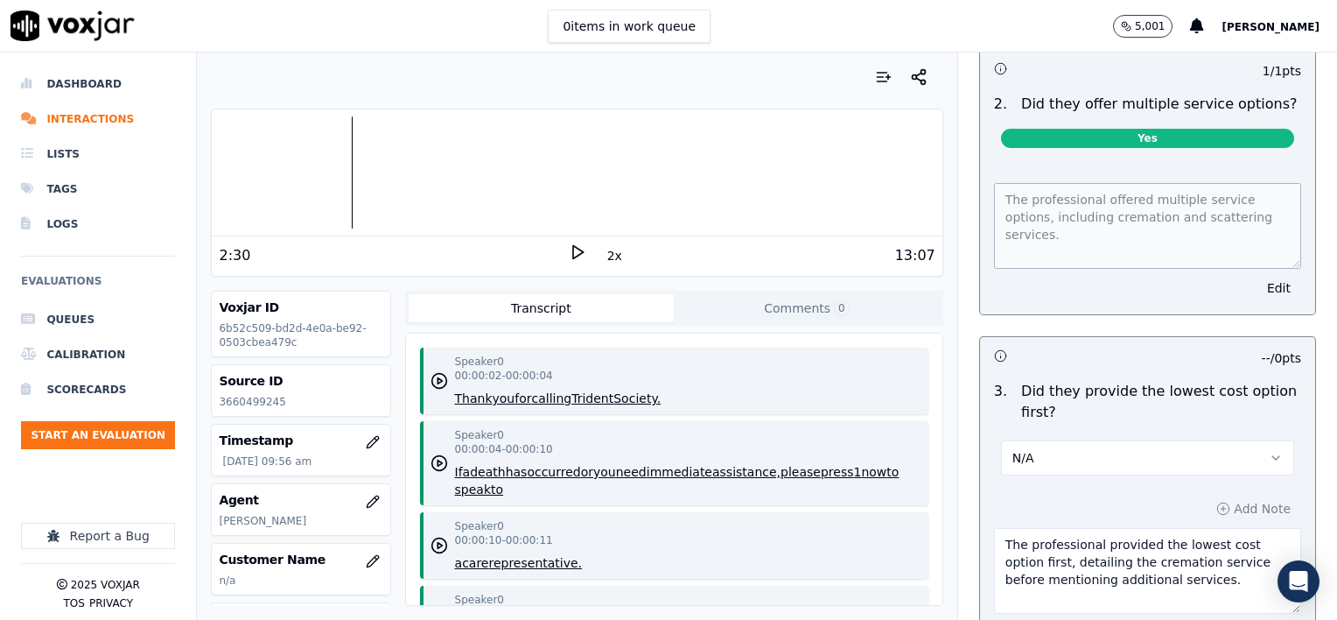
click at [1218, 528] on textarea "The professional provided the lowest cost option first, detailing the cremation…" at bounding box center [1147, 571] width 307 height 86
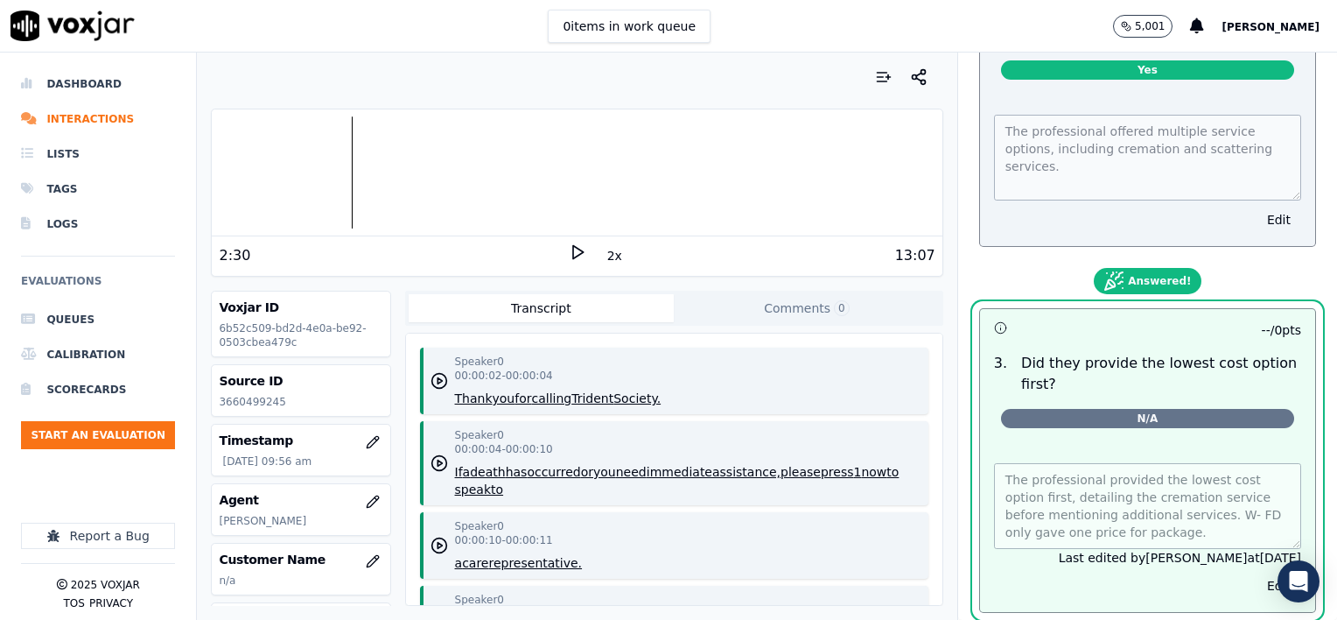
scroll to position [5602, 0]
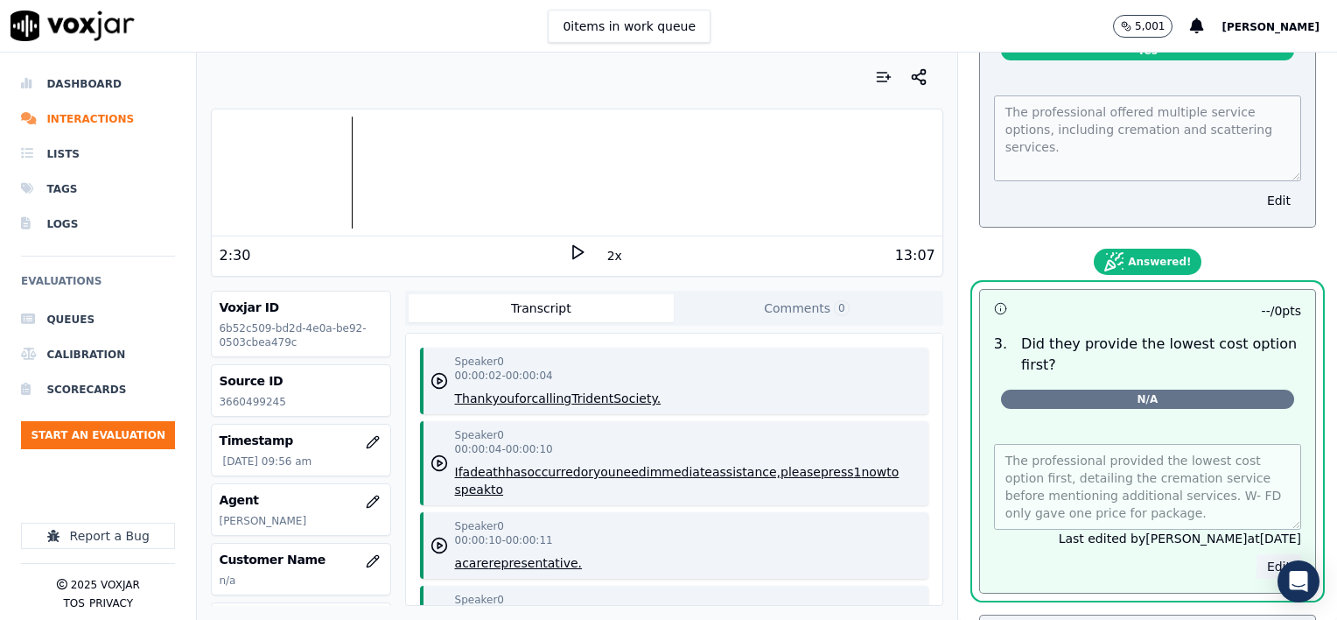
click at [1257, 554] on button "Edit" at bounding box center [1279, 566] width 45 height 25
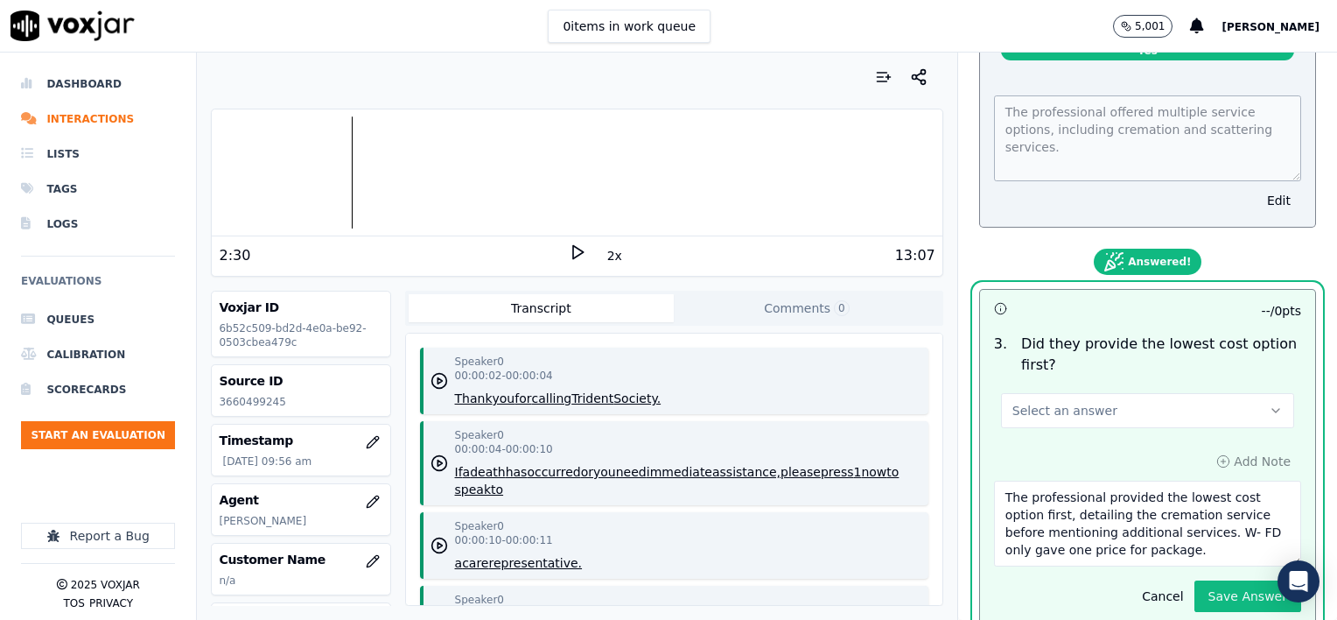
click at [1197, 481] on textarea "The professional provided the lowest cost option first, detailing the cremation…" at bounding box center [1147, 524] width 307 height 86
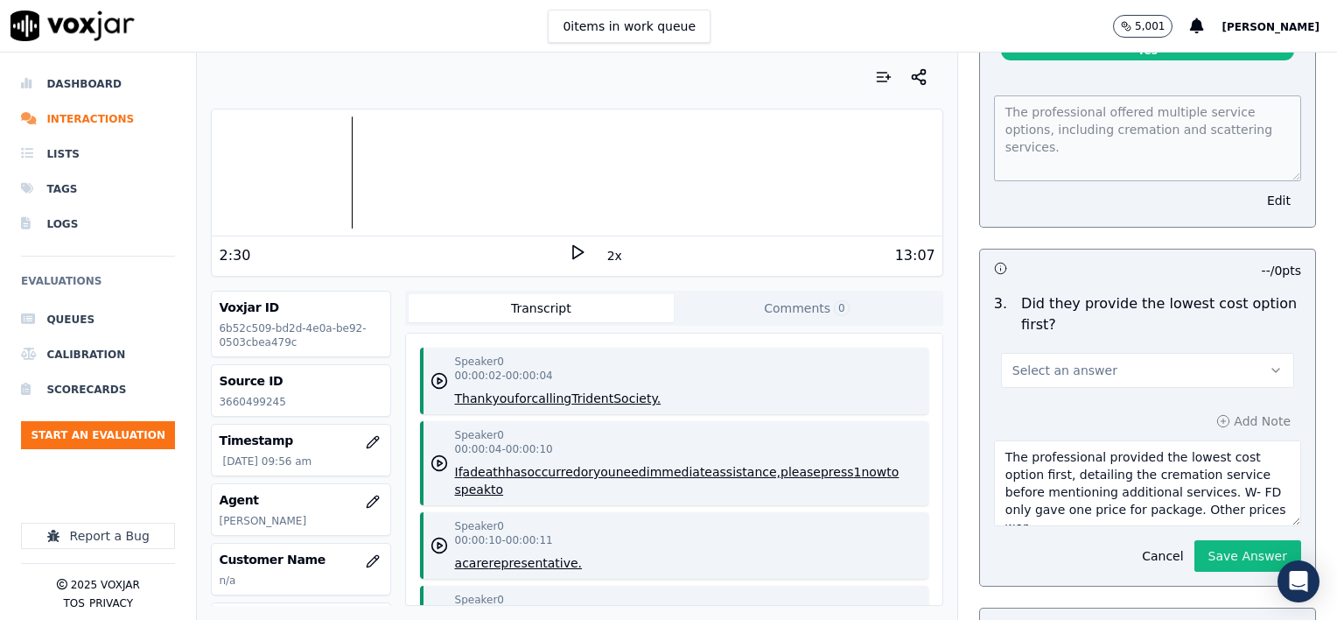
scroll to position [10, 0]
type textarea "The professional provided the lowest cost option first, detailing the cremation…"
click at [1195, 540] on button "Save Answer" at bounding box center [1248, 556] width 107 height 32
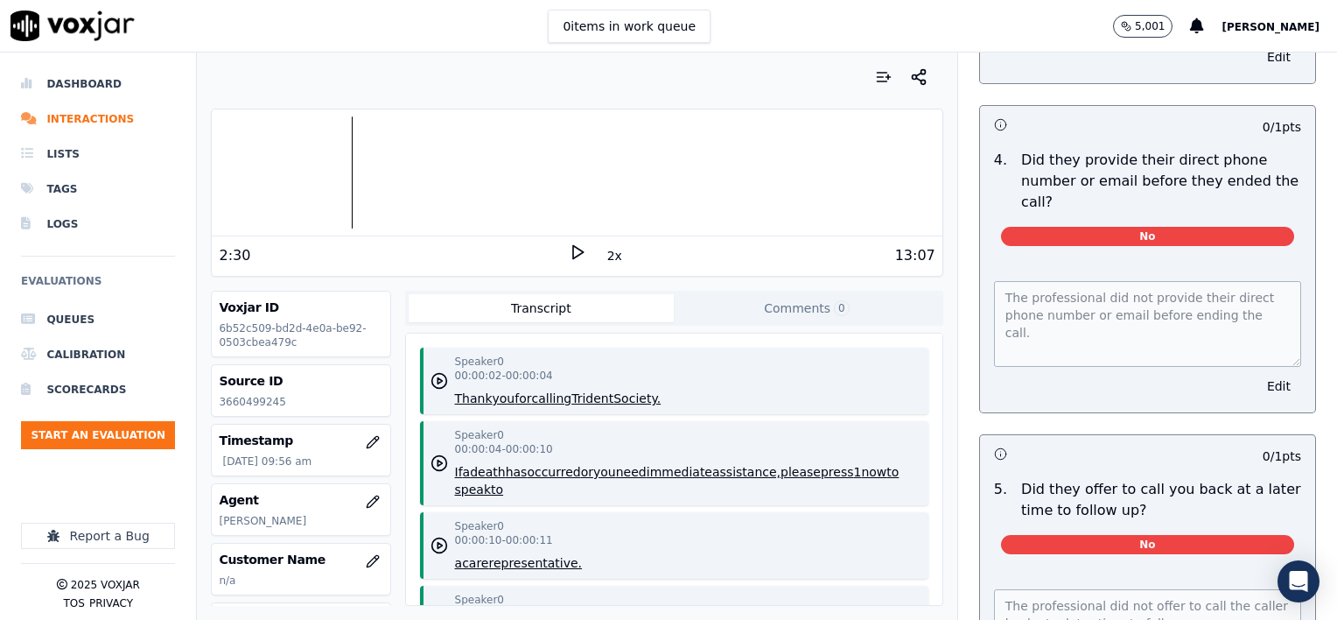
scroll to position [8713, 0]
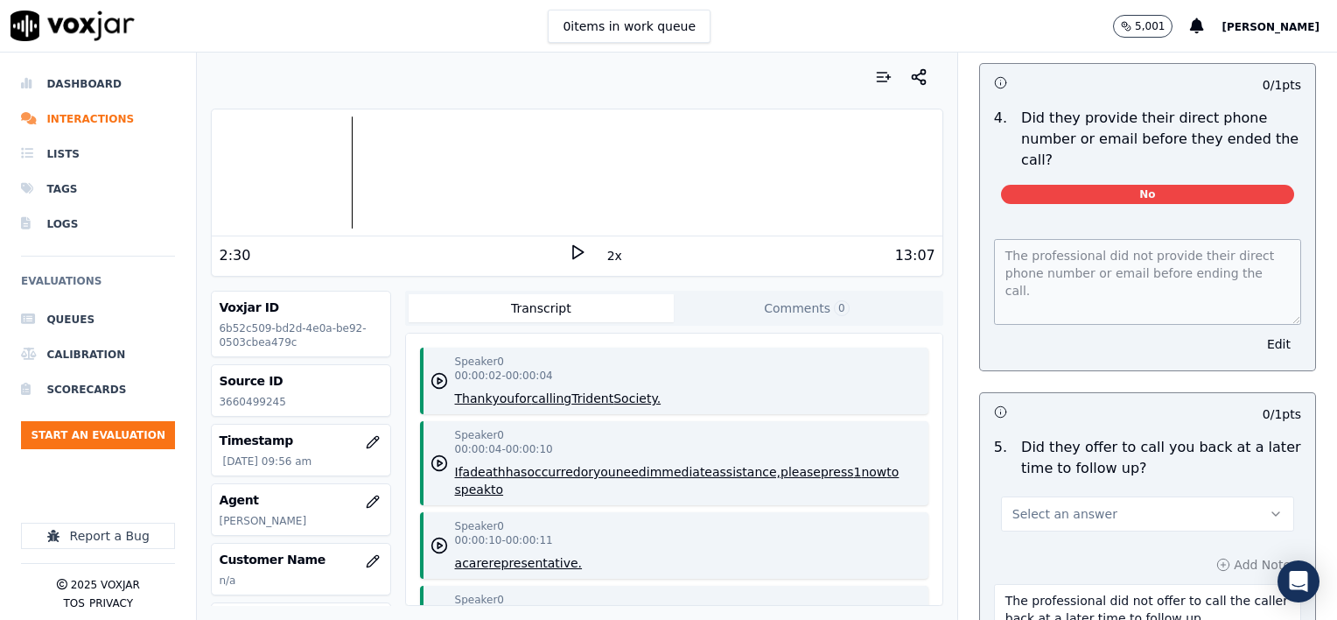
click at [1155, 496] on button "Select an answer" at bounding box center [1147, 513] width 293 height 35
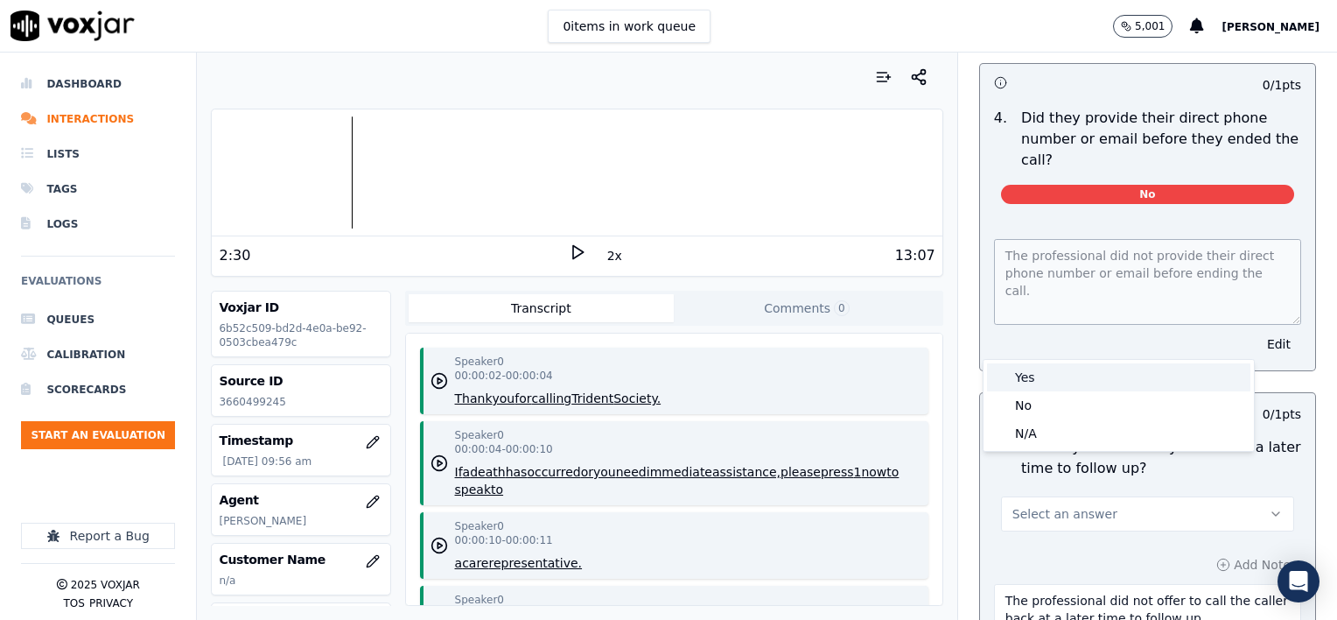
click at [1060, 381] on div "Yes" at bounding box center [1118, 377] width 263 height 28
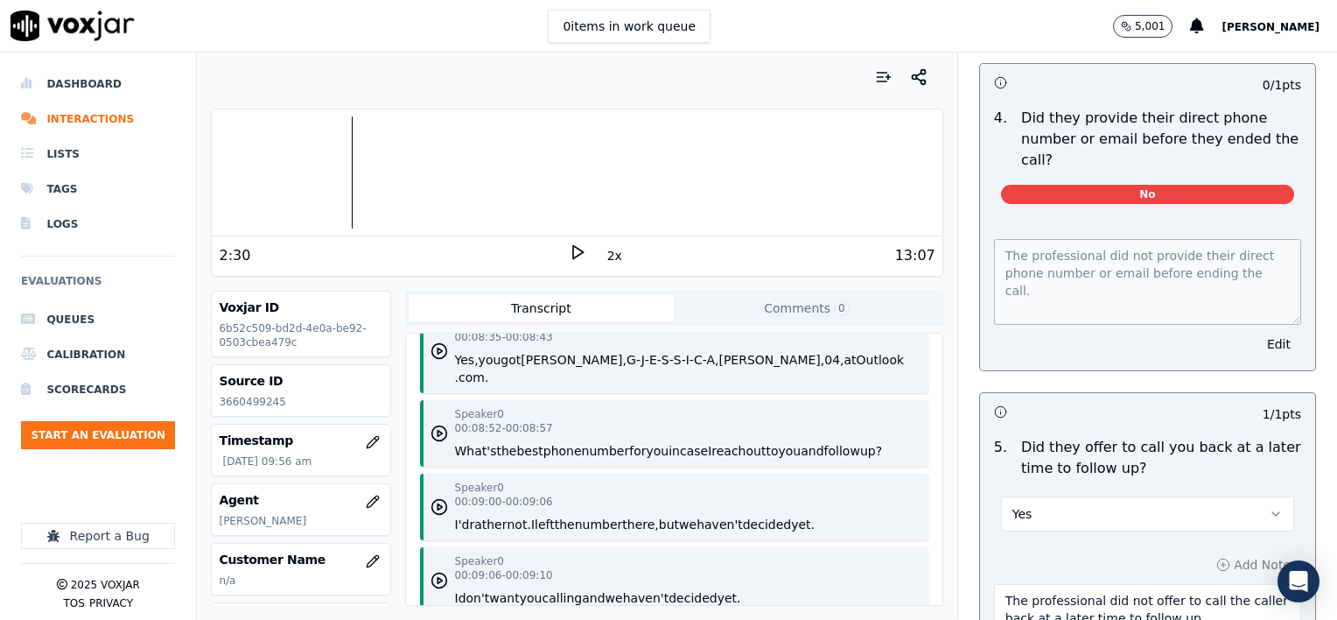
scroll to position [7352, 0]
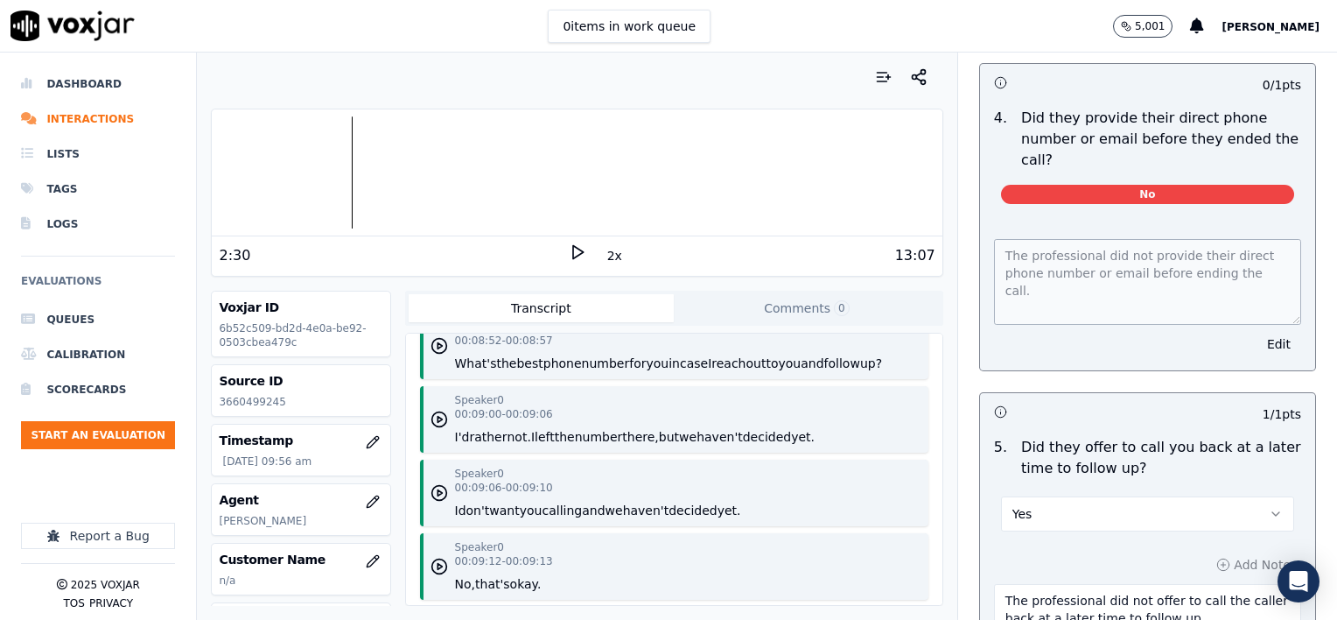
click at [1195, 584] on textarea "The professional did not offer to call the caller back at a later time to follo…" at bounding box center [1147, 627] width 307 height 86
type textarea "The professional did not offer to call the caller back at a later time to follo…"
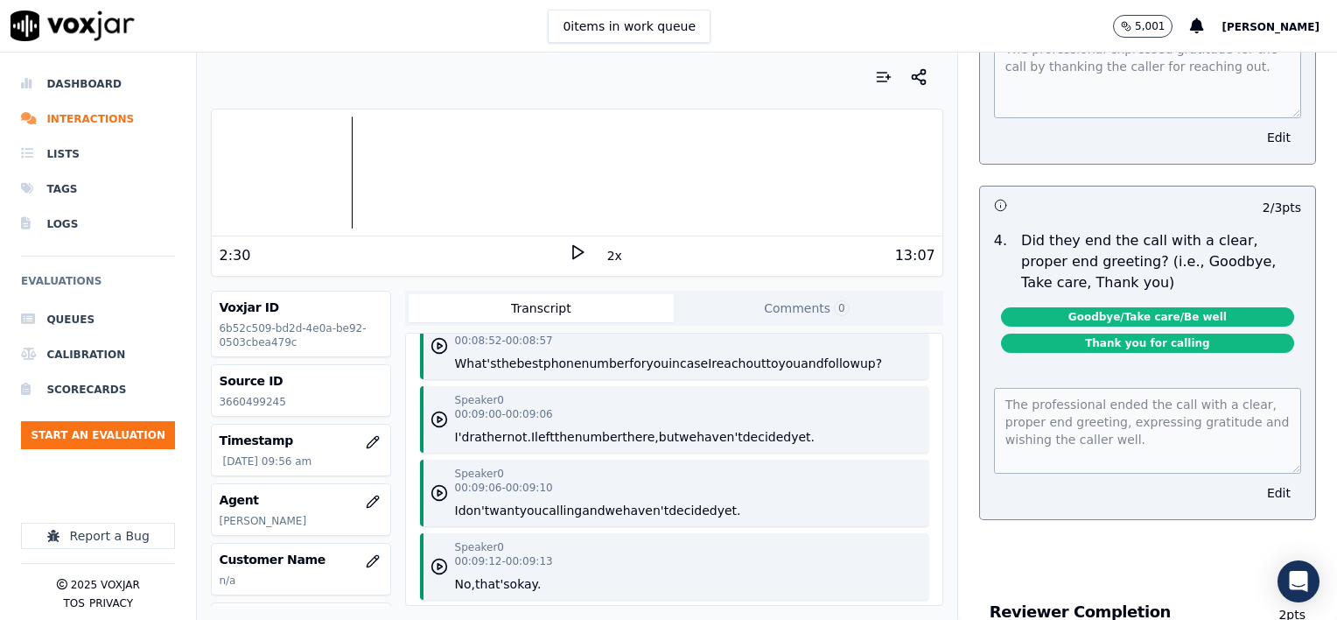
scroll to position [10773, 0]
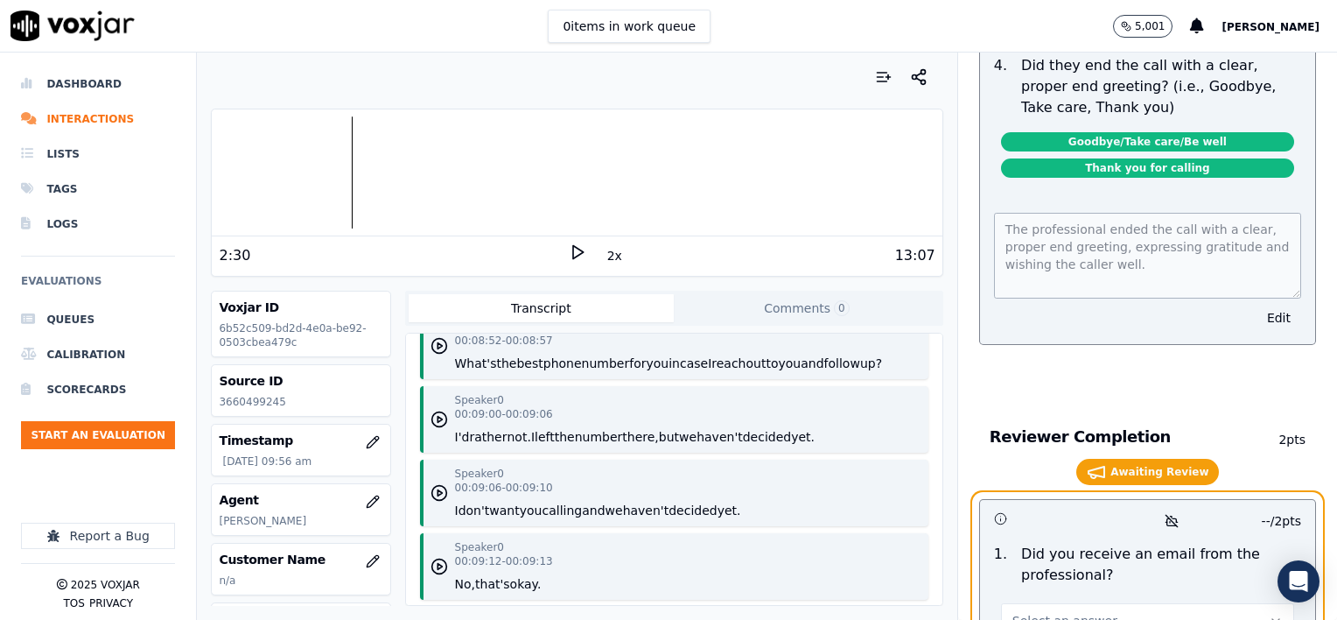
click at [1112, 603] on button "Select an answer" at bounding box center [1147, 620] width 293 height 35
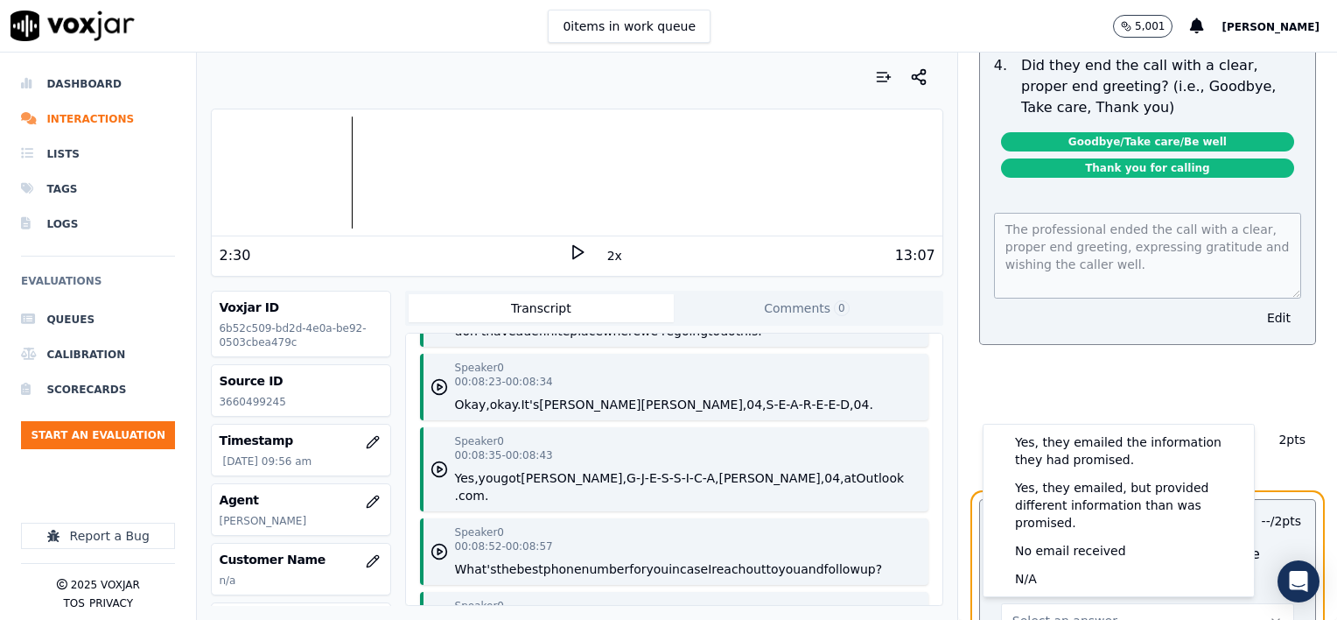
scroll to position [7177, 0]
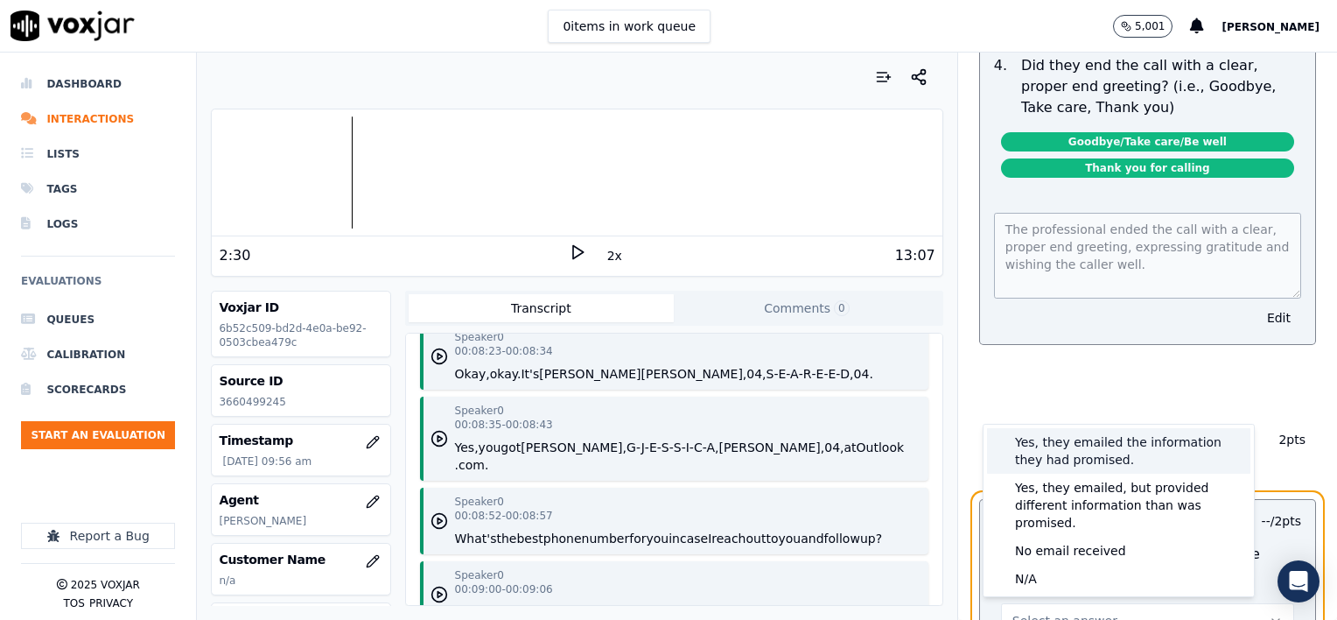
click at [1092, 452] on div "Yes, they emailed the information they had promised." at bounding box center [1118, 451] width 263 height 46
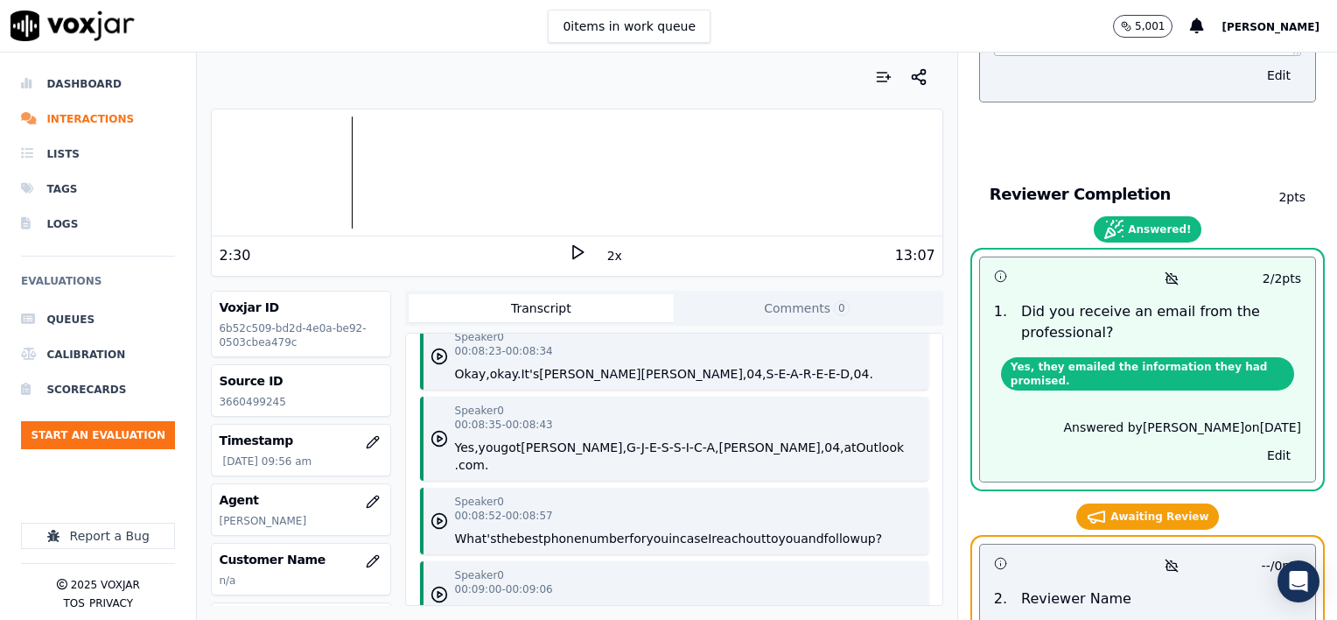
scroll to position [11036, 0]
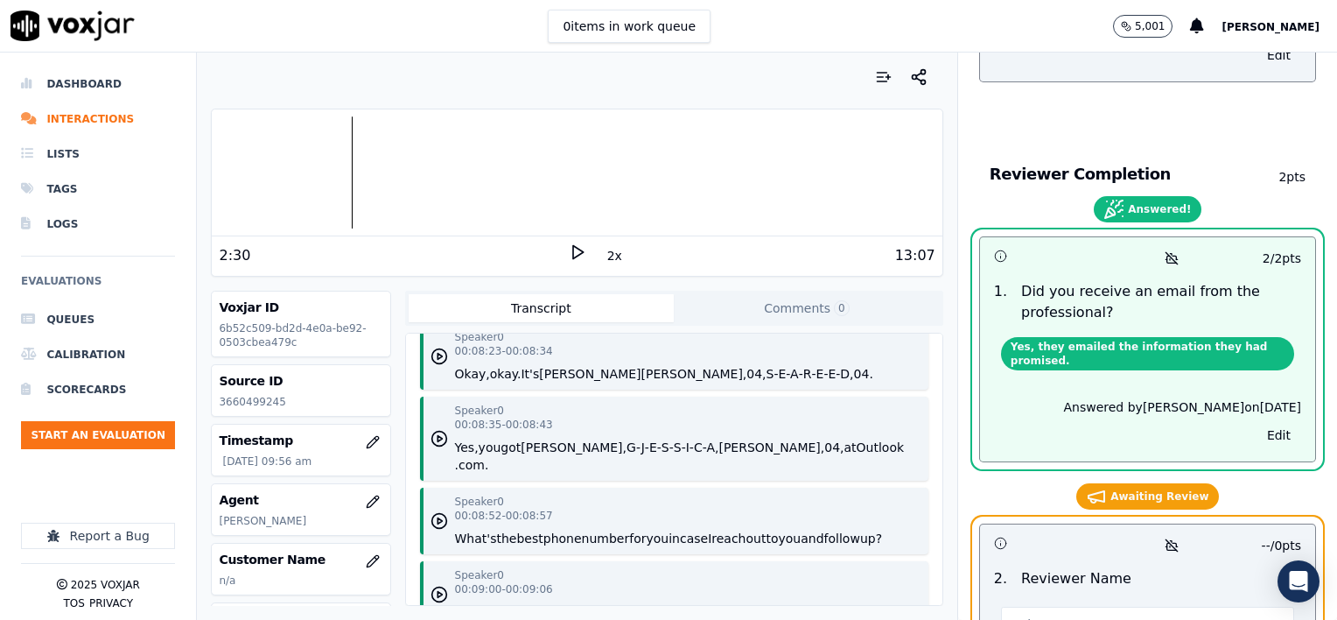
click at [1033, 615] on span "Select an answer" at bounding box center [1065, 624] width 105 height 18
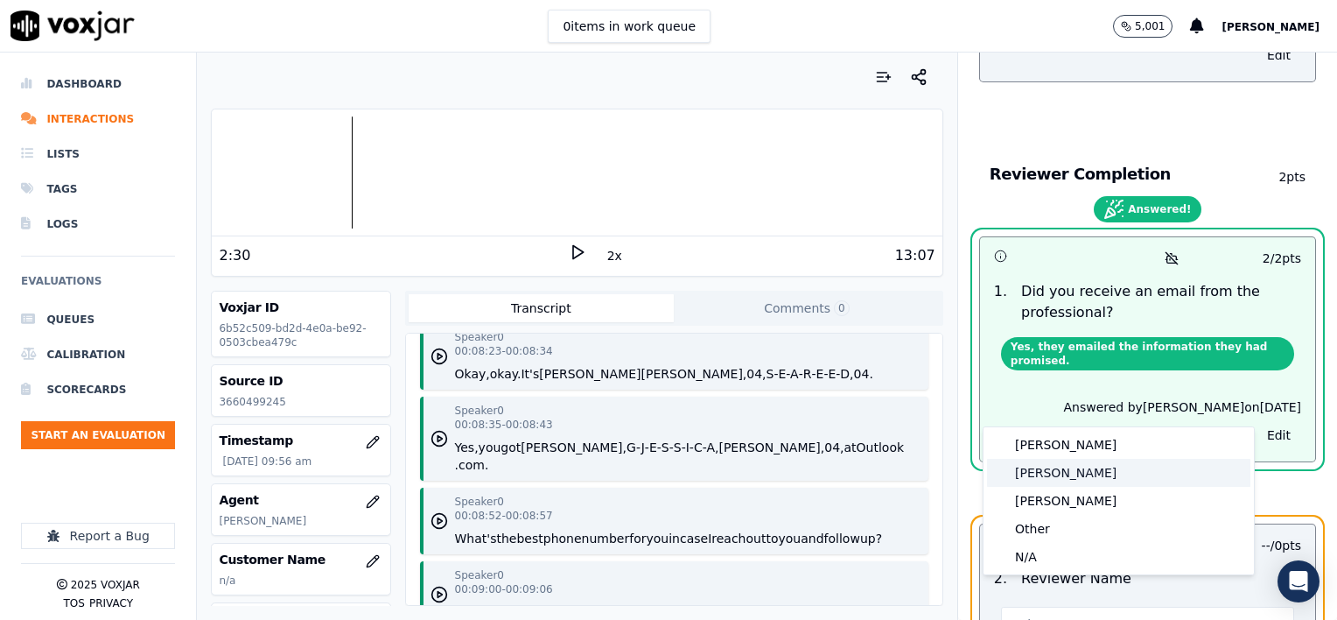
click at [1040, 476] on div "[PERSON_NAME]" at bounding box center [1118, 473] width 263 height 28
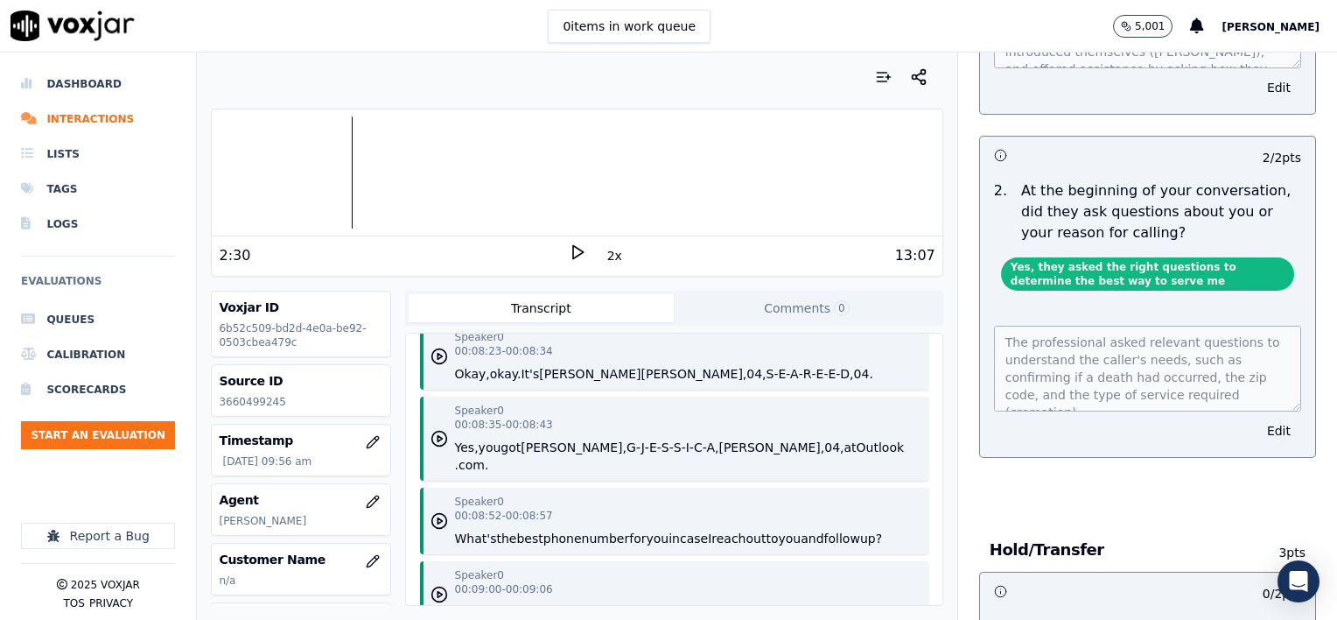
scroll to position [0, 0]
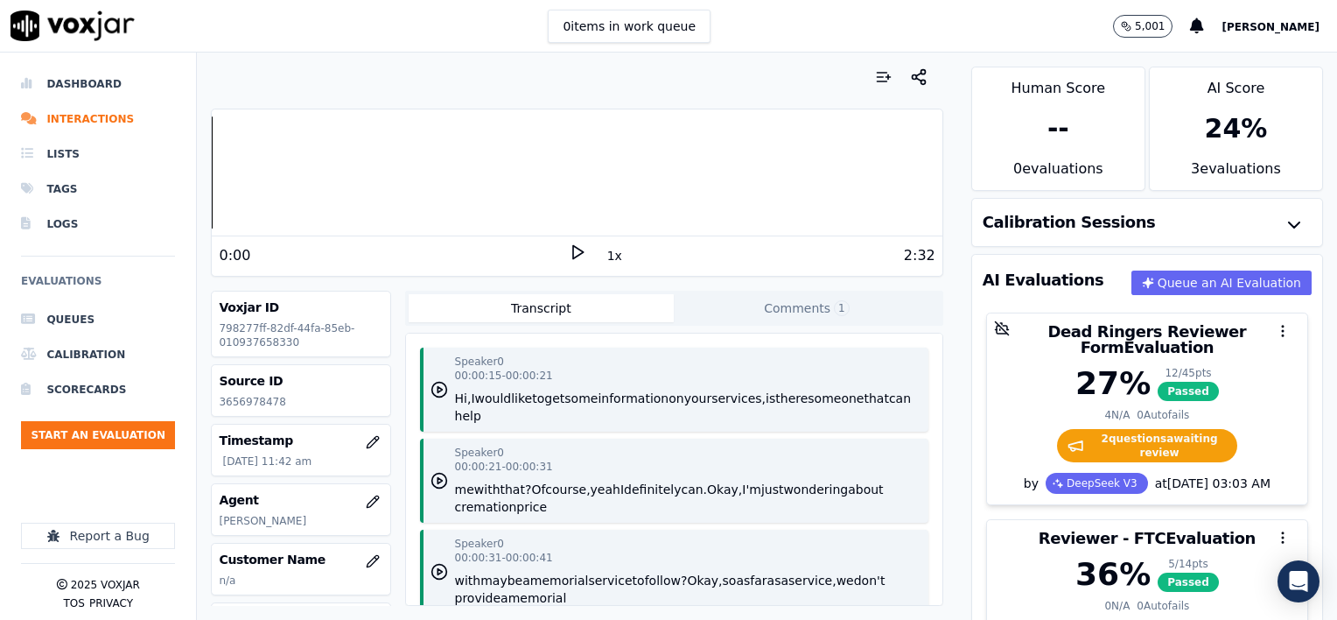
click at [604, 258] on button "1x" at bounding box center [615, 255] width 22 height 25
click at [604, 258] on button "1.5x" at bounding box center [621, 255] width 34 height 25
click at [569, 251] on icon at bounding box center [578, 252] width 18 height 18
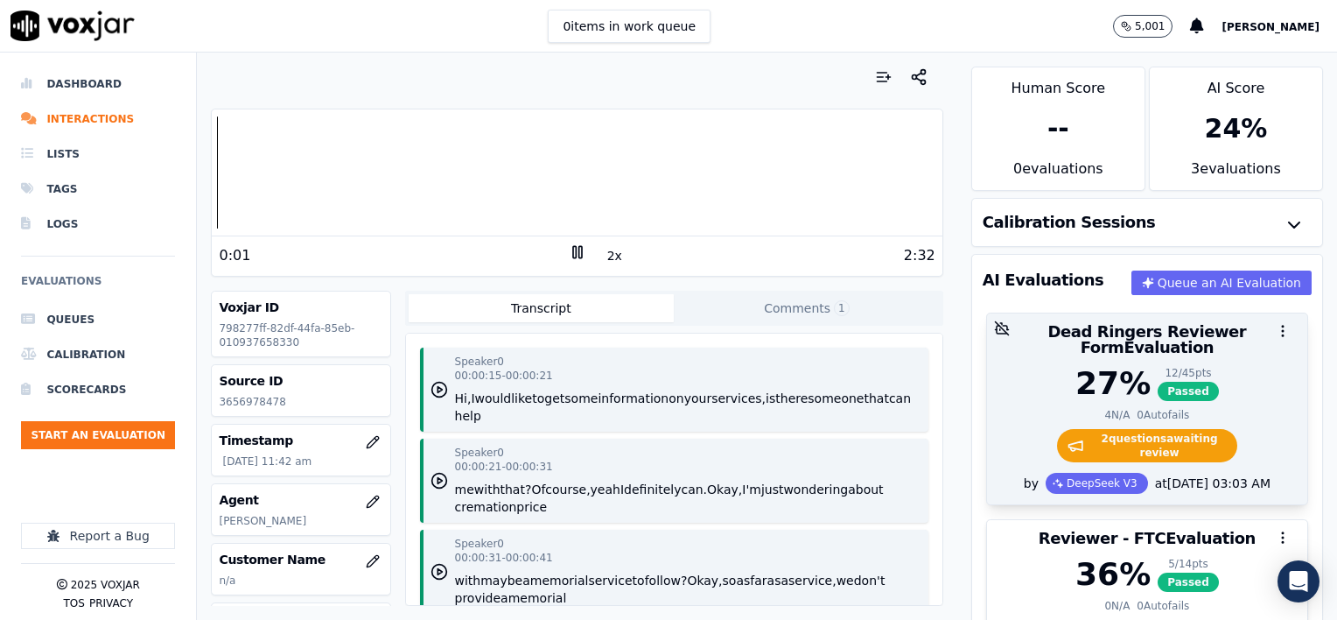
click at [1242, 388] on div "27 % 12 / 45 pts Passed 4 N/A 0 Autofails 2 question s awaiting review" at bounding box center [1147, 419] width 320 height 107
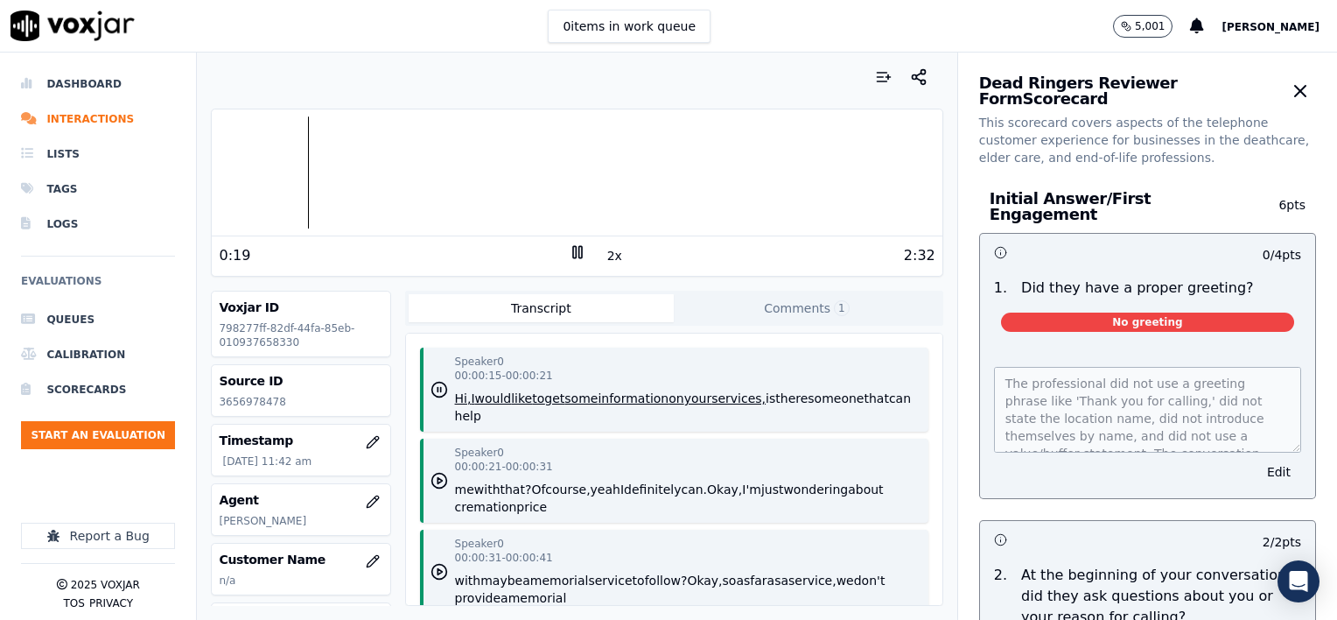
click at [569, 251] on icon at bounding box center [578, 252] width 18 height 18
click at [1257, 462] on button "Edit" at bounding box center [1279, 472] width 45 height 25
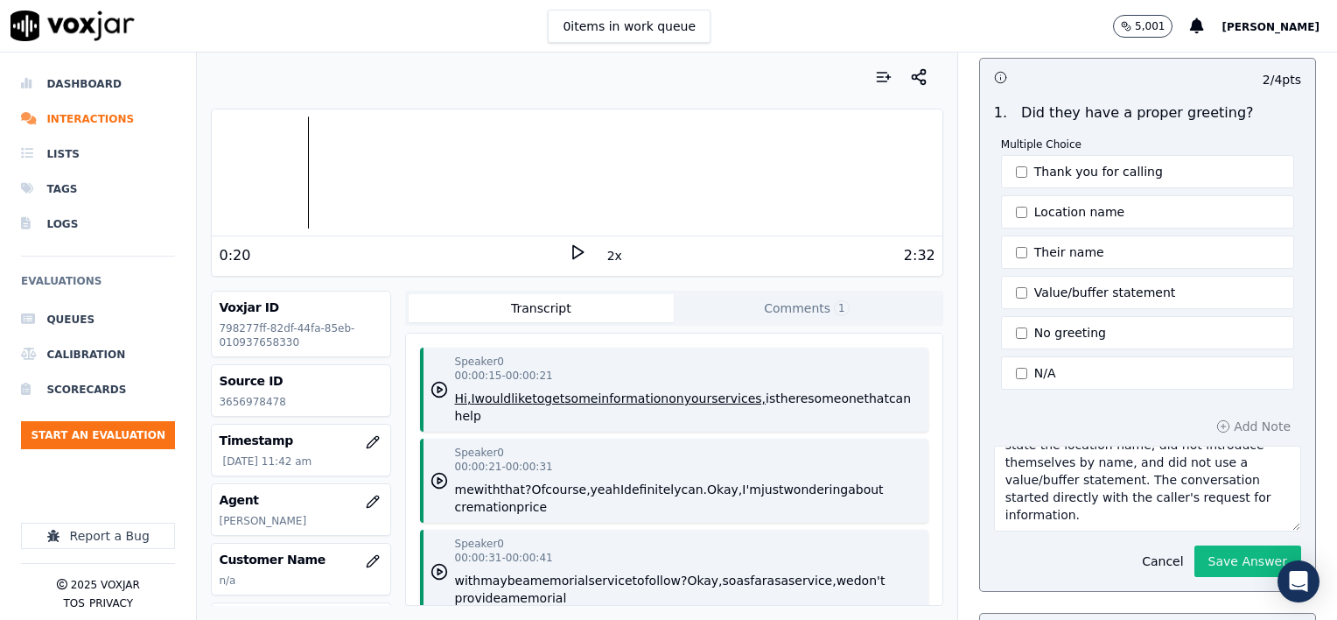
scroll to position [350, 0]
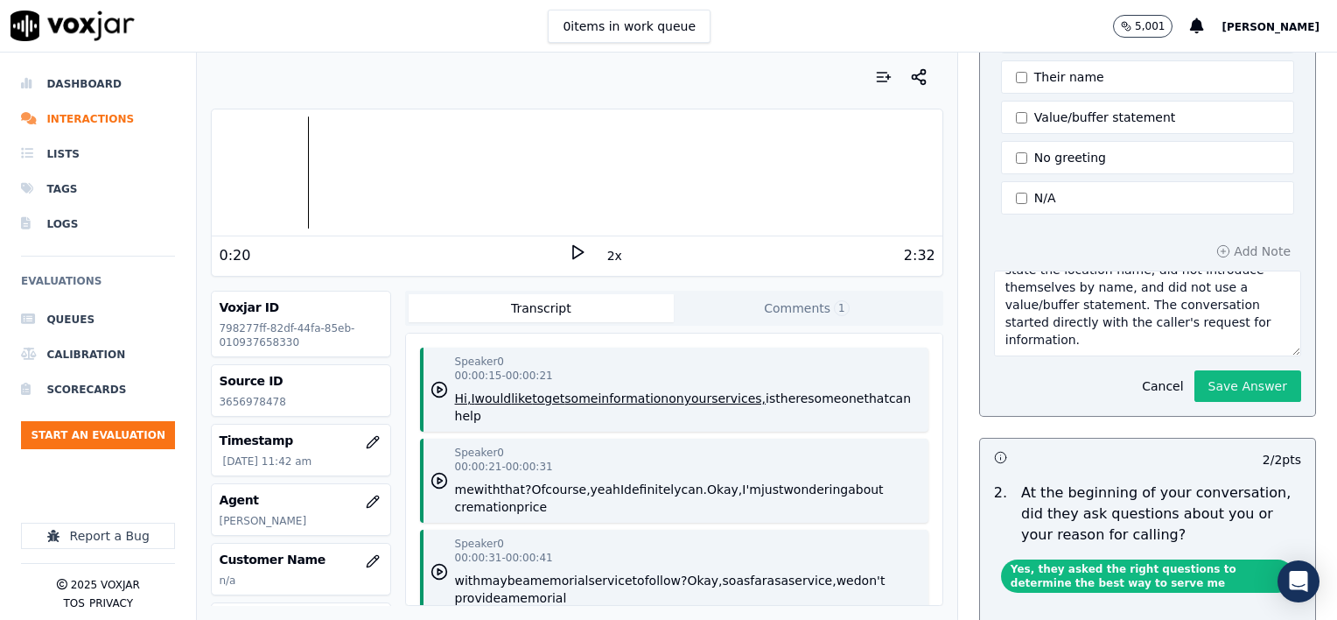
click at [1082, 331] on textarea "The professional did not use a greeting phrase like 'Thank you for calling,' di…" at bounding box center [1147, 313] width 307 height 86
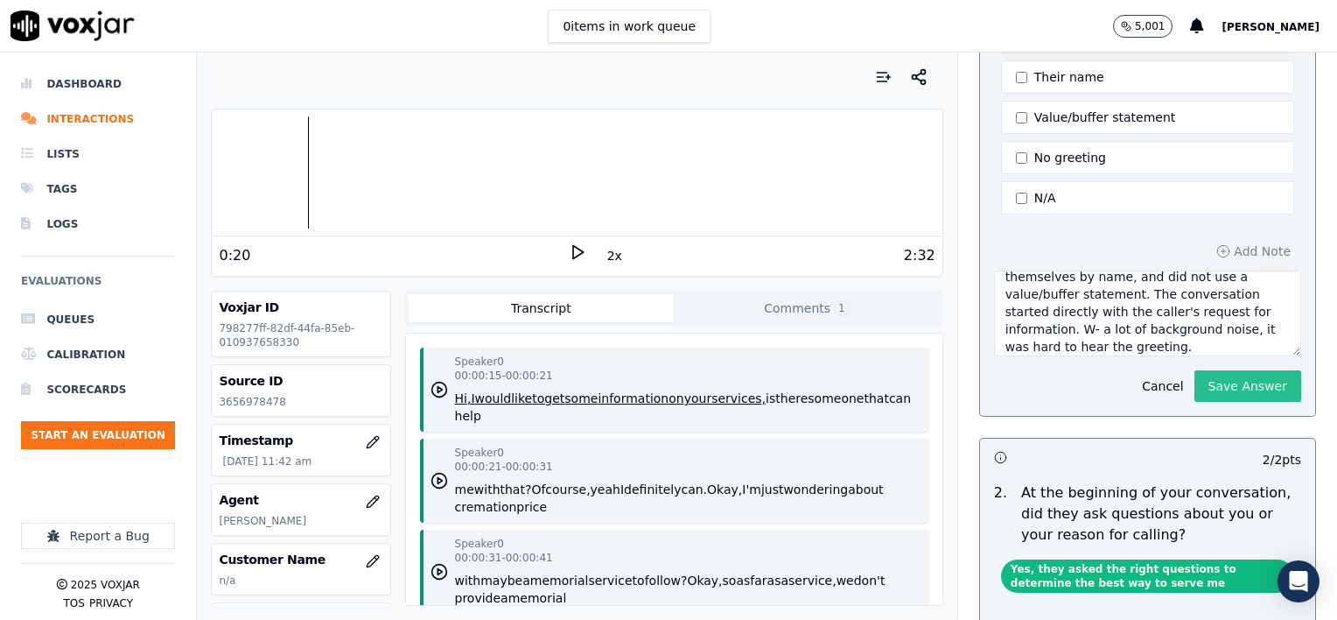
type textarea "The professional did not use a greeting phrase like 'Thank you for calling,' di…"
click at [1215, 375] on button "Save Answer" at bounding box center [1248, 386] width 107 height 32
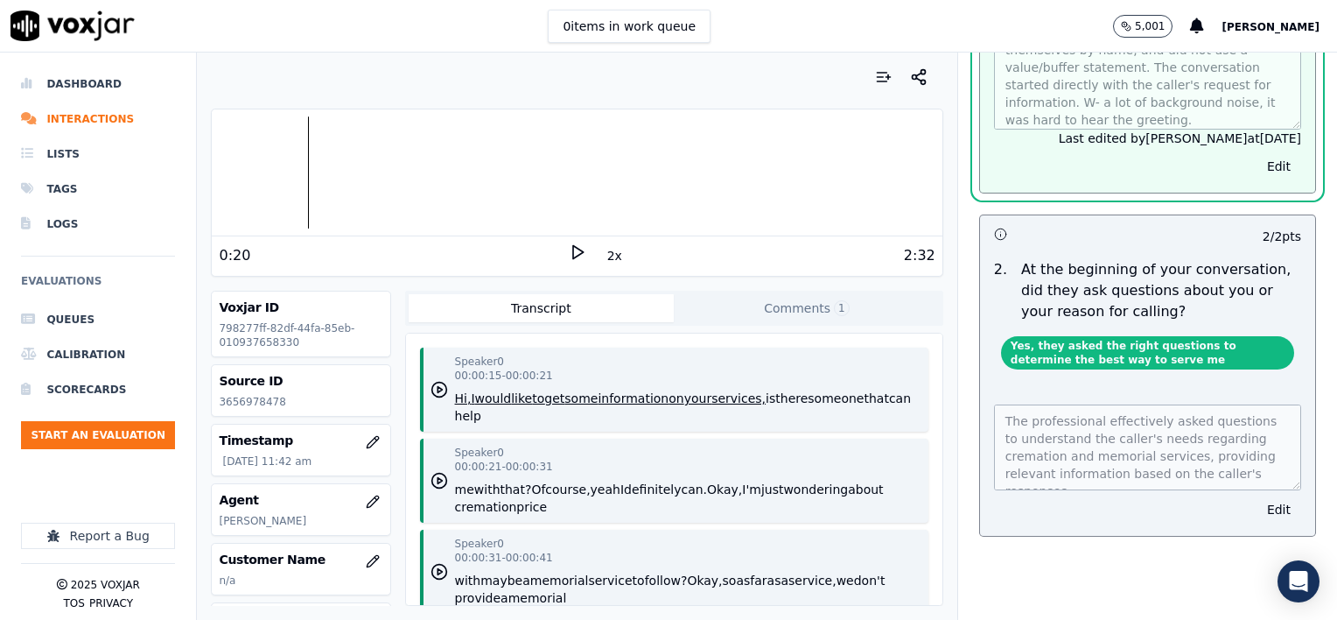
click at [573, 254] on polygon at bounding box center [578, 252] width 11 height 13
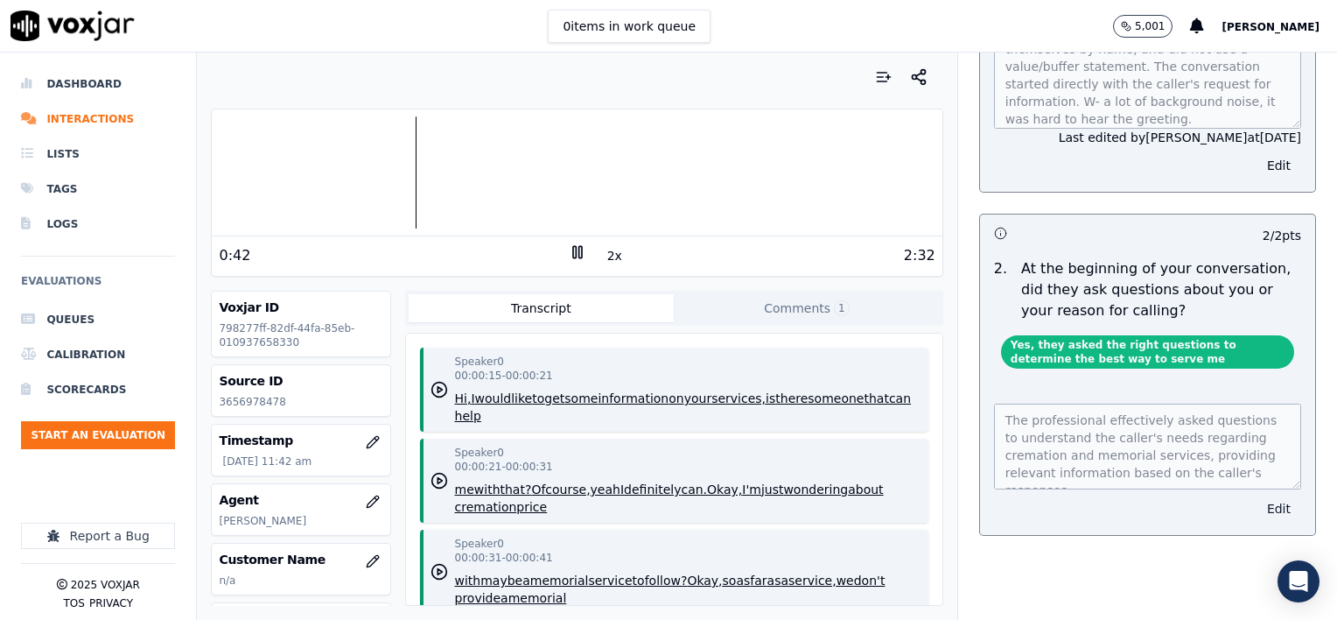
click at [1257, 497] on button "Edit" at bounding box center [1279, 508] width 45 height 25
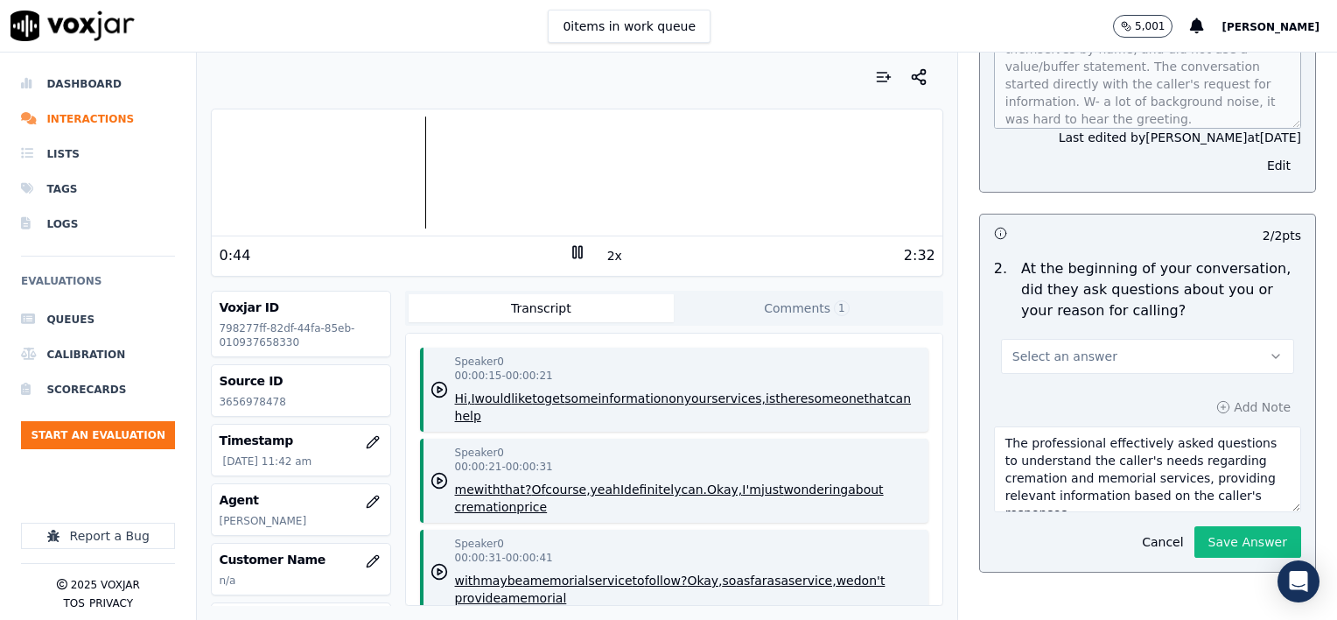
click at [1153, 348] on button "Select an answer" at bounding box center [1147, 356] width 293 height 35
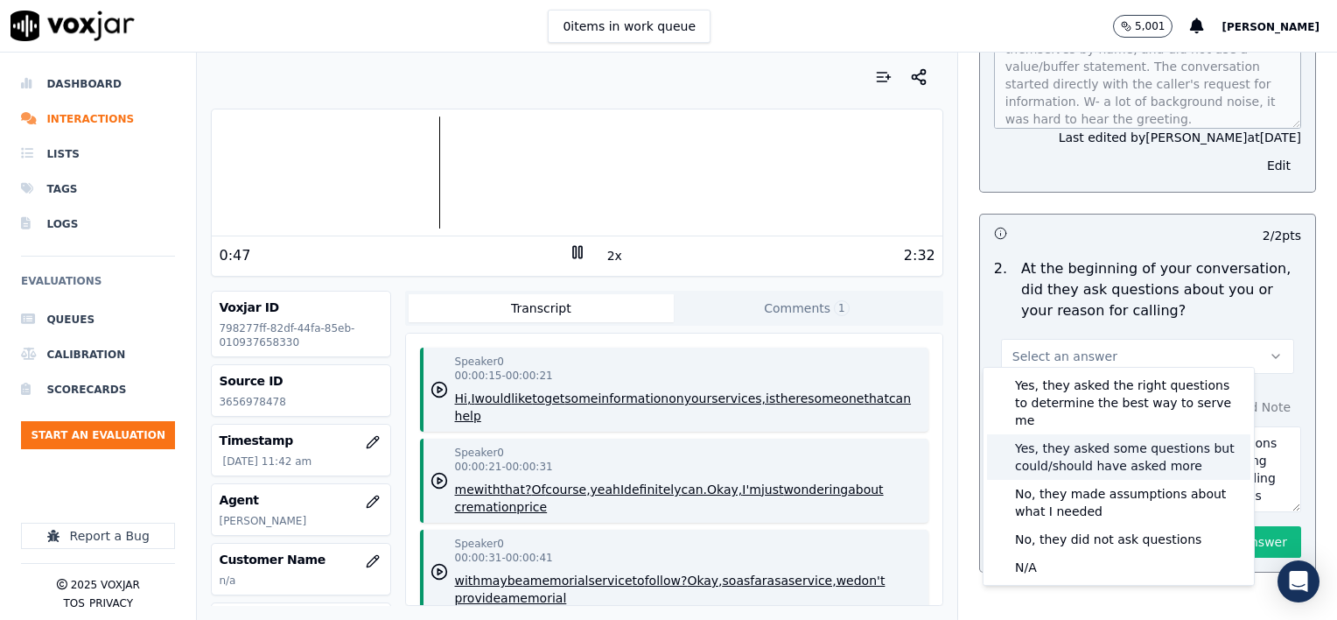
click at [1149, 437] on div "Yes, they asked some questions but could/should have asked more" at bounding box center [1118, 457] width 263 height 46
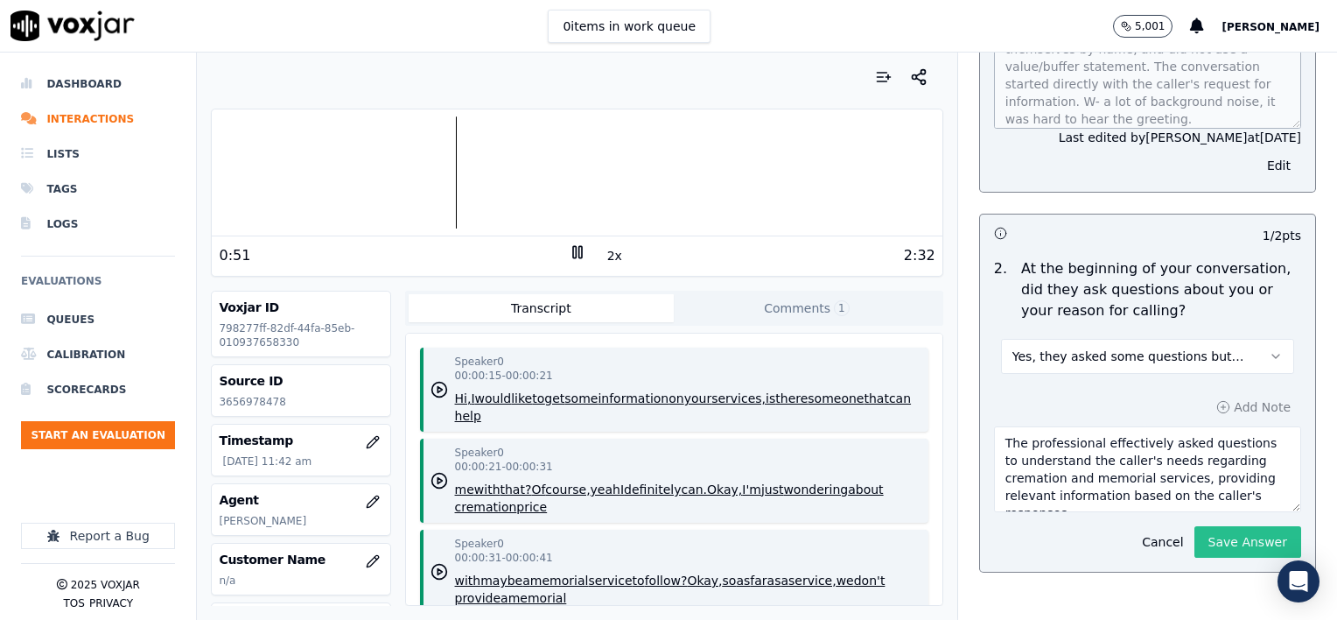
click at [1204, 536] on button "Save Answer" at bounding box center [1248, 542] width 107 height 32
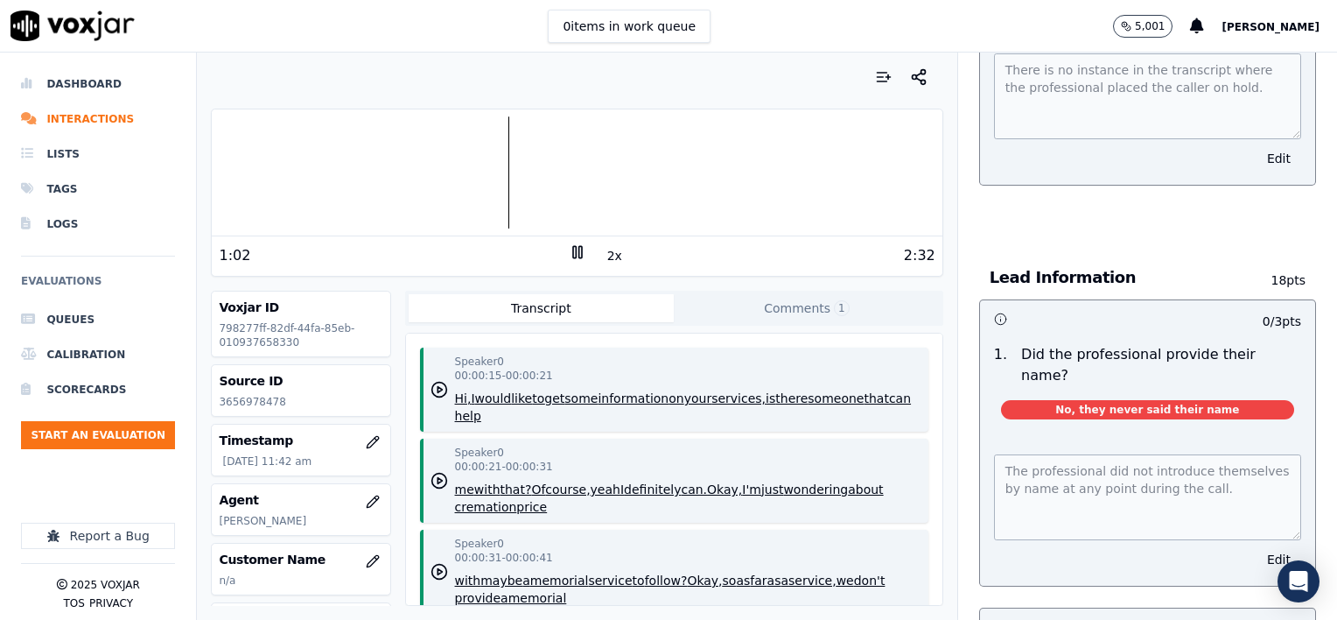
scroll to position [1448, 0]
click at [571, 256] on icon at bounding box center [578, 252] width 18 height 18
click at [273, 173] on div at bounding box center [577, 172] width 730 height 112
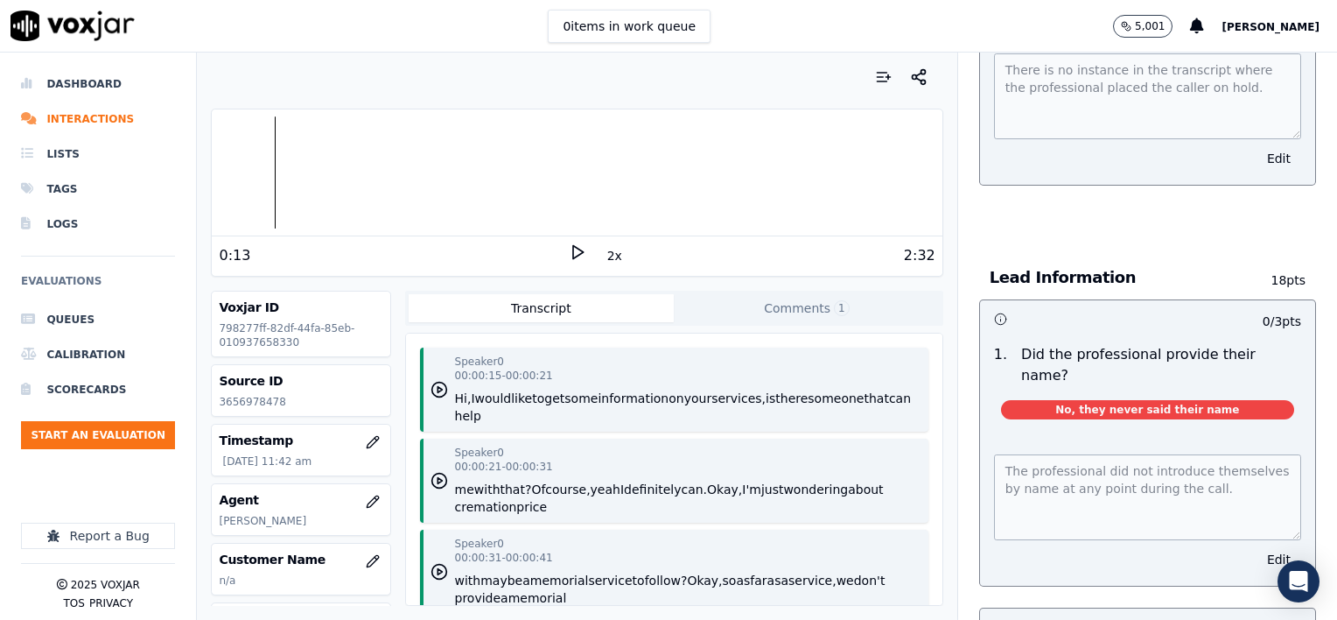
click at [569, 252] on icon at bounding box center [578, 252] width 18 height 18
click at [579, 252] on rect at bounding box center [580, 251] width 3 height 11
click at [1257, 547] on button "Edit" at bounding box center [1279, 559] width 45 height 25
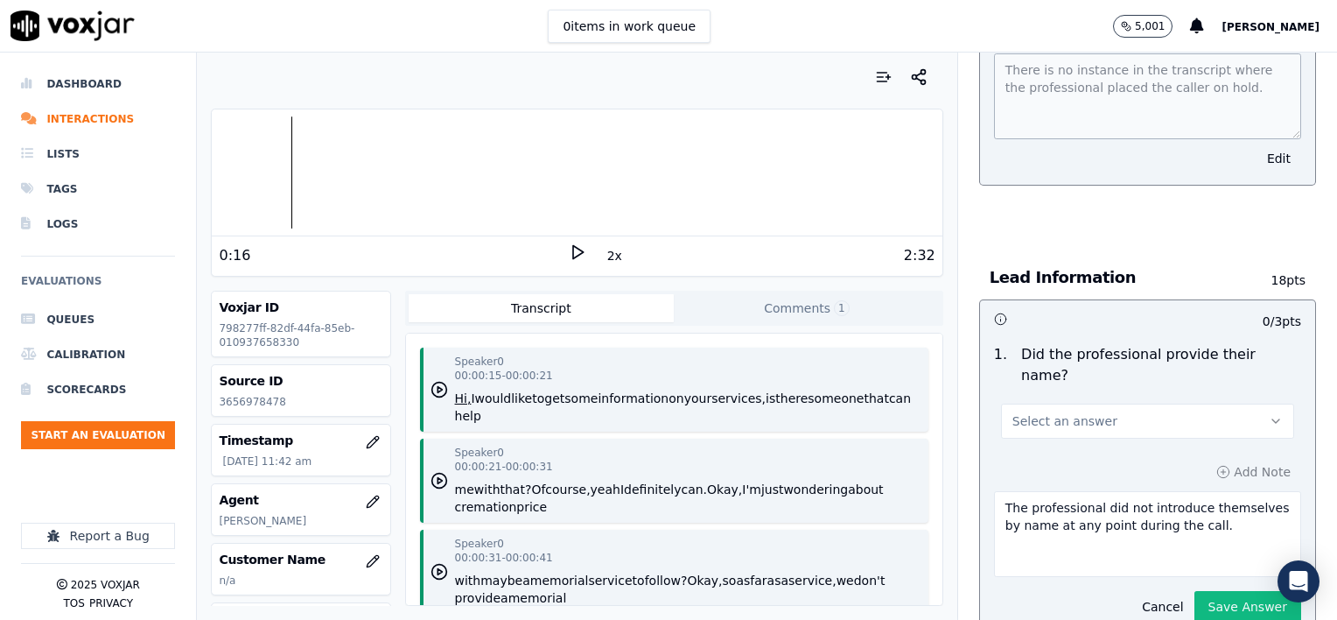
click at [1123, 404] on button "Select an answer" at bounding box center [1147, 421] width 293 height 35
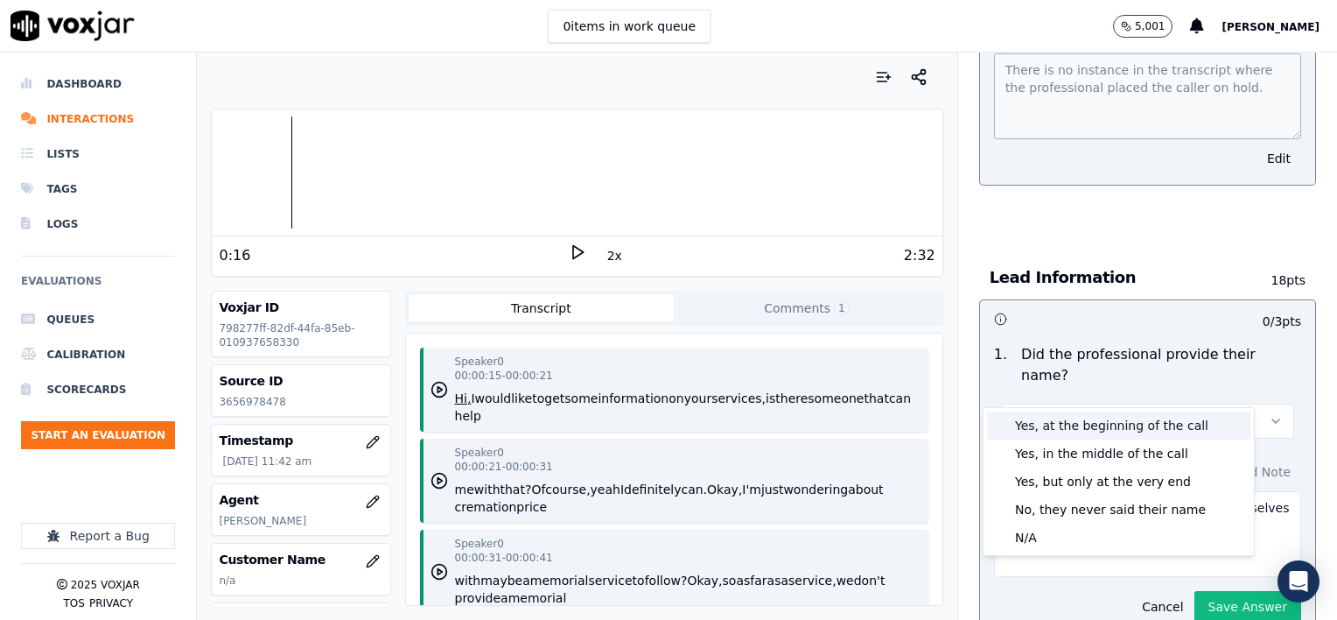
click at [1101, 425] on div "Yes, at the beginning of the call" at bounding box center [1118, 425] width 263 height 28
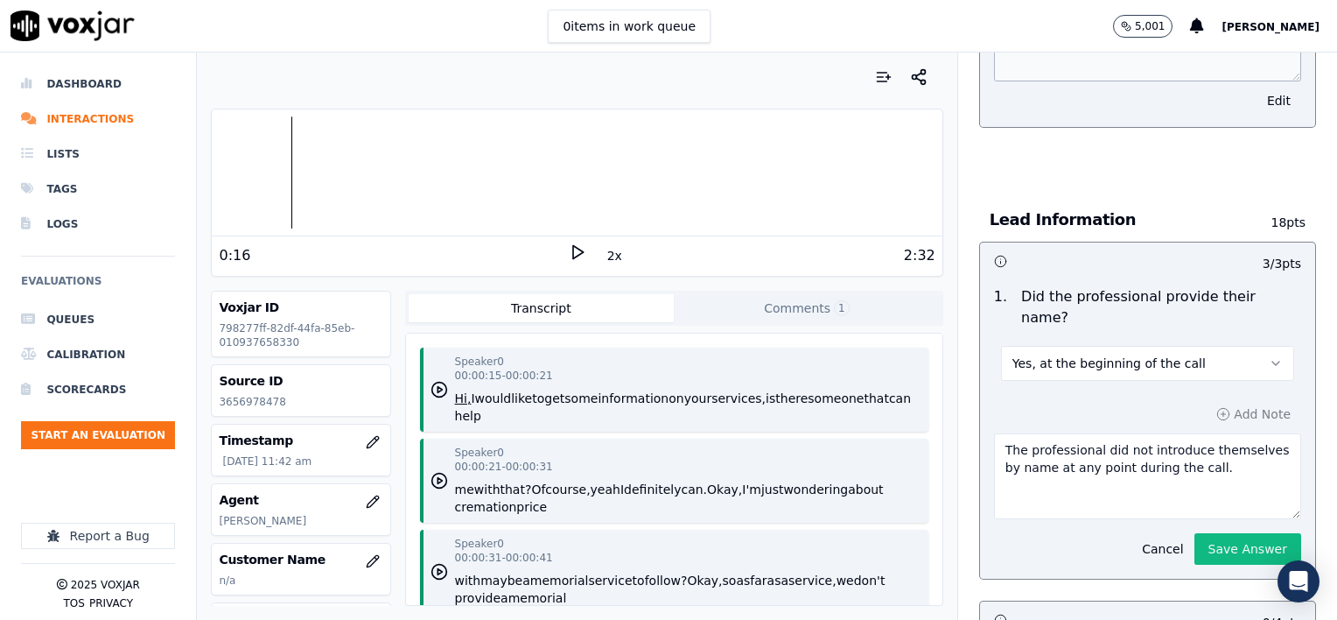
scroll to position [1535, 0]
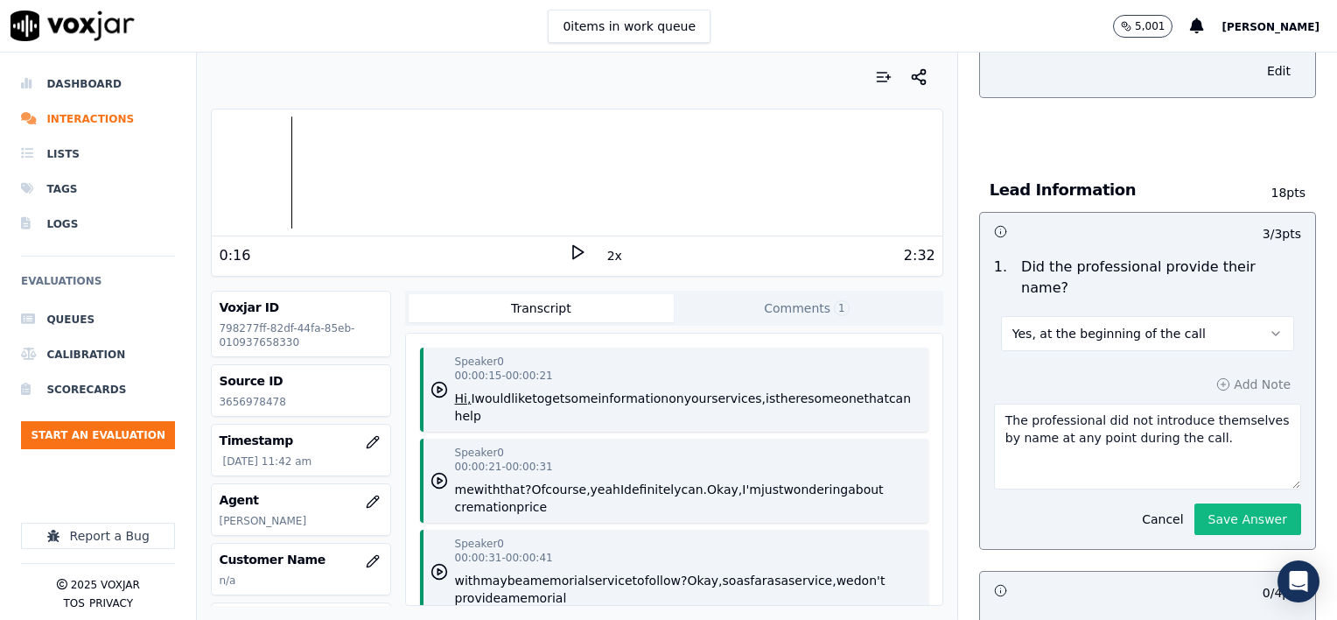
click at [1217, 414] on textarea "The professional did not introduce themselves by name at any point during the c…" at bounding box center [1147, 447] width 307 height 86
type textarea "The professional did not introduce themselves by name at any point during the c…"
click at [1232, 503] on button "Save Answer" at bounding box center [1248, 519] width 107 height 32
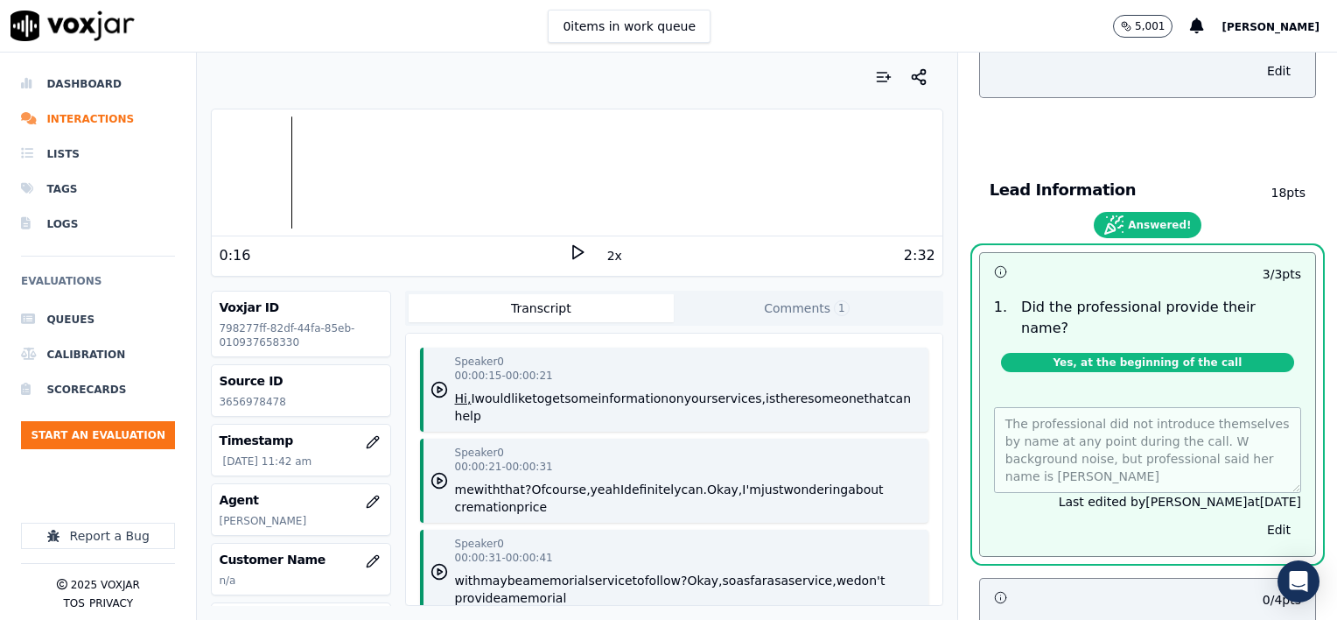
click at [573, 247] on polygon at bounding box center [578, 252] width 11 height 13
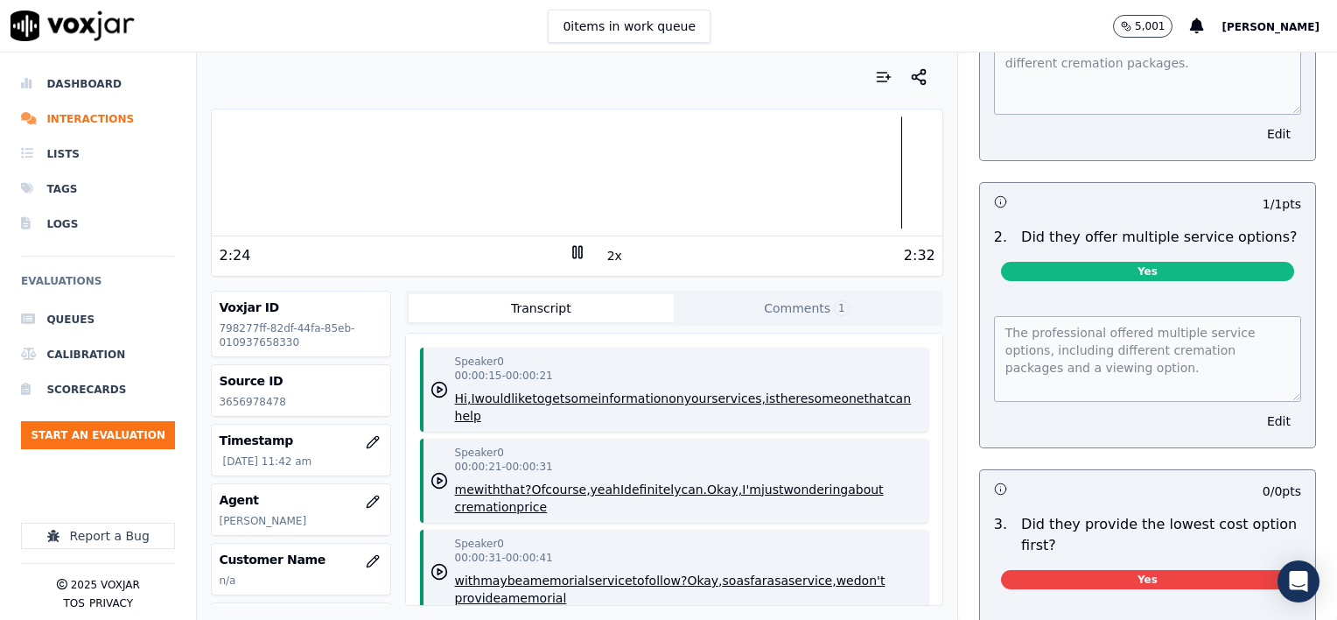
scroll to position [5521, 0]
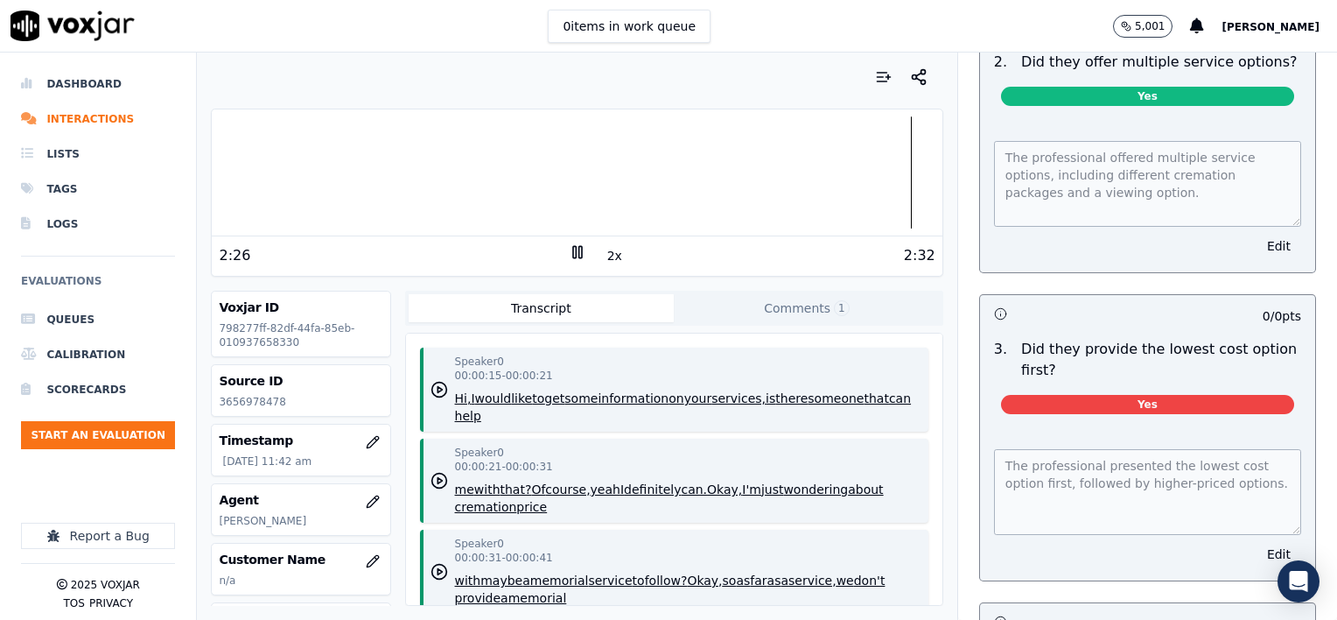
click at [1257, 542] on button "Edit" at bounding box center [1279, 554] width 45 height 25
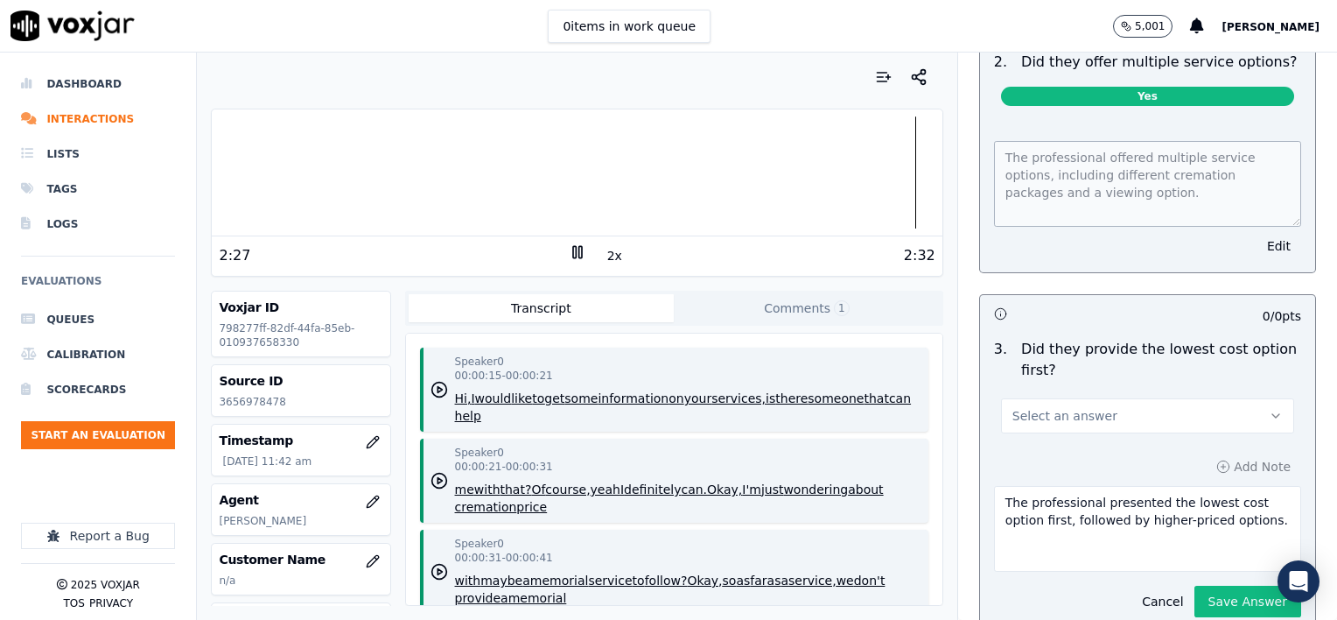
click at [1143, 398] on button "Select an answer" at bounding box center [1147, 415] width 293 height 35
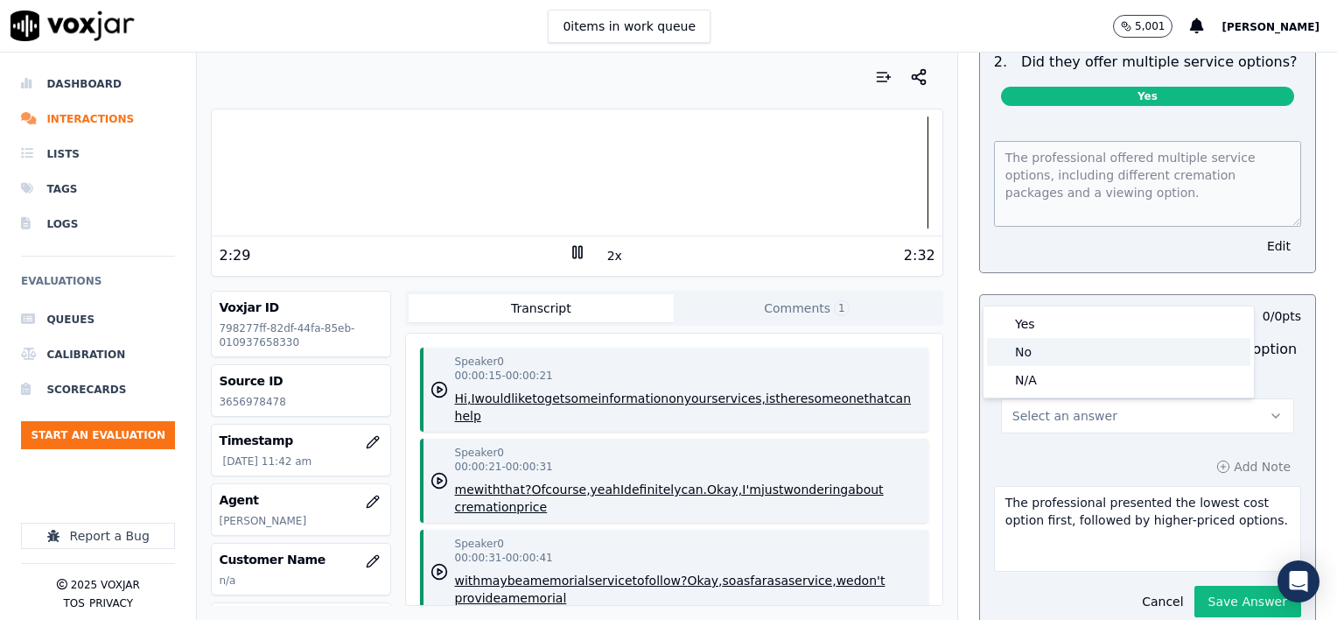
click at [1081, 356] on div "No" at bounding box center [1118, 352] width 263 height 28
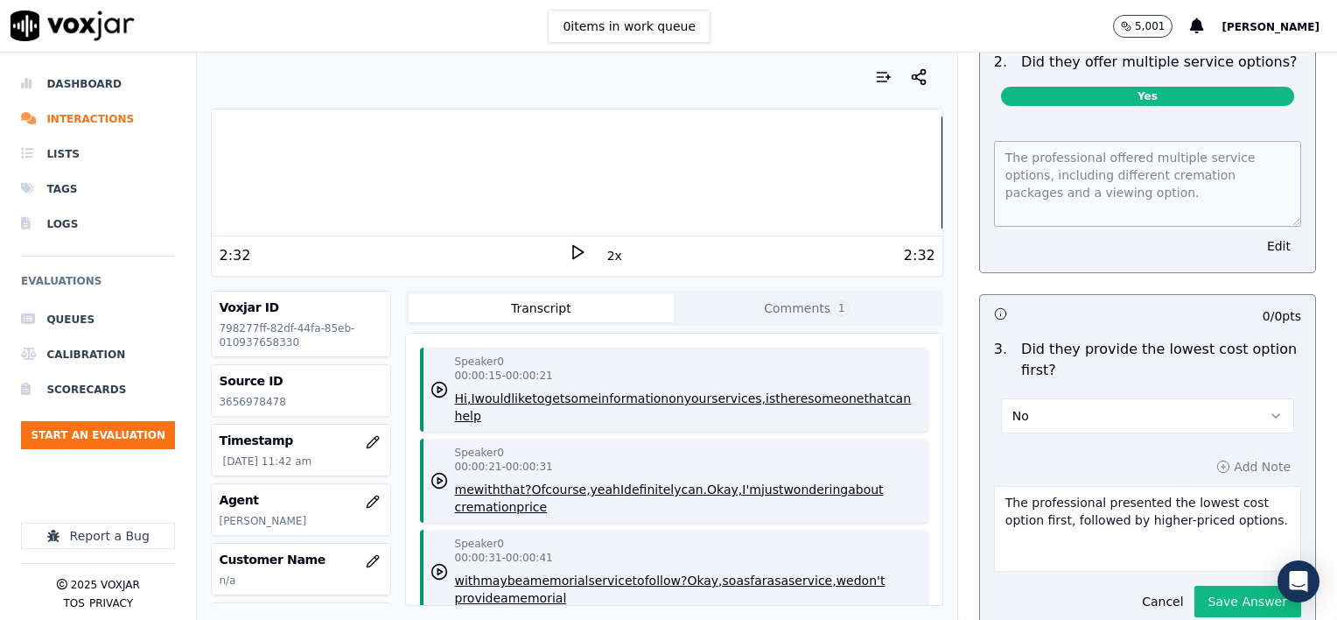
click at [1245, 486] on textarea "The professional presented the lowest cost option first, followed by higher-pri…" at bounding box center [1147, 529] width 307 height 86
type textarea "The professional presented the lowest cost option first, followed by higher-pri…"
click at [1233, 586] on button "Save Answer" at bounding box center [1248, 602] width 107 height 32
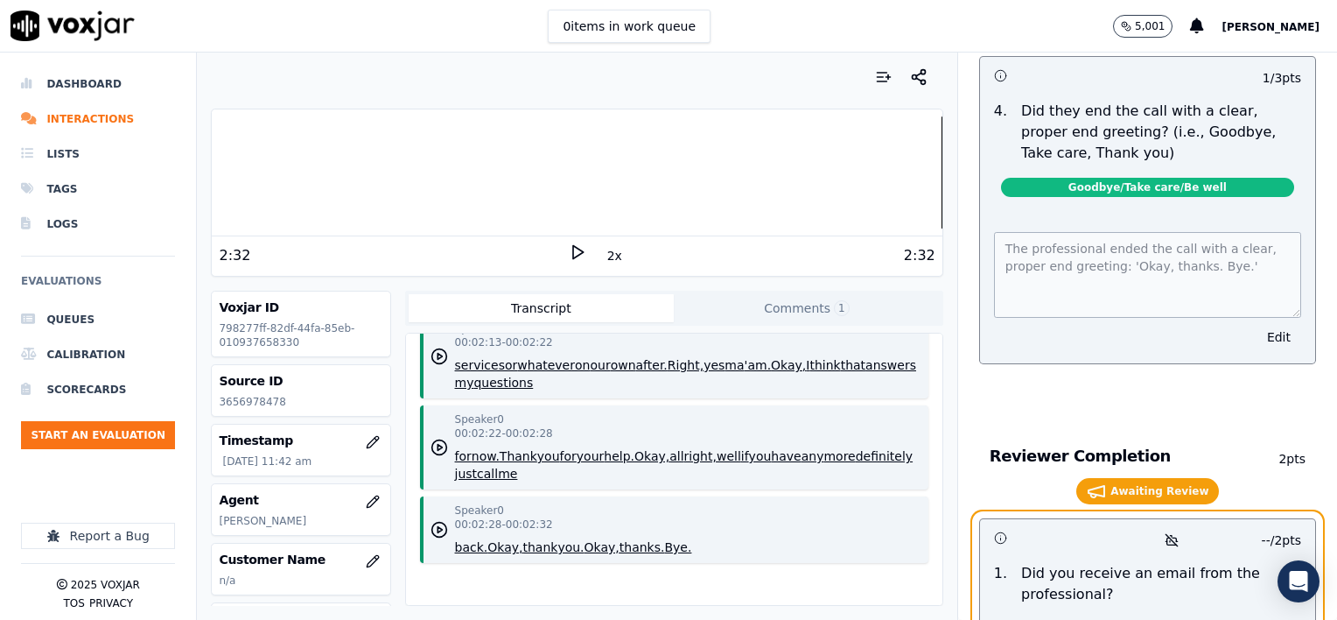
scroll to position [10646, 0]
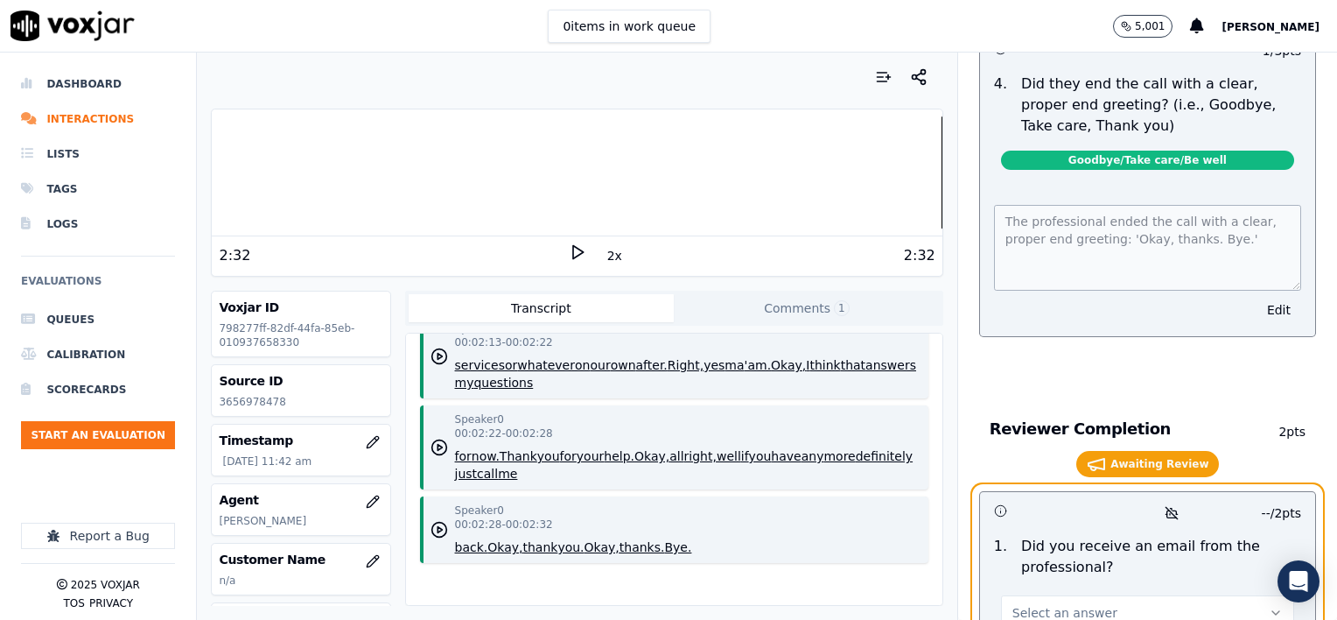
click at [1049, 604] on span "Select an answer" at bounding box center [1065, 613] width 105 height 18
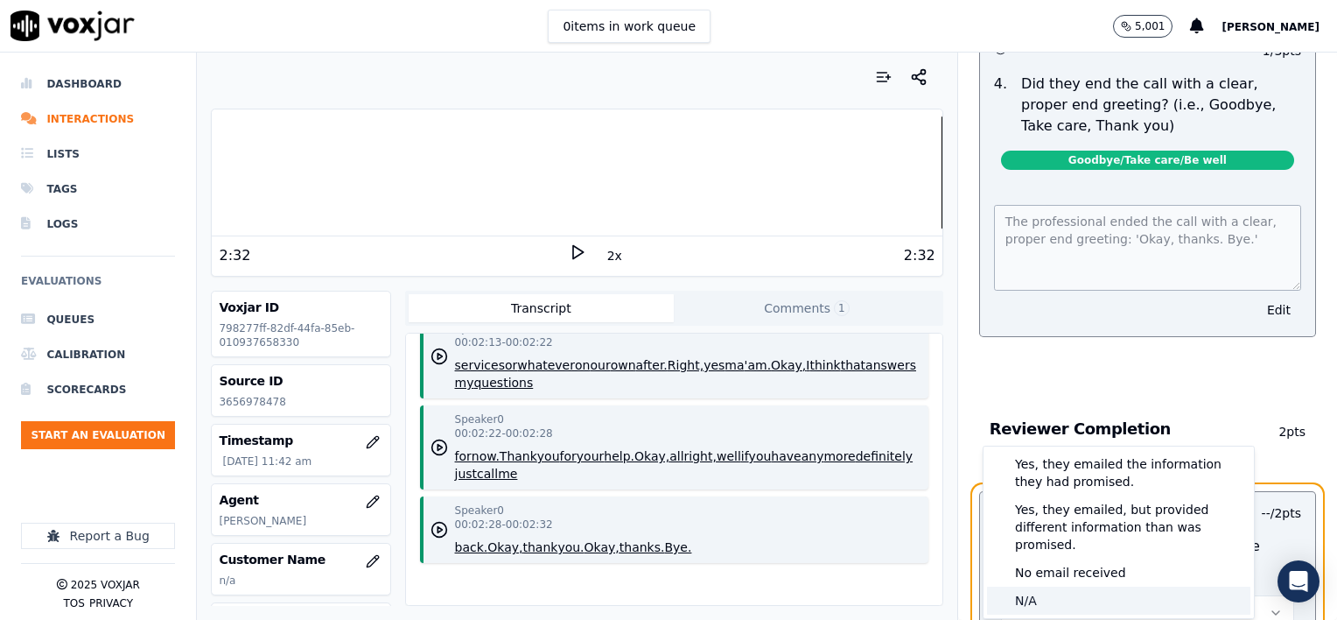
click at [1049, 586] on div "N/A" at bounding box center [1118, 600] width 263 height 28
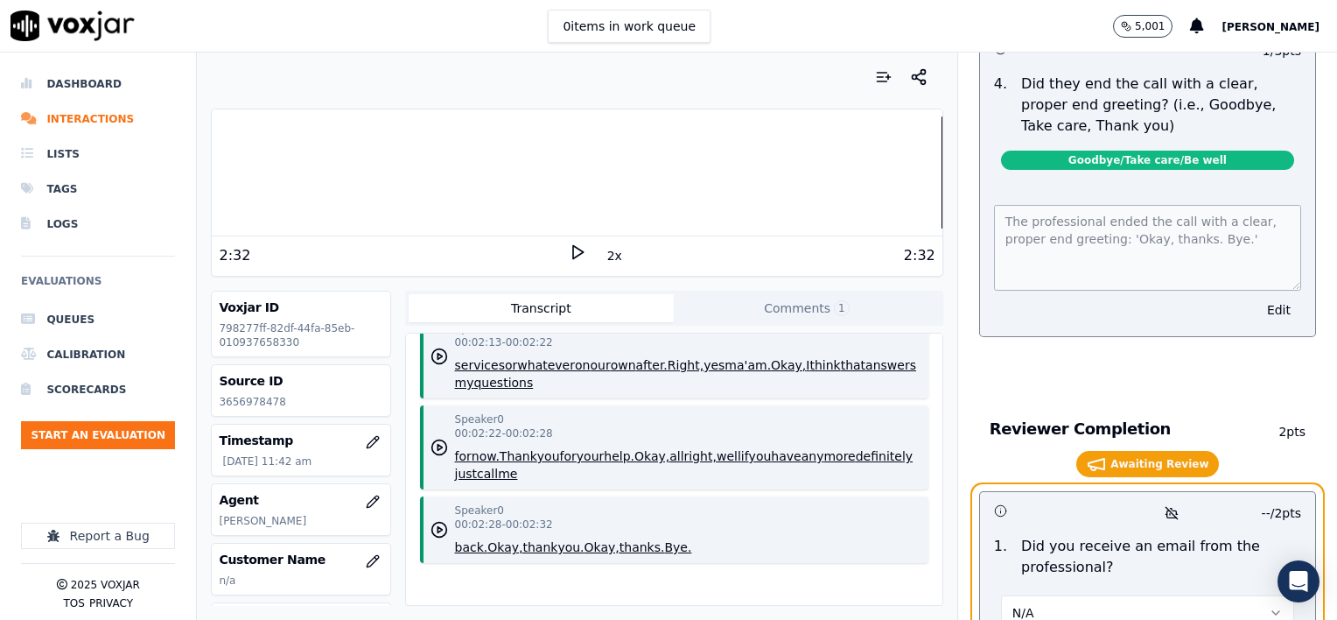
scroll to position [10734, 0]
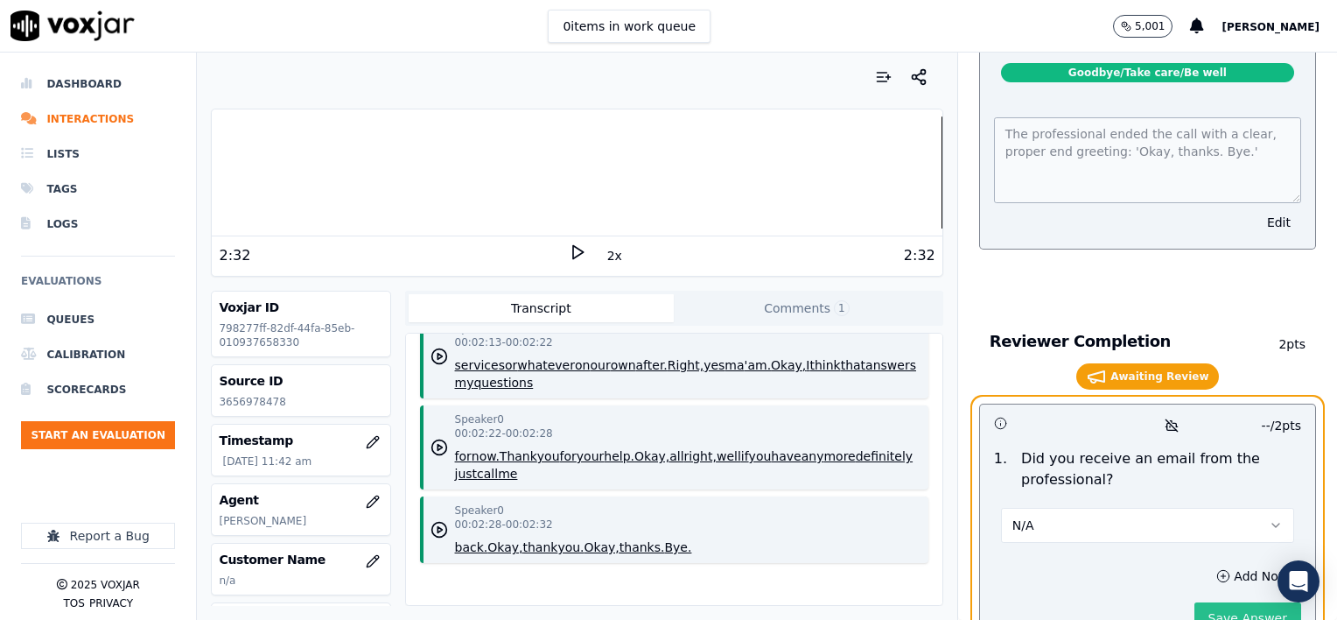
click at [1239, 602] on button "Save Answer" at bounding box center [1248, 618] width 107 height 32
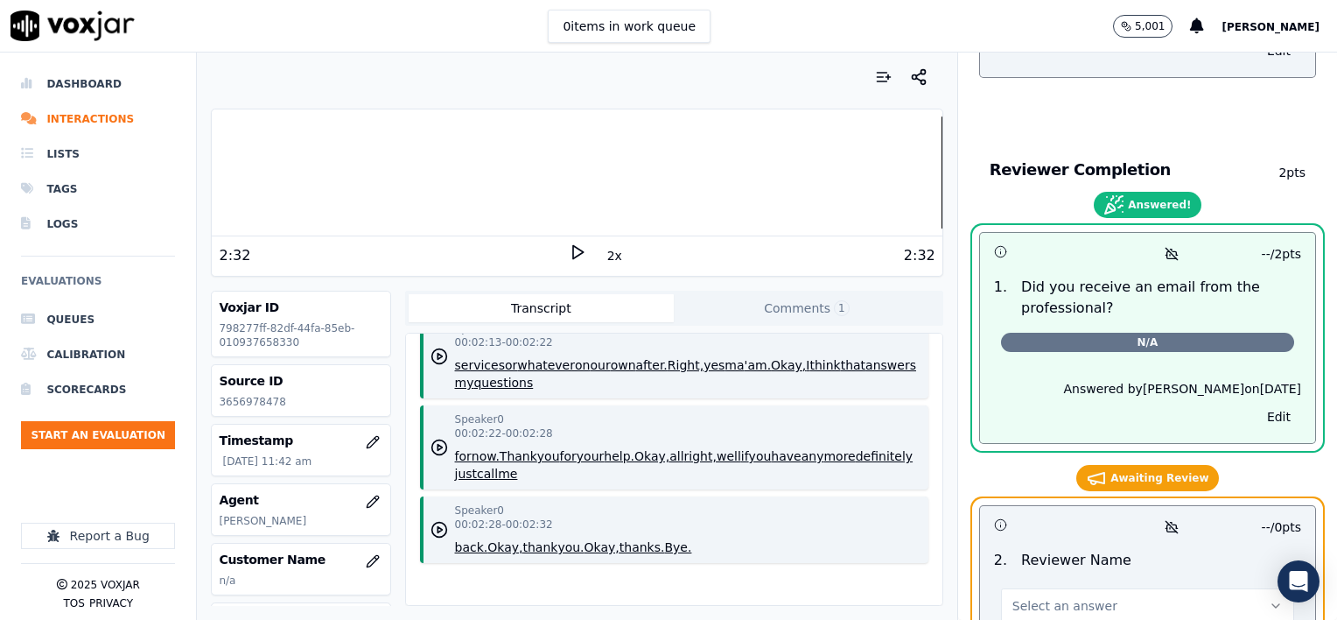
scroll to position [10909, 0]
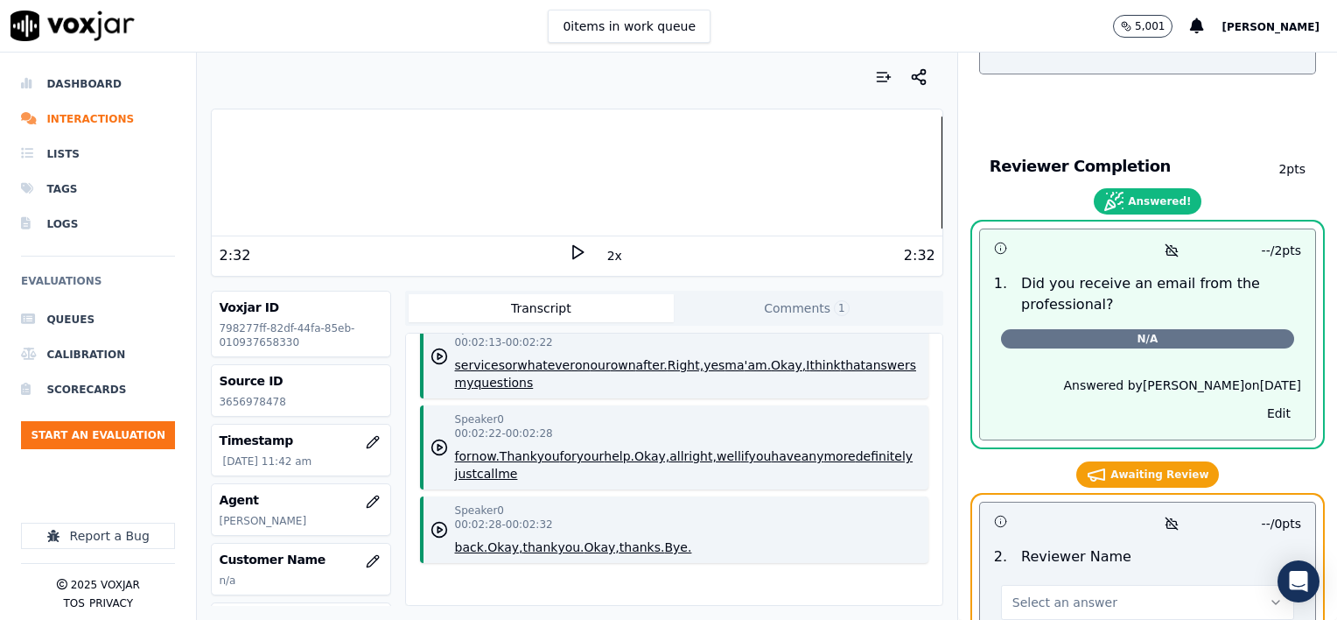
click at [1045, 593] on span "Select an answer" at bounding box center [1065, 602] width 105 height 18
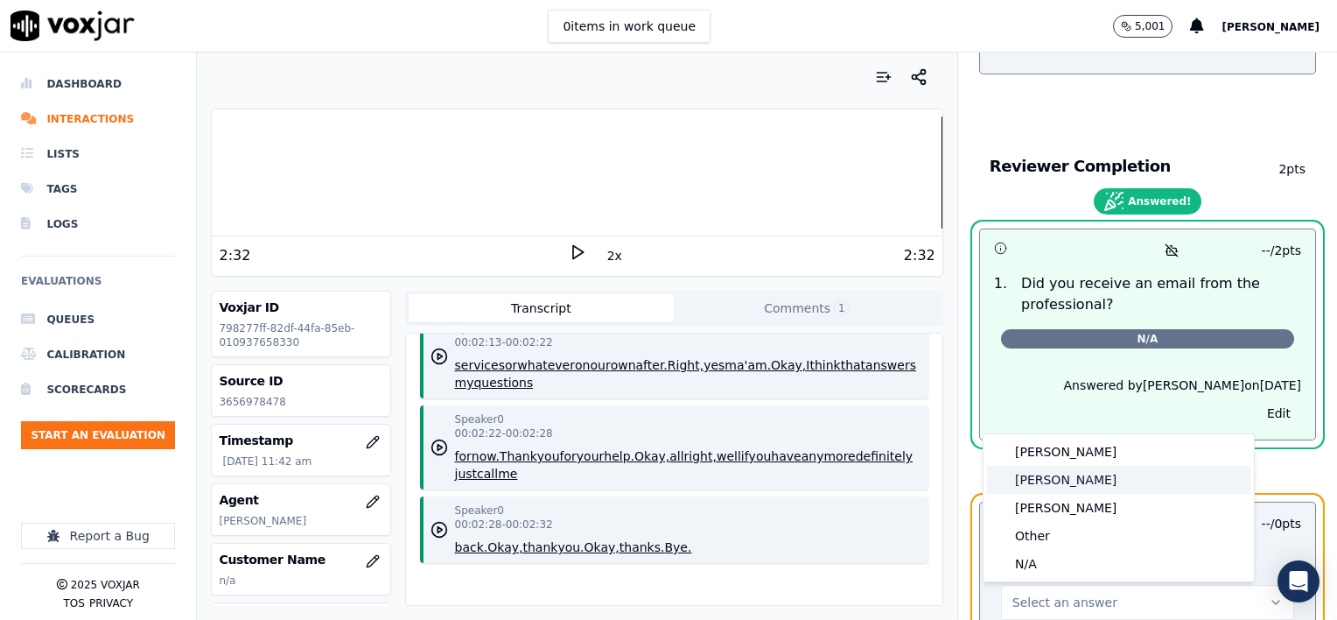
click at [1055, 474] on div "[PERSON_NAME]" at bounding box center [1118, 480] width 263 height 28
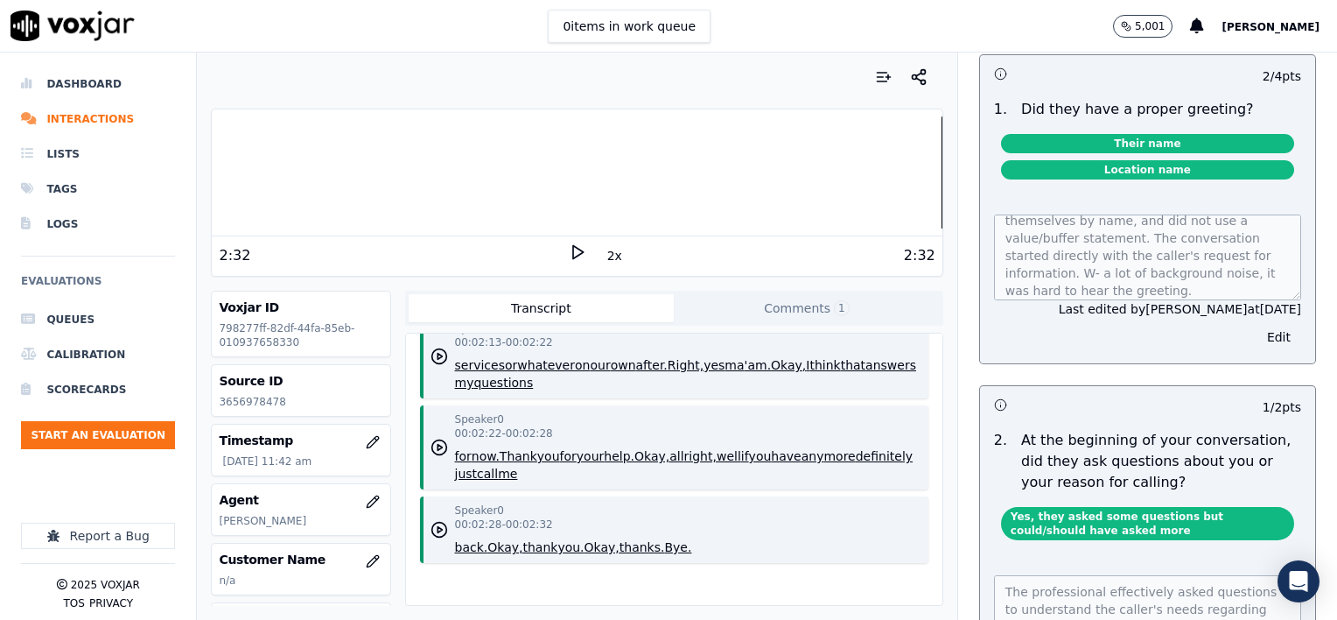
scroll to position [0, 0]
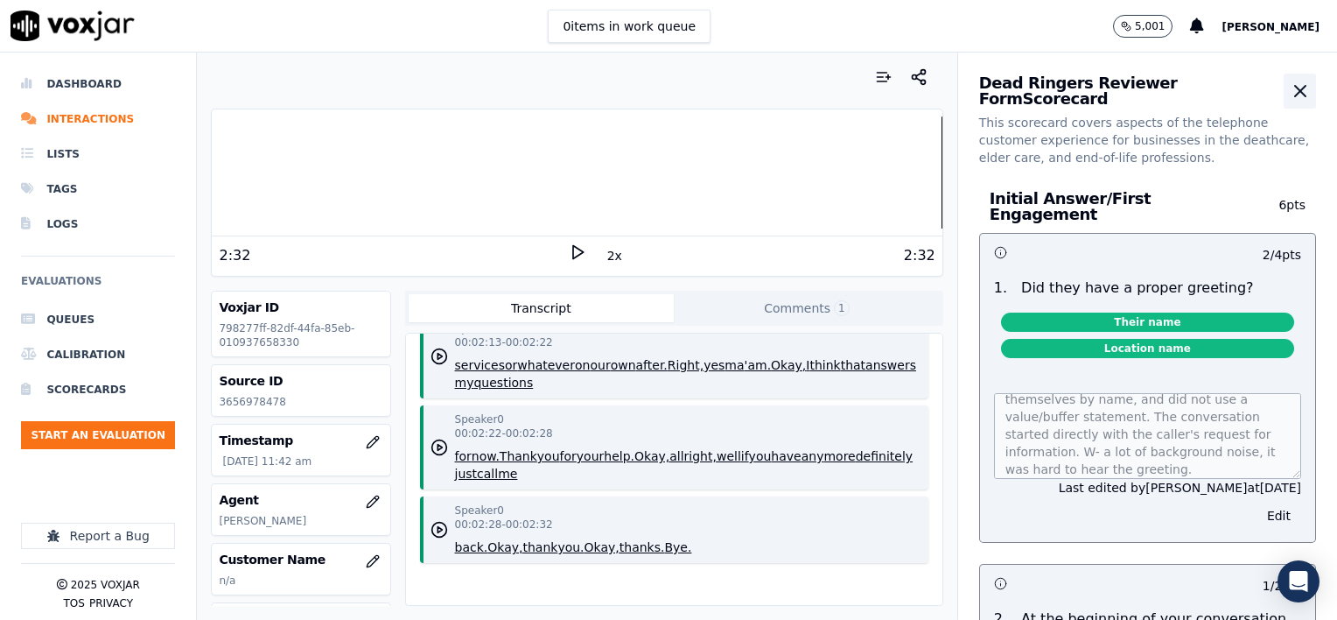
click at [1290, 85] on icon "button" at bounding box center [1300, 91] width 21 height 21
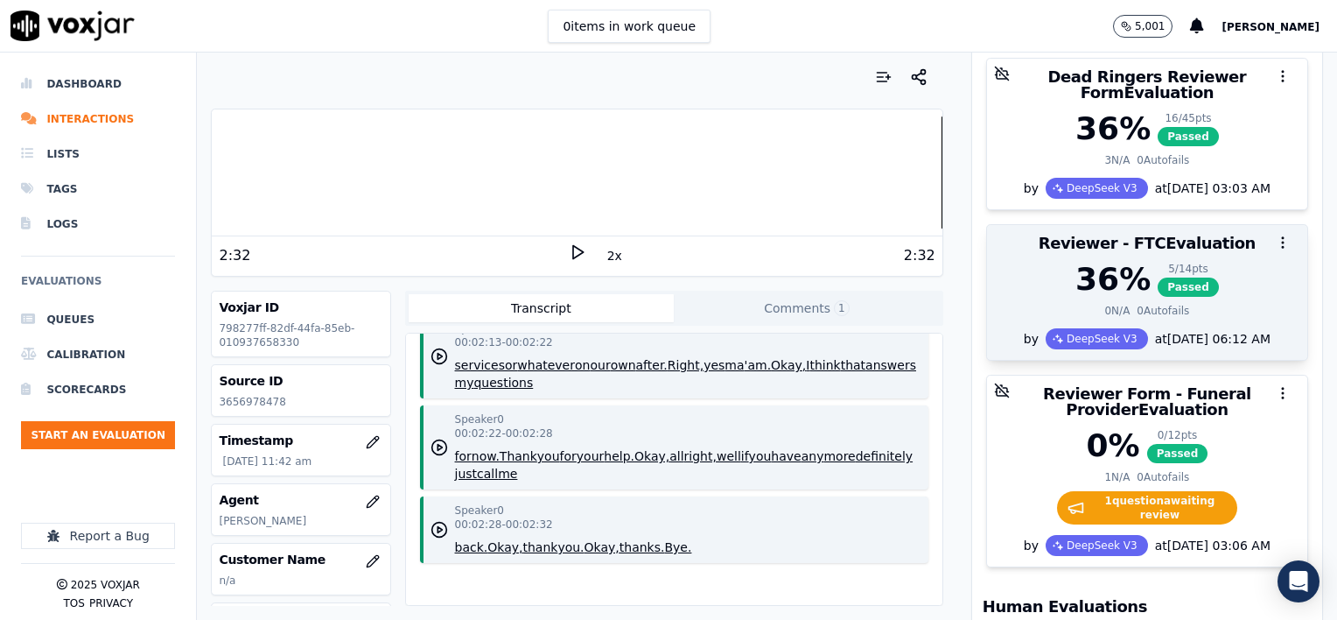
scroll to position [263, 0]
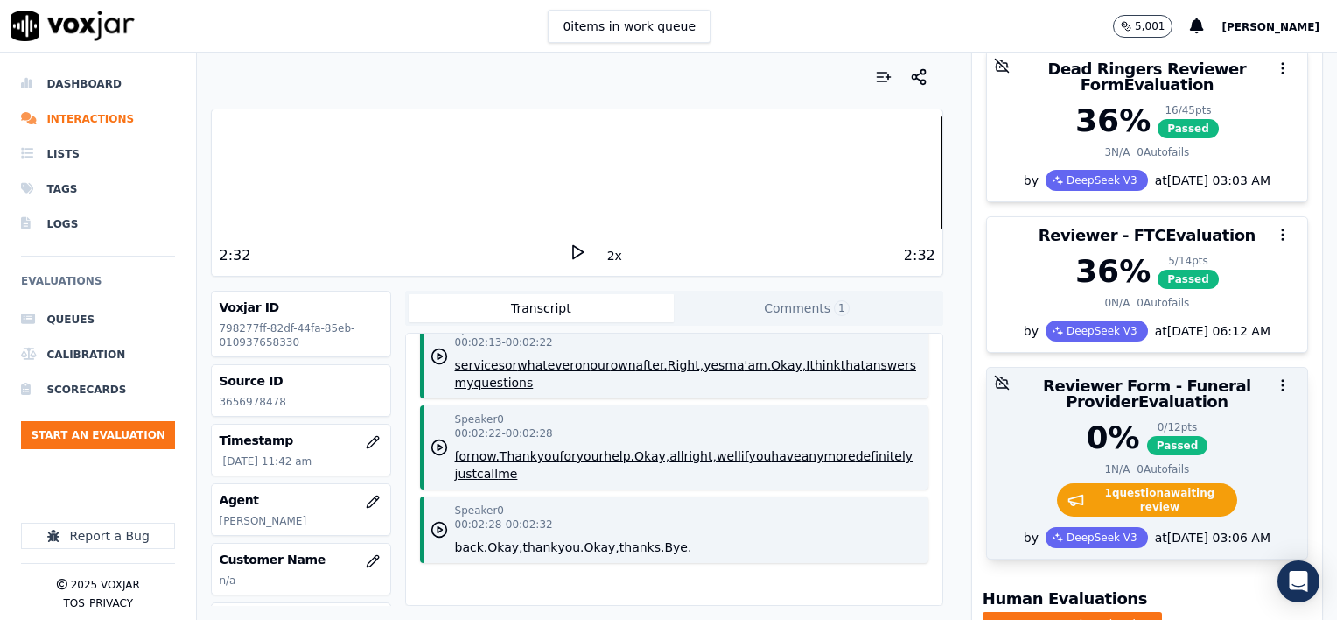
click at [1202, 420] on div "0 % 0 / 12 pts Passed" at bounding box center [1147, 437] width 299 height 35
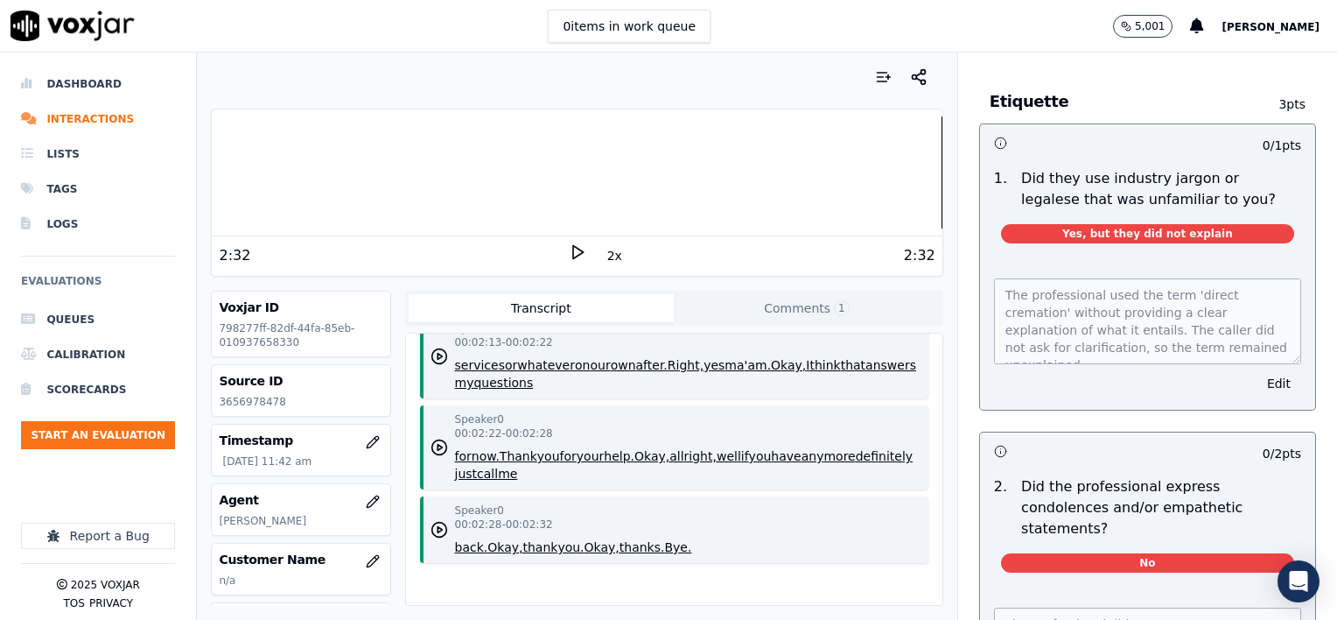
scroll to position [1400, 0]
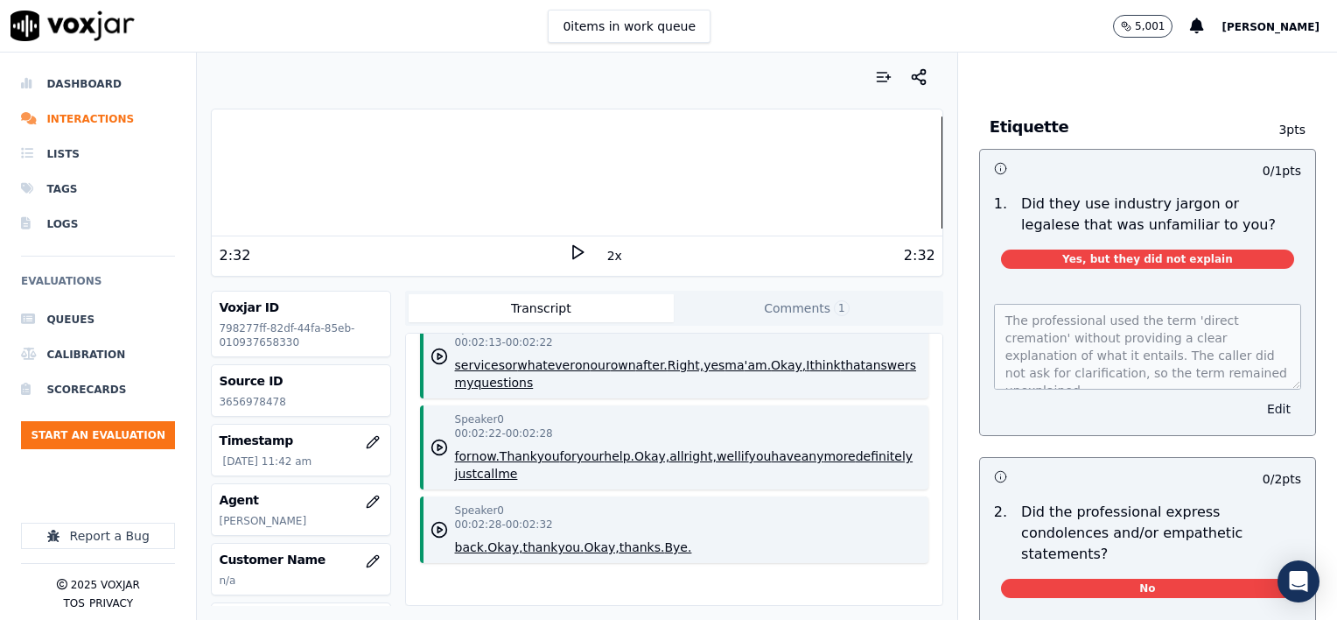
click at [1257, 397] on button "Edit" at bounding box center [1279, 409] width 45 height 25
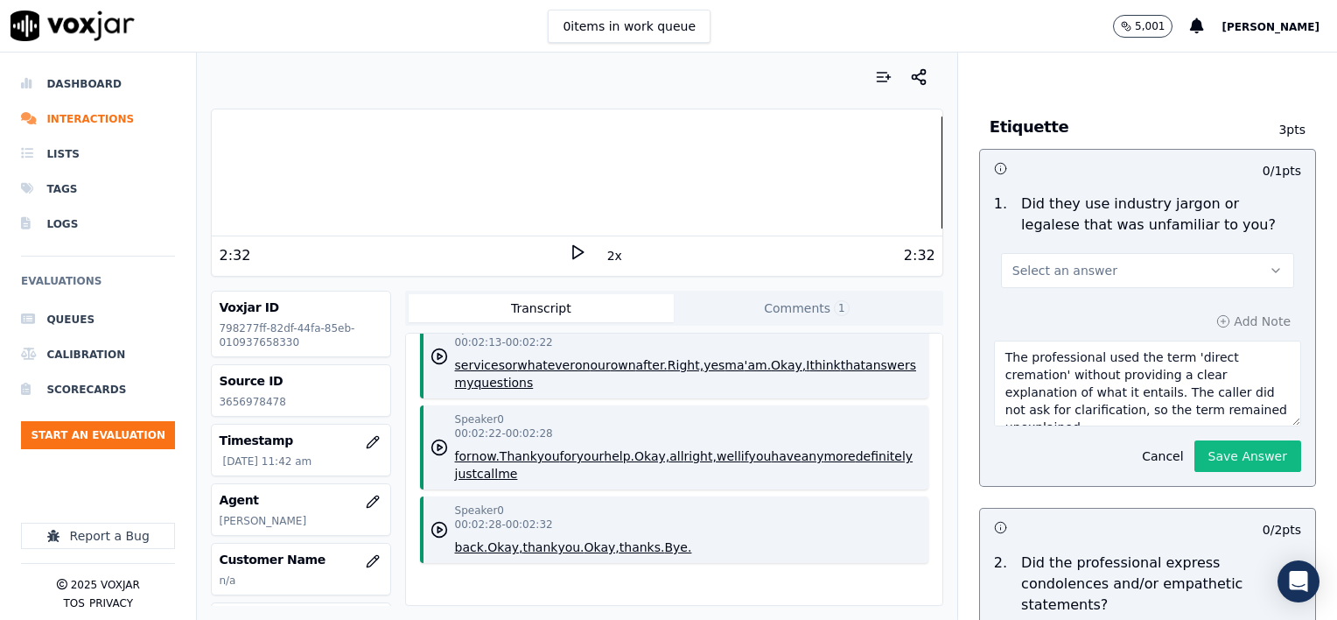
click at [1057, 262] on span "Select an answer" at bounding box center [1065, 271] width 105 height 18
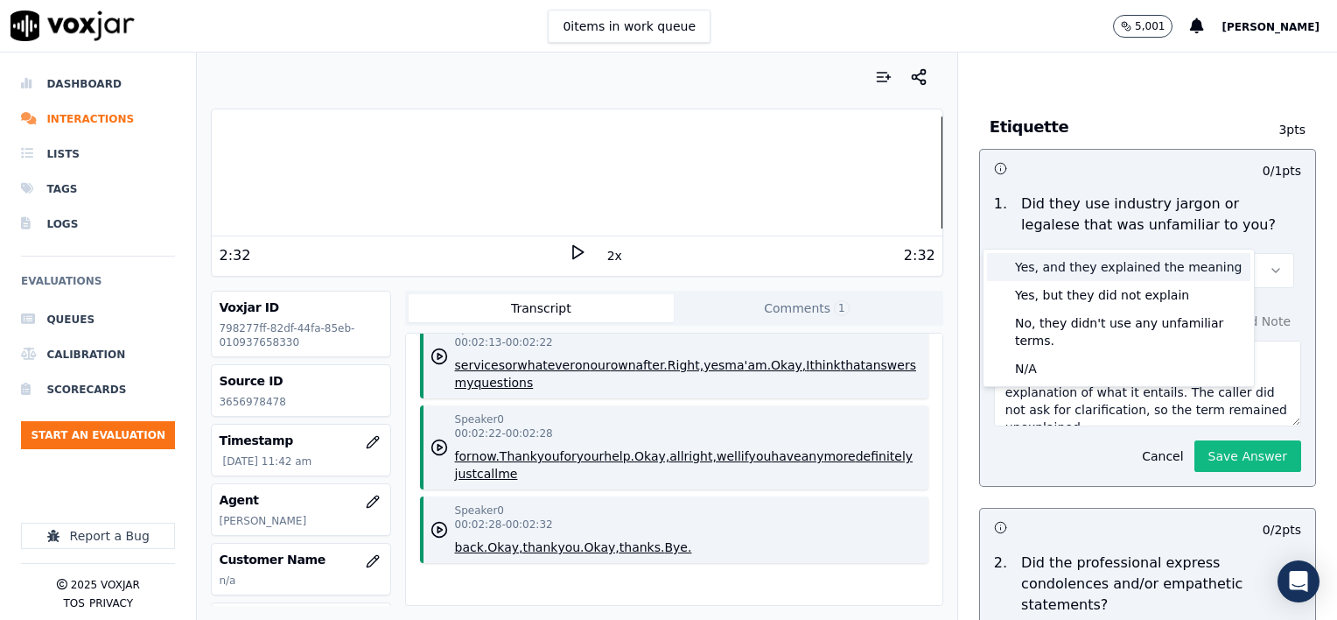
click at [1103, 269] on div "Yes, and they explained the meaning" at bounding box center [1118, 267] width 263 height 28
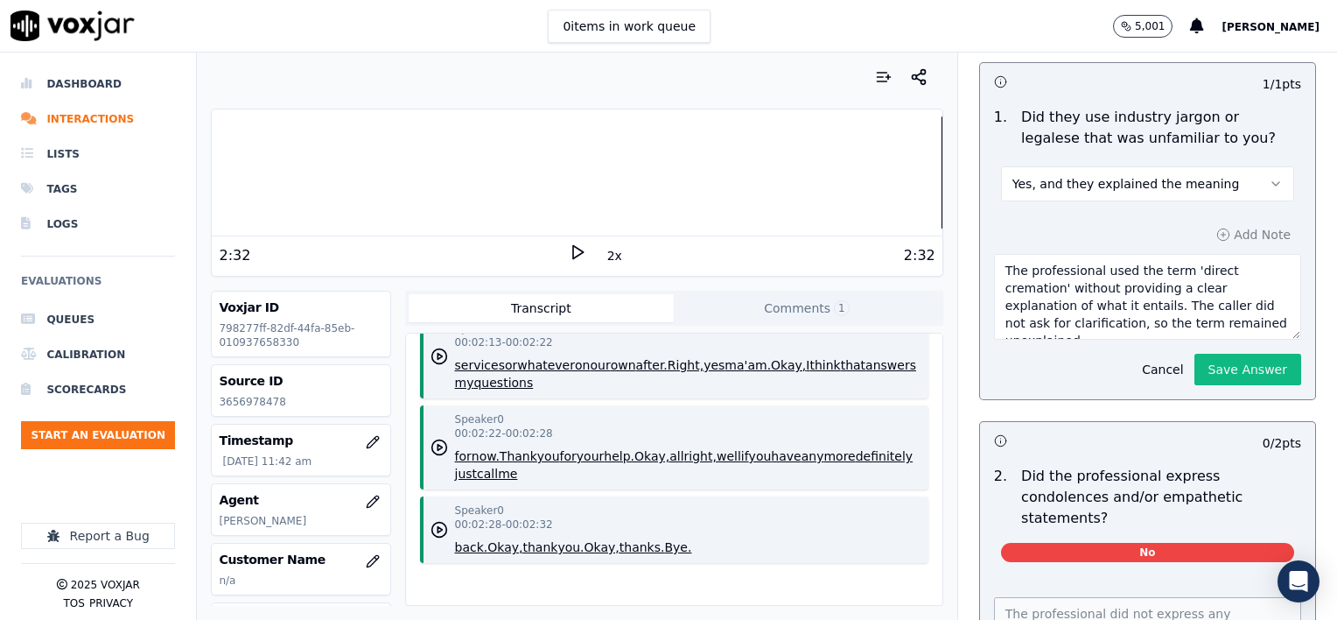
scroll to position [1488, 0]
click at [1246, 280] on textarea "The professional used the term 'direct cremation' without providing a clear exp…" at bounding box center [1147, 296] width 307 height 86
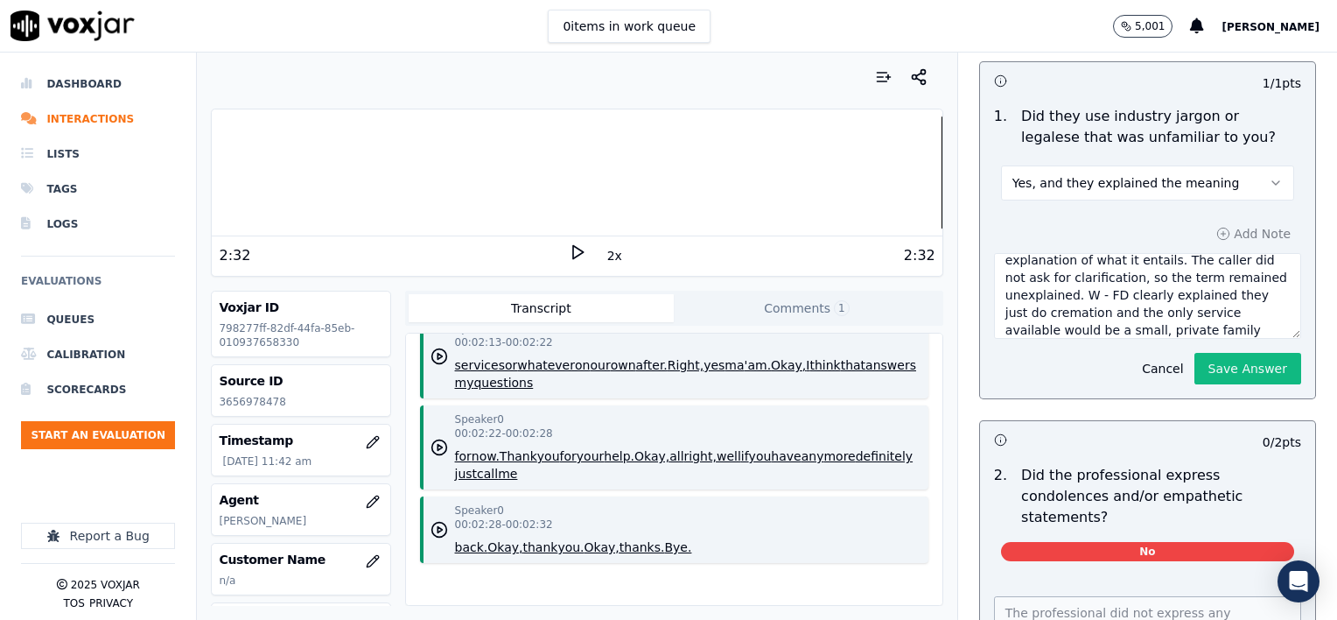
scroll to position [62, 0]
type textarea "The professional used the term 'direct cremation' without providing a clear exp…"
click at [1202, 353] on button "Save Answer" at bounding box center [1248, 369] width 107 height 32
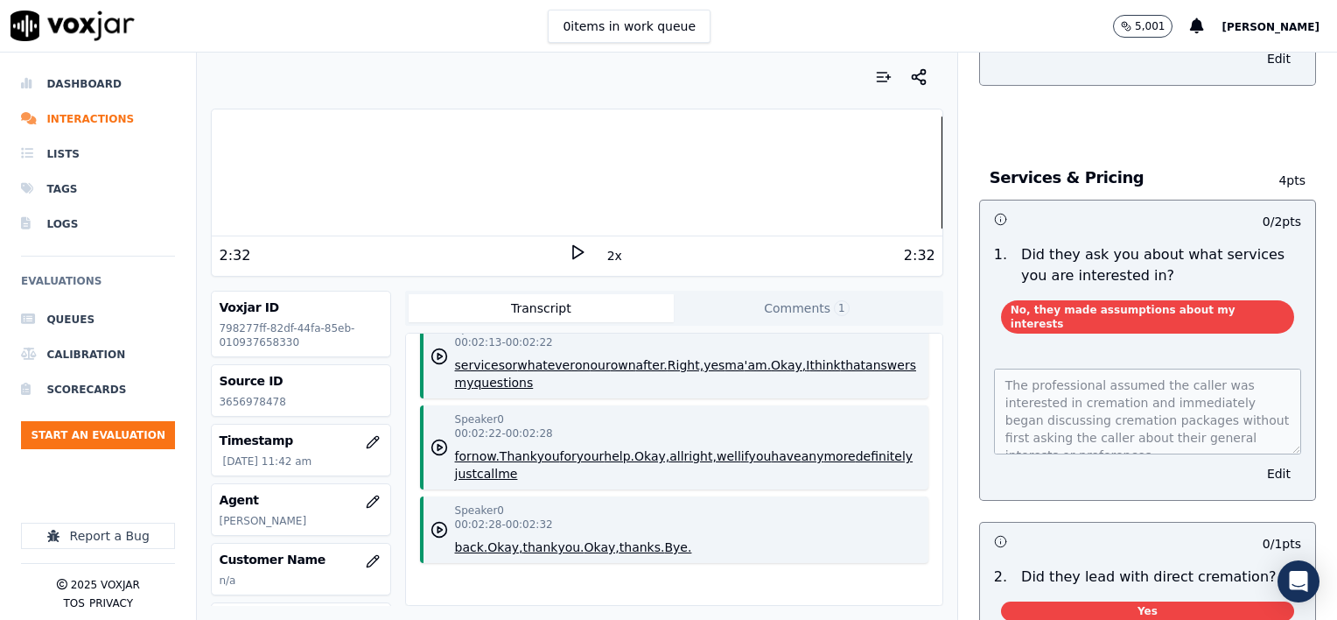
scroll to position [2140, 0]
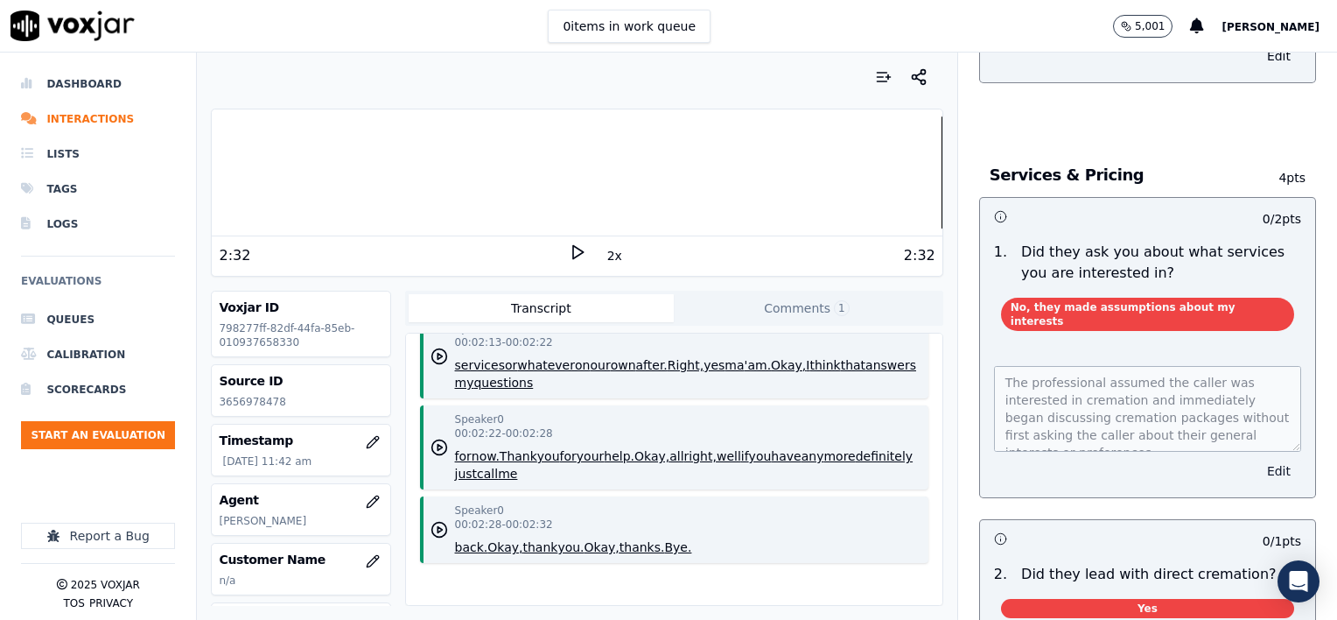
click at [1257, 459] on button "Edit" at bounding box center [1279, 471] width 45 height 25
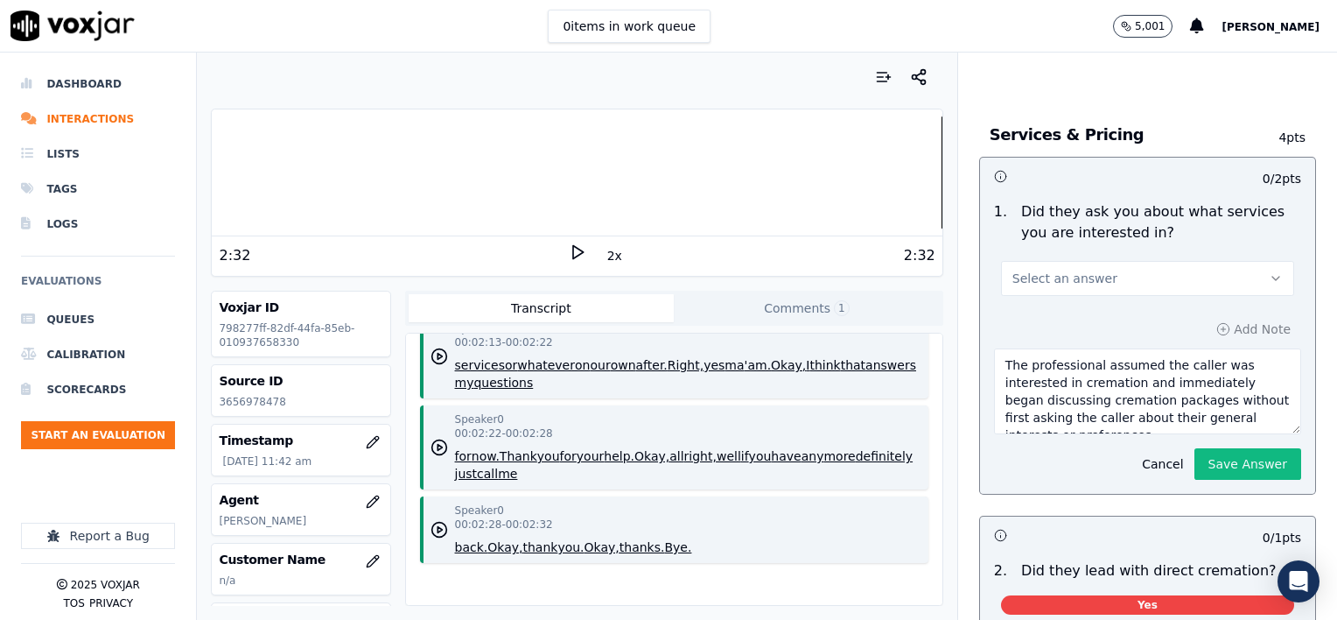
scroll to position [2101, 0]
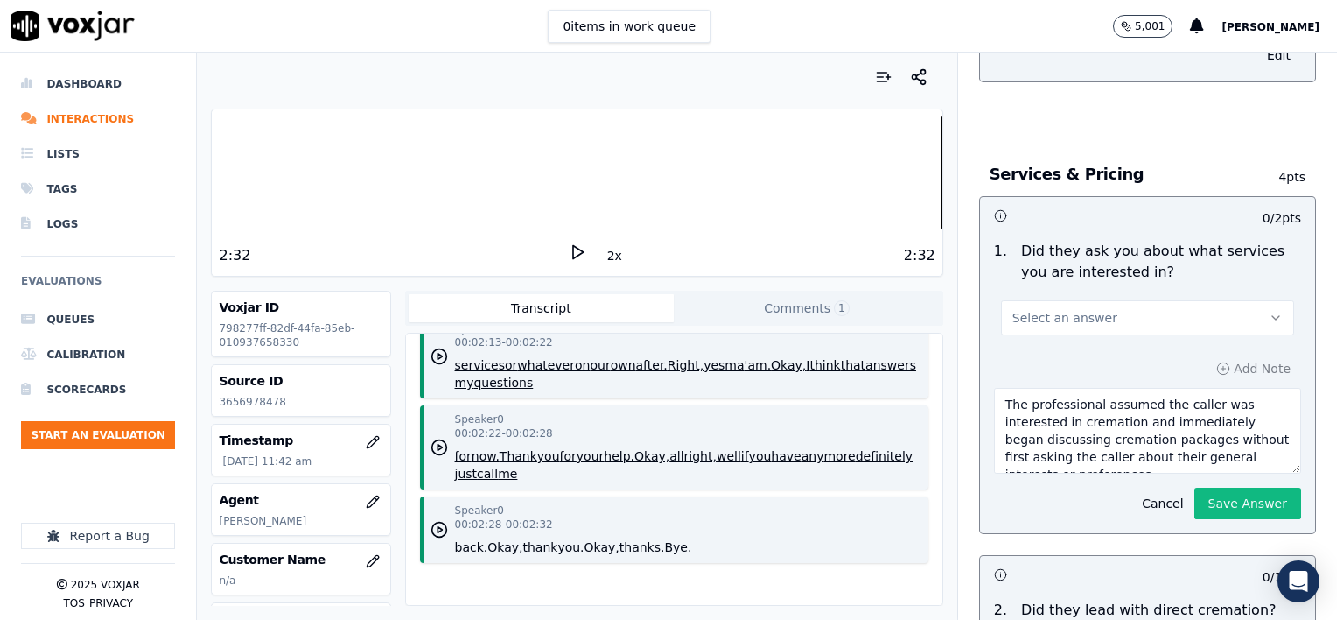
click at [1042, 309] on span "Select an answer" at bounding box center [1065, 318] width 105 height 18
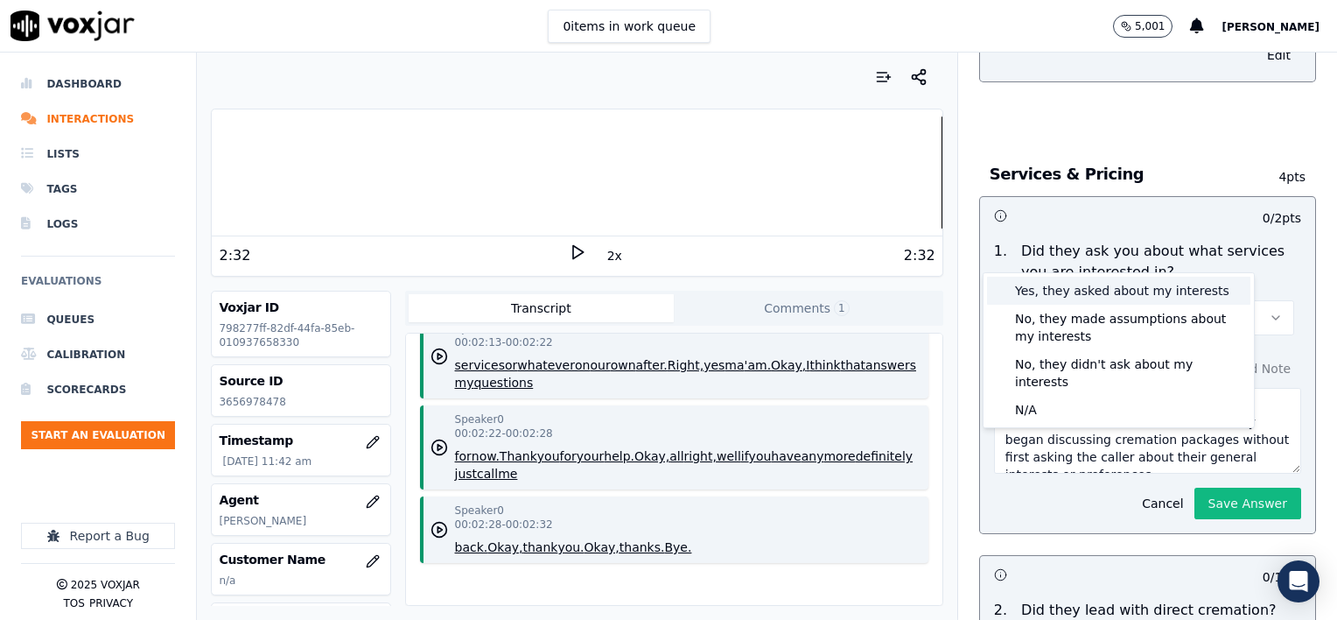
click at [1064, 293] on div "Yes, they asked about my interests" at bounding box center [1118, 291] width 263 height 28
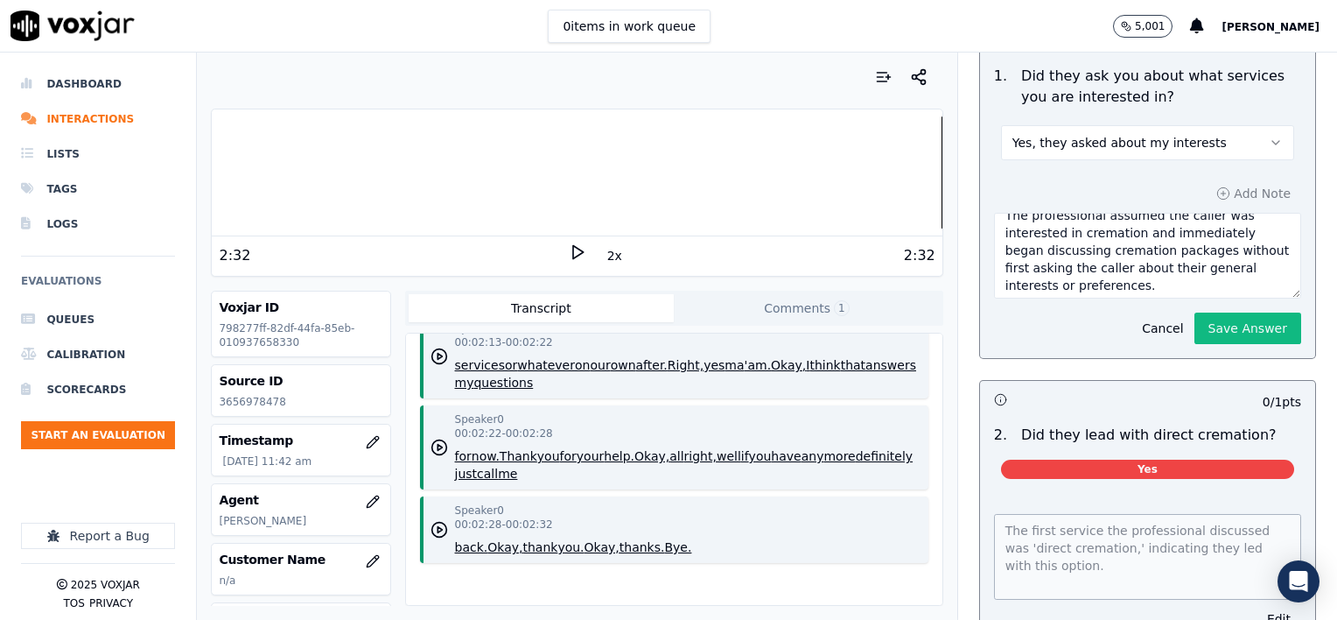
scroll to position [18, 0]
click at [1148, 215] on textarea "The professional assumed the caller was interested in cremation and immediately…" at bounding box center [1147, 256] width 307 height 86
type textarea "The professional assumed the caller was interested in cremation and immediately…"
click at [1232, 312] on button "Save Answer" at bounding box center [1248, 328] width 107 height 32
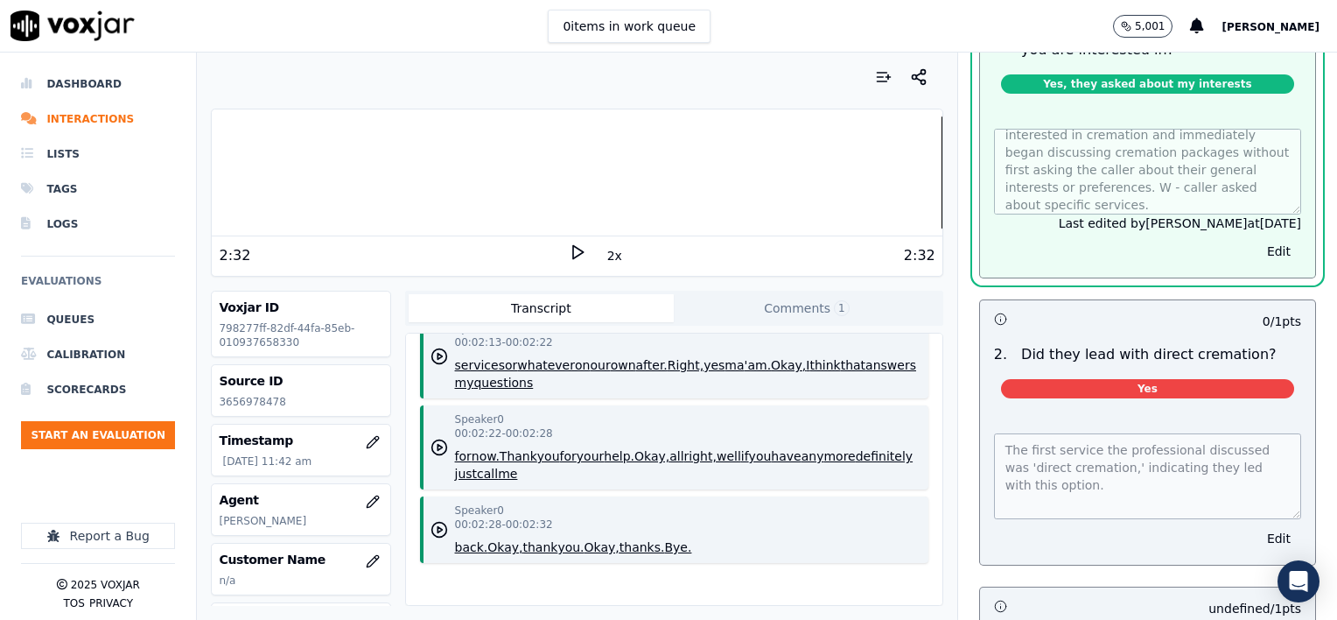
scroll to position [2403, 0]
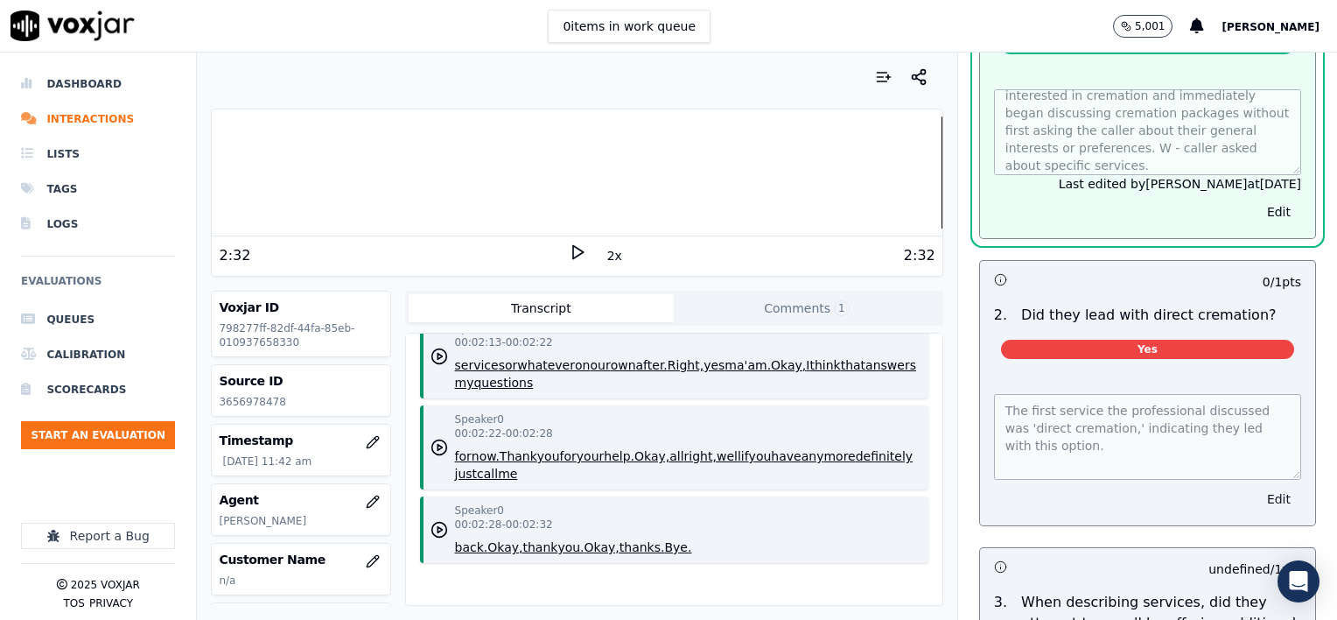
click at [1257, 487] on button "Edit" at bounding box center [1279, 499] width 45 height 25
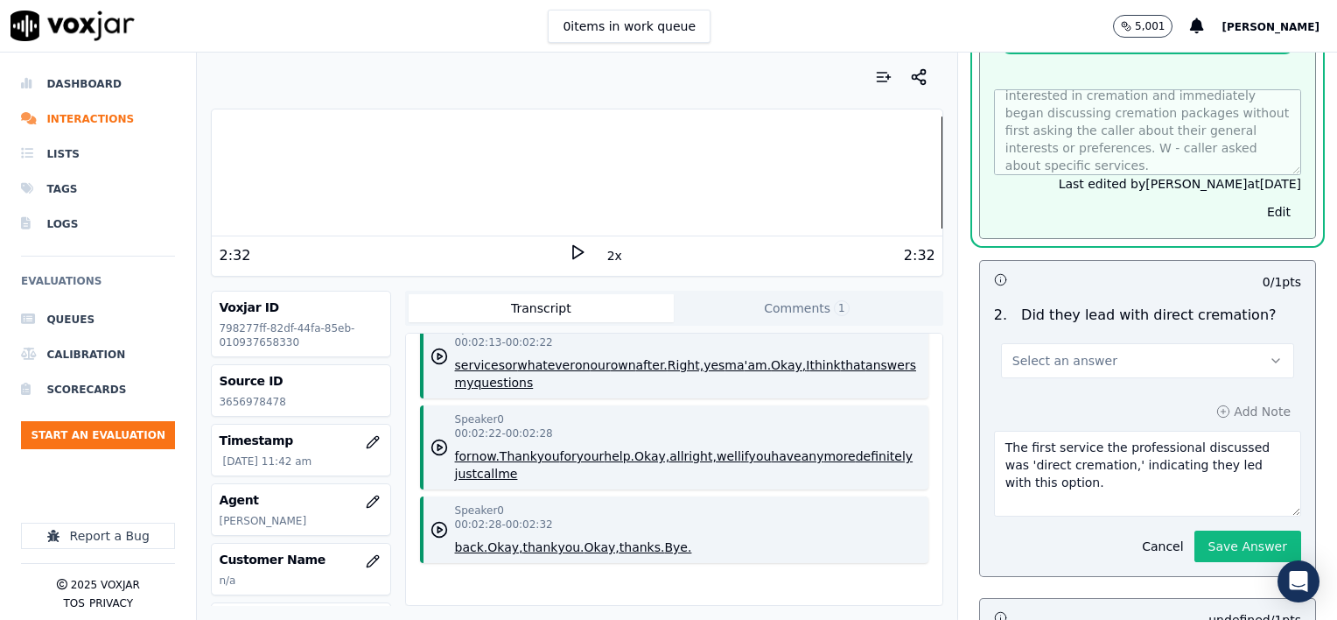
click at [1144, 343] on button "Select an answer" at bounding box center [1147, 360] width 293 height 35
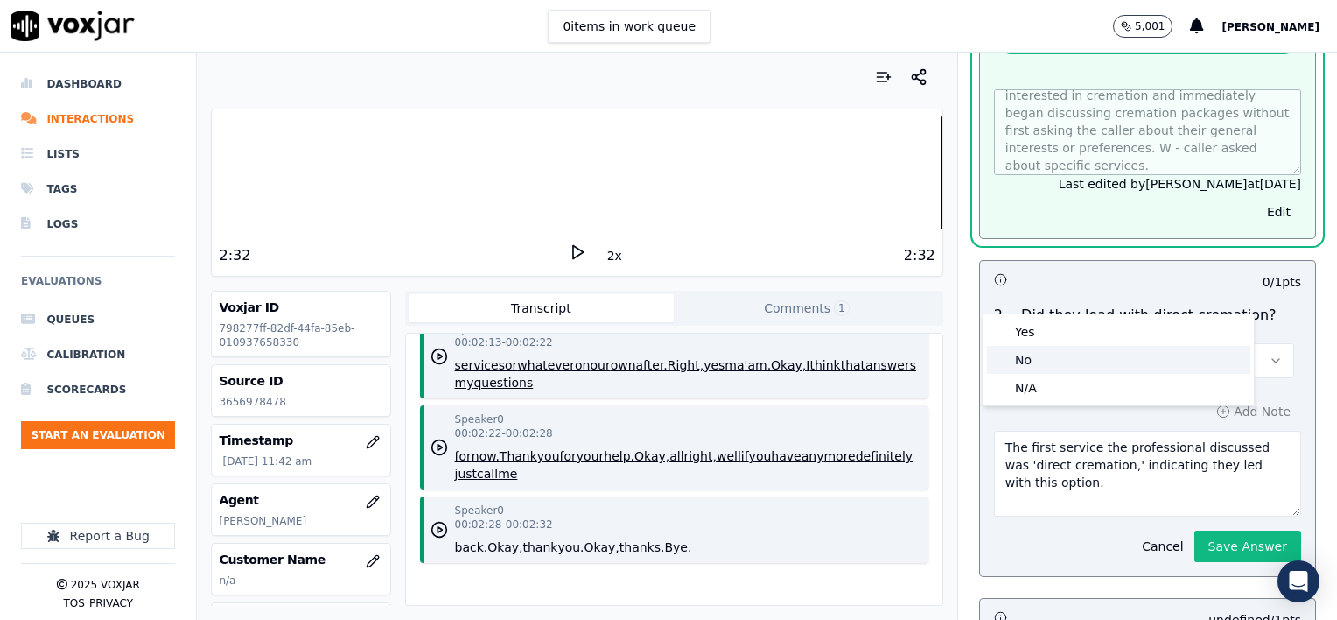
click at [1139, 359] on div "No" at bounding box center [1118, 360] width 263 height 28
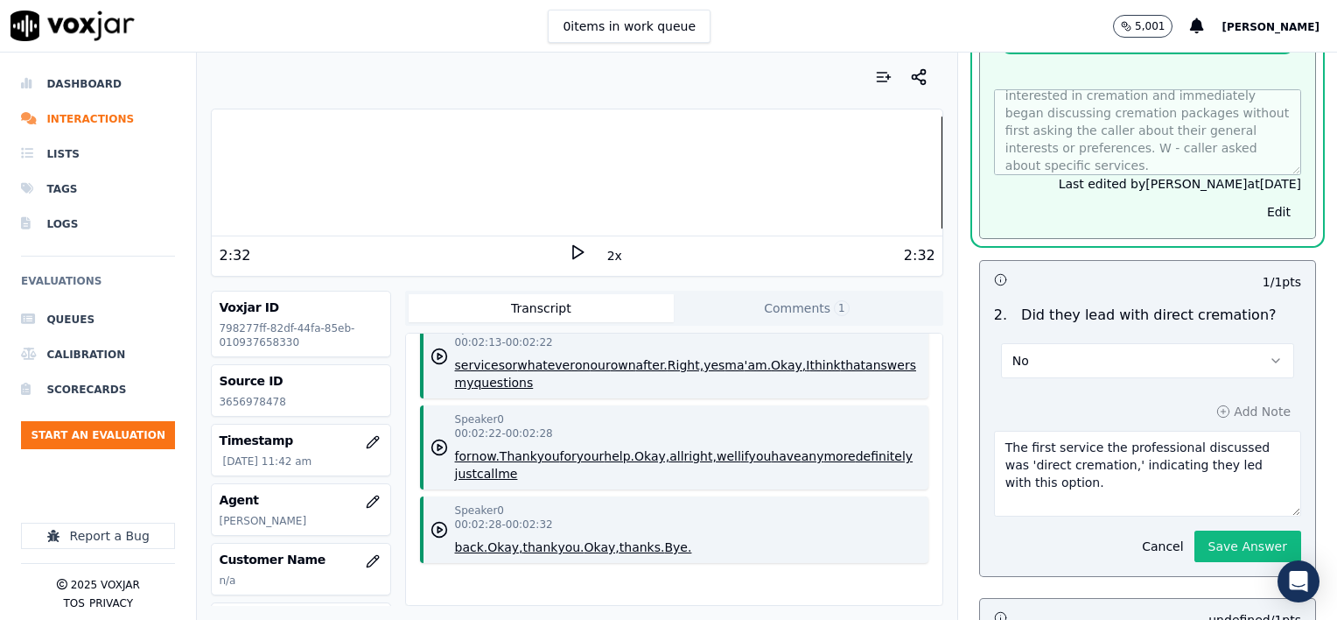
click at [1049, 431] on textarea "The first service the professional discussed was 'direct cremation,' indicating…" at bounding box center [1147, 474] width 307 height 86
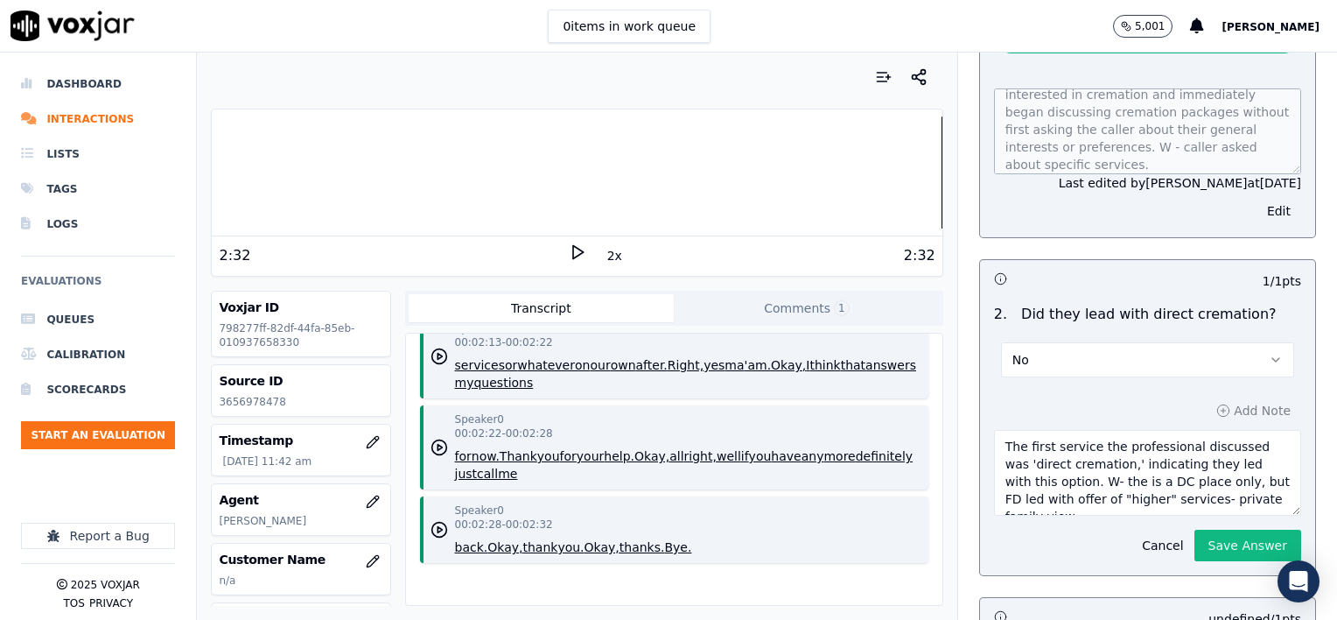
scroll to position [10, 0]
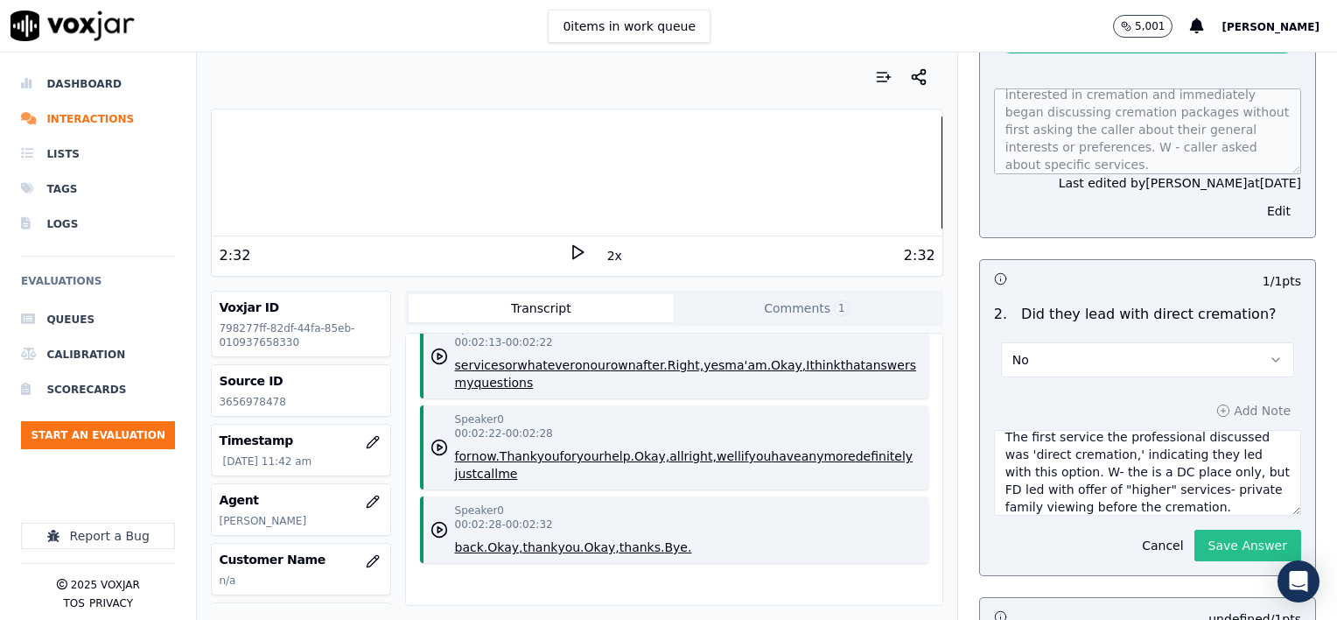
type textarea "The first service the professional discussed was 'direct cremation,' indicating…"
click at [1197, 530] on button "Save Answer" at bounding box center [1248, 546] width 107 height 32
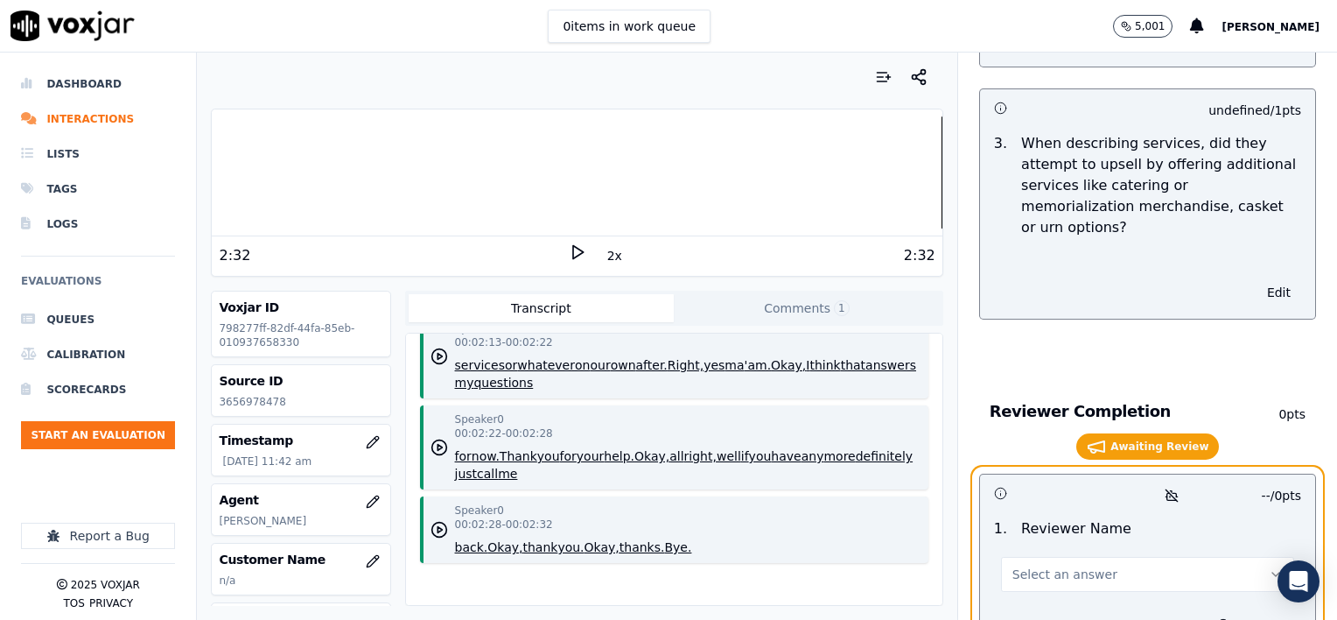
scroll to position [2929, 0]
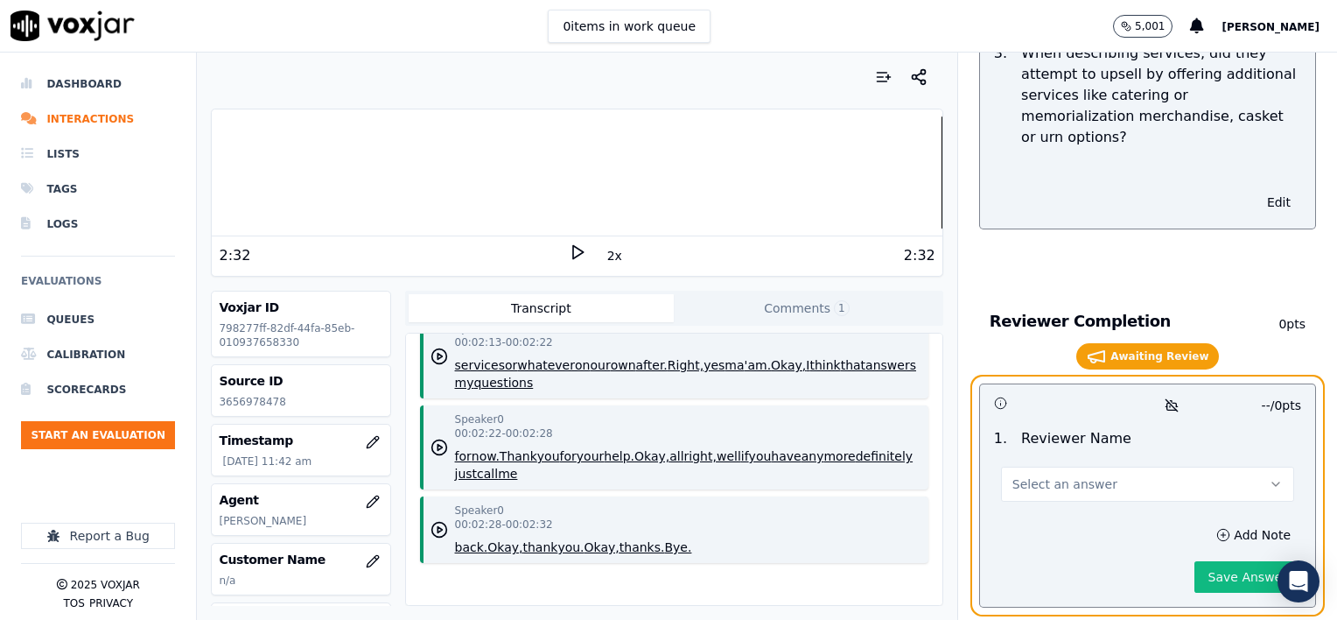
click at [1132, 467] on button "Select an answer" at bounding box center [1147, 484] width 293 height 35
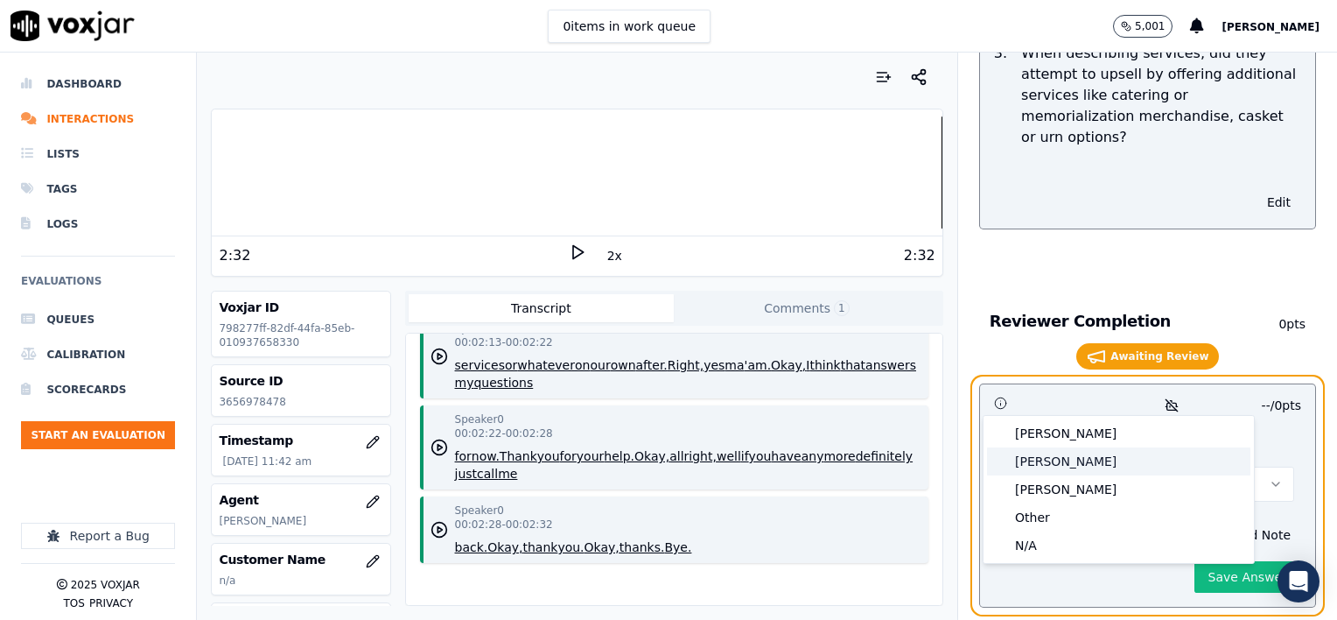
click at [1114, 462] on div "[PERSON_NAME]" at bounding box center [1118, 461] width 263 height 28
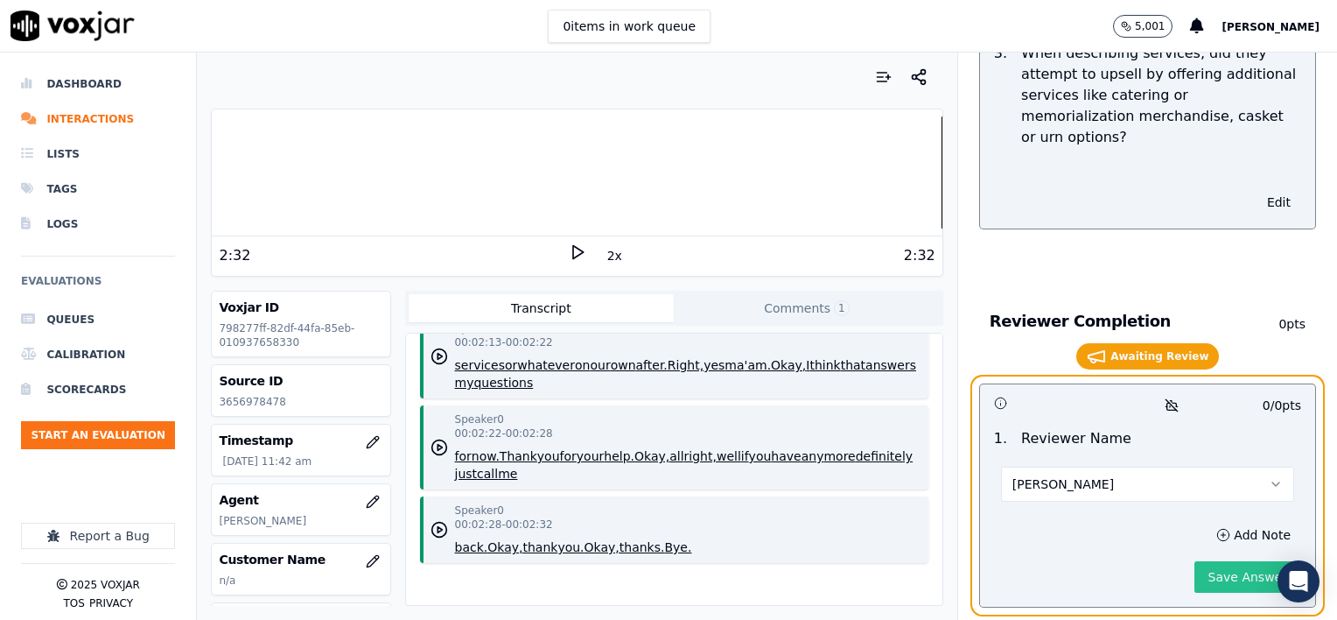
click at [1218, 561] on button "Save Answer" at bounding box center [1248, 577] width 107 height 32
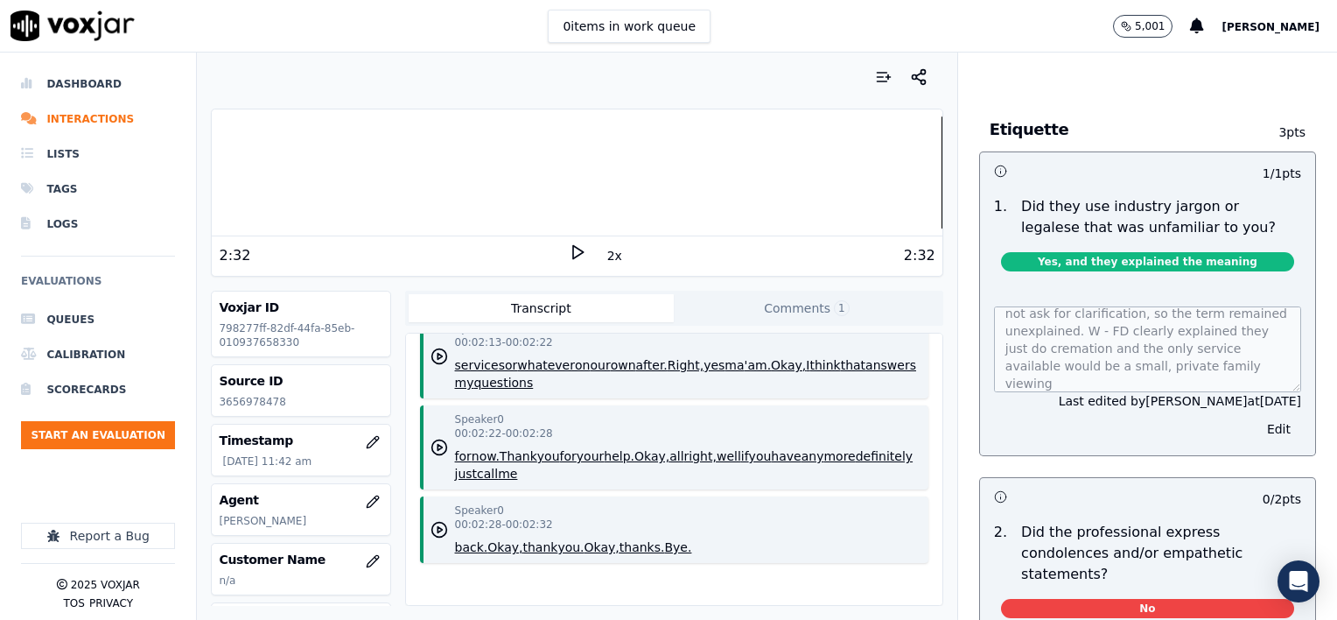
scroll to position [0, 0]
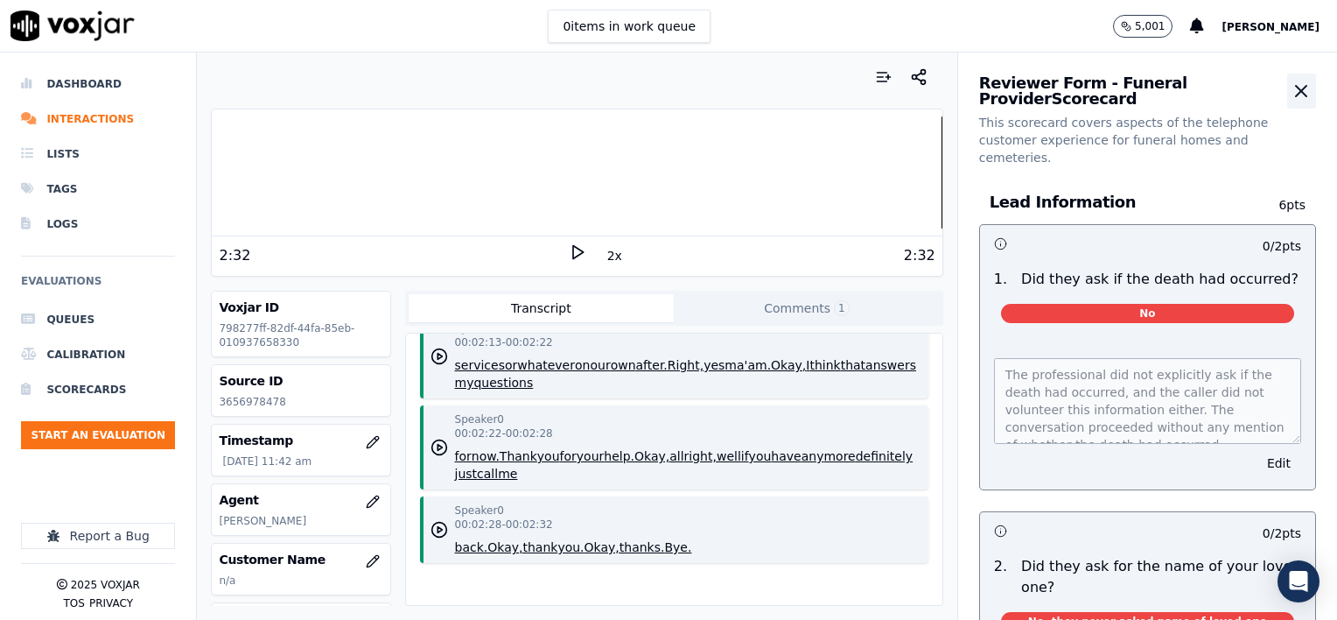
click at [1291, 91] on icon "button" at bounding box center [1301, 91] width 21 height 21
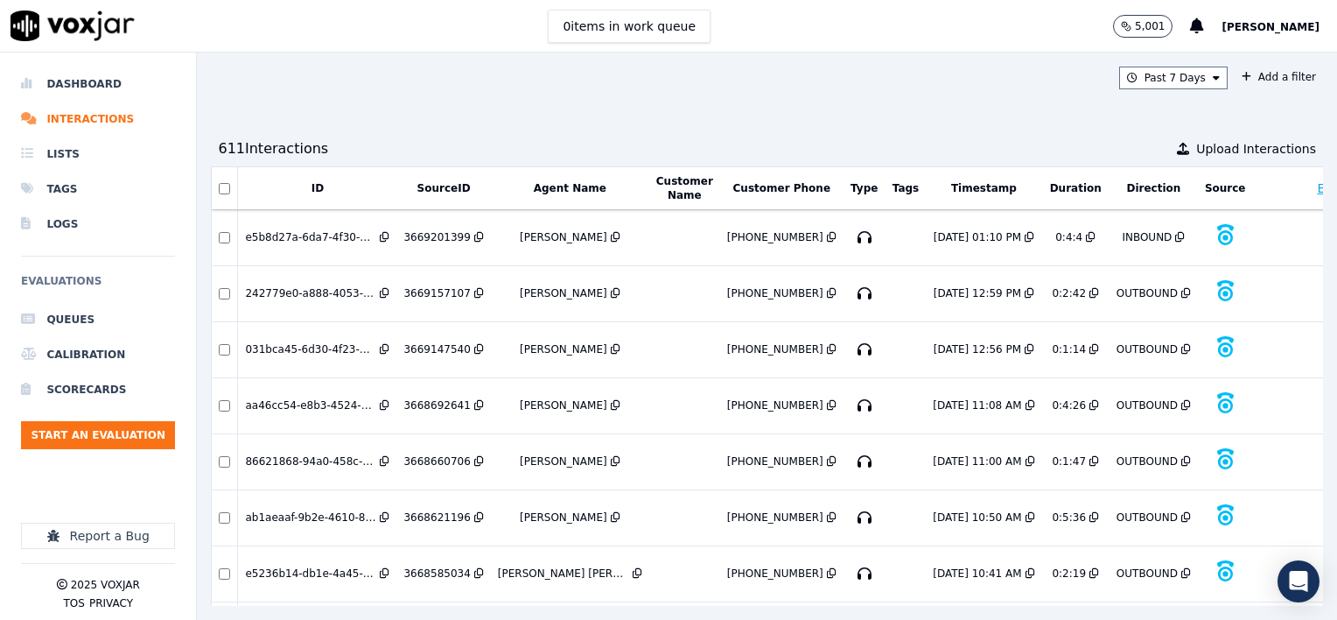
scroll to position [6218, 0]
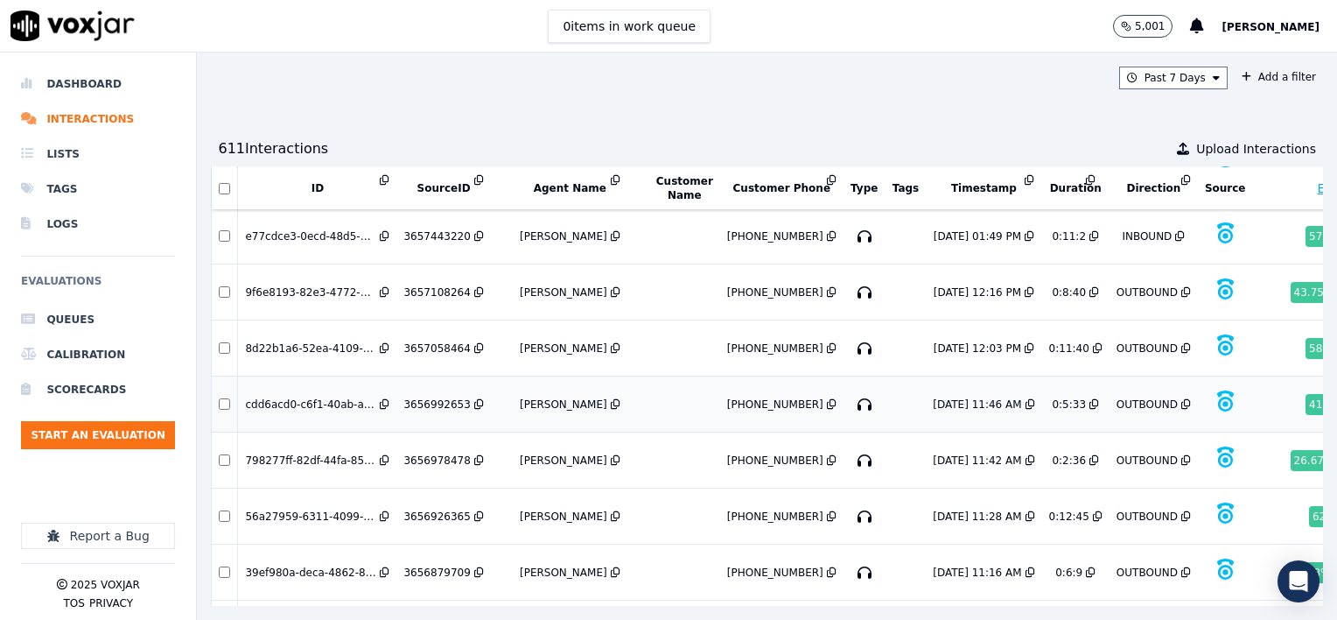
click at [445, 397] on div "3656992653" at bounding box center [437, 404] width 67 height 14
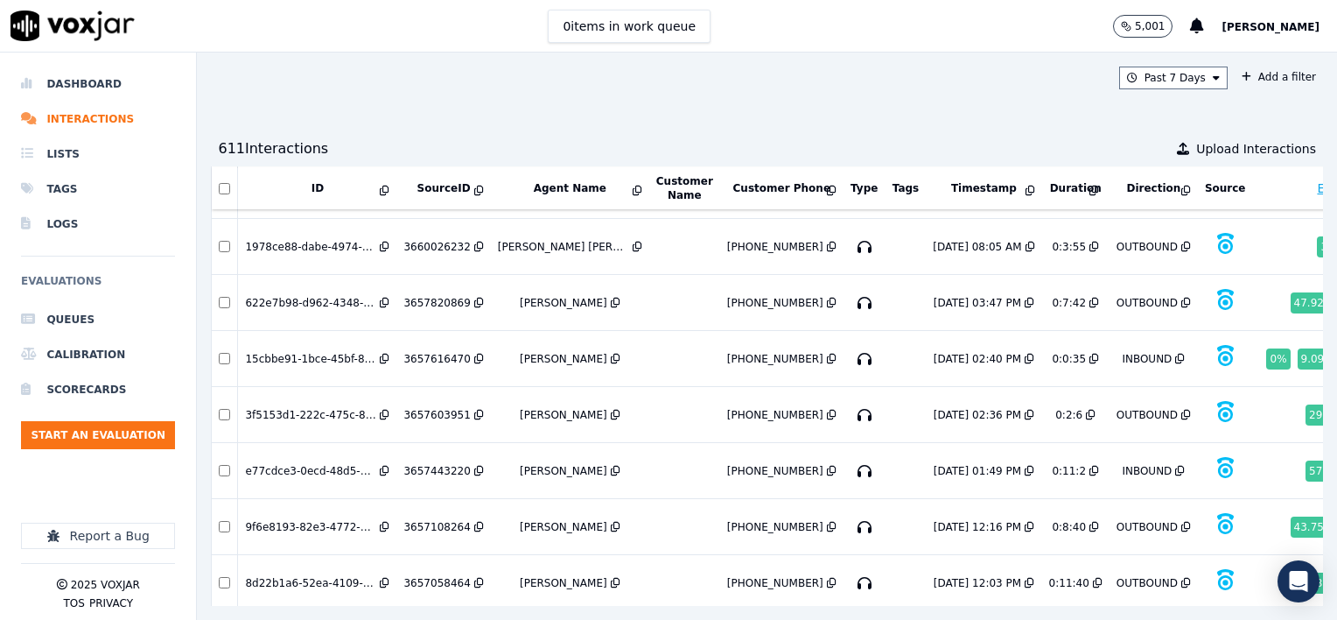
scroll to position [5955, 0]
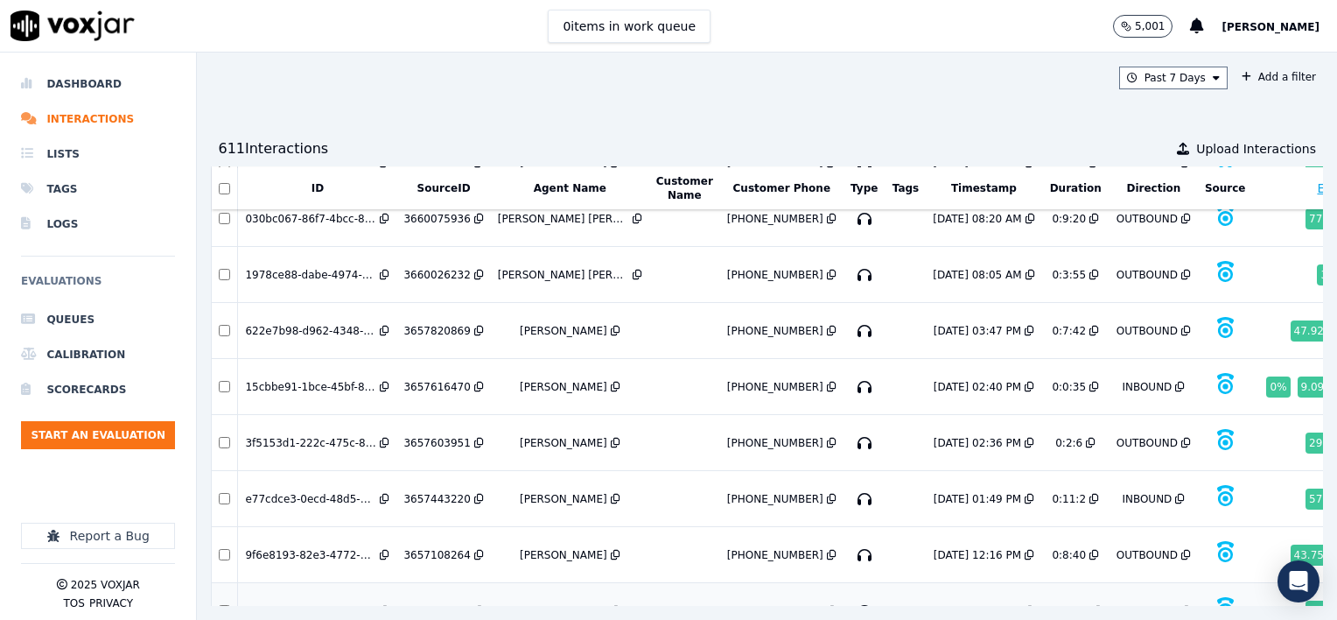
click at [445, 604] on div "3657058464" at bounding box center [437, 611] width 67 height 14
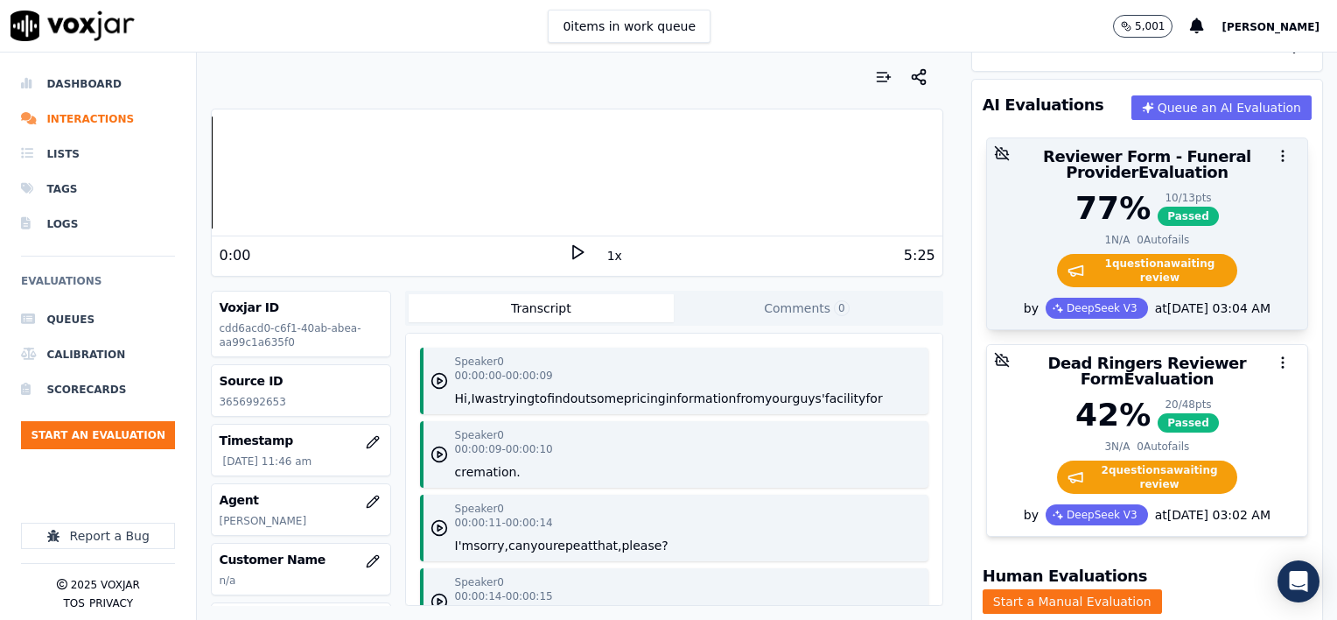
scroll to position [88, 0]
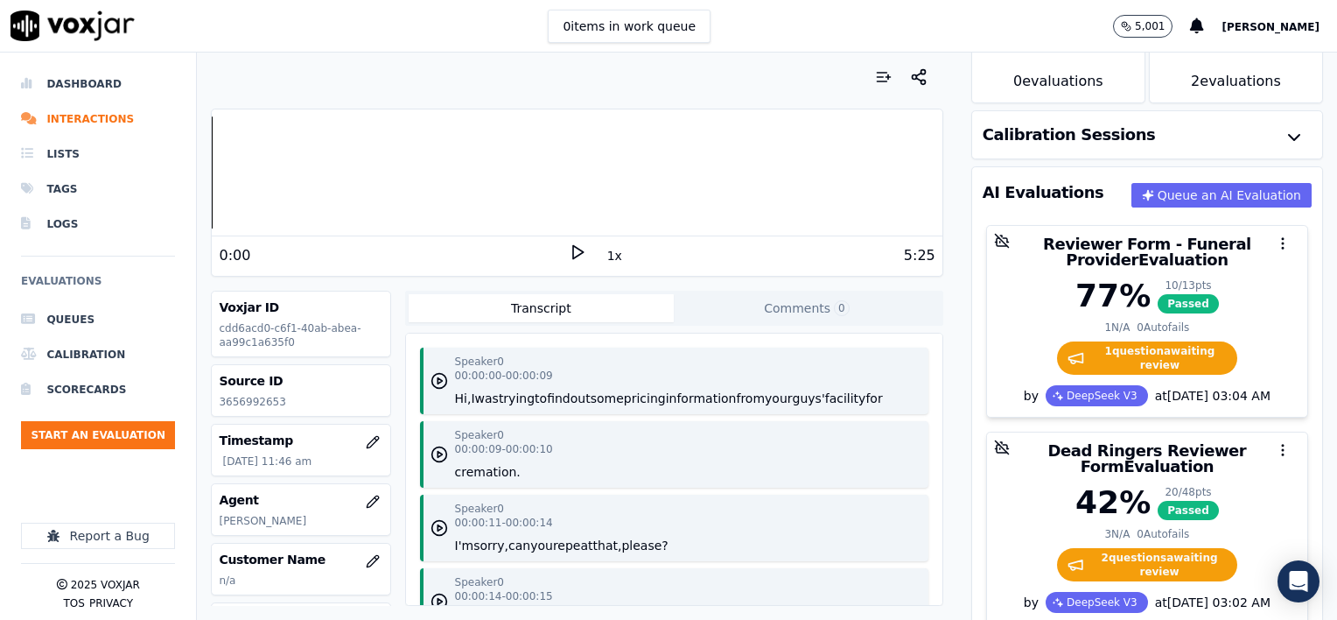
click at [608, 256] on button "1x" at bounding box center [615, 255] width 22 height 25
click at [608, 256] on button "1.5x" at bounding box center [621, 255] width 34 height 25
click at [573, 248] on polygon at bounding box center [578, 252] width 11 height 13
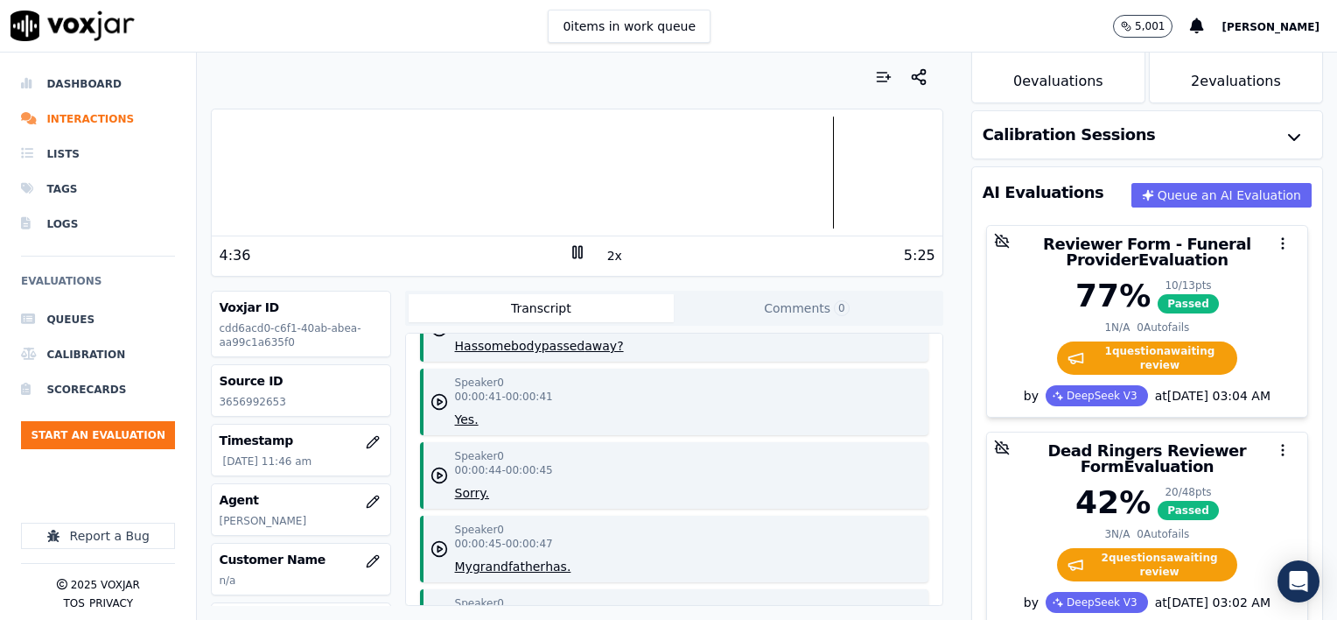
scroll to position [1050, 0]
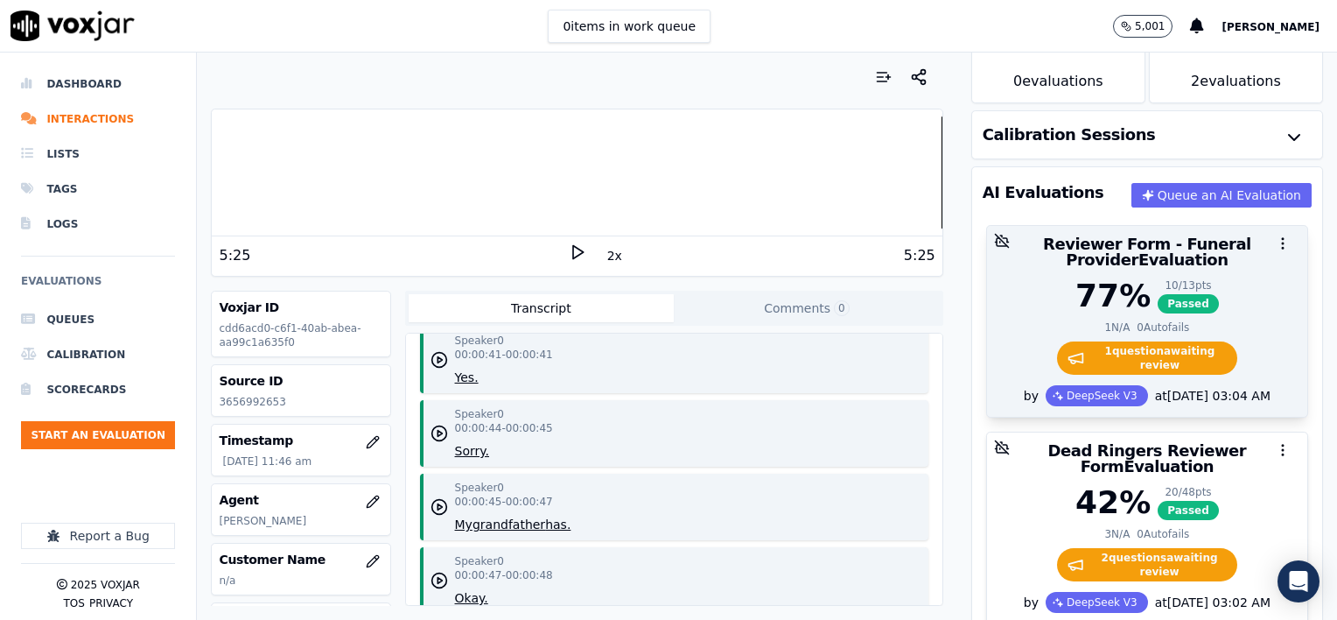
click at [1218, 292] on div "77 % 10 / 13 pts Passed" at bounding box center [1147, 295] width 299 height 35
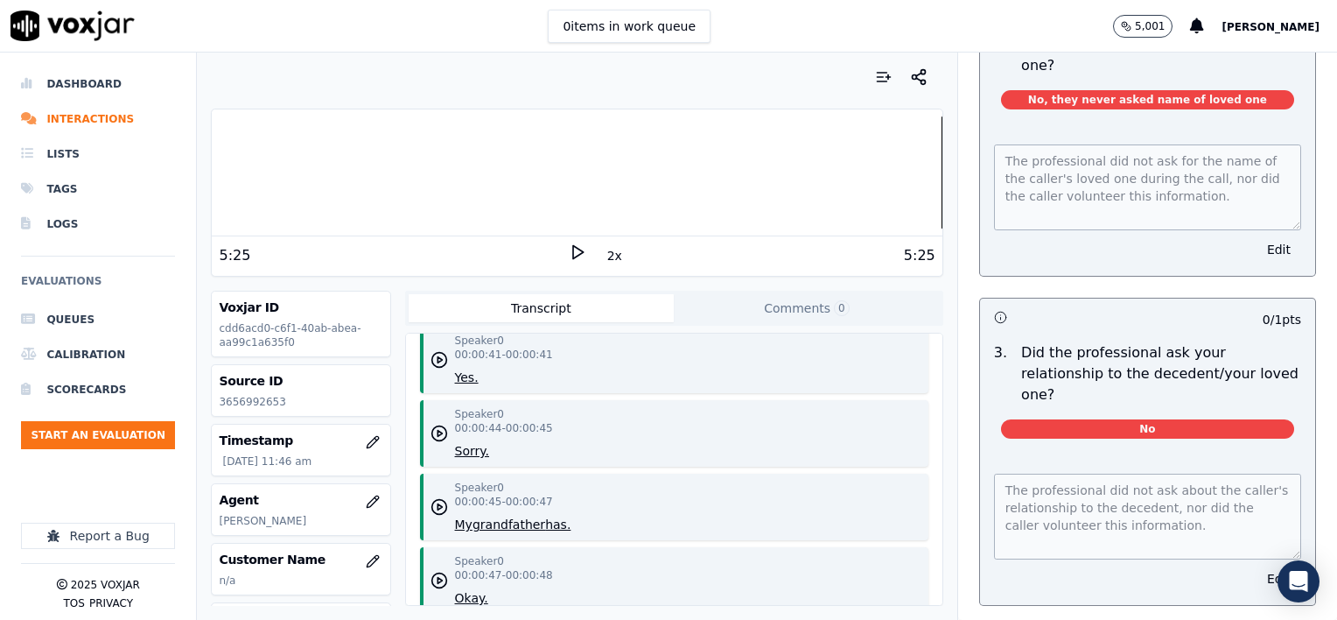
scroll to position [525, 0]
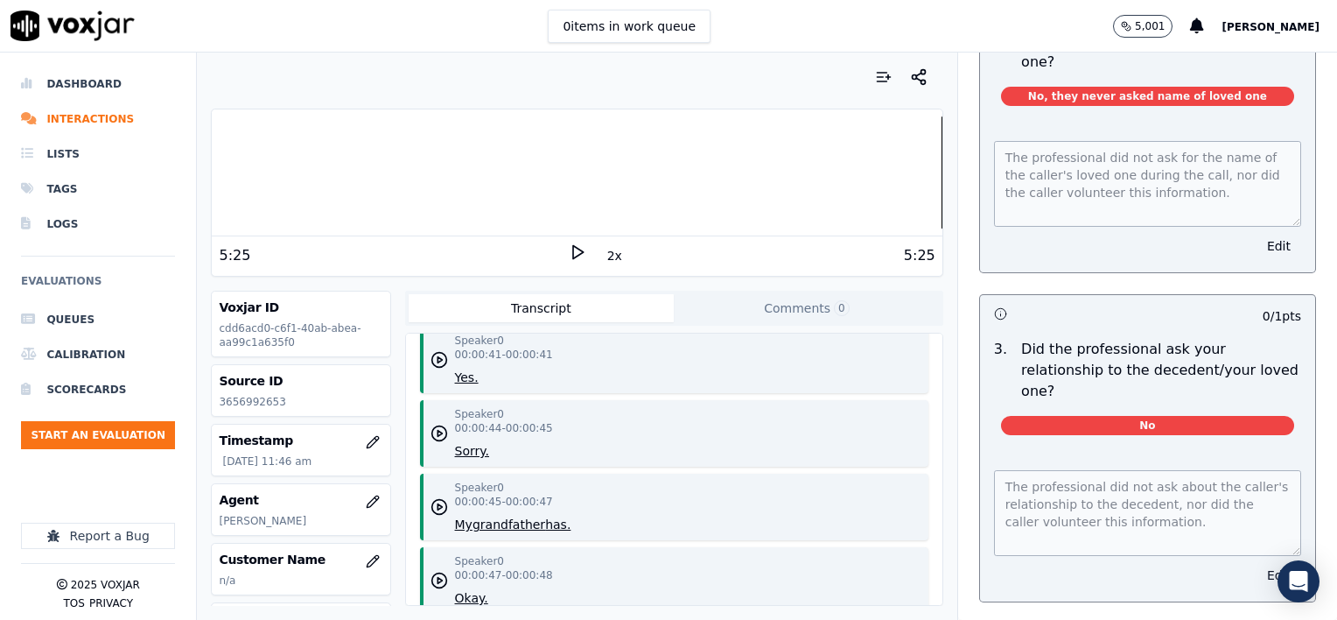
click at [1257, 563] on button "Edit" at bounding box center [1279, 575] width 45 height 25
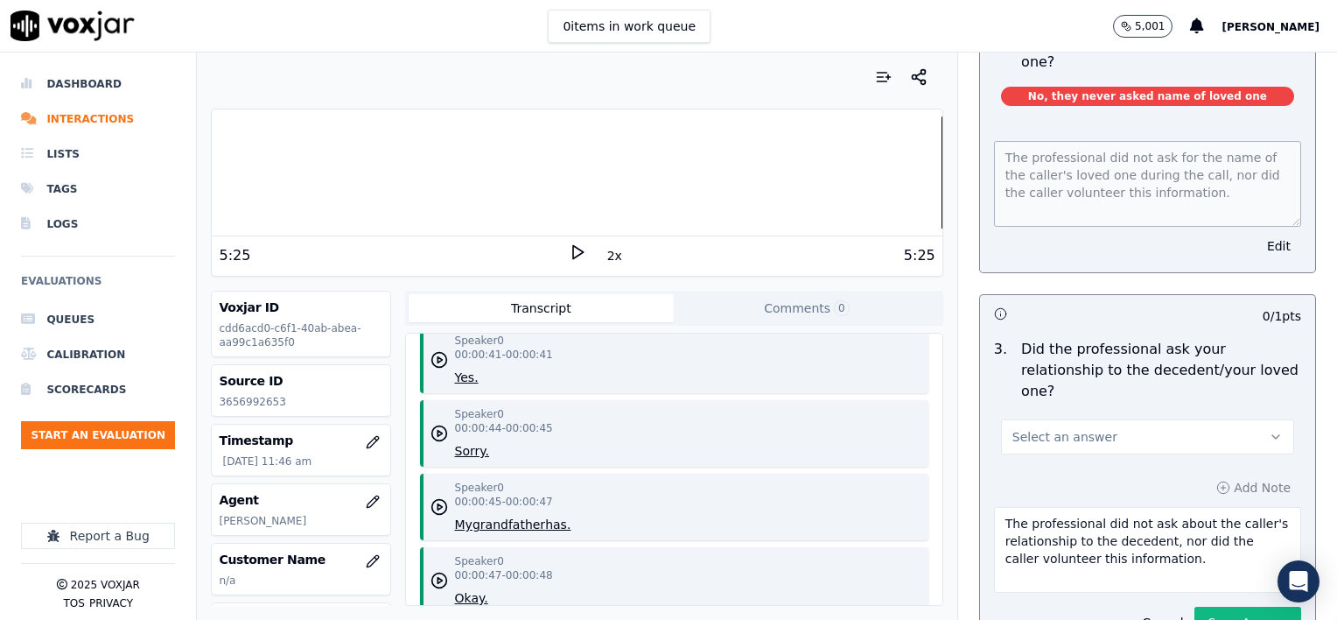
click at [1121, 419] on button "Select an answer" at bounding box center [1147, 436] width 293 height 35
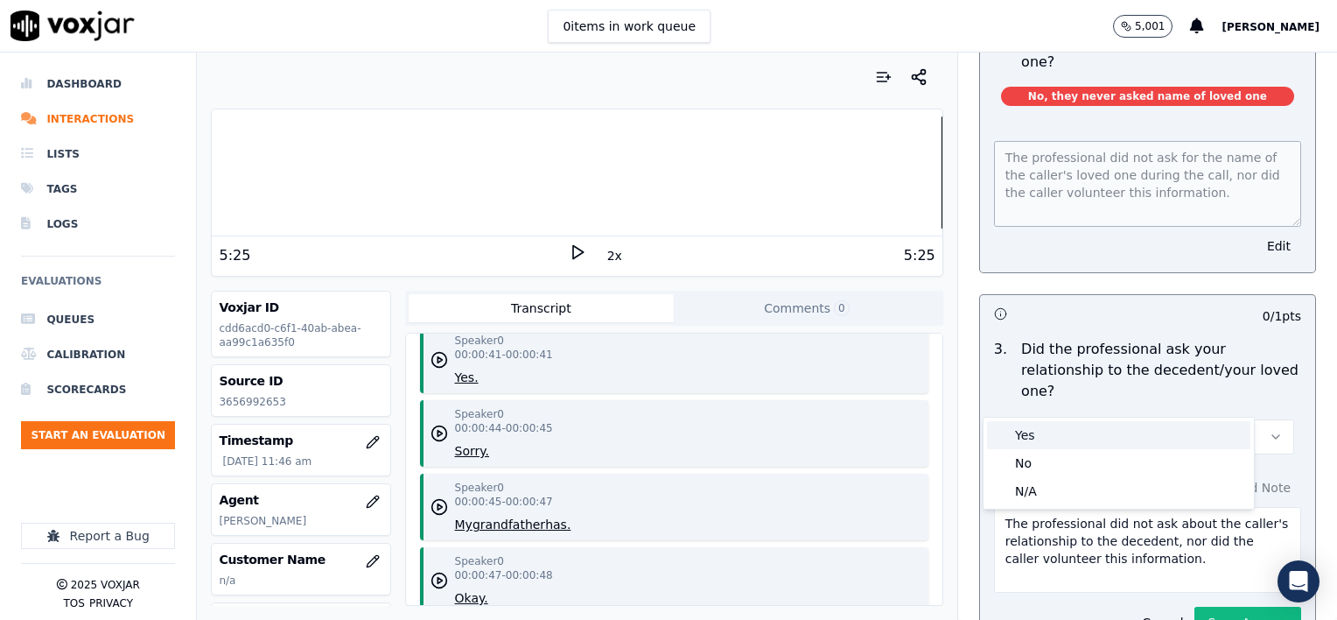
click at [1085, 427] on div "Yes" at bounding box center [1118, 435] width 263 height 28
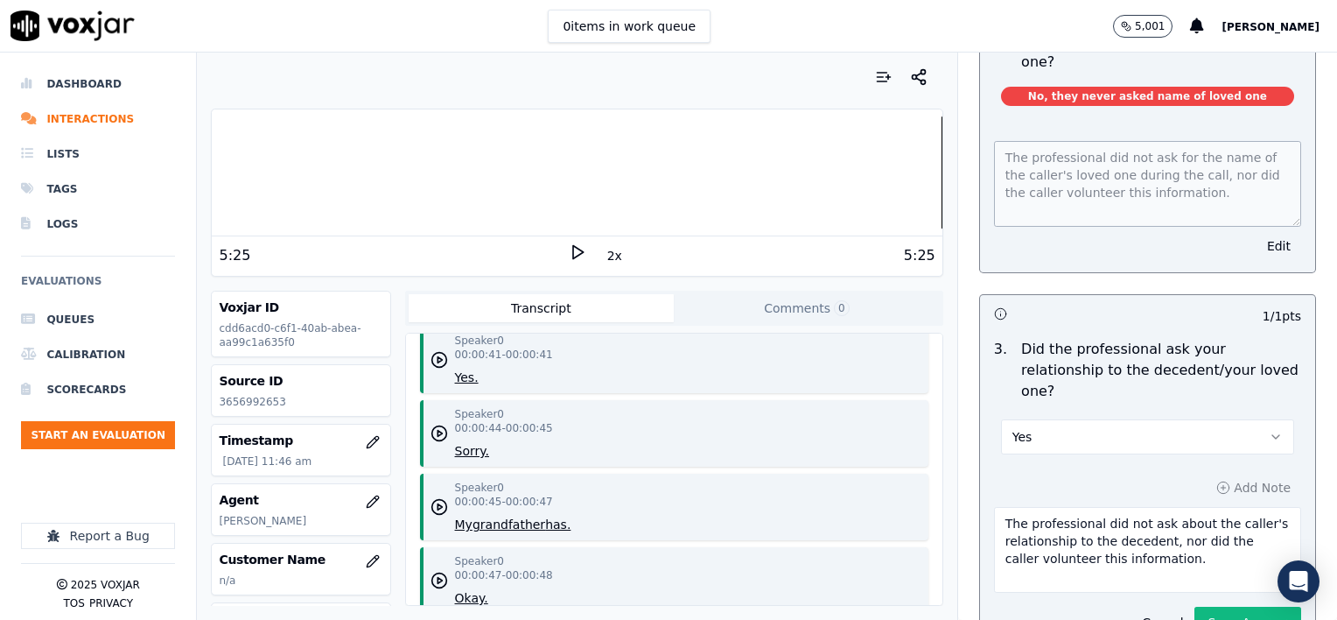
click at [1152, 522] on textarea "The professional did not ask about the caller's relationship to the decedent, n…" at bounding box center [1147, 550] width 307 height 86
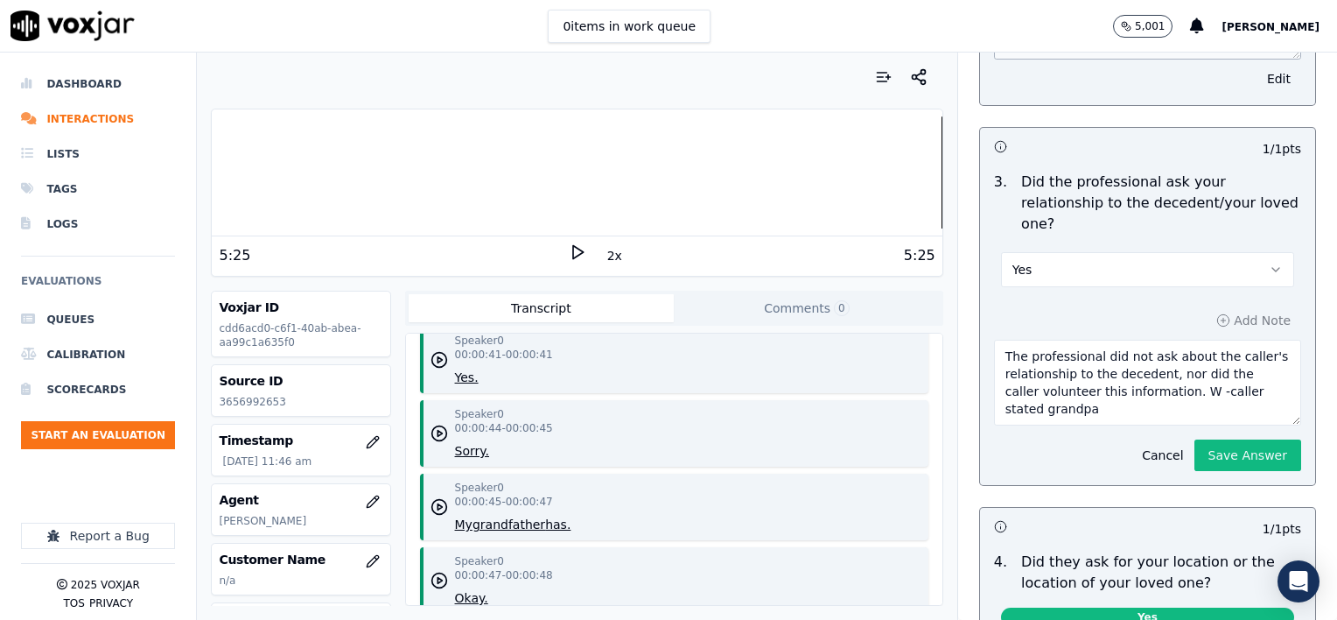
scroll to position [700, 0]
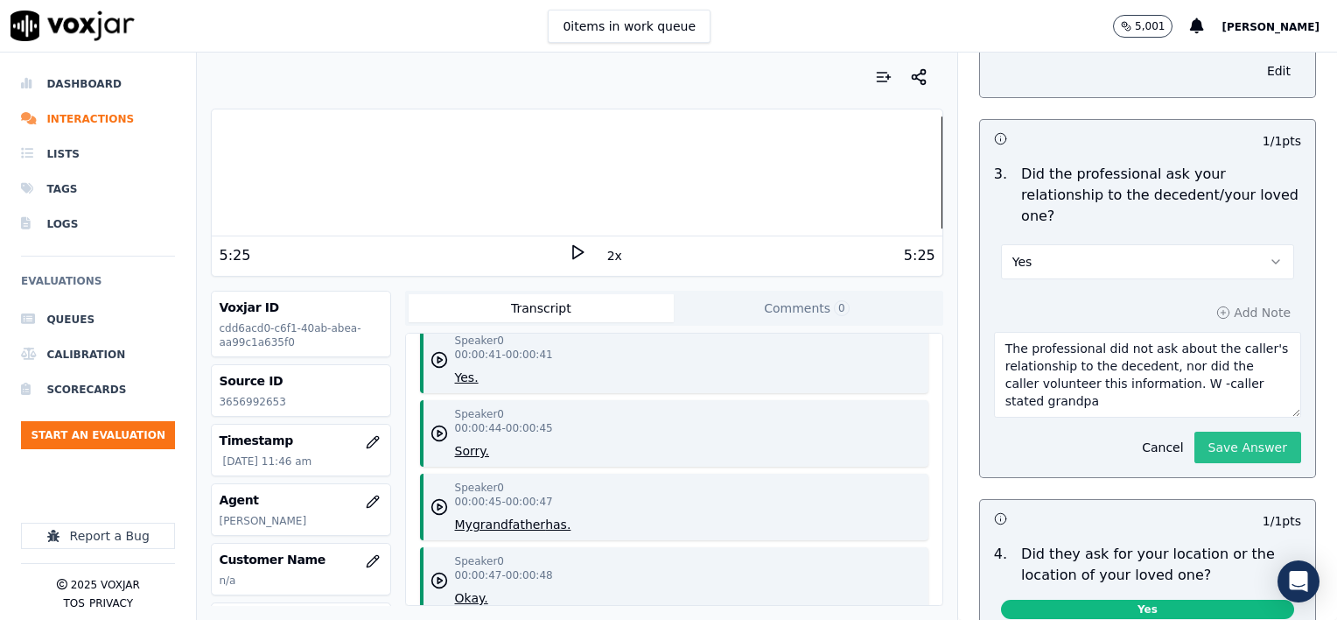
type textarea "The professional did not ask about the caller's relationship to the decedent, n…"
click at [1235, 432] on button "Save Answer" at bounding box center [1248, 448] width 107 height 32
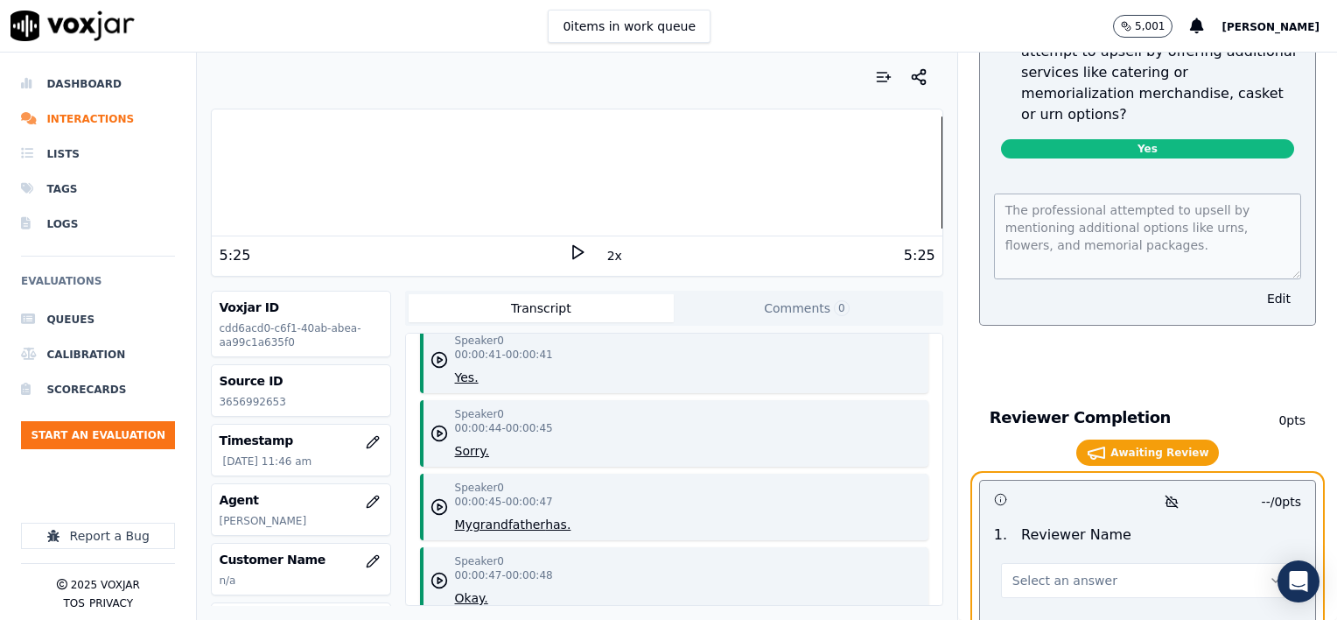
scroll to position [3012, 0]
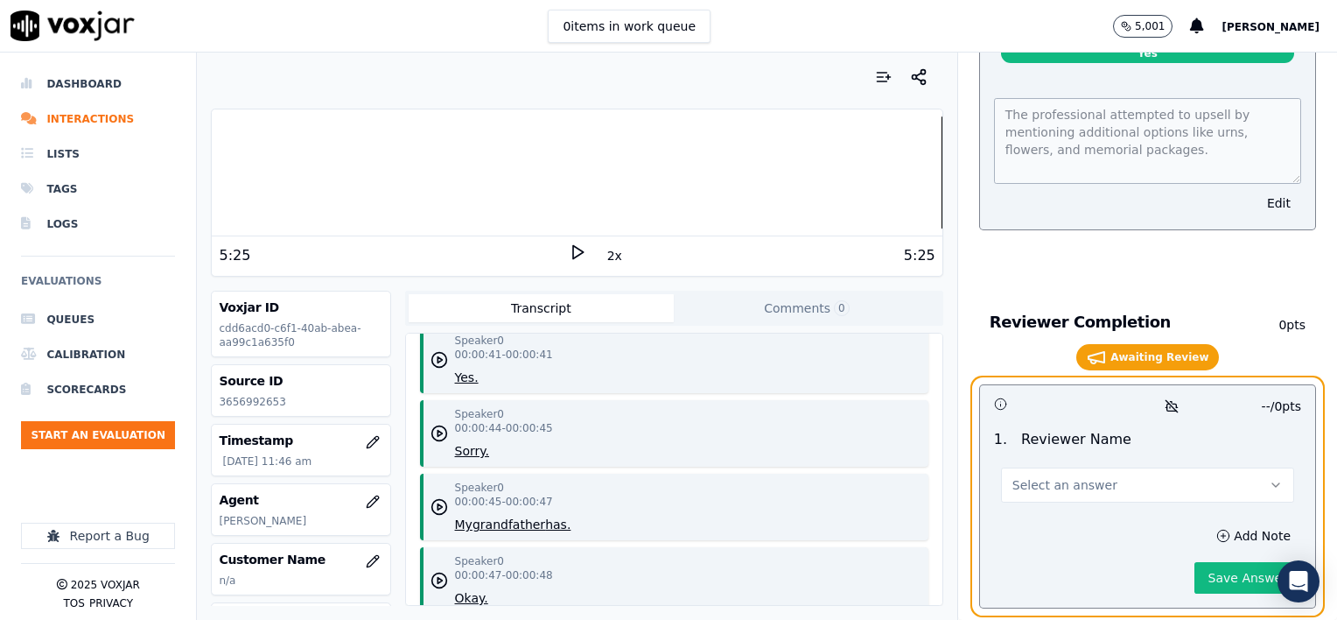
click at [1064, 476] on span "Select an answer" at bounding box center [1065, 485] width 105 height 18
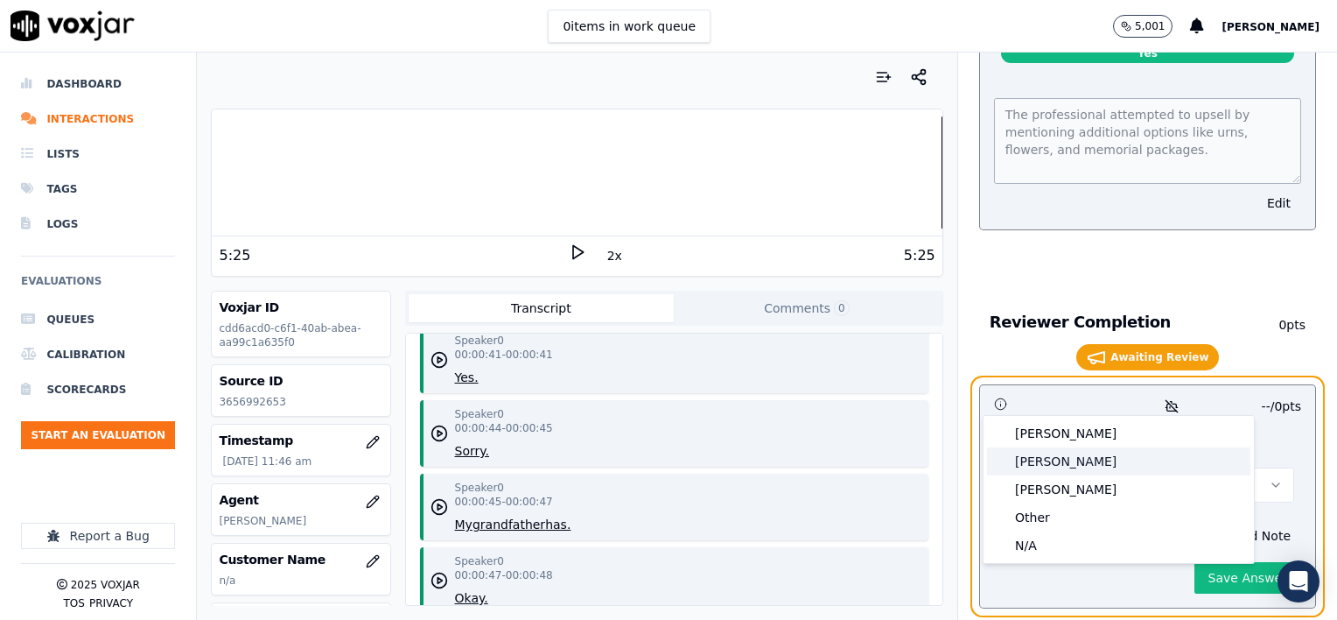
click at [1049, 452] on div "[PERSON_NAME]" at bounding box center [1118, 461] width 263 height 28
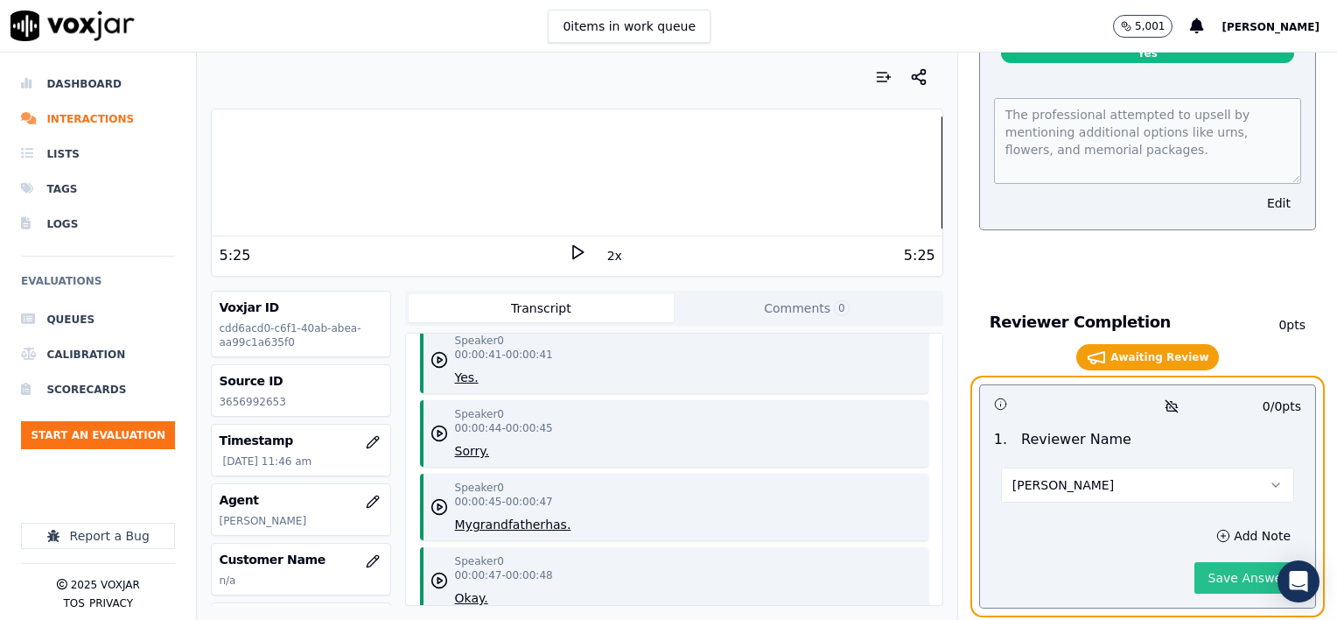
click at [1195, 562] on button "Save Answer" at bounding box center [1248, 578] width 107 height 32
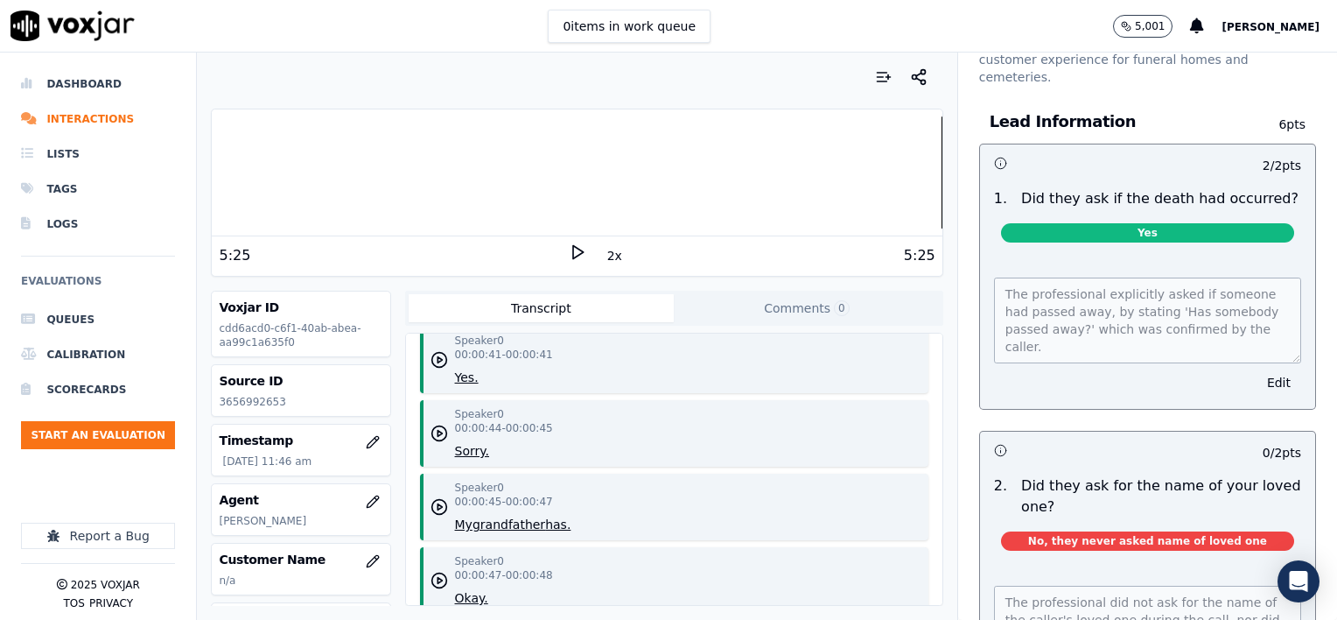
scroll to position [0, 0]
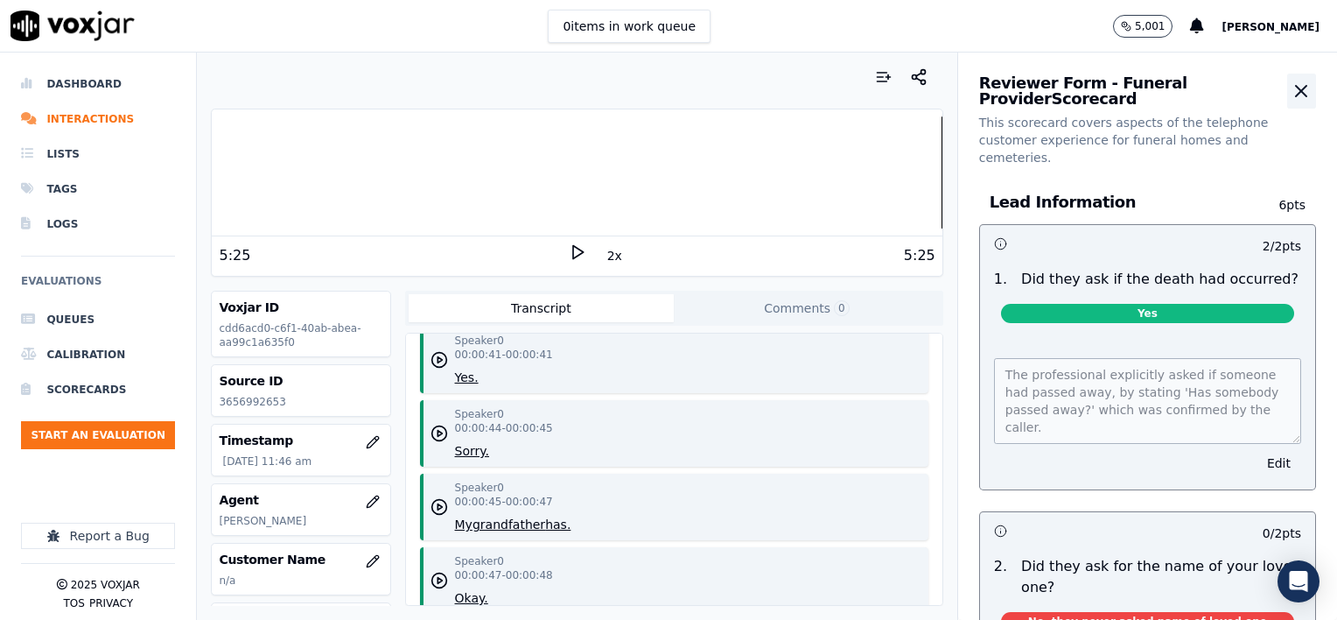
click at [1291, 91] on icon "button" at bounding box center [1301, 91] width 21 height 21
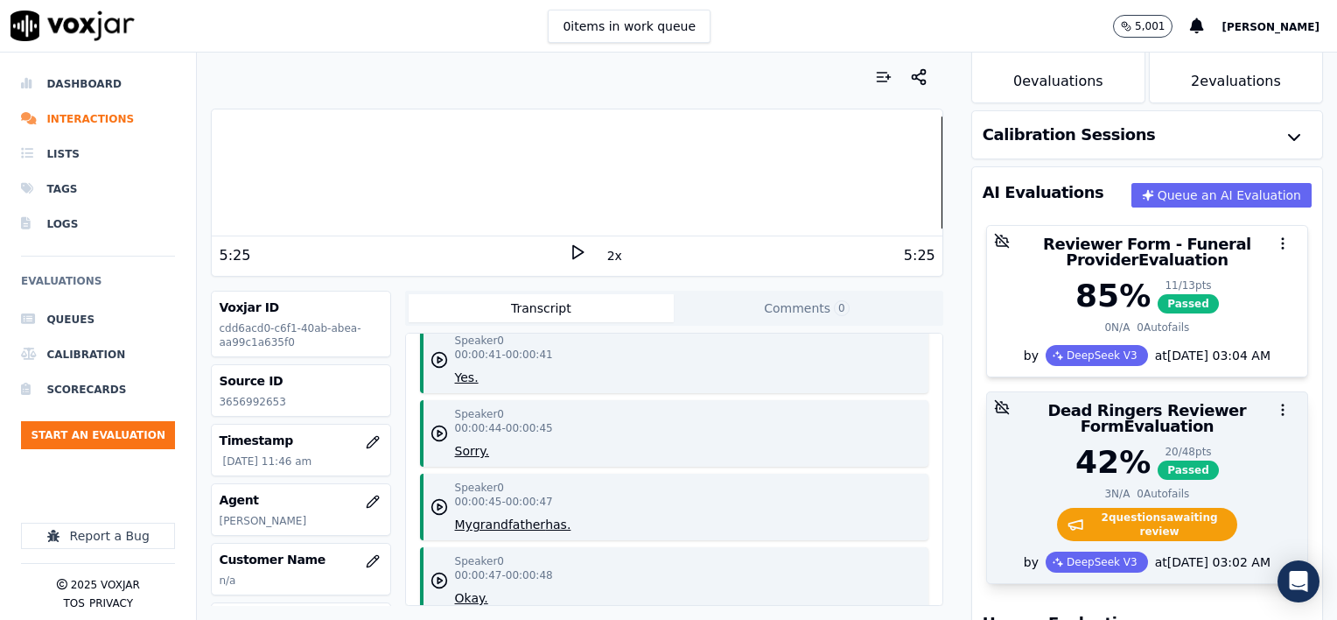
click at [1080, 453] on div "42 %" at bounding box center [1113, 462] width 75 height 35
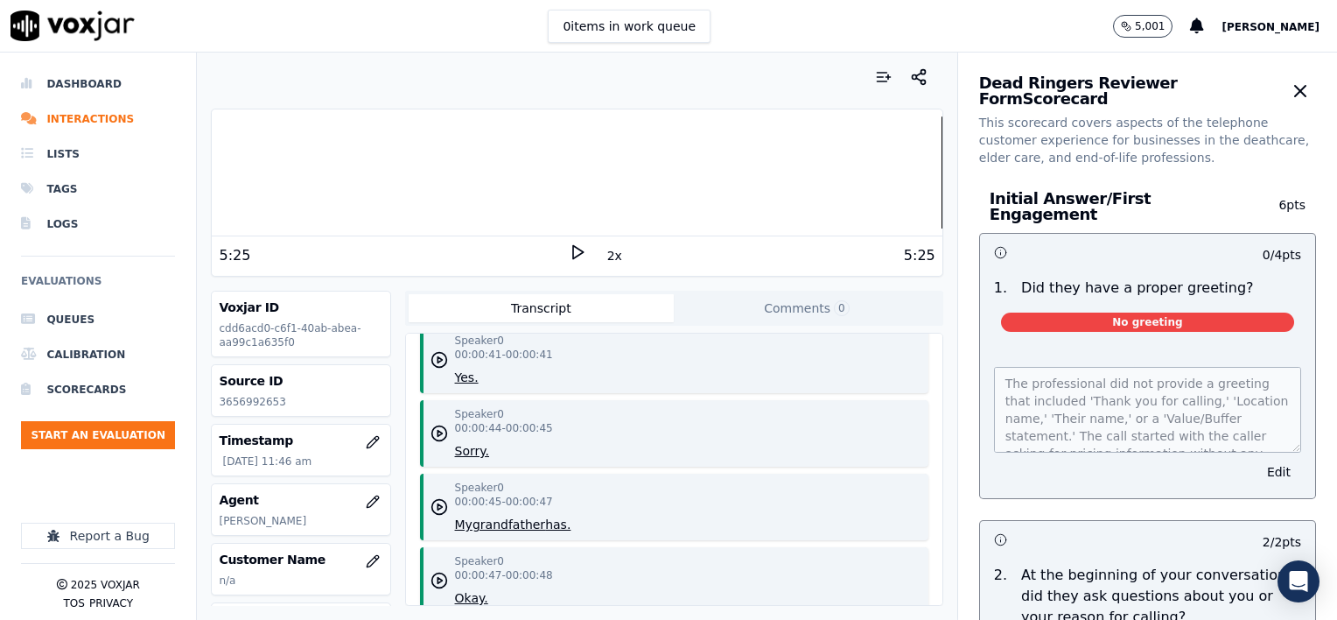
click at [213, 181] on div at bounding box center [577, 172] width 730 height 112
click at [569, 253] on icon at bounding box center [578, 252] width 18 height 18
click at [1257, 460] on button "Edit" at bounding box center [1279, 472] width 45 height 25
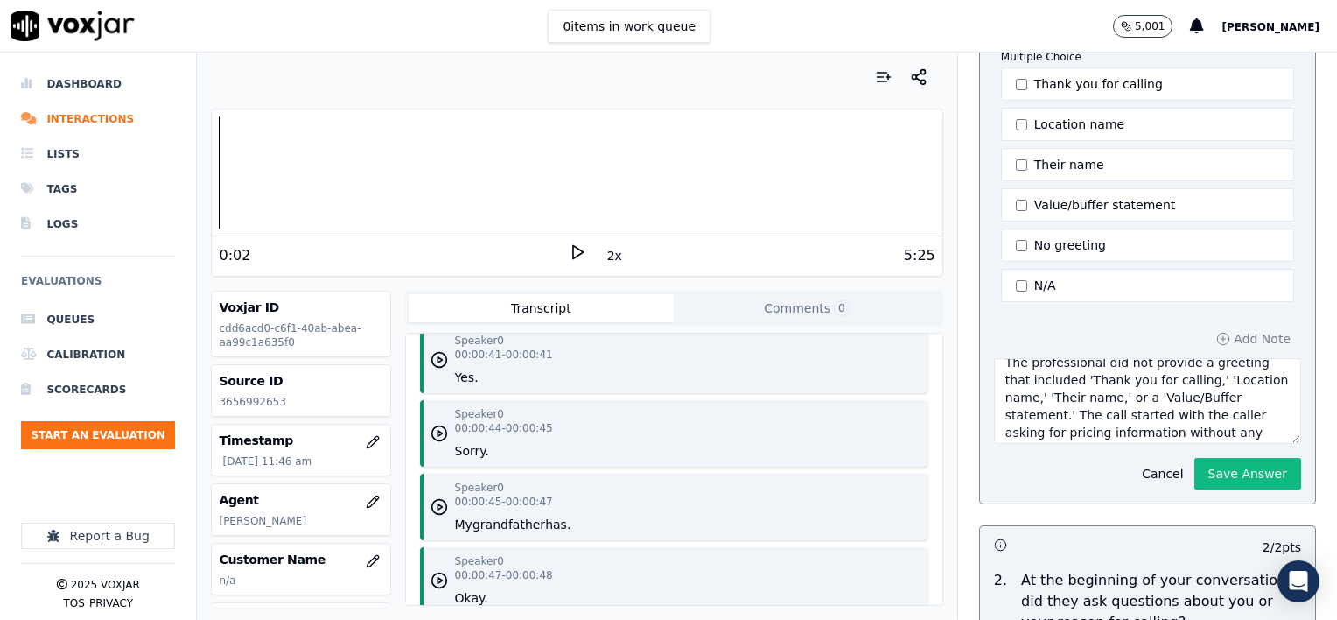
scroll to position [35, 0]
click at [1201, 418] on textarea "The professional did not provide a greeting that included 'Thank you for callin…" at bounding box center [1147, 401] width 307 height 86
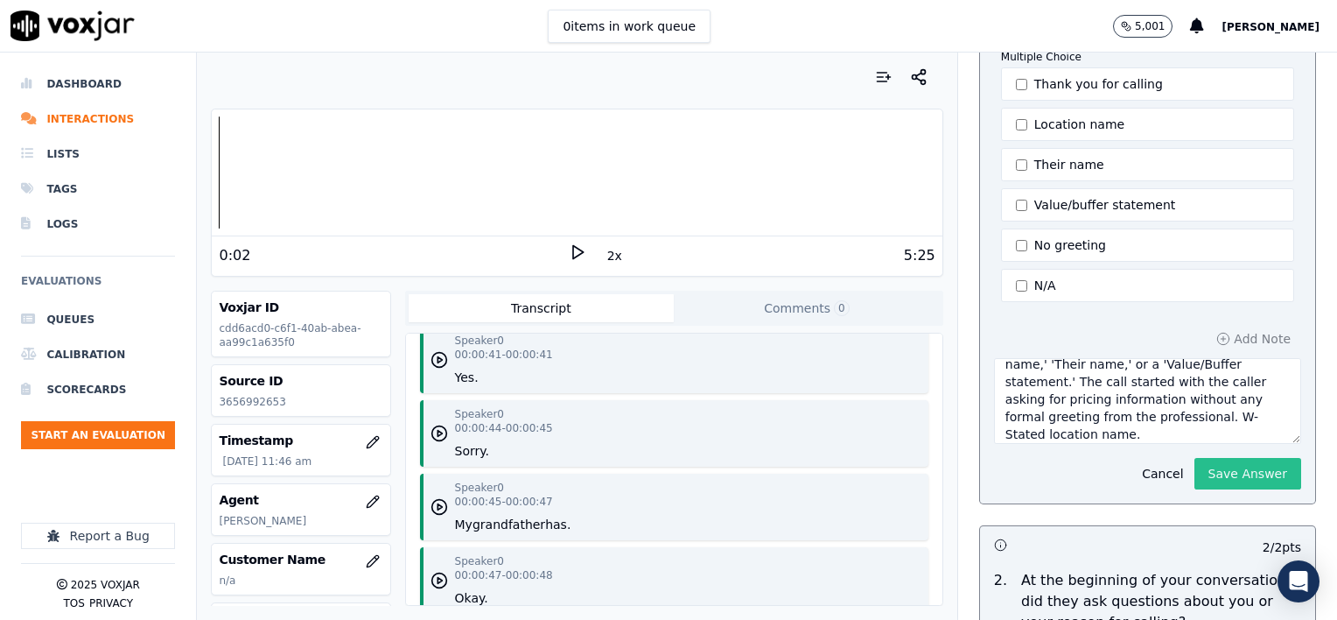
type textarea "The professional did not provide a greeting that included 'Thank you for callin…"
click at [1204, 466] on button "Save Answer" at bounding box center [1248, 474] width 107 height 32
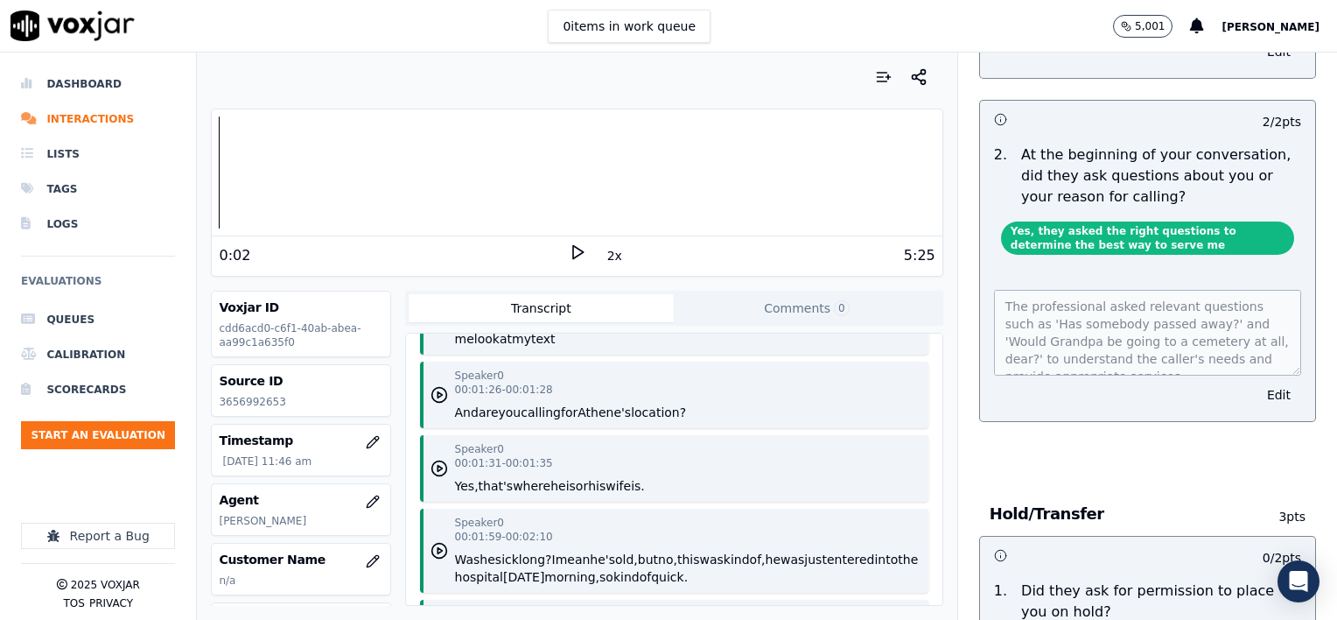
scroll to position [1488, 0]
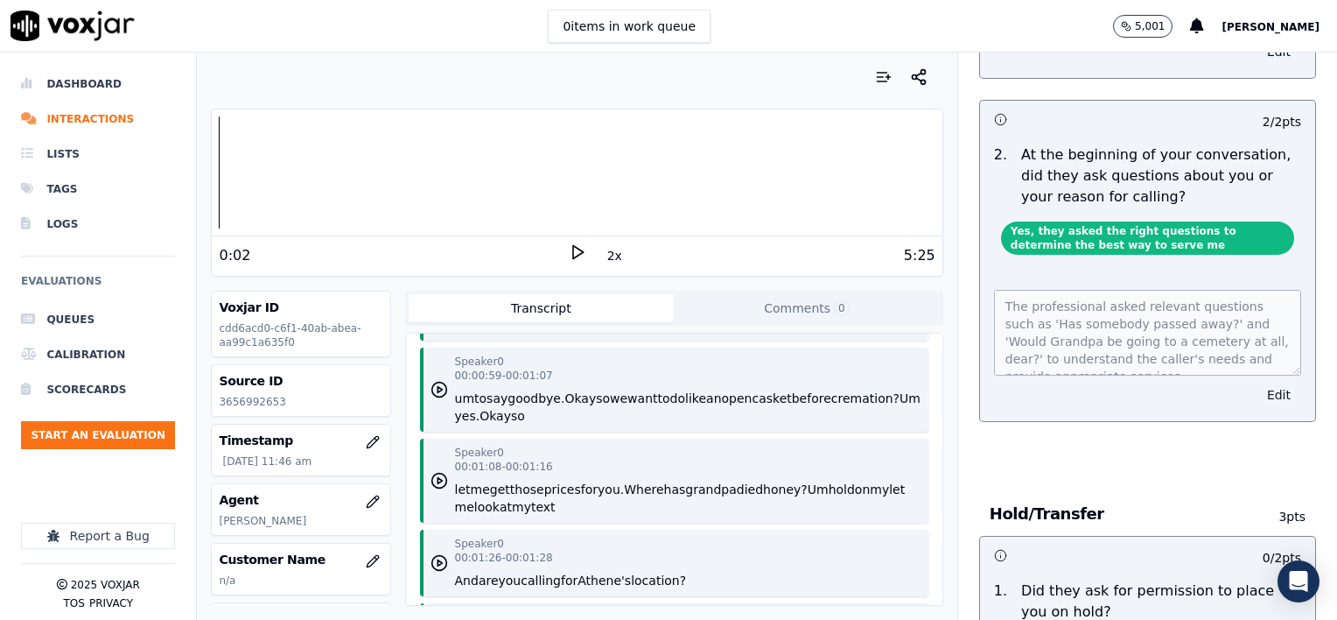
click at [1257, 392] on button "Edit" at bounding box center [1279, 395] width 45 height 25
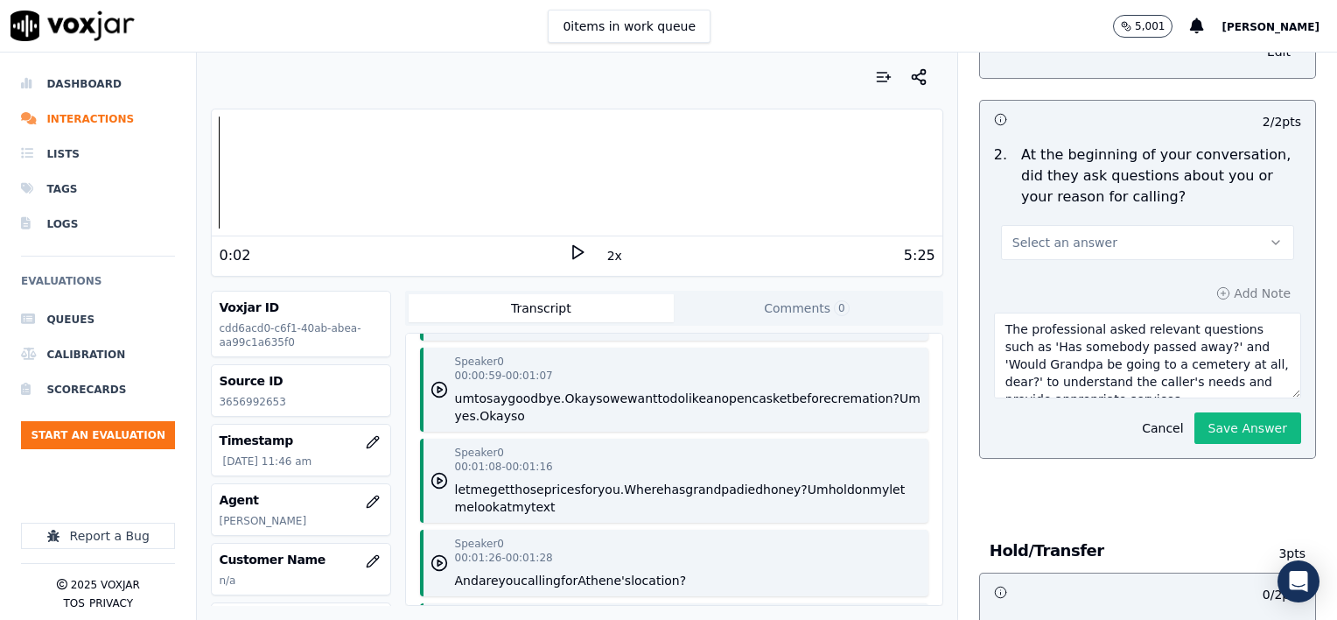
click at [1116, 235] on button "Select an answer" at bounding box center [1147, 242] width 293 height 35
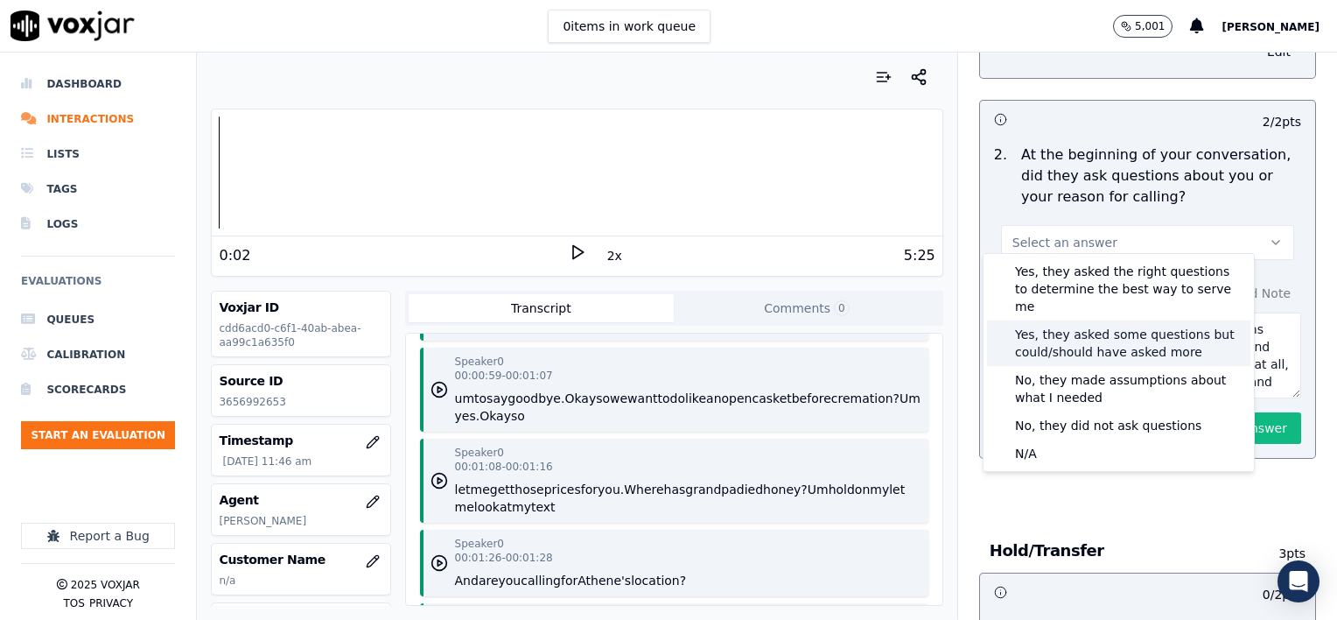
click at [1119, 322] on div "Yes, they asked some questions but could/should have asked more" at bounding box center [1118, 343] width 263 height 46
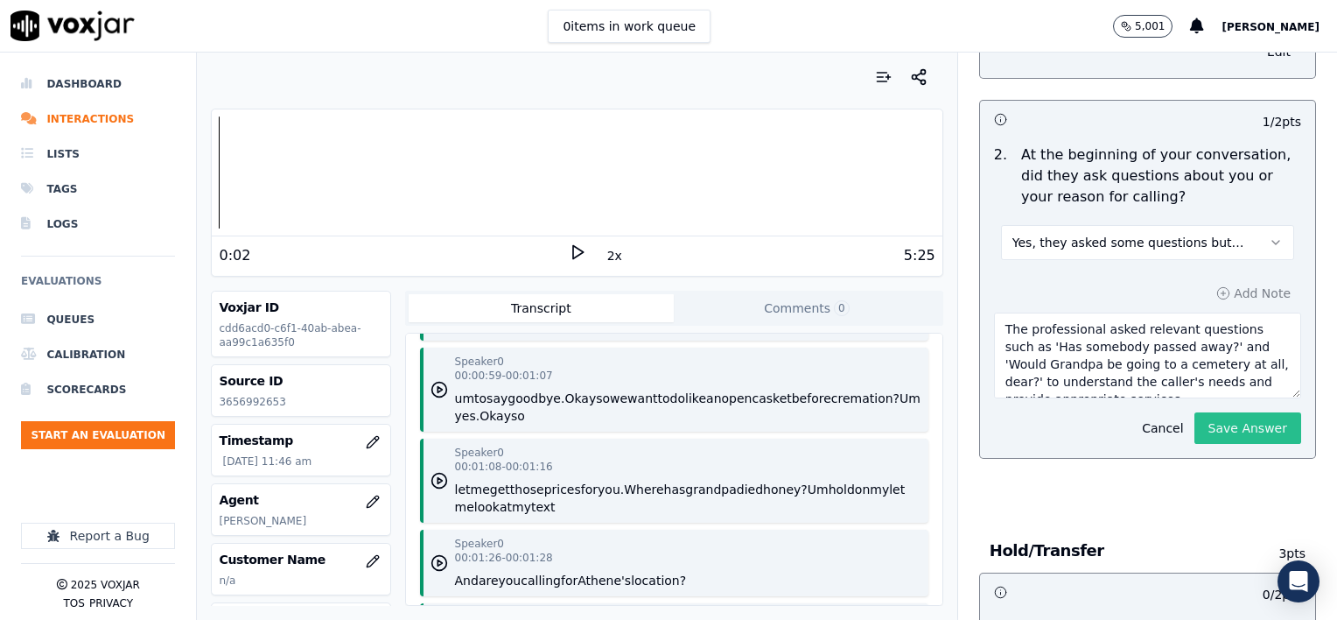
click at [1217, 424] on button "Save Answer" at bounding box center [1248, 428] width 107 height 32
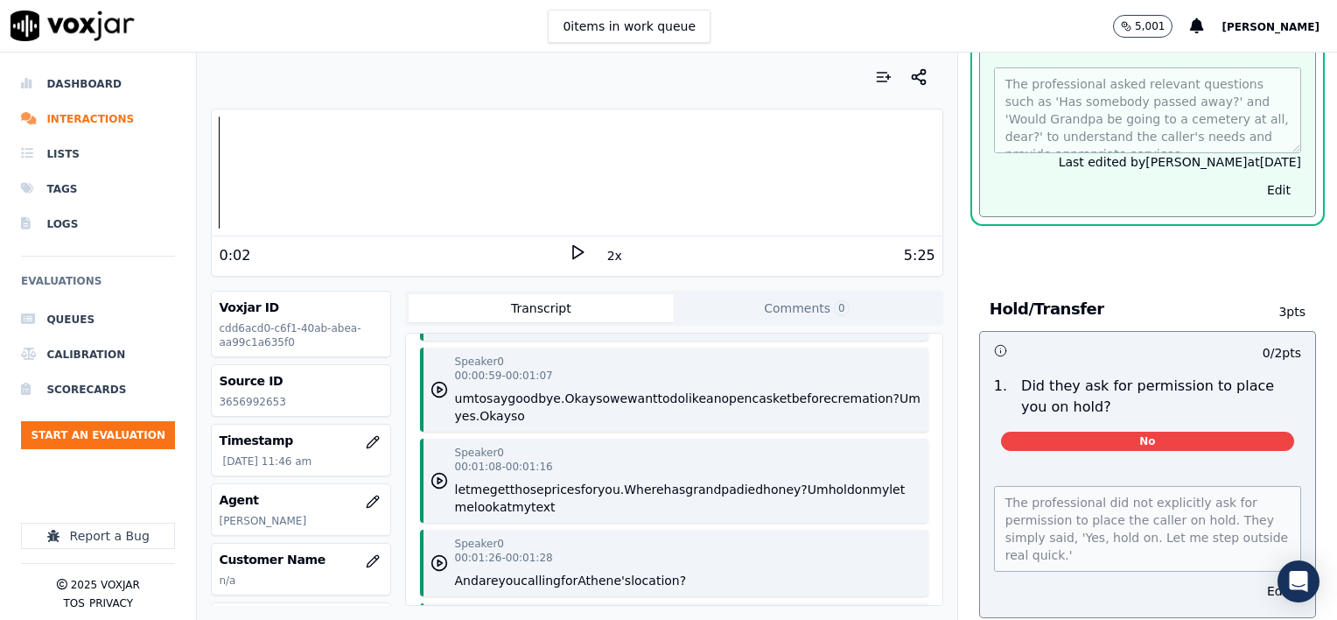
scroll to position [717, 0]
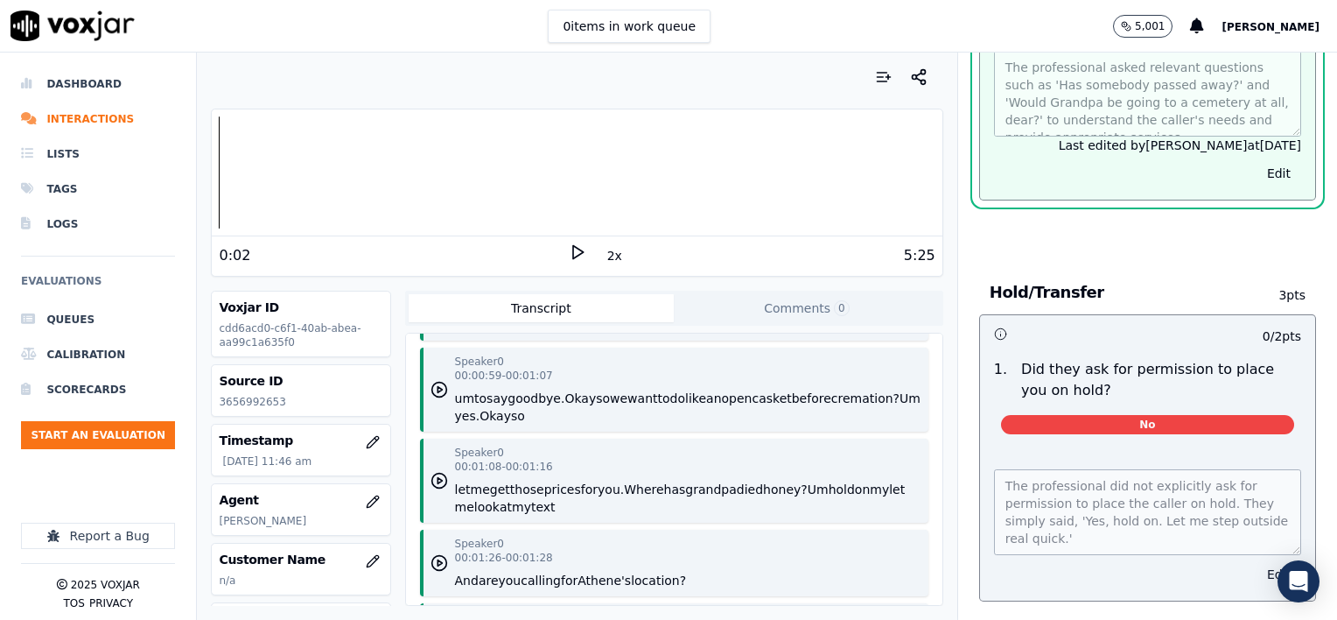
click at [1257, 564] on button "Edit" at bounding box center [1279, 574] width 45 height 25
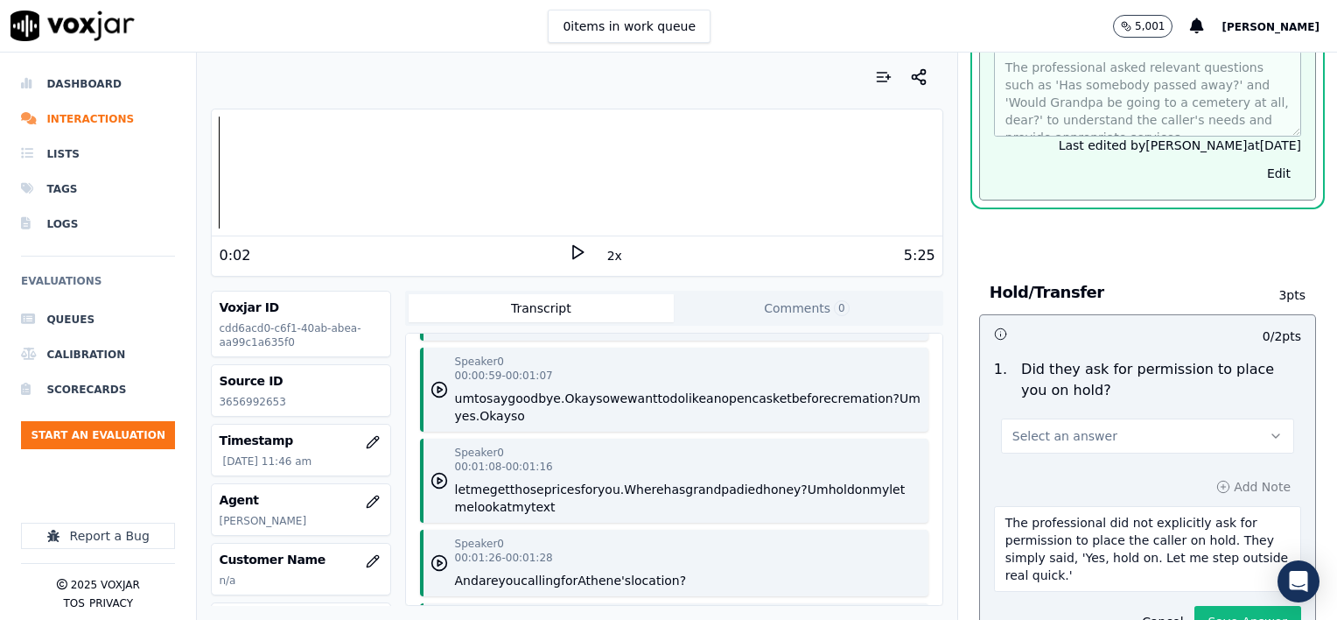
click at [1145, 428] on button "Select an answer" at bounding box center [1147, 435] width 293 height 35
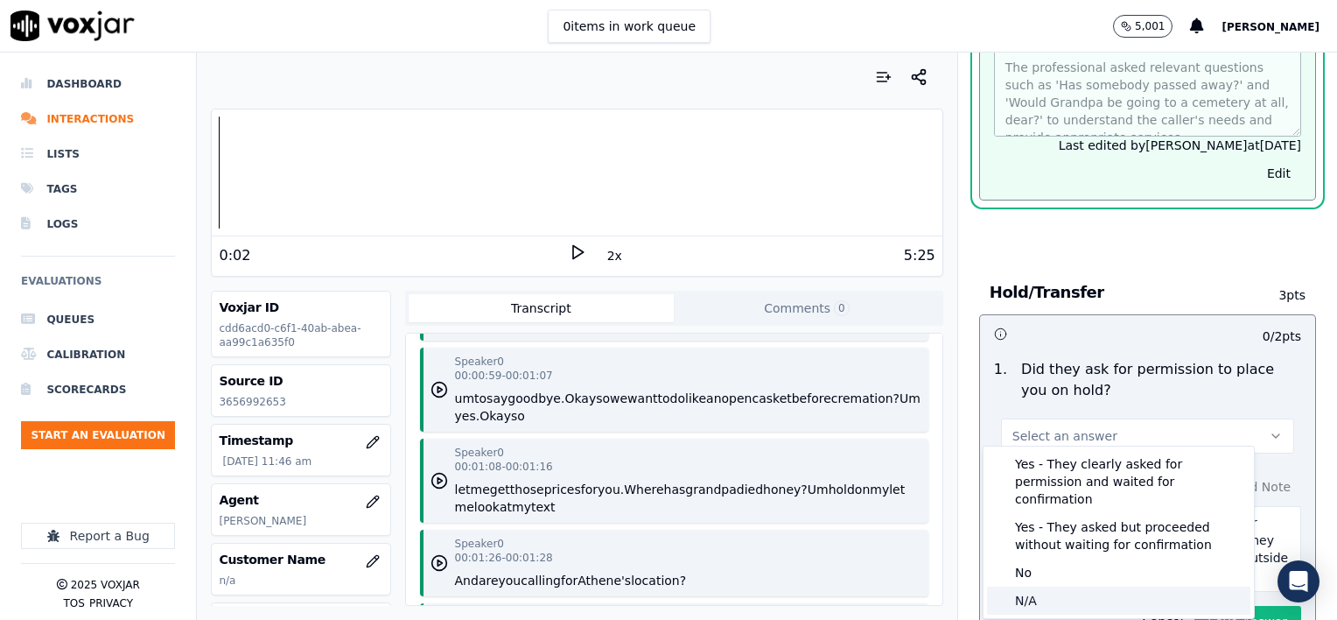
drag, startPoint x: 1099, startPoint y: 581, endPoint x: 1104, endPoint y: 477, distance: 104.3
click at [1100, 586] on div "N/A" at bounding box center [1118, 600] width 263 height 28
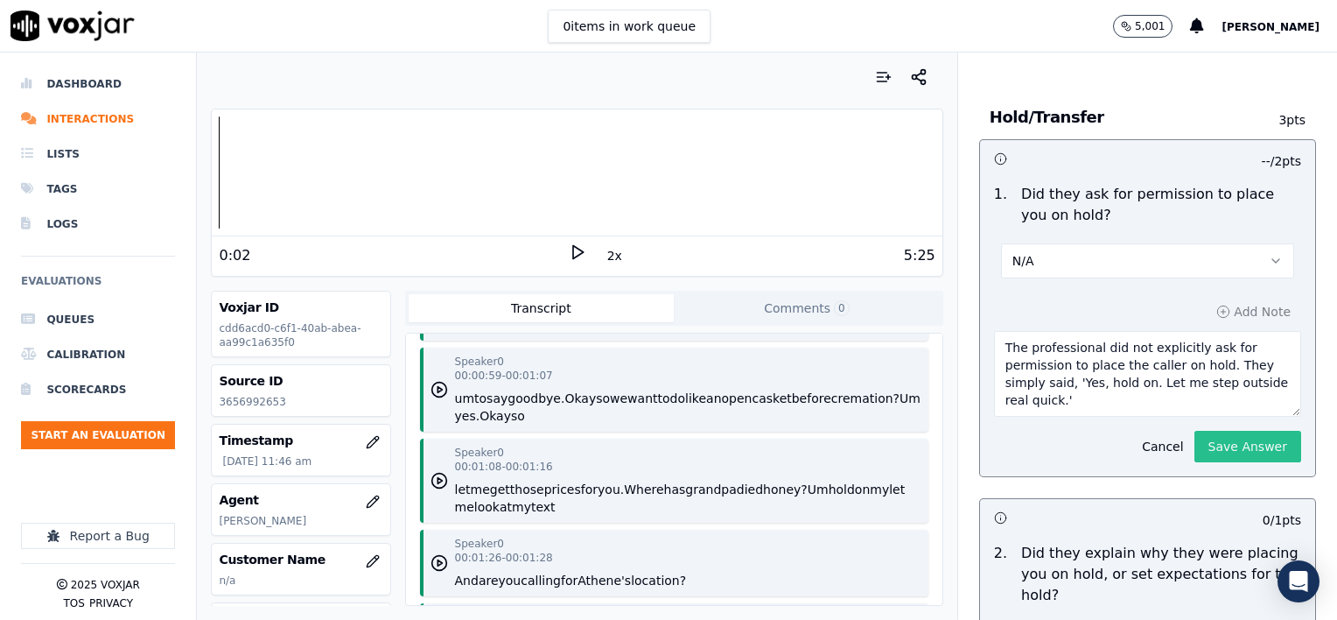
click at [1200, 445] on button "Save Answer" at bounding box center [1248, 447] width 107 height 32
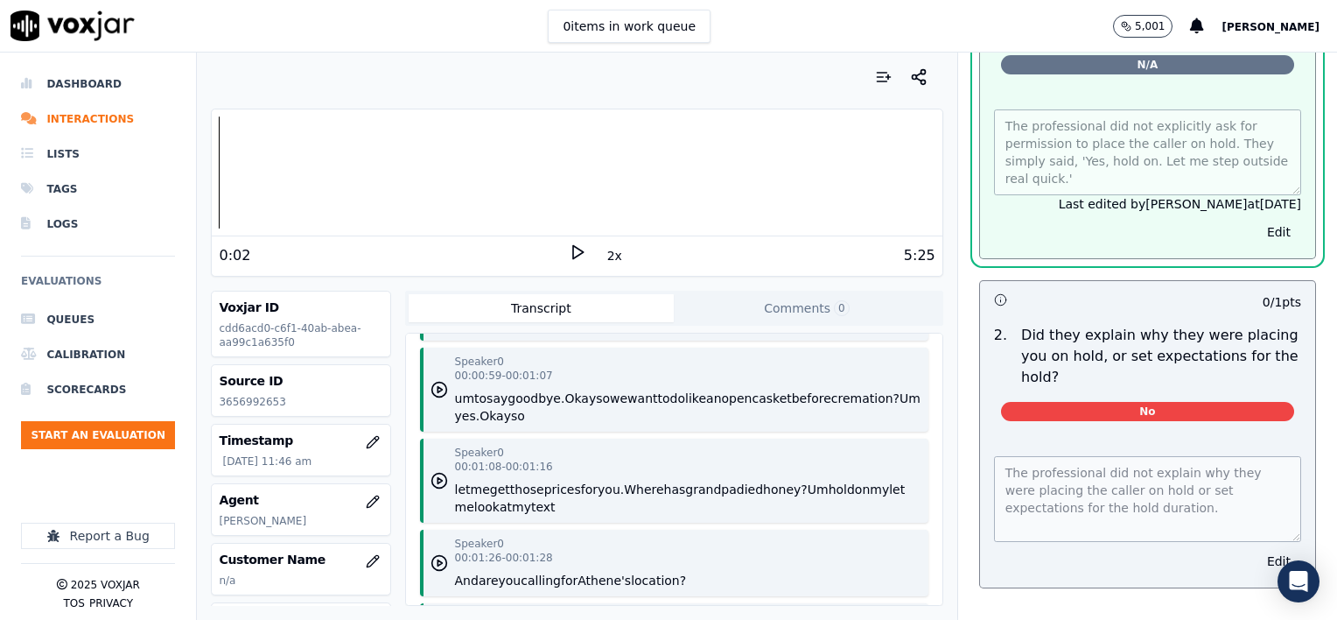
scroll to position [1155, 0]
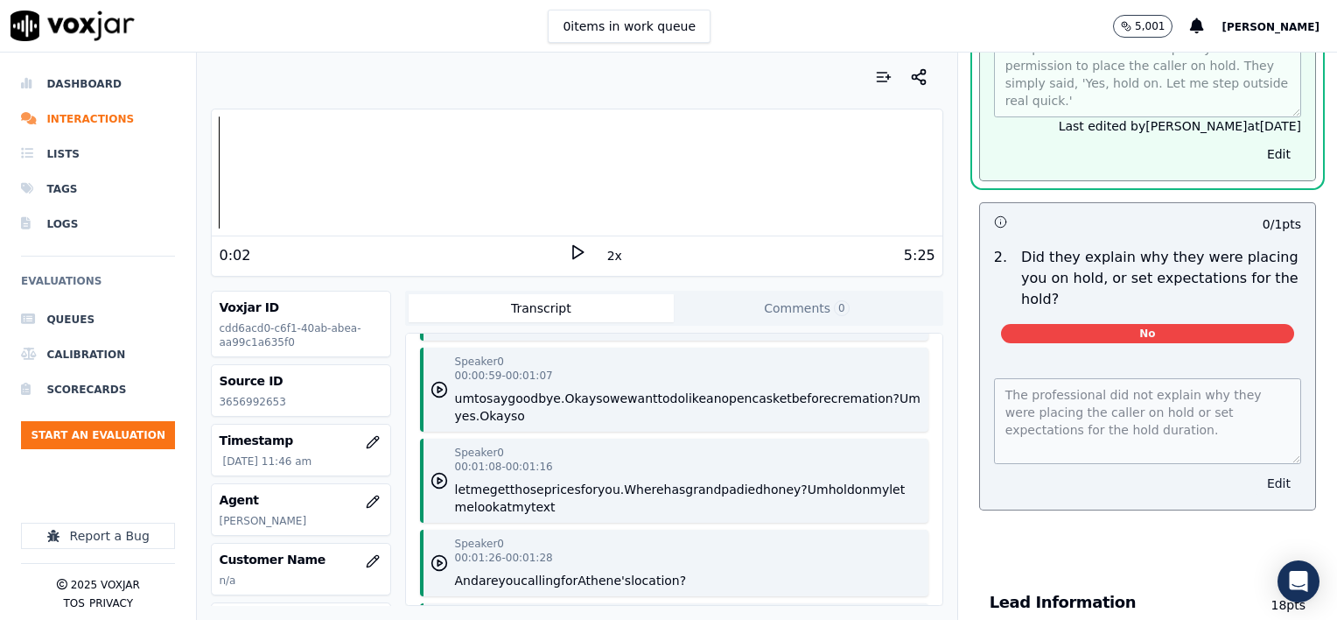
click at [1257, 471] on button "Edit" at bounding box center [1279, 483] width 45 height 25
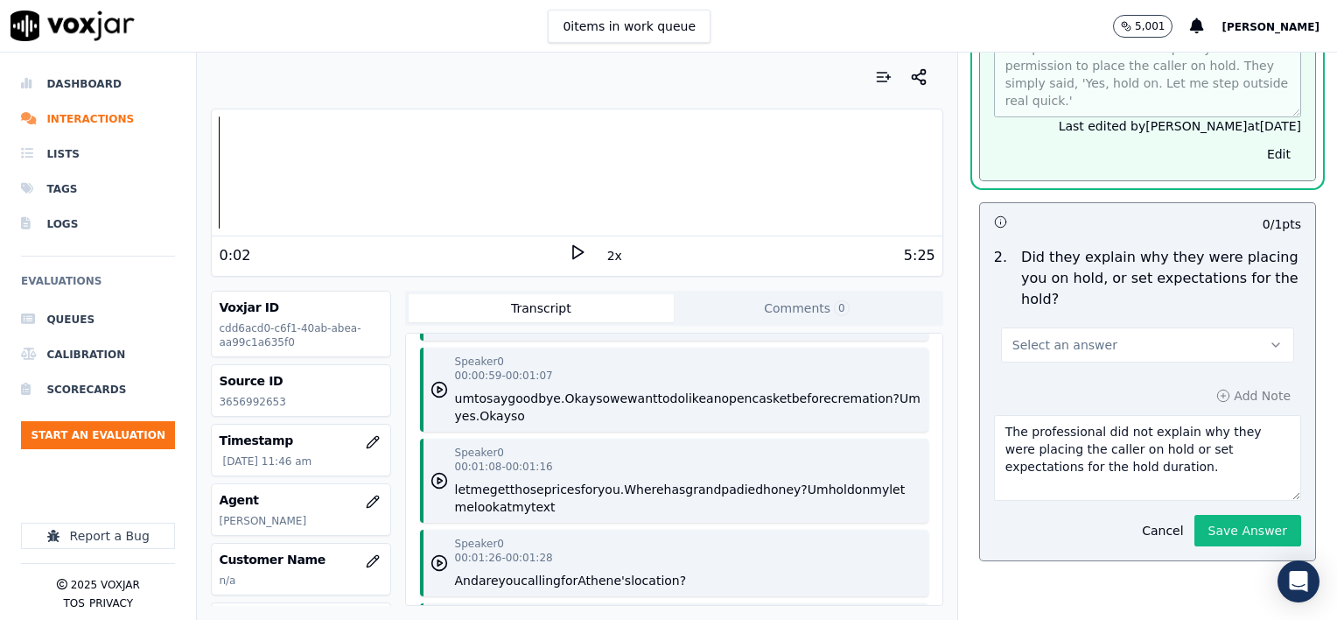
click at [1155, 336] on button "Select an answer" at bounding box center [1147, 344] width 293 height 35
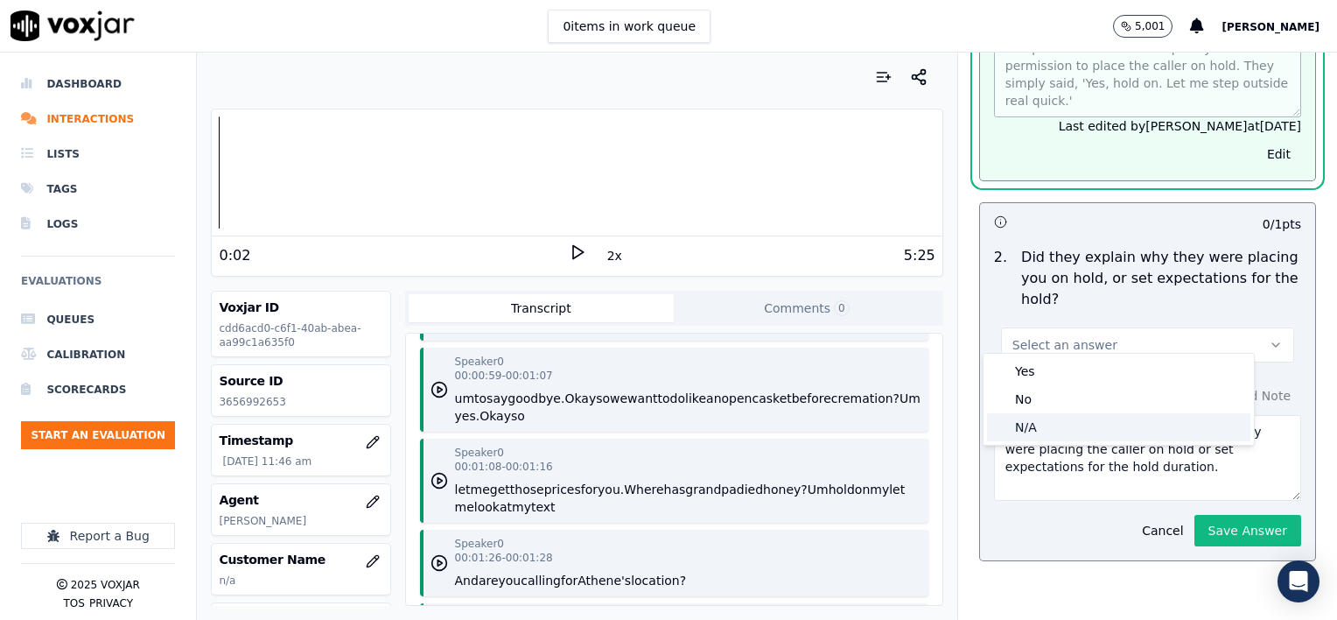
click at [1101, 428] on div "N/A" at bounding box center [1118, 427] width 263 height 28
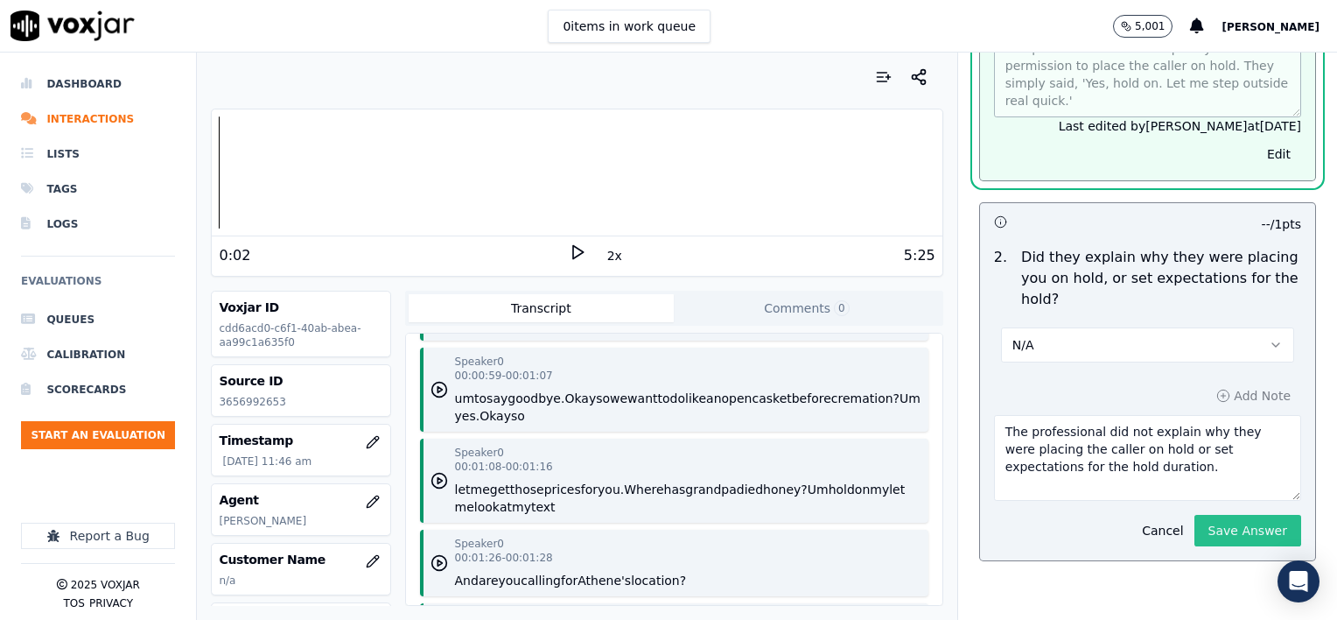
click at [1227, 516] on button "Save Answer" at bounding box center [1248, 531] width 107 height 32
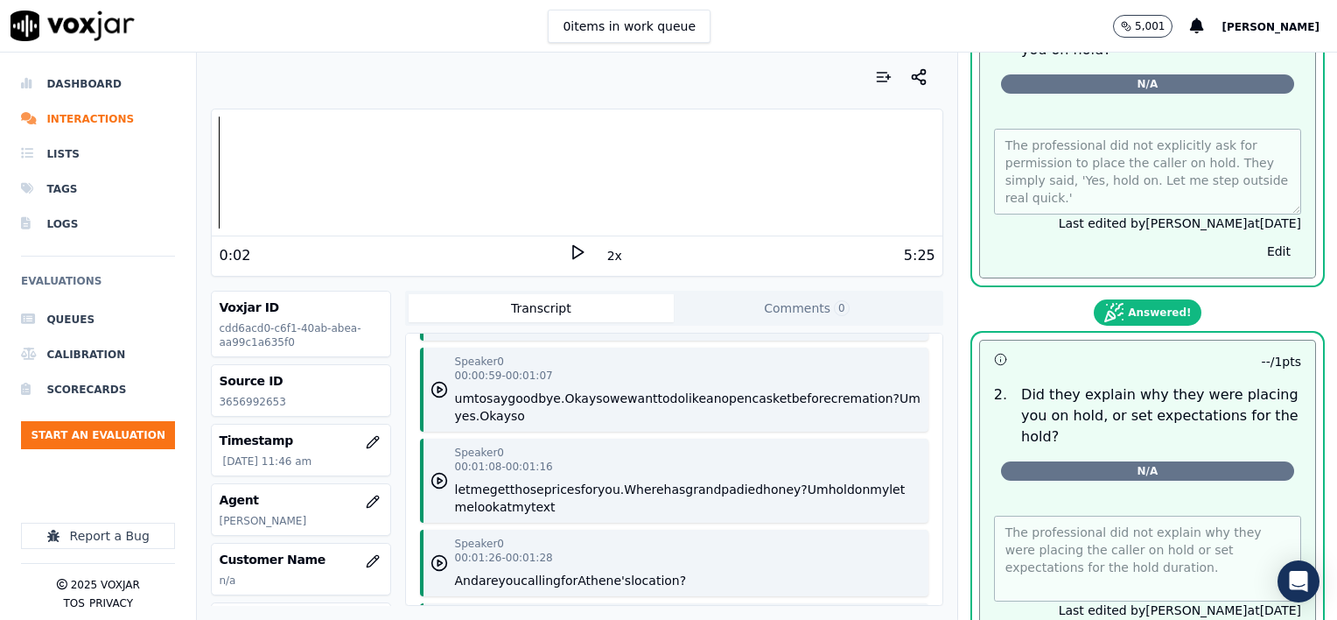
scroll to position [892, 0]
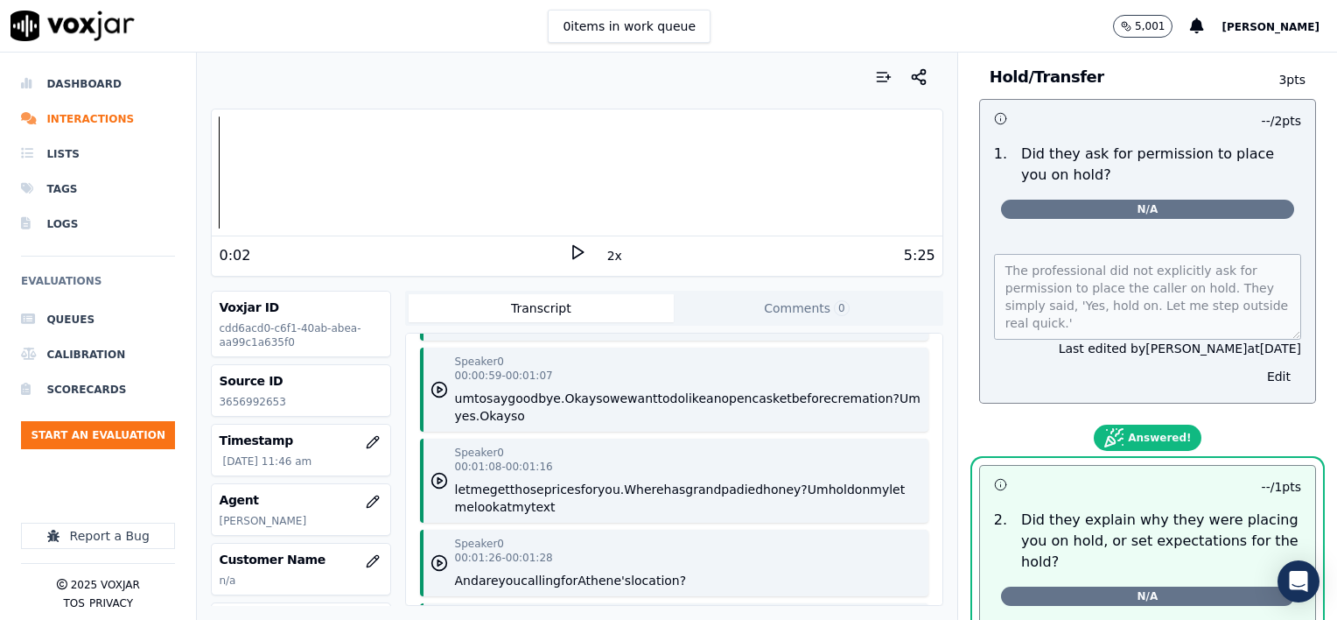
click at [1245, 406] on div "-- / 2 pts 1 . Did they ask for permission to place you on hold? N/A The profes…" at bounding box center [1147, 444] width 337 height 691
click at [1257, 366] on button "Edit" at bounding box center [1279, 376] width 45 height 25
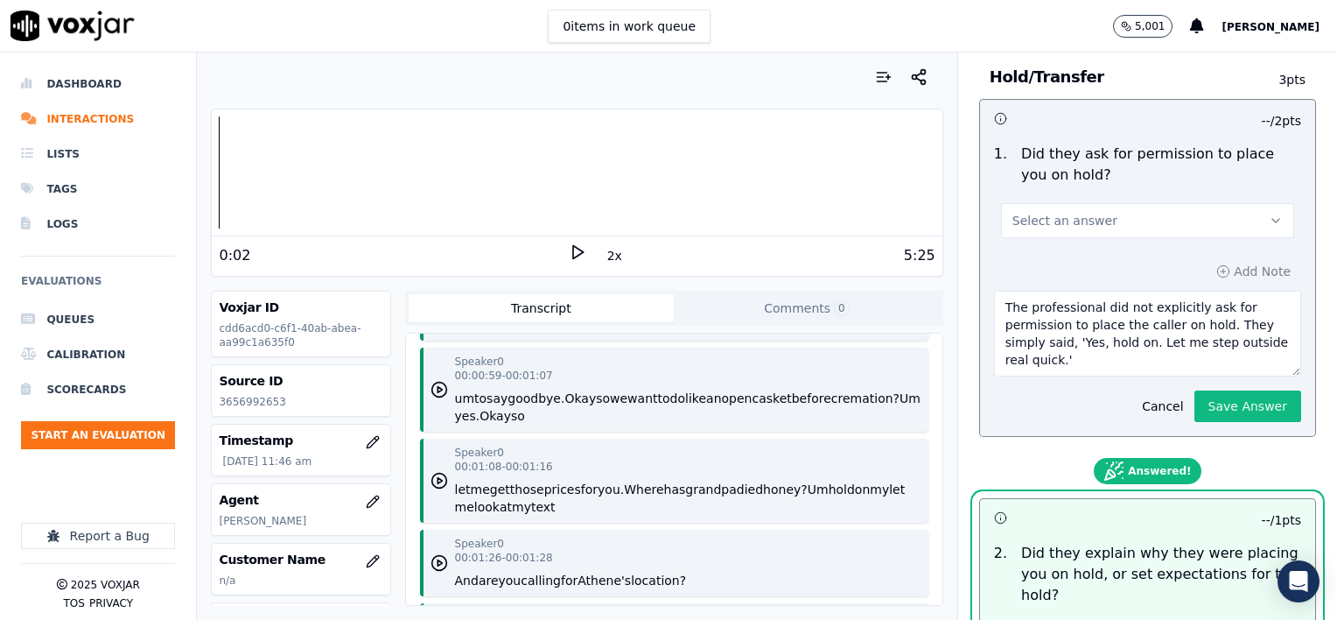
click at [1092, 355] on textarea "The professional did not explicitly ask for permission to place the caller on h…" at bounding box center [1147, 334] width 307 height 86
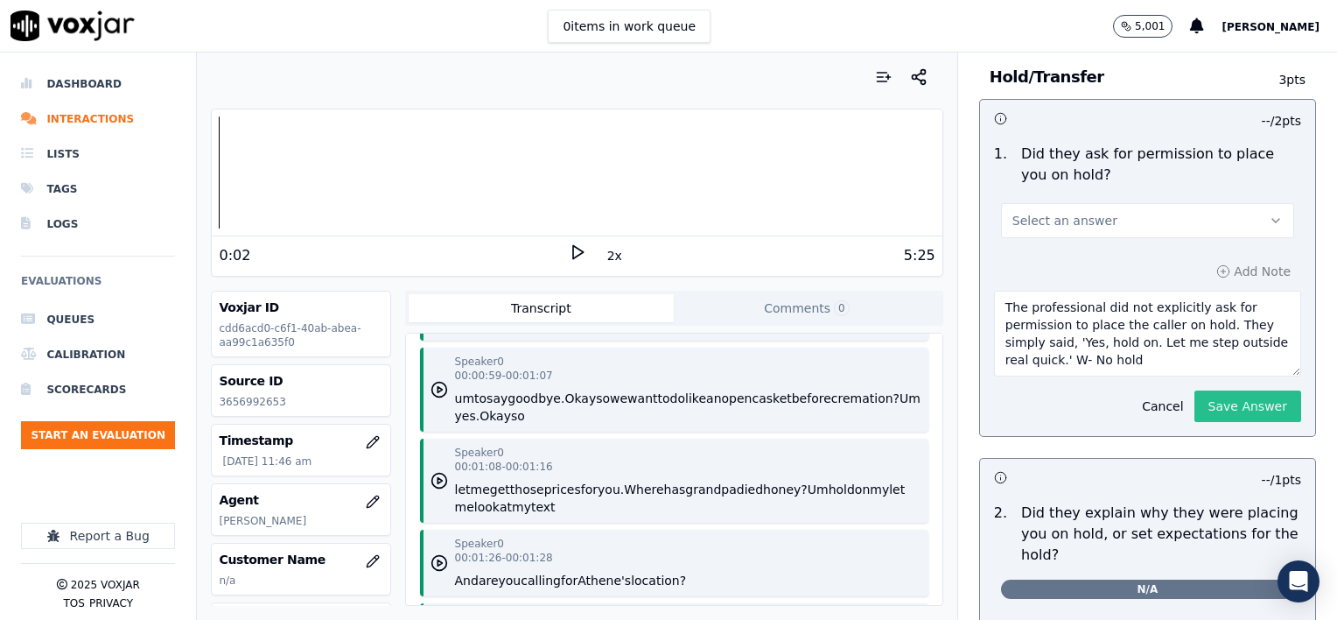
type textarea "The professional did not explicitly ask for permission to place the caller on h…"
click at [1195, 397] on button "Save Answer" at bounding box center [1248, 406] width 107 height 32
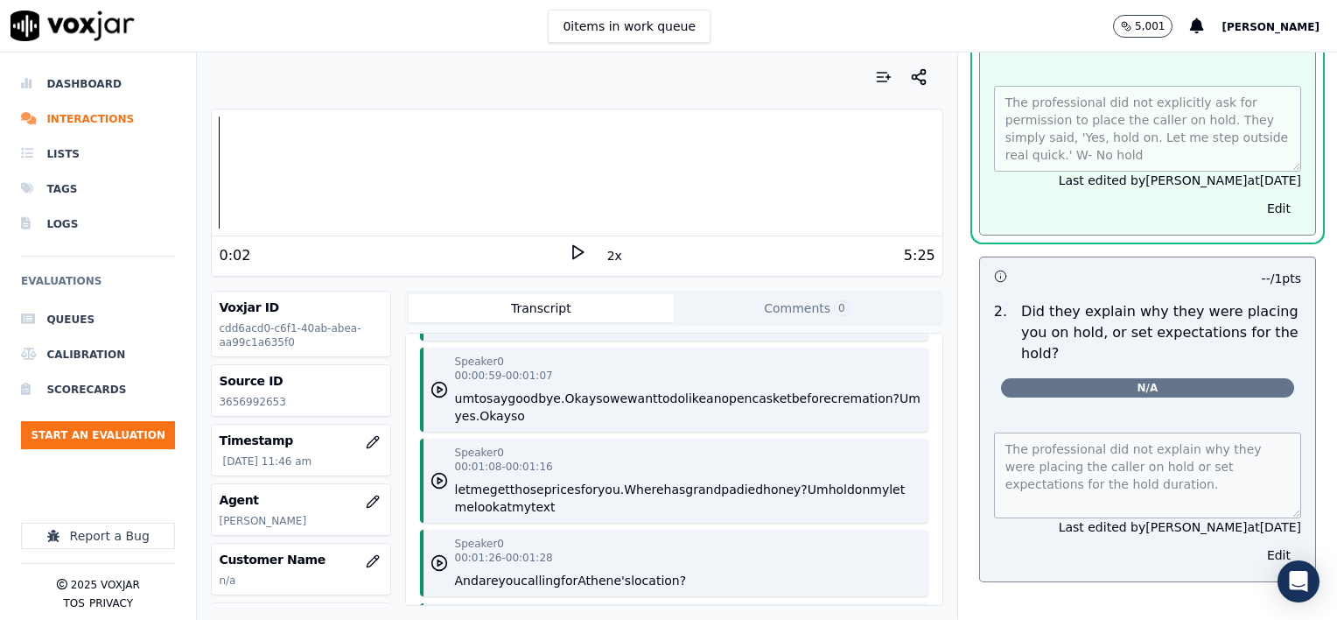
scroll to position [1155, 0]
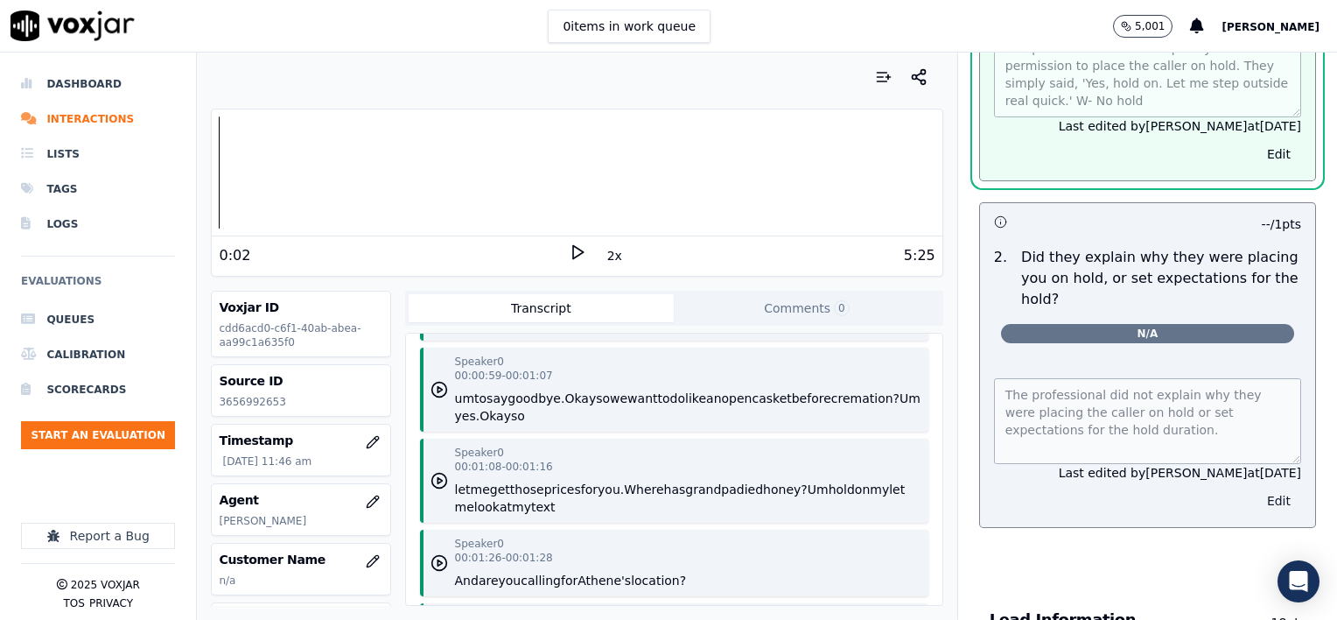
click at [1257, 488] on button "Edit" at bounding box center [1279, 500] width 45 height 25
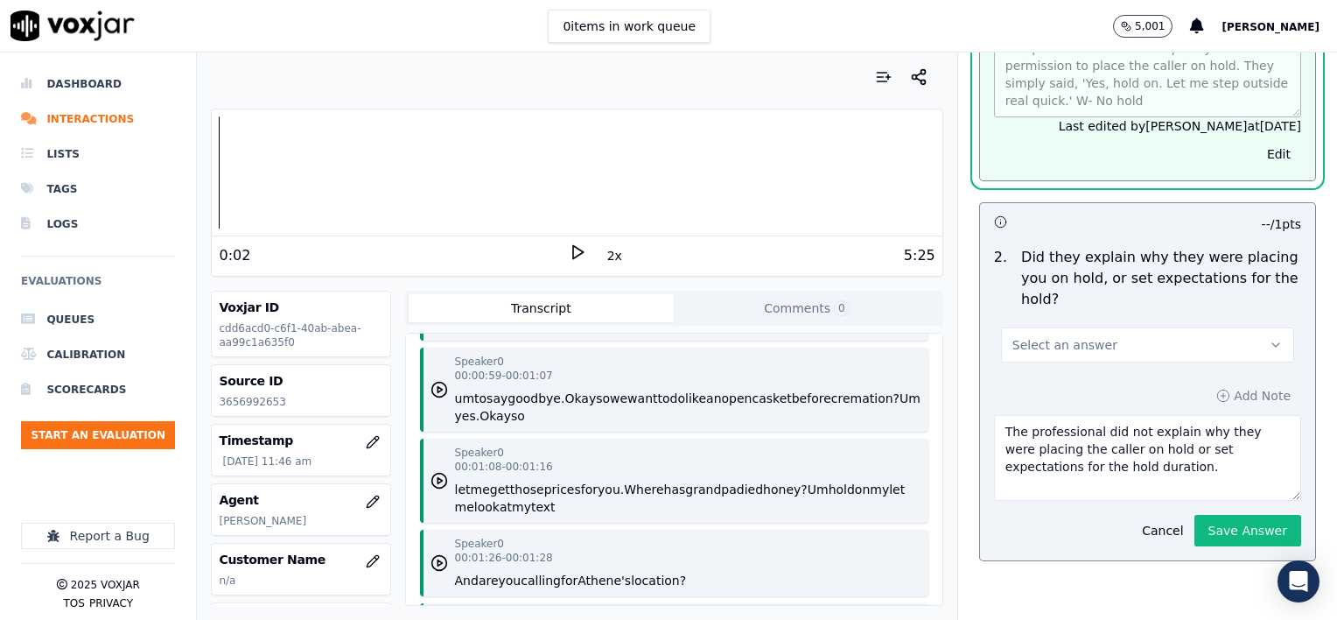
click at [1128, 464] on textarea "The professional did not explain why they were placing the caller on hold or se…" at bounding box center [1147, 458] width 307 height 86
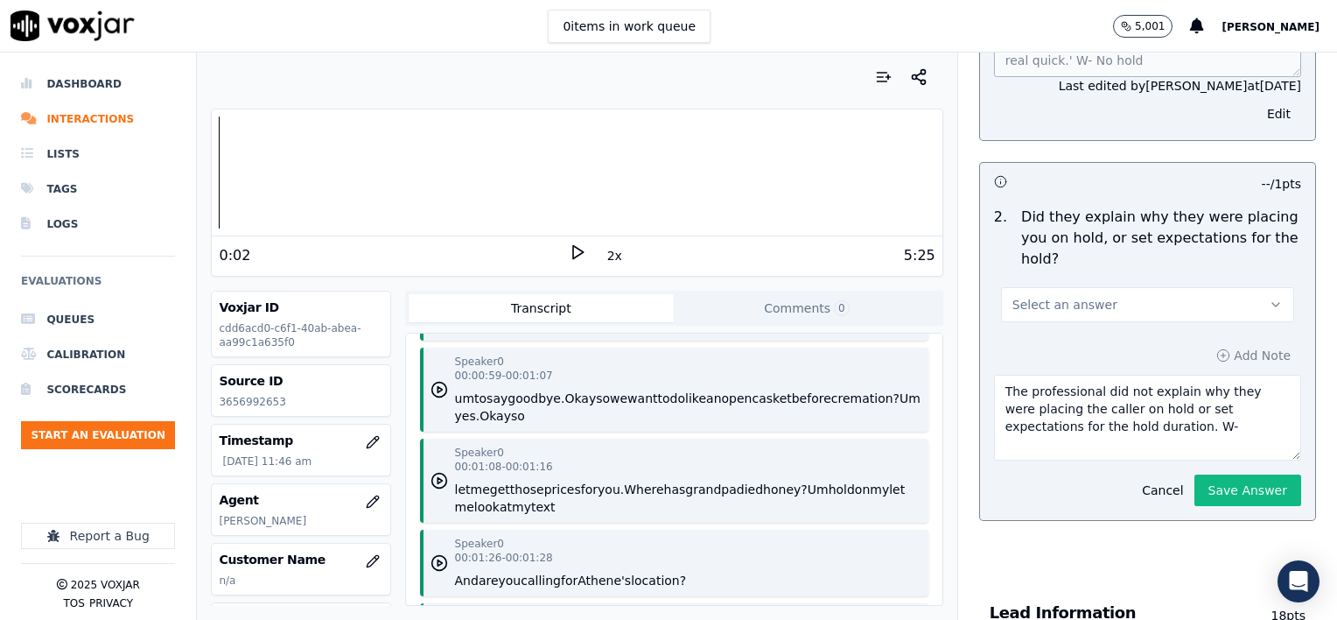
scroll to position [1114, 0]
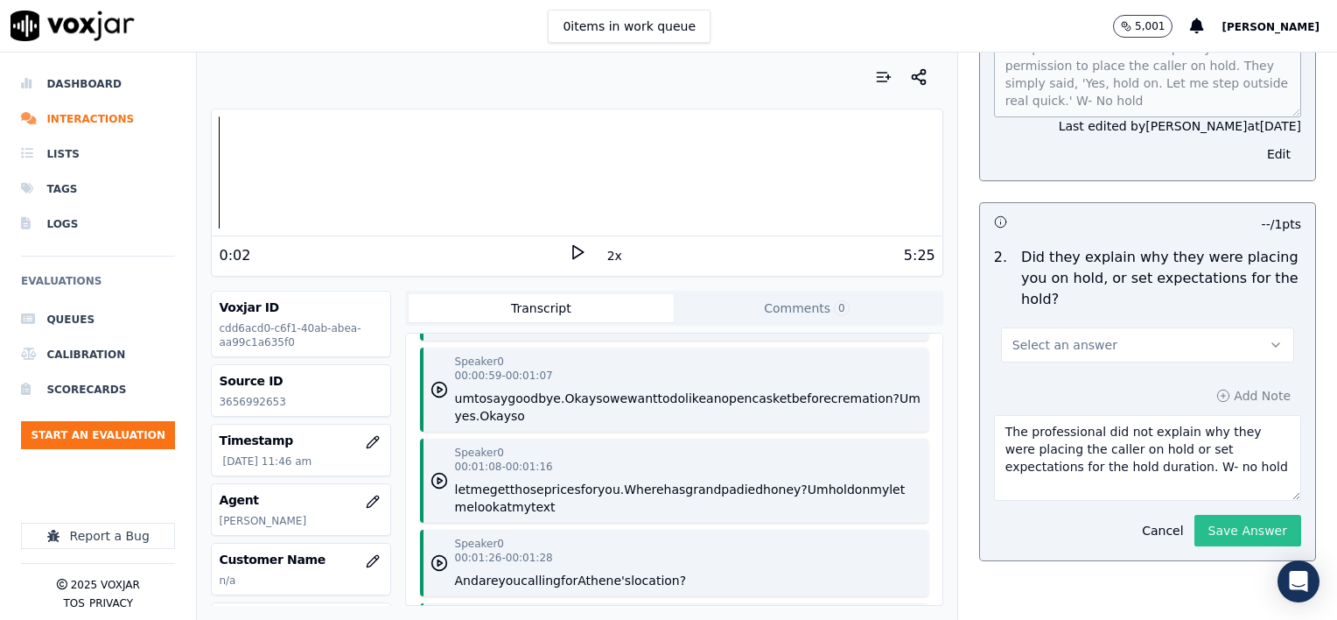
type textarea "The professional did not explain why they were placing the caller on hold or se…"
click at [1197, 515] on button "Save Answer" at bounding box center [1248, 531] width 107 height 32
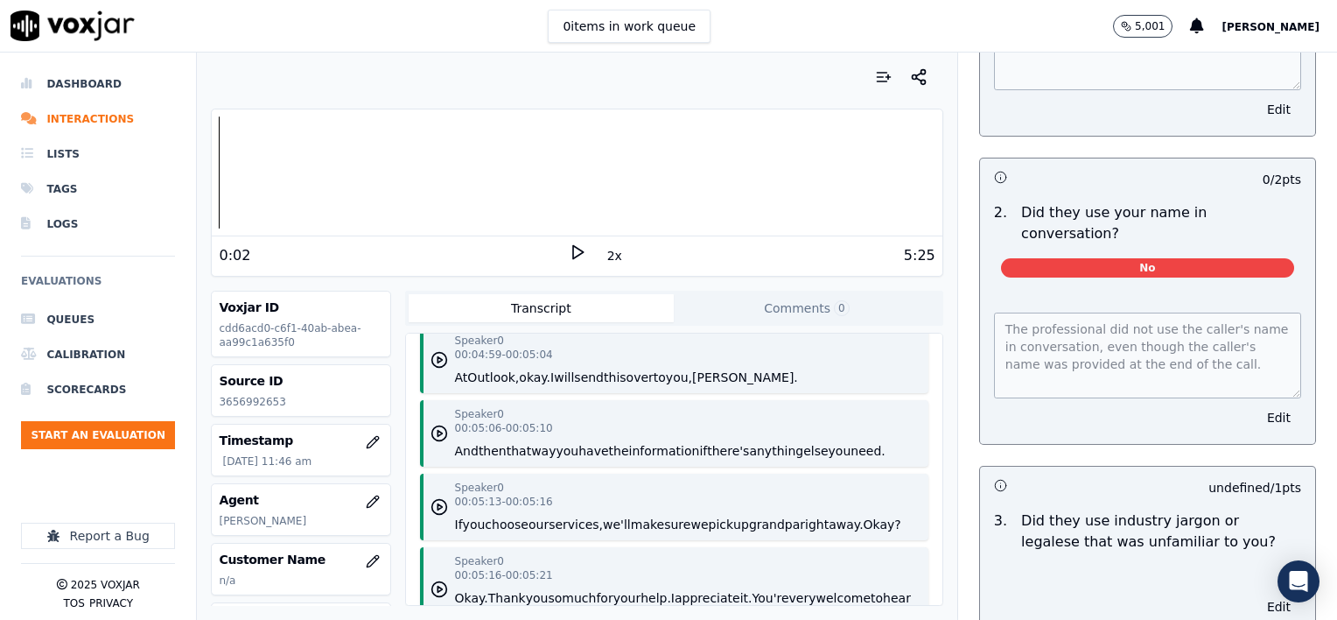
scroll to position [4226, 0]
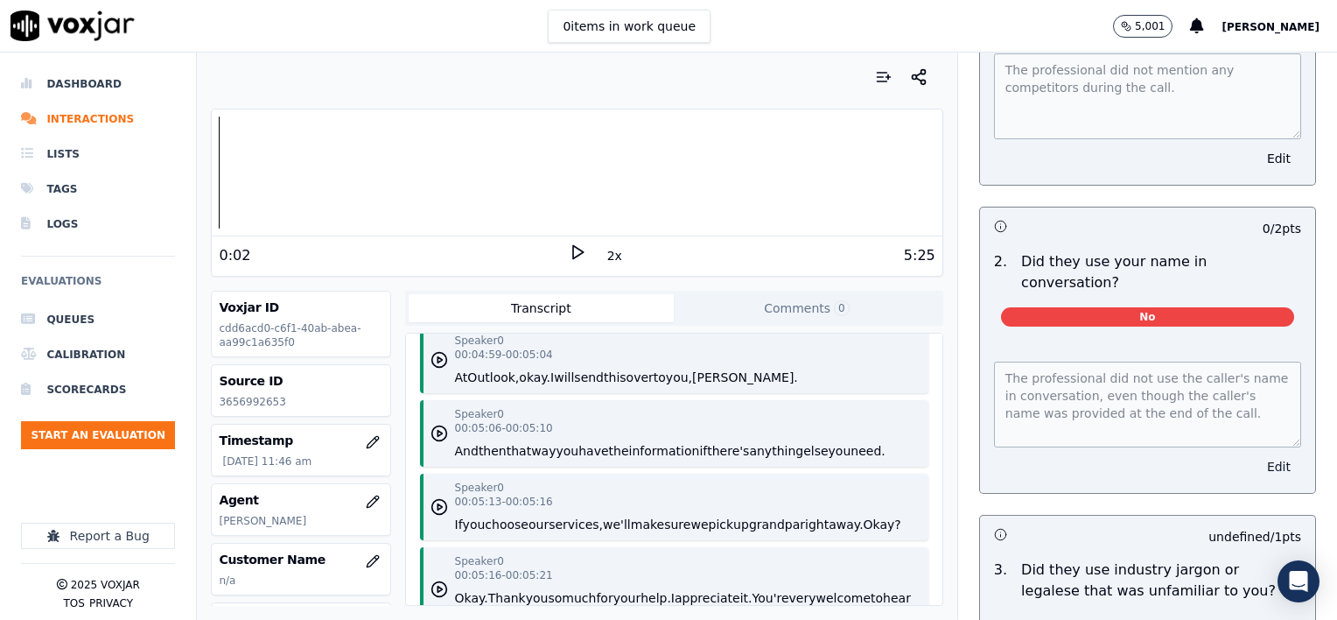
click at [1257, 454] on button "Edit" at bounding box center [1279, 466] width 45 height 25
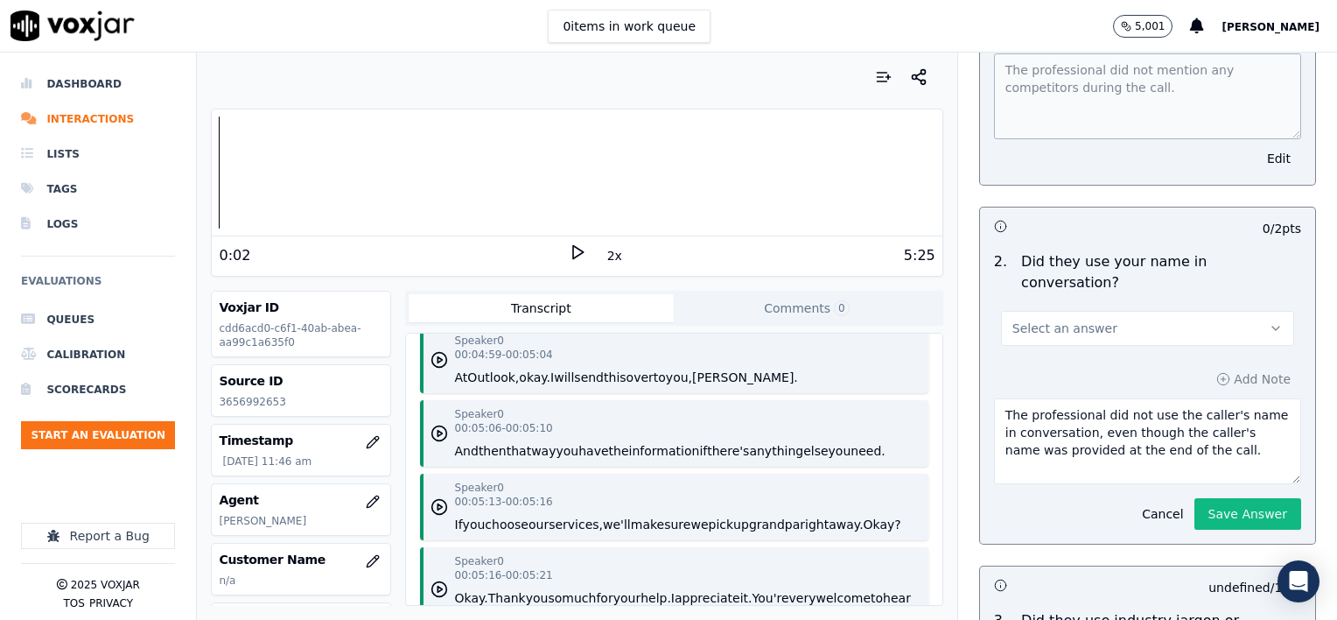
click at [1134, 311] on button "Select an answer" at bounding box center [1147, 328] width 293 height 35
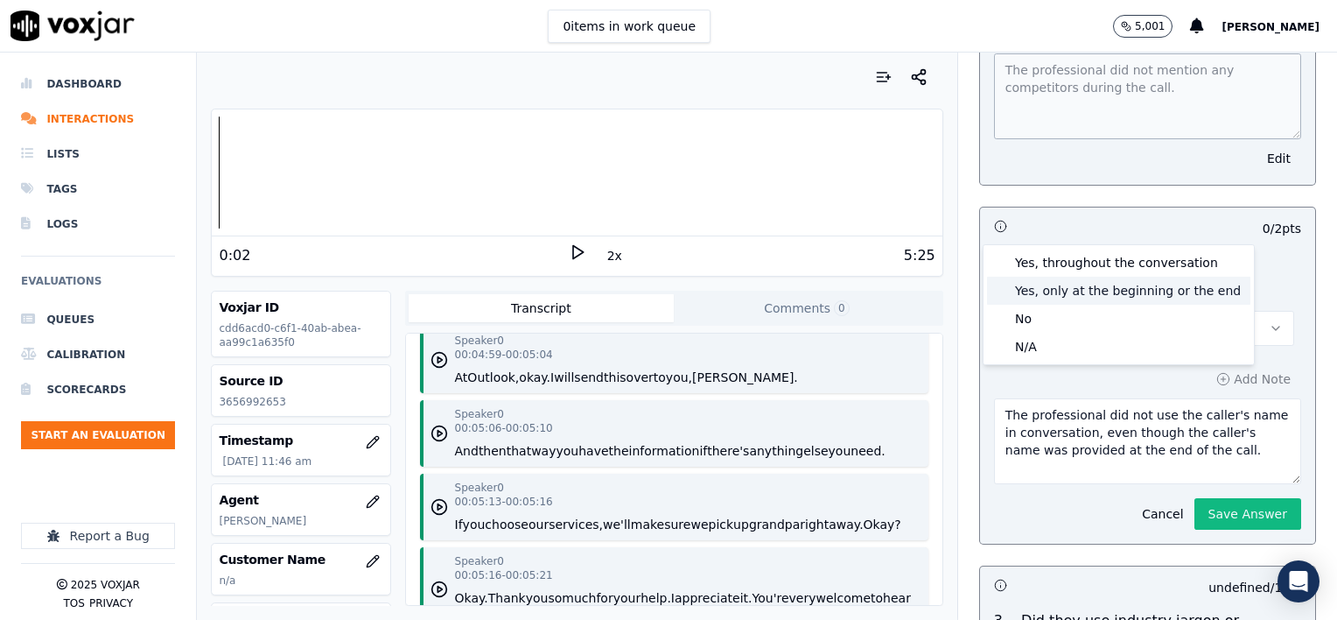
click at [1138, 286] on div "Yes, only at the beginning or the end" at bounding box center [1118, 291] width 263 height 28
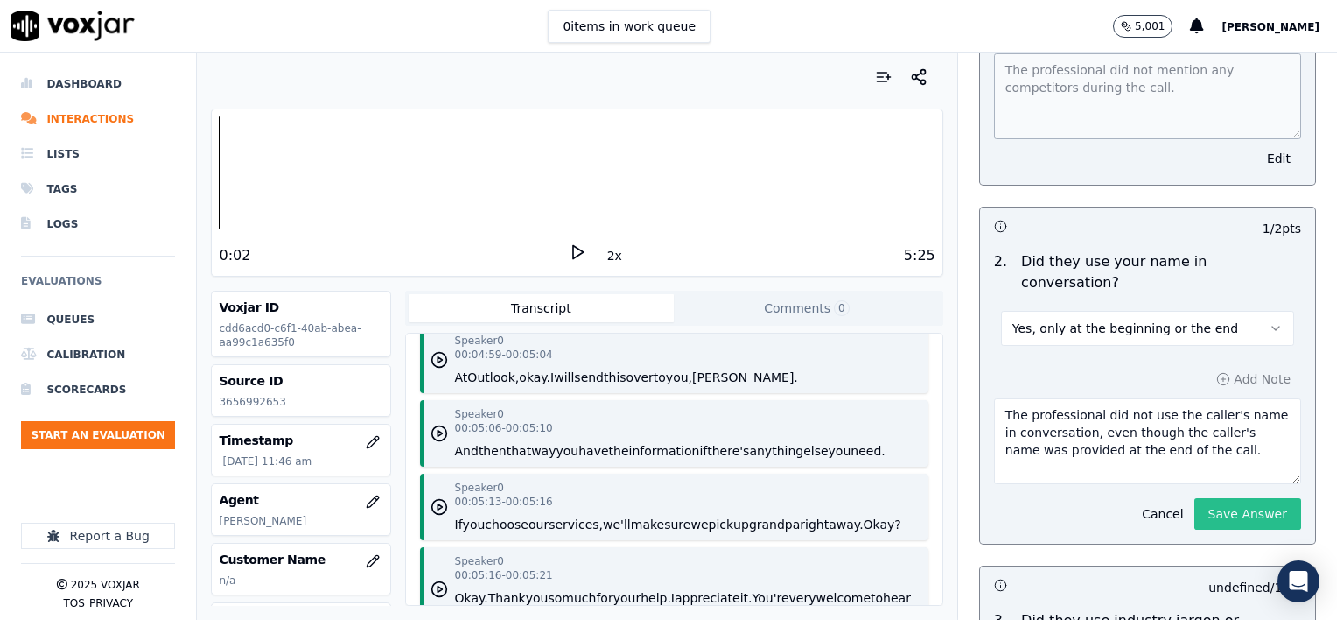
click at [1209, 498] on button "Save Answer" at bounding box center [1248, 514] width 107 height 32
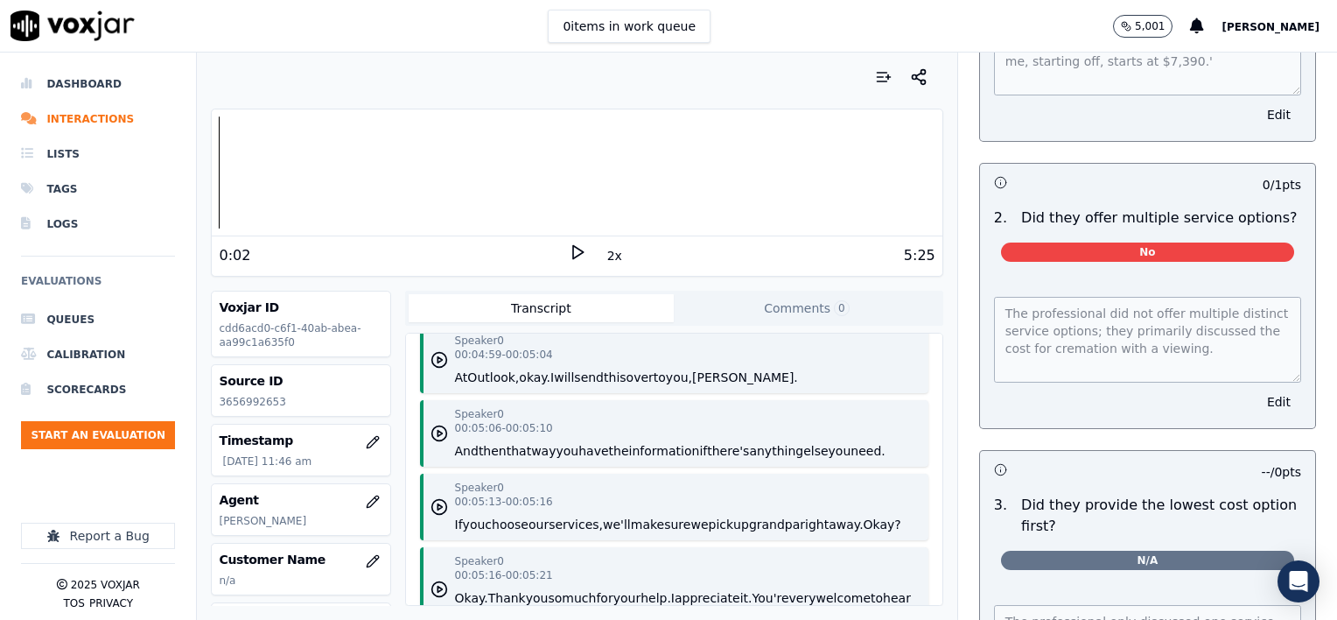
scroll to position [5411, 0]
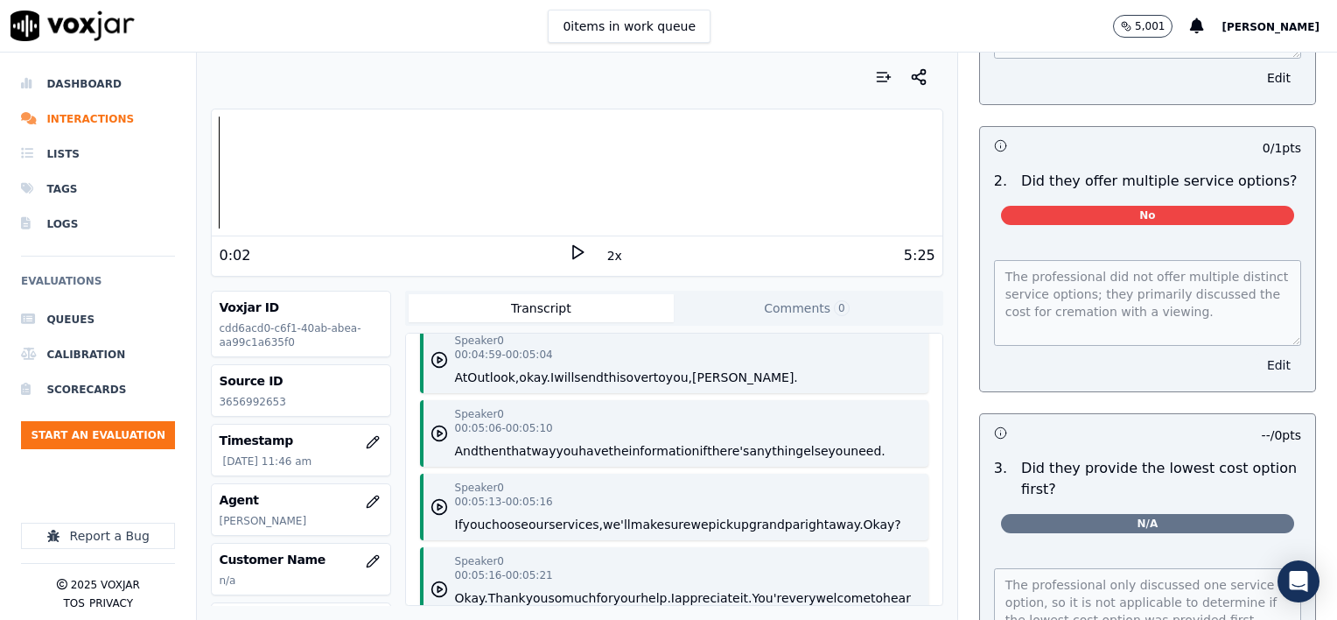
click at [1257, 353] on button "Edit" at bounding box center [1279, 365] width 45 height 25
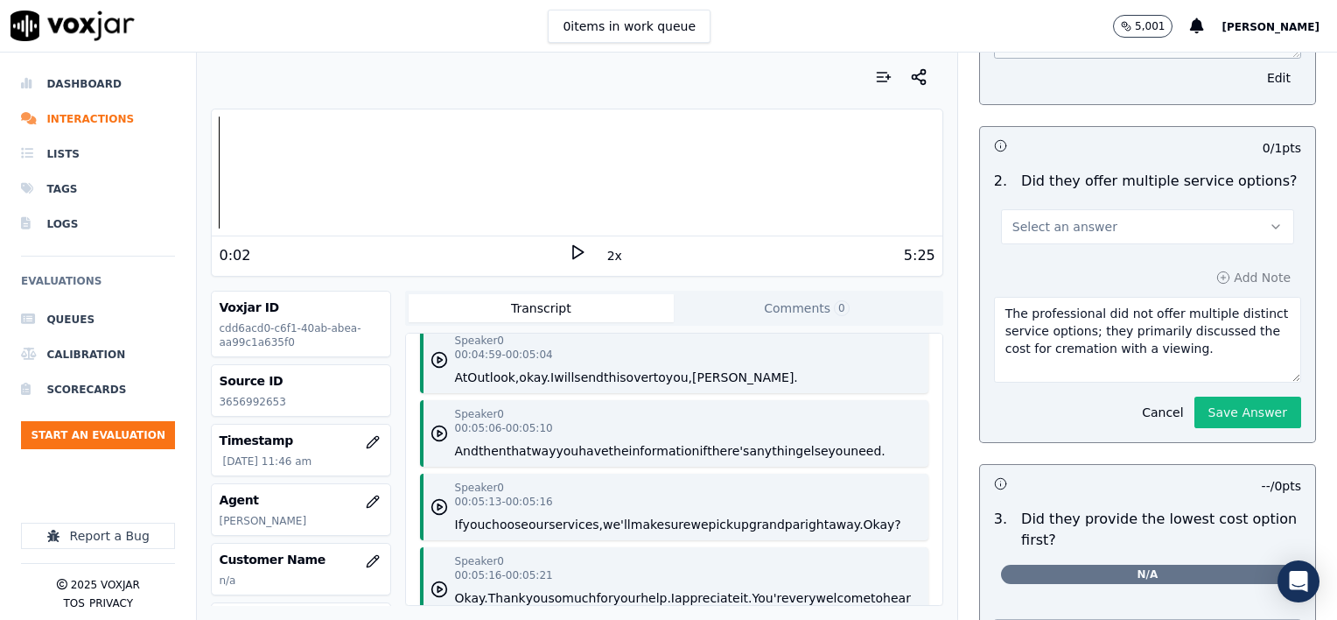
click at [1100, 209] on button "Select an answer" at bounding box center [1147, 226] width 293 height 35
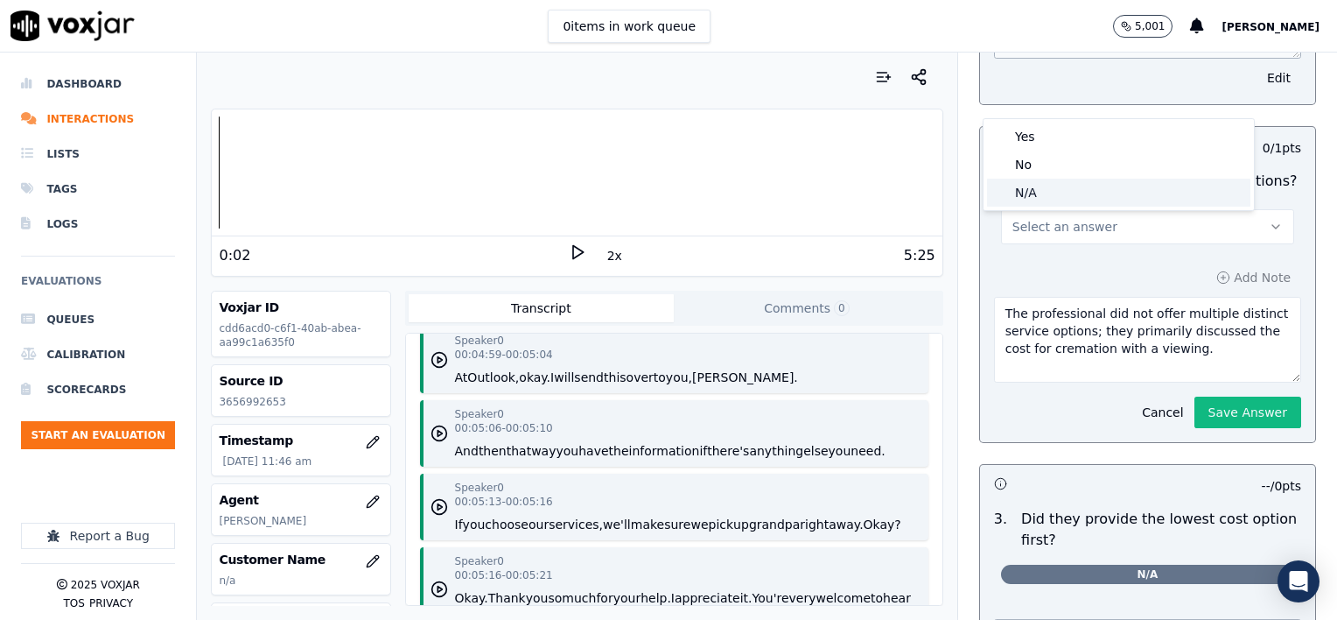
click at [1063, 196] on div "N/A" at bounding box center [1118, 193] width 263 height 28
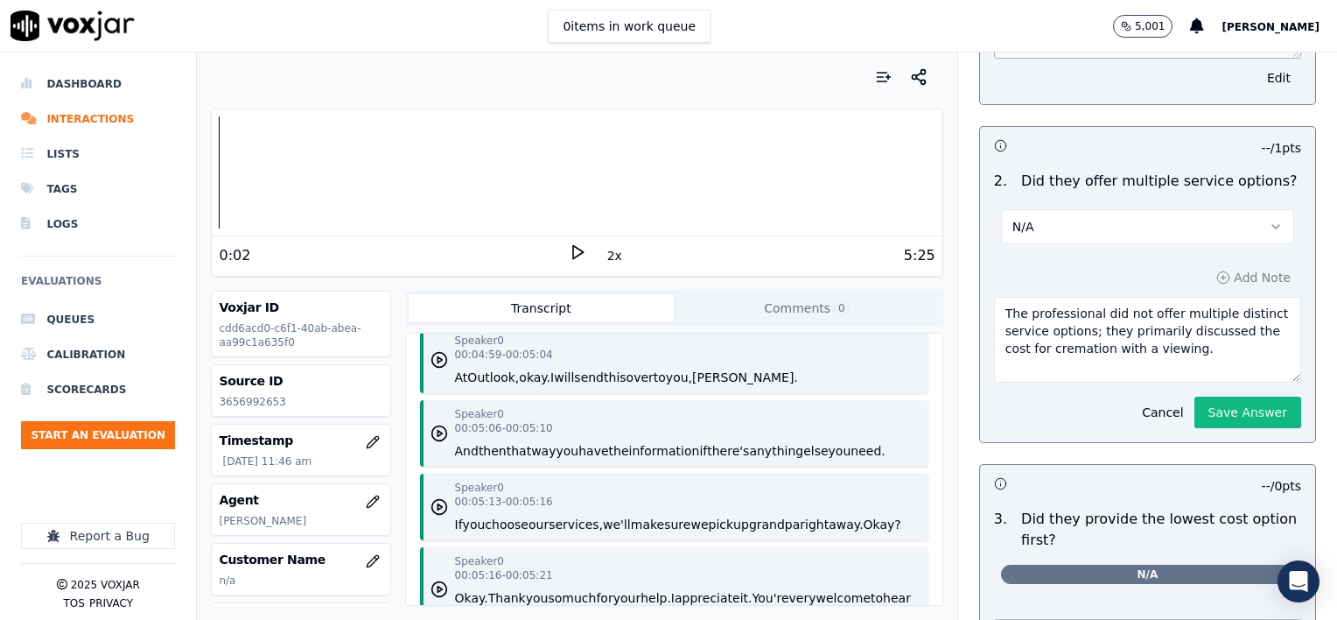
click at [1164, 297] on textarea "The professional did not offer multiple distinct service options; they primaril…" at bounding box center [1147, 340] width 307 height 86
type textarea "The professional did not offer multiple distinct service options; they primaril…"
click at [1204, 397] on button "Save Answer" at bounding box center [1248, 413] width 107 height 32
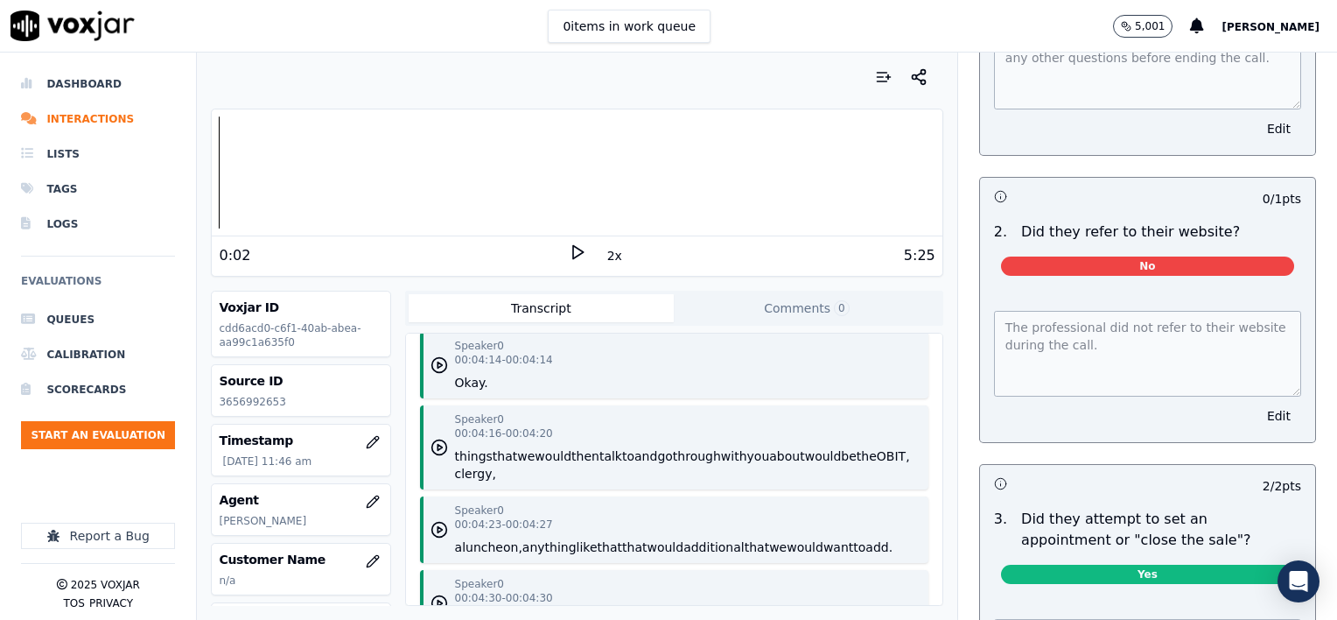
scroll to position [3853, 0]
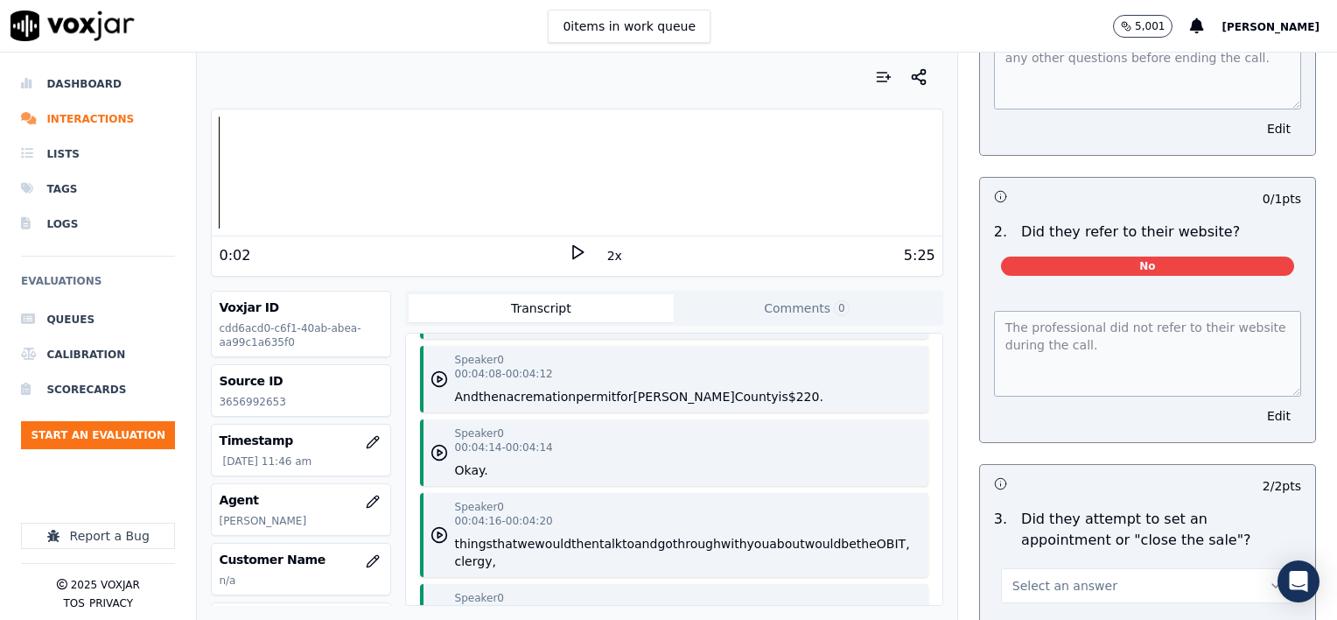
click at [1118, 568] on button "Select an answer" at bounding box center [1147, 585] width 293 height 35
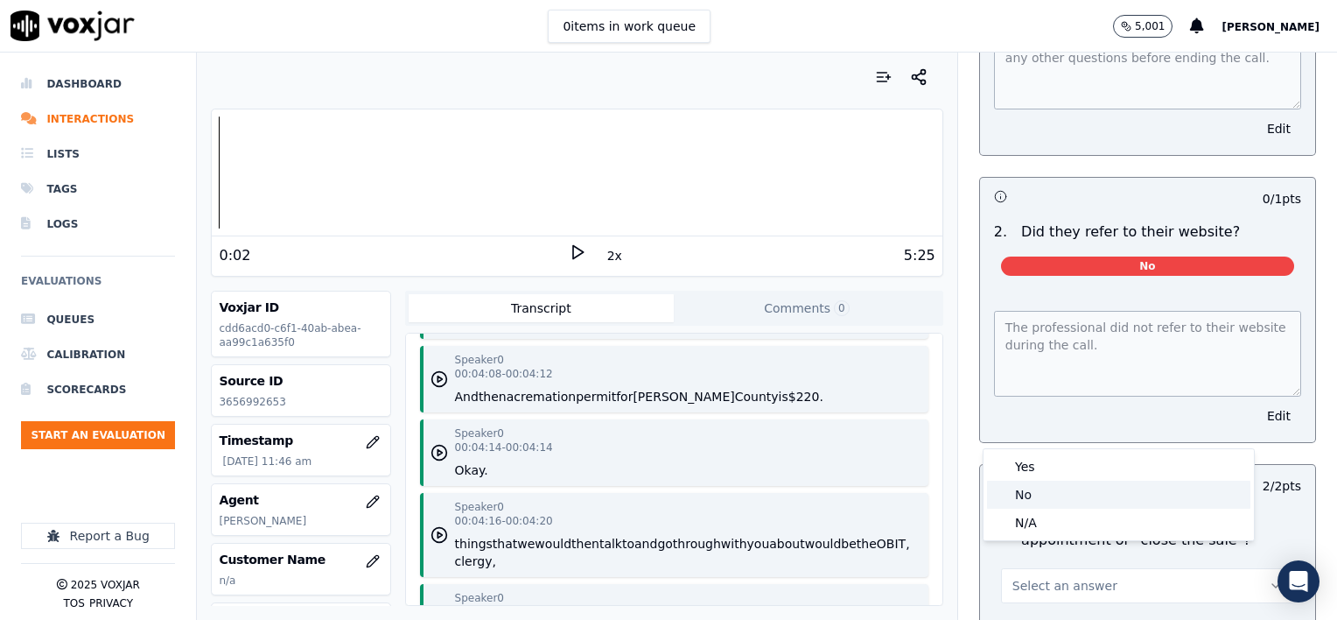
click at [1091, 497] on div "No" at bounding box center [1118, 495] width 263 height 28
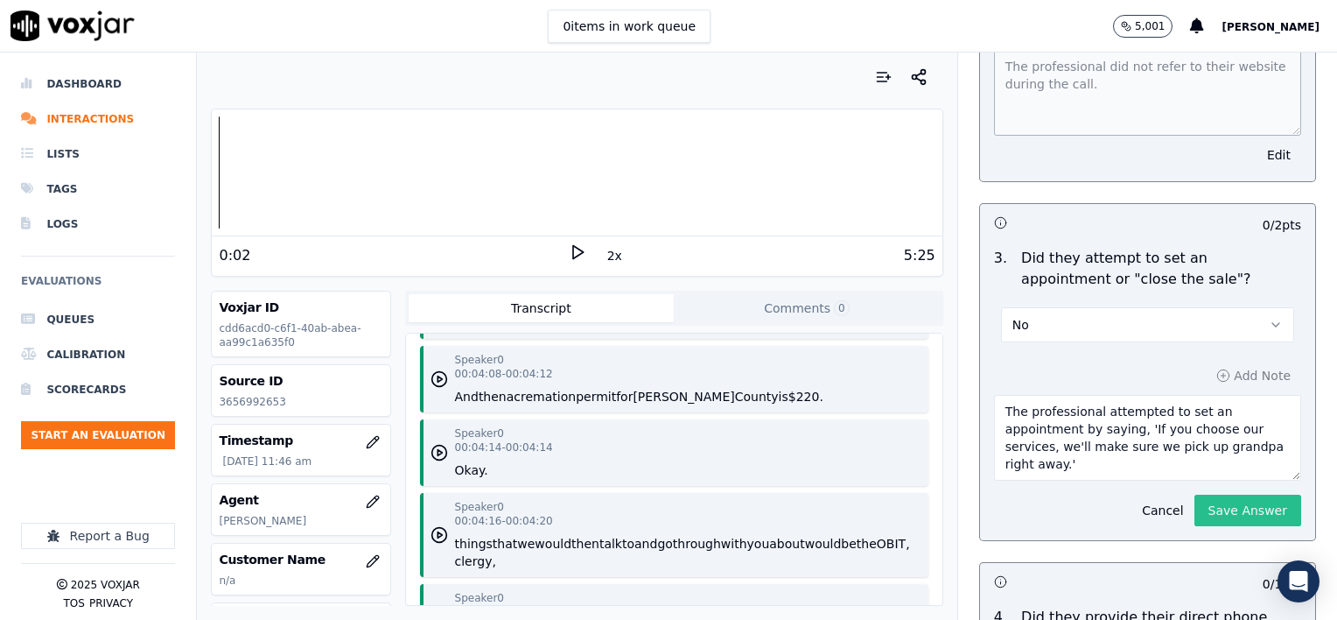
scroll to position [8212, 0]
click at [1234, 493] on button "Save Answer" at bounding box center [1248, 509] width 107 height 32
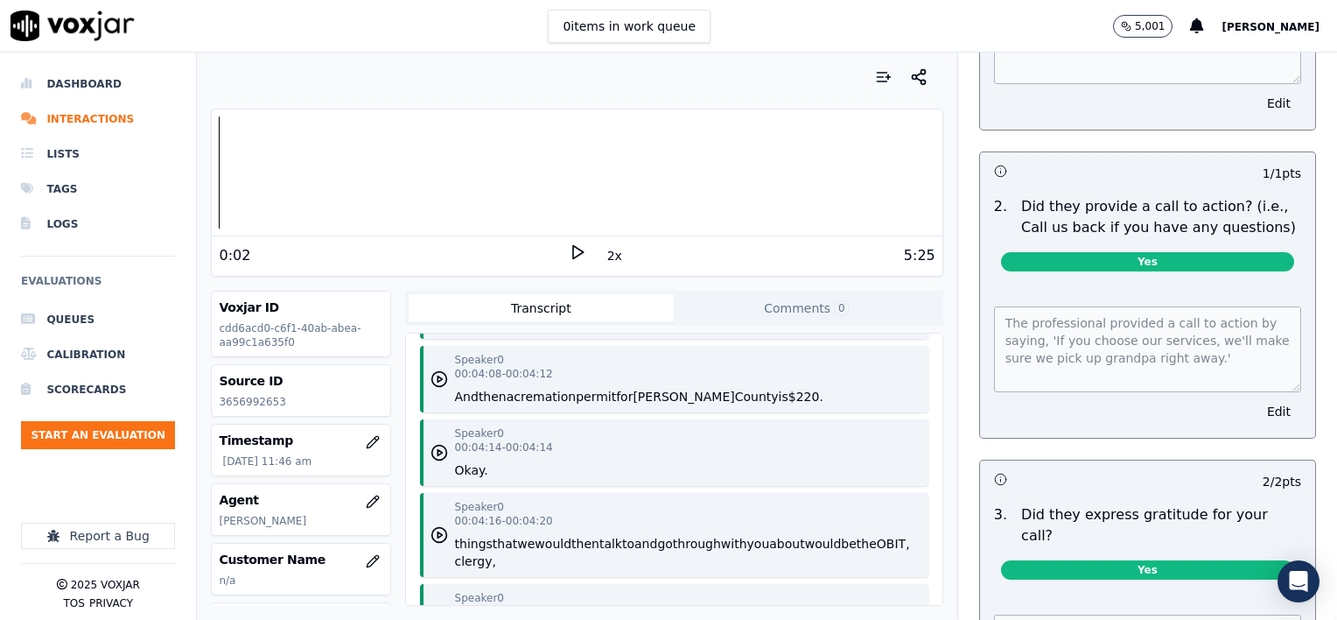
scroll to position [9963, 0]
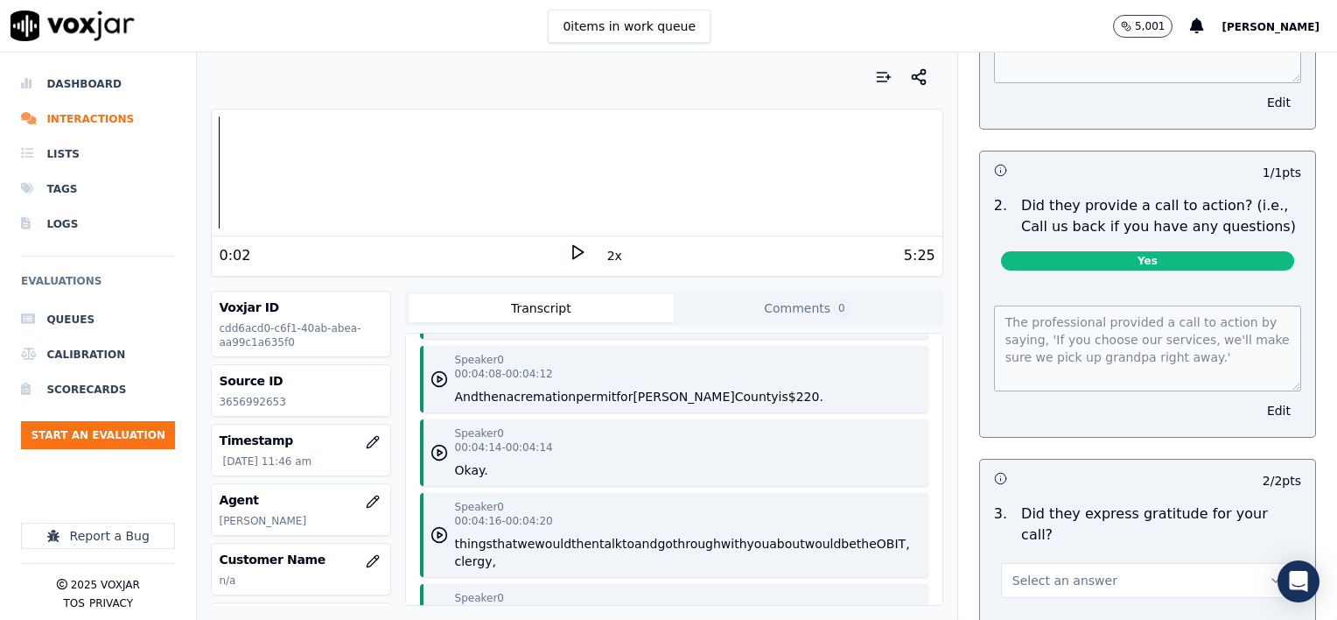
click at [1137, 563] on button "Select an answer" at bounding box center [1147, 580] width 293 height 35
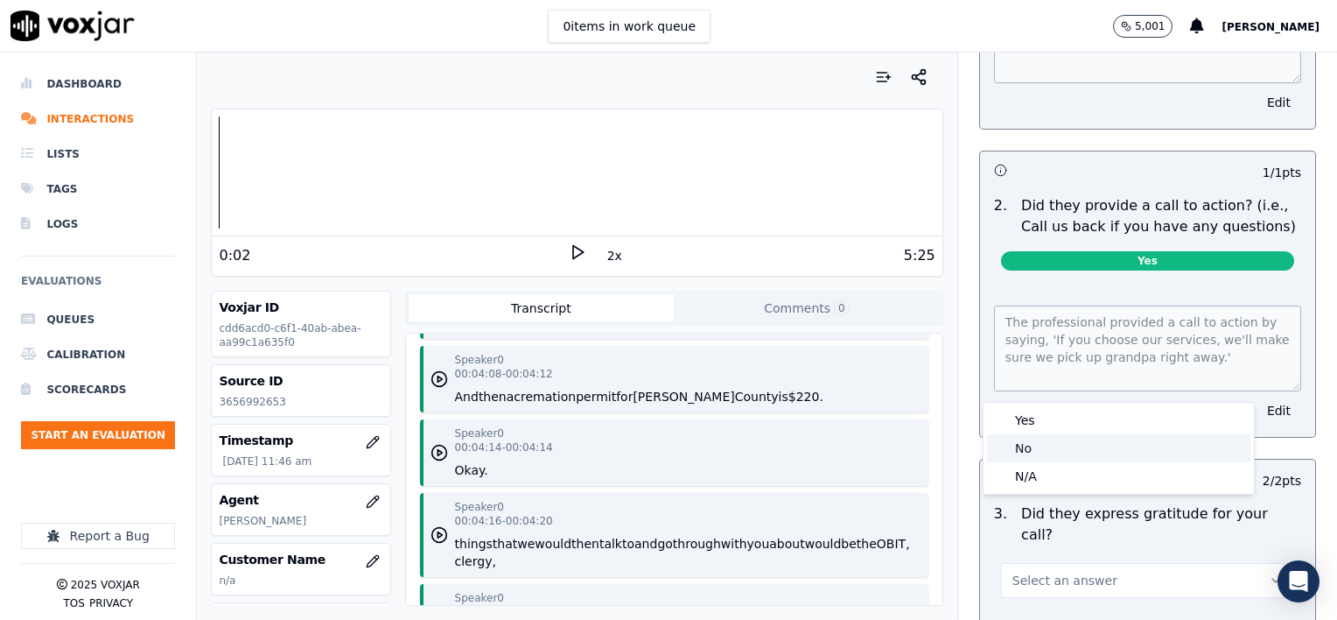
click at [1098, 455] on div "No" at bounding box center [1118, 448] width 263 height 28
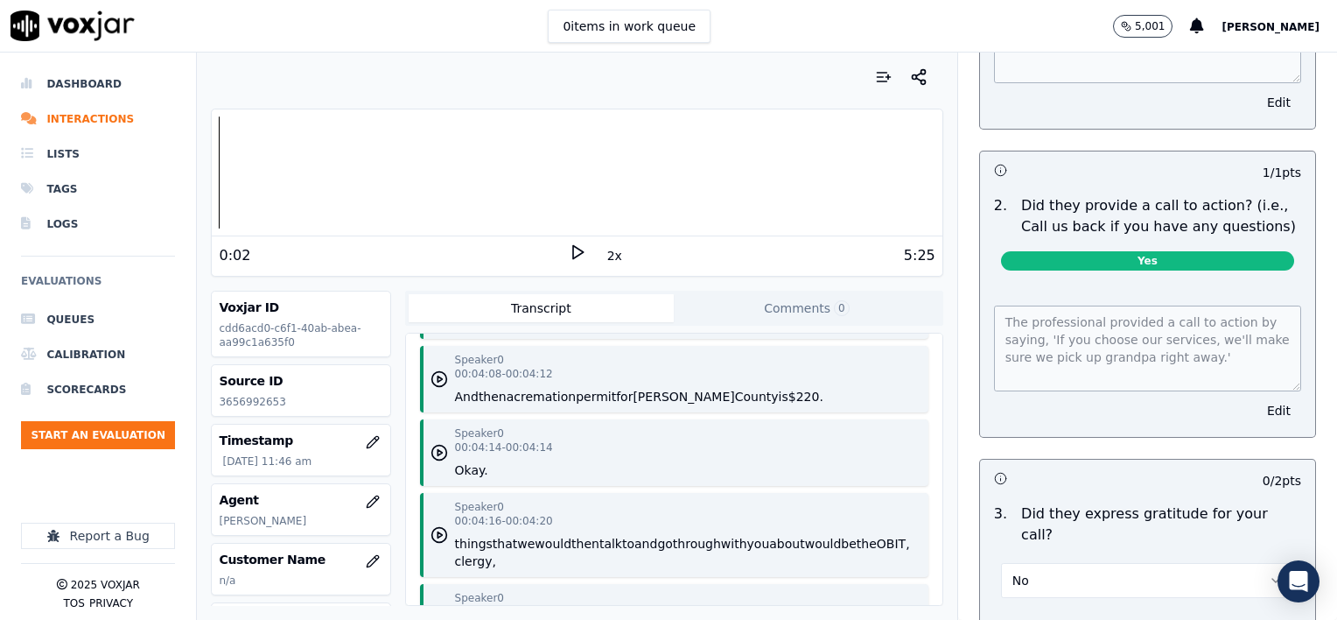
type textarea "The professional expressed gratitude for the call by saying, 'Thank you so much…"
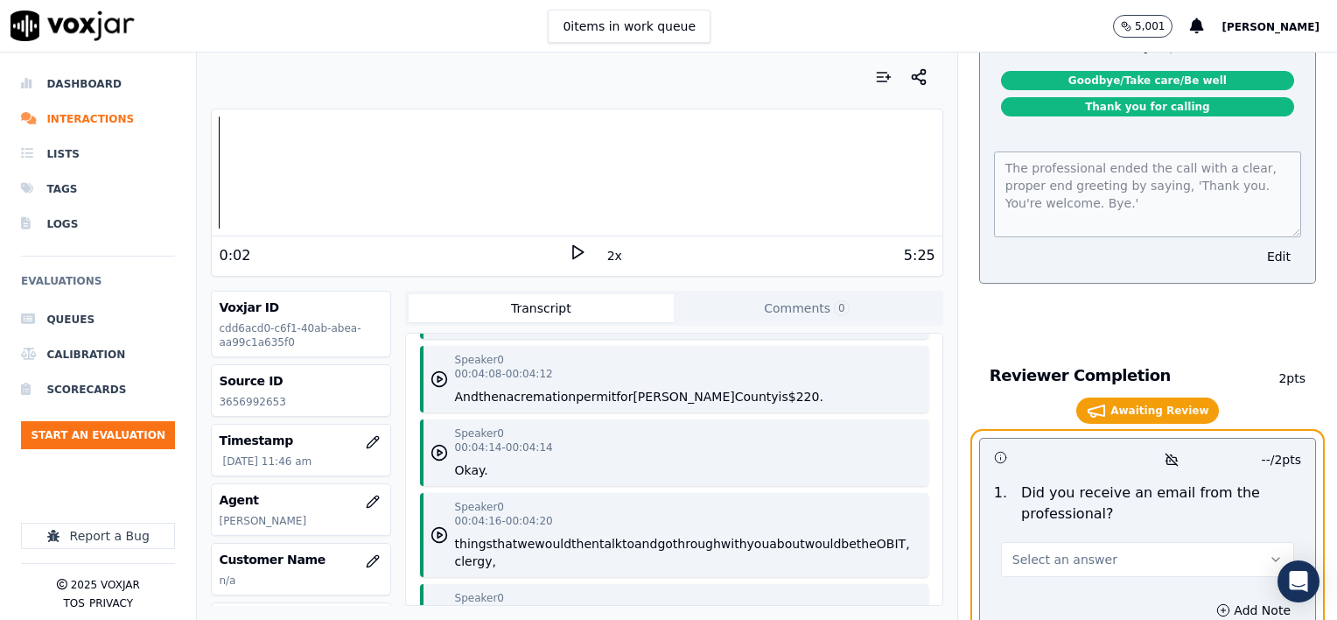
scroll to position [10798, 0]
click at [1108, 542] on button "Select an answer" at bounding box center [1147, 559] width 293 height 35
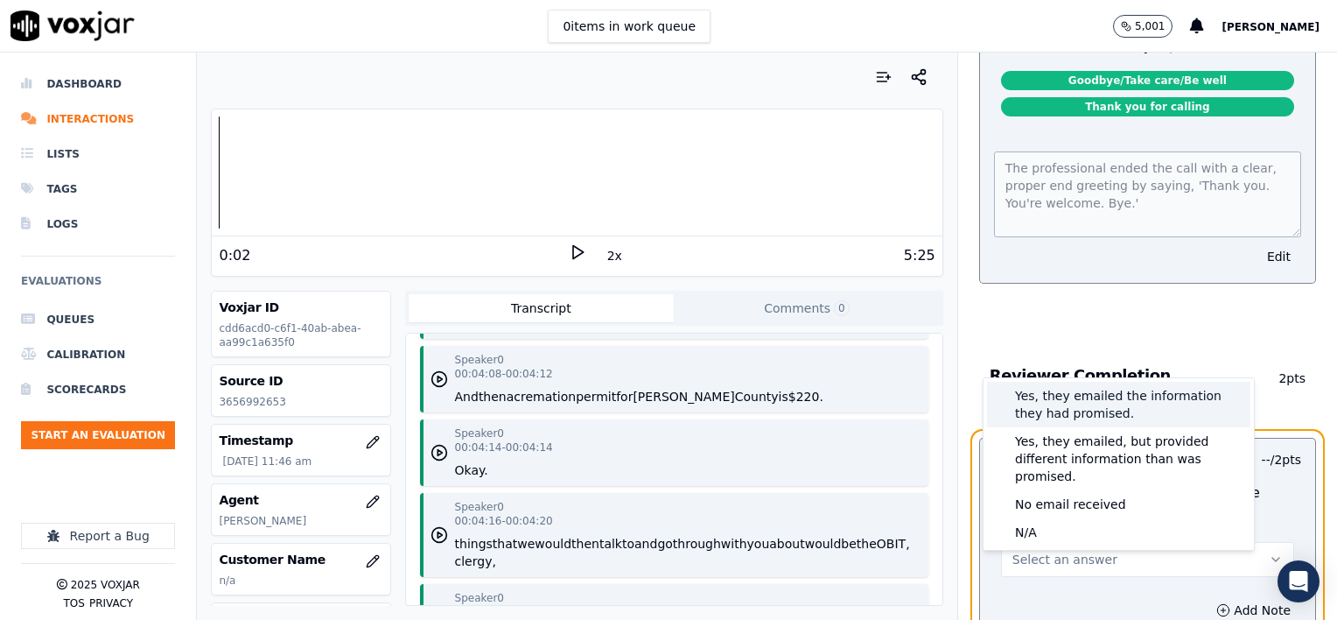
click at [1087, 404] on div "Yes, they emailed the information they had promised." at bounding box center [1118, 405] width 263 height 46
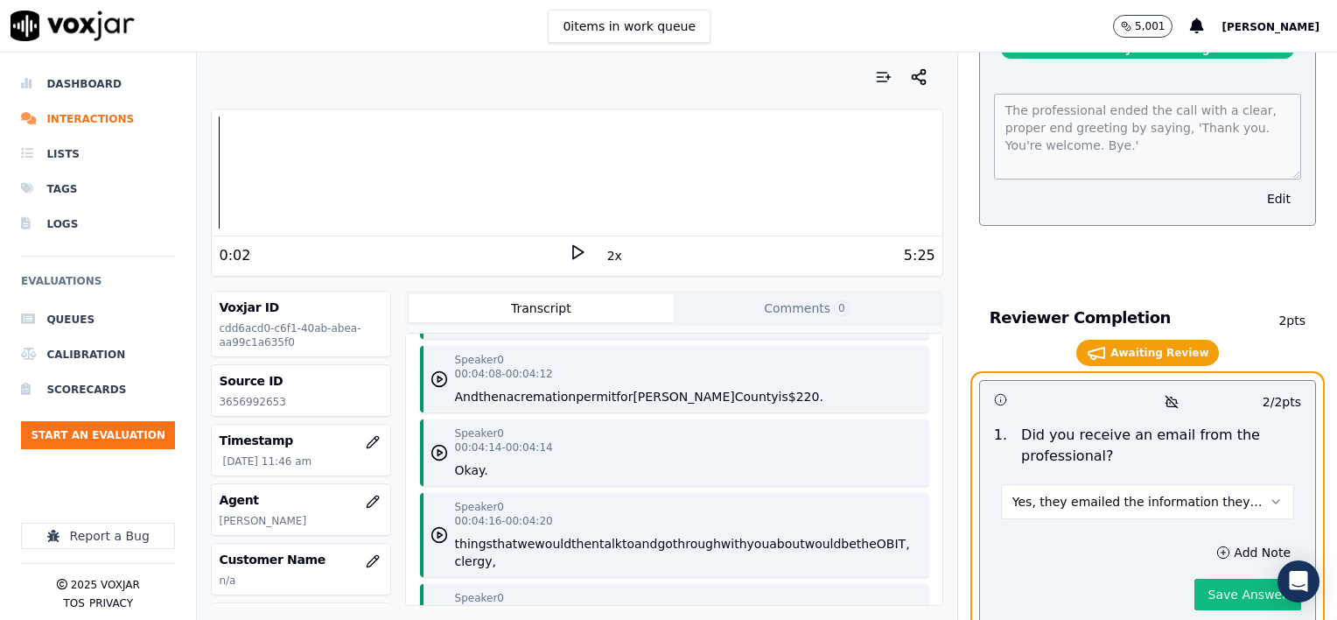
scroll to position [10885, 0]
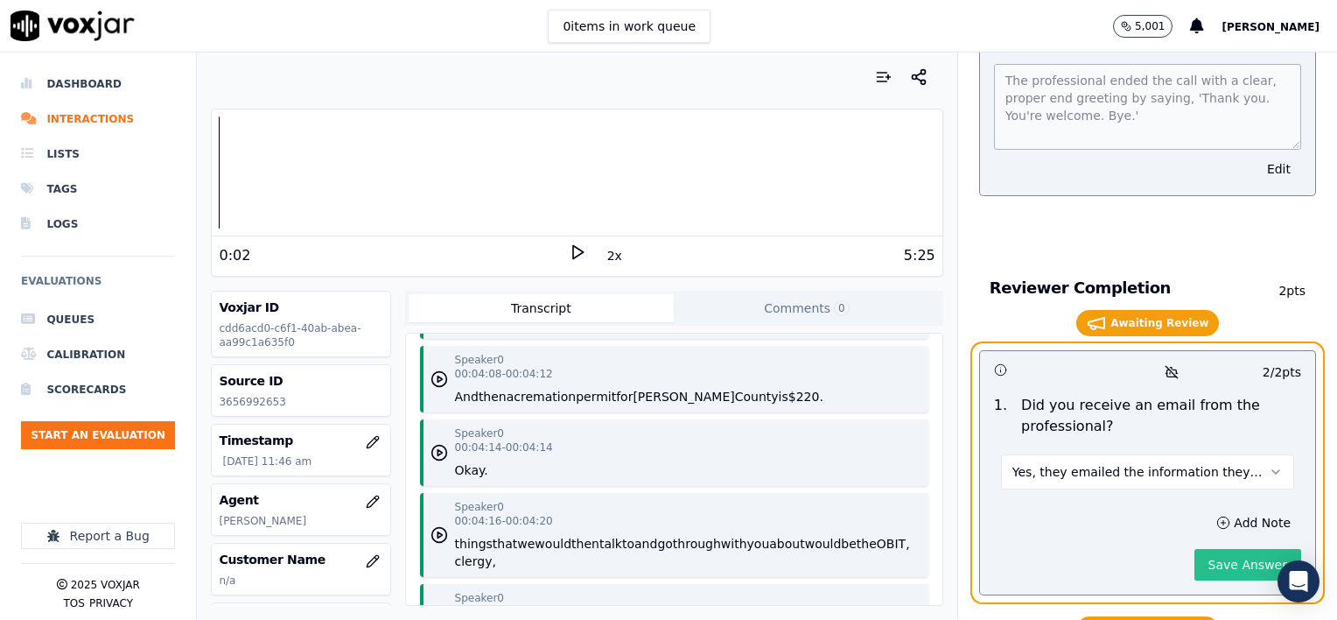
click at [1224, 549] on button "Save Answer" at bounding box center [1248, 565] width 107 height 32
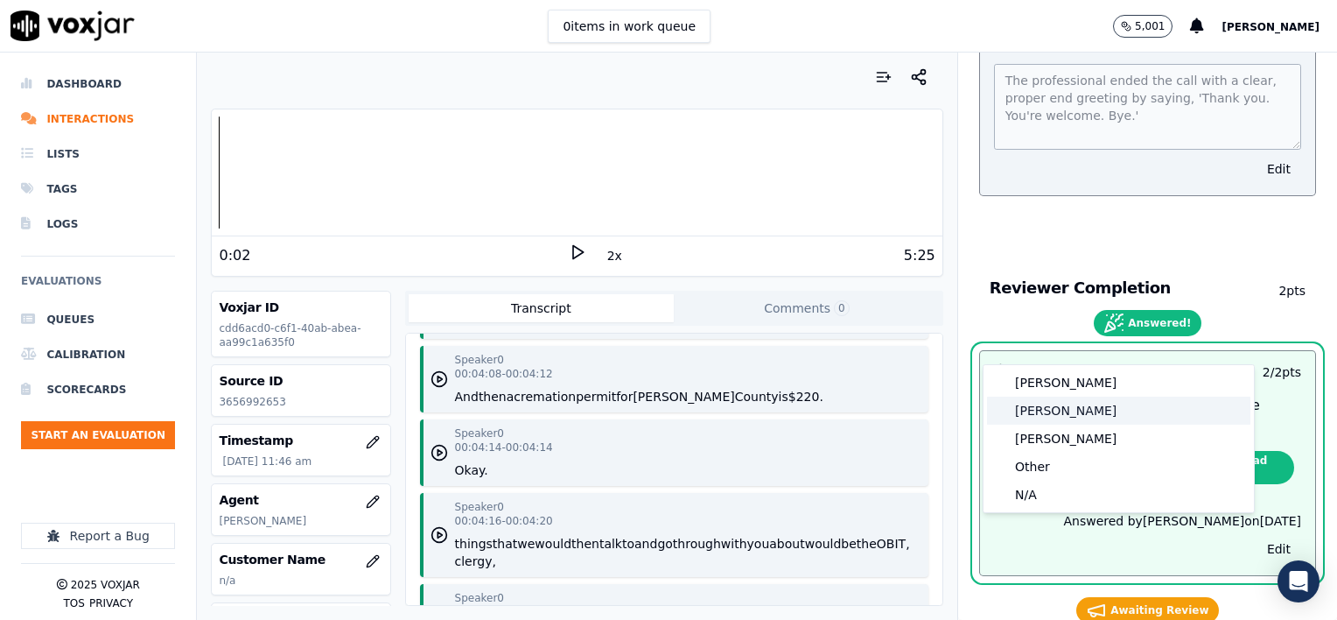
click at [1048, 408] on div "[PERSON_NAME]" at bounding box center [1118, 411] width 263 height 28
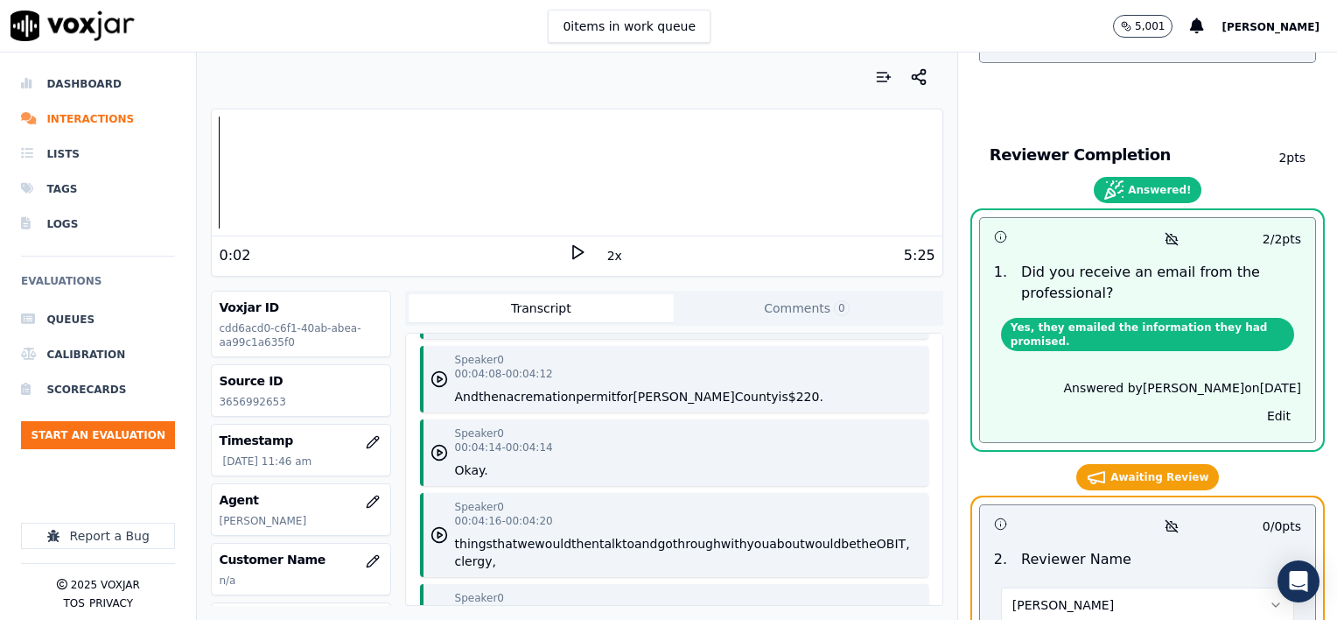
scroll to position [11025, 0]
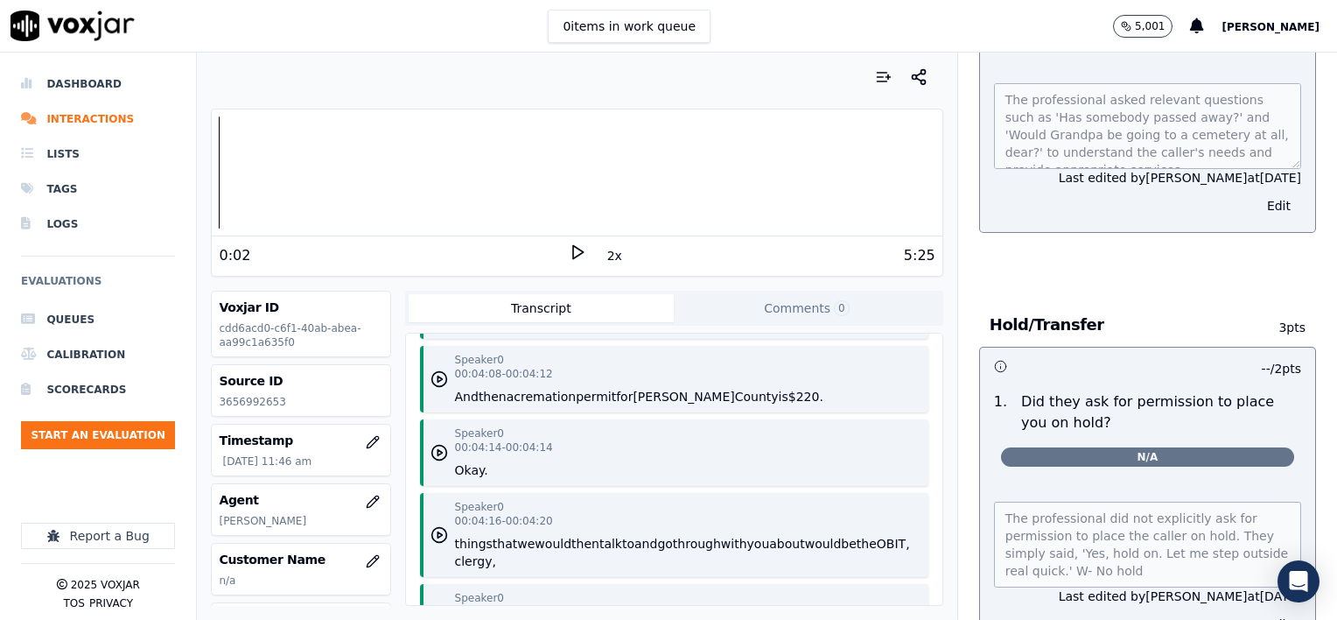
scroll to position [0, 0]
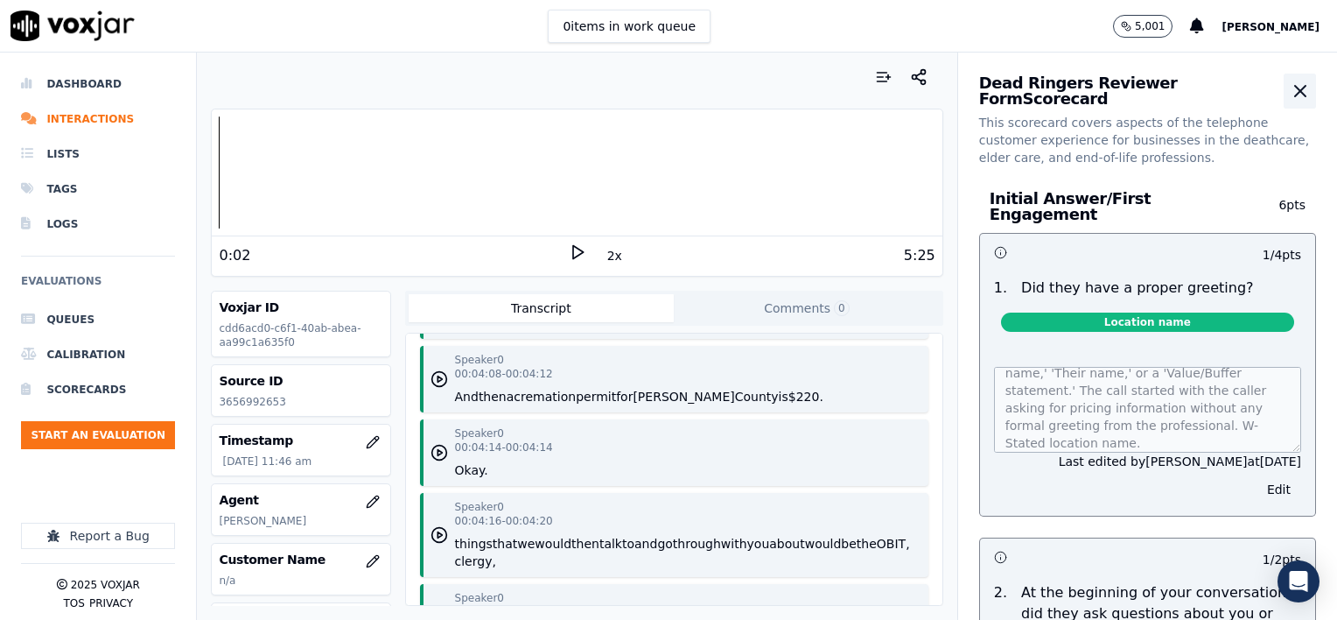
click at [1295, 91] on icon "button" at bounding box center [1300, 91] width 11 height 11
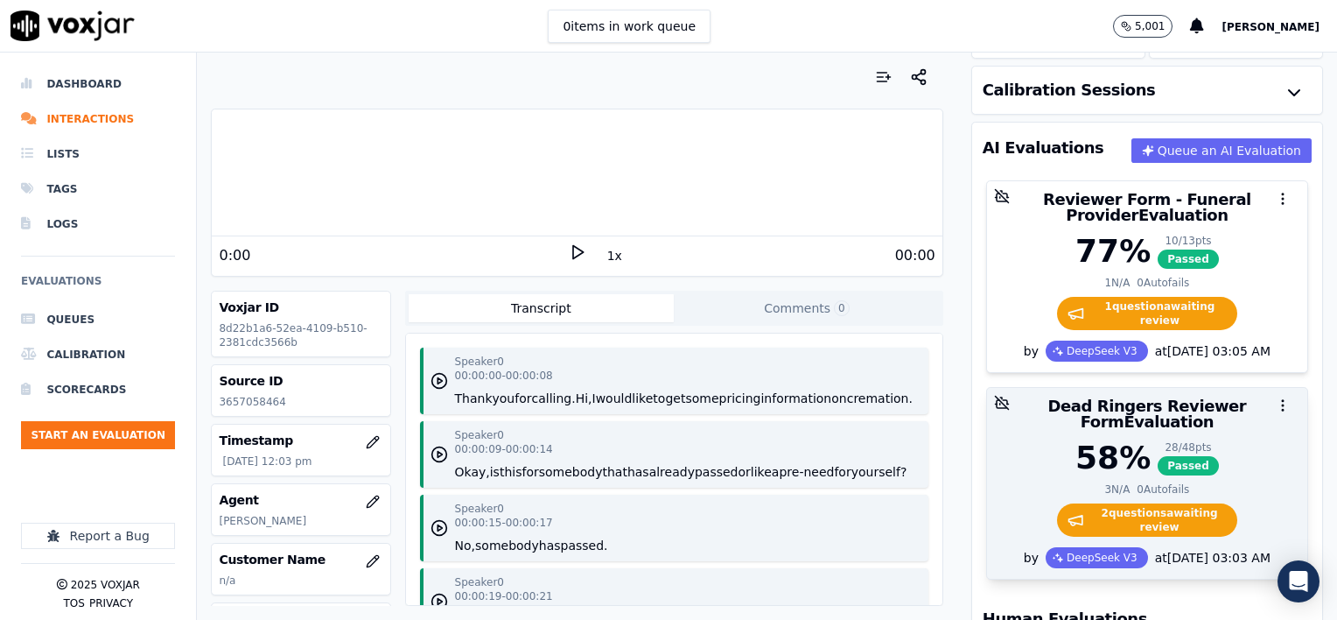
scroll to position [175, 0]
